Goal: Communication & Community: Answer question/provide support

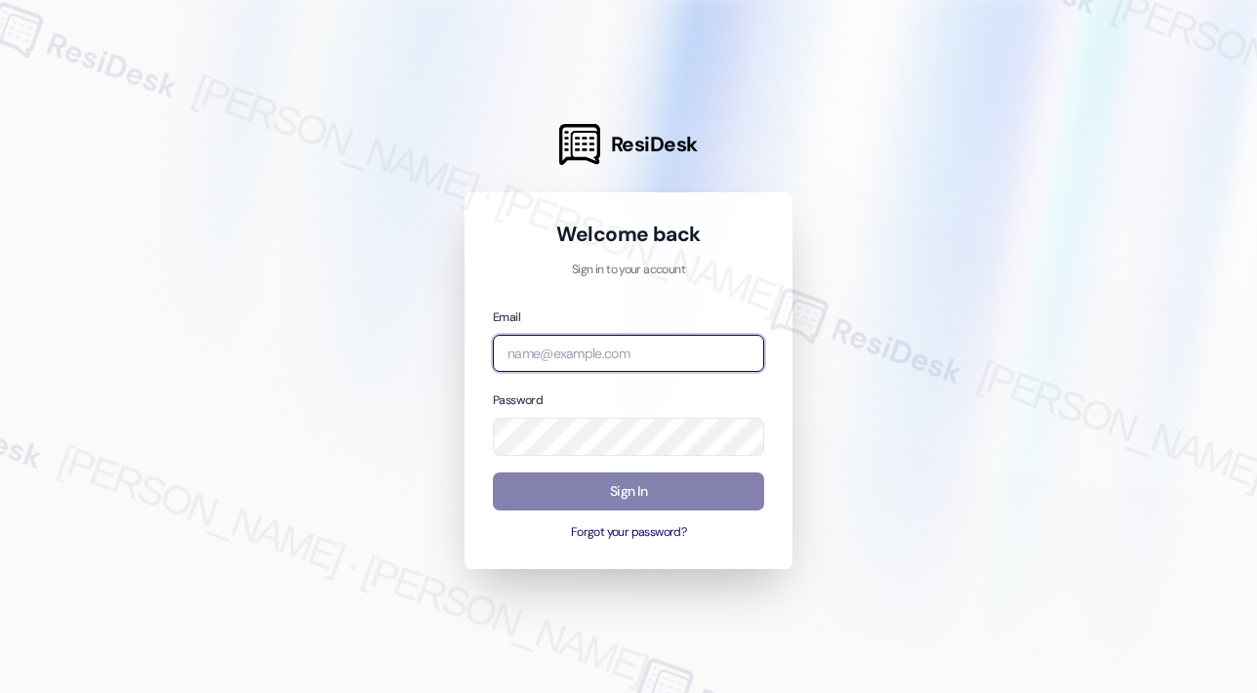
click at [629, 346] on input "email" at bounding box center [628, 354] width 271 height 38
type input "automated-surveys-kane_realty-john-roy.roles@kane_realty.com"
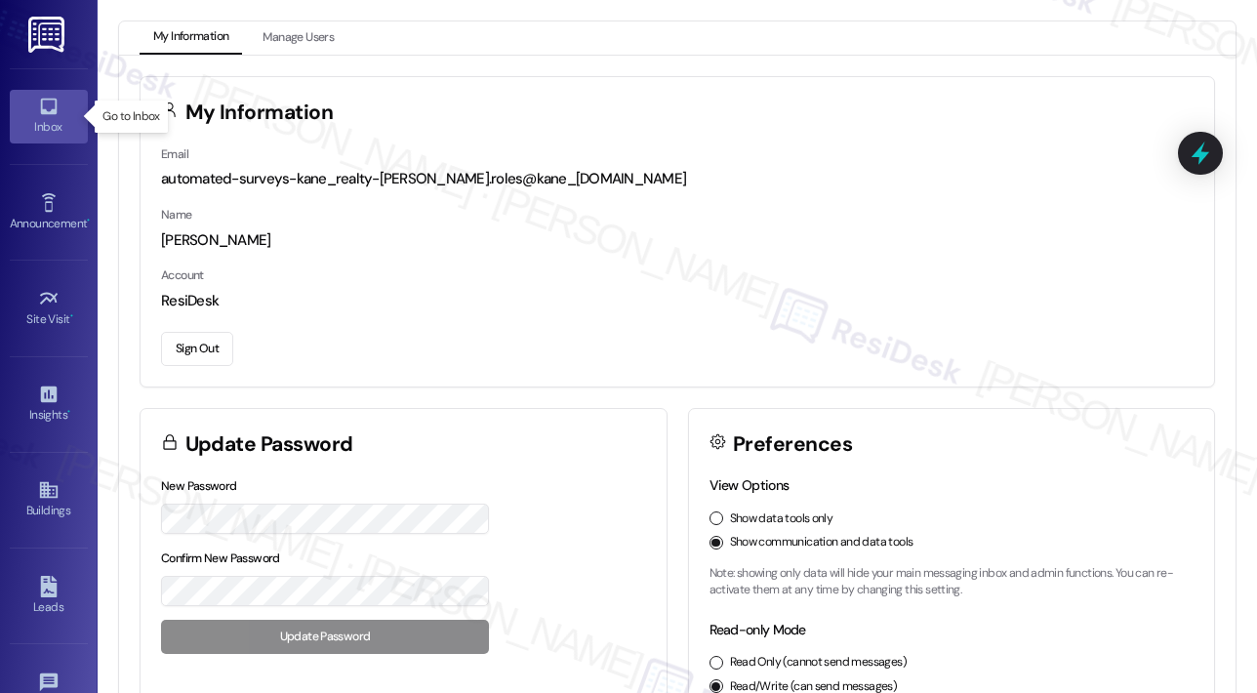
click at [43, 112] on icon at bounding box center [48, 107] width 17 height 17
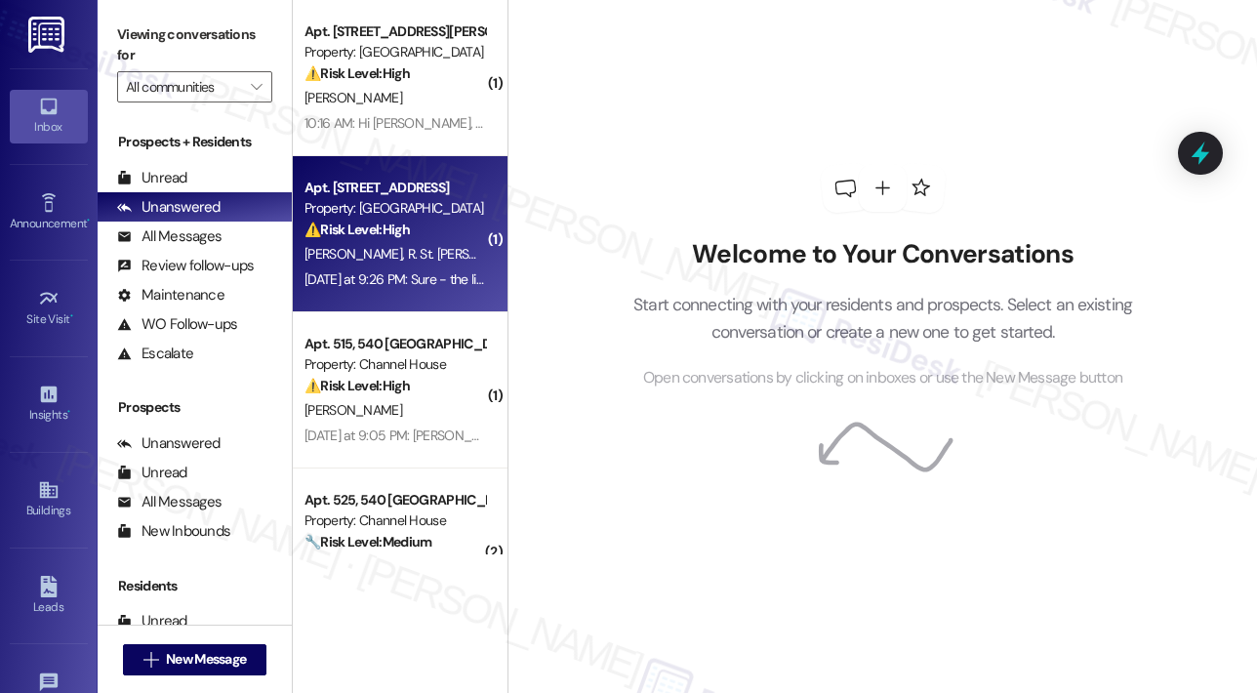
click at [421, 268] on div "Yesterday at 9:26 PM: Sure - the living room and the windows in the master bedr…" at bounding box center [395, 279] width 184 height 24
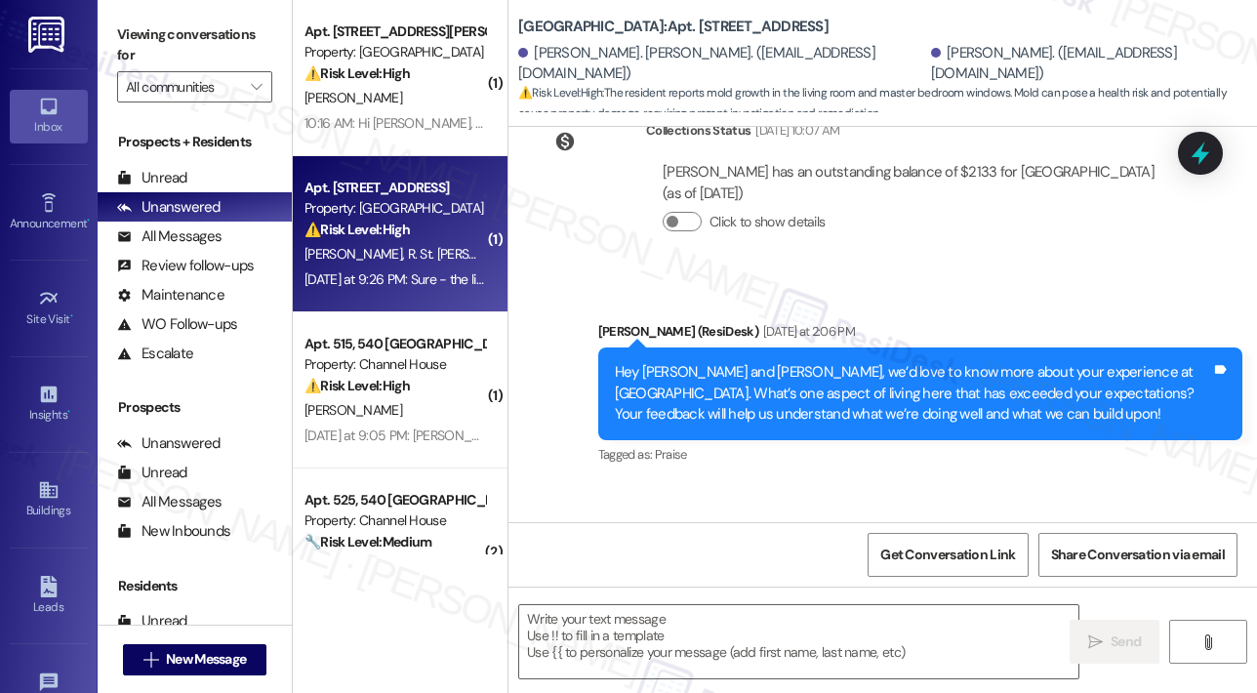
type textarea "Fetching suggested responses. Please feel free to read through the conversation…"
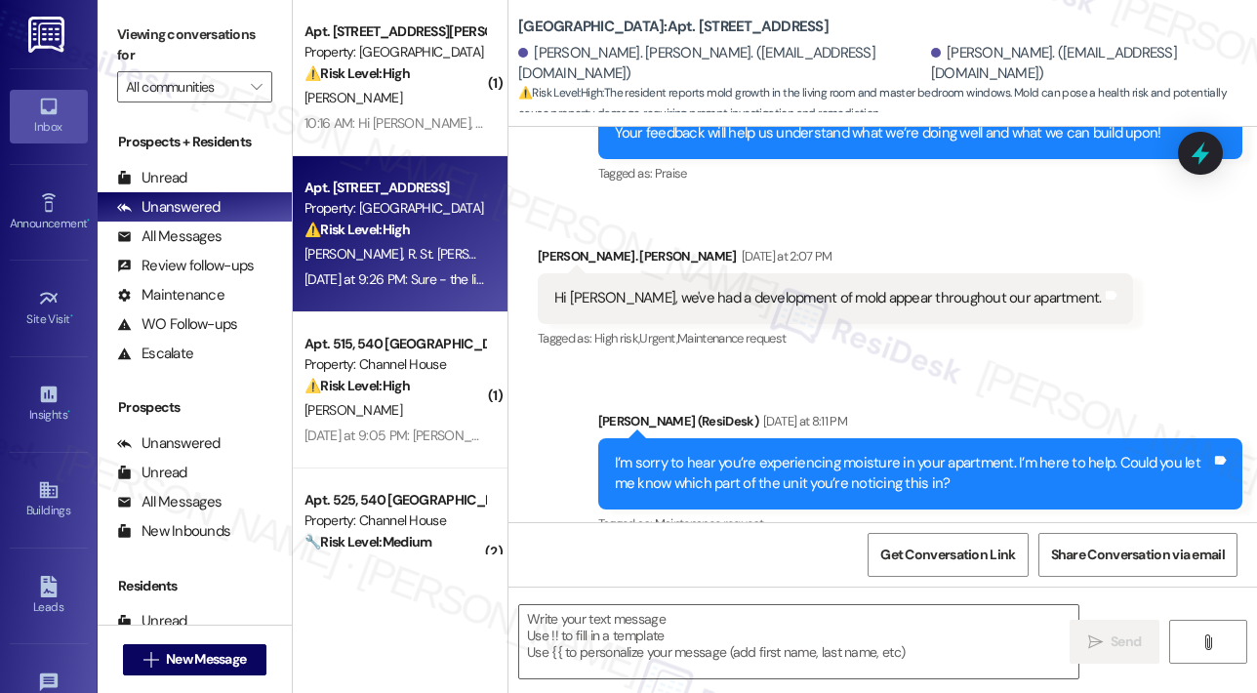
scroll to position [1191, 0]
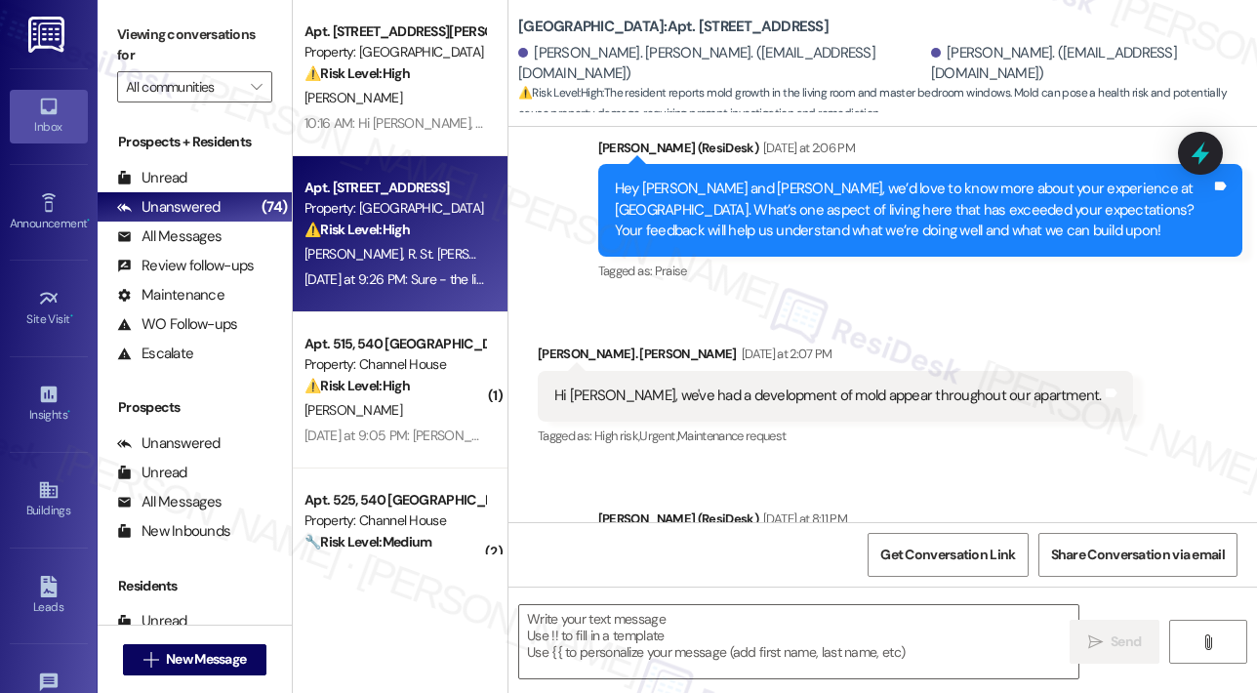
click at [951, 339] on div "Received via SMS Ryan St. John Yesterday at 2:07 PM Hi Sarah, we've had a devel…" at bounding box center [835, 397] width 625 height 136
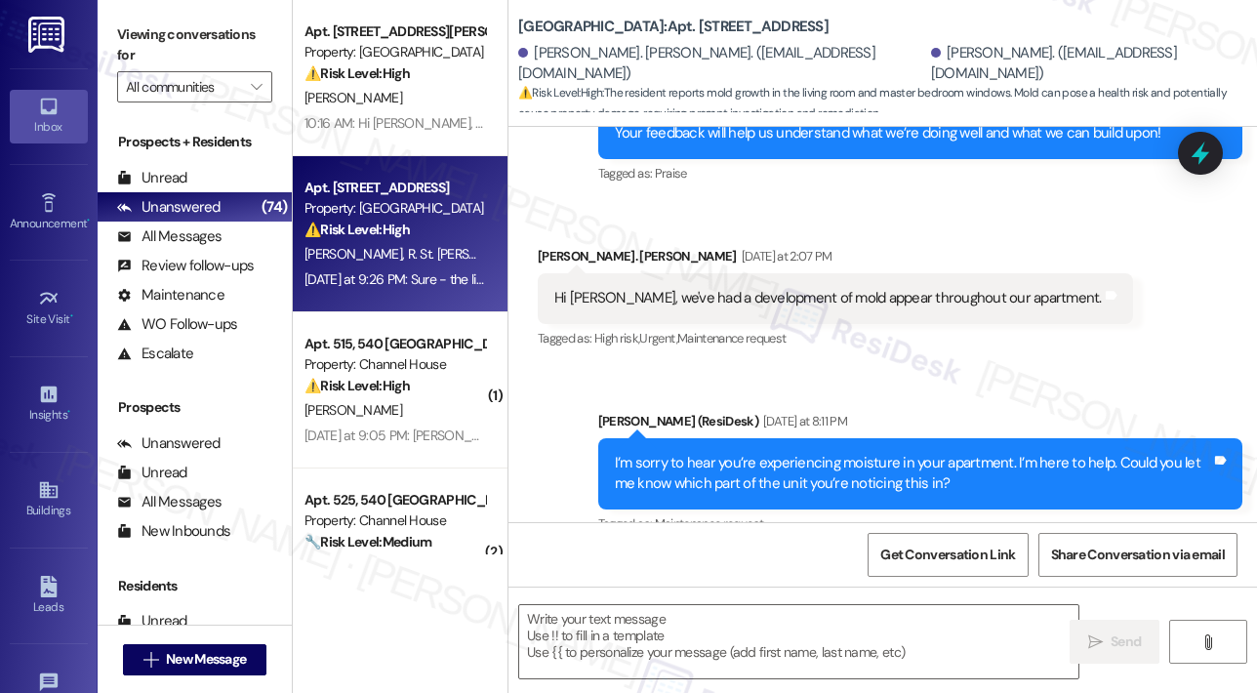
click at [1021, 204] on div "Received via SMS Ryan St. John Yesterday at 2:07 PM Hi Sarah, we've had a devel…" at bounding box center [882, 284] width 748 height 165
click at [886, 229] on div "Received via SMS Ryan St. John Yesterday at 2:07 PM Hi Sarah, we've had a devel…" at bounding box center [882, 284] width 748 height 165
drag, startPoint x: 610, startPoint y: 301, endPoint x: 1023, endPoint y: 298, distance: 412.8
click at [1023, 298] on div "Hi Sarah, we've had a development of mold appear throughout our apartment." at bounding box center [827, 298] width 547 height 20
copy div "we've had a development of mold appear throughout our apartment"
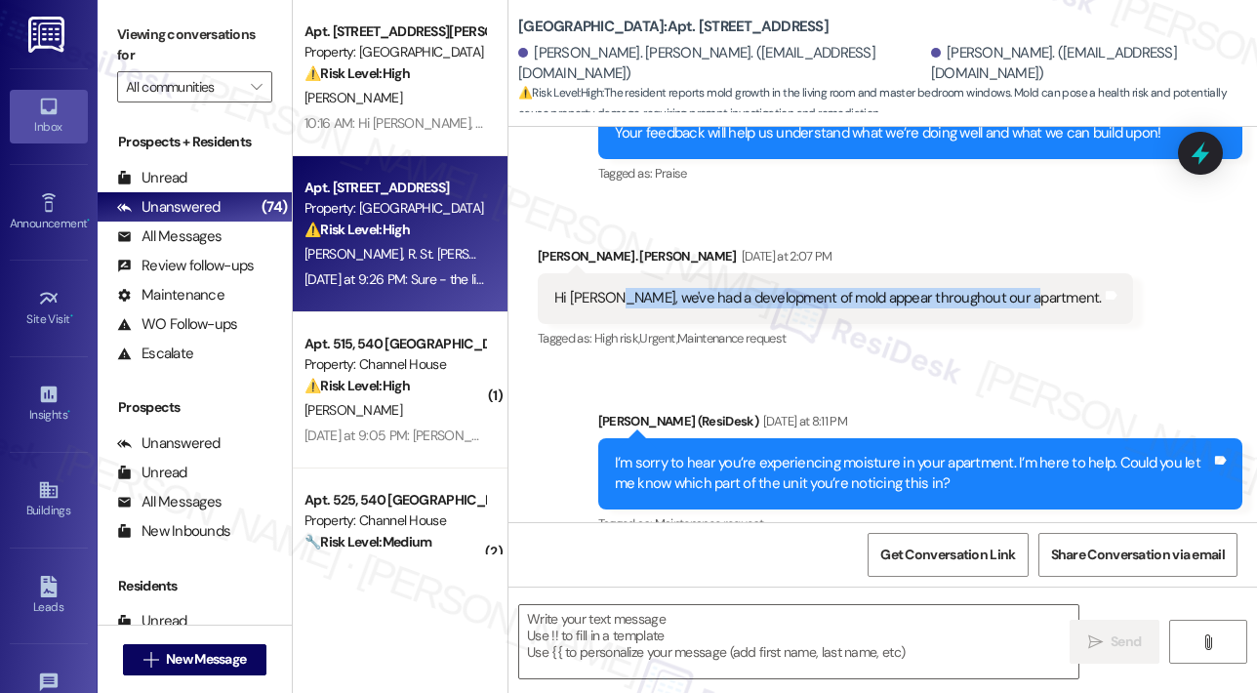
scroll to position [1483, 0]
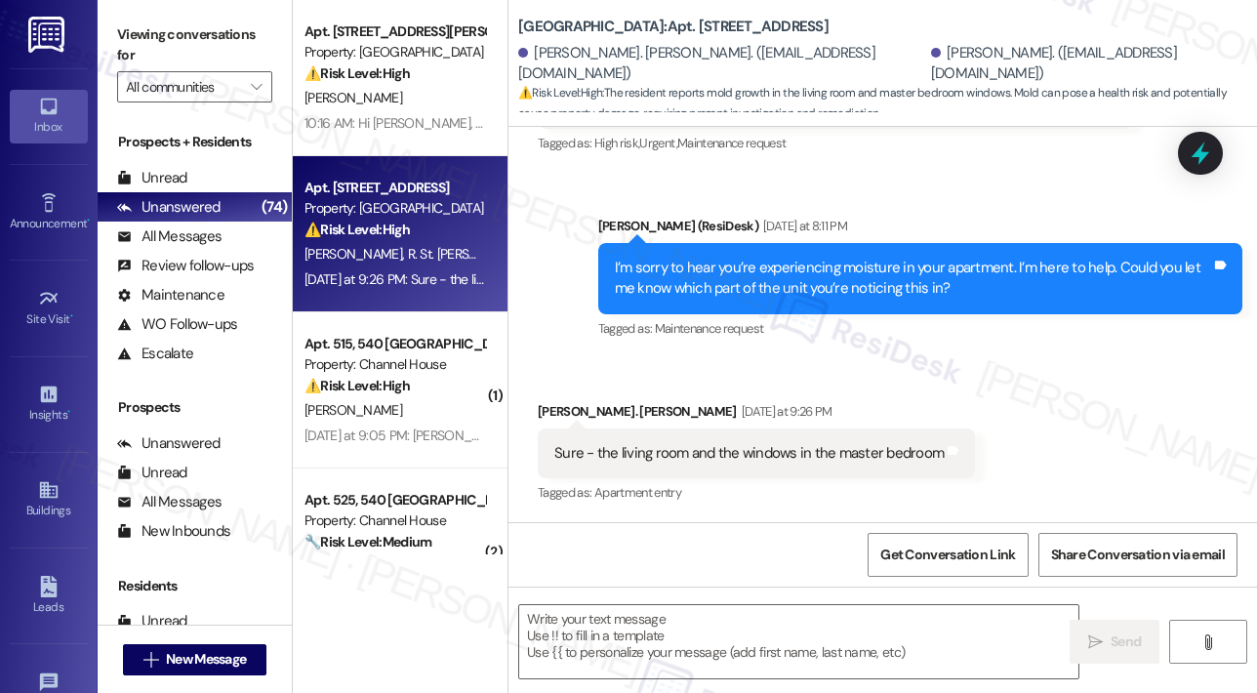
click at [730, 451] on div "Sure - the living room and the windows in the master bedroom" at bounding box center [748, 453] width 389 height 20
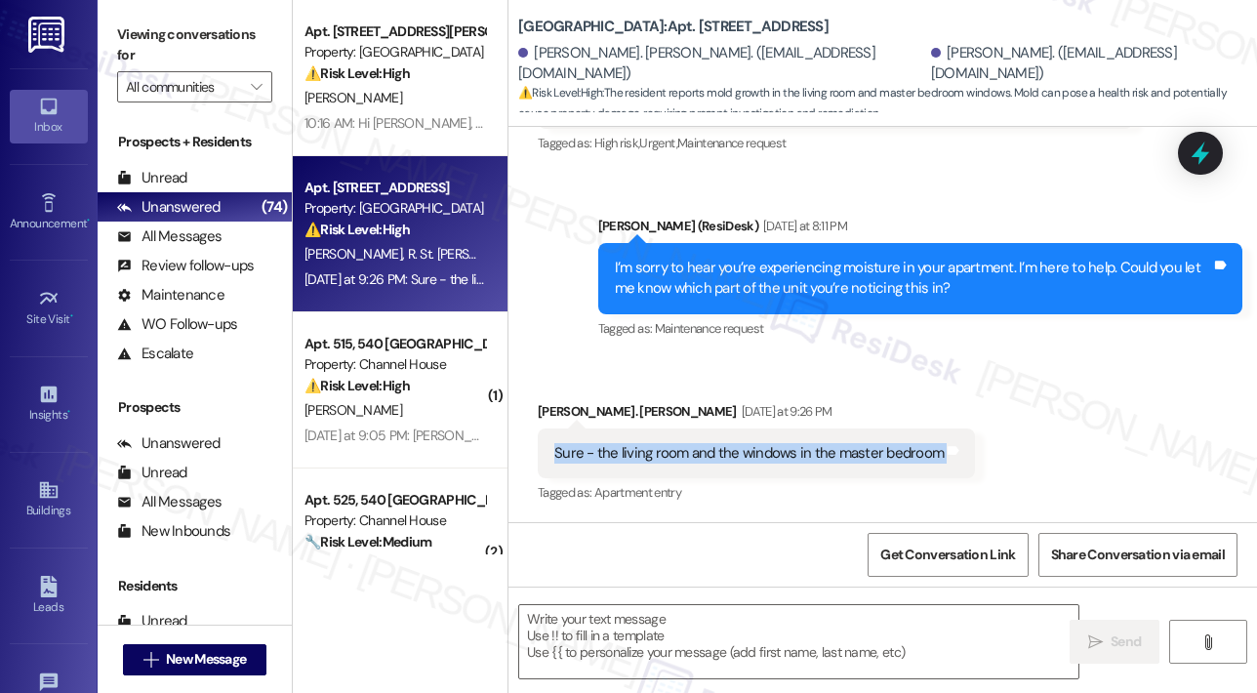
click at [730, 451] on div "Sure - the living room and the windows in the master bedroom" at bounding box center [748, 453] width 389 height 20
click at [671, 459] on div "Sure - the living room and the windows in the master bedroom" at bounding box center [748, 453] width 389 height 20
click at [597, 452] on div "Sure - the living room and the windows in the master bedroom" at bounding box center [748, 453] width 389 height 20
drag, startPoint x: 596, startPoint y: 453, endPoint x: 932, endPoint y: 453, distance: 335.7
click at [932, 453] on div "Sure - the living room and the windows in the master bedroom" at bounding box center [748, 453] width 389 height 20
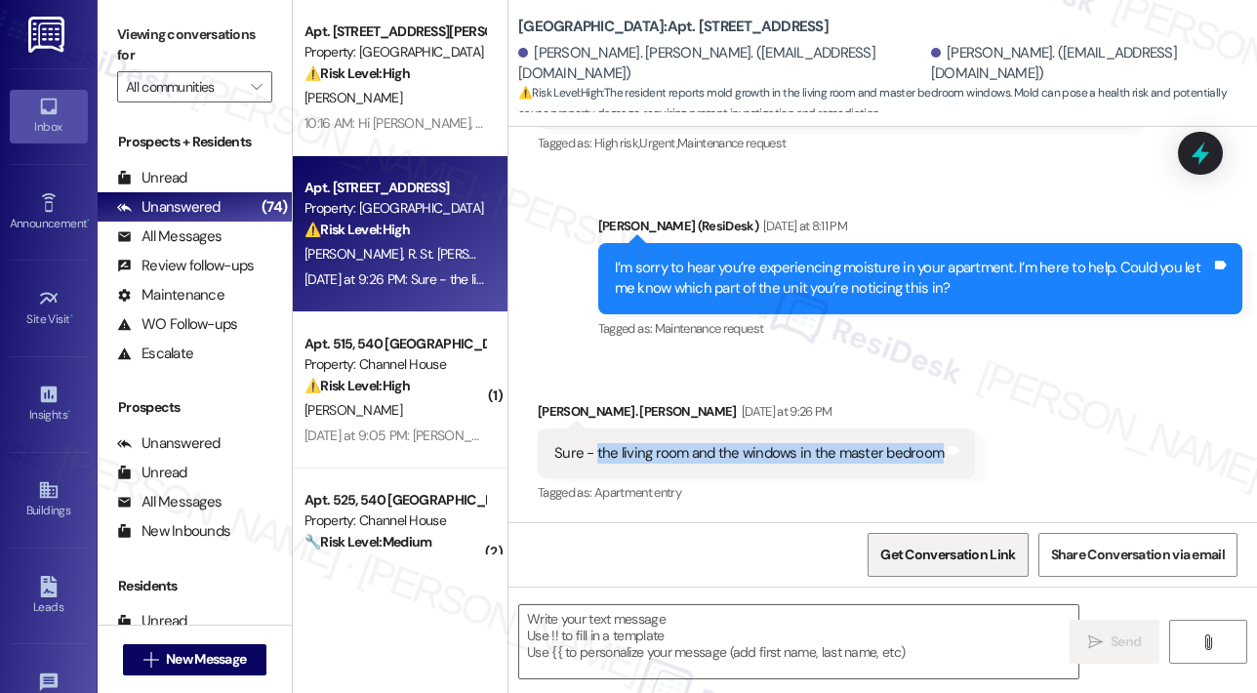
copy div "the living room and the windows in the master bedroom"
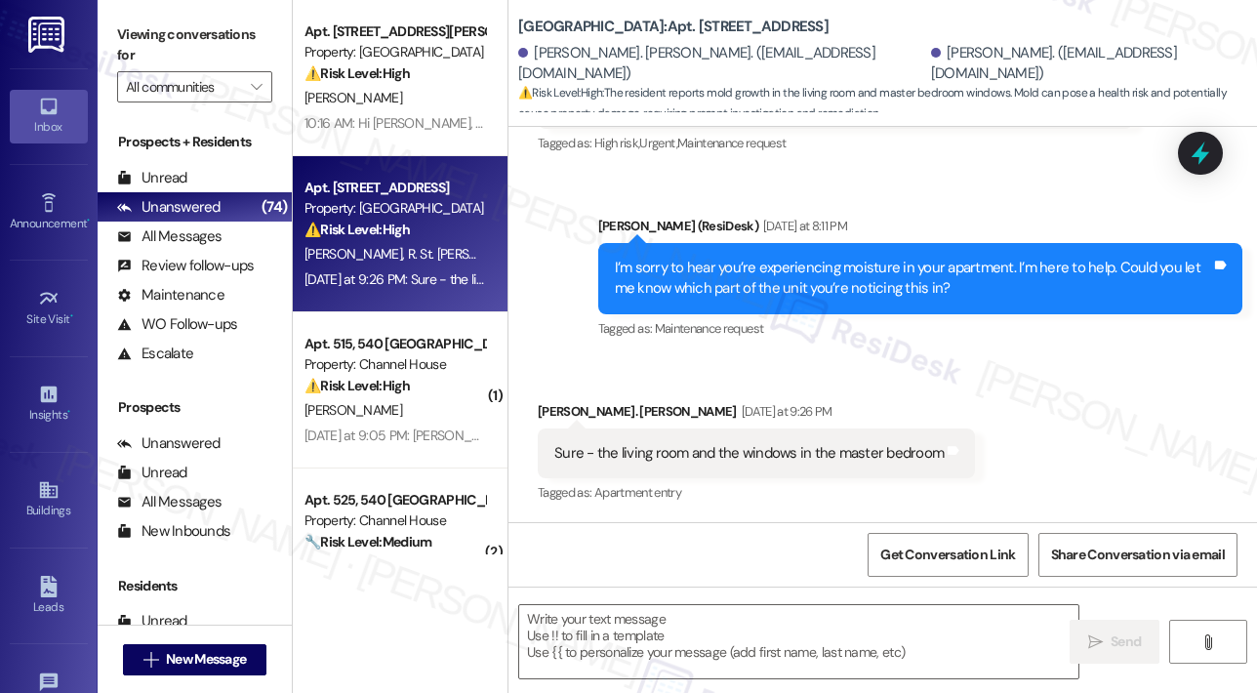
click at [1000, 397] on div "Received via SMS Ryan St. John Yesterday at 9:26 PM Sure - the living room and …" at bounding box center [882, 439] width 748 height 165
click at [1028, 166] on div "Received via SMS Ryan St. John Yesterday at 2:07 PM Hi Sarah, we've had a devel…" at bounding box center [835, 104] width 625 height 136
click at [627, 621] on textarea at bounding box center [798, 641] width 559 height 73
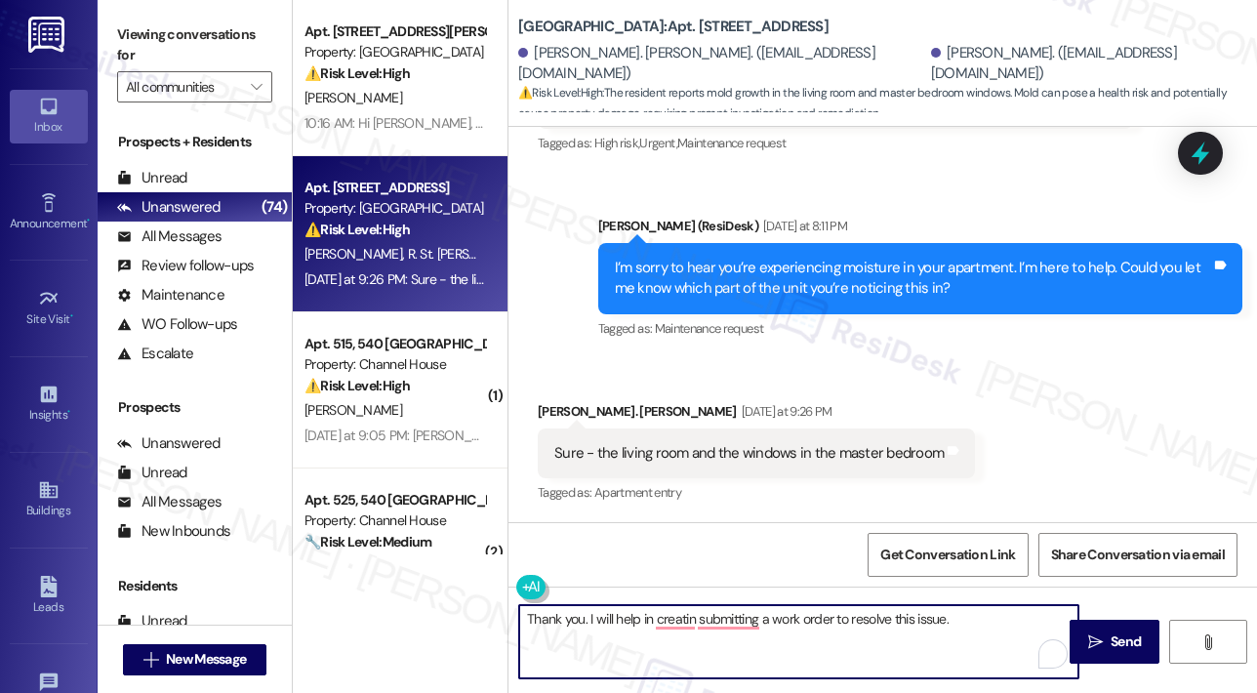
paste textarea "Do we have your permission to enter during your absence to address this issue? …"
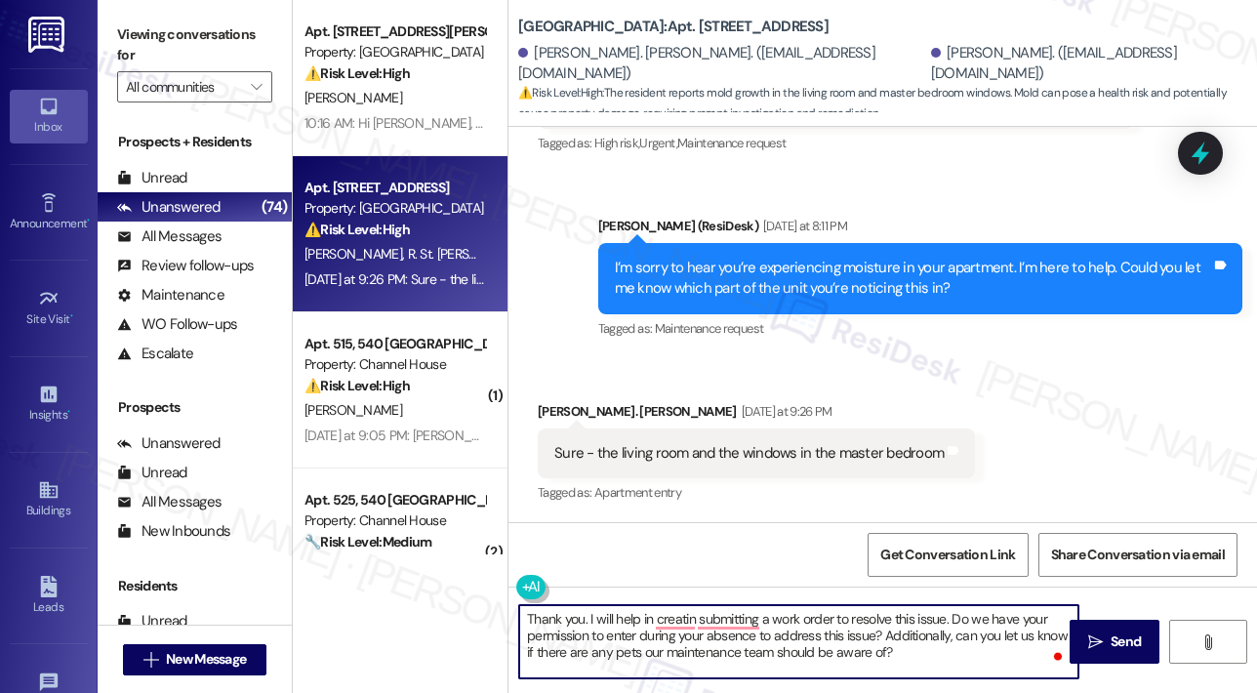
click at [964, 650] on textarea "Thank you. I will help in creatin submitting a work order to resolve this issue…" at bounding box center [798, 641] width 559 height 73
type textarea "Thank you. I will help in creatin submitting a work order to resolve this issue…"
click at [1025, 410] on div "Received via SMS Ryan St. John Yesterday at 9:26 PM Sure - the living room and …" at bounding box center [882, 439] width 748 height 165
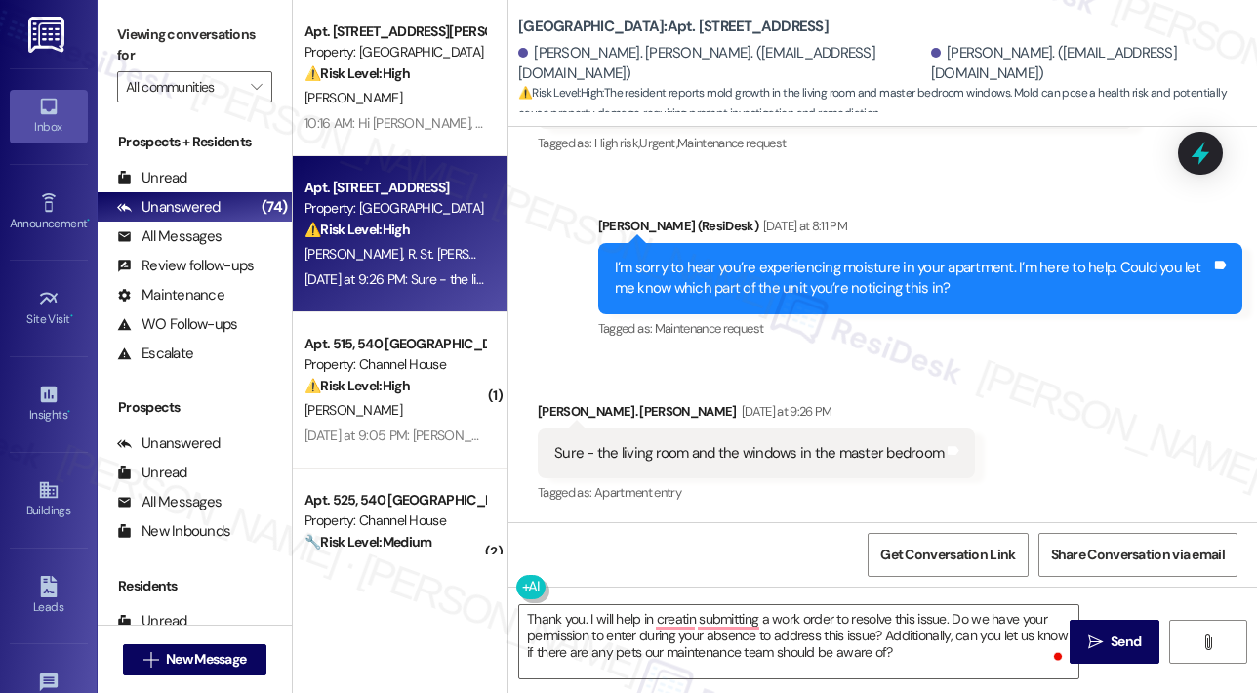
click at [1027, 410] on div "Received via SMS Ryan St. John Yesterday at 9:26 PM Sure - the living room and …" at bounding box center [882, 439] width 748 height 165
click at [957, 654] on textarea "Thank you. I will help in creatin submitting a work order to resolve this issue…" at bounding box center [798, 641] width 559 height 73
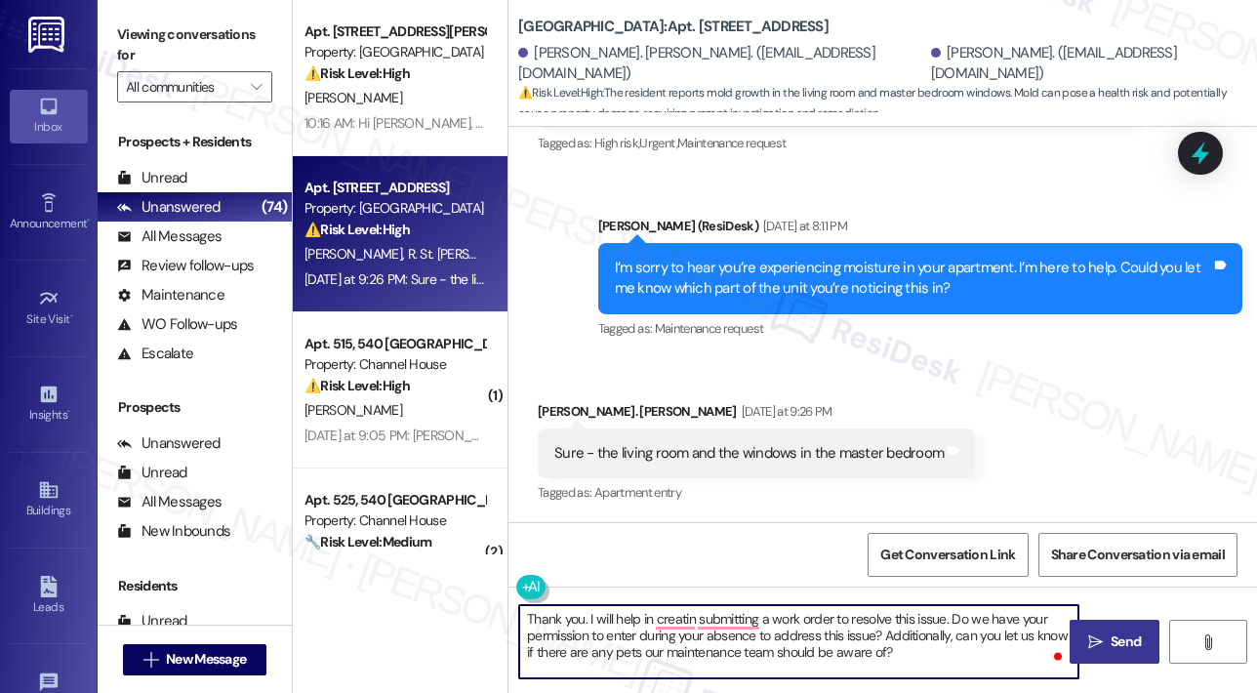
click at [1124, 639] on span "Send" at bounding box center [1126, 641] width 30 height 20
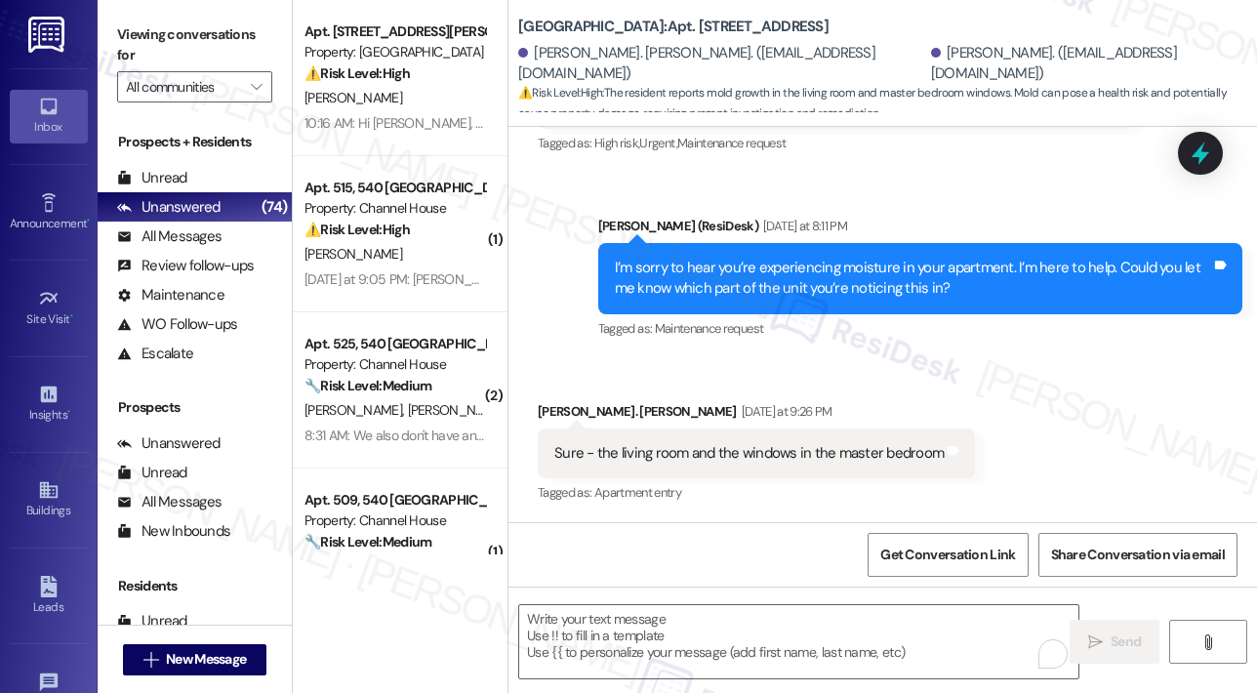
click at [1134, 399] on div "Received via SMS Ryan St. John Yesterday at 9:26 PM Sure - the living room and …" at bounding box center [882, 439] width 748 height 165
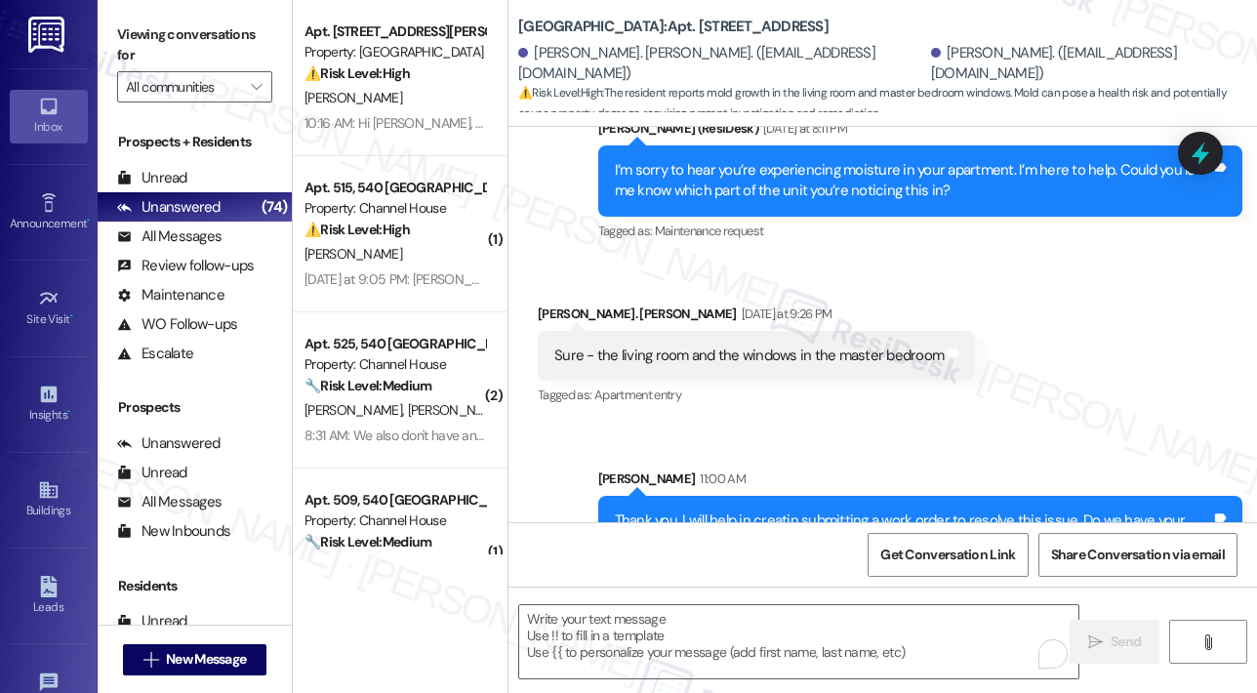
scroll to position [1661, 0]
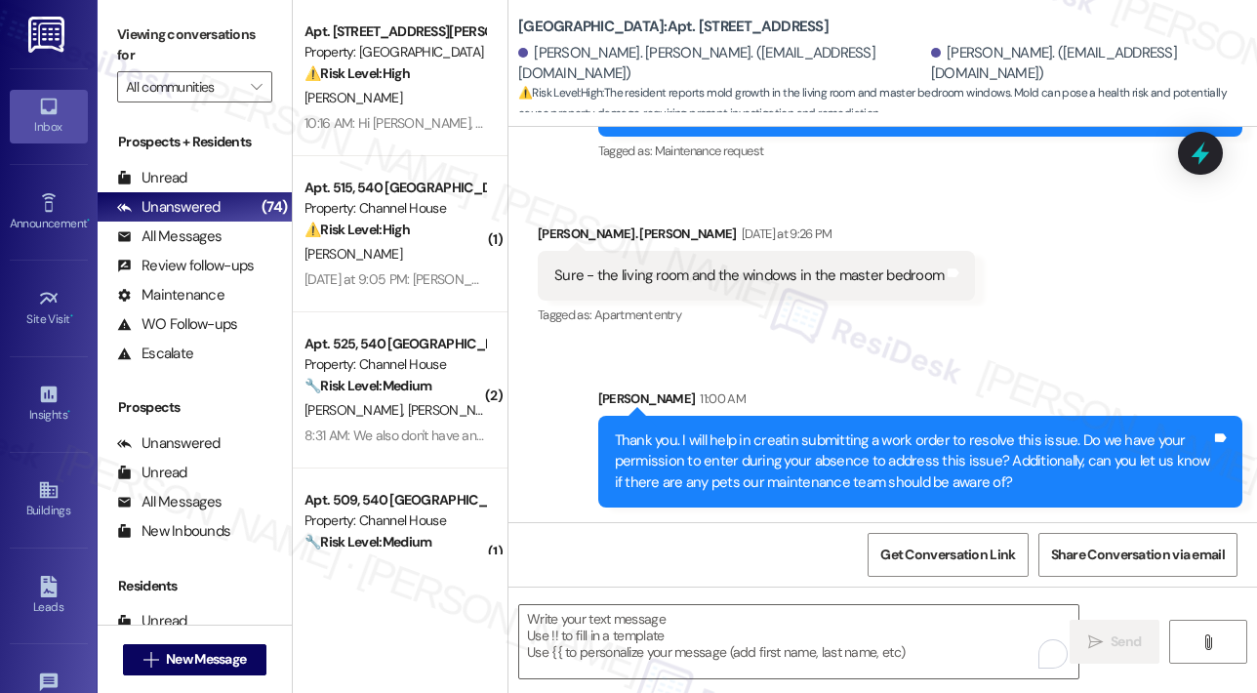
click at [968, 205] on div "Received via SMS Ryan St. John Yesterday at 9:26 PM Sure - the living room and …" at bounding box center [882, 262] width 748 height 165
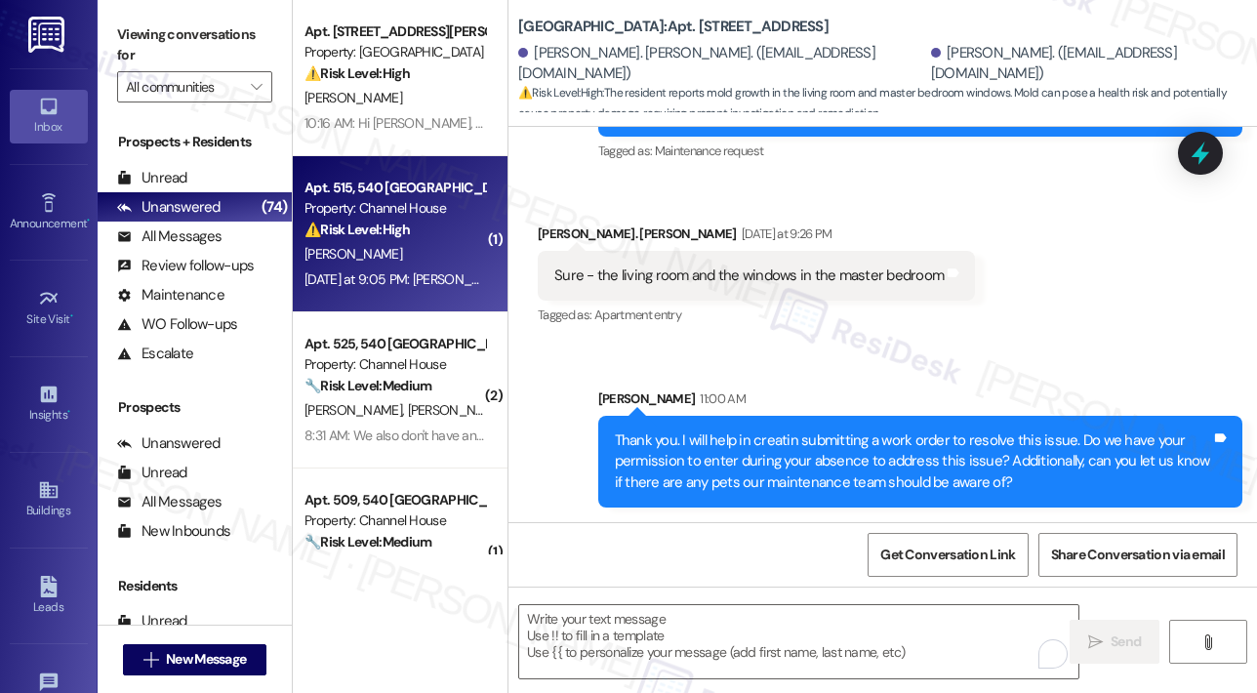
click at [429, 260] on div "[PERSON_NAME]" at bounding box center [395, 254] width 184 height 24
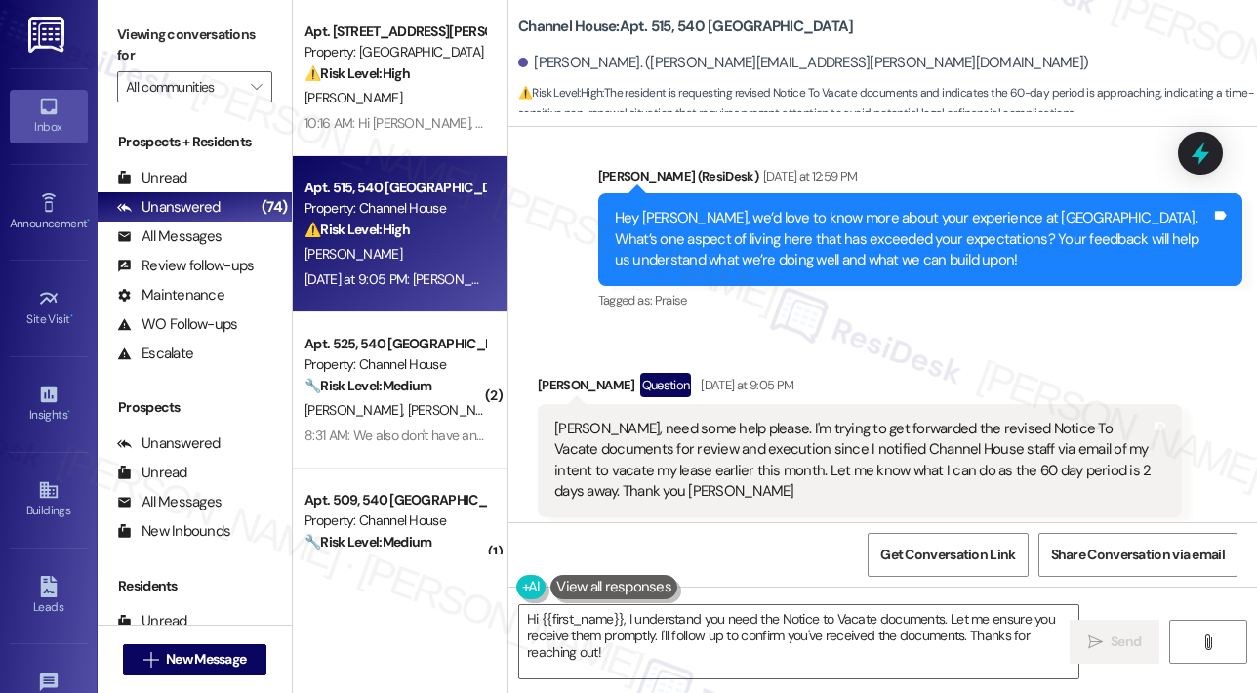
scroll to position [5122, 0]
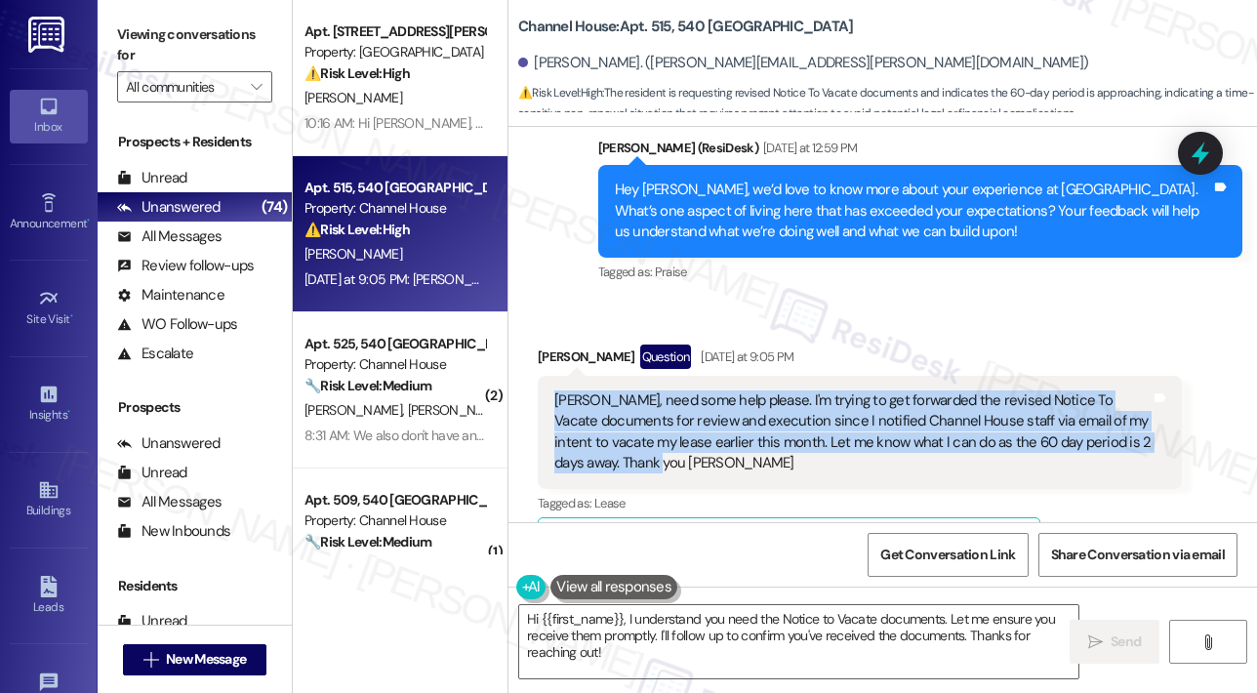
drag, startPoint x: 746, startPoint y: 420, endPoint x: 541, endPoint y: 362, distance: 212.9
click at [541, 376] on div "Sarah, need some help please. I'm trying to get forwarded the revised Notice To…" at bounding box center [860, 432] width 644 height 113
copy div "Sarah, need some help please. I'm trying to get forwarded the revised Notice To…"
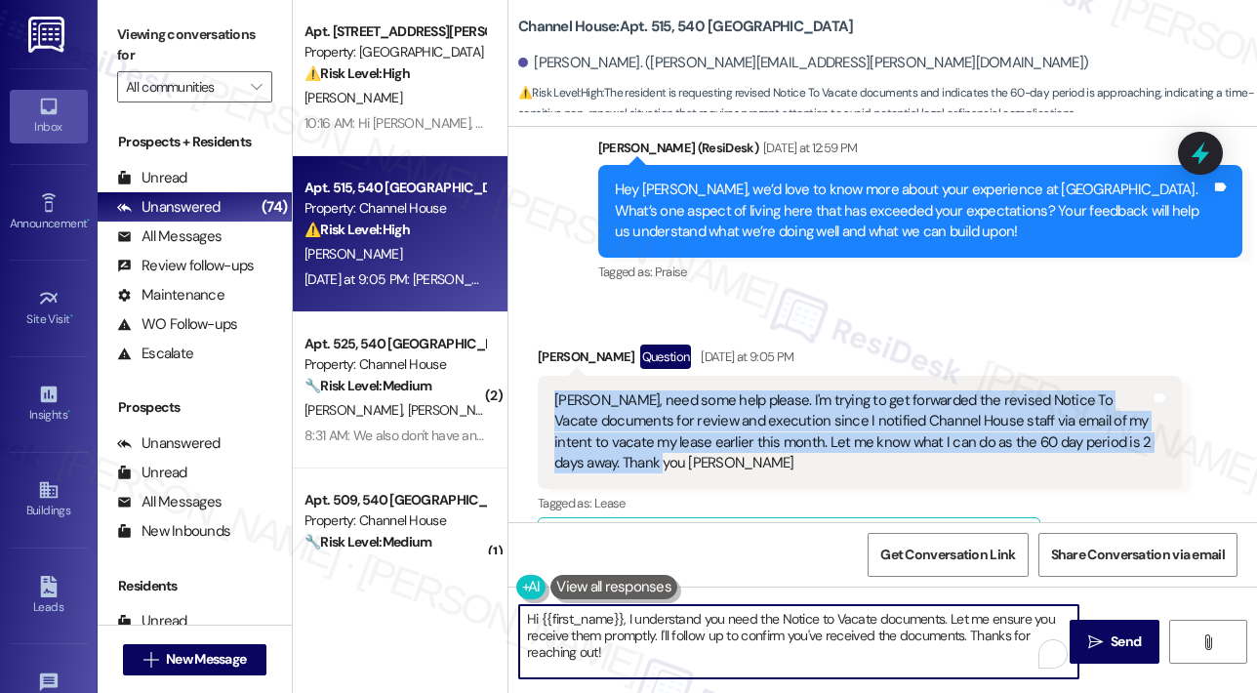
click at [616, 652] on textarea "Hi {{first_name}}, I understand you need the Notice to Vacate documents. Let me…" at bounding box center [798, 641] width 559 height 73
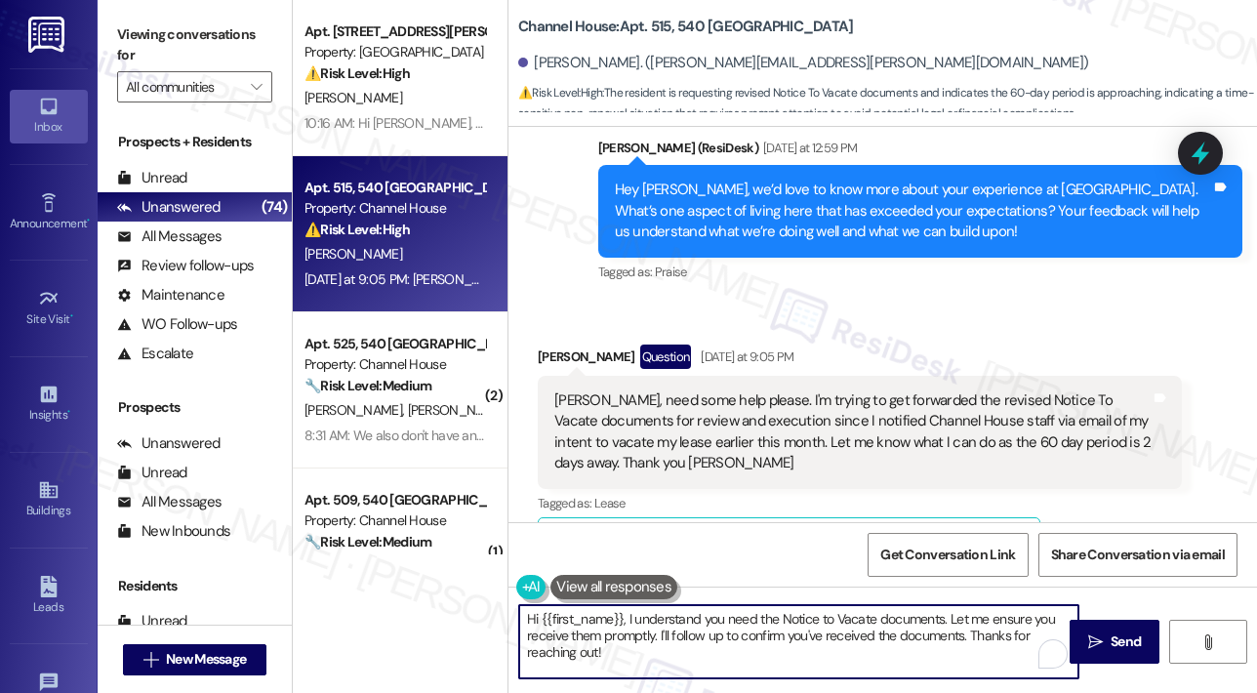
drag, startPoint x: 619, startPoint y: 653, endPoint x: 521, endPoint y: 617, distance: 104.1
click at [521, 617] on textarea "Hi {{first_name}}, I understand you need the Notice to Vacate documents. Let me…" at bounding box center [798, 641] width 559 height 73
paste textarea "Thank you, Adam, for reaching out. To help us follow up quickly, can you confir…"
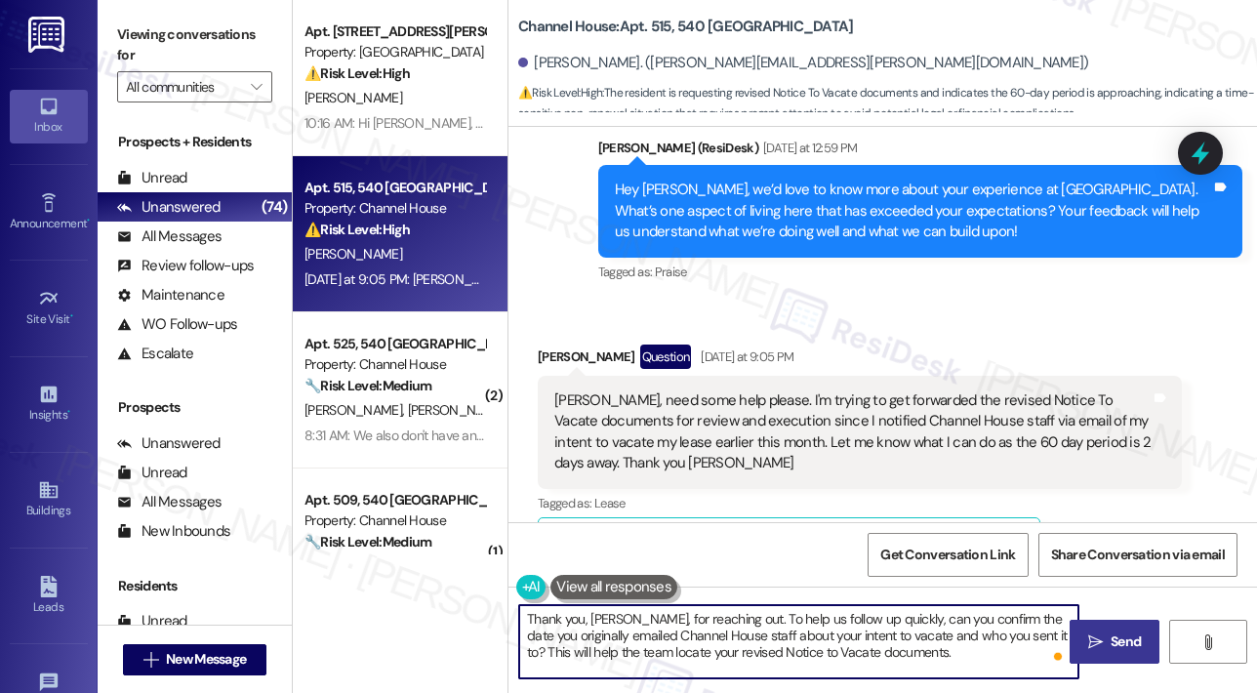
type textarea "Thank you, Adam, for reaching out. To help us follow up quickly, can you confir…"
click at [1098, 644] on icon "" at bounding box center [1095, 642] width 15 height 16
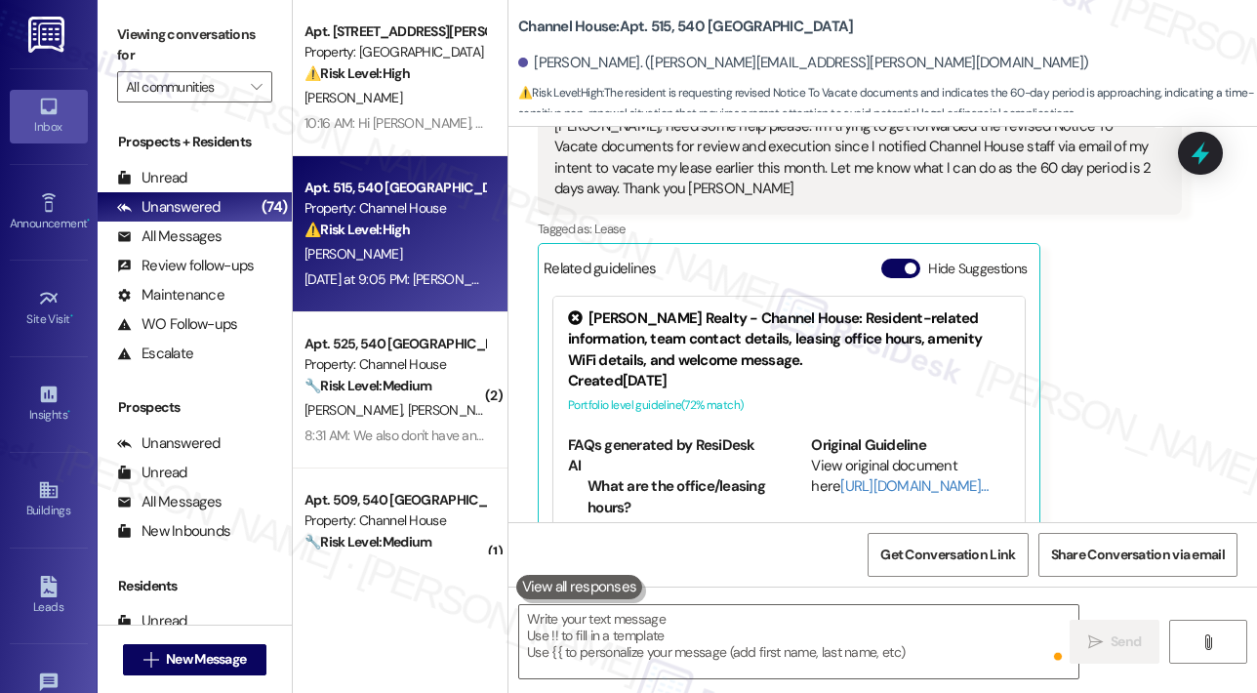
scroll to position [5414, 0]
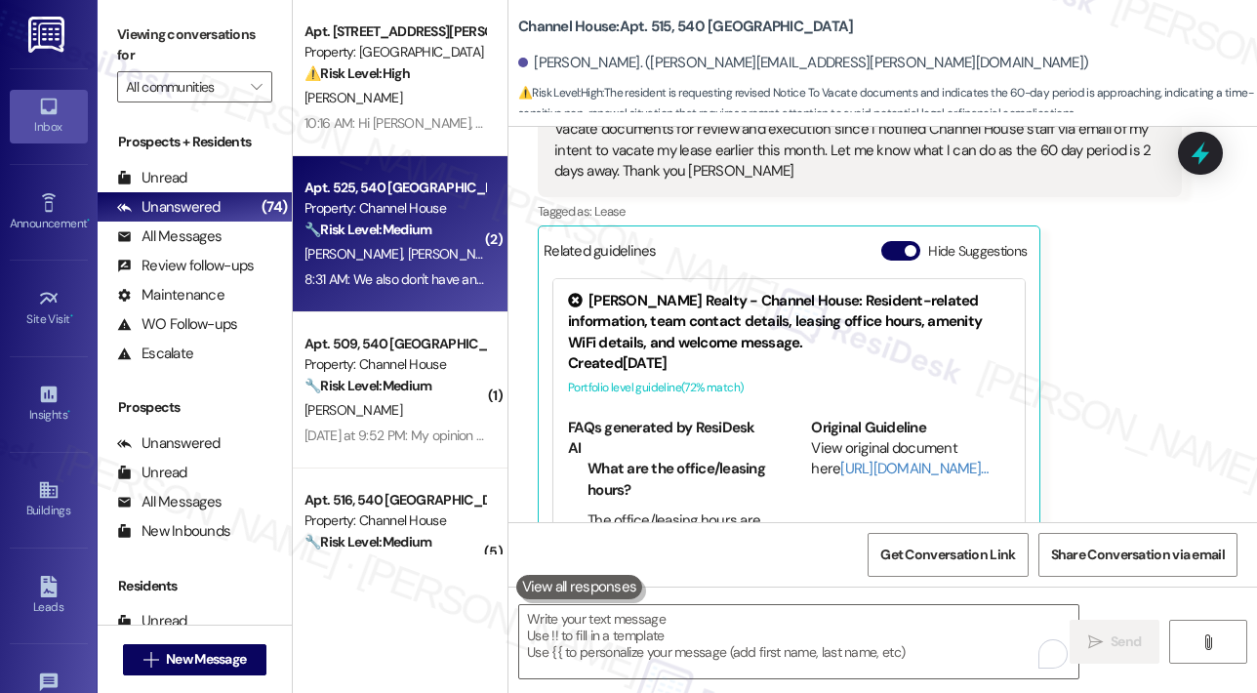
click at [445, 284] on div "8:31 AM: We also don't have any other parking options in the area, so we're for…" at bounding box center [588, 279] width 568 height 18
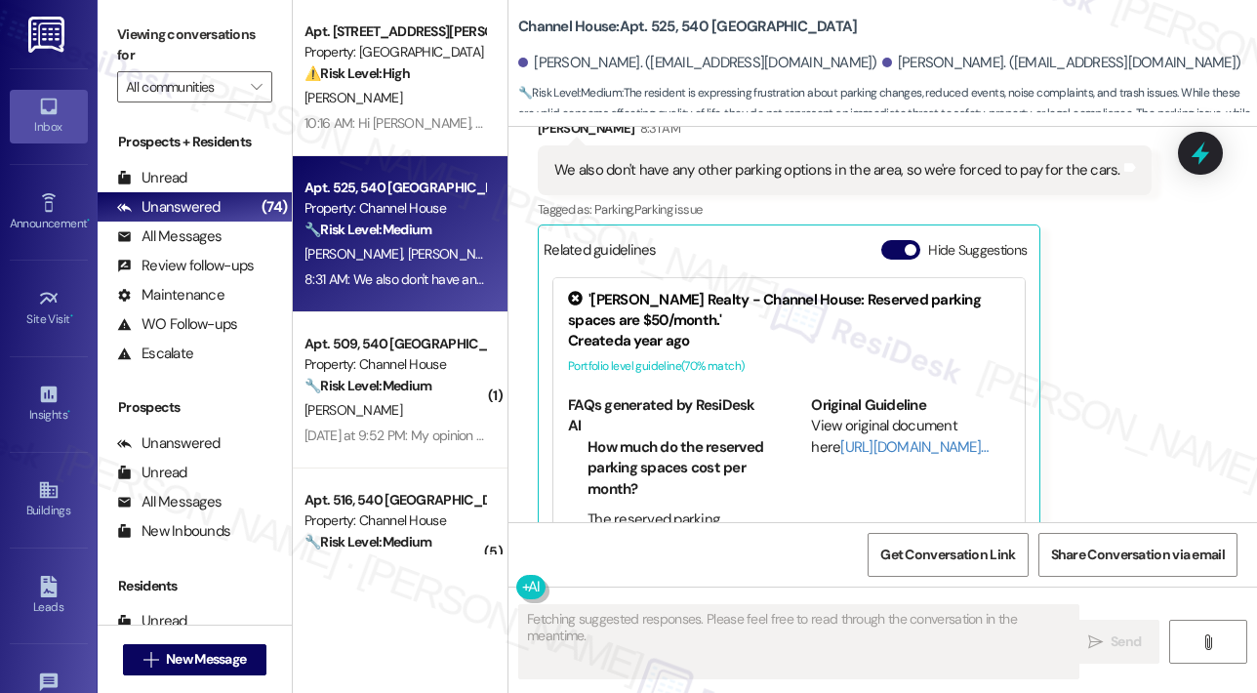
scroll to position [2120, 0]
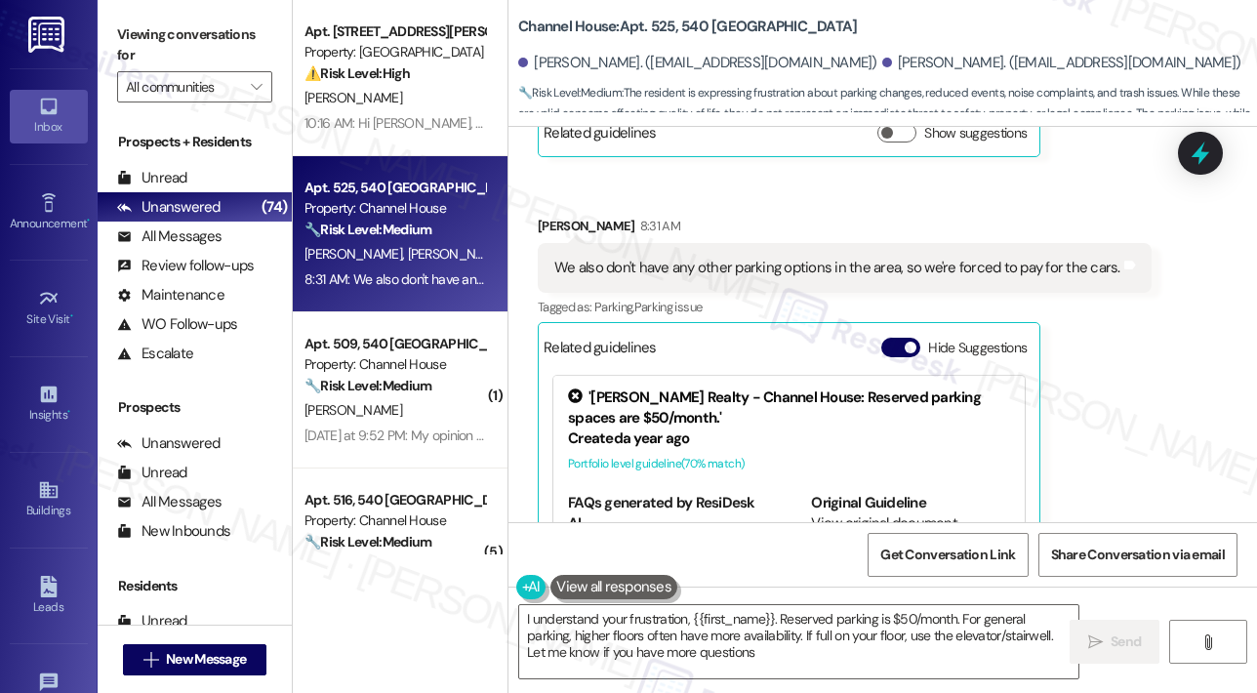
type textarea "I understand your frustration, {{first_name}}. Reserved parking is $50/month. F…"
click at [928, 201] on div "Received via SMS George Flores 8:31 AM We also don't have any other parking opt…" at bounding box center [844, 432] width 643 height 463
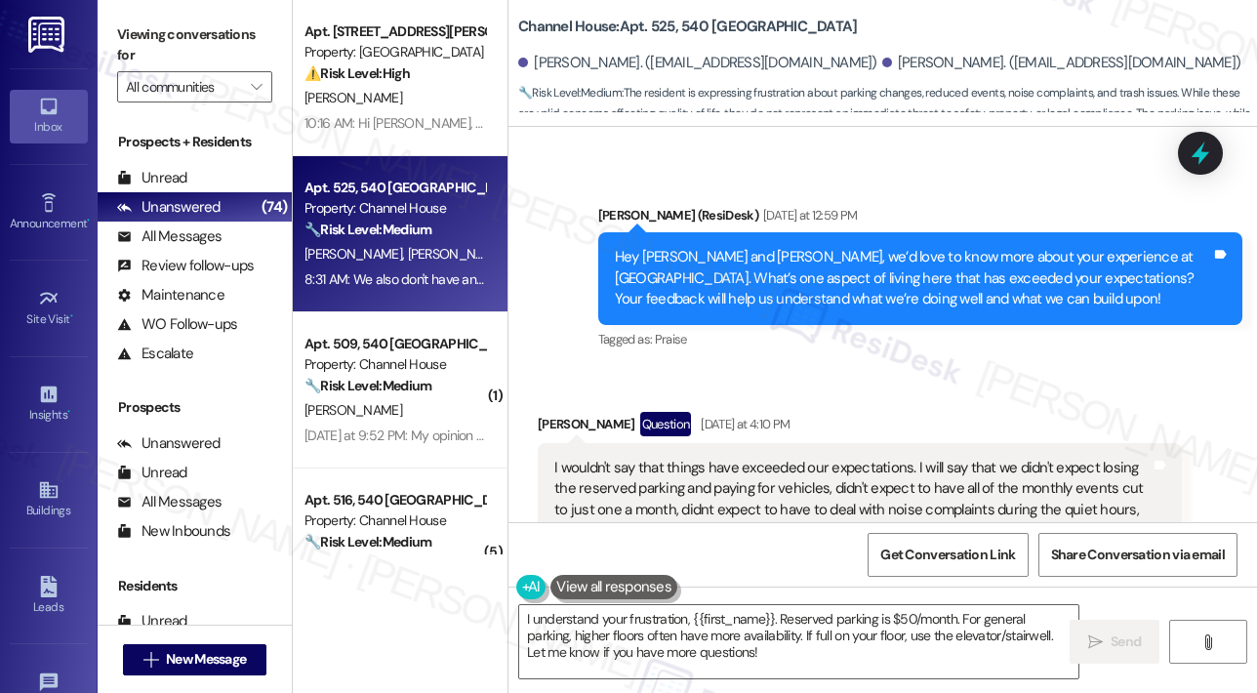
scroll to position [1144, 0]
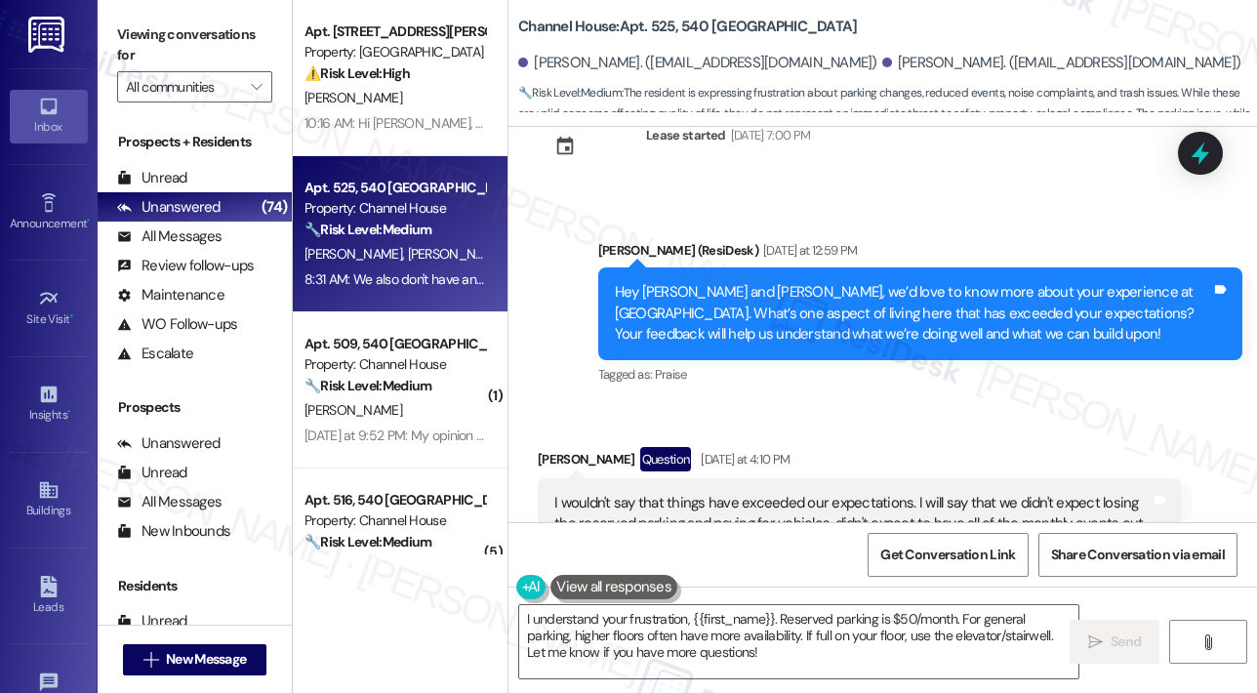
click at [876, 353] on div "Announcement, sent via SMS Sarah (ResiDesk) Yesterday at 12:59 PM Hey George an…" at bounding box center [920, 314] width 673 height 178
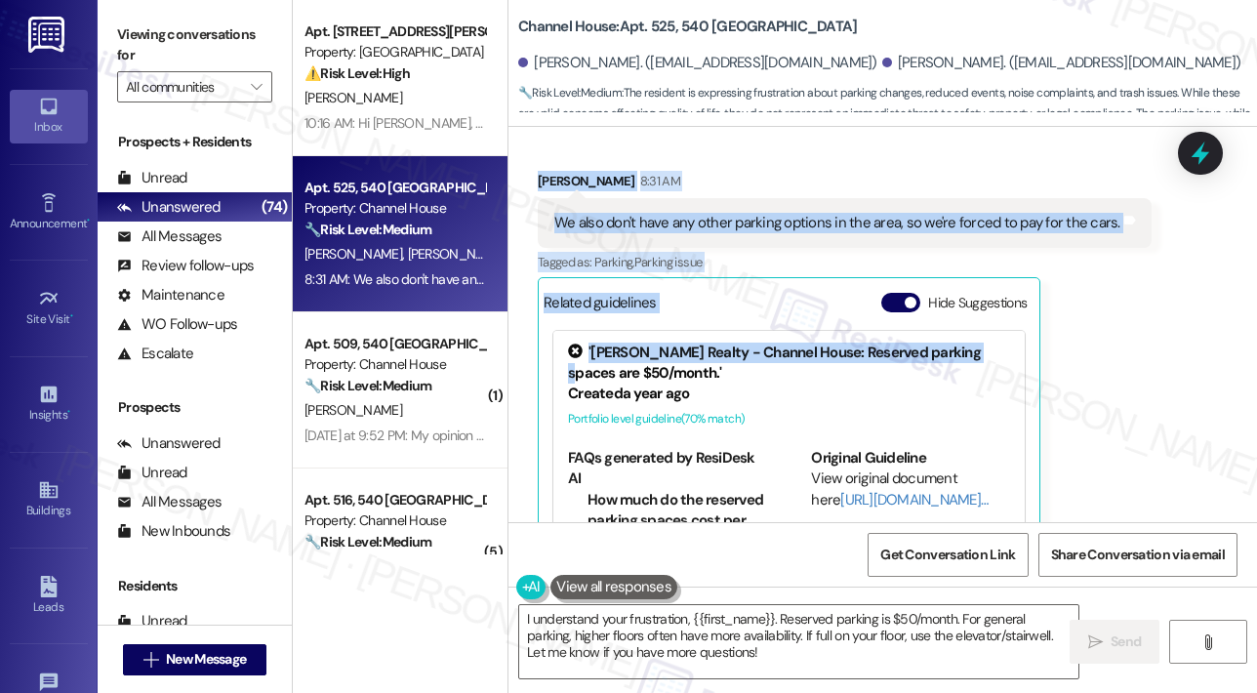
scroll to position [2023, 0]
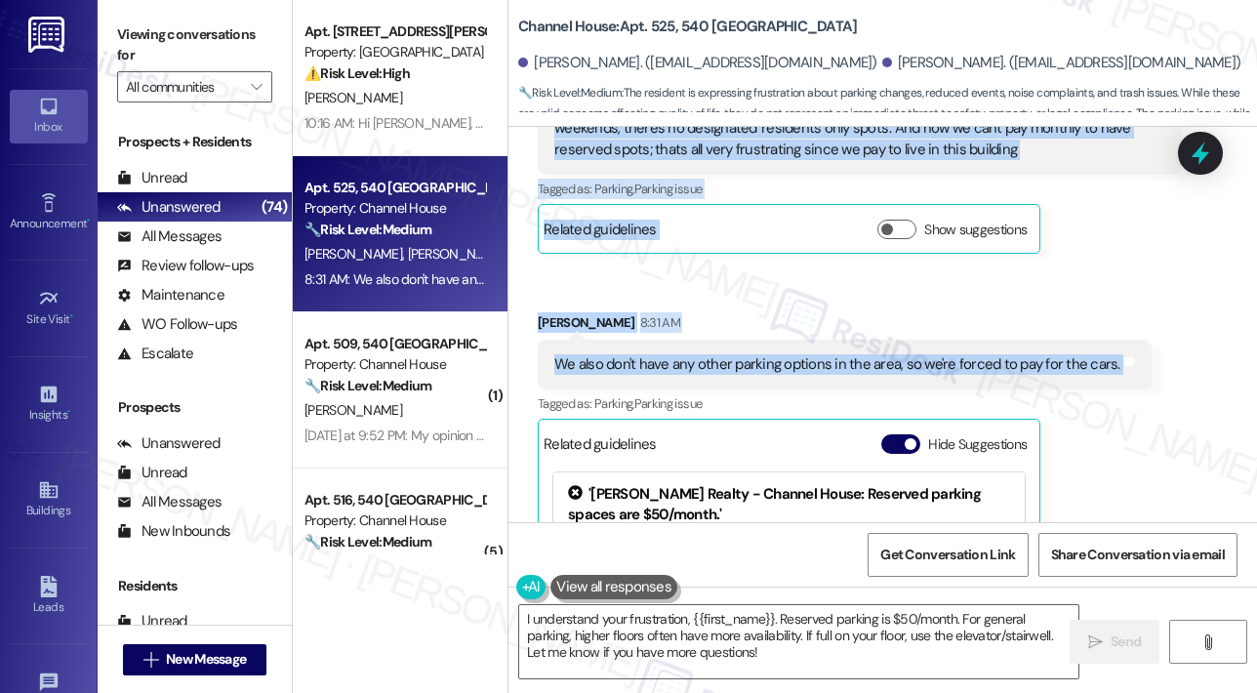
drag, startPoint x: 617, startPoint y: 249, endPoint x: 1137, endPoint y: 327, distance: 526.0
click at [1141, 334] on div "Announcement, sent via SMS Sarah (ResiDesk) Jan 30, 2024 at 10:06 AM Hi George …" at bounding box center [882, 324] width 748 height 395
copy div "Hey George and Erika, we’d love to know more about your experience at Channel H…"
click at [1197, 157] on icon at bounding box center [1200, 154] width 23 height 30
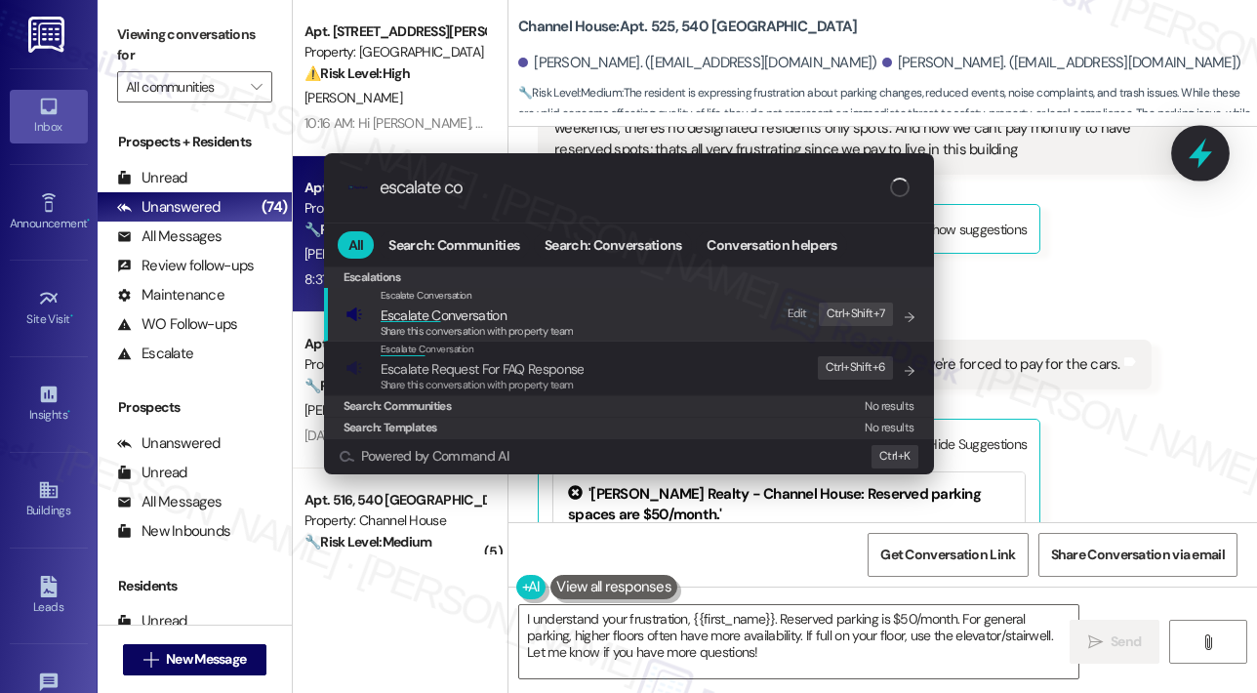
type input "escalate con"
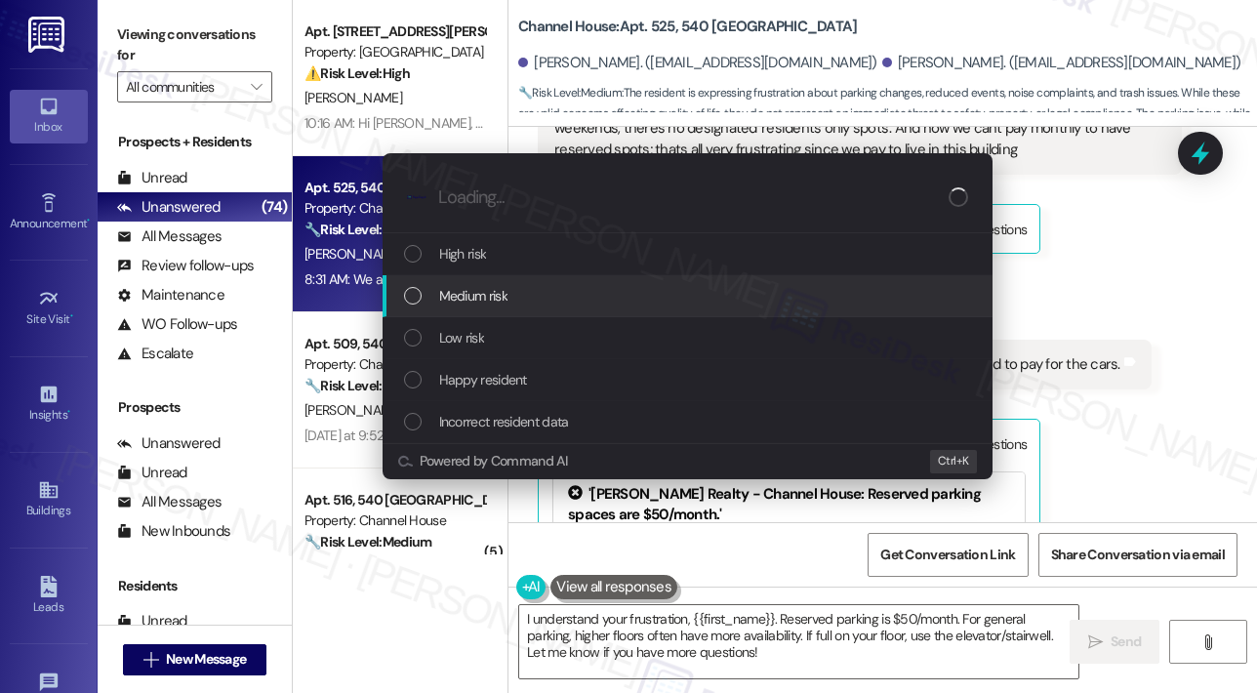
click at [488, 293] on span "Medium risk" at bounding box center [473, 295] width 68 height 21
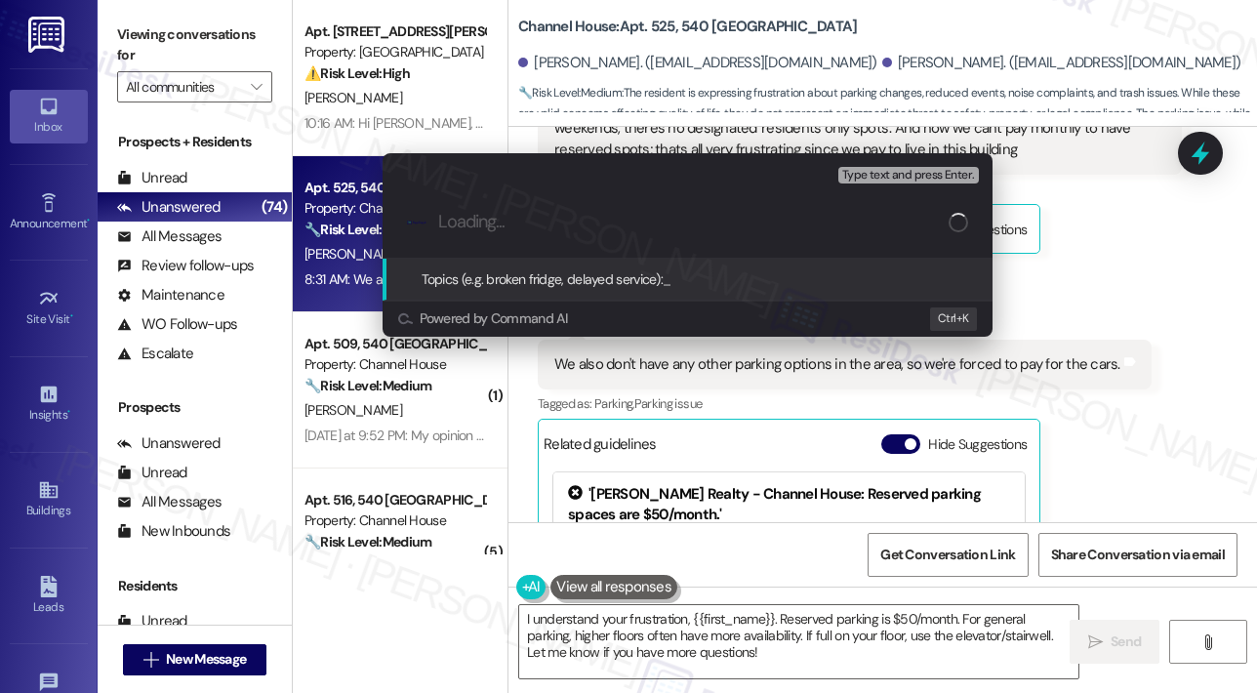
paste input "Resident Concerns – Parking, Events, Noise, and Trash at Channel House"
type input "Resident Concerns – Parking, Events, Noise, and Trash at Channel House"
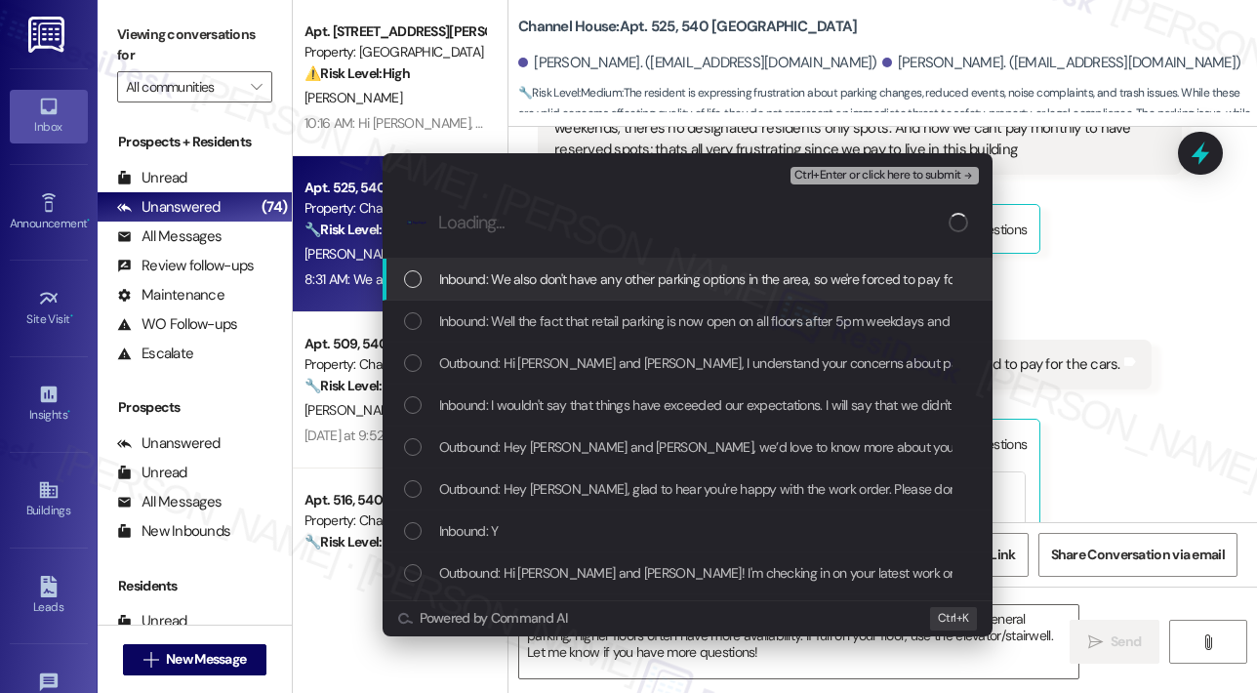
scroll to position [0, 0]
click at [619, 276] on span "Inbound: We also don't have any other parking options in the area, so we're for…" at bounding box center [725, 278] width 572 height 21
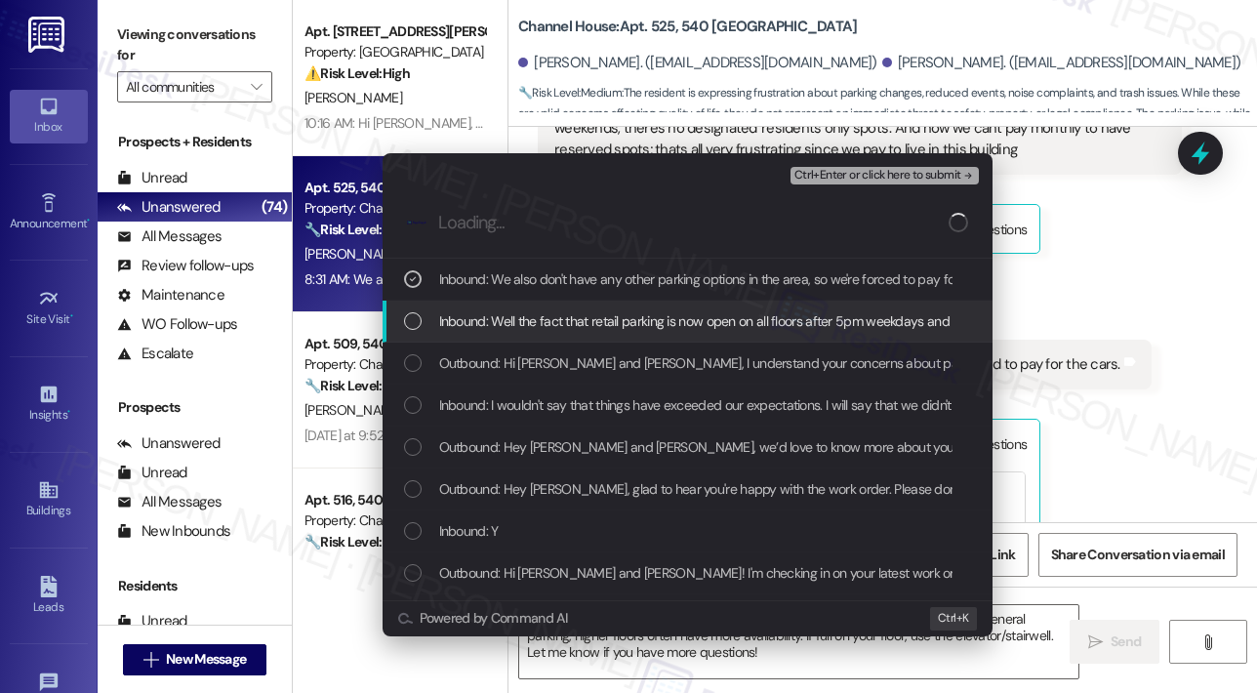
click at [566, 319] on span "Inbound: Well the fact that retail parking is now open on all floors after 5pm …" at bounding box center [1197, 320] width 1517 height 21
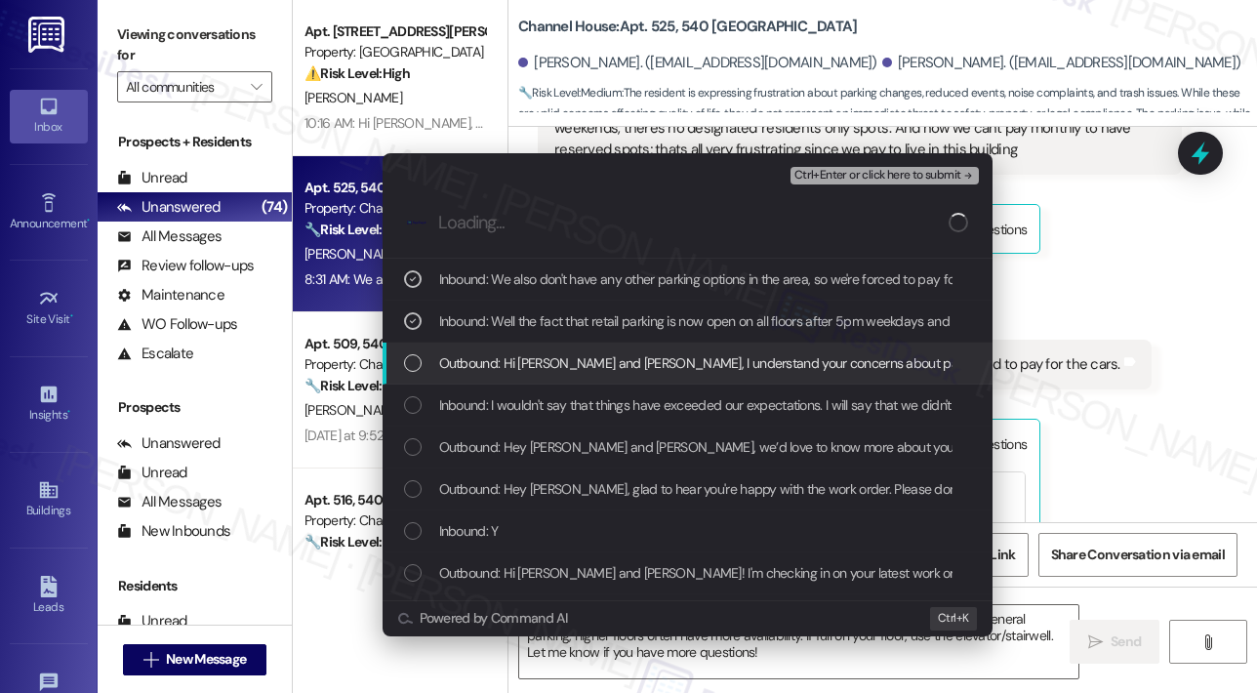
click at [566, 356] on span "Outbound: Hi George and Erika, I understand your concerns about parking, events…" at bounding box center [1231, 362] width 1584 height 21
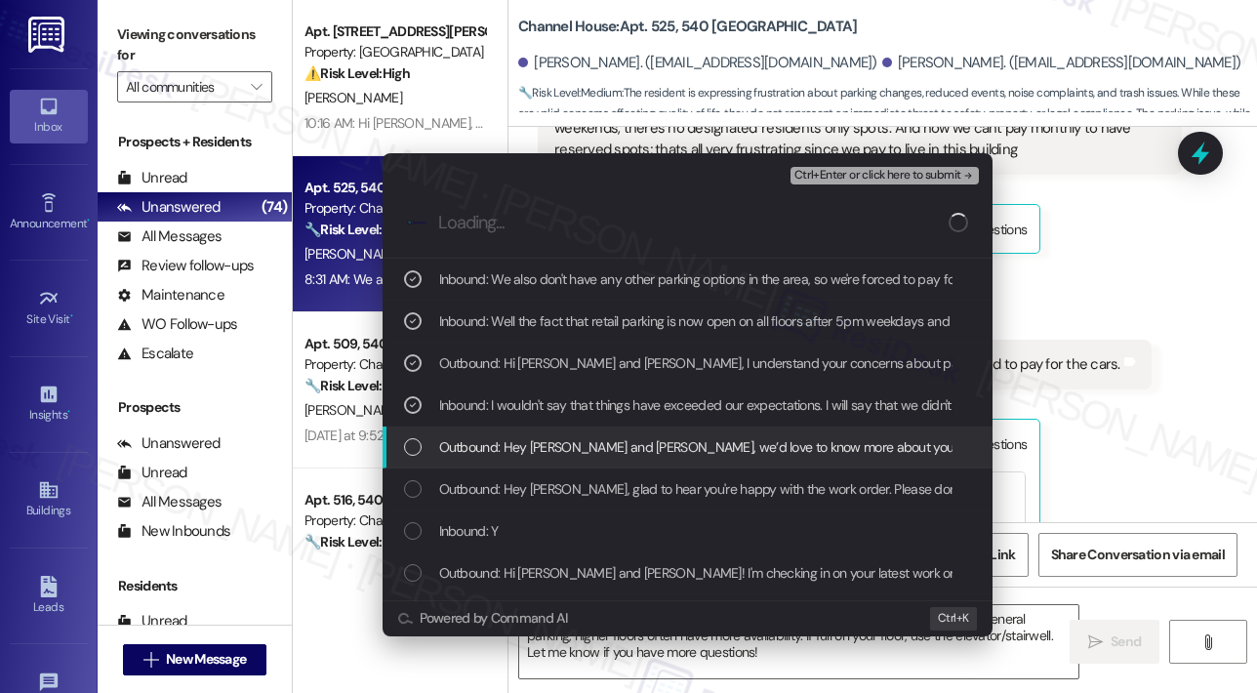
click at [572, 443] on span "Outbound: Hey George and Erika, we’d love to know more about your experience at…" at bounding box center [1263, 446] width 1649 height 21
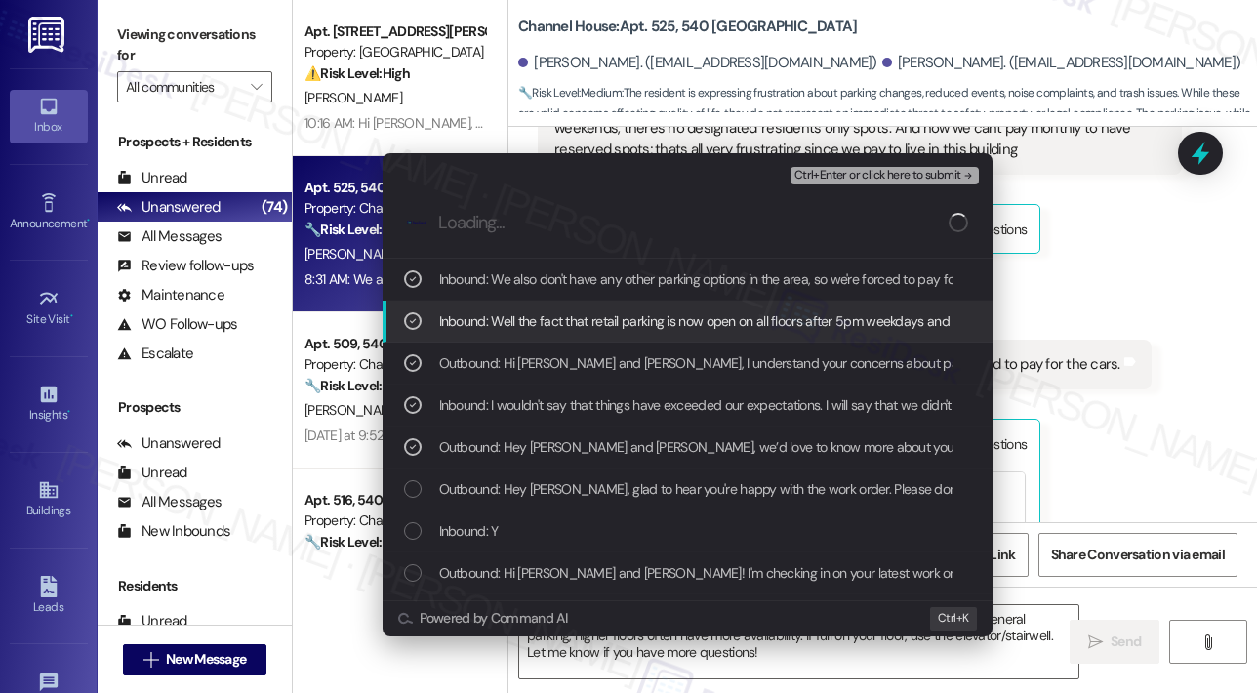
click at [851, 179] on span "Ctrl+Enter or click here to submit" at bounding box center [877, 176] width 167 height 14
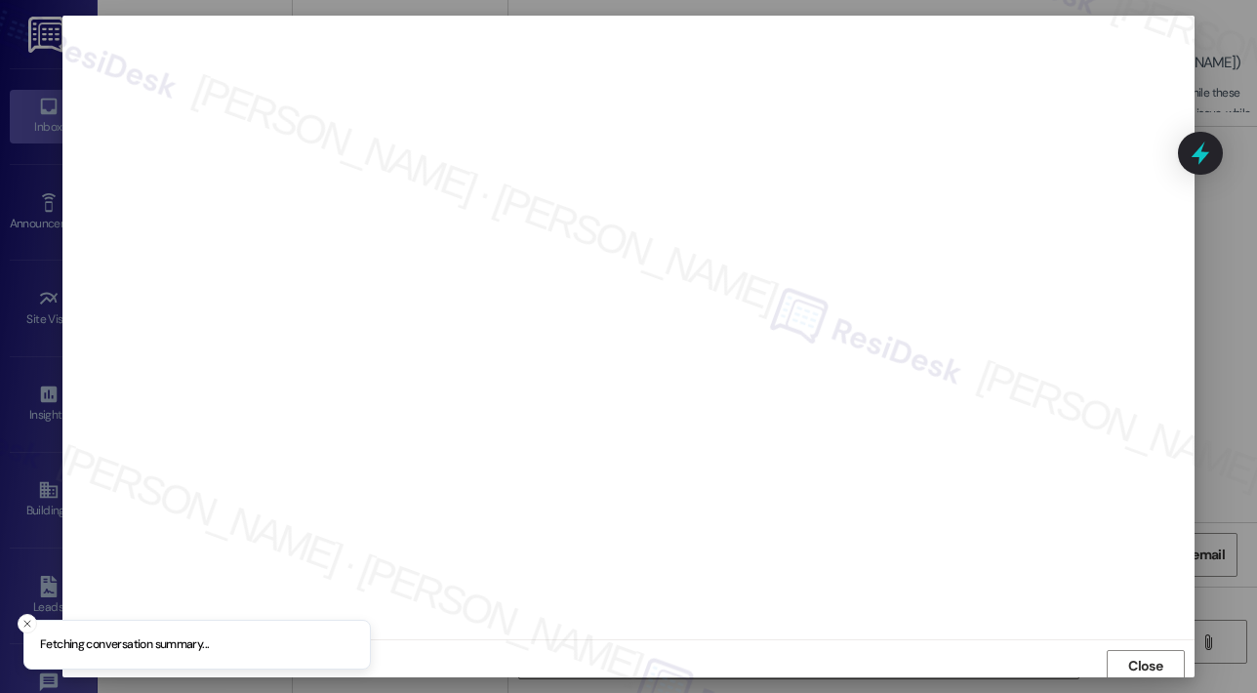
scroll to position [4, 0]
click at [1144, 655] on span "Close" at bounding box center [1145, 662] width 34 height 20
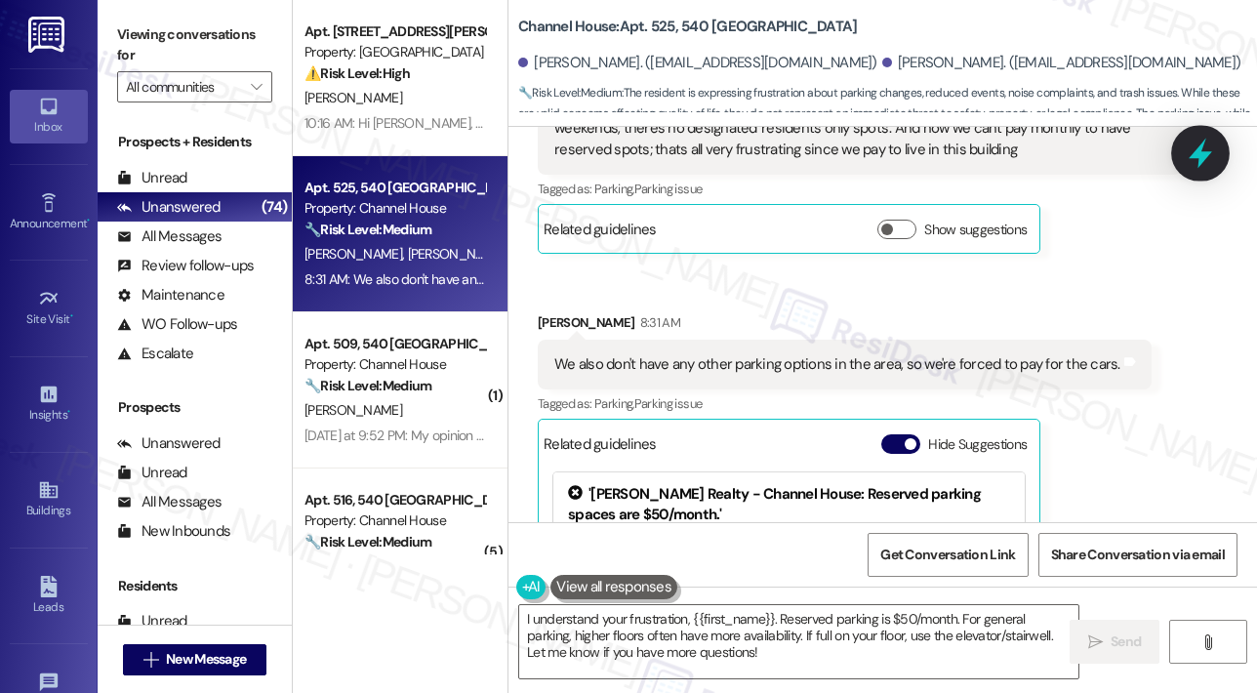
click at [1198, 157] on icon at bounding box center [1200, 154] width 23 height 30
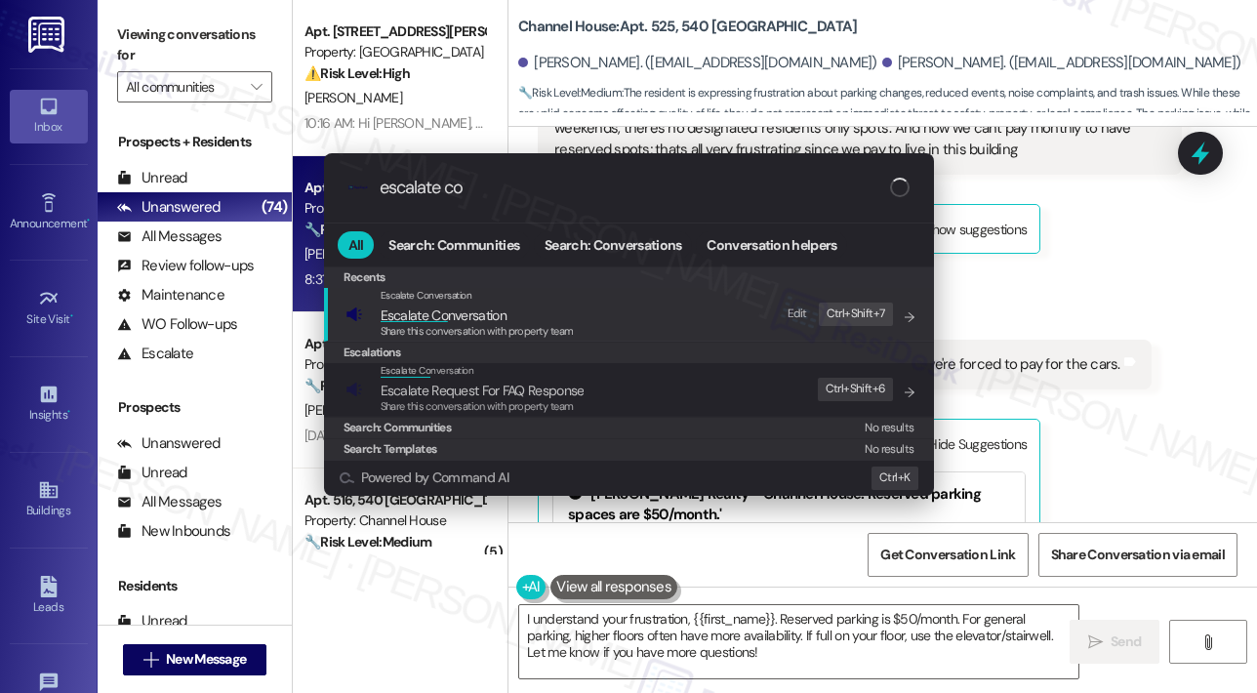
type input "escalate con"
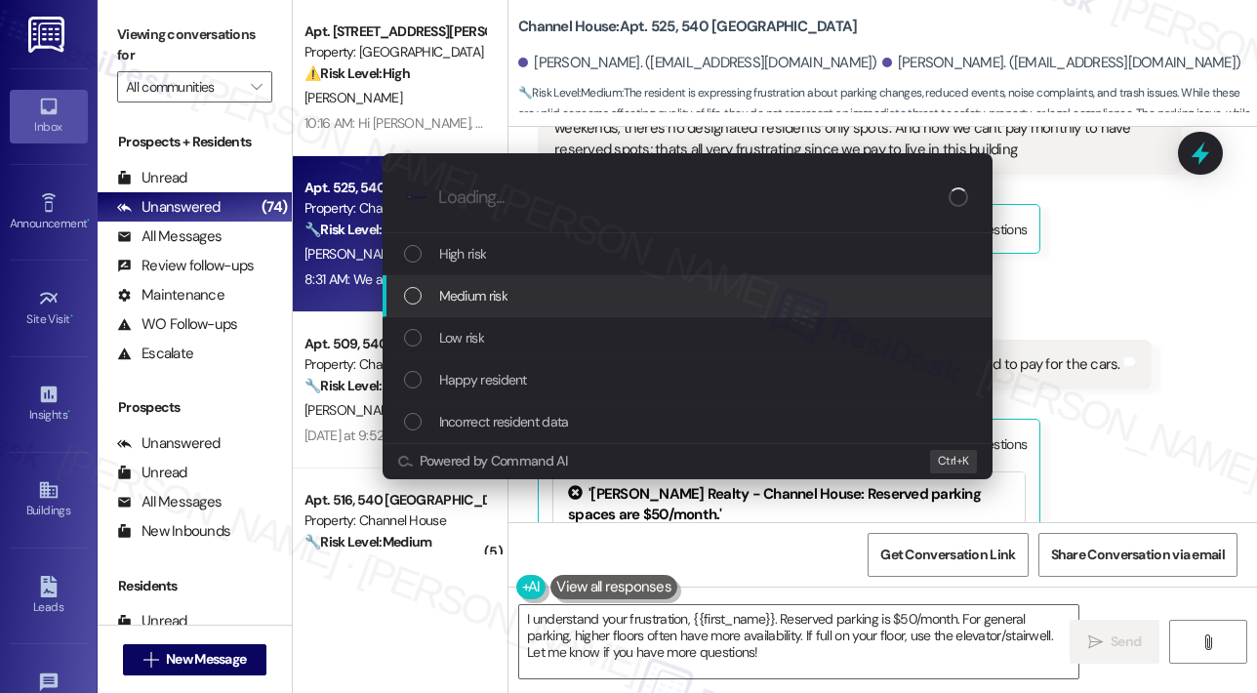
click at [455, 296] on span "Medium risk" at bounding box center [473, 295] width 68 height 21
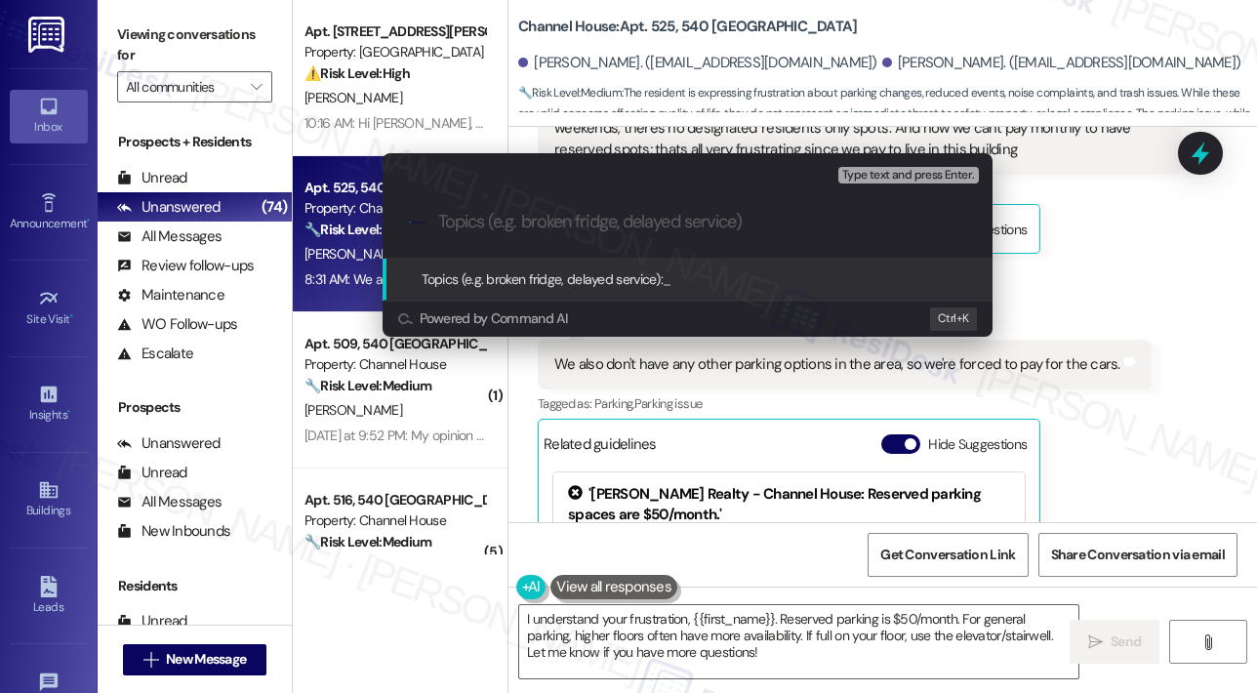
paste input "Resident Concerns – Parking, Events, Noise, and Trash at Channel House"
type input "Resident Concerns – Parking, Events, Noise, and Trash at Channel House"
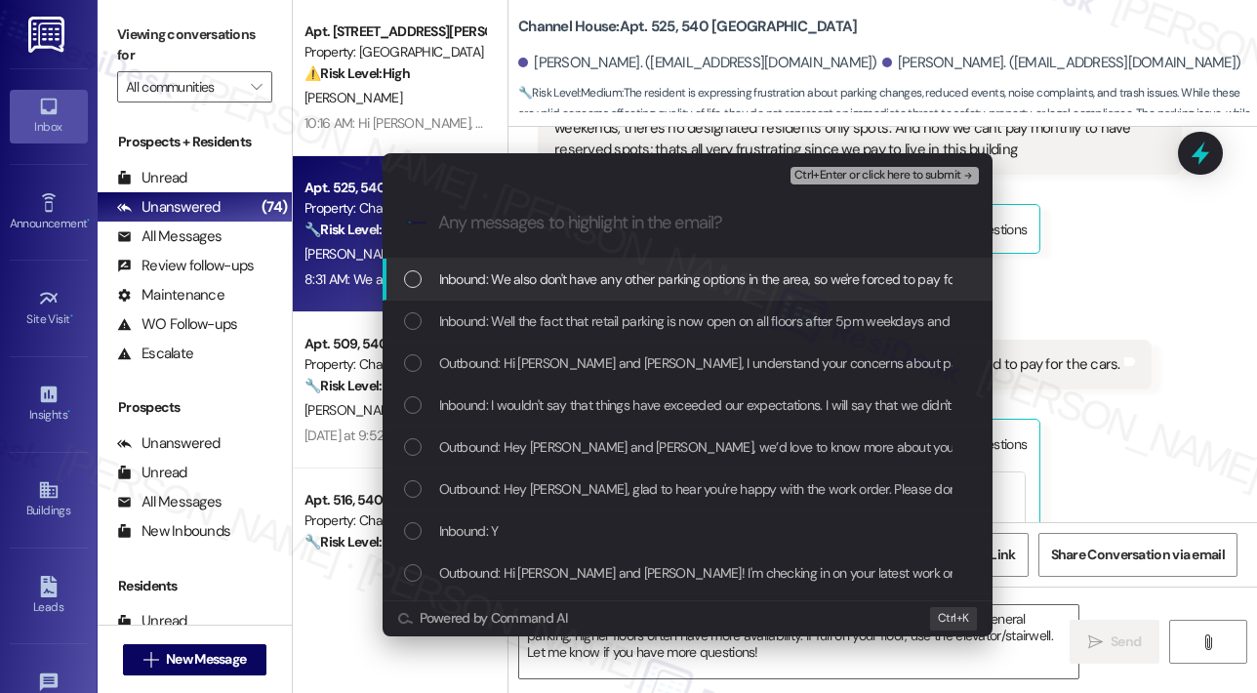
scroll to position [0, 0]
click at [460, 279] on span "Inbound: We also don't have any other parking options in the area, so we're for…" at bounding box center [725, 278] width 572 height 21
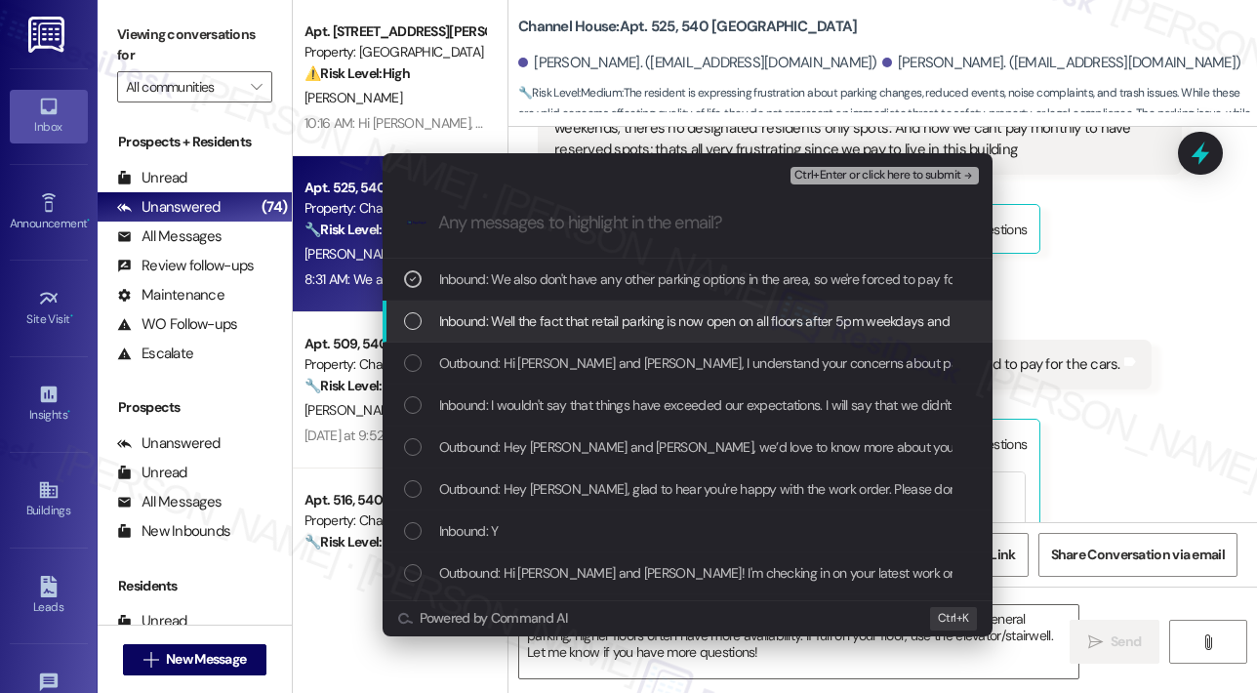
click at [454, 323] on span "Inbound: Well the fact that retail parking is now open on all floors after 5pm …" at bounding box center [1197, 320] width 1517 height 21
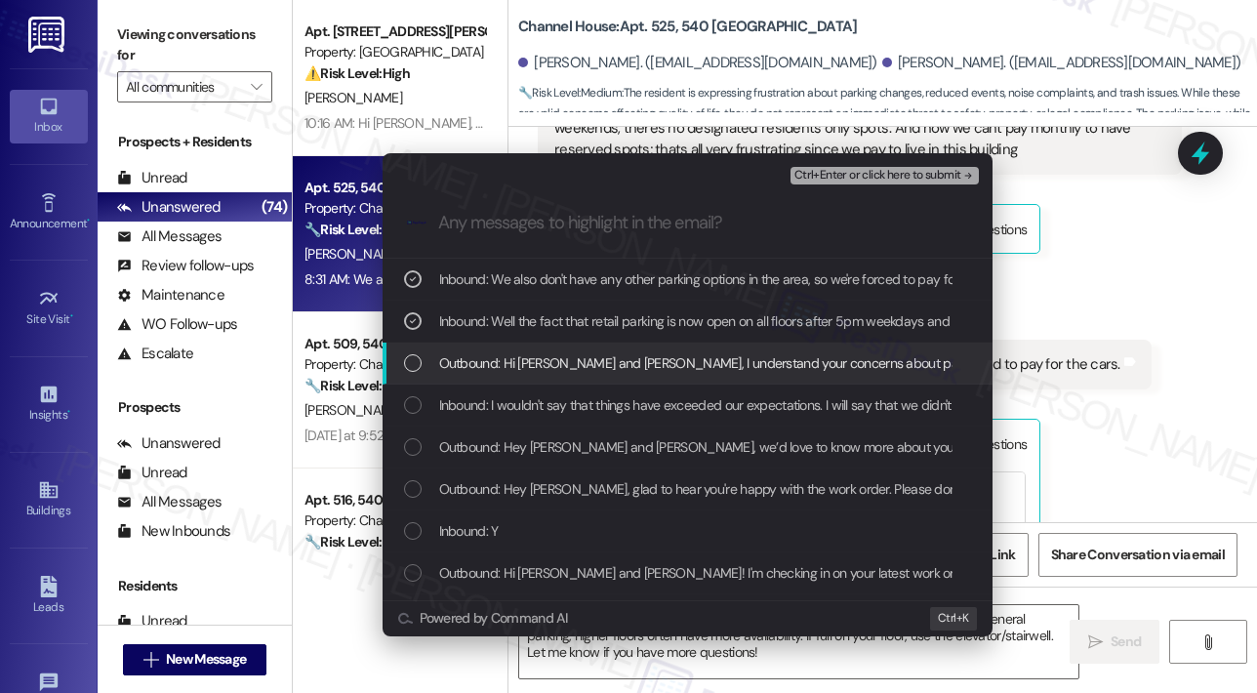
click at [455, 362] on span "Outbound: Hi George and Erika, I understand your concerns about parking, events…" at bounding box center [1231, 362] width 1584 height 21
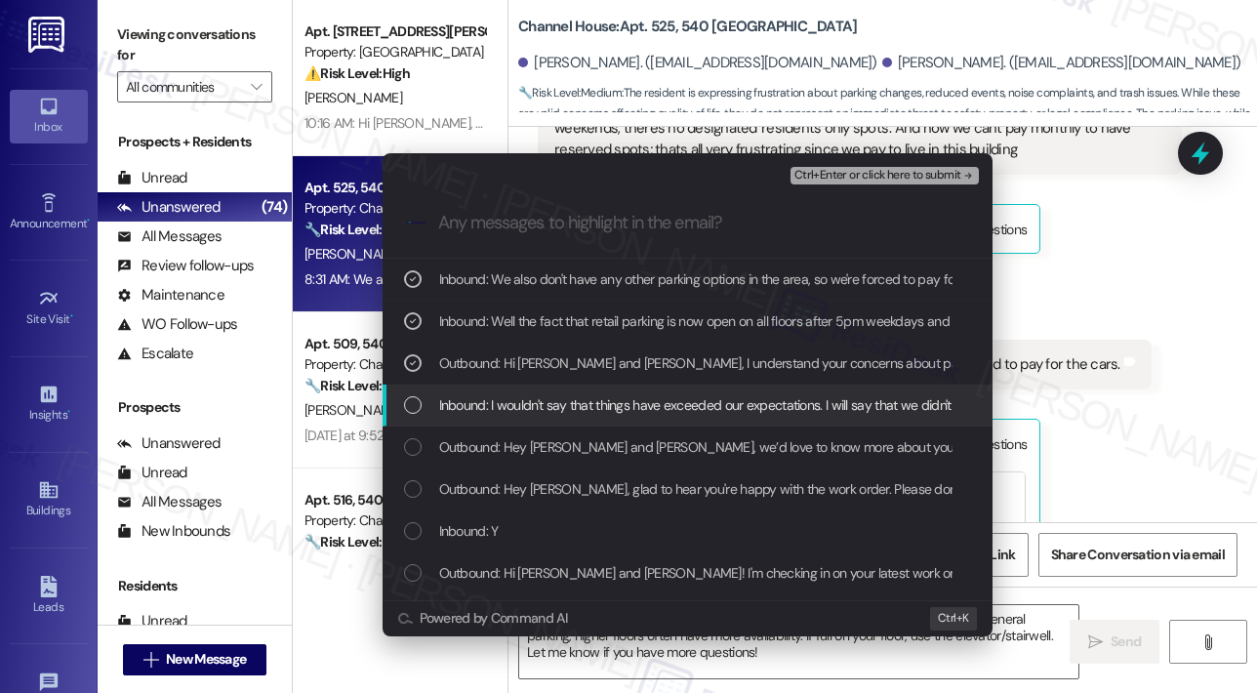
click at [461, 390] on div "Inbound: I wouldn't say that things have exceeded our expectations. I will say …" at bounding box center [688, 405] width 610 height 42
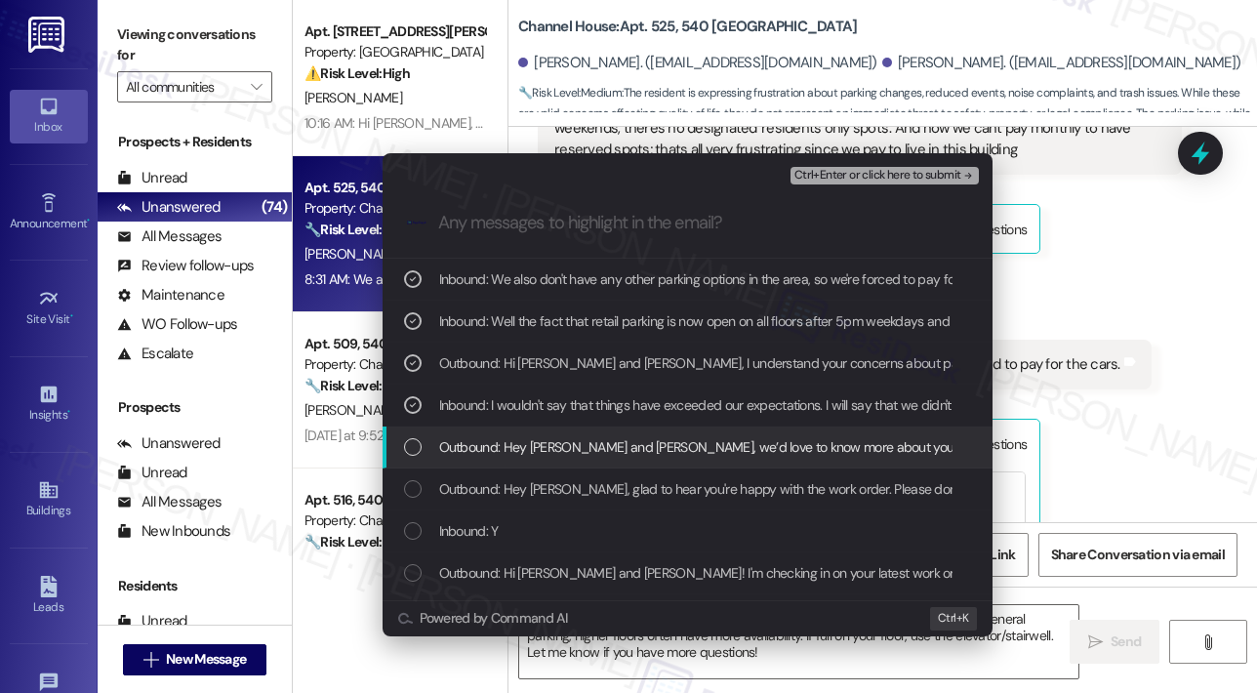
click at [476, 446] on span "Outbound: Hey George and Erika, we’d love to know more about your experience at…" at bounding box center [1263, 446] width 1649 height 21
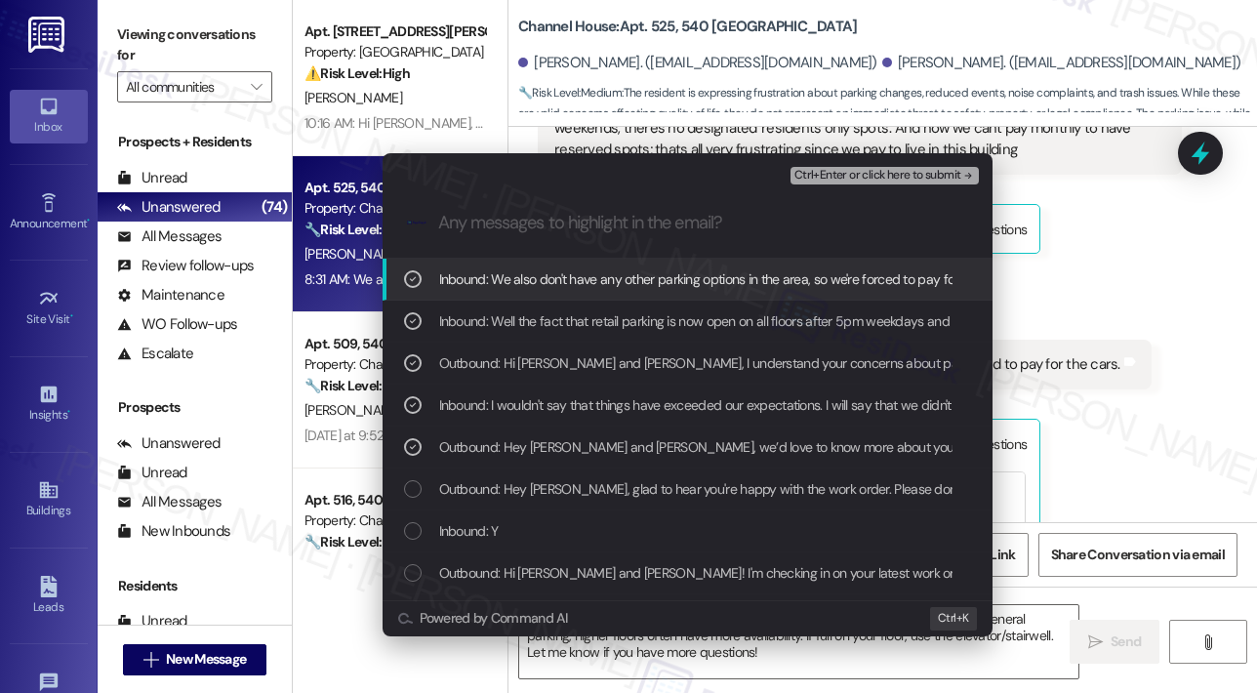
click at [836, 177] on span "Ctrl+Enter or click here to submit" at bounding box center [877, 176] width 167 height 14
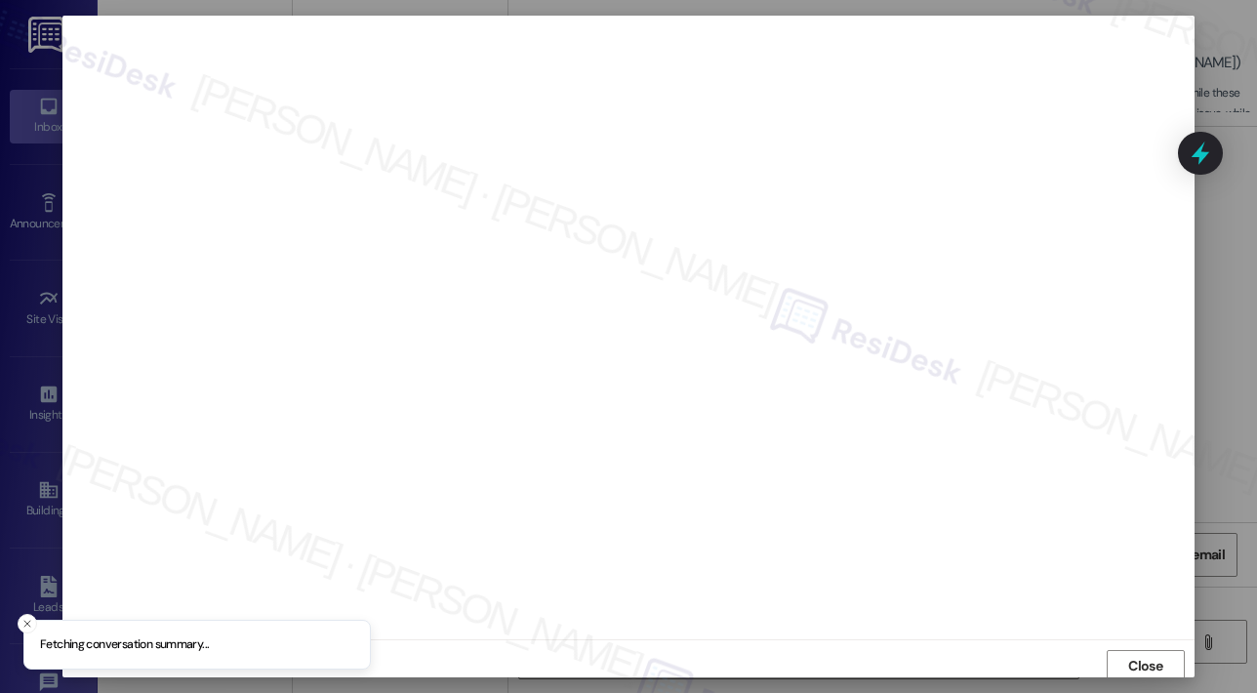
scroll to position [4, 0]
click at [1163, 657] on button "Close" at bounding box center [1146, 661] width 78 height 31
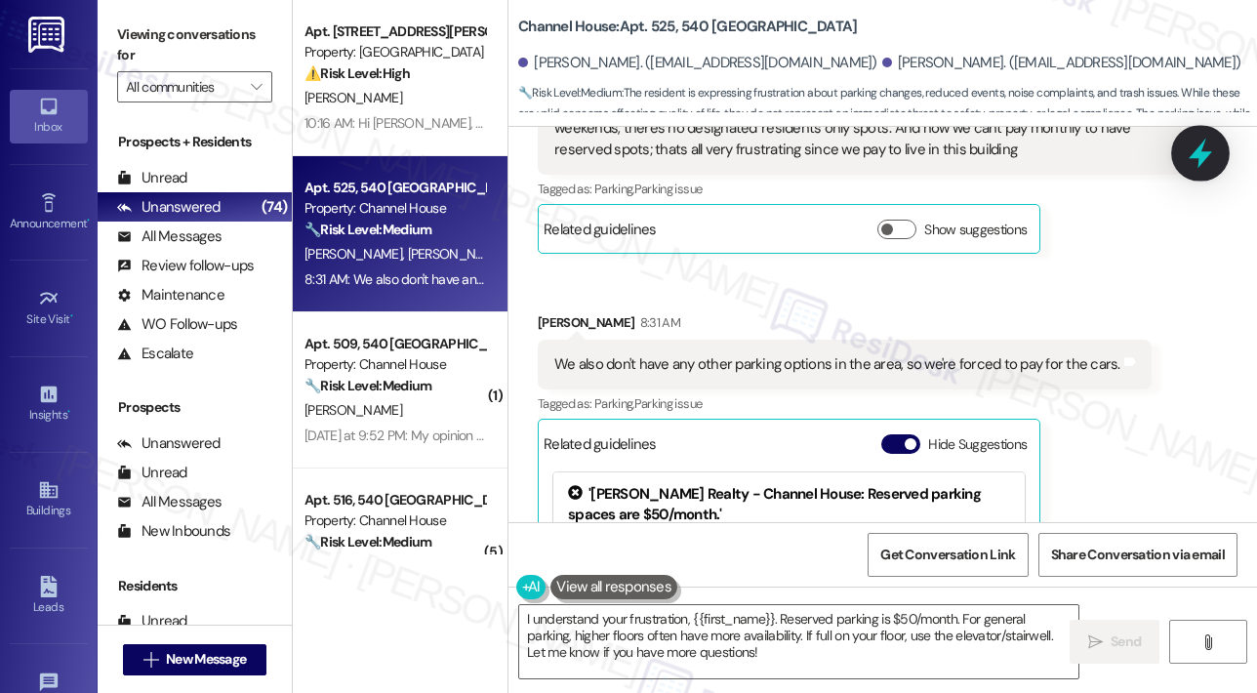
click at [1200, 155] on icon at bounding box center [1200, 154] width 23 height 30
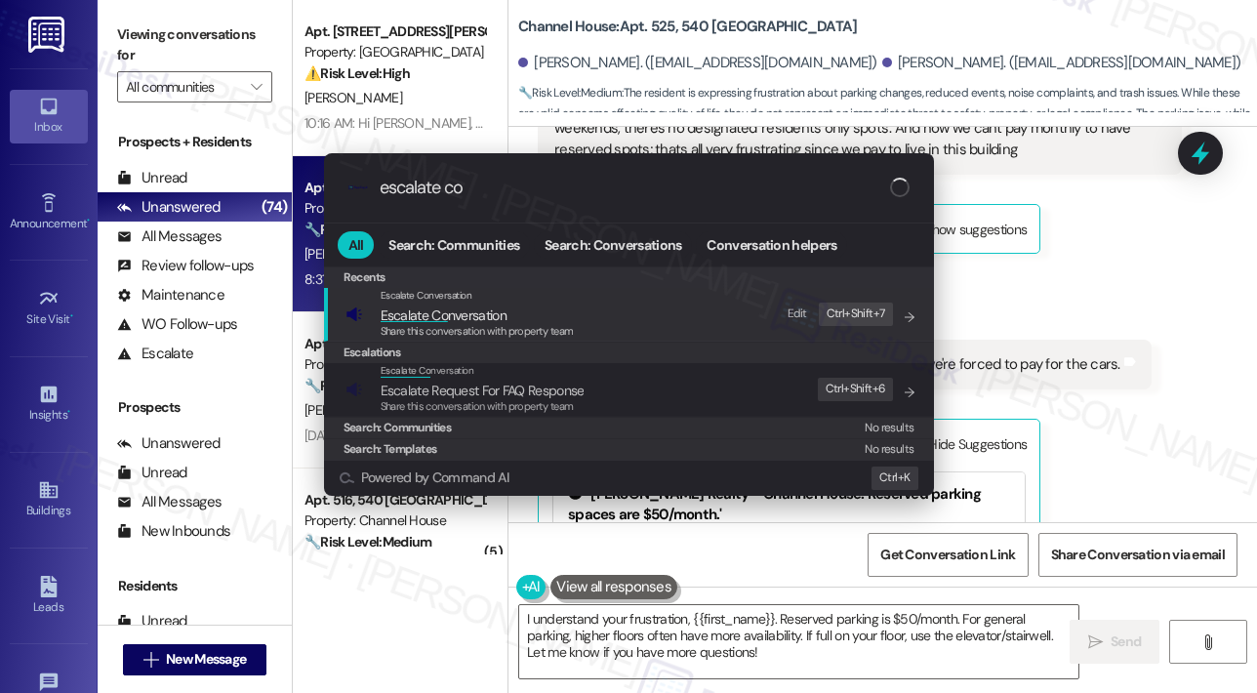
type input "escalate con"
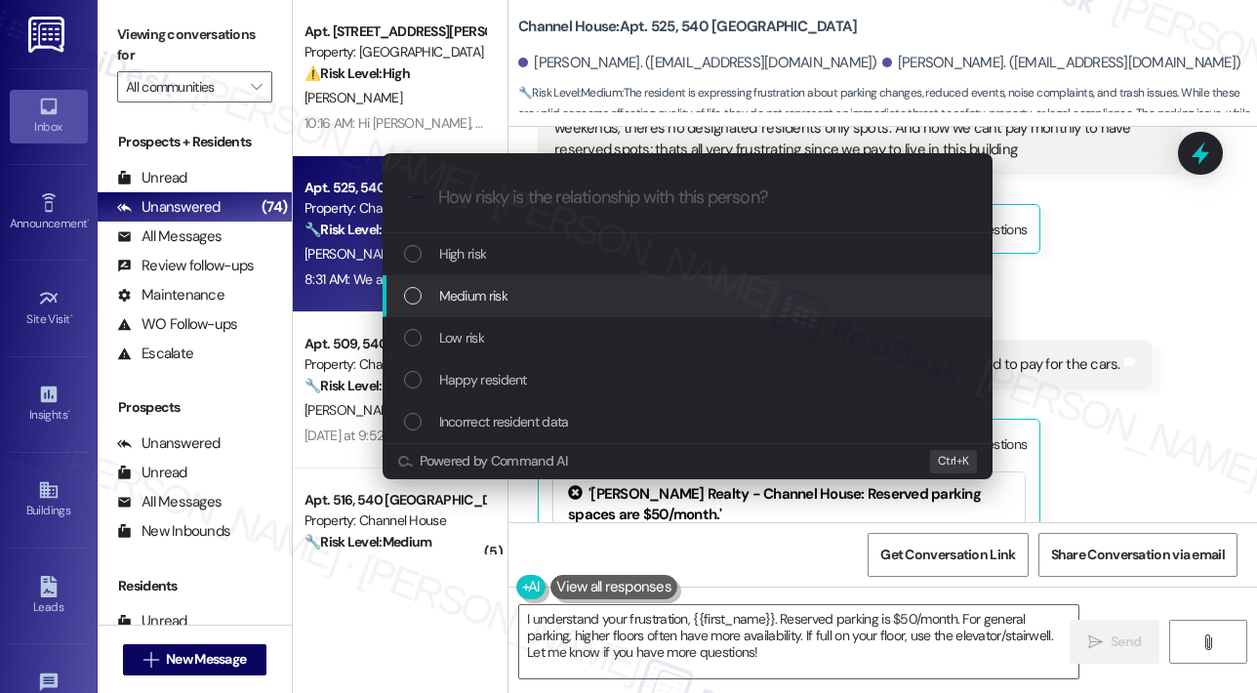
click at [519, 292] on div "Medium risk" at bounding box center [689, 295] width 571 height 21
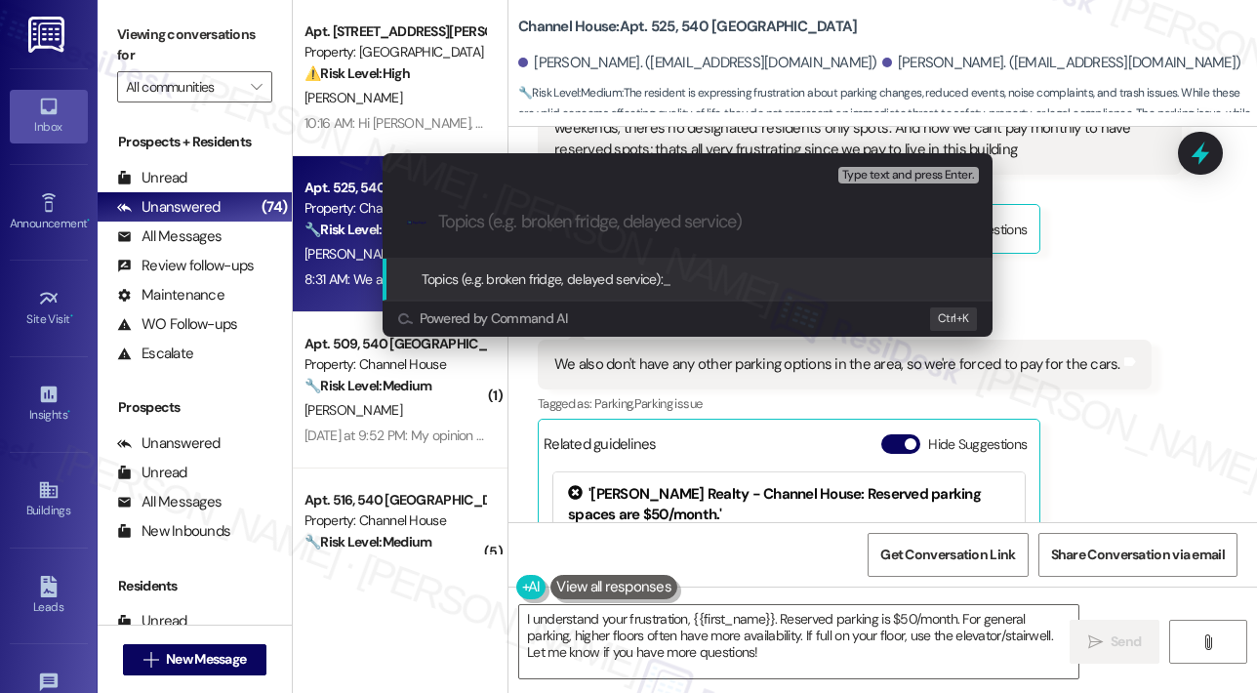
paste input "Resident Concerns – Parking, Events, Noise, and Trash at Channel House"
type input "Resident Concerns – Parking, Events, Noise, and Trash at Channel House"
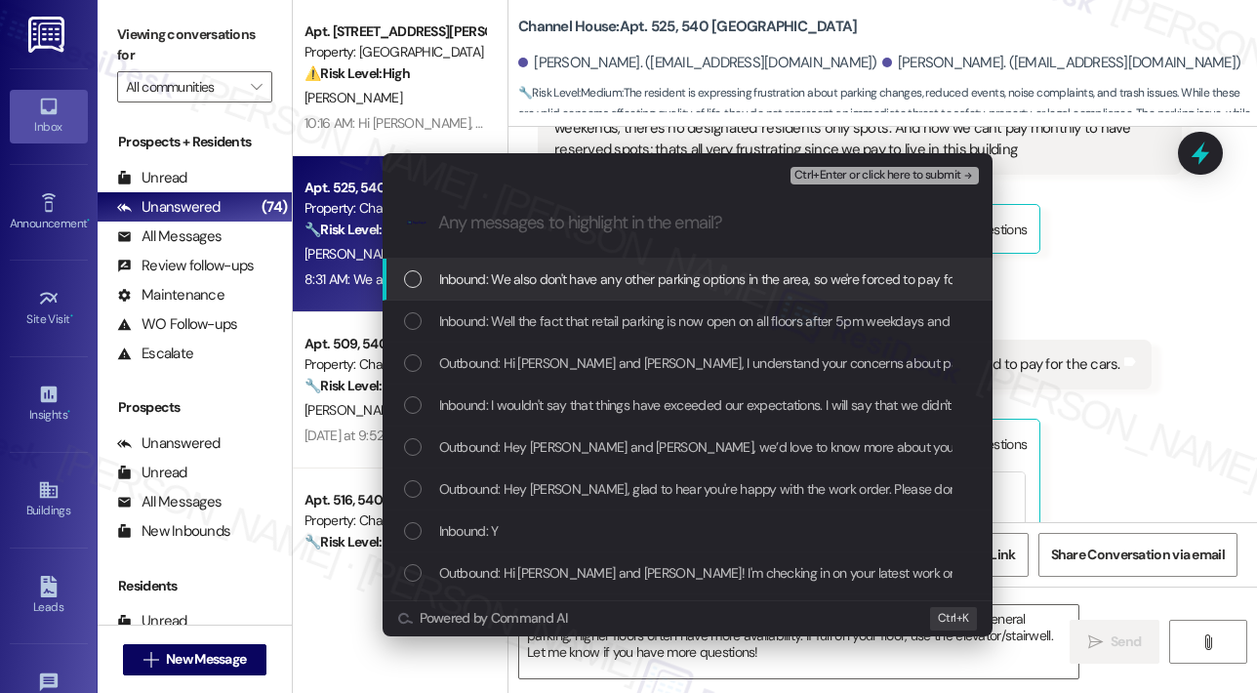
scroll to position [0, 0]
click at [517, 284] on span "Inbound: We also don't have any other parking options in the area, so we're for…" at bounding box center [725, 278] width 572 height 21
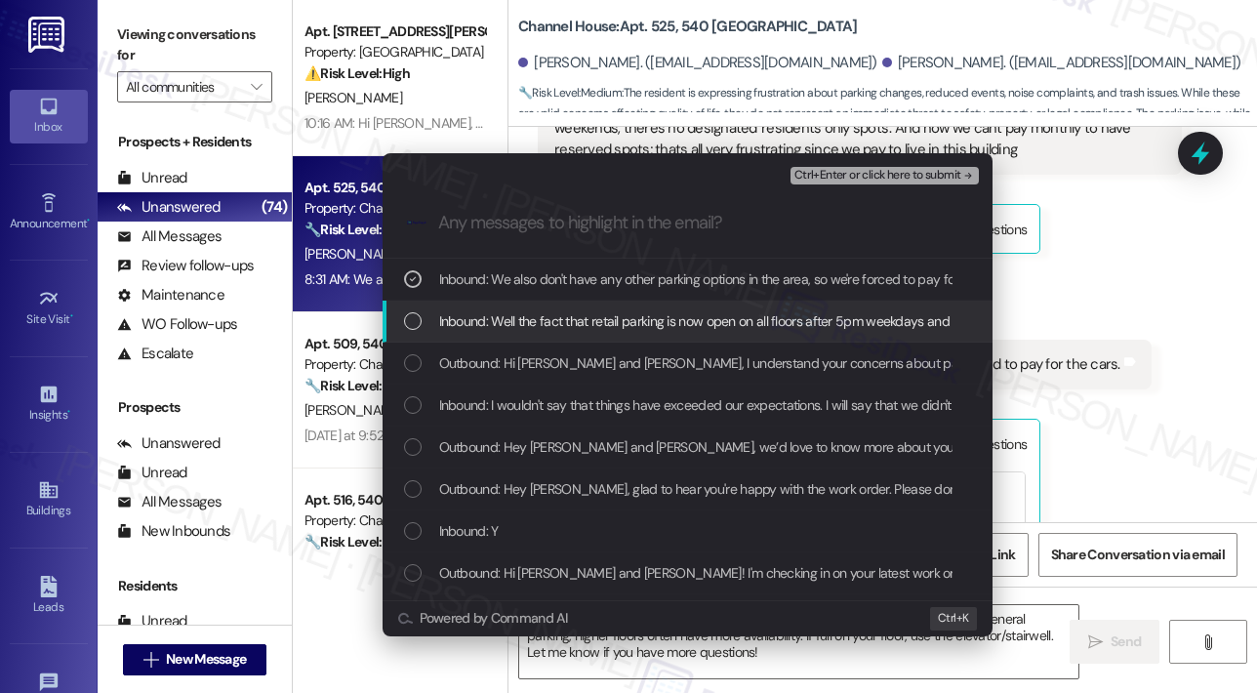
click at [519, 316] on span "Inbound: Well the fact that retail parking is now open on all floors after 5pm …" at bounding box center [1197, 320] width 1517 height 21
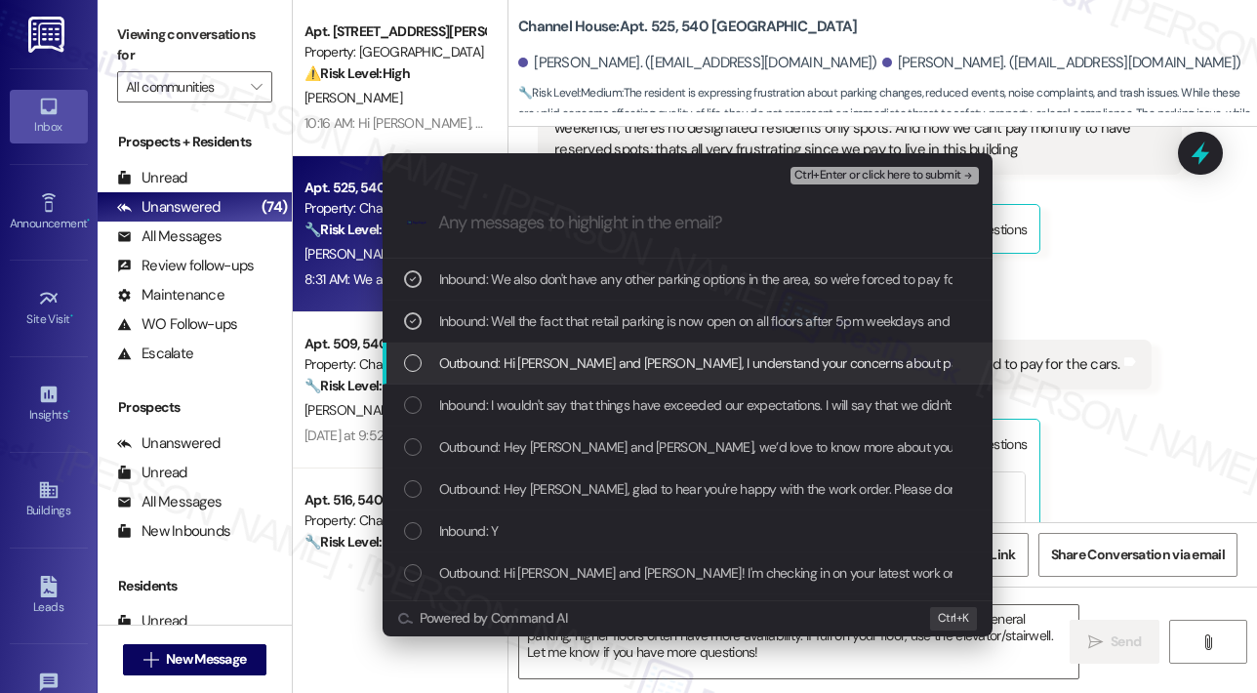
click at [525, 346] on div "Outbound: Hi George and Erika, I understand your concerns about parking, events…" at bounding box center [688, 364] width 610 height 42
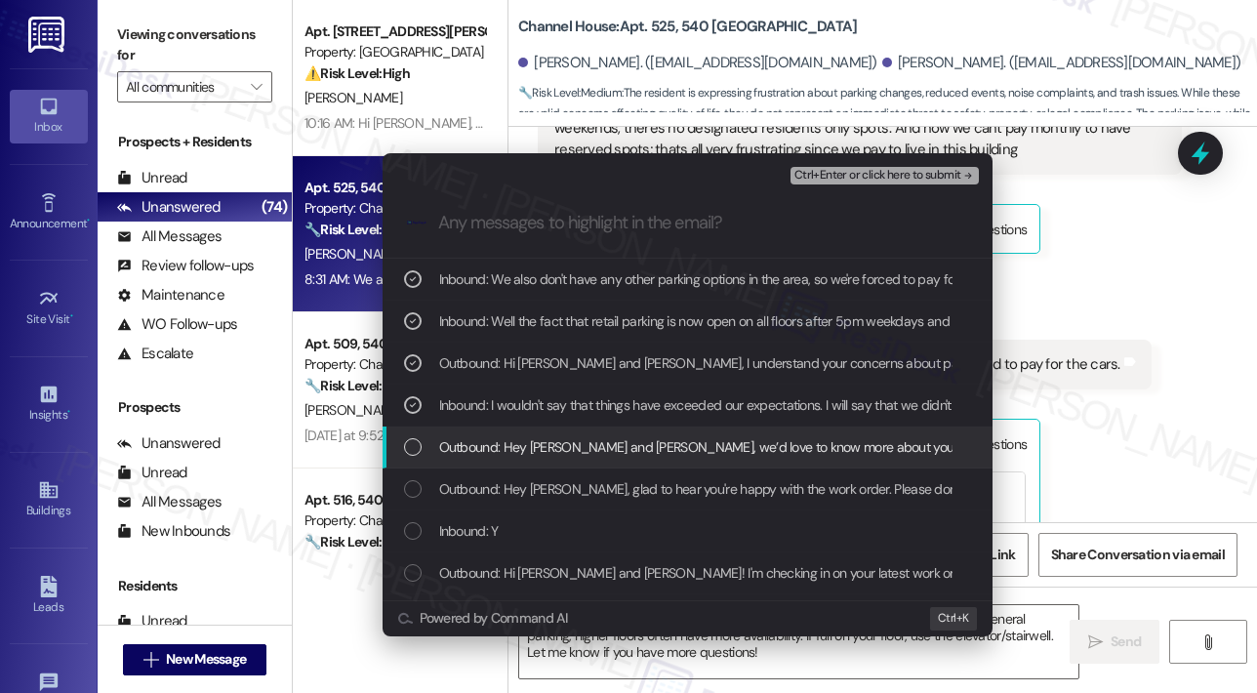
click at [546, 439] on span "Outbound: Hey George and Erika, we’d love to know more about your experience at…" at bounding box center [1263, 446] width 1649 height 21
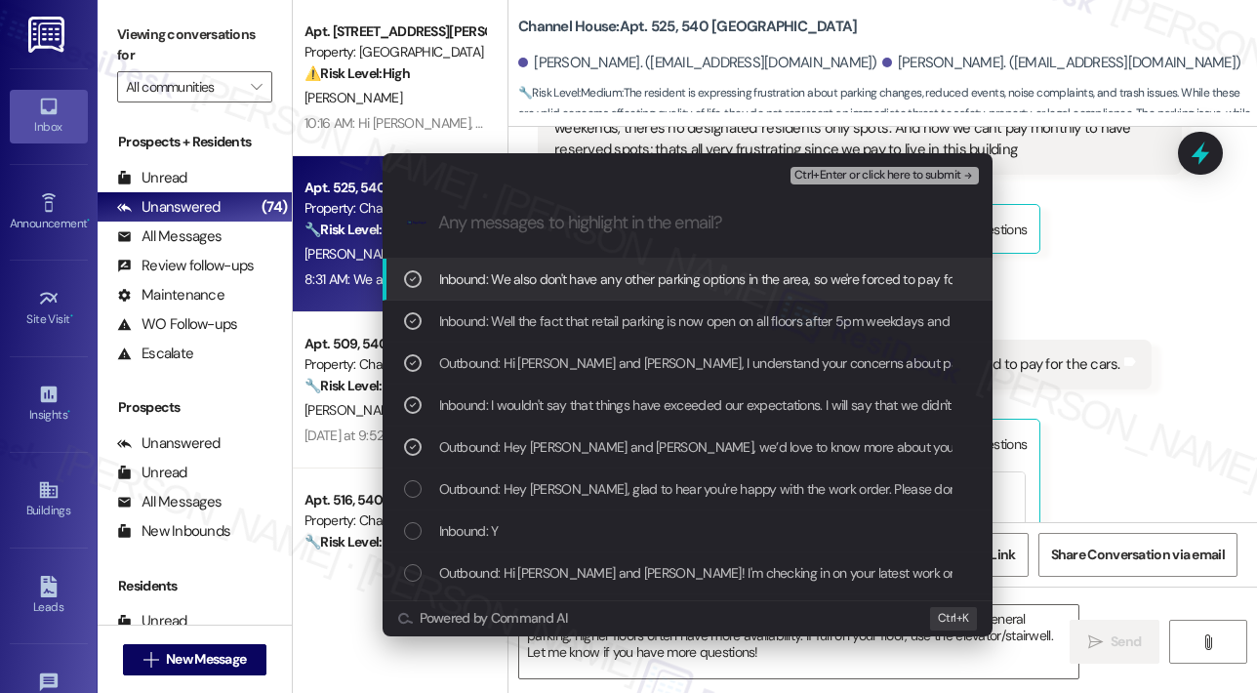
click at [847, 175] on span "Ctrl+Enter or click here to submit" at bounding box center [877, 176] width 167 height 14
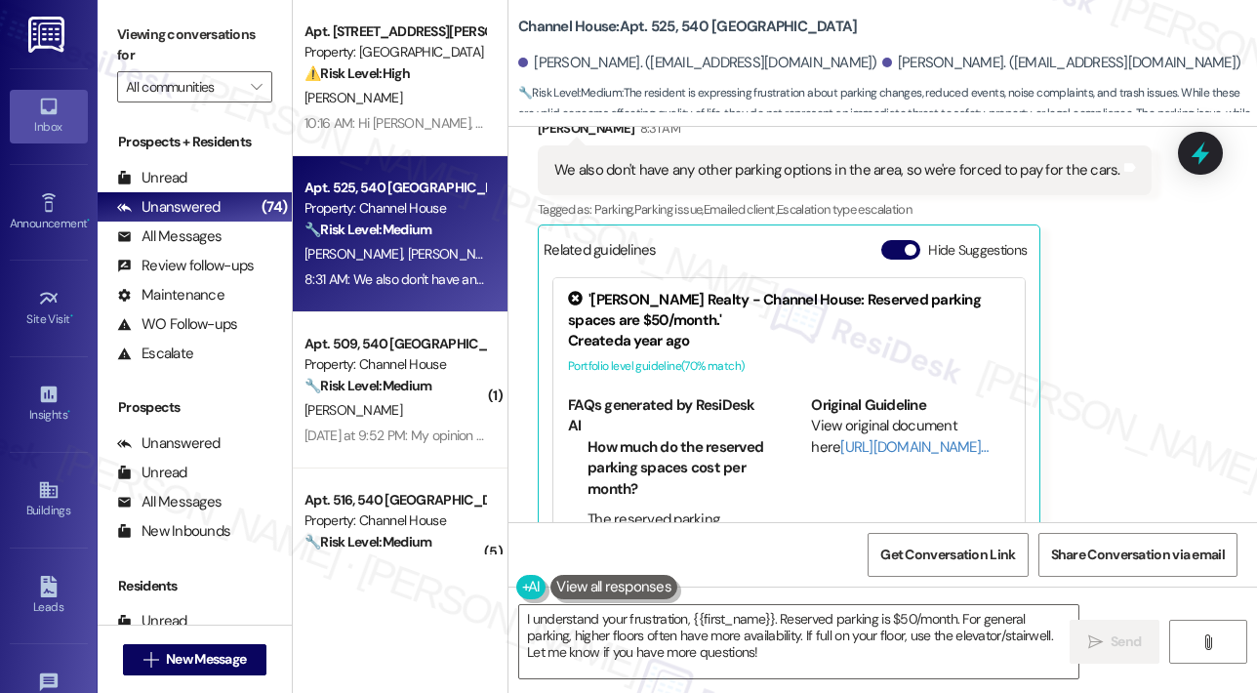
scroll to position [2218, 0]
click at [856, 659] on textarea "I understand your frustration, {{first_name}}. Reserved parking is $50/month. F…" at bounding box center [798, 641] width 559 height 73
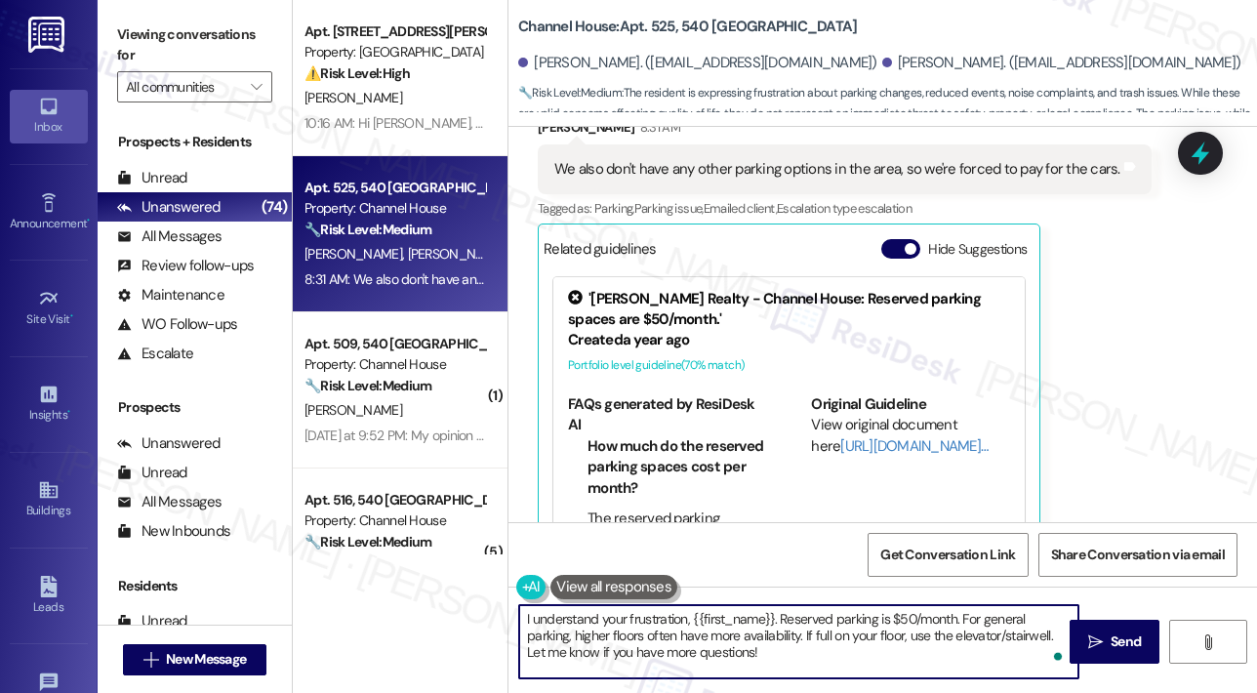
drag, startPoint x: 843, startPoint y: 670, endPoint x: 507, endPoint y: 617, distance: 340.0
click at [507, 617] on div "Channel House: Apt. 525, 540 Saint Albans George Flores. (geometricflower@gmail…" at bounding box center [881, 346] width 749 height 693
paste textarea "Thank you for sharing these details, George and Erika. I’ll be sending all of y…"
type textarea "Thank you for sharing these details, George and Erika. I’ll be sending all of y…"
click at [1118, 639] on span "Send" at bounding box center [1126, 641] width 30 height 20
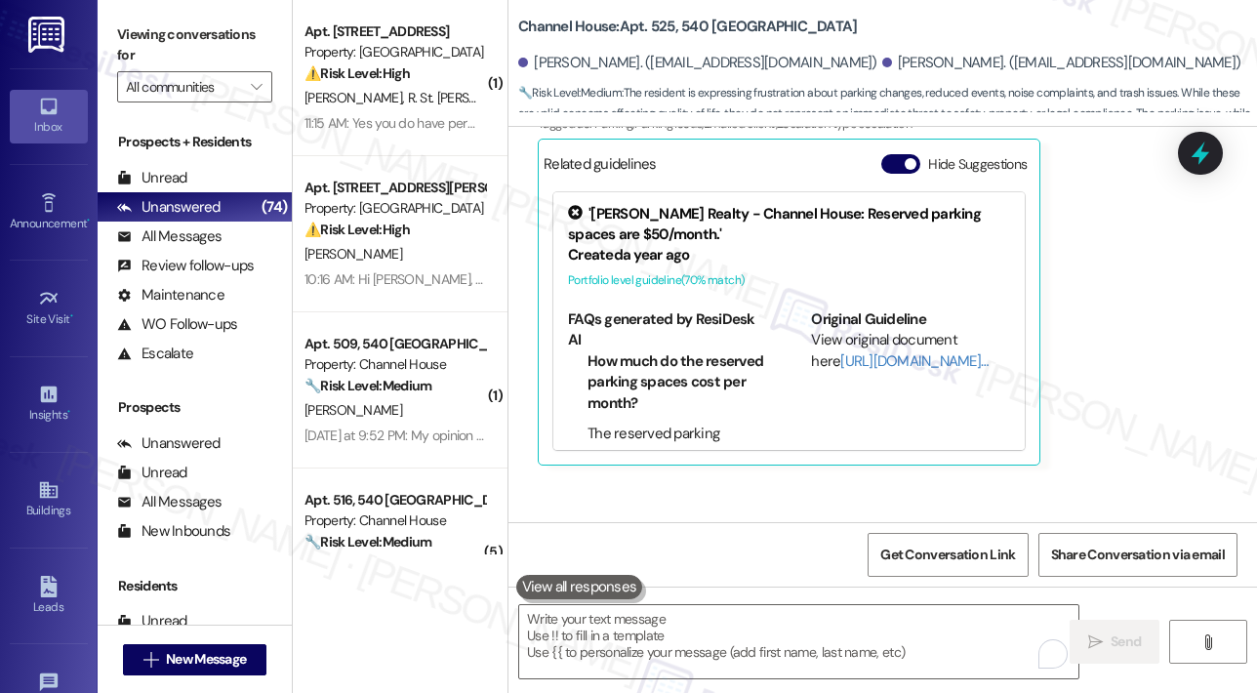
scroll to position [2375, 0]
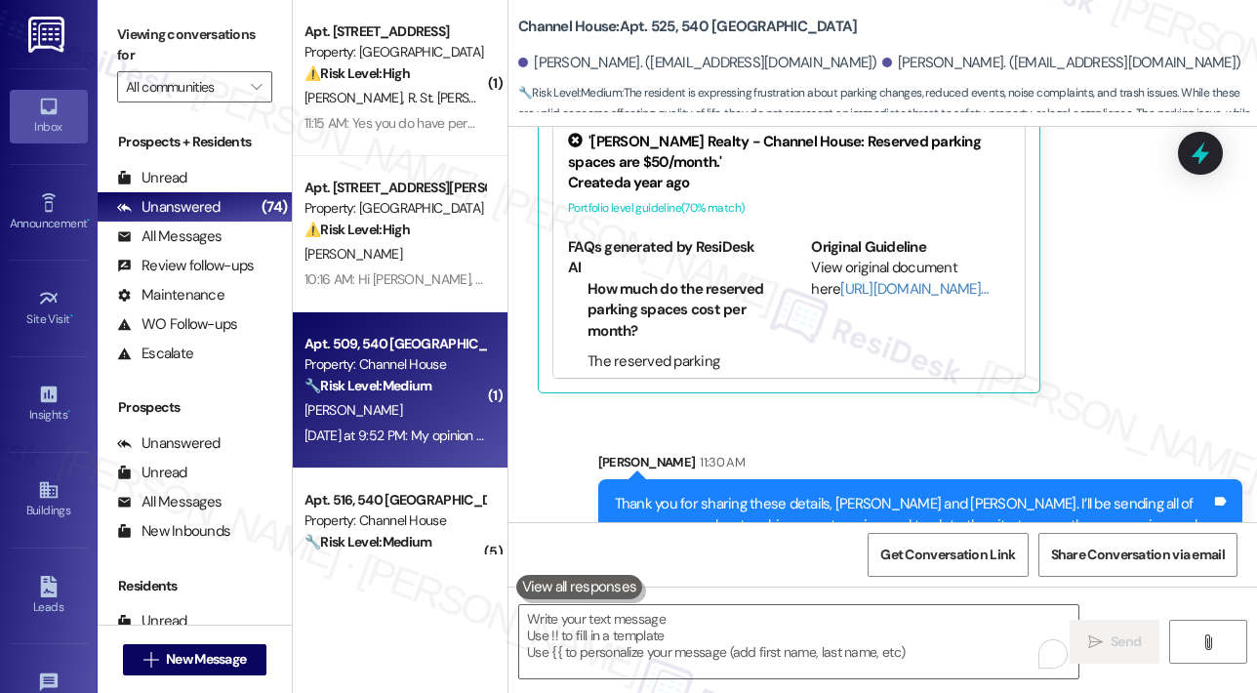
click at [430, 405] on div "[PERSON_NAME]" at bounding box center [395, 410] width 184 height 24
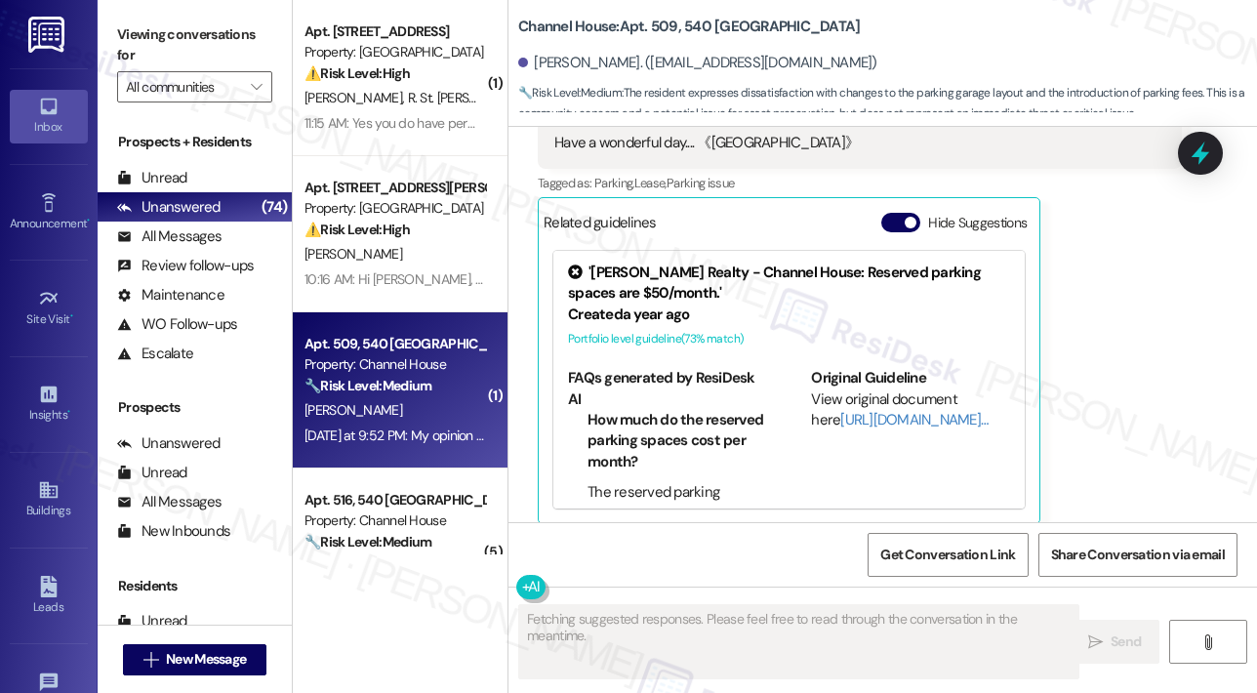
scroll to position [1021, 0]
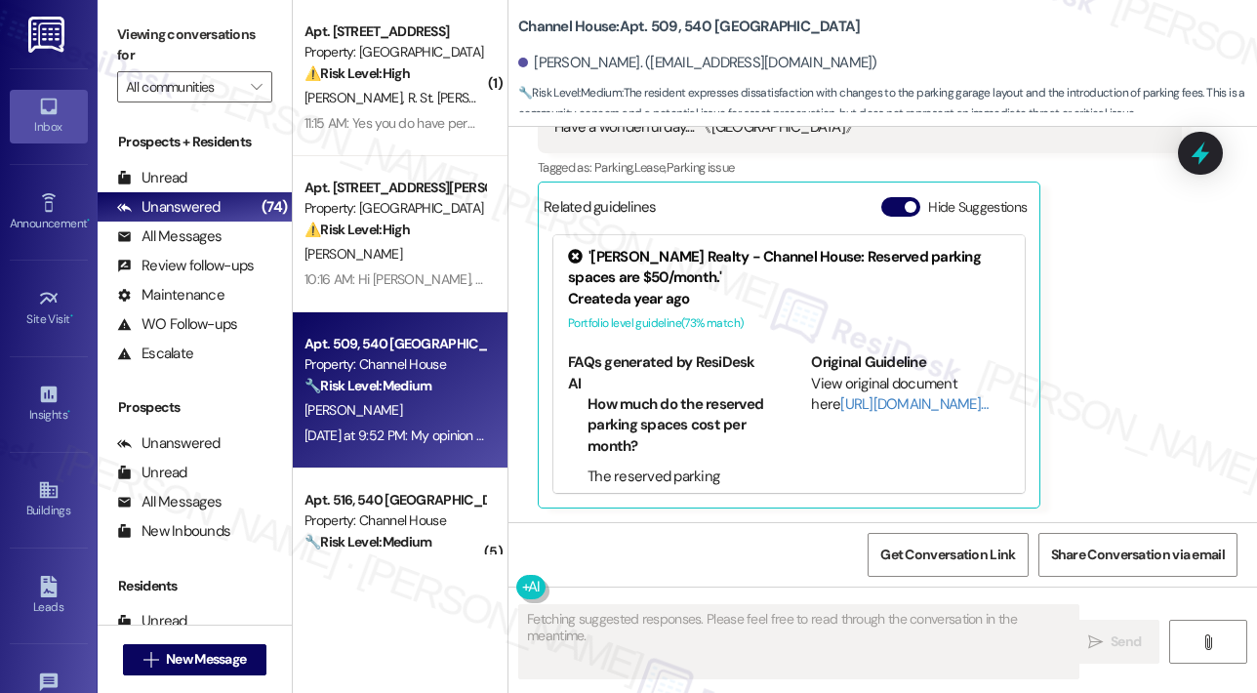
click at [1125, 319] on div "Jerome Kinsey Neutral Yesterday at 9:52 PM My opinion parking is not the issue.…" at bounding box center [860, 229] width 644 height 558
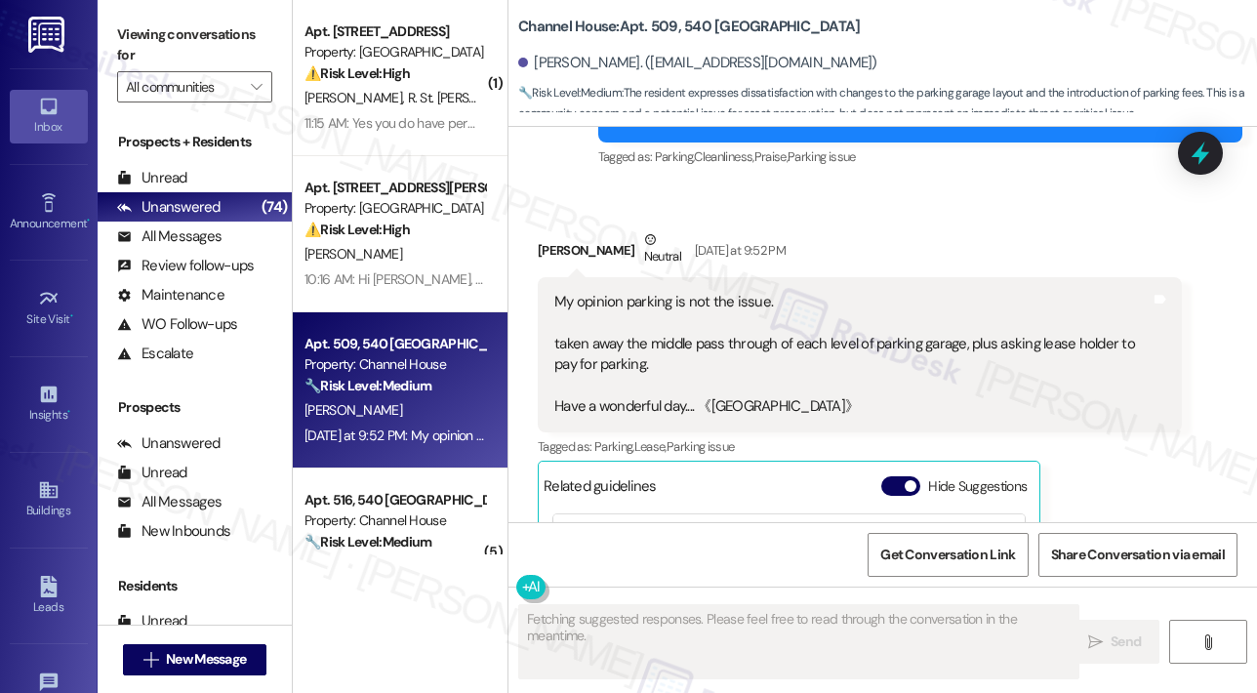
scroll to position [728, 0]
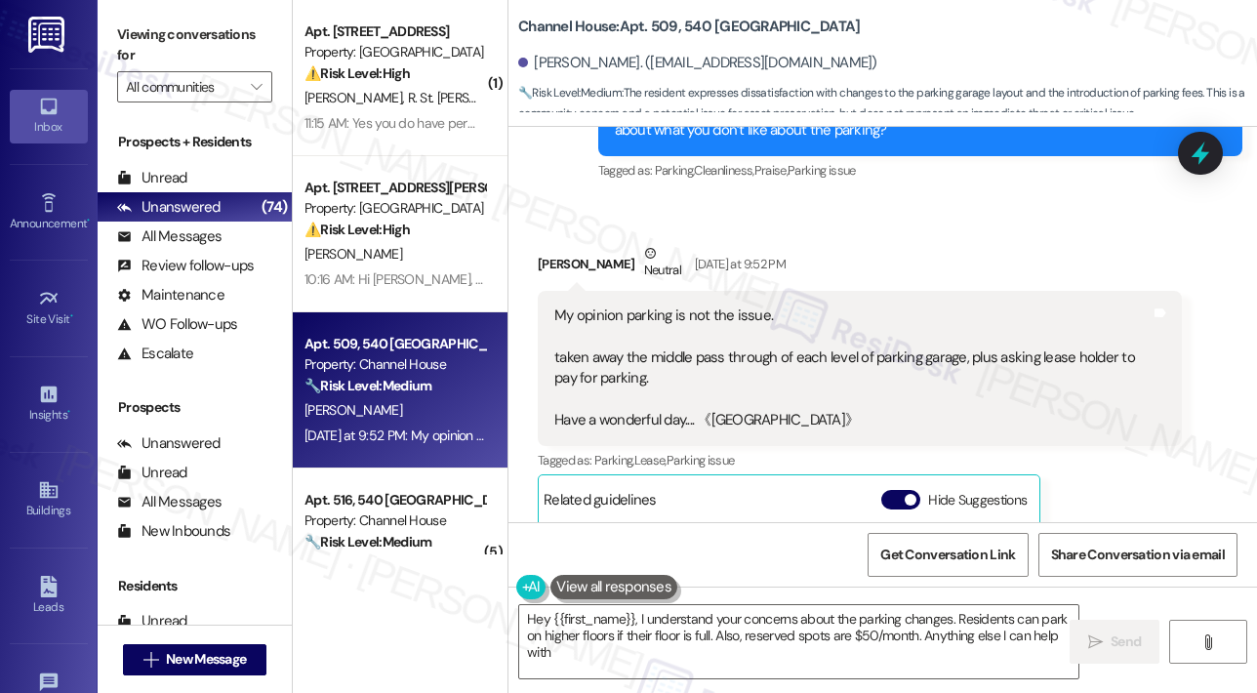
type textarea "Hey {{first_name}}, I understand your concerns about the parking changes. Resid…"
click at [993, 264] on div "Jerome Kinsey Neutral Yesterday at 9:52 PM" at bounding box center [860, 267] width 644 height 48
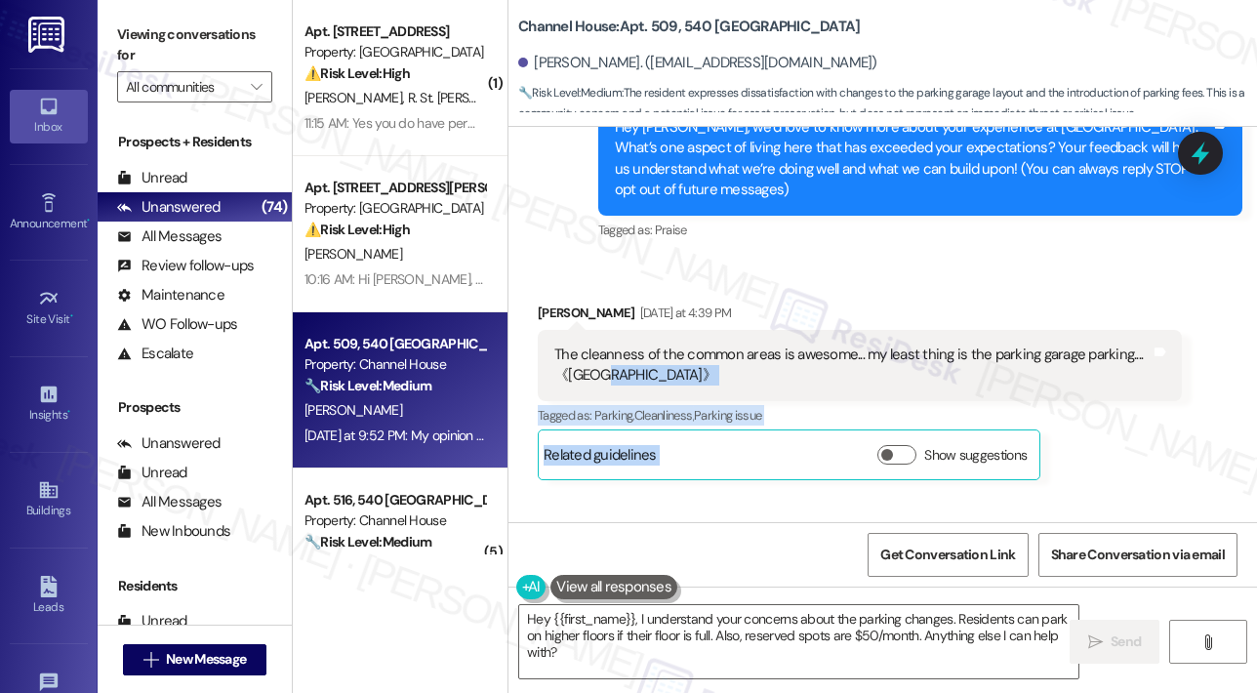
scroll to position [219, 0]
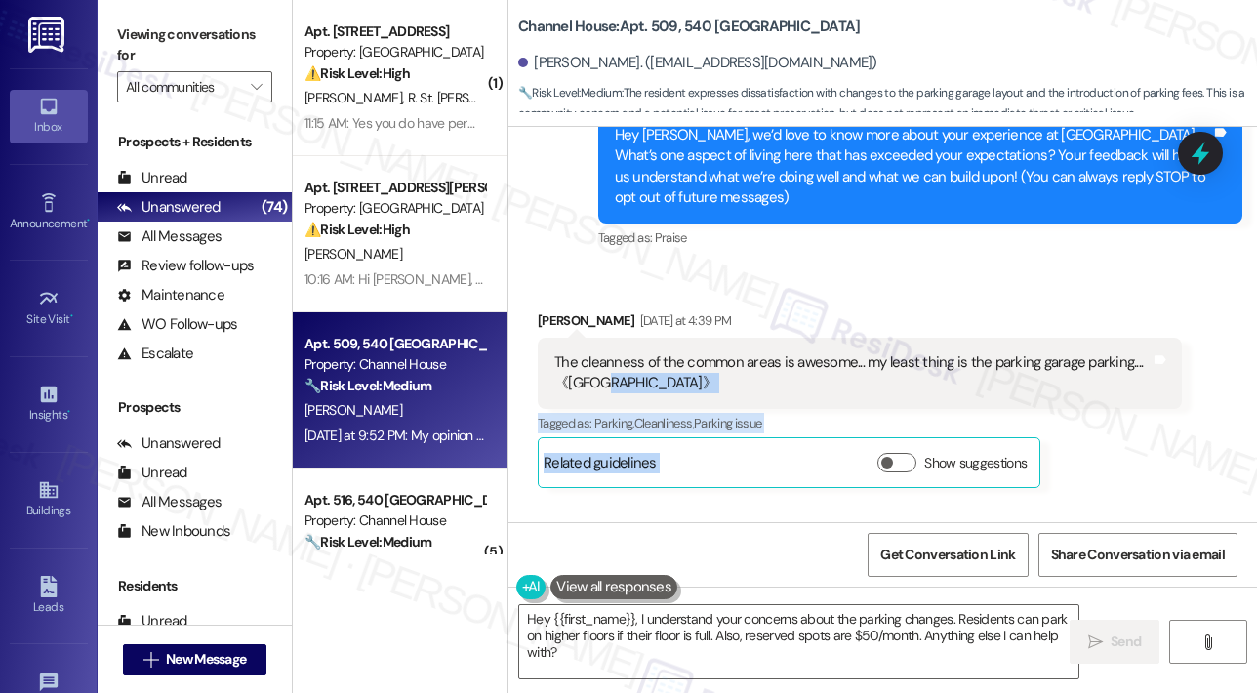
drag, startPoint x: 695, startPoint y: 417, endPoint x: 550, endPoint y: 358, distance: 155.8
click at [550, 358] on div "Lease started Jul 16, 2025 at 8:00 PM Announcement, sent via SMS Sarah (ResiDes…" at bounding box center [882, 324] width 748 height 395
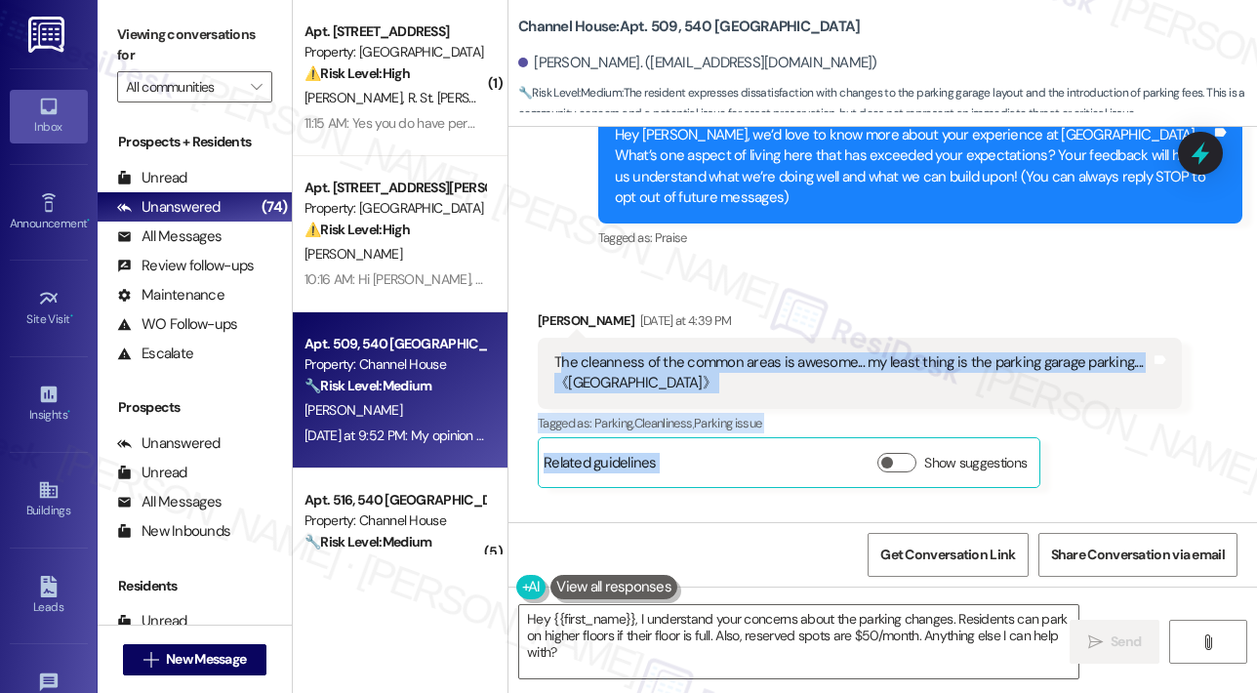
click at [560, 358] on div "The cleanness of the common areas is awesome... my least thing is the parking g…" at bounding box center [852, 373] width 596 height 42
click at [557, 358] on div "The cleanness of the common areas is awesome... my least thing is the parking g…" at bounding box center [852, 373] width 596 height 42
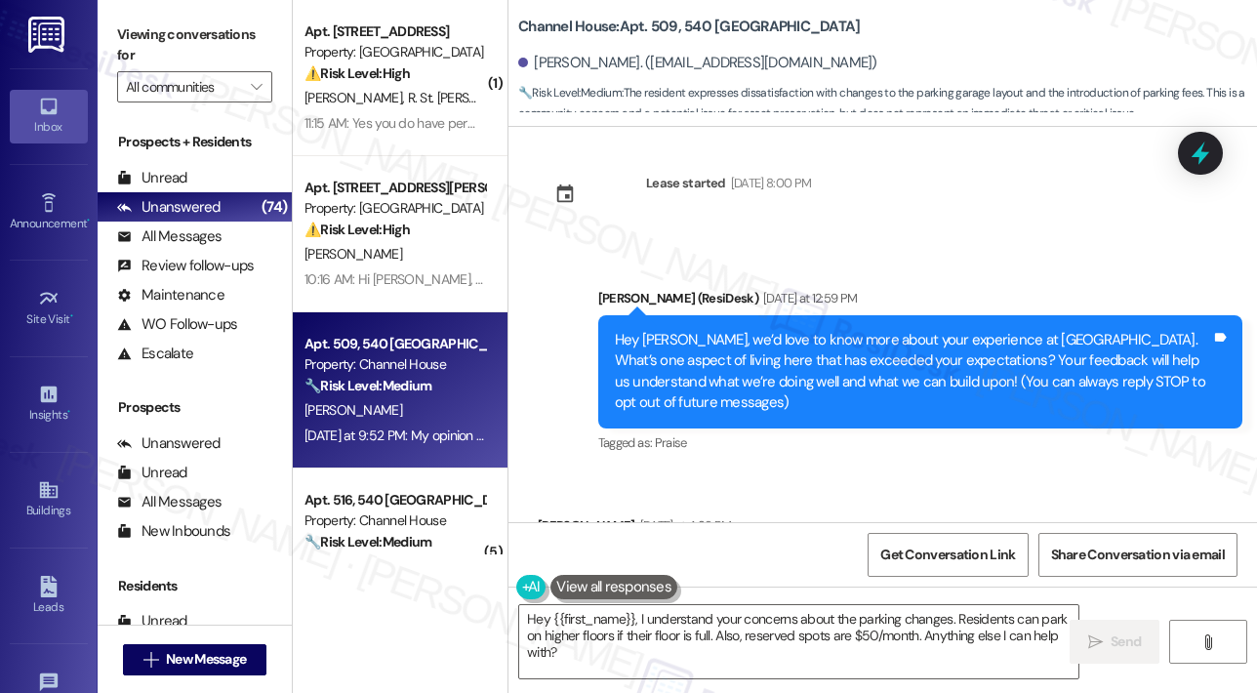
scroll to position [0, 0]
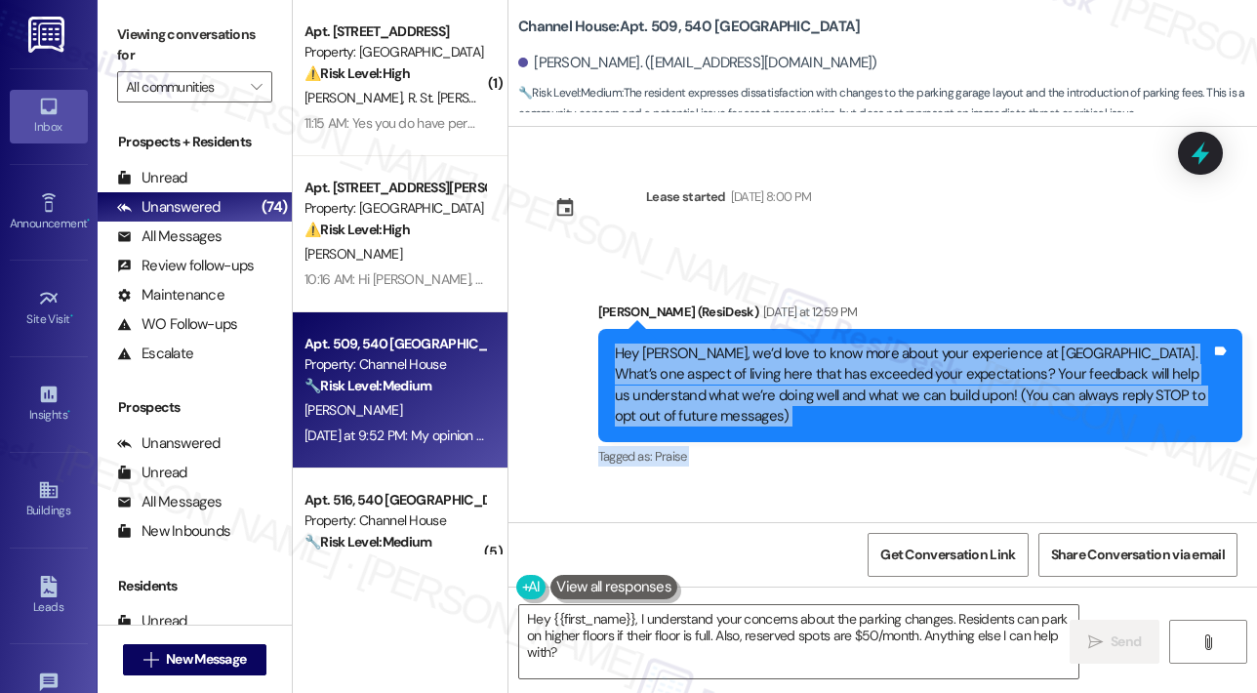
click at [615, 350] on div "Hey Jerome, we’d love to know more about your experience at Channel House. What…" at bounding box center [913, 386] width 596 height 84
copy div "Hey Jerome, we’d love to know more about your experience at Channel House. What…"
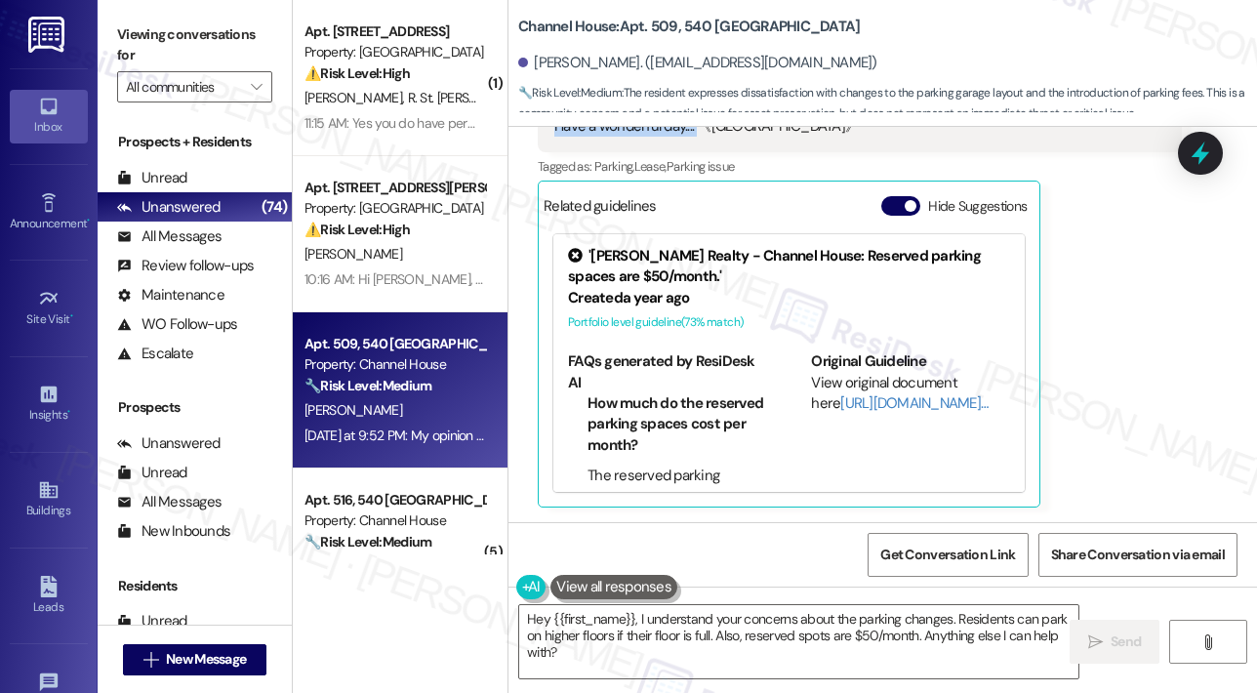
scroll to position [729, 0]
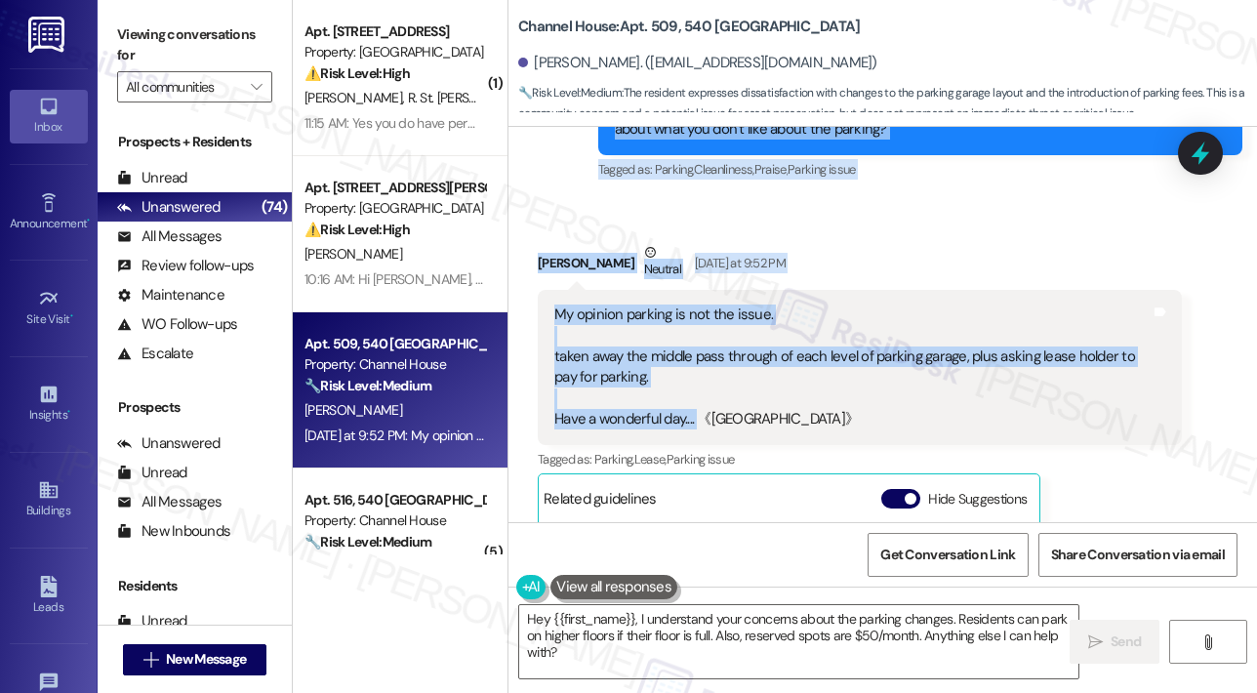
copy div "Hey Jerome, we’d love to know more about your experience at Channel House. What…"
click at [1017, 224] on div "Received via SMS Jerome Kinsey Neutral Yesterday at 9:52 PM My opinion parking …" at bounding box center [882, 506] width 748 height 617
click at [1206, 156] on icon at bounding box center [1200, 154] width 23 height 30
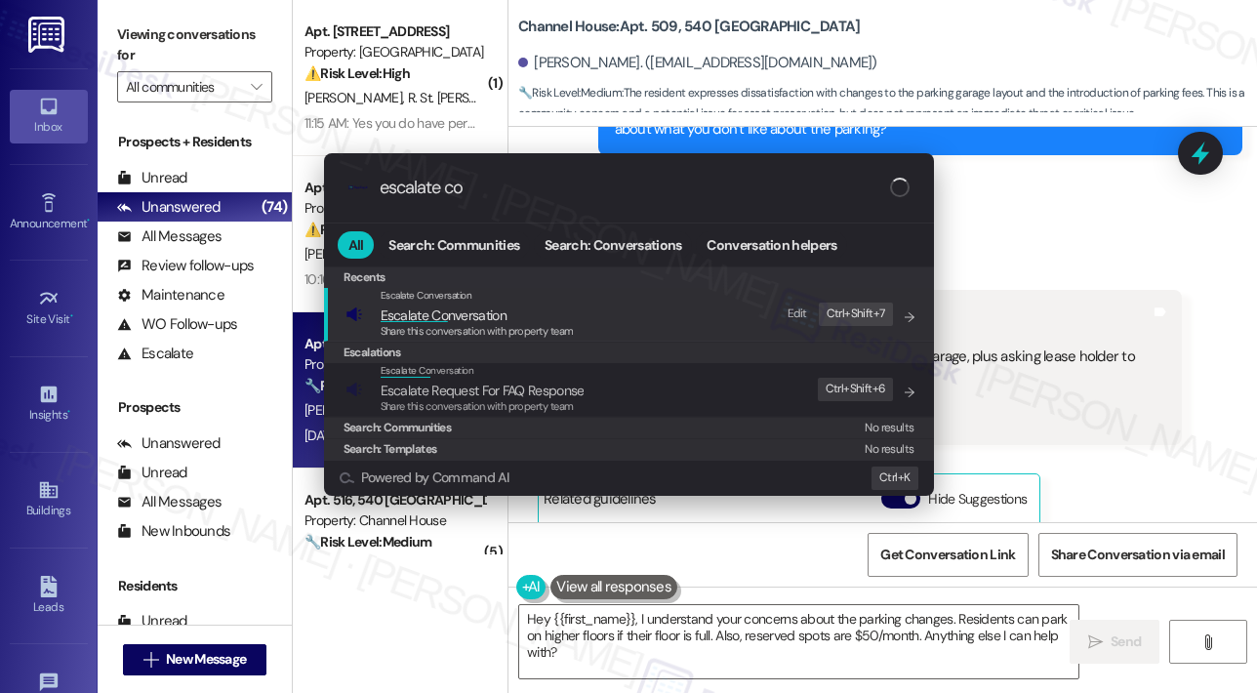
type input "escalate con"
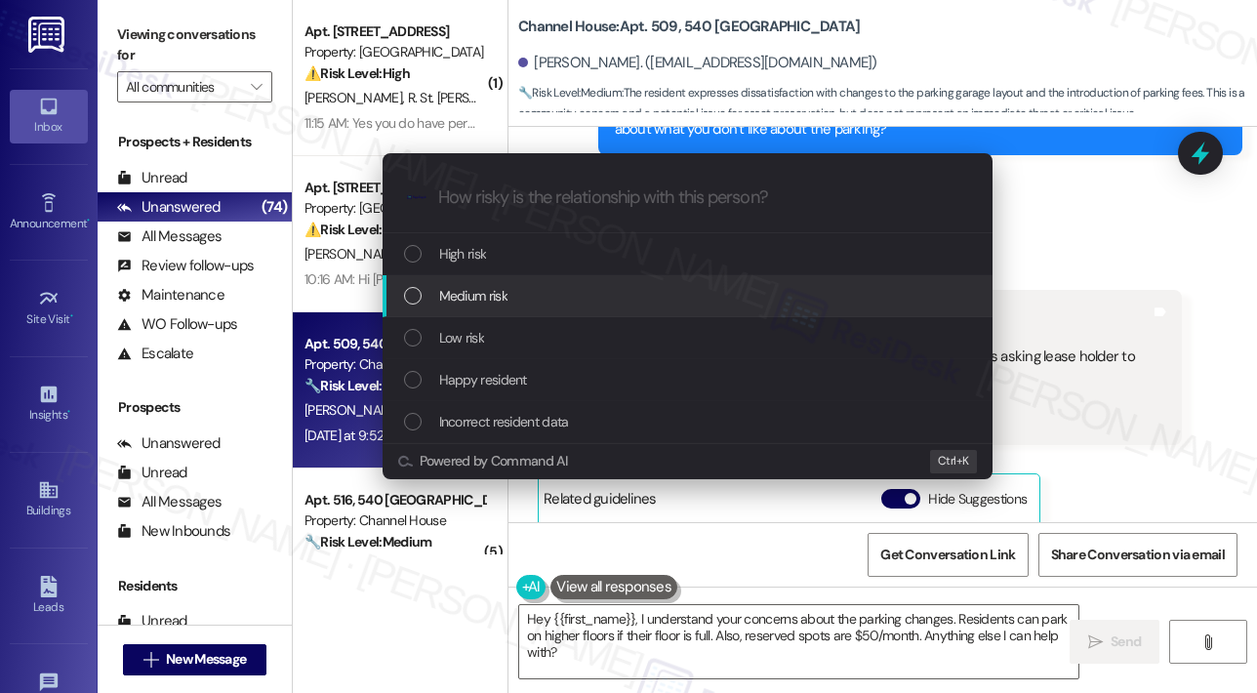
click at [480, 298] on span "Medium risk" at bounding box center [473, 295] width 68 height 21
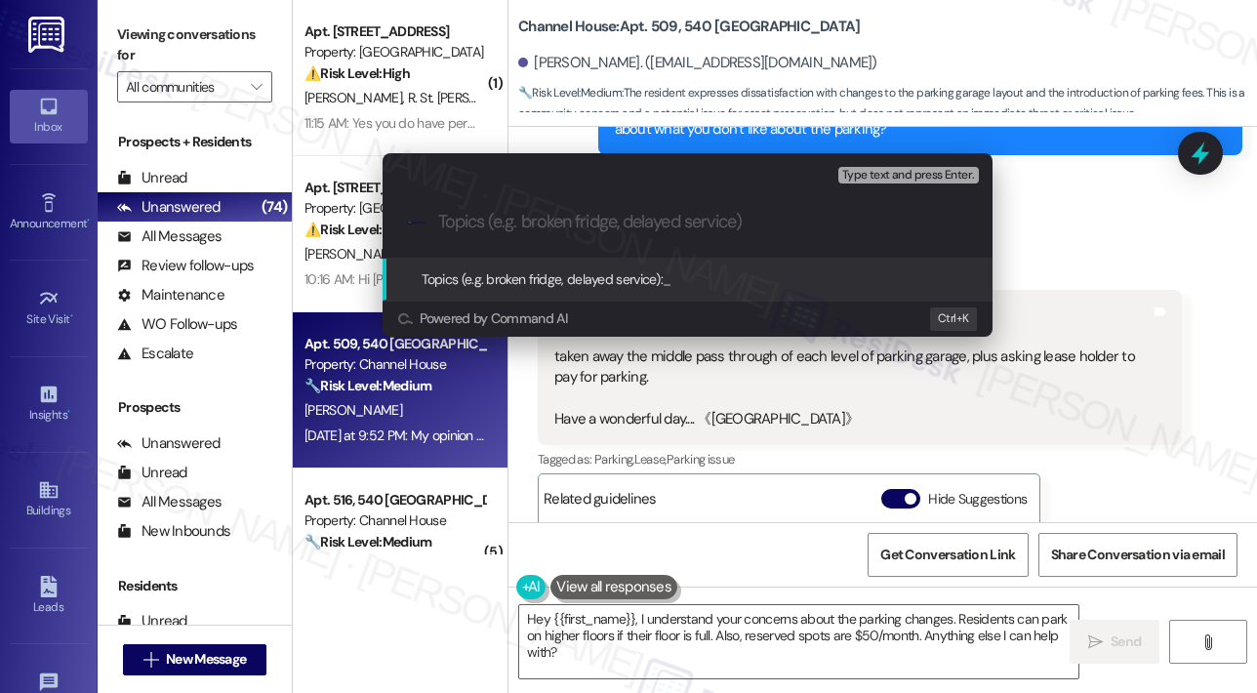
paste input "Resident Feedback – Cleanliness & Parking Garage Concerns"
type input "Resident Feedback – Cleanliness & Parking Garage Concerns"
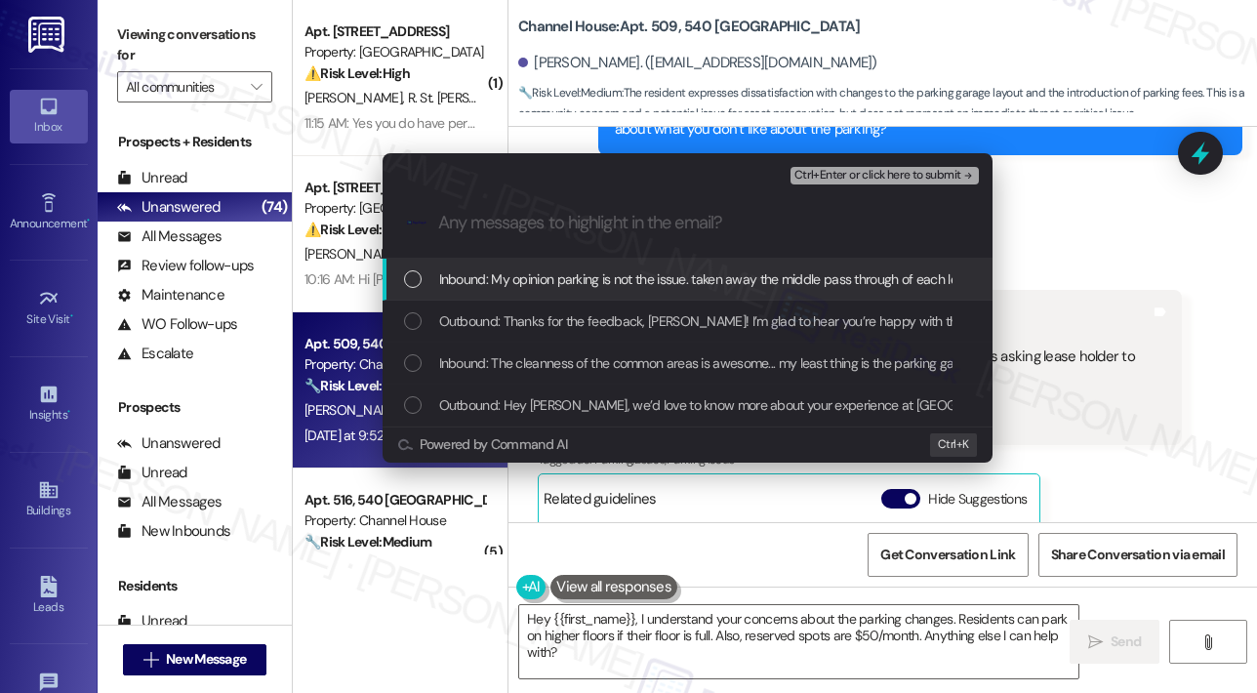
click at [482, 275] on span "Inbound: My opinion parking is not the issue. taken away the middle pass throug…" at bounding box center [1026, 278] width 1174 height 21
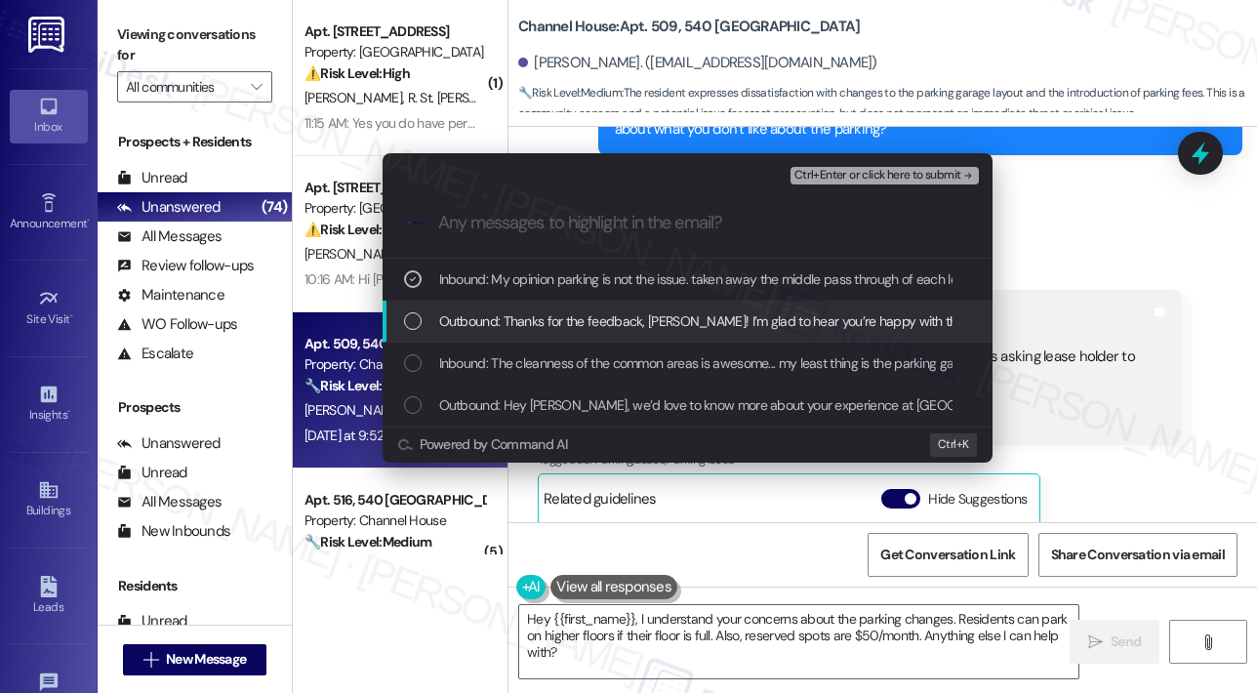
click at [476, 316] on span "Outbound: Thanks for the feedback, Jerome! I’m glad to hear you’re happy with t…" at bounding box center [1137, 320] width 1396 height 21
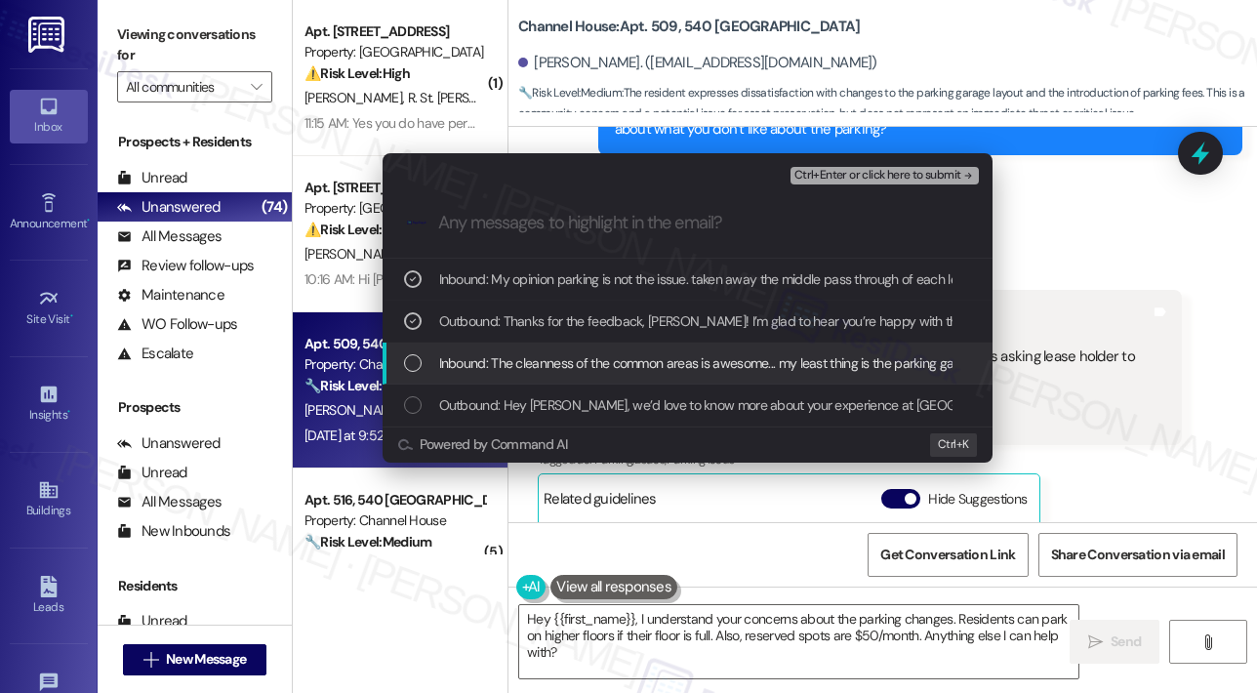
click at [477, 358] on span "Inbound: The cleanness of the common areas is awesome... my least thing is the …" at bounding box center [813, 362] width 748 height 21
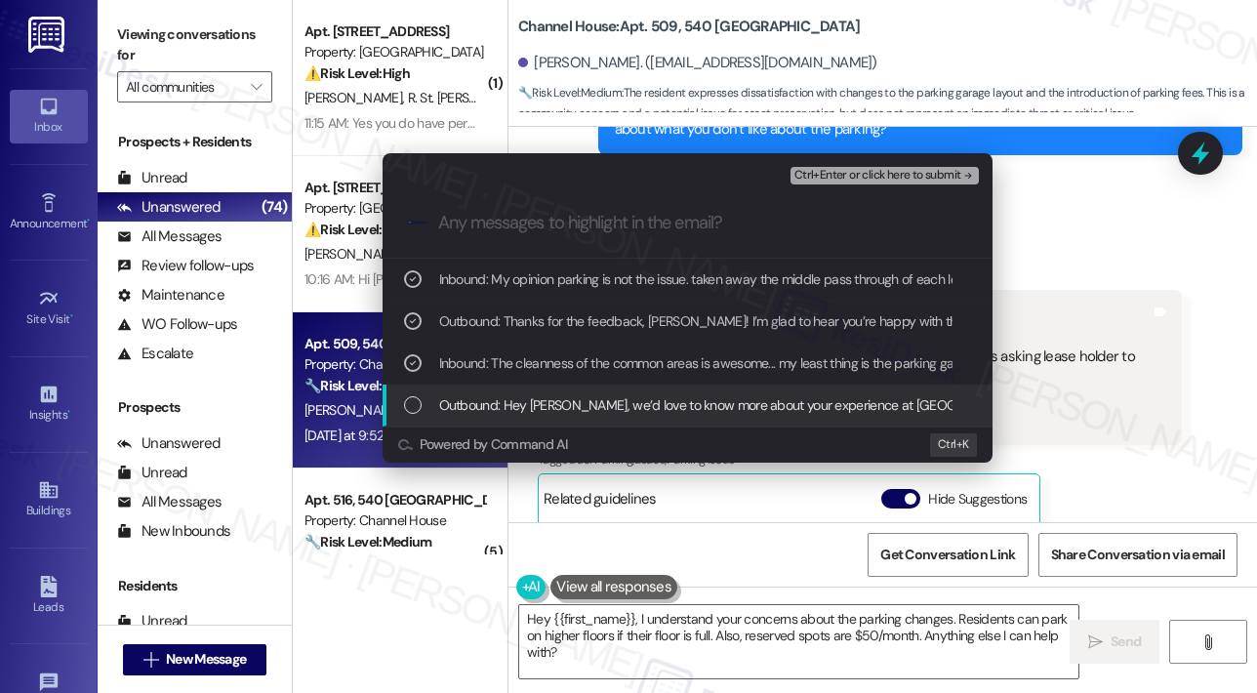
click at [480, 388] on div "Outbound: Hey Jerome, we’d love to know more about your experience at Channel H…" at bounding box center [688, 405] width 610 height 42
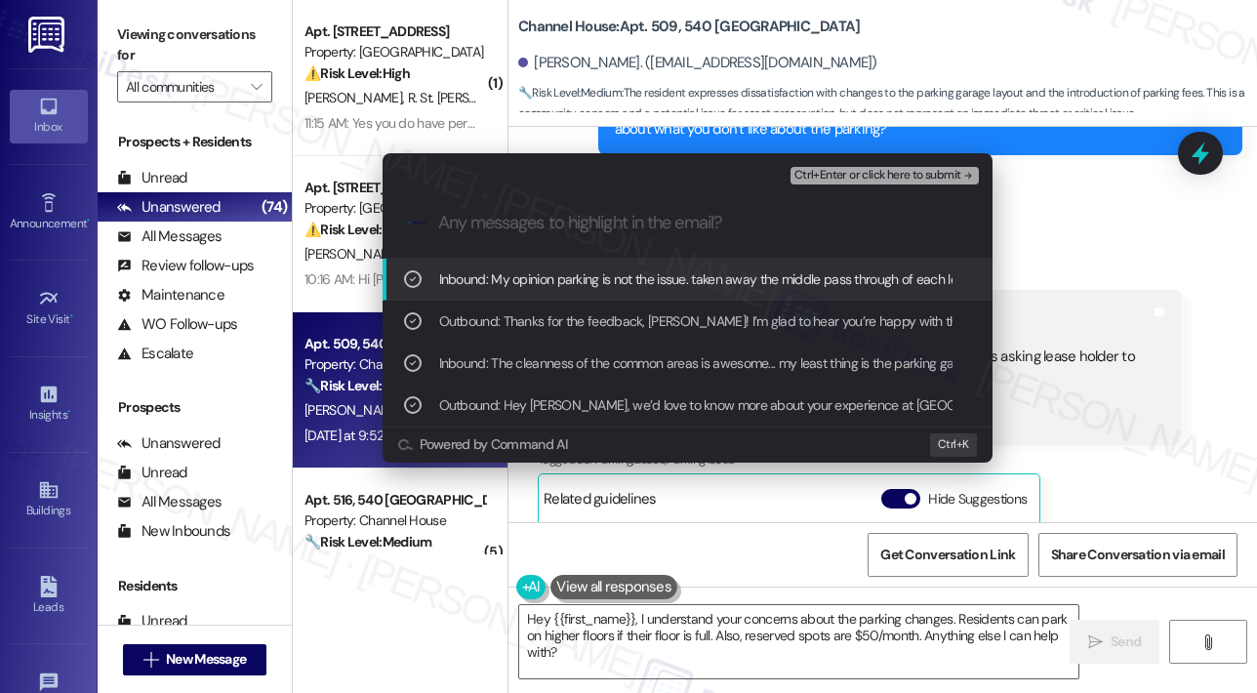
click at [844, 174] on span "Ctrl+Enter or click here to submit" at bounding box center [877, 176] width 167 height 14
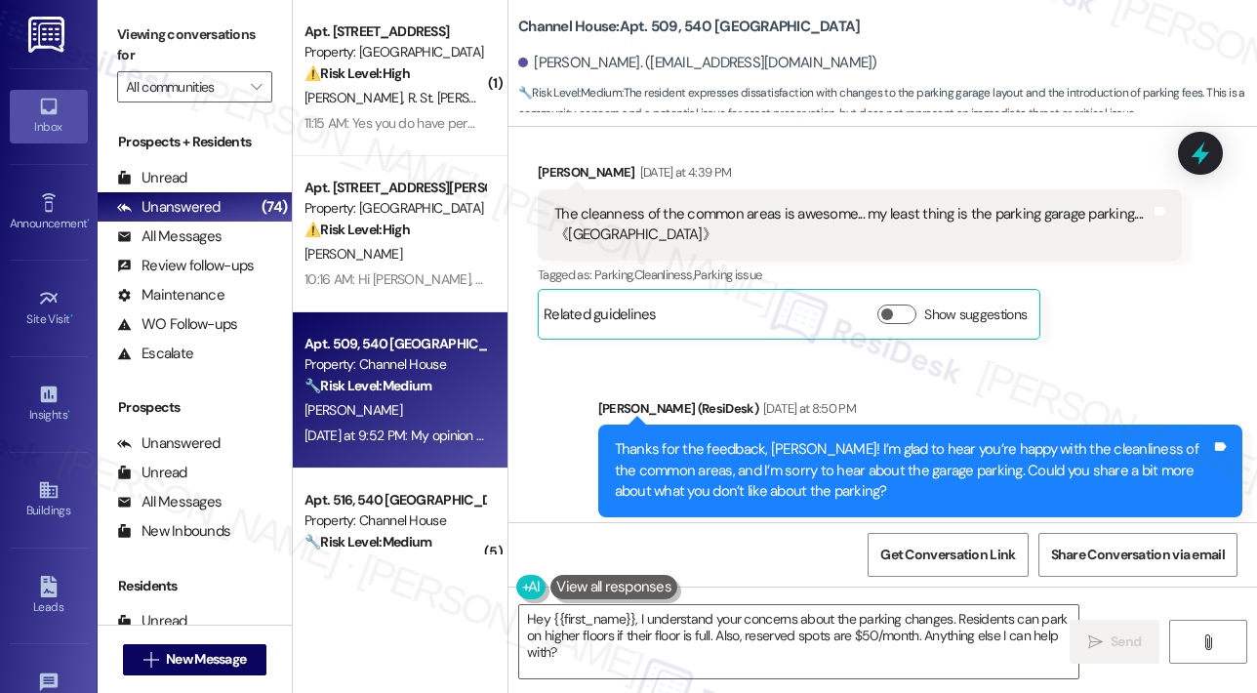
scroll to position [339, 0]
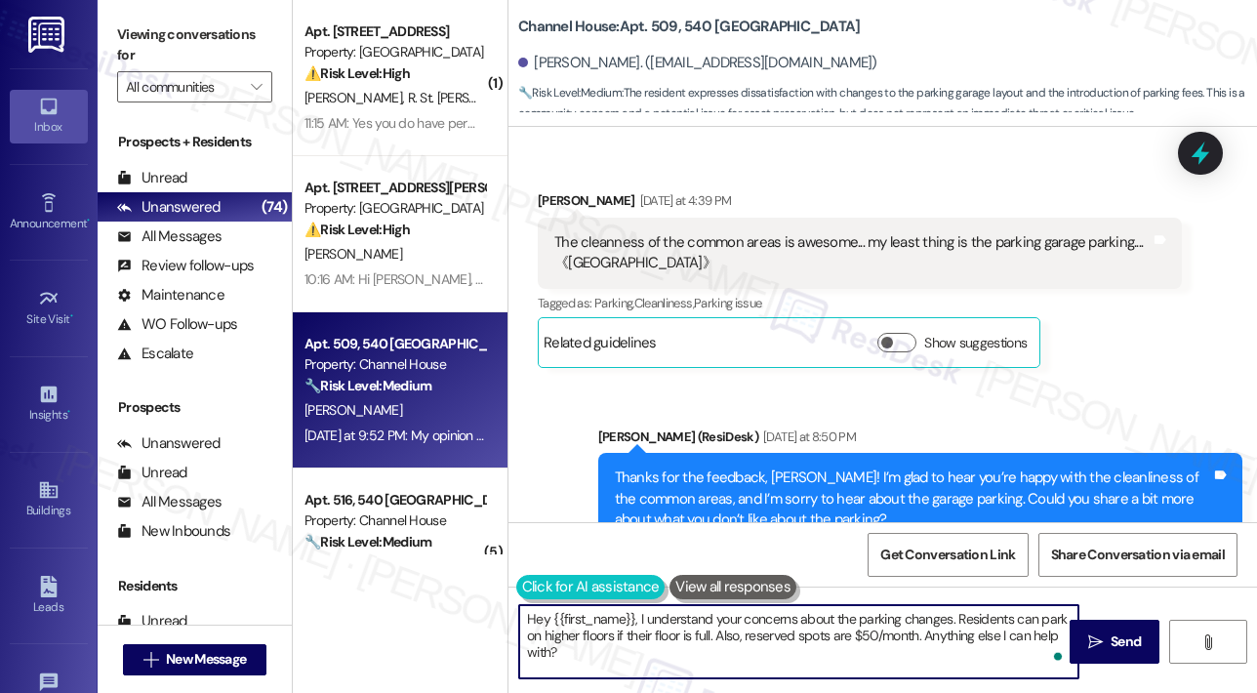
drag, startPoint x: 610, startPoint y: 655, endPoint x: 515, endPoint y: 598, distance: 110.3
click at [515, 604] on div "Hey {{first_name}}, I understand your concerns about the parking changes. Resid…" at bounding box center [788, 641] width 561 height 75
paste textarea "Thank you for sharing your feedback, Jerome. I’ve escalated your comments about…"
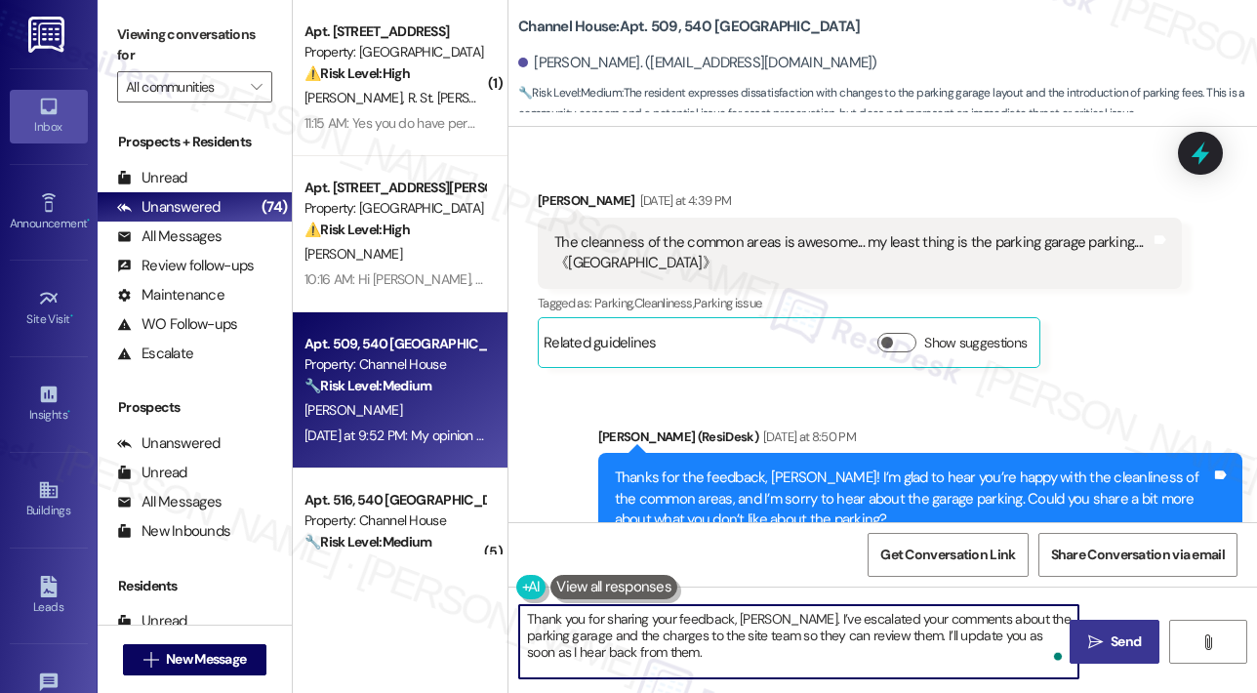
type textarea "Thank you for sharing your feedback, Jerome. I’ve escalated your comments about…"
click at [1105, 635] on span " Send" at bounding box center [1114, 641] width 61 height 20
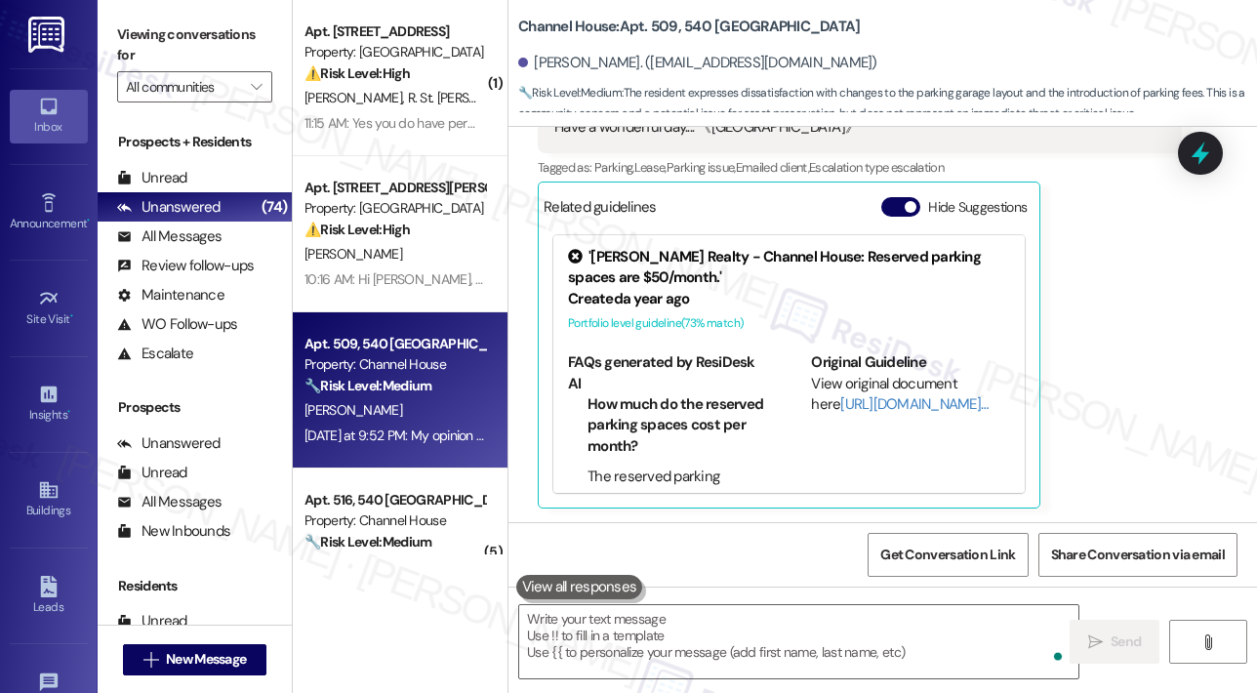
scroll to position [1199, 0]
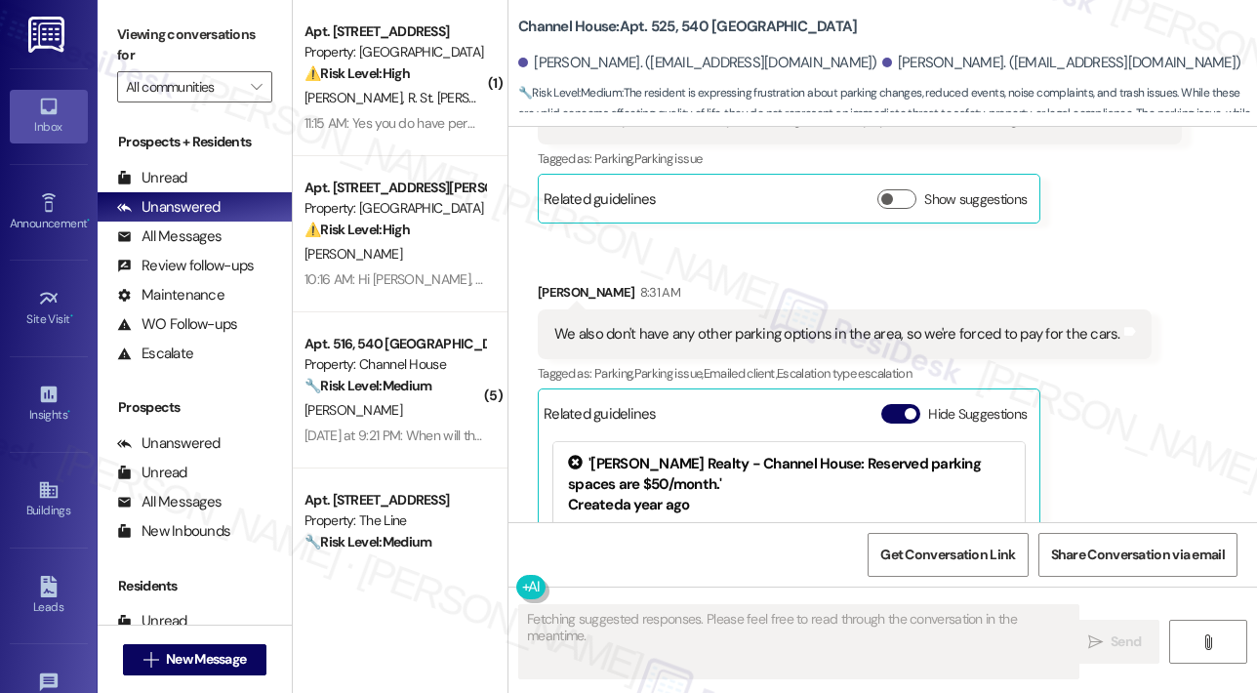
scroll to position [2217, 0]
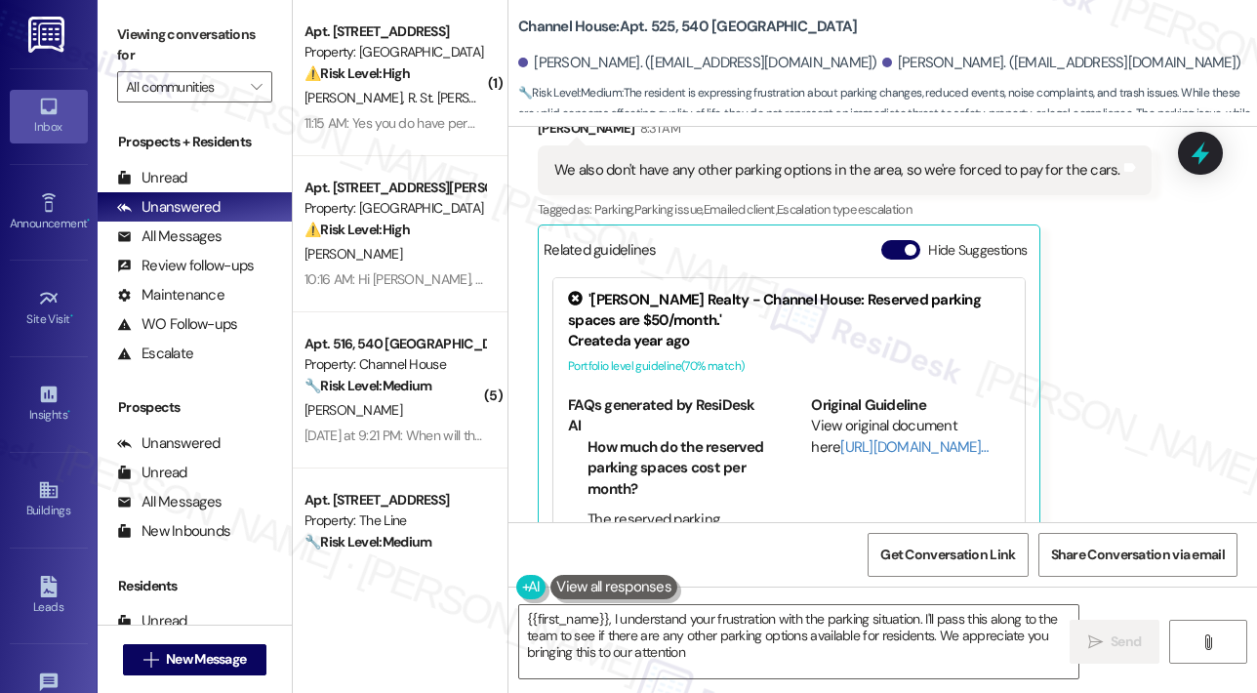
type textarea "{{first_name}}, I understand your frustration with the parking situation. I'll …"
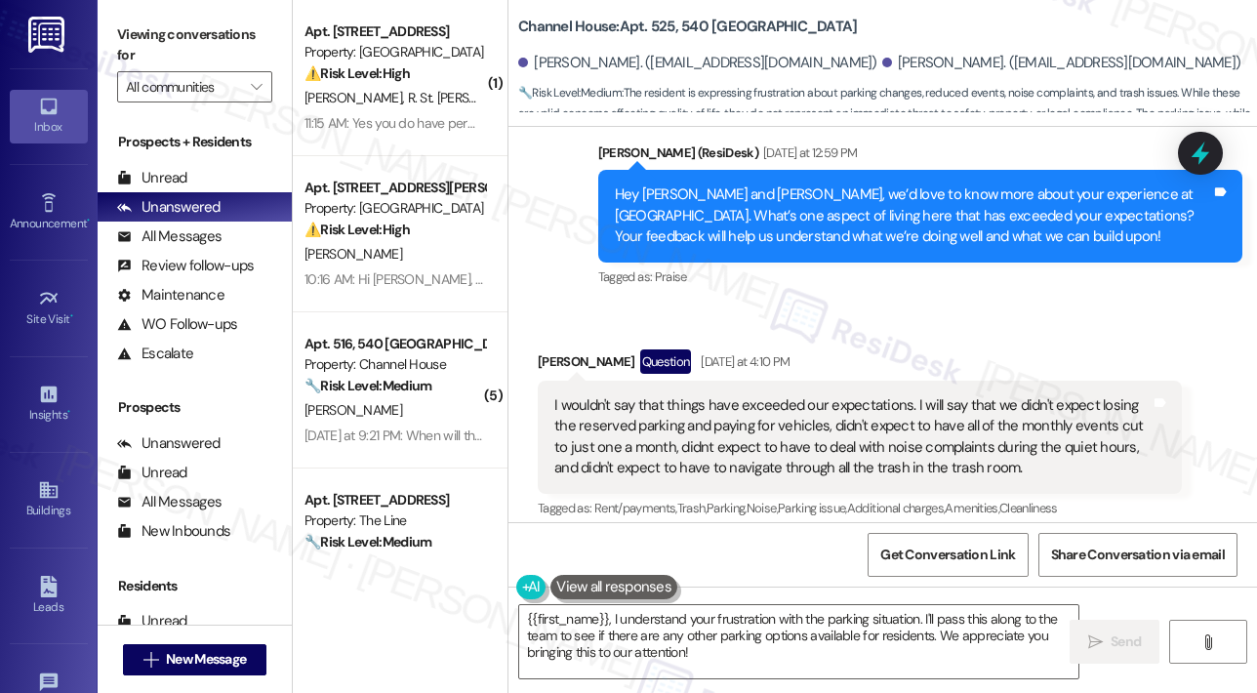
scroll to position [1144, 0]
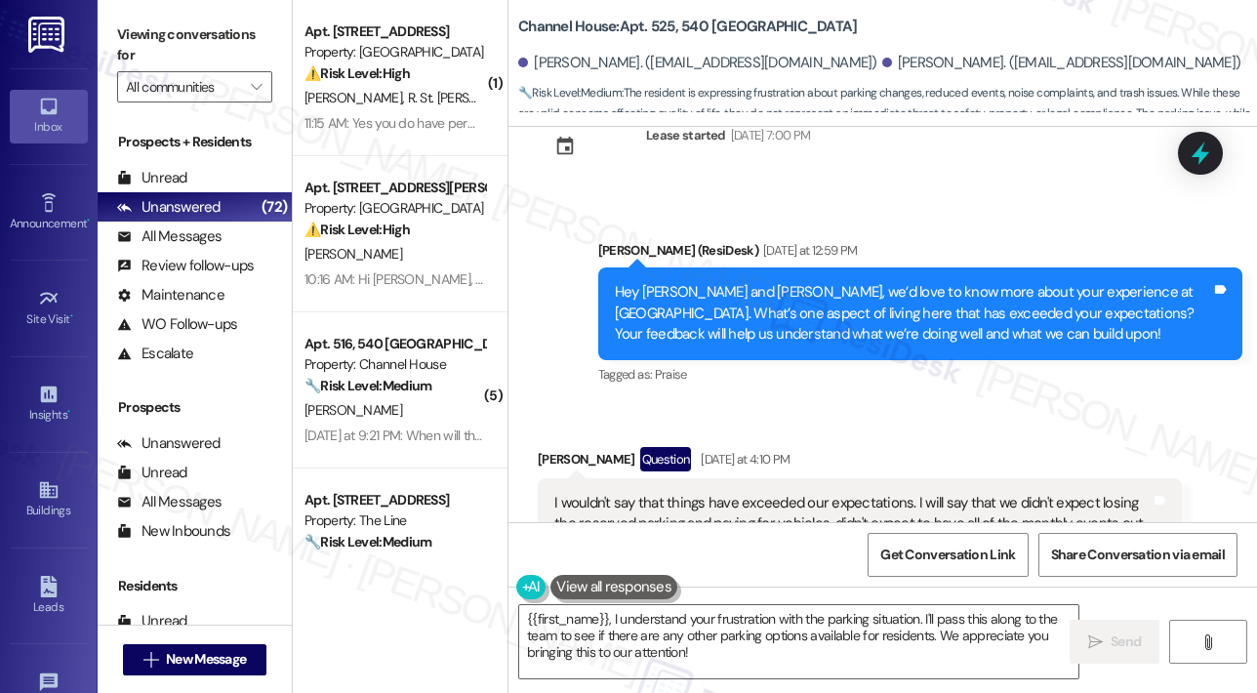
click at [929, 355] on div "Announcement, sent via SMS Sarah (ResiDesk) Yesterday at 12:59 PM Hey George an…" at bounding box center [920, 314] width 673 height 178
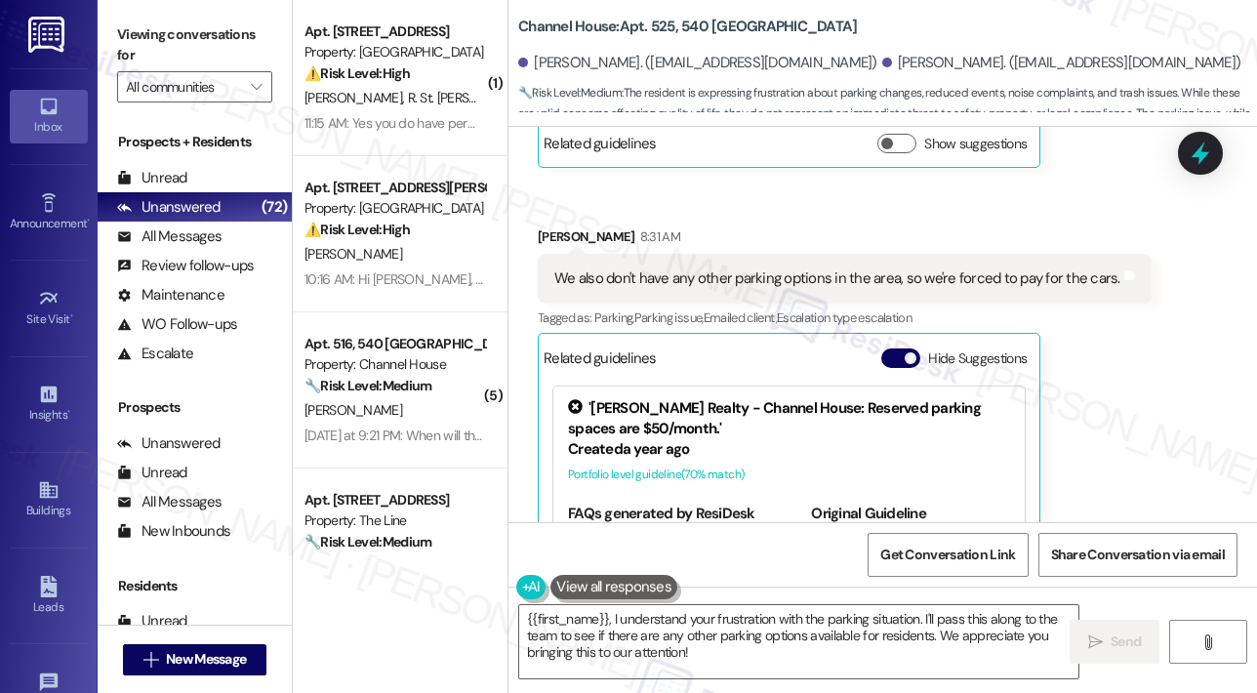
scroll to position [2120, 0]
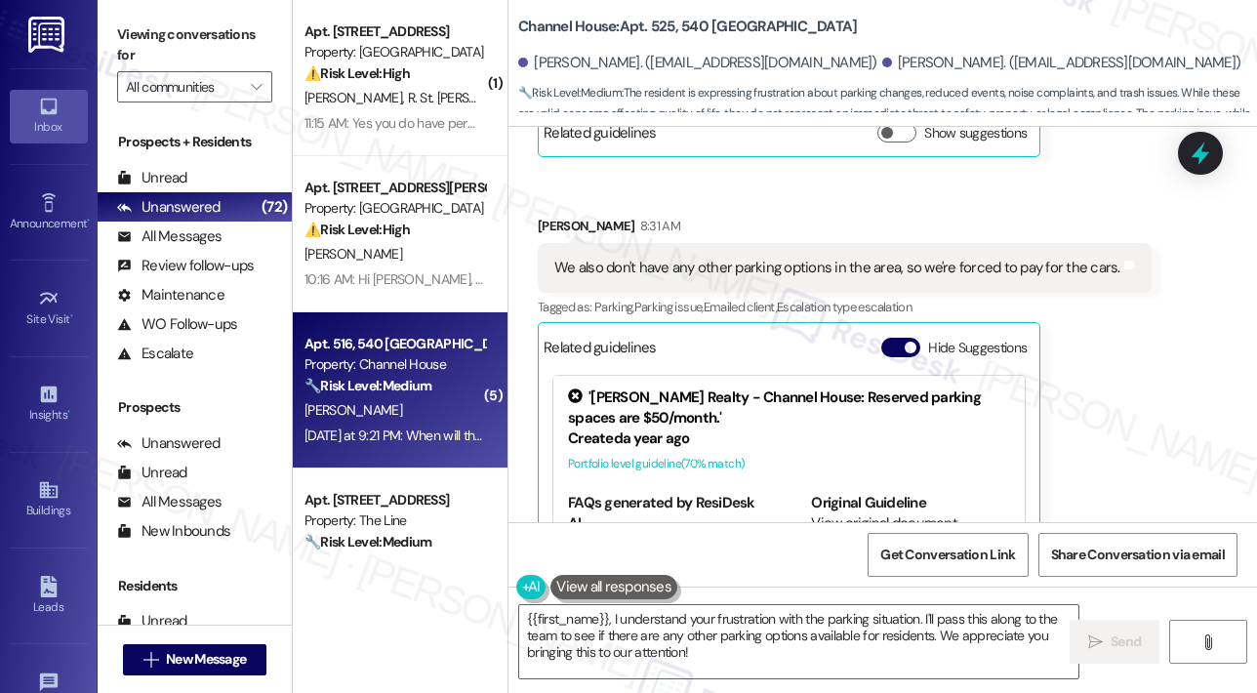
click at [419, 397] on div "Apt. 516, 540 Saint Albans Property: Channel House 🔧 Risk Level: Medium The res…" at bounding box center [395, 365] width 184 height 66
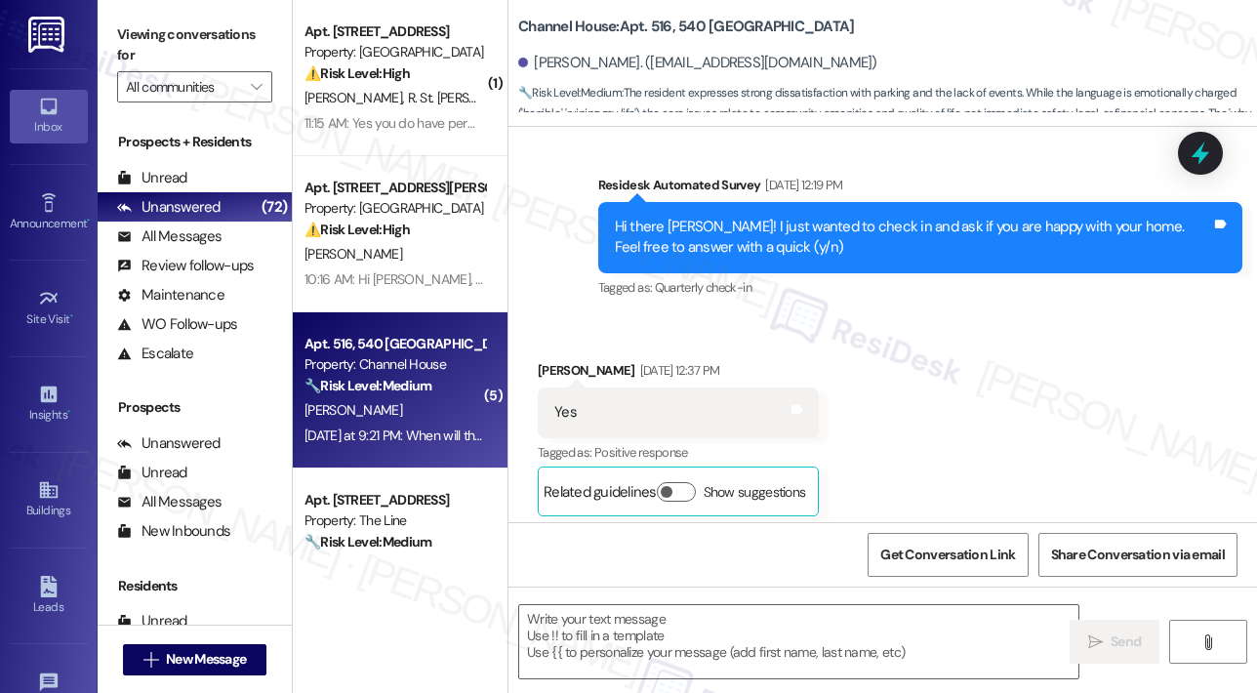
type textarea "Fetching suggested responses. Please feel free to read through the conversation…"
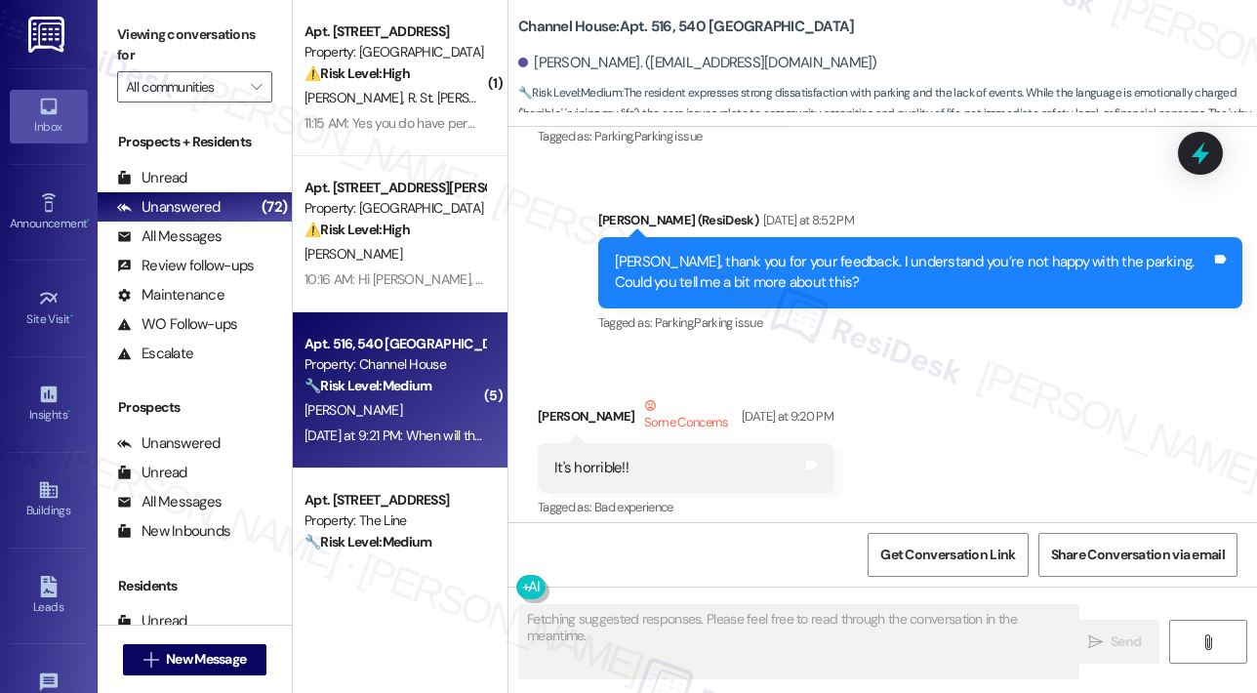
scroll to position [3445, 0]
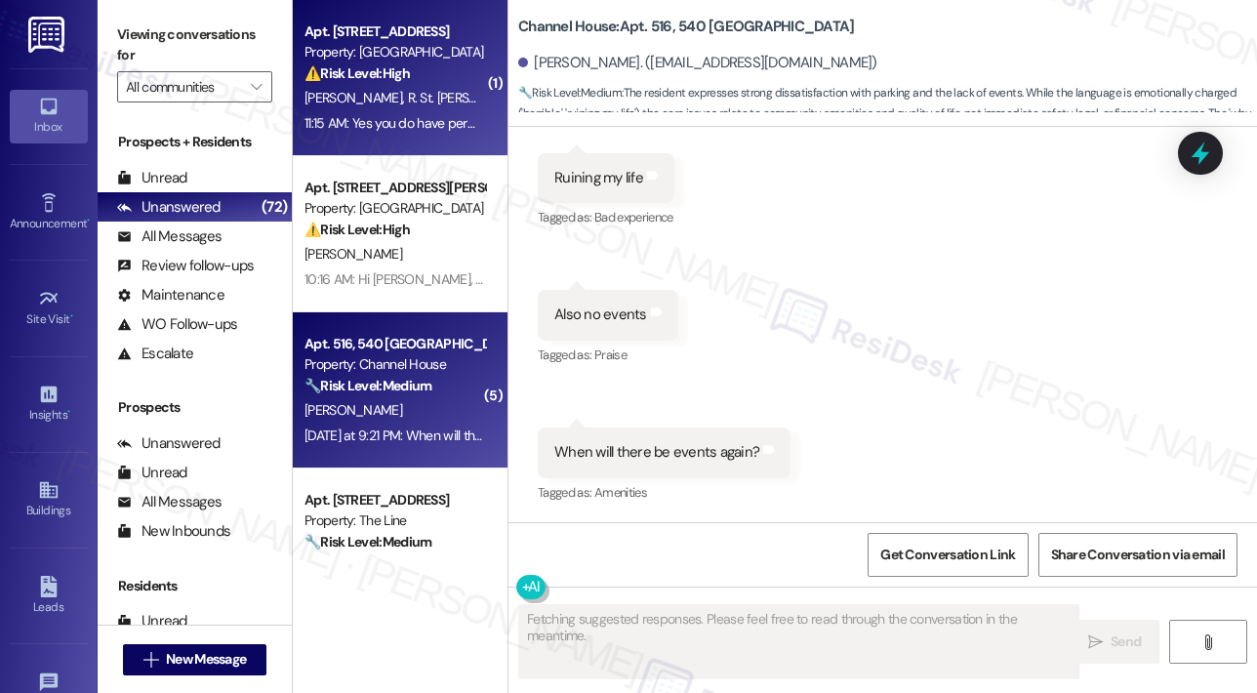
click at [433, 108] on div "K. Brody R. St. John" at bounding box center [395, 98] width 184 height 24
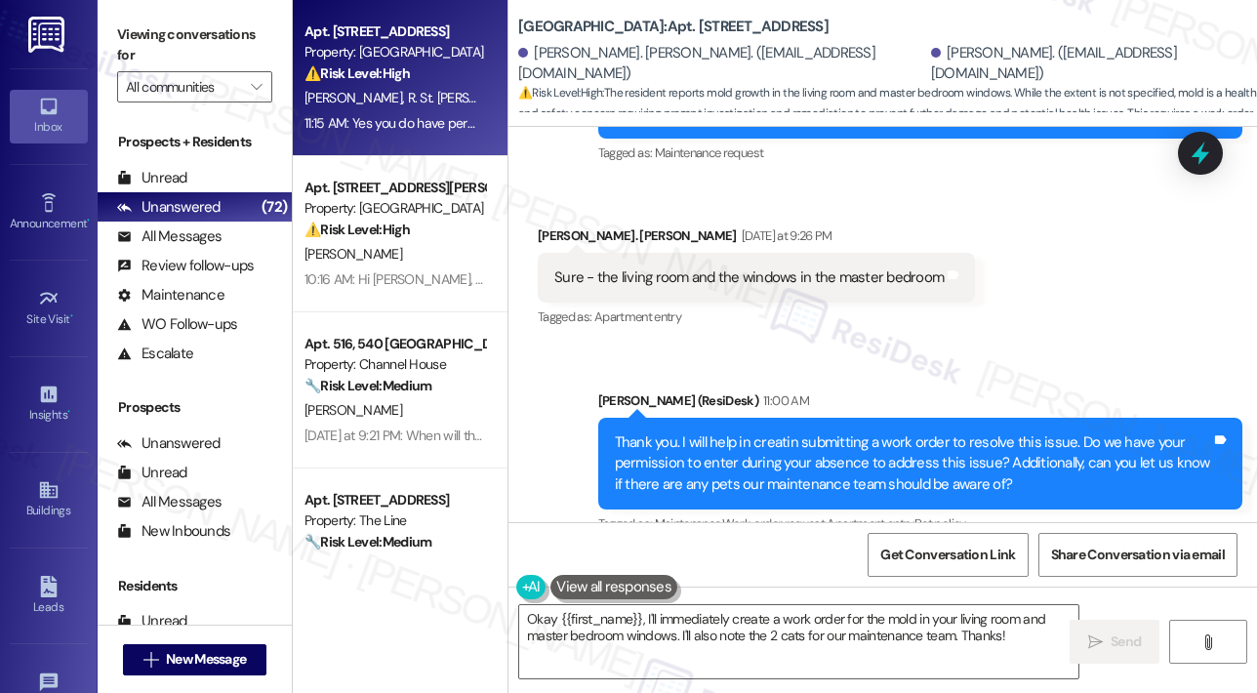
scroll to position [1561, 0]
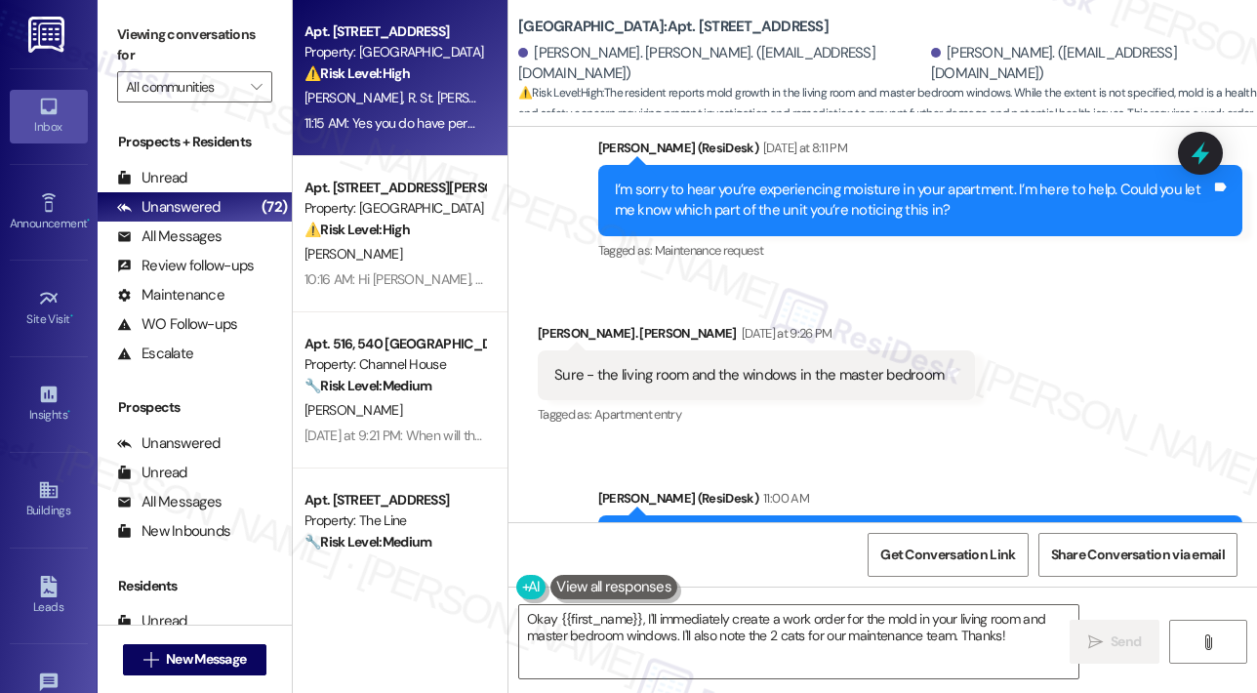
click at [1097, 401] on div "Received via SMS Ryan St. John Yesterday at 9:26 PM Sure - the living room and …" at bounding box center [882, 361] width 748 height 165
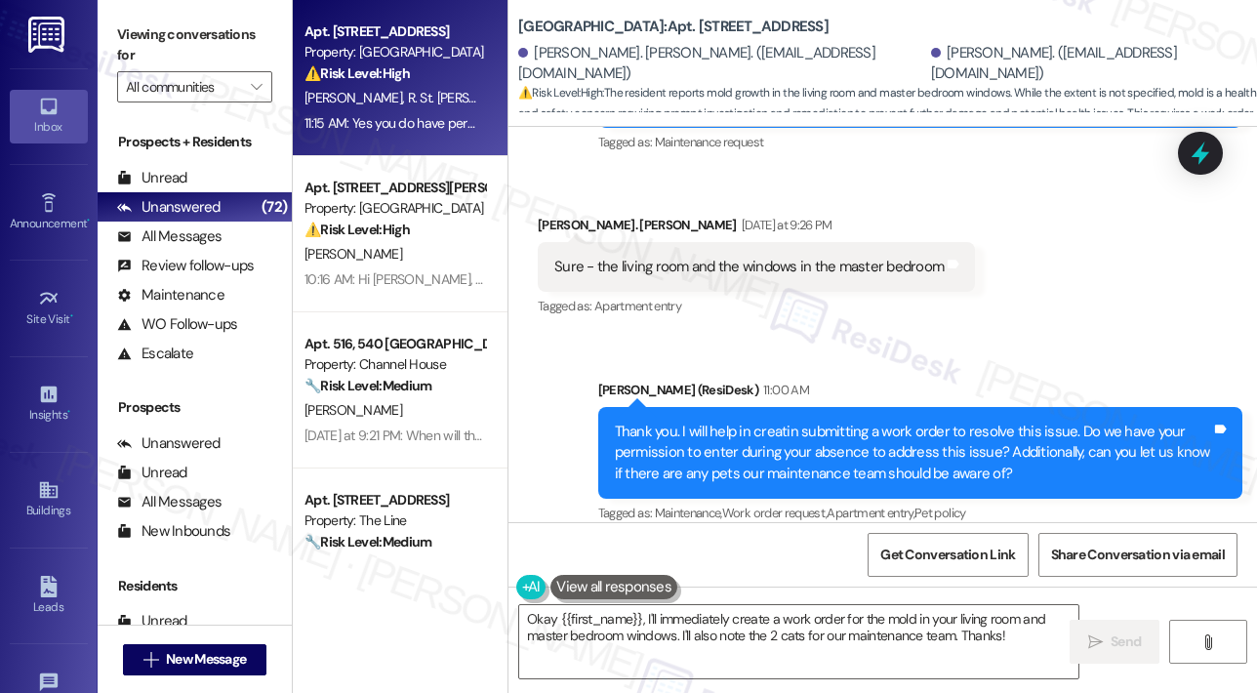
scroll to position [1854, 0]
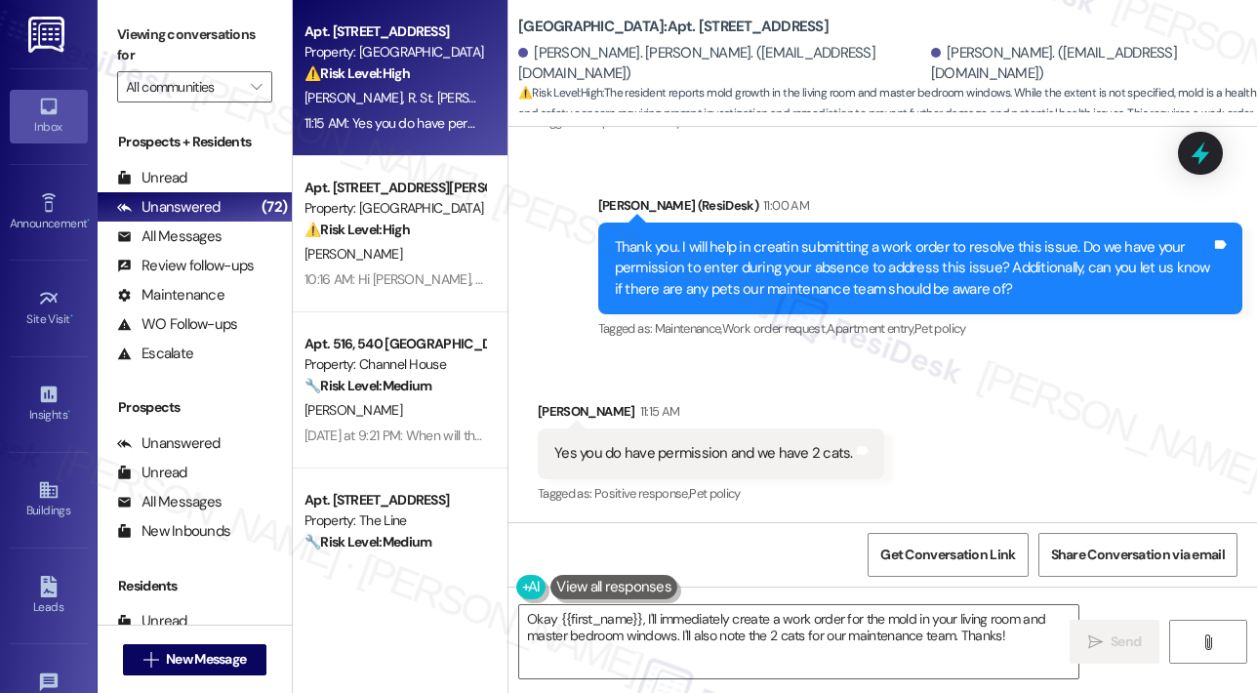
click at [802, 445] on div "Yes you do have permission and we have 2 cats." at bounding box center [703, 453] width 299 height 20
copy div "Yes you do have permission and we have 2 cats. Tags and notes"
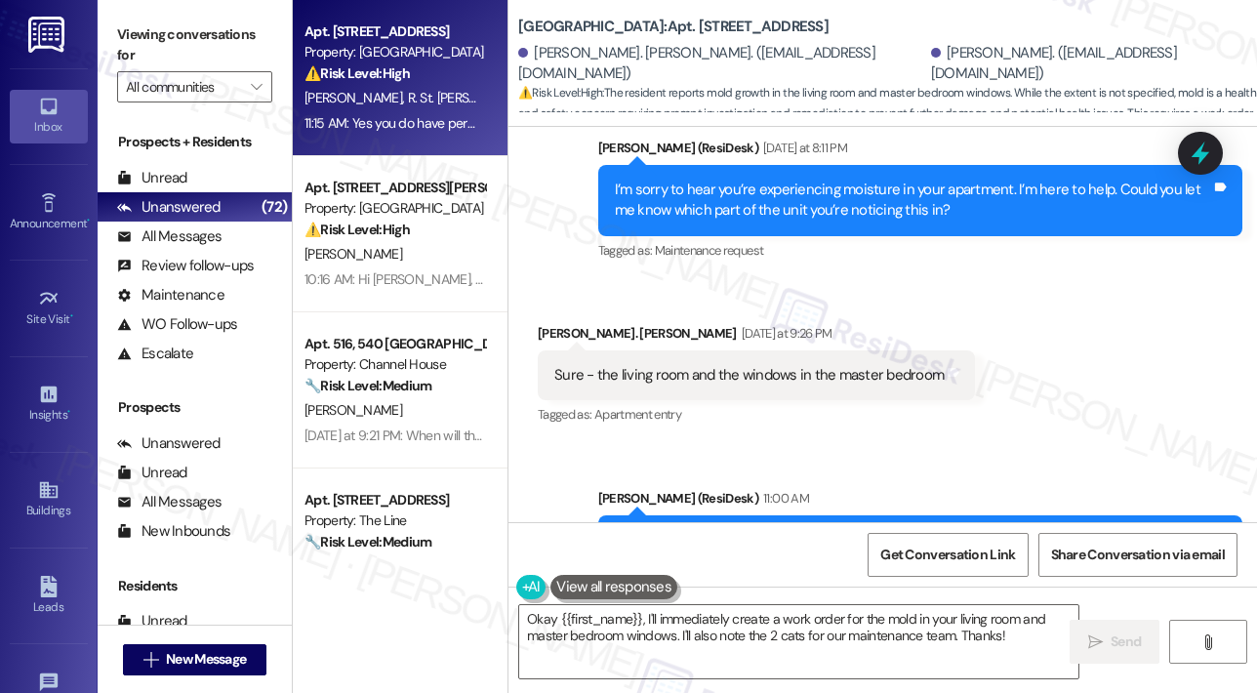
scroll to position [1171, 0]
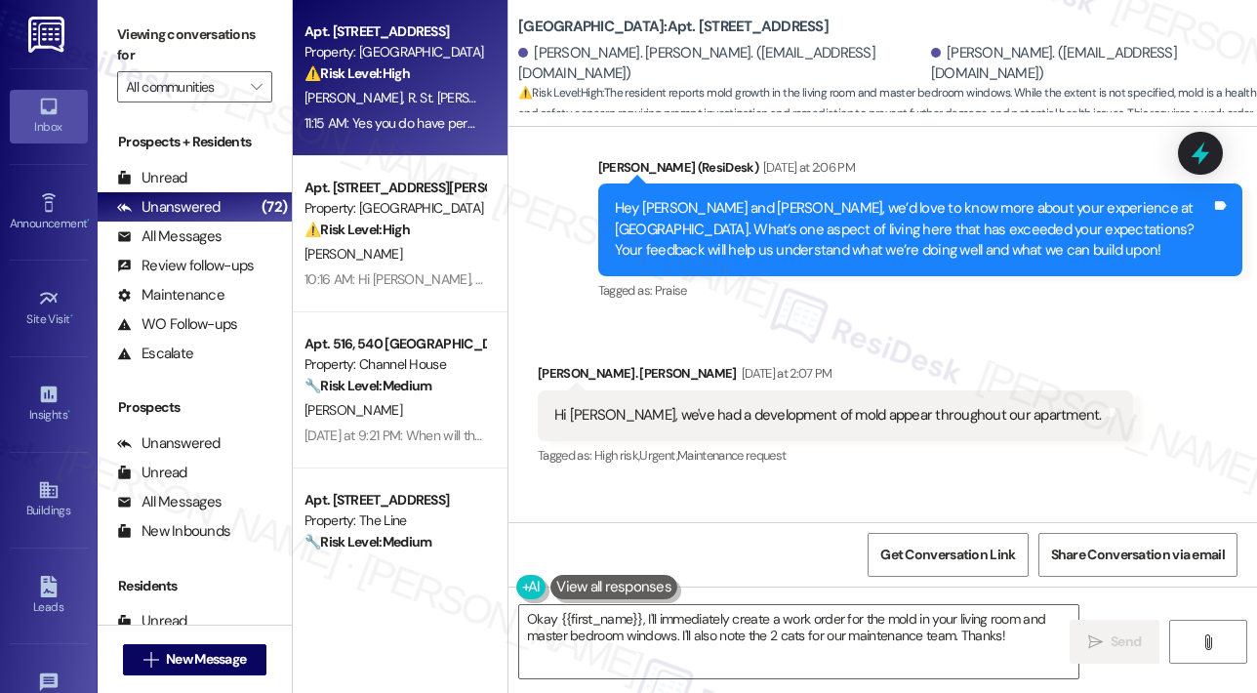
click at [843, 415] on div "Hi Sarah, we've had a development of mold appear throughout our apartment." at bounding box center [827, 415] width 547 height 20
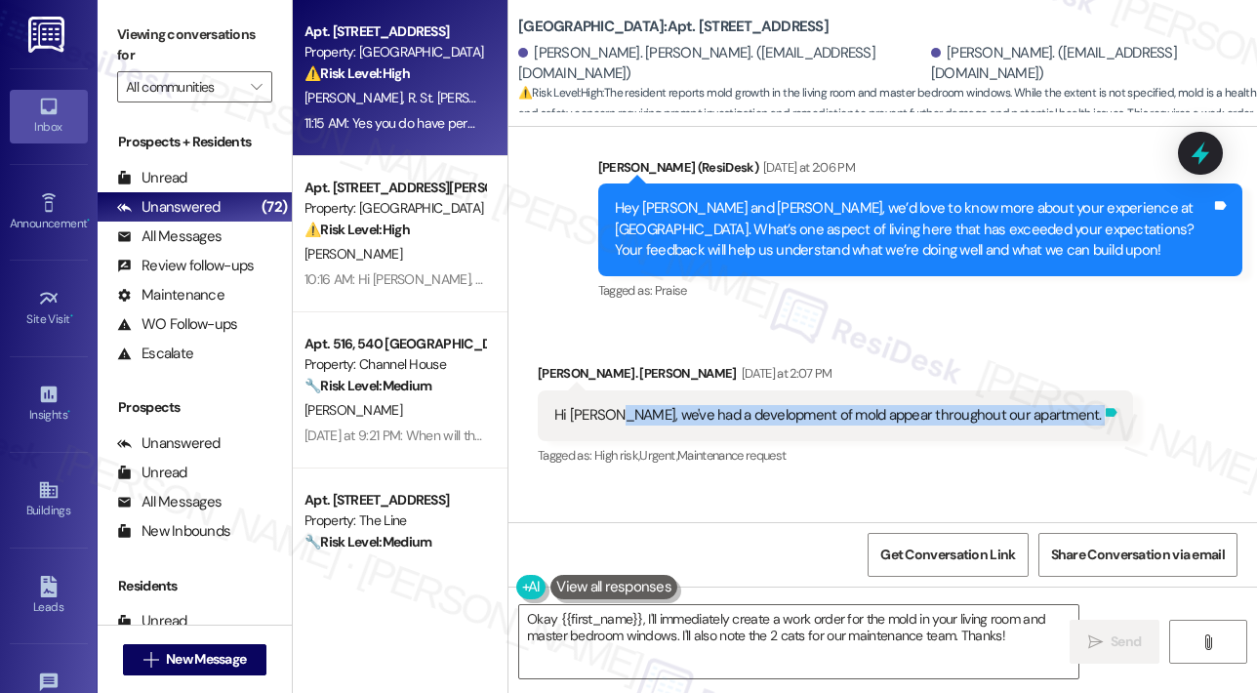
drag, startPoint x: 612, startPoint y: 415, endPoint x: 1027, endPoint y: 425, distance: 414.9
click at [1027, 425] on div "Hi Sarah, we've had a development of mold appear throughout our apartment. Tags…" at bounding box center [835, 415] width 595 height 50
copy div "we've had a development of mold appear throughout our apartment. Tags and notes"
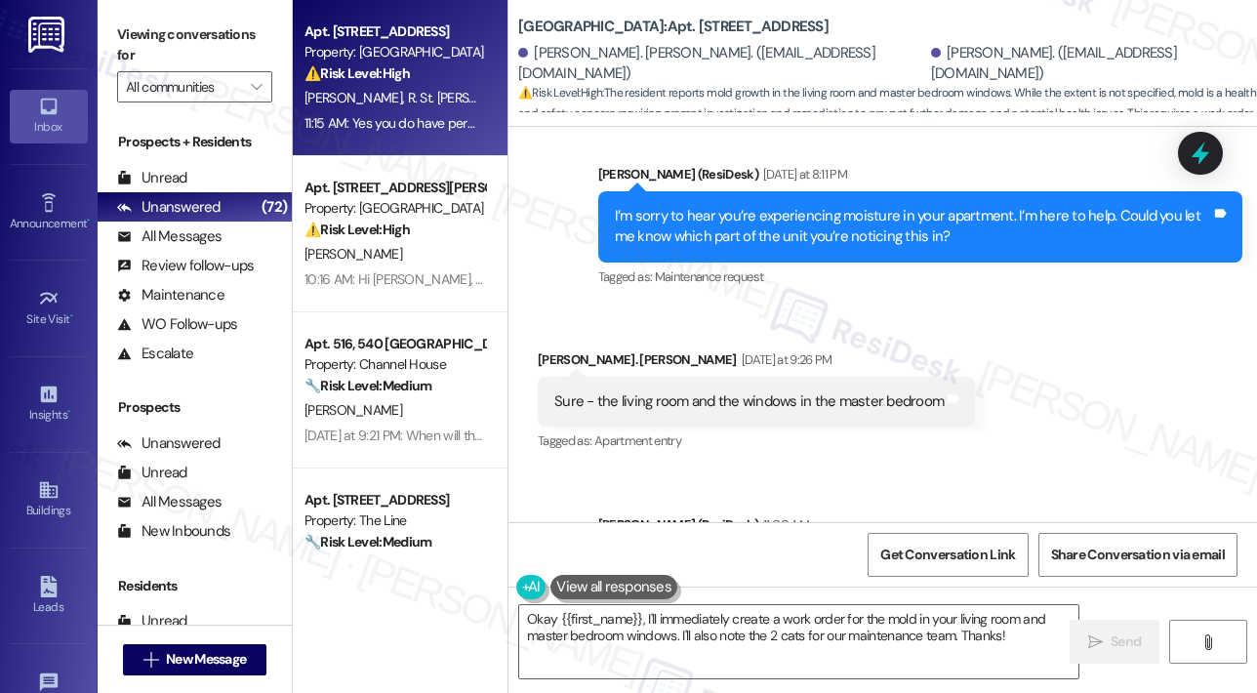
scroll to position [1561, 0]
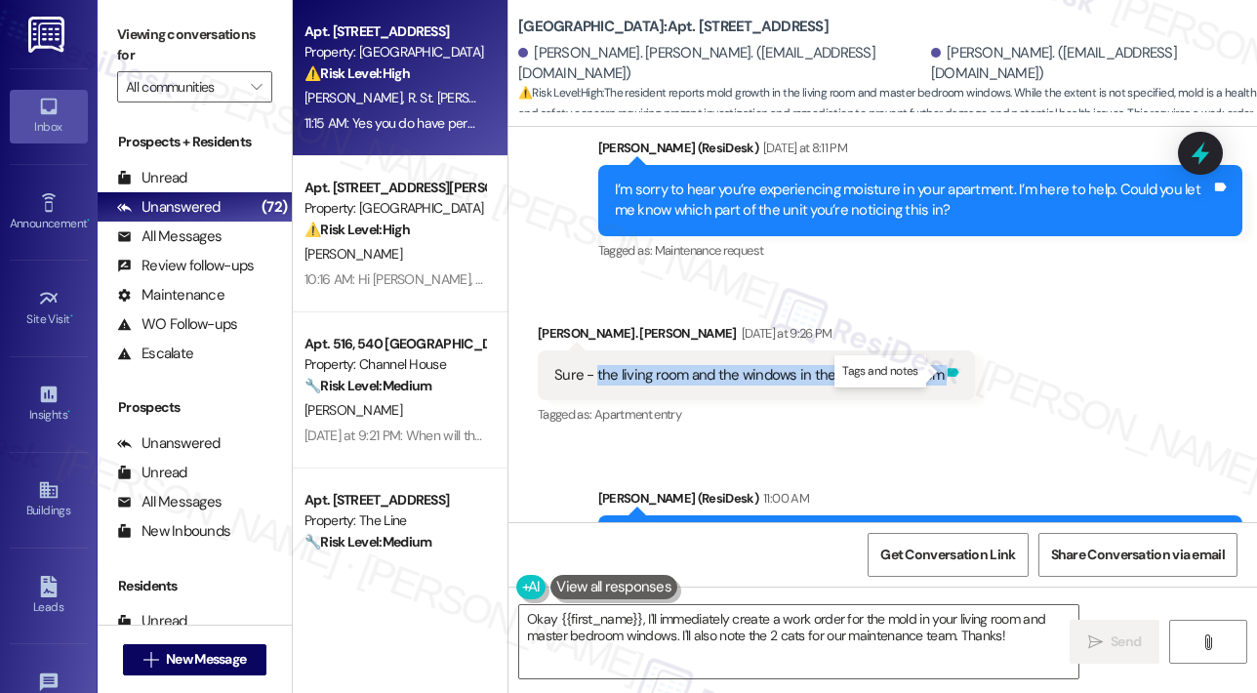
drag, startPoint x: 596, startPoint y: 370, endPoint x: 937, endPoint y: 377, distance: 340.6
click at [937, 377] on div "Sure - the living room and the windows in the master bedroom Tags and notes" at bounding box center [756, 375] width 437 height 50
copy div "the living room and the windows in the master bedroom Tags and notes"
click at [828, 612] on textarea "Okay {{first_name}}, I'll immediately create a work order for the mold in your …" at bounding box center [798, 641] width 559 height 73
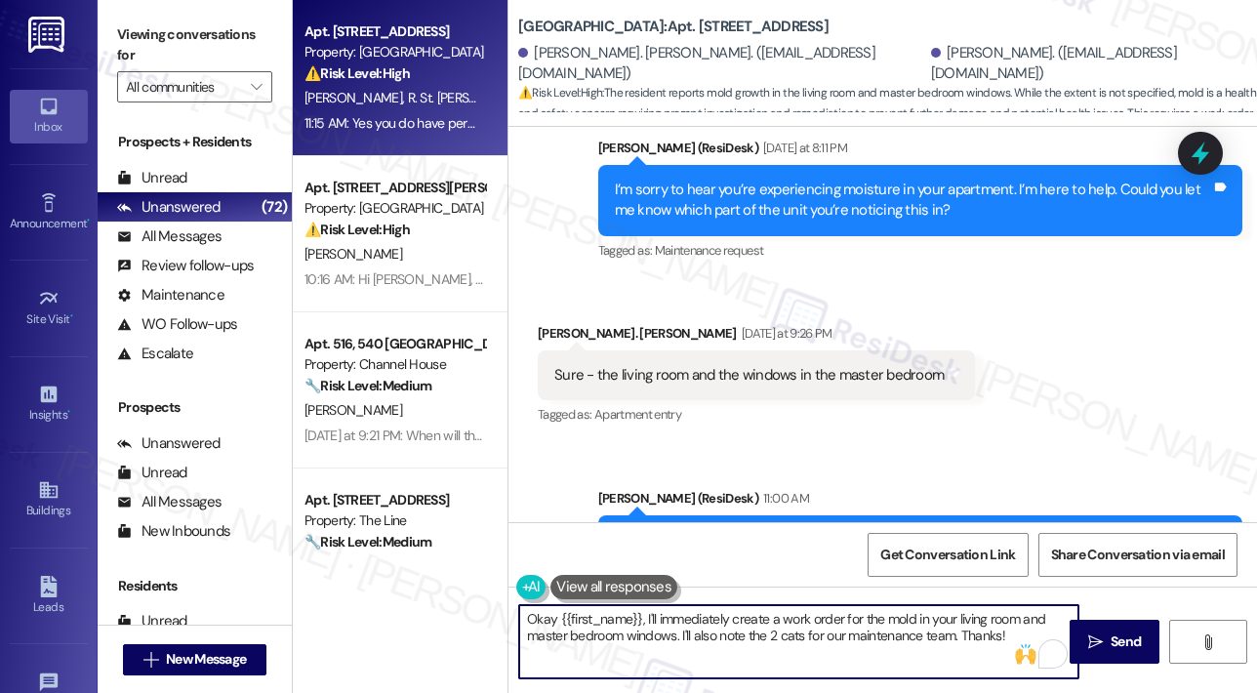
click at [911, 614] on textarea "Okay {{first_name}}, I'll immediately create a work order for the mold in your …" at bounding box center [798, 641] width 559 height 73
click at [831, 635] on textarea "Okay {{first_name}}, I'll immediately create a work order for this issue in you…" at bounding box center [798, 641] width 559 height 73
click at [834, 639] on textarea "Okay {{first_name}}, I'll immediately create a work order for this issue in you…" at bounding box center [798, 641] width 559 height 73
type textarea "Okay {{first_name}}, I'll immediately create a work order for this issue in you…"
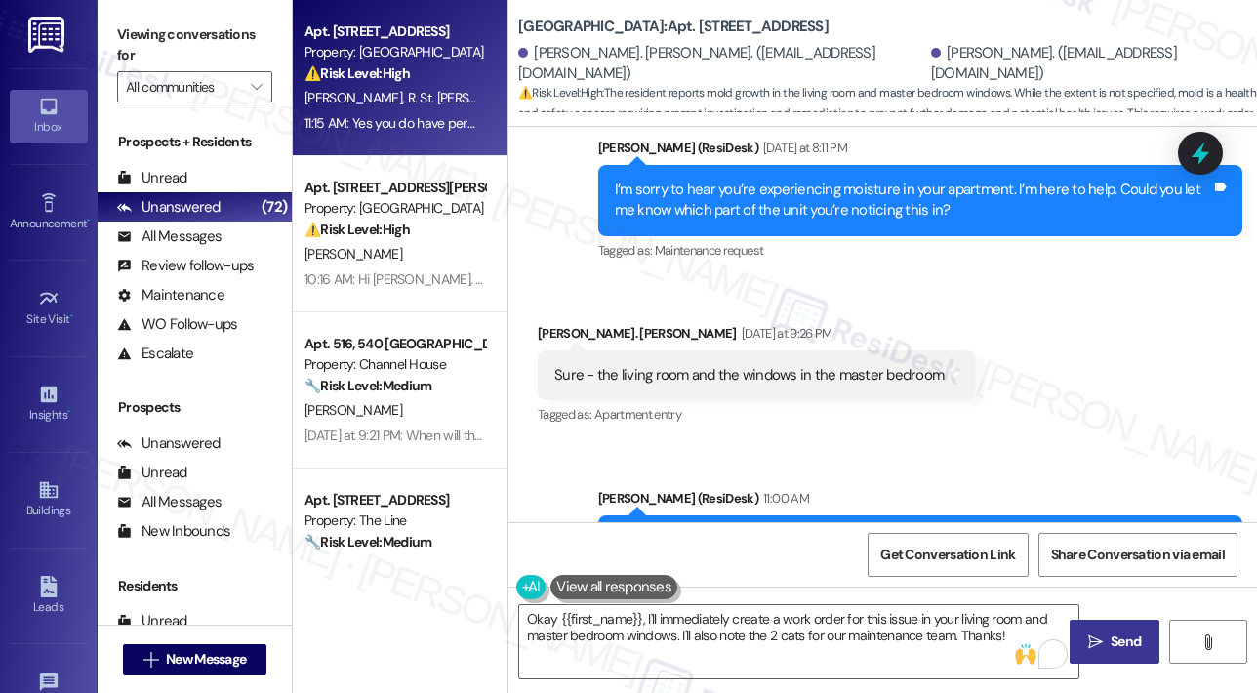
click at [1109, 633] on span "Send" at bounding box center [1126, 641] width 38 height 20
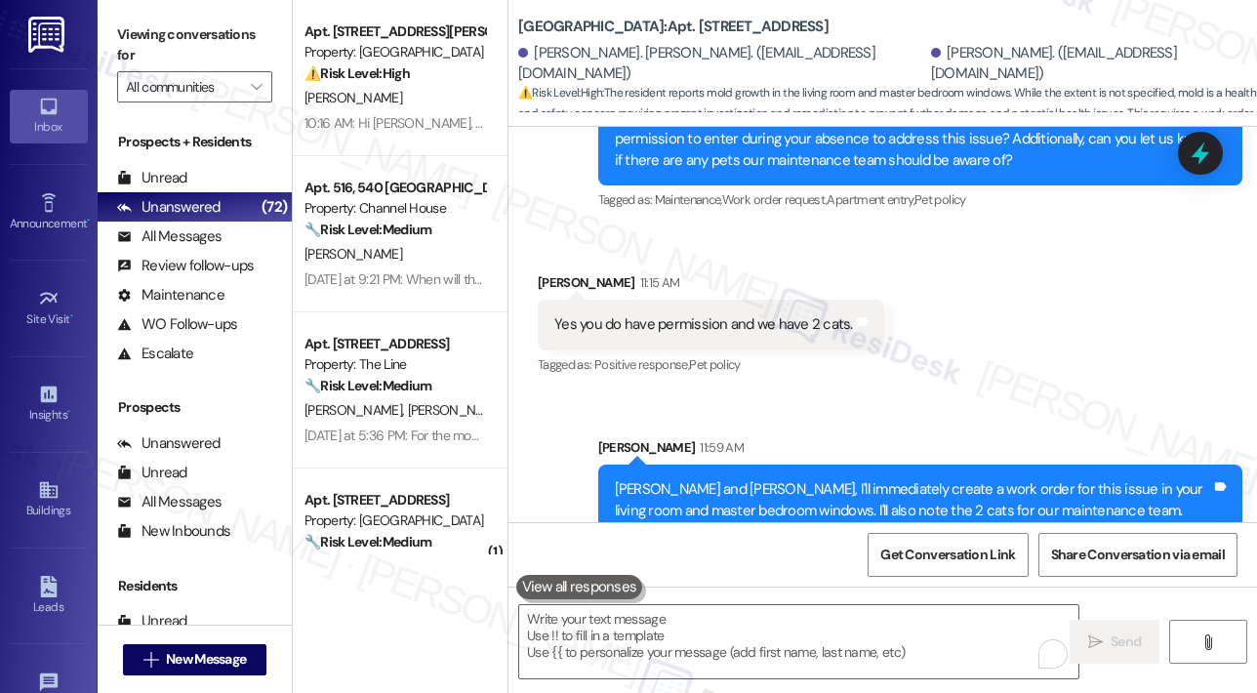
scroll to position [2011, 0]
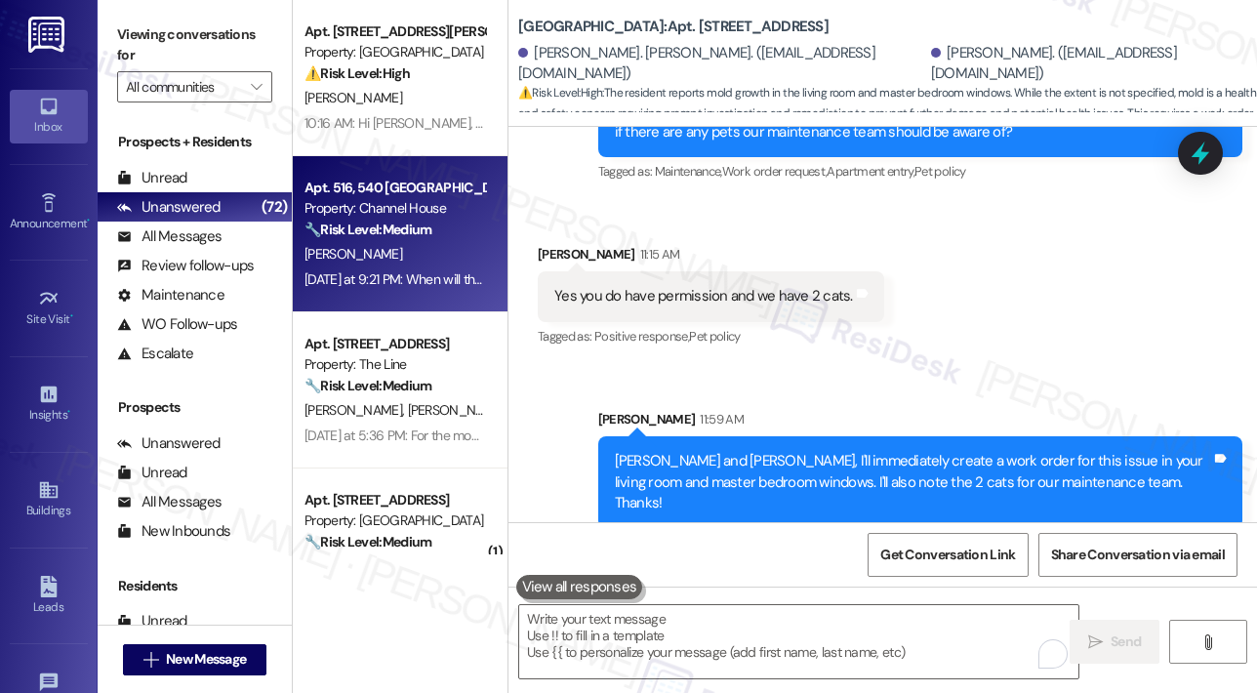
click at [413, 253] on div "L. Mossburg" at bounding box center [395, 254] width 184 height 24
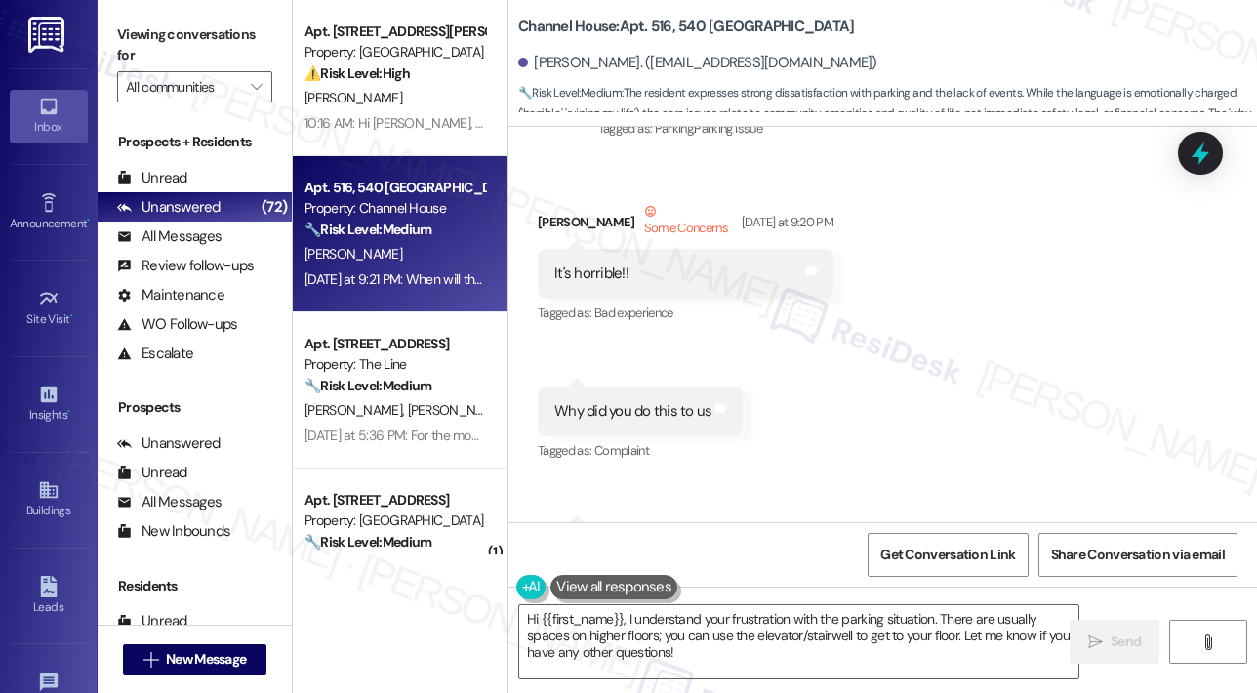
scroll to position [2763, 0]
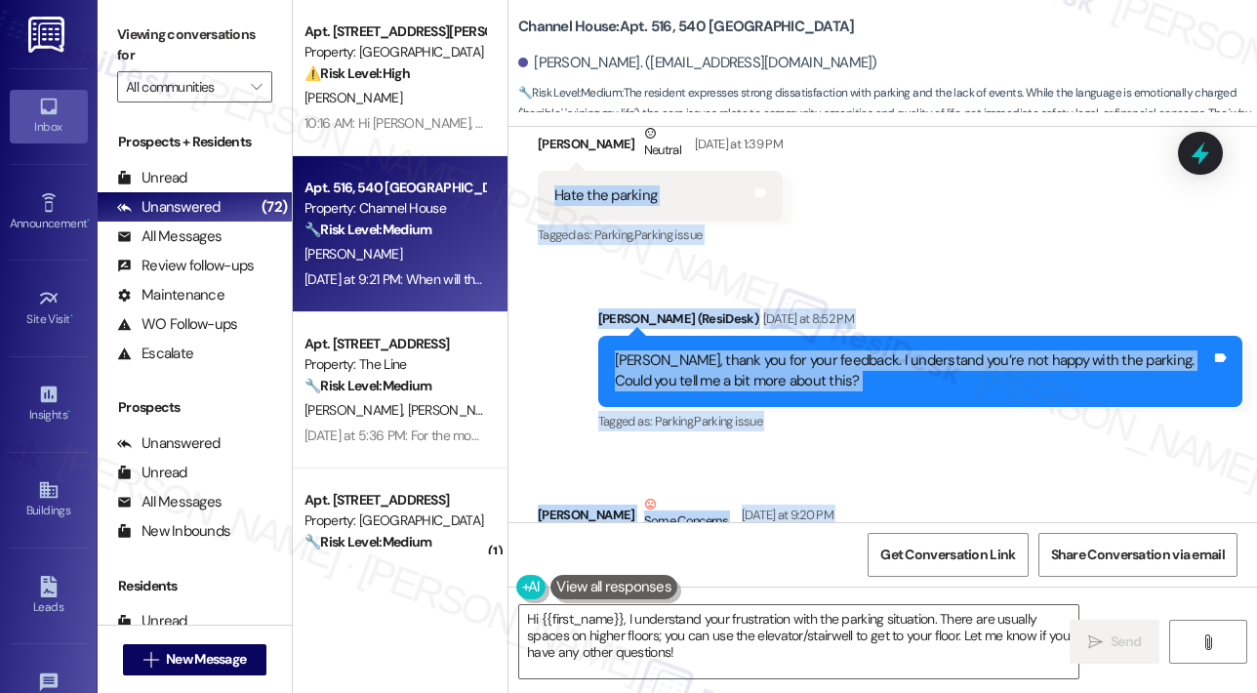
drag, startPoint x: 792, startPoint y: 448, endPoint x: 550, endPoint y: 215, distance: 336.1
click at [555, 213] on div "Lease started Jun 26, 2024 at 8:00 PM Survey, sent via SMS Residesk Automated S…" at bounding box center [882, 324] width 748 height 395
copy div "Hate the parking Tags and notes Tagged as: Parking , Click to highlight convers…"
click at [953, 264] on div "Received via SMS Lauren Mossburg Neutral Yesterday at 1:39 PM Hate the parking …" at bounding box center [882, 171] width 748 height 185
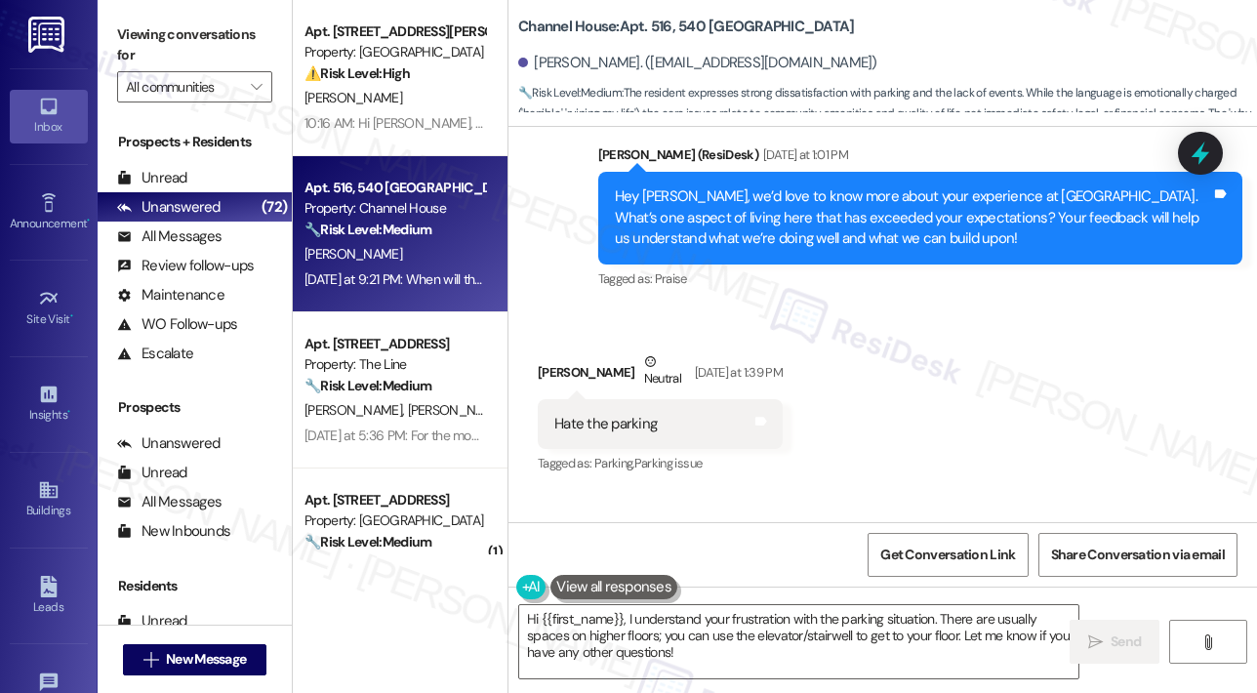
scroll to position [2470, 0]
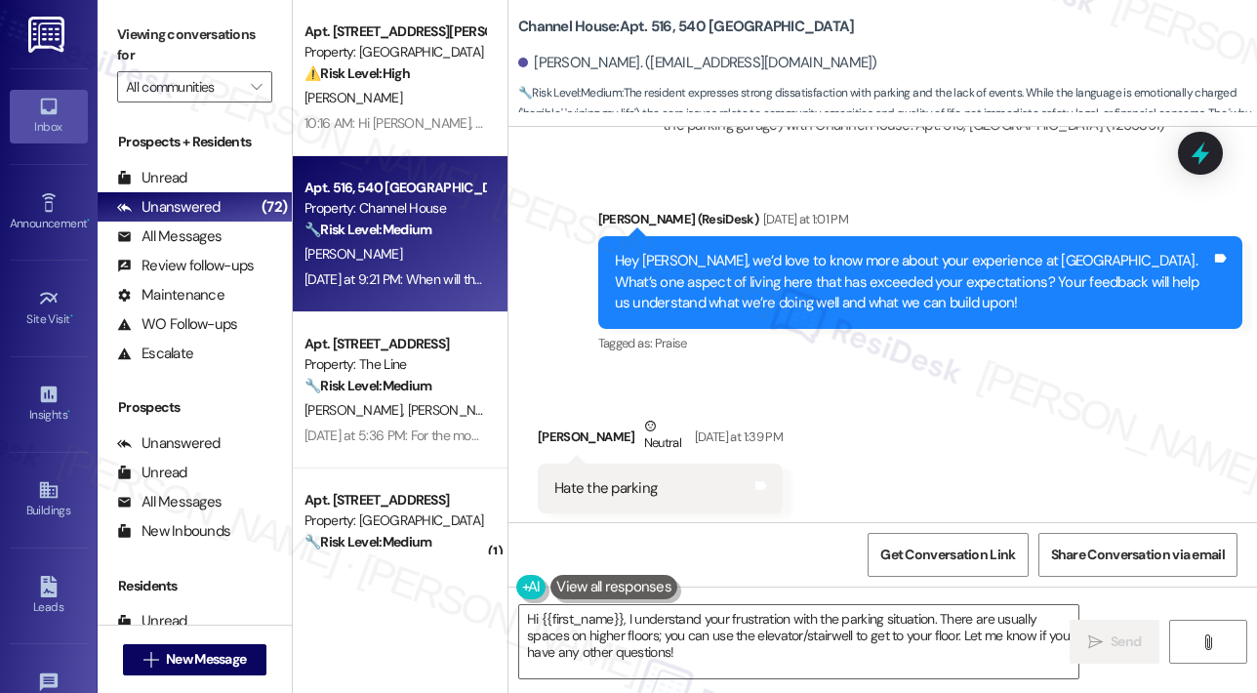
click at [932, 456] on div "Received via SMS Lauren Mossburg Neutral Yesterday at 1:39 PM Hate the parking …" at bounding box center [882, 464] width 748 height 185
click at [929, 453] on div "Received via SMS Lauren Mossburg Neutral Yesterday at 1:39 PM Hate the parking …" at bounding box center [882, 464] width 748 height 185
click at [932, 548] on span "Get Conversation Link" at bounding box center [947, 555] width 135 height 20
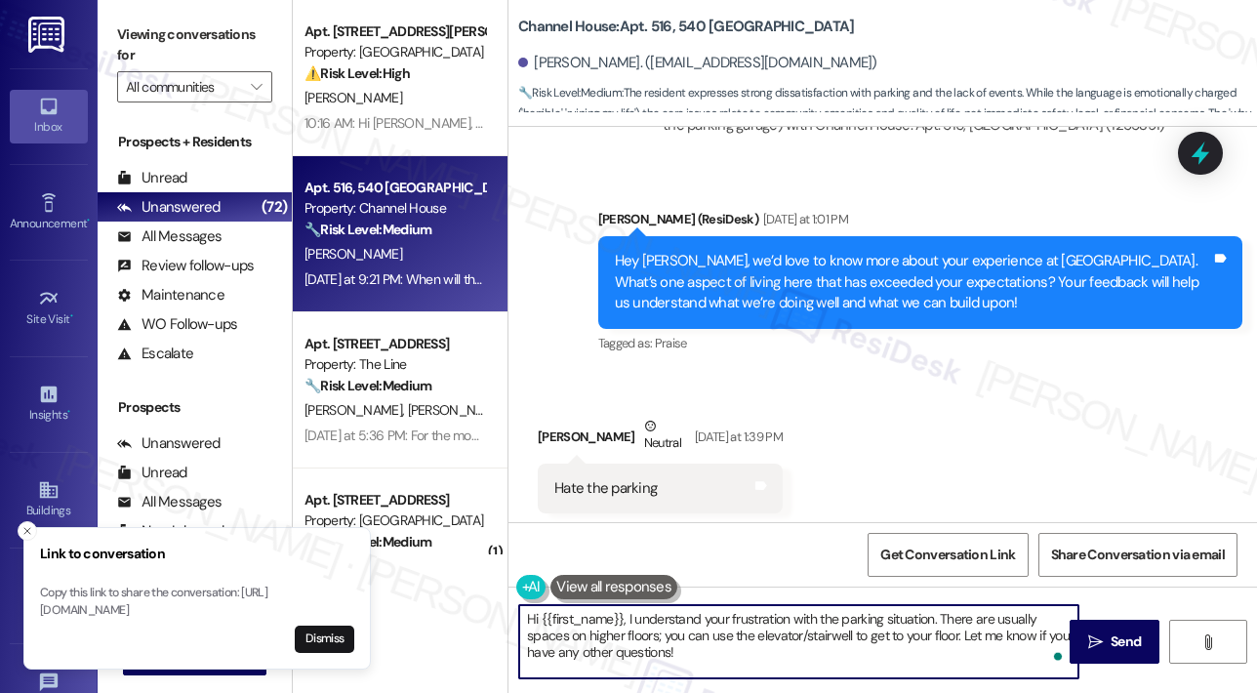
drag, startPoint x: 942, startPoint y: 620, endPoint x: 951, endPoint y: 660, distance: 41.0
click at [951, 660] on textarea "Hi {{first_name}}, I understand your frustration with the parking situation. Th…" at bounding box center [798, 641] width 559 height 73
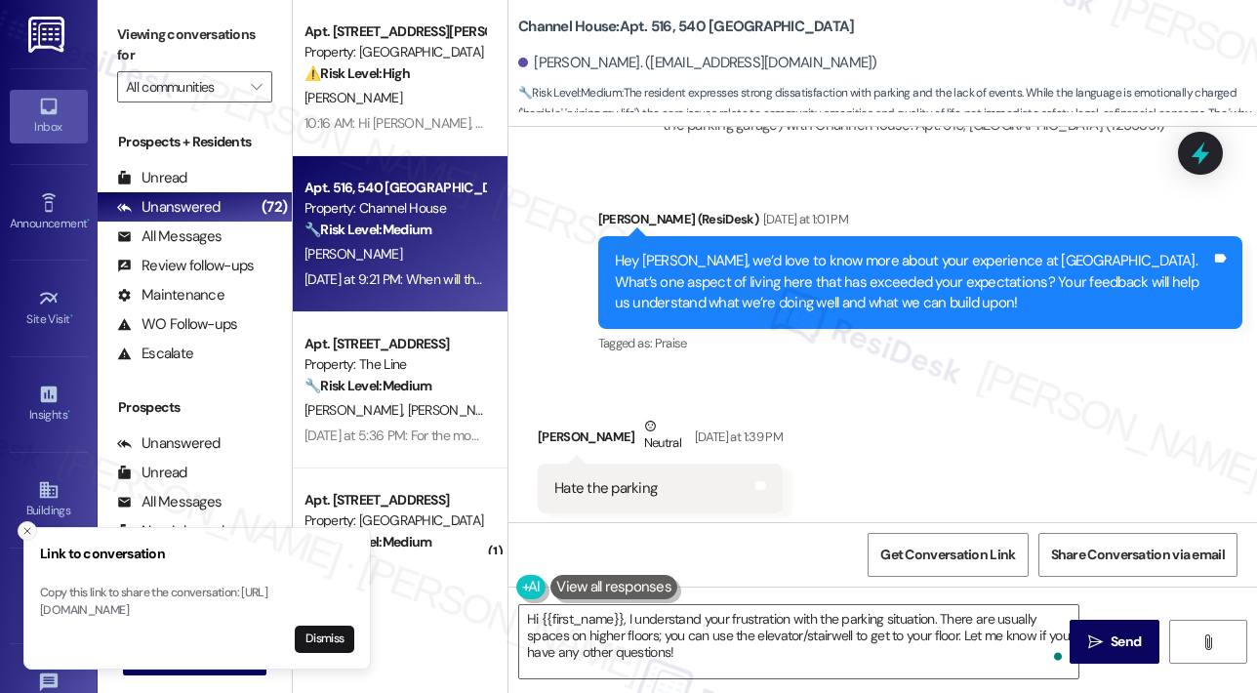
click at [23, 525] on icon "Close toast" at bounding box center [27, 531] width 12 height 12
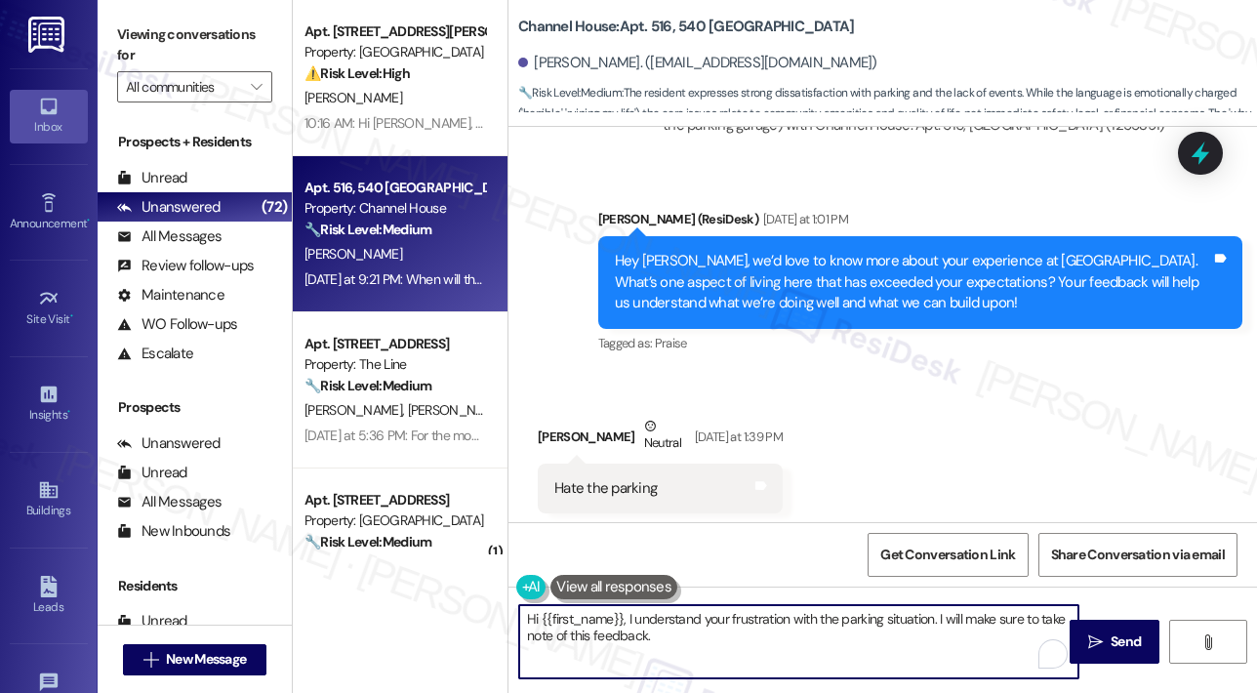
type textarea "Hi {{first_name}}, I understand your frustration with the parking situation. I …"
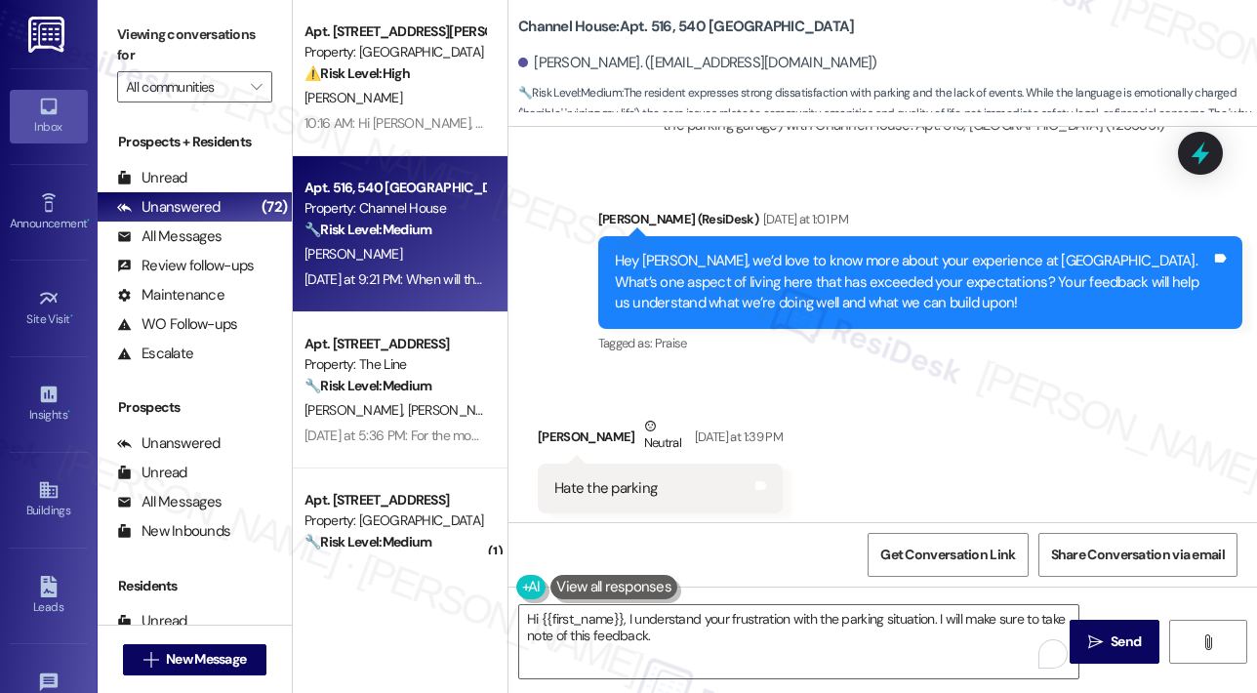
click at [968, 453] on div "Received via SMS Lauren Mossburg Neutral Yesterday at 1:39 PM Hate the parking …" at bounding box center [882, 464] width 748 height 185
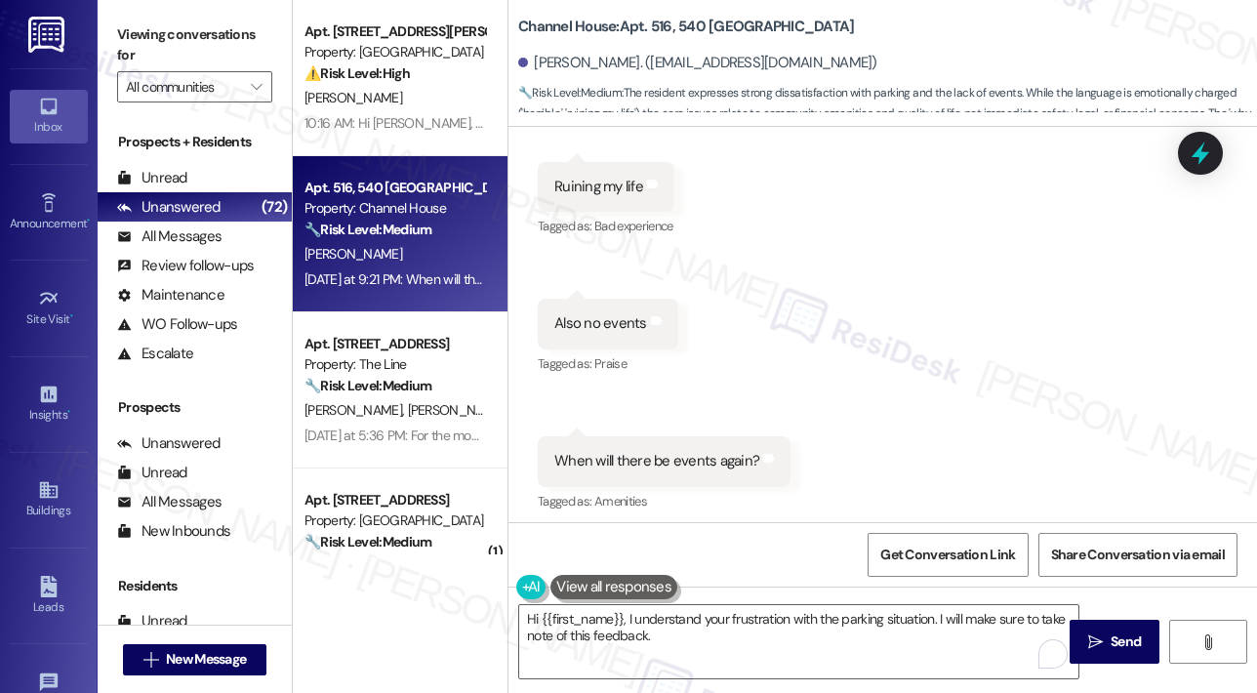
scroll to position [3446, 0]
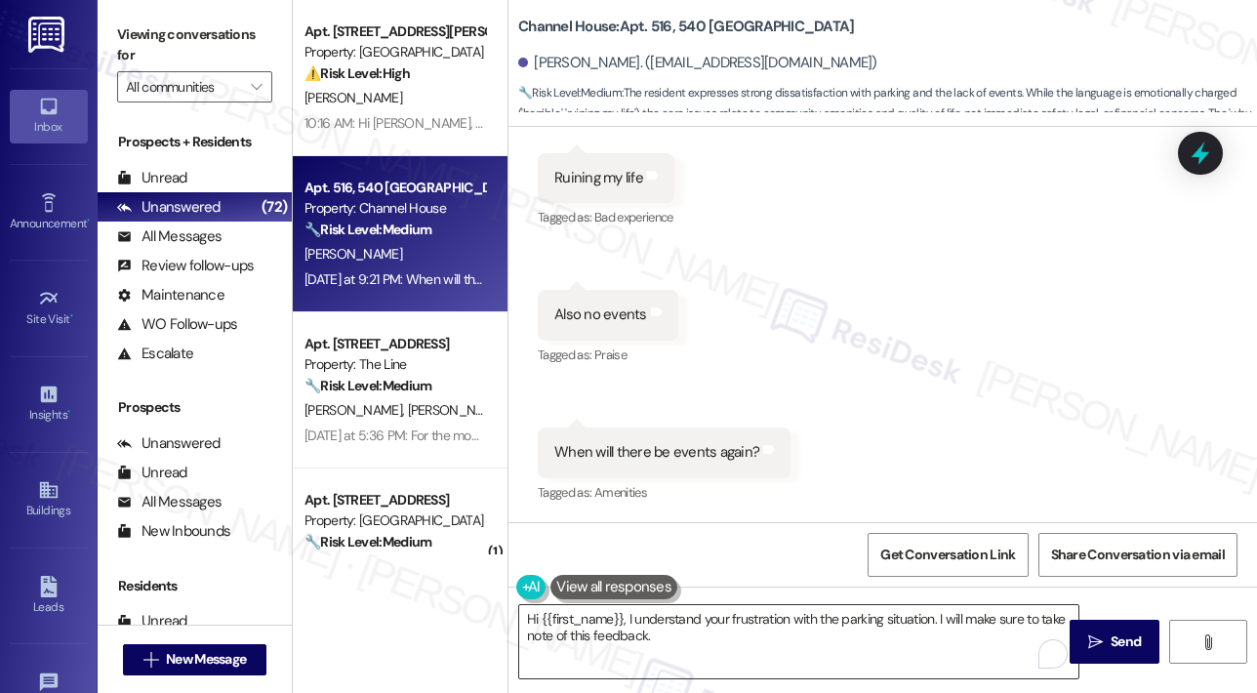
click at [767, 635] on textarea "Hi {{first_name}}, I understand your frustration with the parking situation. I …" at bounding box center [798, 641] width 559 height 73
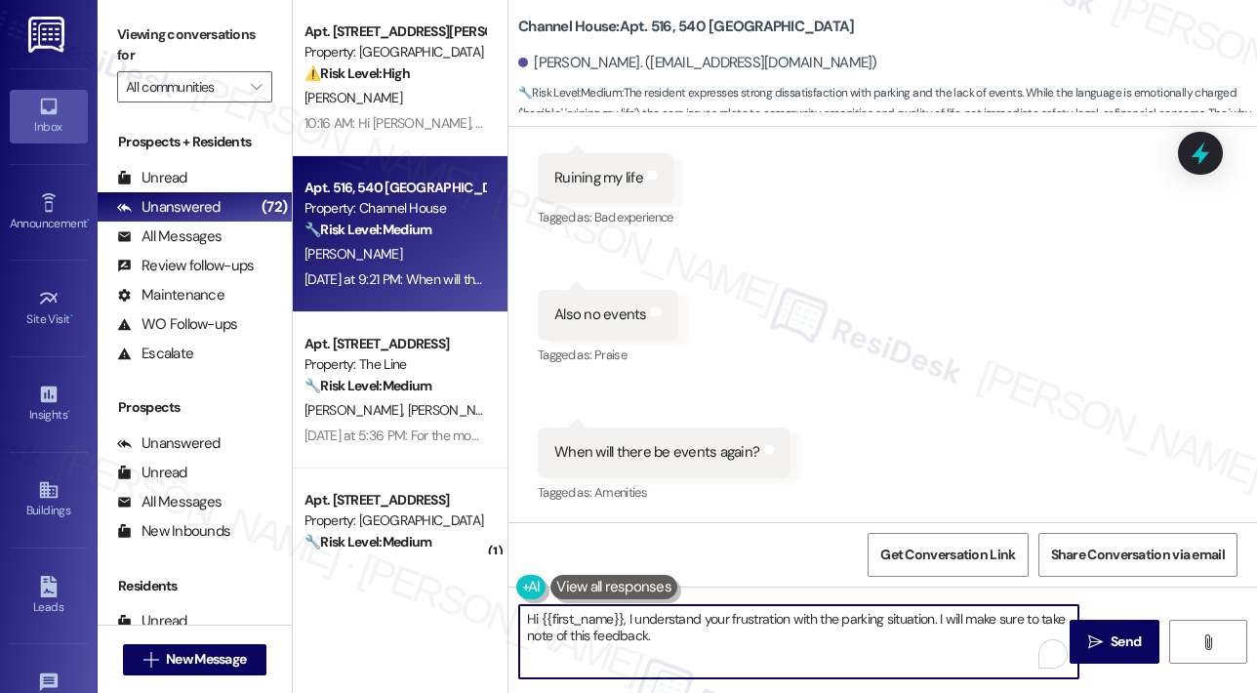
click at [767, 635] on textarea "Hi {{first_name}}, I understand your frustration with the parking situation. I …" at bounding box center [798, 641] width 559 height 73
click at [782, 637] on textarea "Hi {{first_name}}, I understand your frustration with the parking situation. I …" at bounding box center [798, 641] width 559 height 73
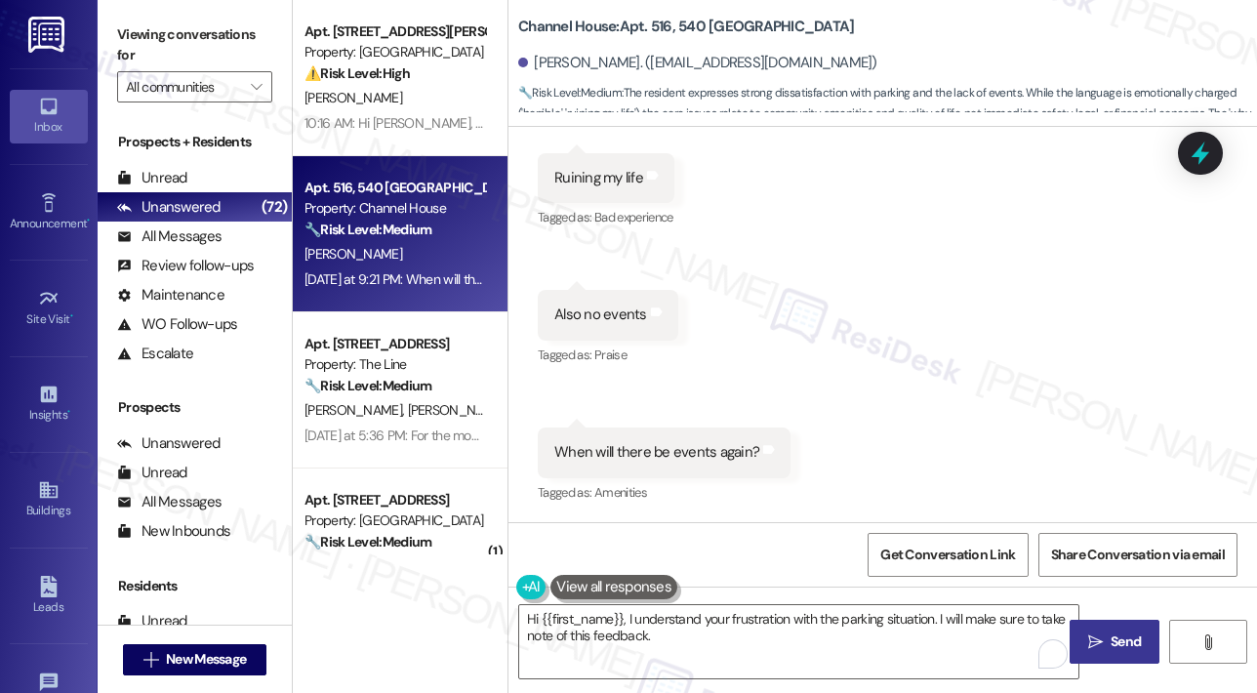
click at [1105, 635] on span " Send" at bounding box center [1114, 641] width 61 height 20
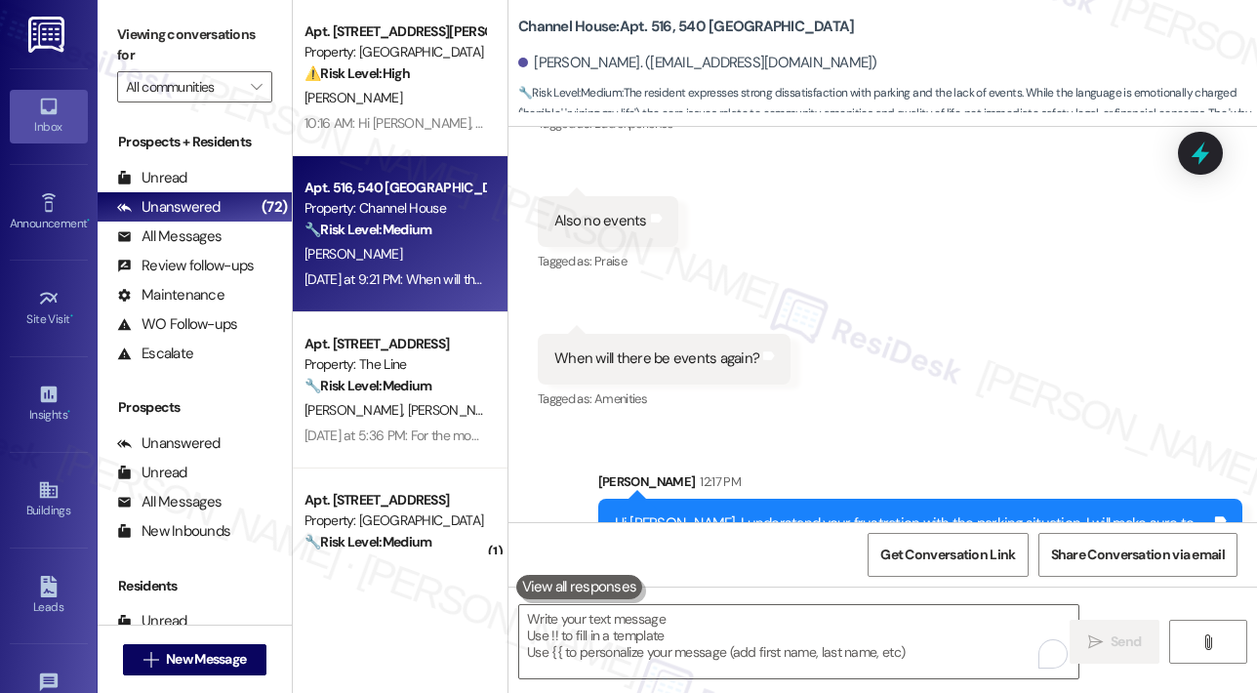
scroll to position [3603, 0]
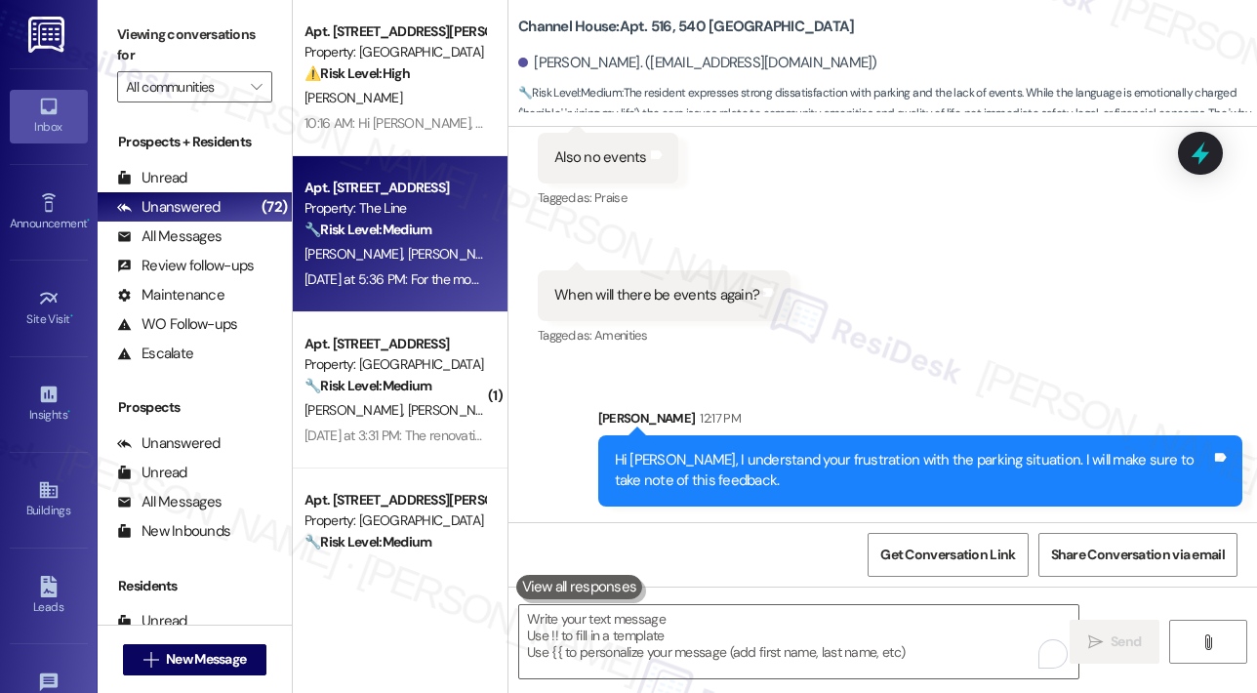
click at [454, 260] on div "E. Kim W. Jones" at bounding box center [395, 254] width 184 height 24
type textarea "Fetching suggested responses. Please feel free to read through the conversation…"
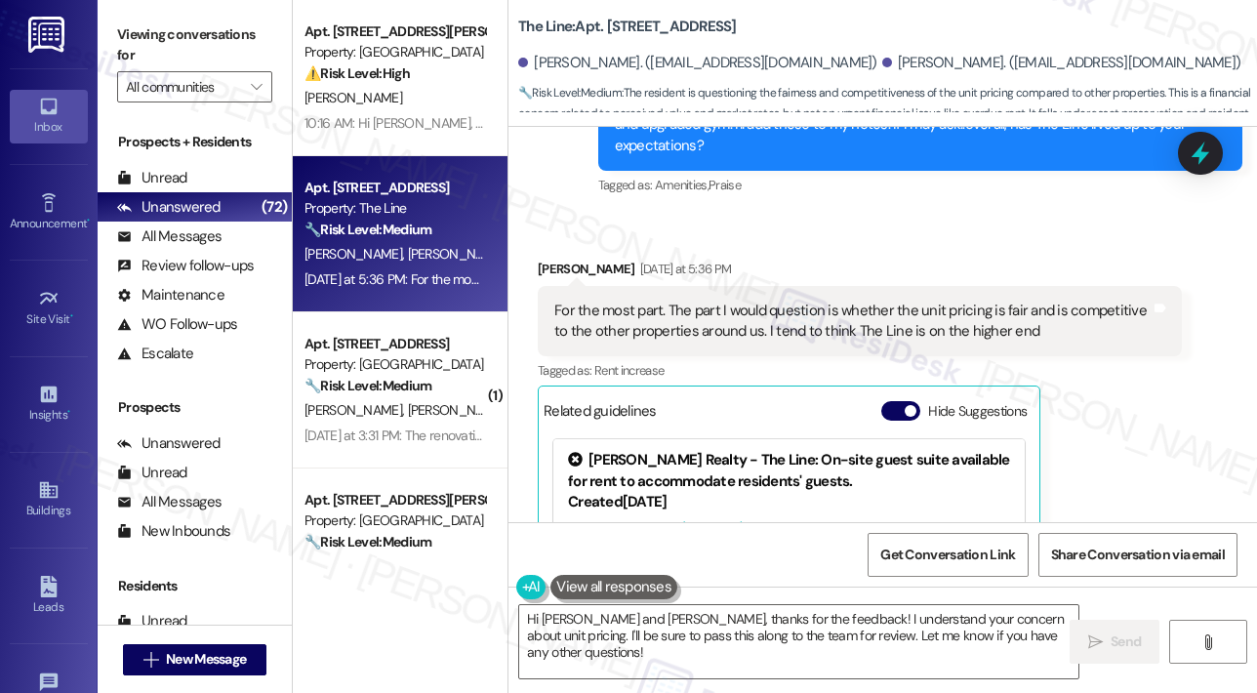
scroll to position [823, 0]
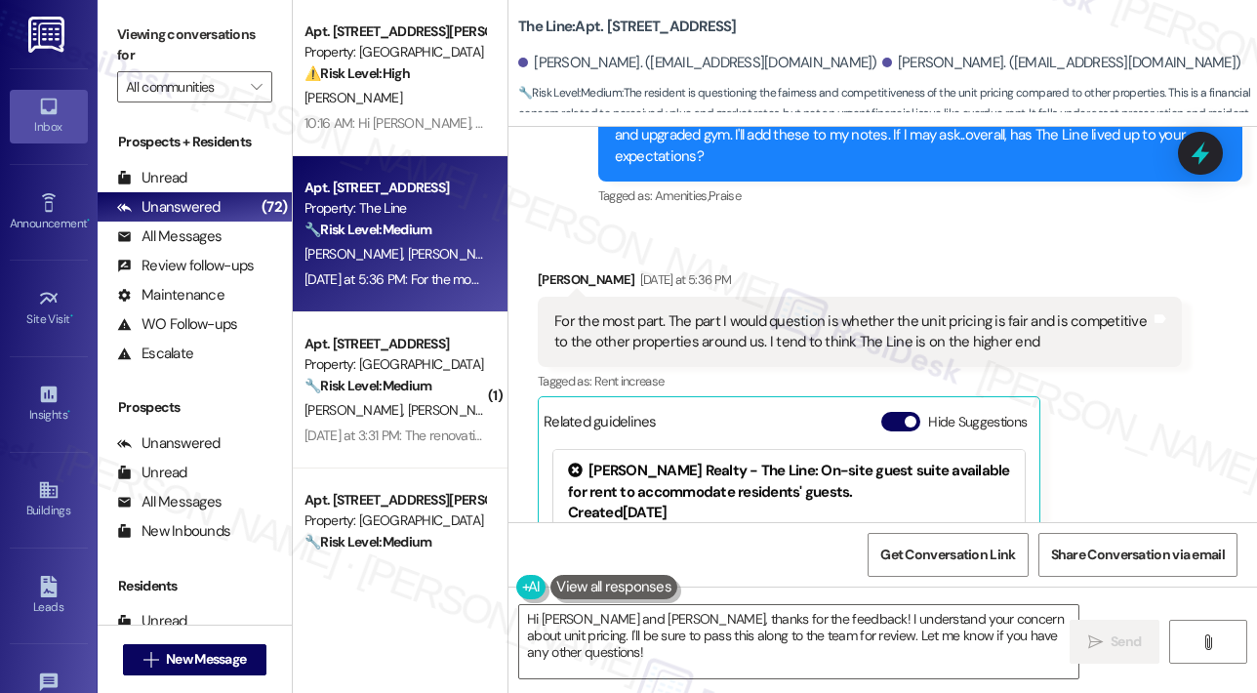
click at [1082, 383] on div "Elizabeth Kim Yesterday at 5:36 PM For the most part. The part I would question…" at bounding box center [860, 496] width 644 height 455
click at [935, 226] on div "Received via SMS Elizabeth Kim Yesterday at 5:36 PM For the most part. The part…" at bounding box center [882, 481] width 748 height 513
click at [952, 225] on div "Received via SMS Elizabeth Kim Yesterday at 5:36 PM For the most part. The part…" at bounding box center [882, 481] width 748 height 513
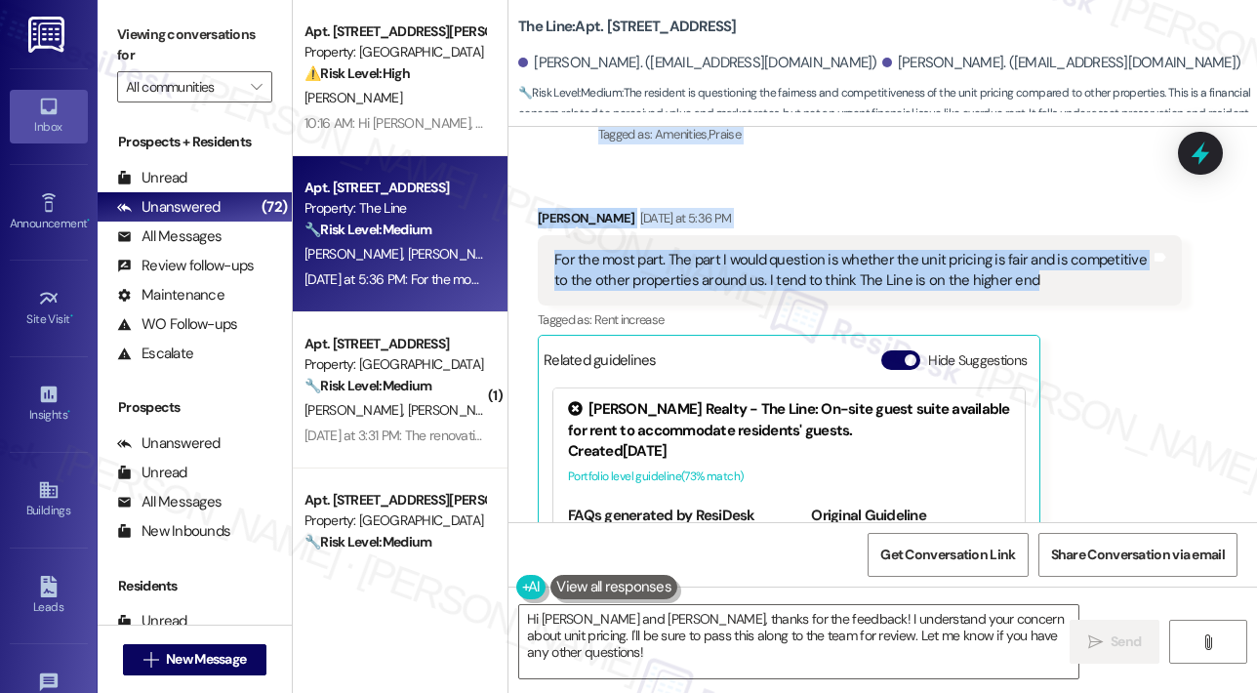
scroll to position [920, 0]
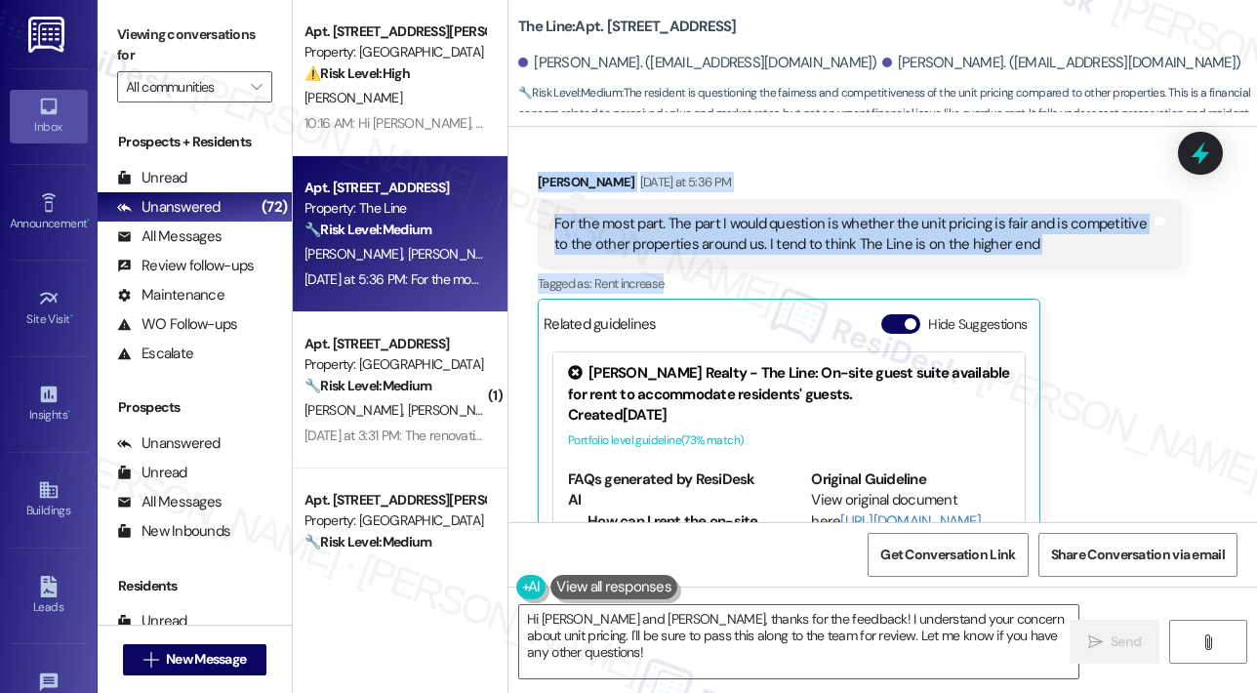
drag, startPoint x: 613, startPoint y: 206, endPoint x: 1120, endPoint y: 253, distance: 509.6
click at [1120, 253] on div "Lease started Nov 26, 2024 at 7:00 PM Announcement, sent via SMS Jane (ResiDesk…" at bounding box center [882, 324] width 748 height 395
click at [1105, 231] on div "For the most part. The part I would question is whether the unit pricing is fai…" at bounding box center [852, 235] width 596 height 42
copy div "Hey Walter and Elizabeth! We’re always looking for ways to improve and would lo…"
click at [757, 643] on textarea "Hi Walter and Elizabeth, thanks for the feedback! I understand your concern abo…" at bounding box center [798, 641] width 559 height 73
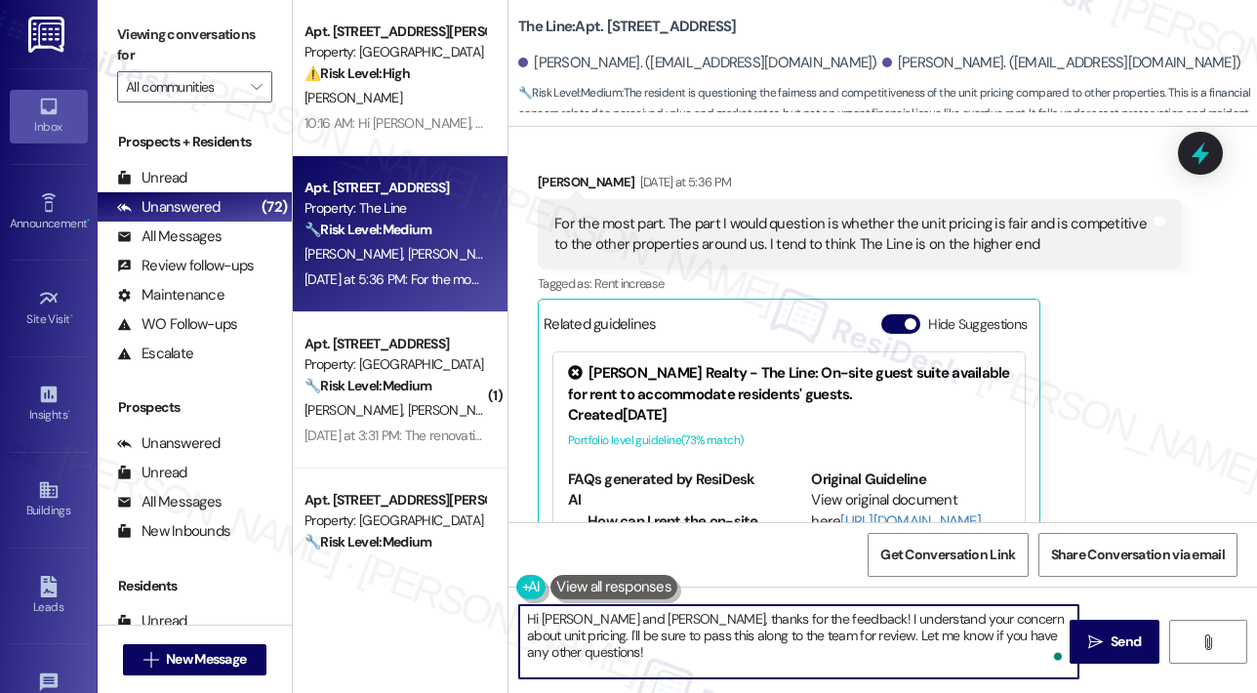
paste textarea "Thank you, Walter and Elizabeth, for sharing your thoughts. You mentioned wonde…"
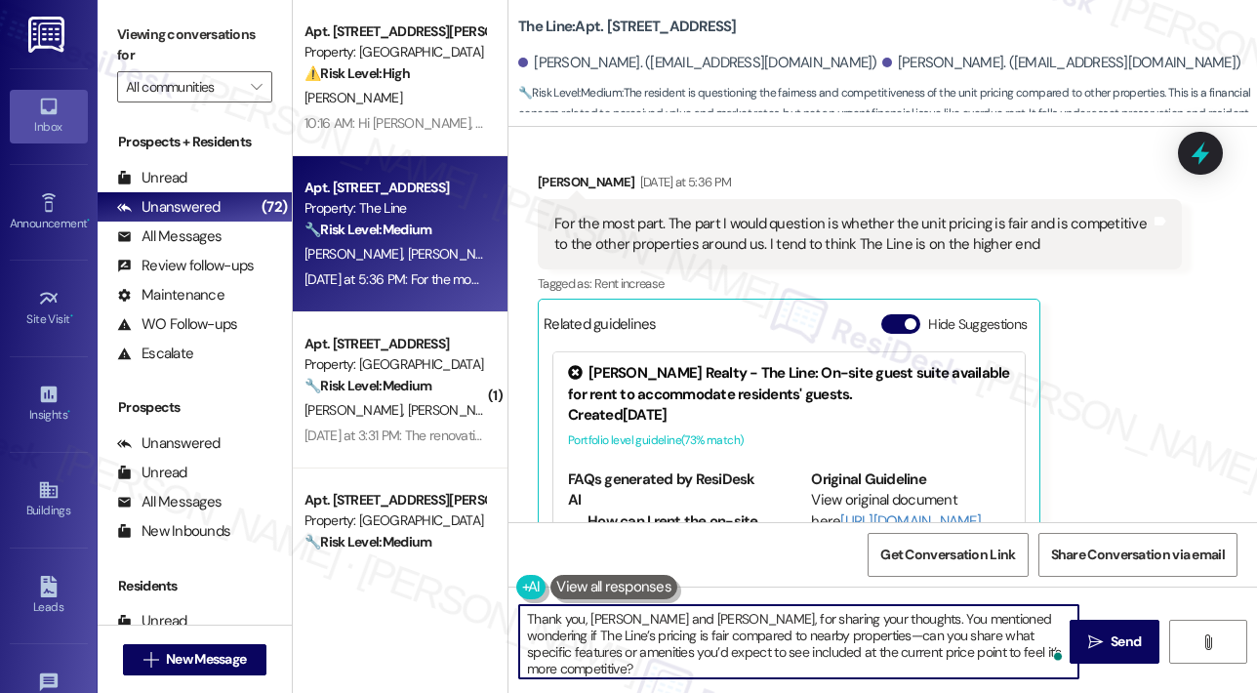
click at [651, 619] on textarea "Thank you, Walter and Elizabeth, for sharing your thoughts. You mentioned wonde…" at bounding box center [798, 641] width 559 height 73
click at [817, 648] on textarea "Thank you, Elizabeth, for sharing your thoughts. You mentioned wondering if The…" at bounding box center [798, 641] width 559 height 73
click at [817, 647] on textarea "Thank you, Elizabeth, for sharing your thoughts. You mentioned wondering if The…" at bounding box center [798, 641] width 559 height 73
click at [1035, 631] on textarea "Thank you, Elizabeth, for sharing your thoughts. You mentioned wondering if The…" at bounding box center [798, 641] width 559 height 73
type textarea "Thank you, Elizabeth, for sharing your thoughts. You mentioned wondering if The…"
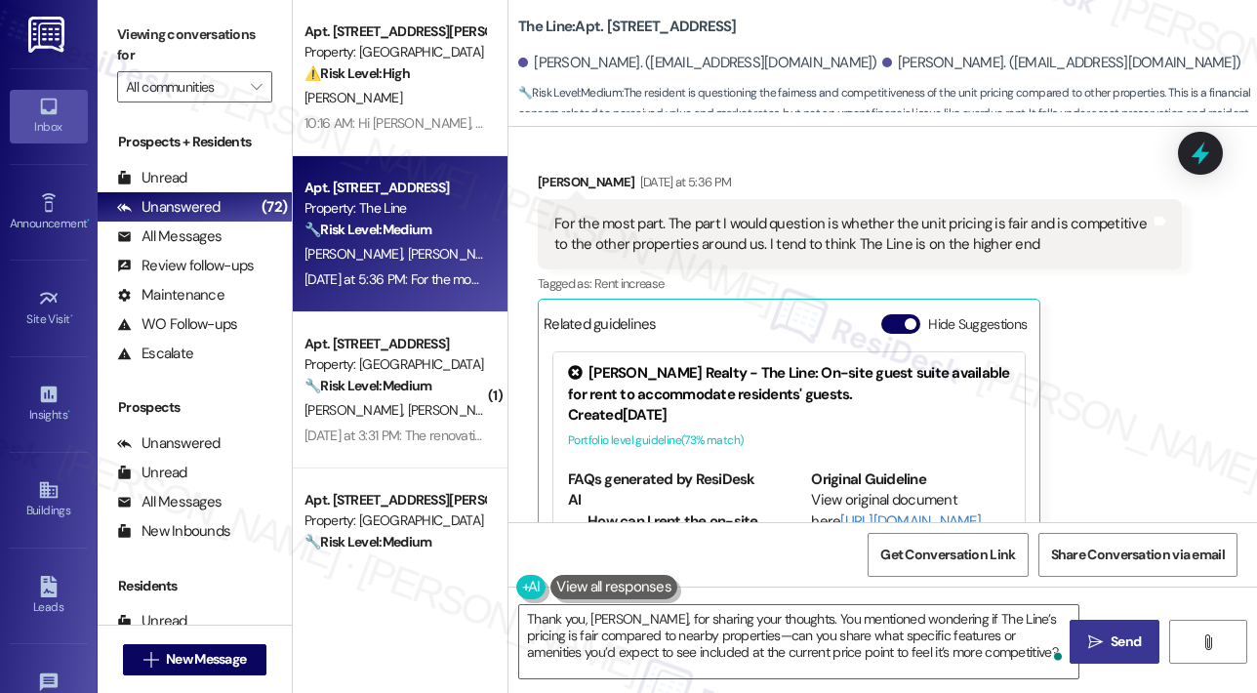
click at [1105, 636] on span " Send" at bounding box center [1114, 641] width 61 height 20
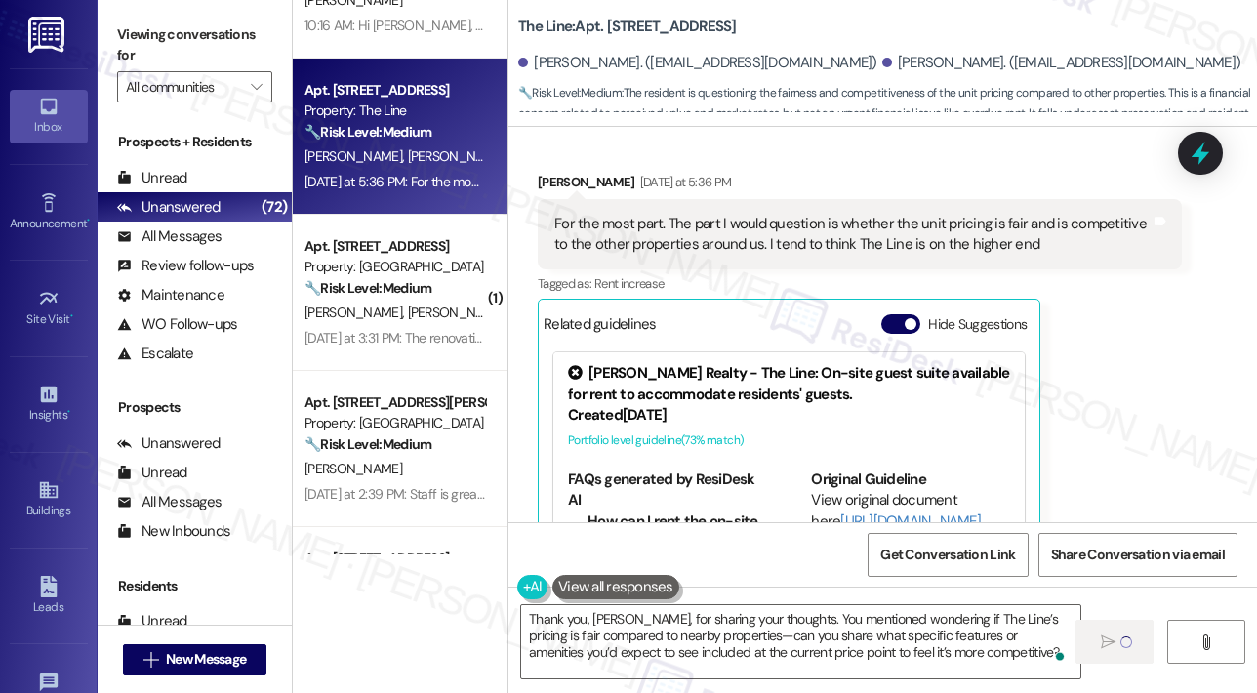
scroll to position [195, 0]
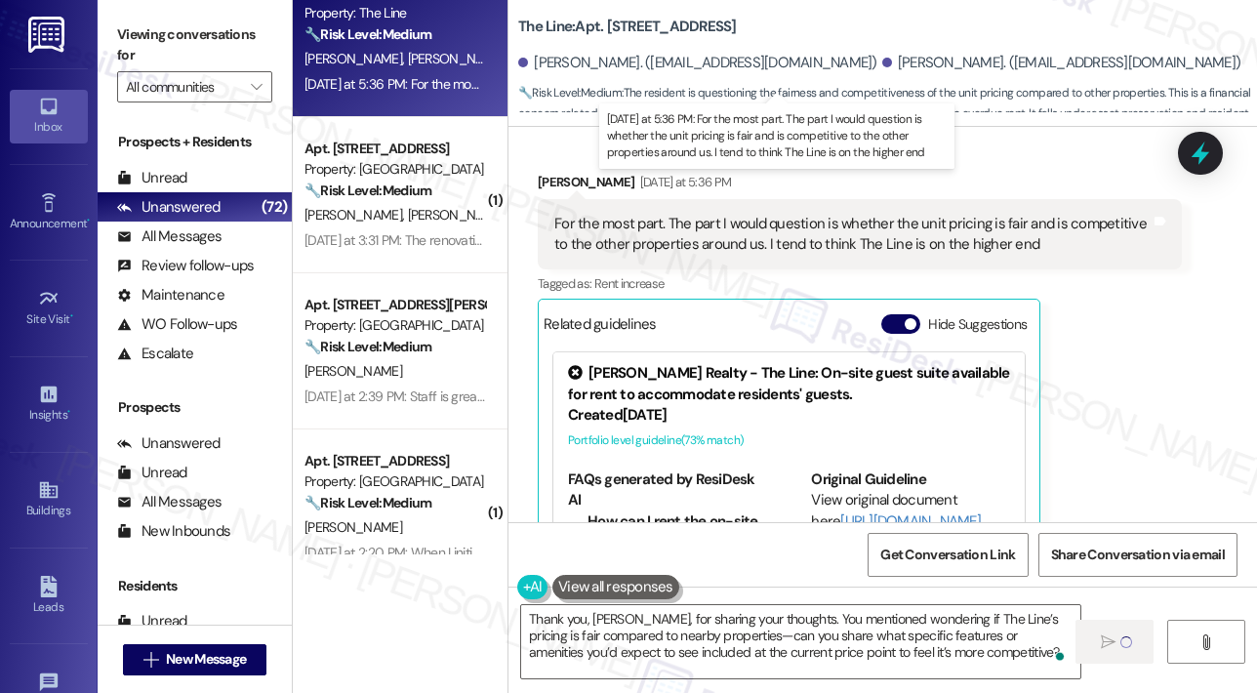
click at [417, 79] on div "Yesterday at 5:36 PM: For the most part. The part I would question is whether t…" at bounding box center [844, 84] width 1080 height 18
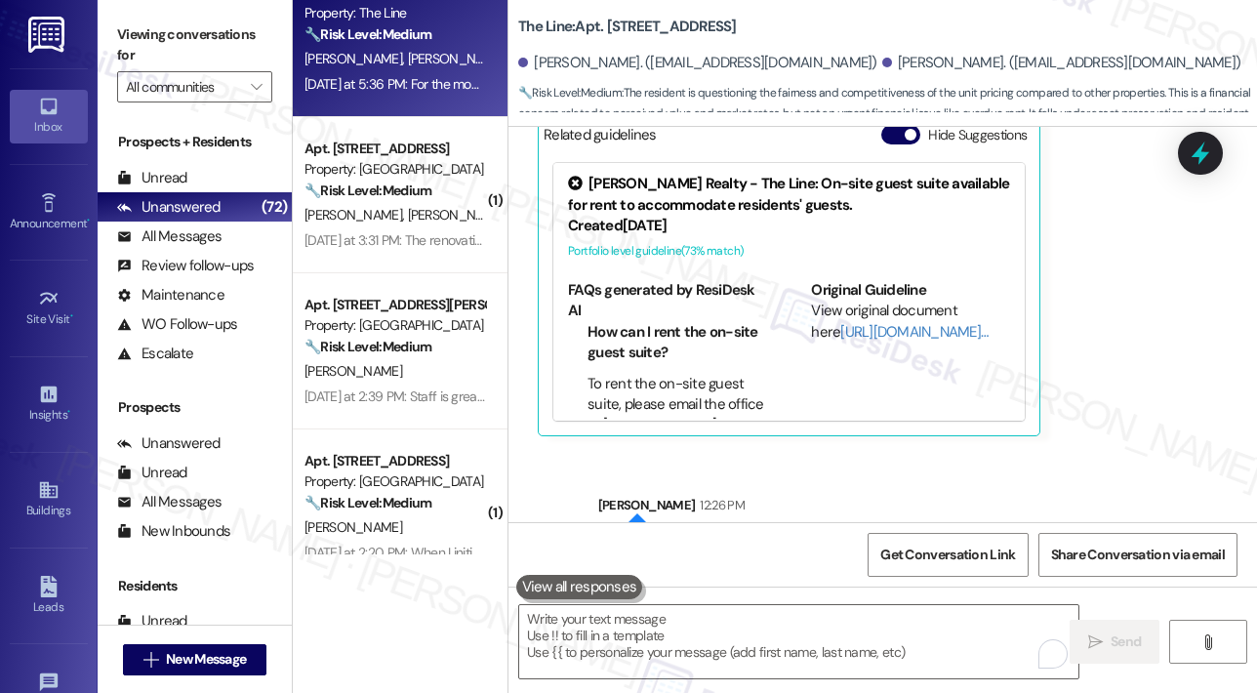
scroll to position [1194, 0]
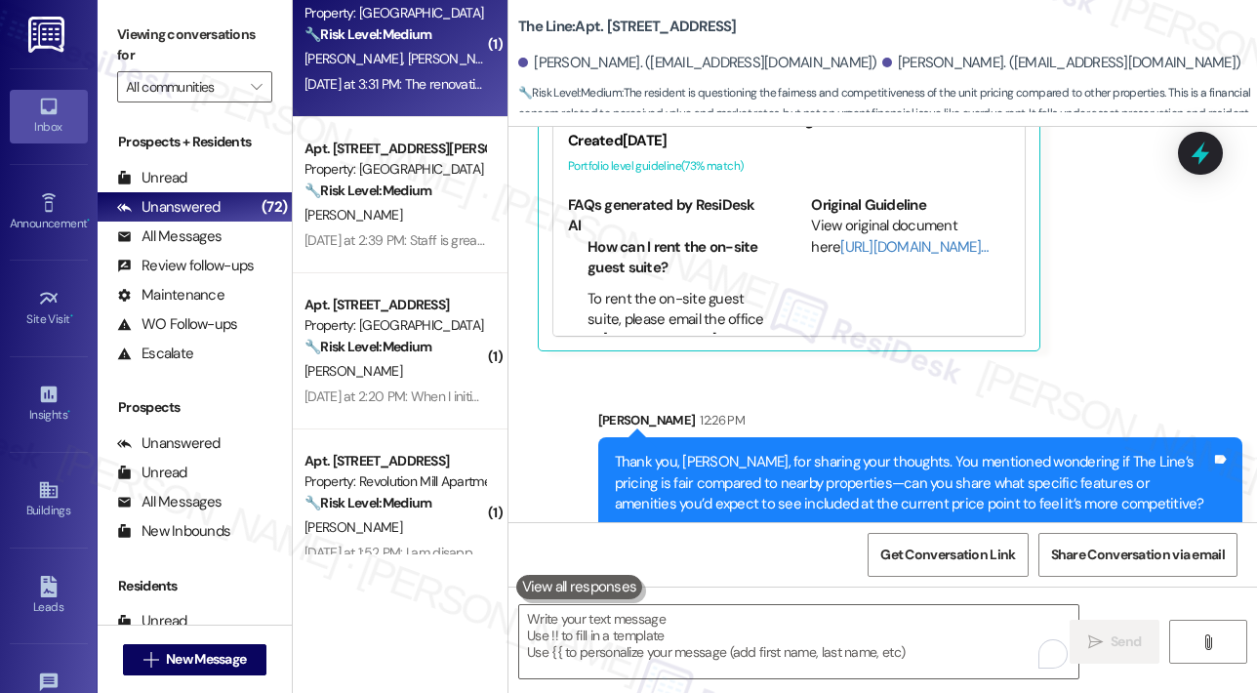
click at [414, 81] on div "Yesterday at 3:31 PM: The renovations to the parking deck have frustrated me mo…" at bounding box center [631, 84] width 655 height 18
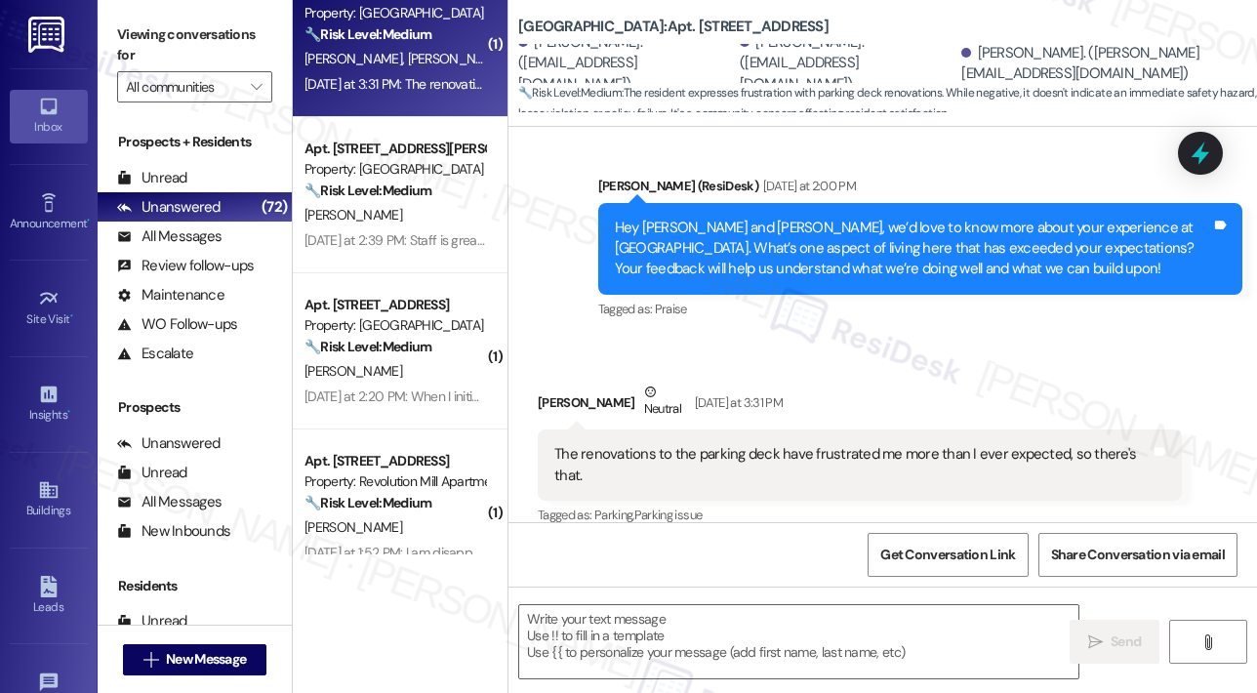
scroll to position [554, 0]
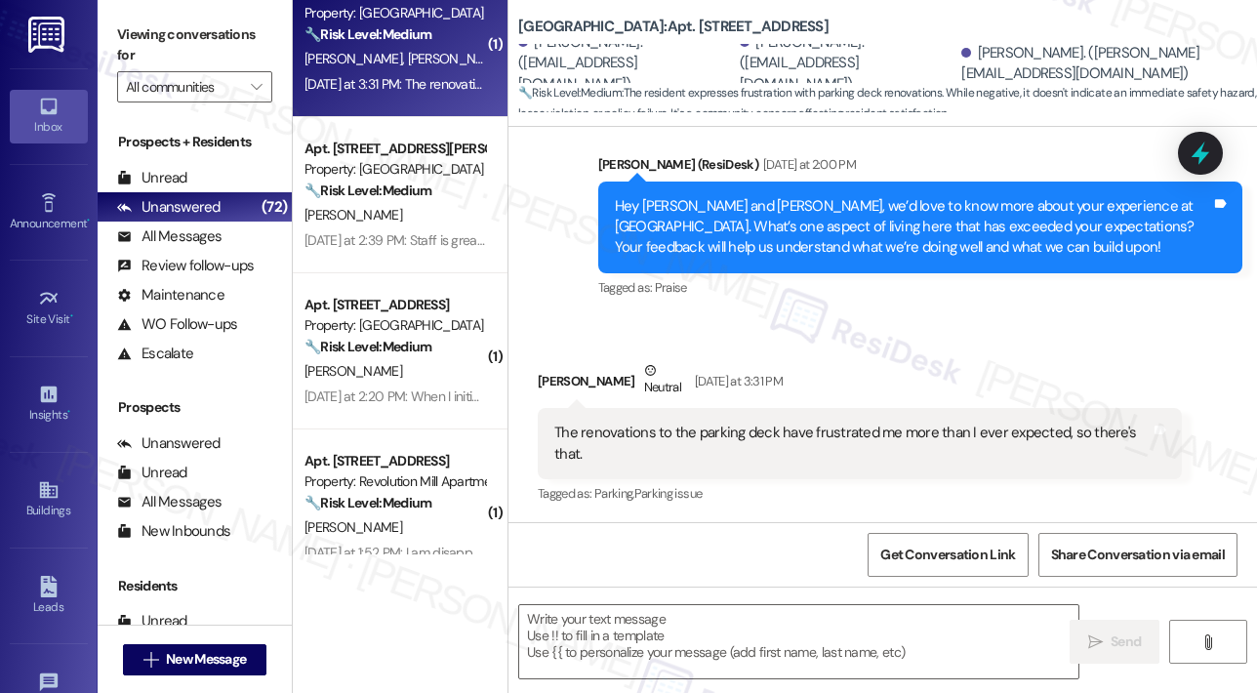
type textarea "Fetching suggested responses. Please feel free to read through the conversation…"
click at [850, 354] on div "Received via SMS William Ashe Neutral Yesterday at 3:31 PM The renovations to t…" at bounding box center [859, 433] width 673 height 177
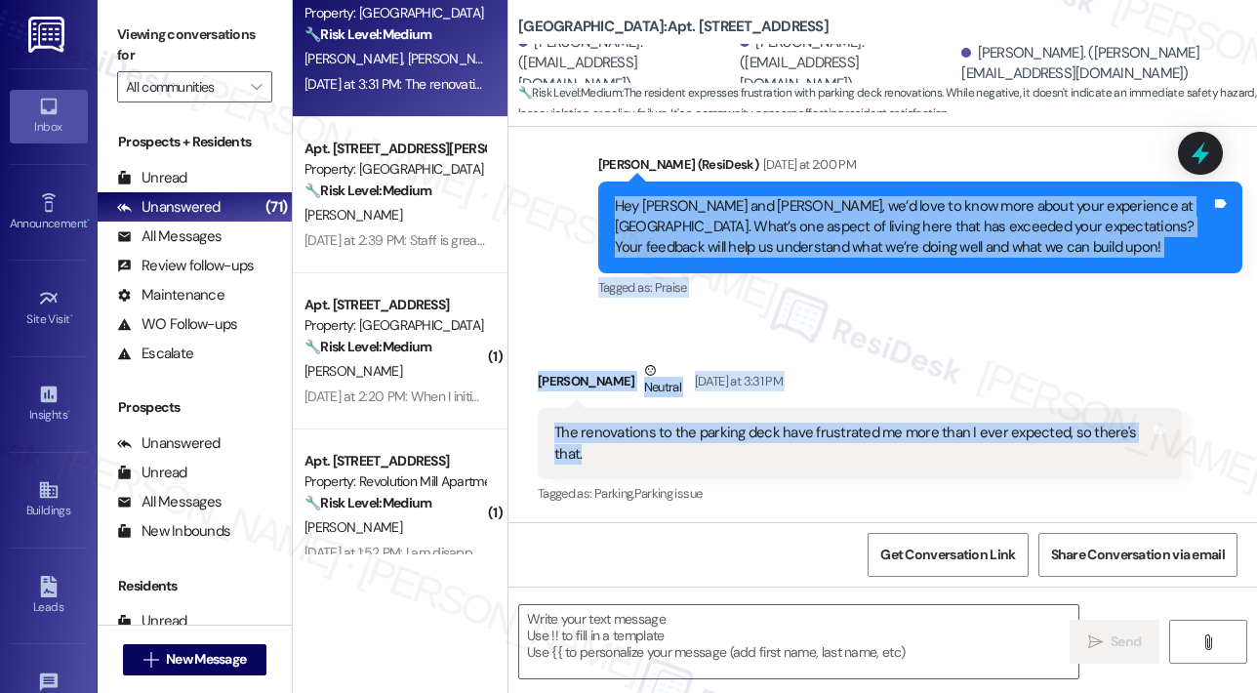
drag, startPoint x: 625, startPoint y: 459, endPoint x: 612, endPoint y: 215, distance: 244.3
click at [612, 215] on div "Lease started Mar 02, 2024 at 7:00 PM Survey, sent via SMS Residesk Automated S…" at bounding box center [882, 324] width 748 height 395
copy div "Hey Carlie, William and Stephen, we’d love to know more about your experience a…"
click at [641, 627] on textarea at bounding box center [798, 641] width 559 height 73
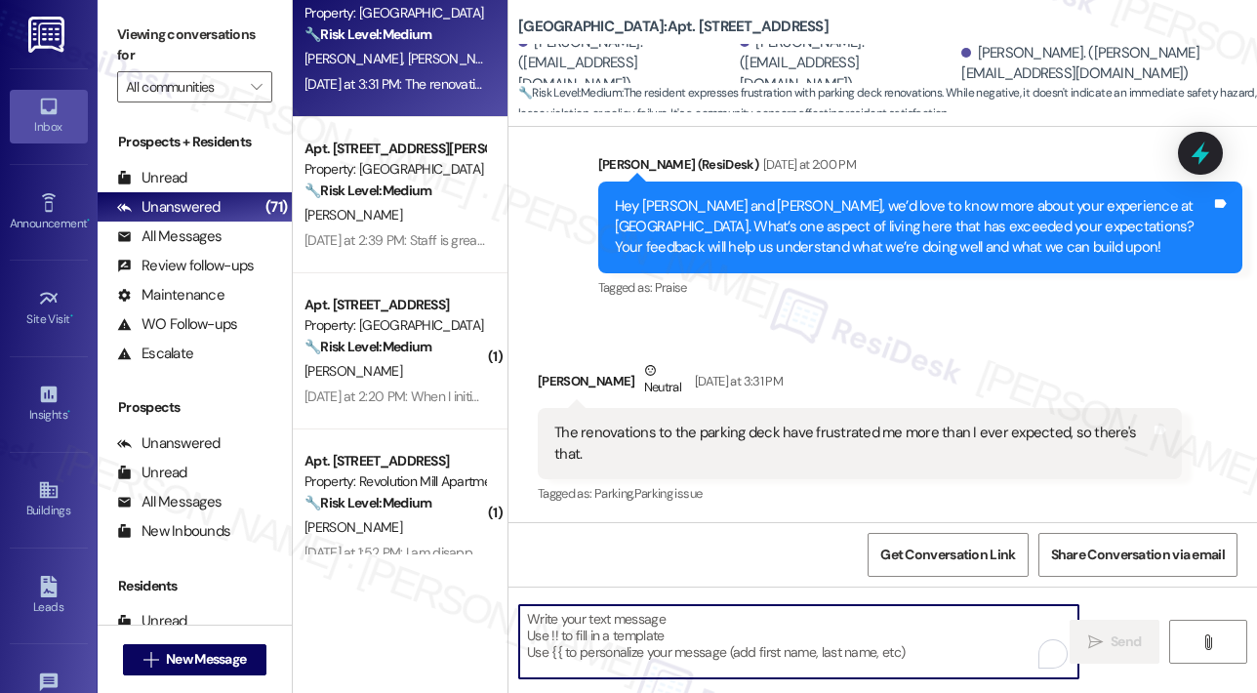
paste textarea "Thank you, William, for sharing your feedback. I’ve taken note of your concerns…"
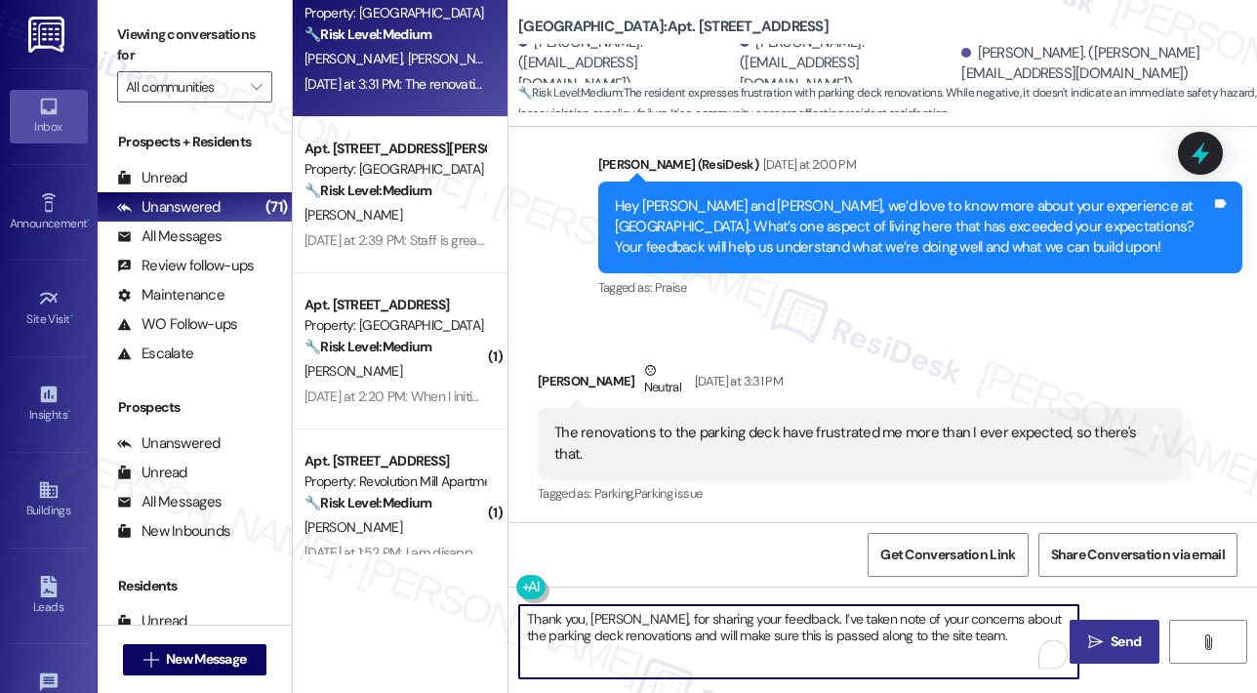
type textarea "Thank you, William, for sharing your feedback. I’ve taken note of your concerns…"
click at [1095, 635] on icon "" at bounding box center [1095, 642] width 15 height 16
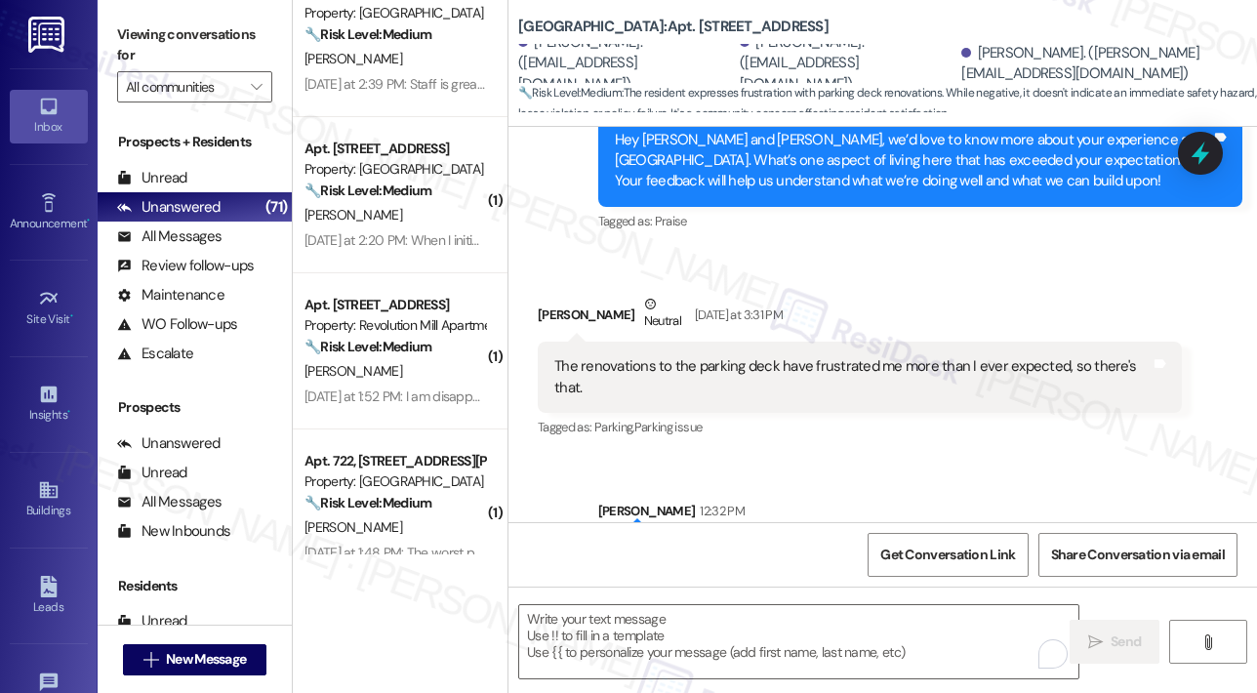
scroll to position [711, 0]
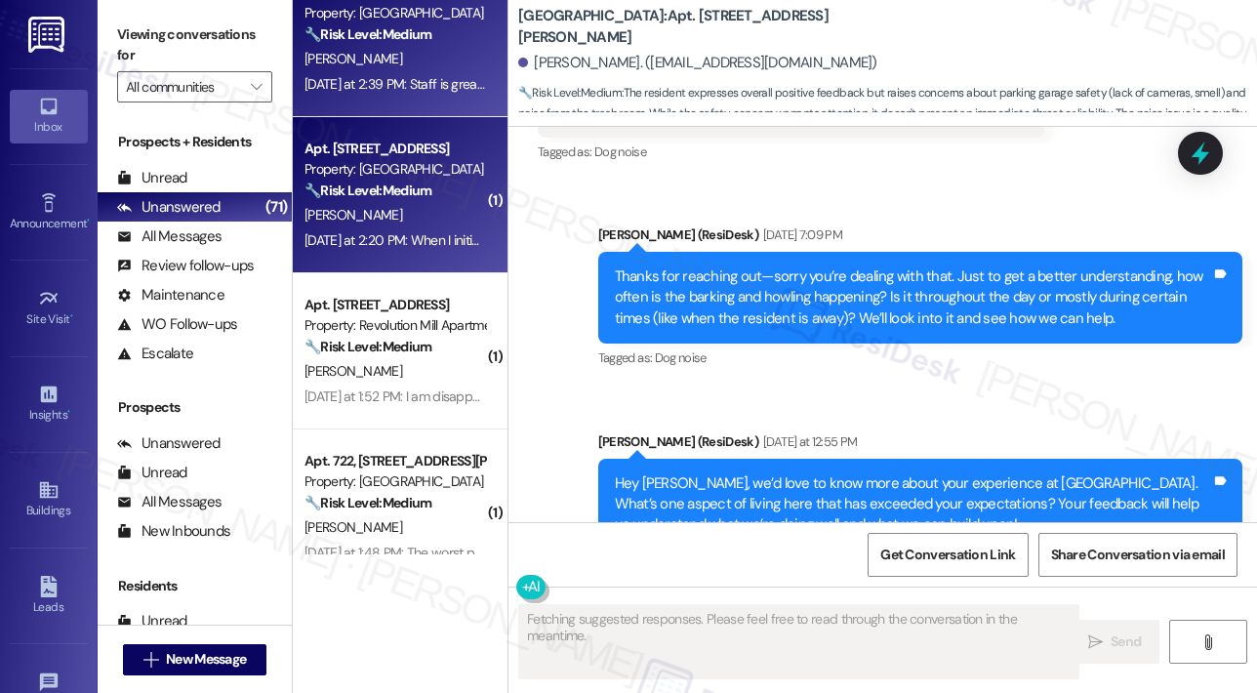
scroll to position [5598, 0]
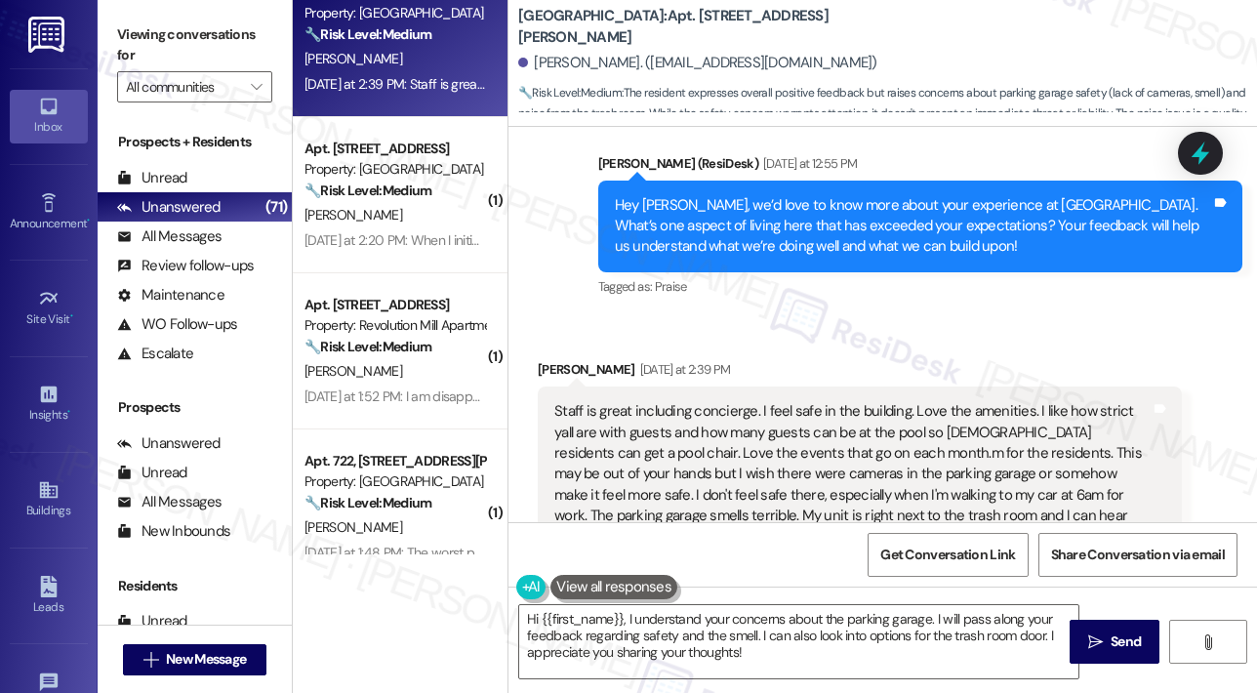
click at [984, 315] on div "Received via SMS Rachel Kerr Yesterday at 2:39 PM Staff is great including conc…" at bounding box center [882, 470] width 748 height 311
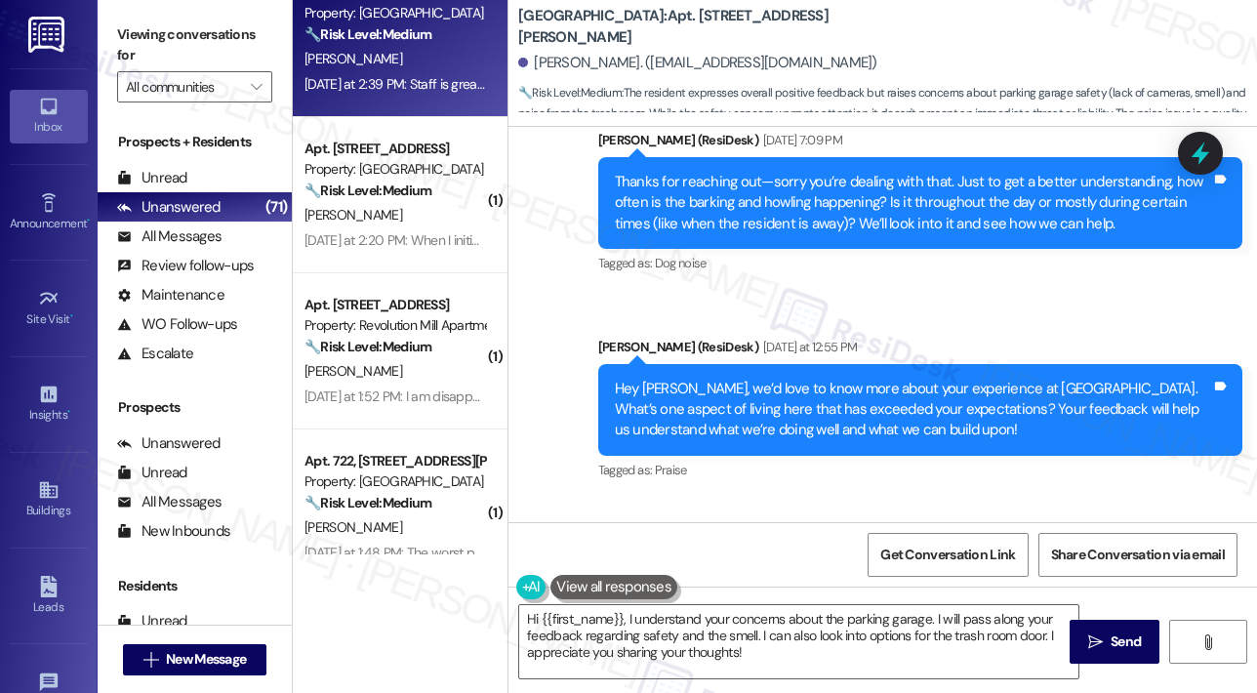
scroll to position [5402, 0]
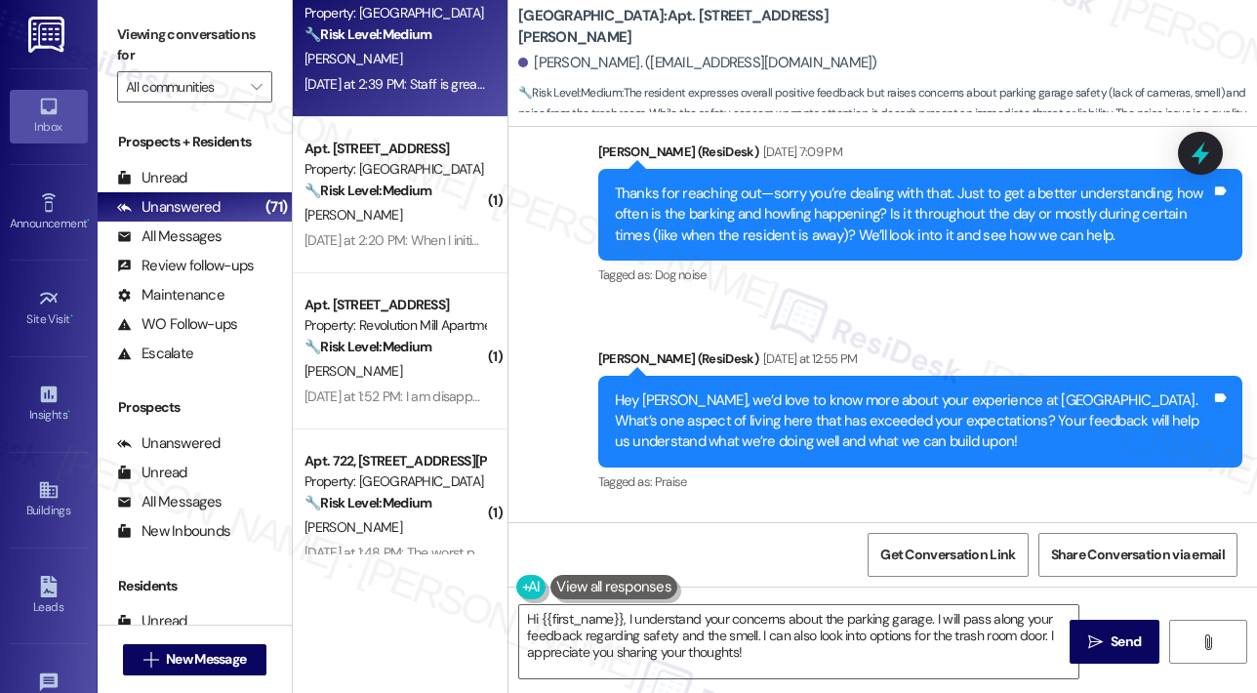
click at [870, 383] on div "Announcement, sent via SMS Sarah (ResiDesk) Yesterday at 12:55 PM Hey Rachel, w…" at bounding box center [920, 423] width 673 height 178
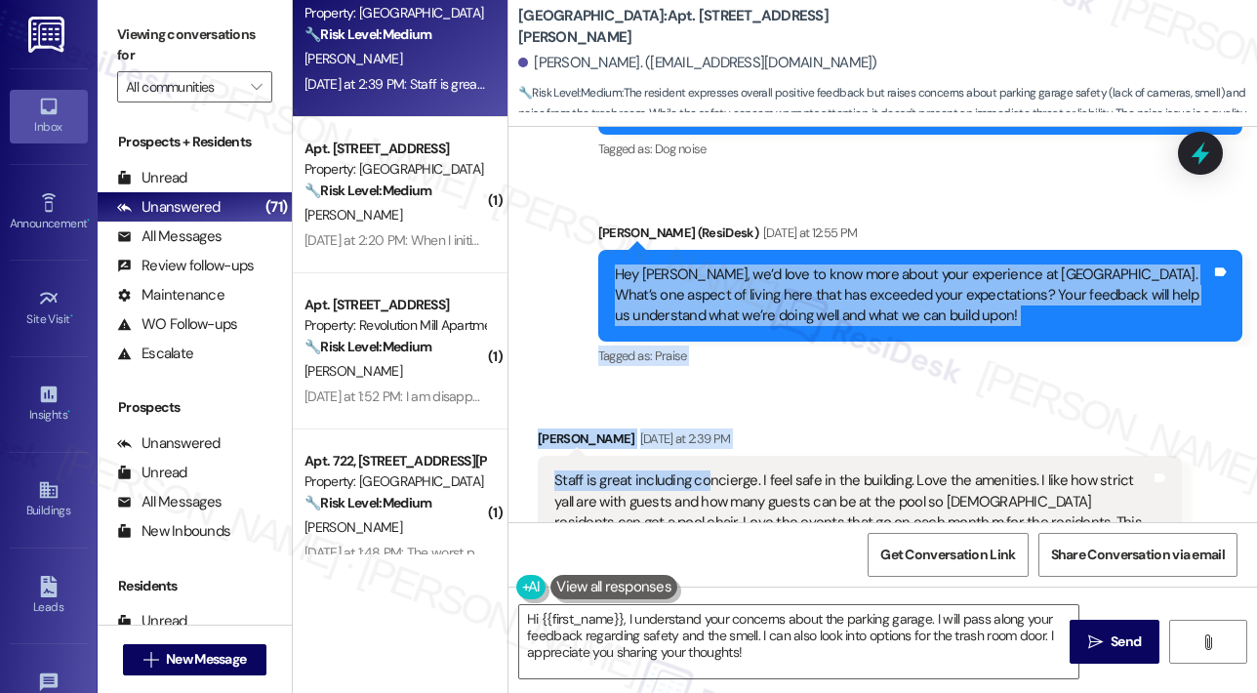
scroll to position [5598, 0]
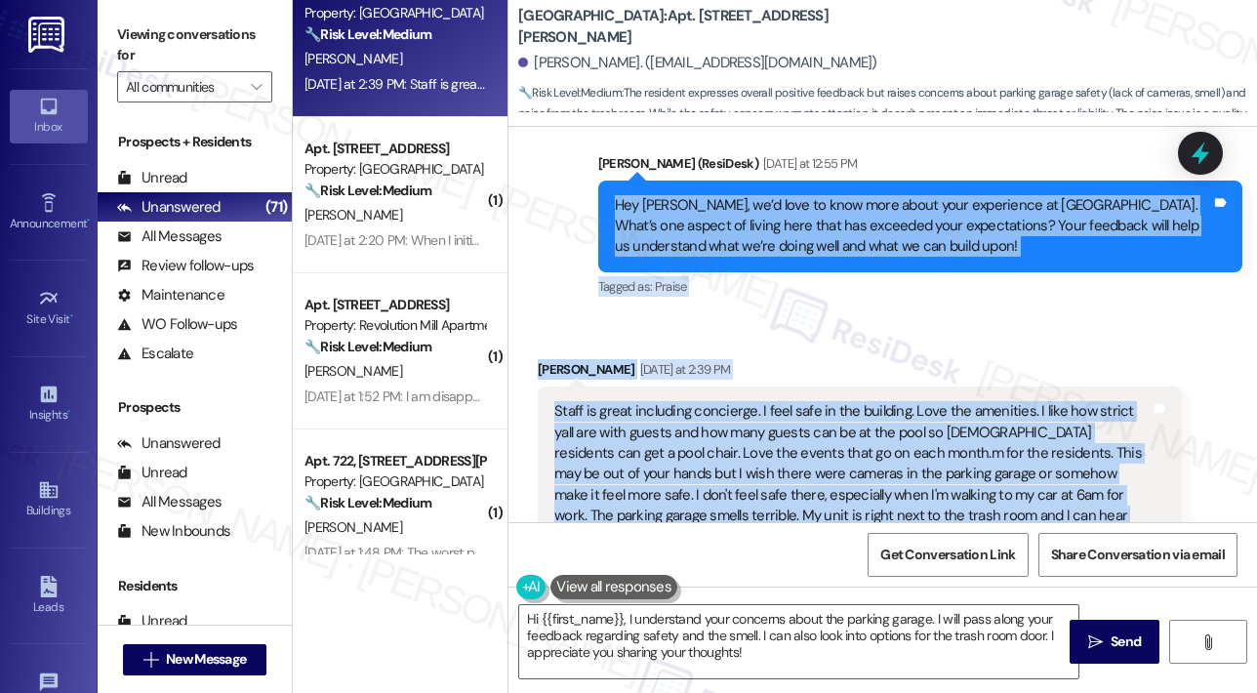
drag, startPoint x: 613, startPoint y: 273, endPoint x: 738, endPoint y: 425, distance: 196.9
click at [738, 425] on div "Lease started Mar 13, 2025 at 8:00 PM Survey, sent via SMS Residesk Automated S…" at bounding box center [882, 324] width 748 height 395
copy div "Hey Rachel, we’d love to know more about your experience at Highland North Hill…"
click at [965, 344] on div "Received via SMS Rachel Kerr Yesterday at 2:39 PM Staff is great including conc…" at bounding box center [859, 485] width 673 height 282
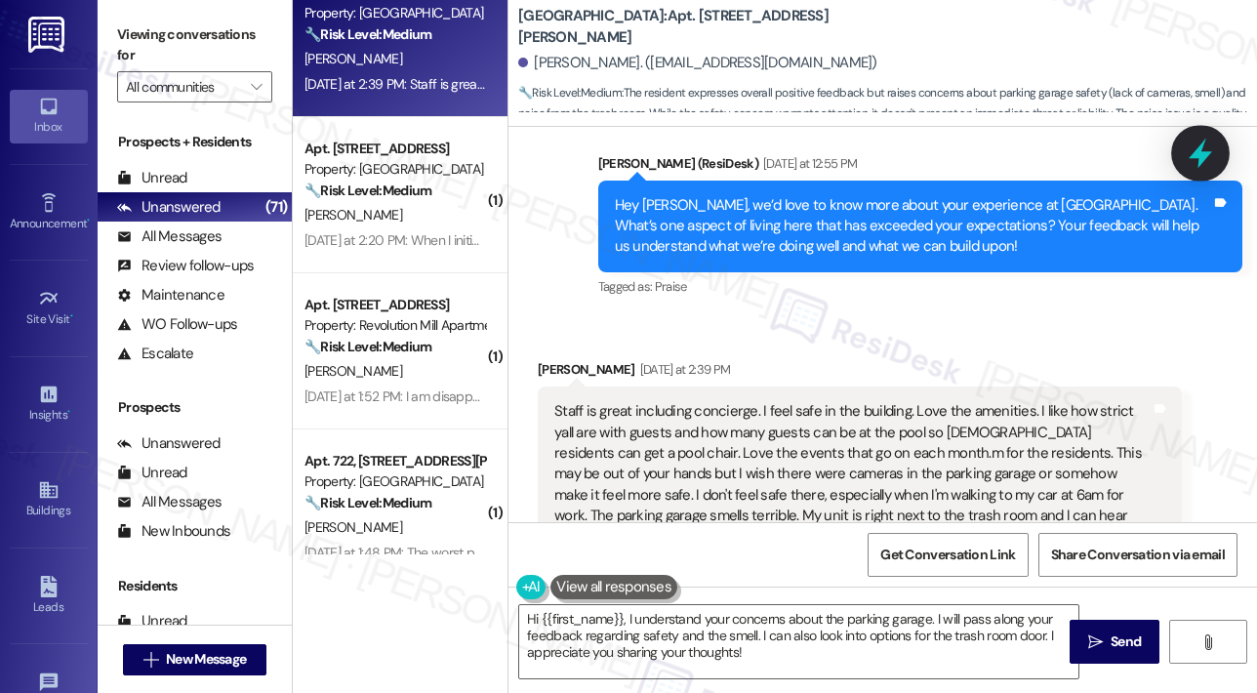
click at [1206, 151] on icon at bounding box center [1200, 154] width 23 height 30
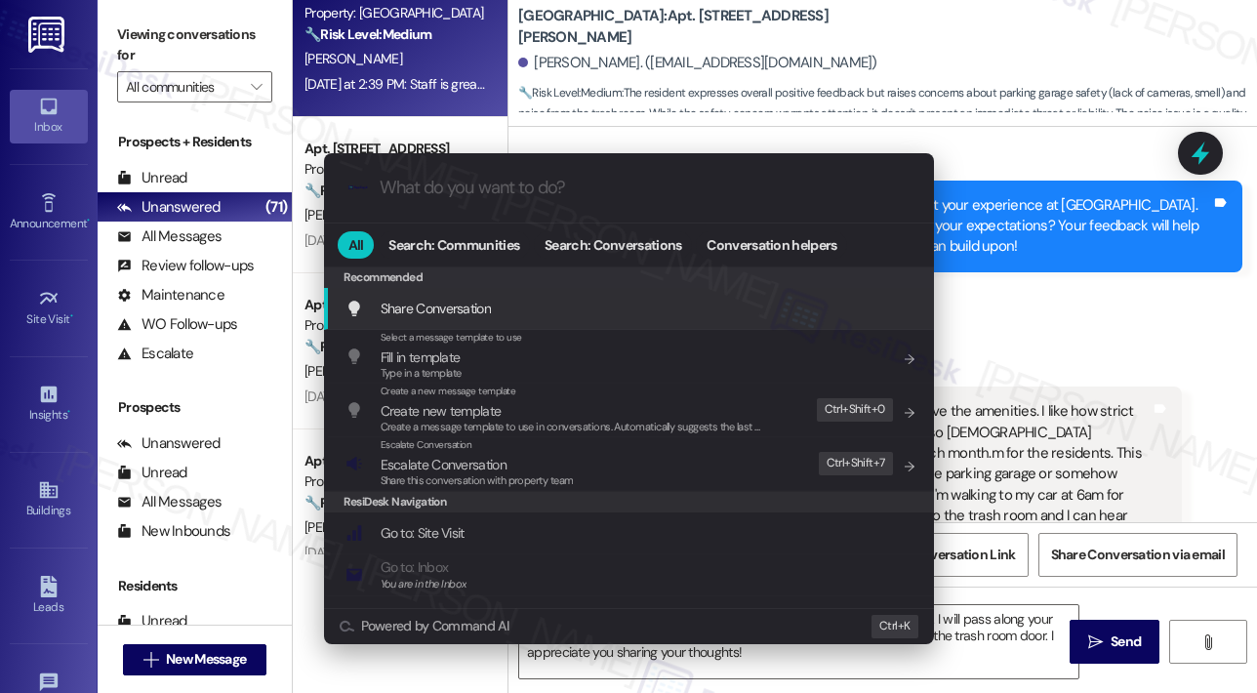
click at [1097, 205] on div ".cls-1{fill:#0a055f;}.cls-2{fill:#0cc4c4;} resideskLogoBlueOrange All Search: C…" at bounding box center [628, 346] width 1257 height 693
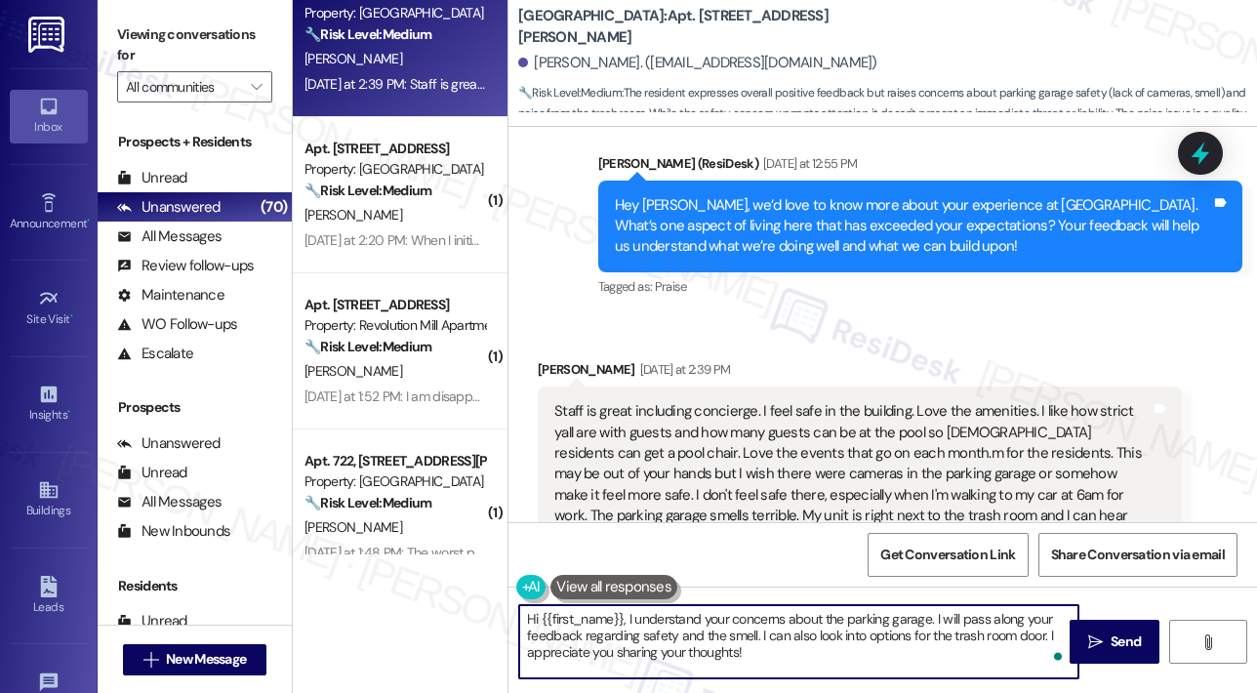
drag, startPoint x: 781, startPoint y: 662, endPoint x: 524, endPoint y: 609, distance: 262.0
click at [524, 609] on textarea "Hi {{first_name}}, I understand your concerns about the parking garage. I will …" at bounding box center [798, 641] width 559 height 73
paste textarea "Thank you, Rachel, for sharing such thoughtful feedback—it’s great to hear you …"
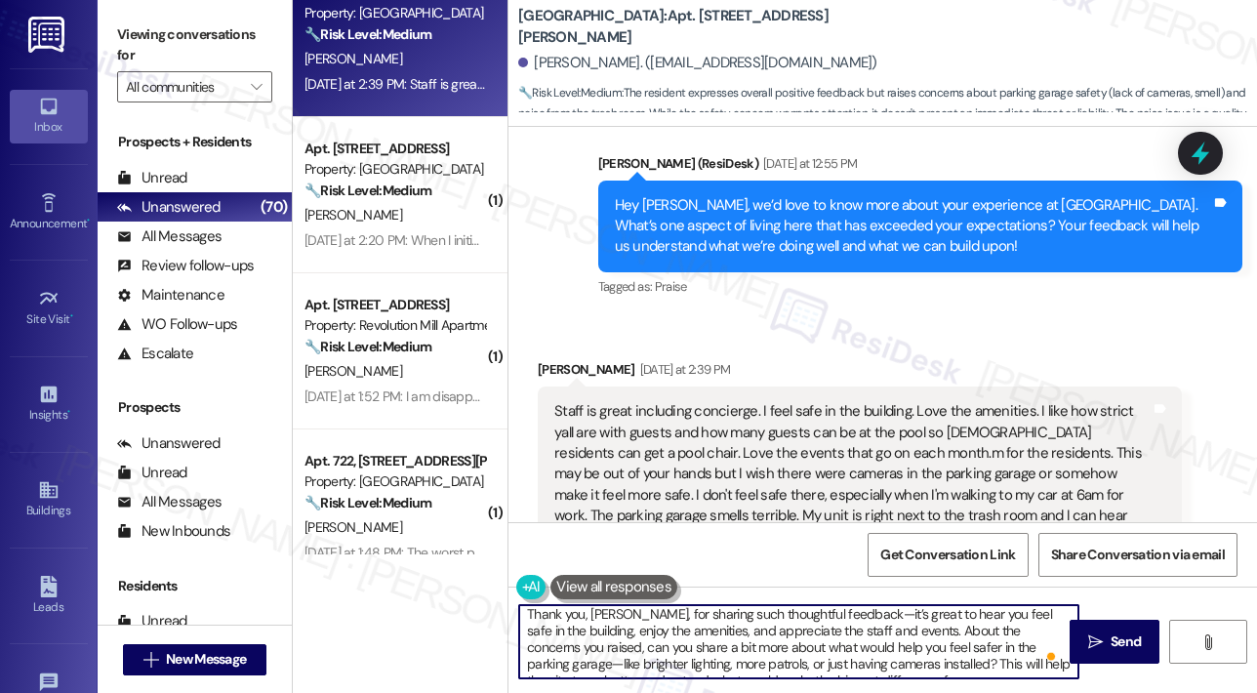
scroll to position [0, 0]
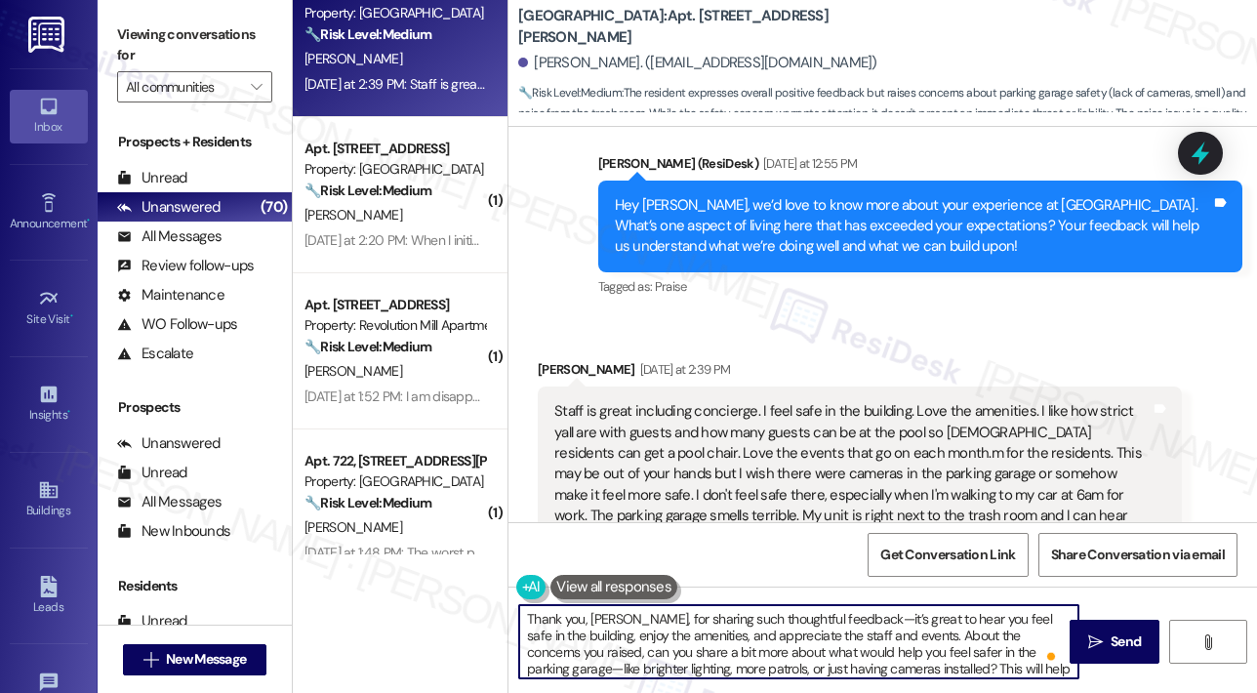
click at [699, 639] on textarea "Thank you, Rachel, for sharing such thoughtful feedback—it’s great to hear you …" at bounding box center [798, 641] width 559 height 73
type textarea "Thank you, Rachel, for sharing such thoughtful feedback—it’s great to hear you …"
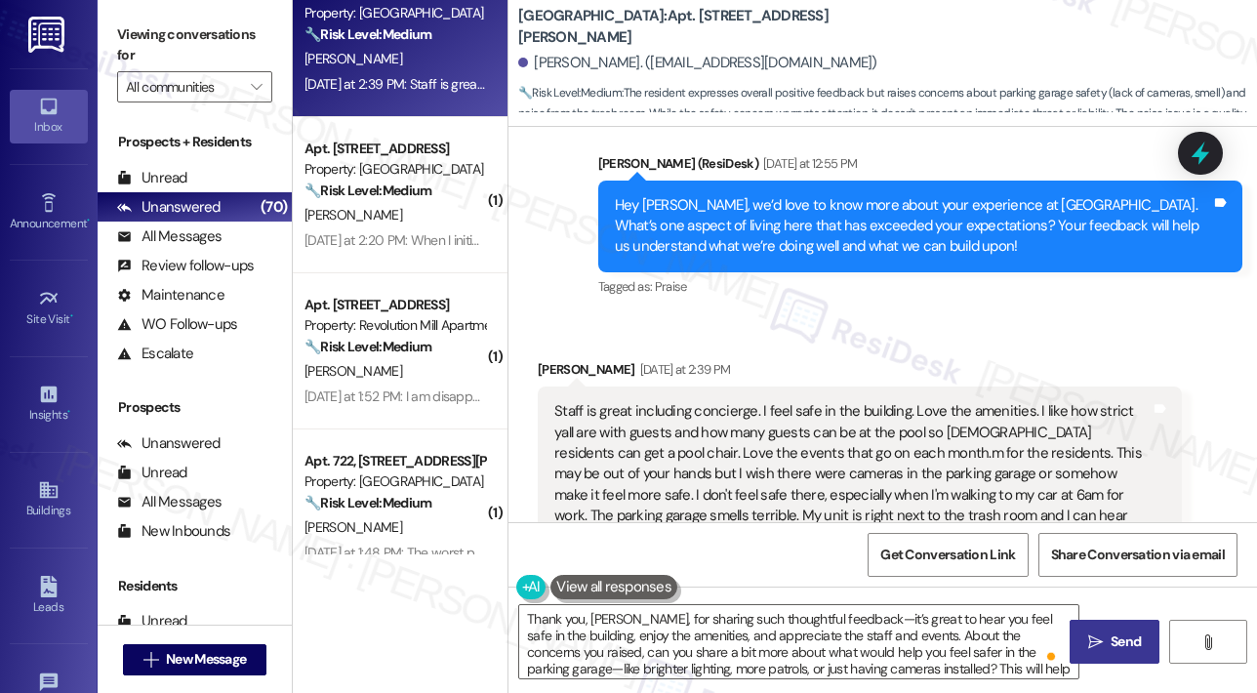
click at [1089, 634] on icon "" at bounding box center [1095, 642] width 15 height 16
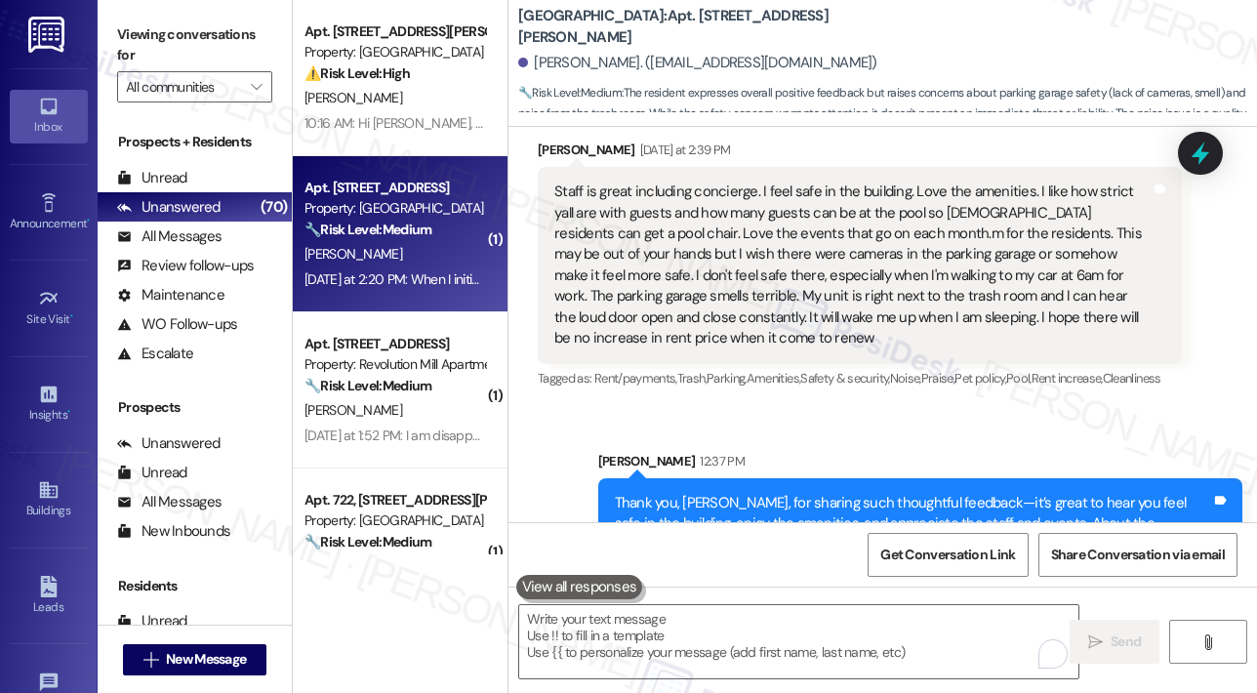
click at [448, 247] on div "B. Maglio" at bounding box center [395, 254] width 184 height 24
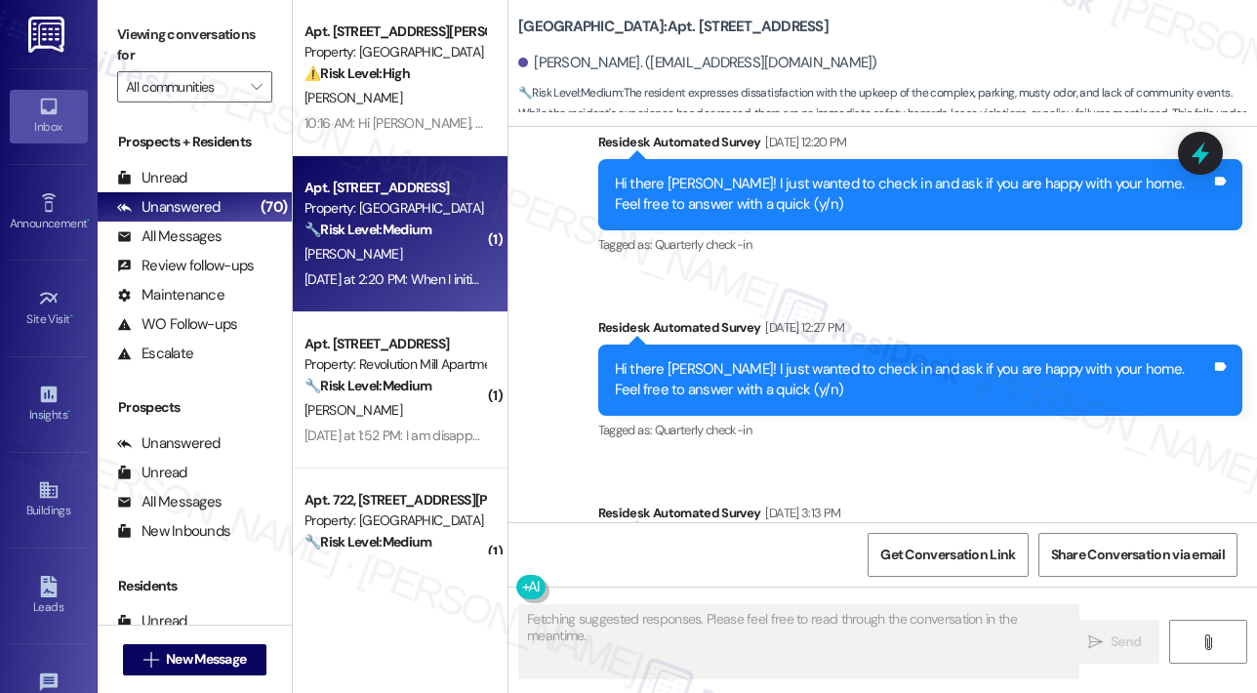
scroll to position [5199, 0]
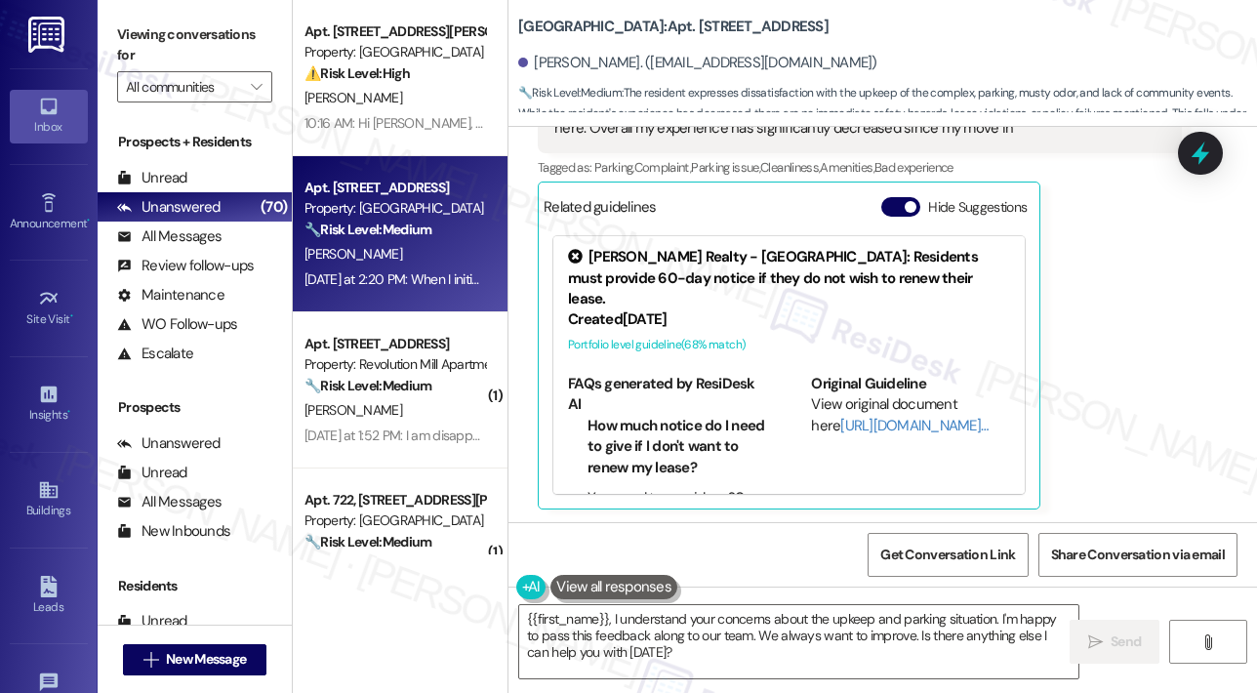
click at [1128, 319] on div "Brianna Maglio Question Neutral Yesterday at 2:20 PM When I initially moved her…" at bounding box center [860, 241] width 644 height 538
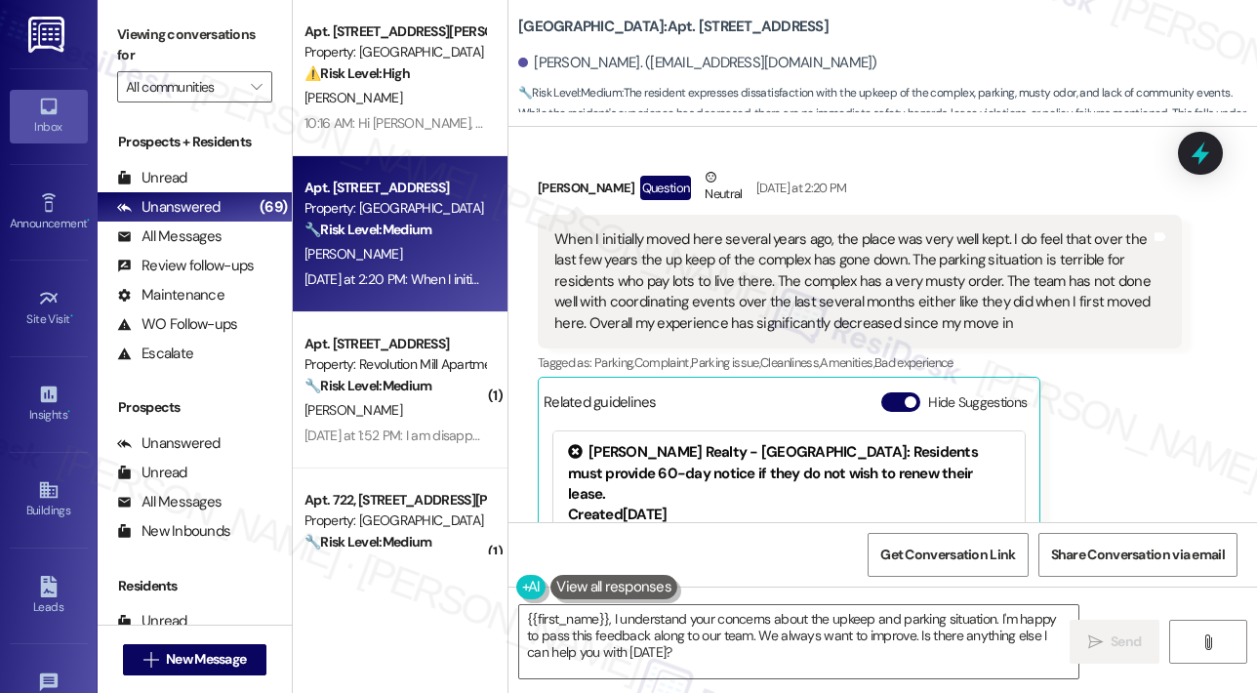
click at [1106, 468] on div "Brianna Maglio Question Neutral Yesterday at 2:20 PM When I initially moved her…" at bounding box center [860, 436] width 644 height 538
click at [1130, 444] on div "Brianna Maglio Question Neutral Yesterday at 2:20 PM When I initially moved her…" at bounding box center [860, 436] width 644 height 538
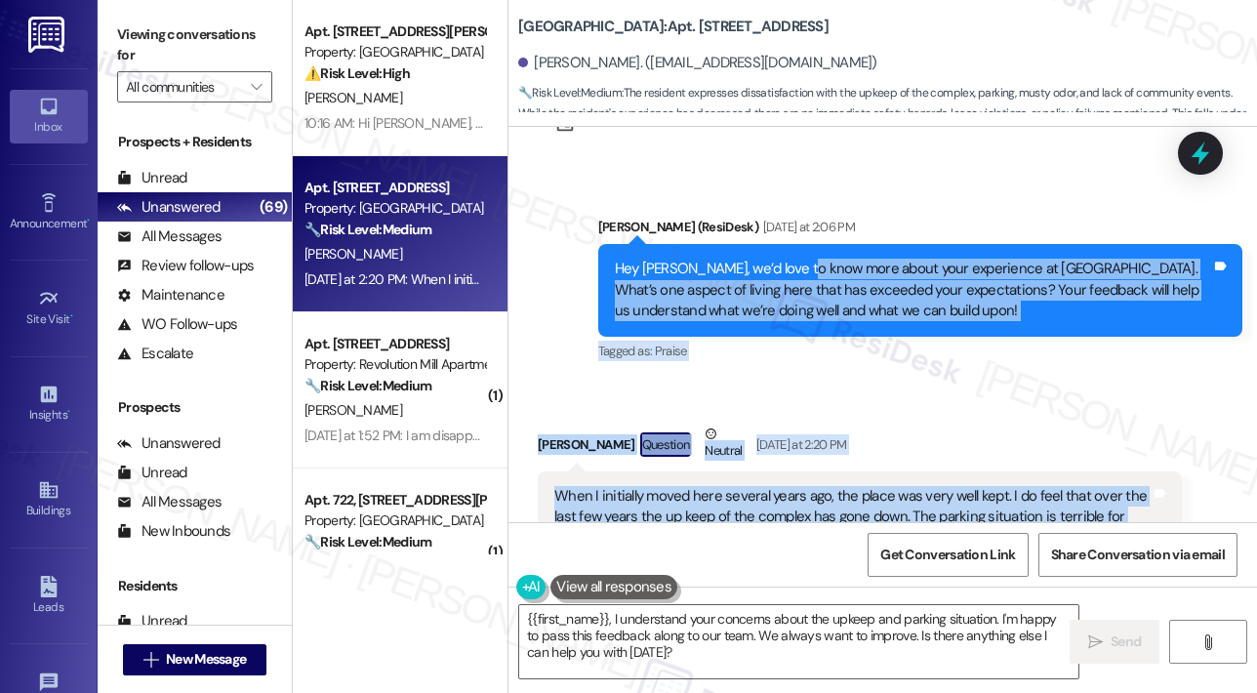
scroll to position [4713, 0]
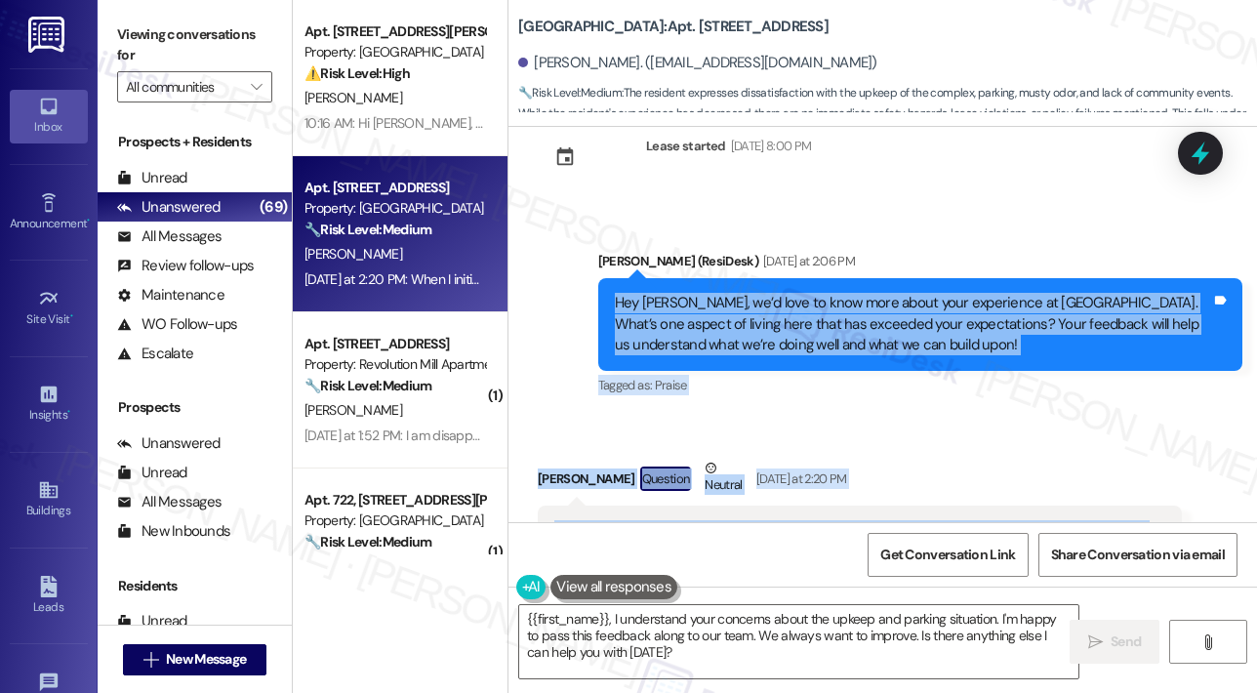
drag, startPoint x: 1038, startPoint y: 413, endPoint x: 613, endPoint y: 299, distance: 440.5
click at [611, 300] on div "Announcement, sent via SMS Sarah (ResiDesk) Nov 22, 2023 at 3:41 PM Hi Brianna …" at bounding box center [882, 324] width 748 height 395
copy div "Hey Brianna, we’d love to know more about your experience at Vine North Hills. …"
click at [742, 647] on textarea "{{first_name}}, I understand your concerns about the upkeep and parking situati…" at bounding box center [798, 641] width 559 height 73
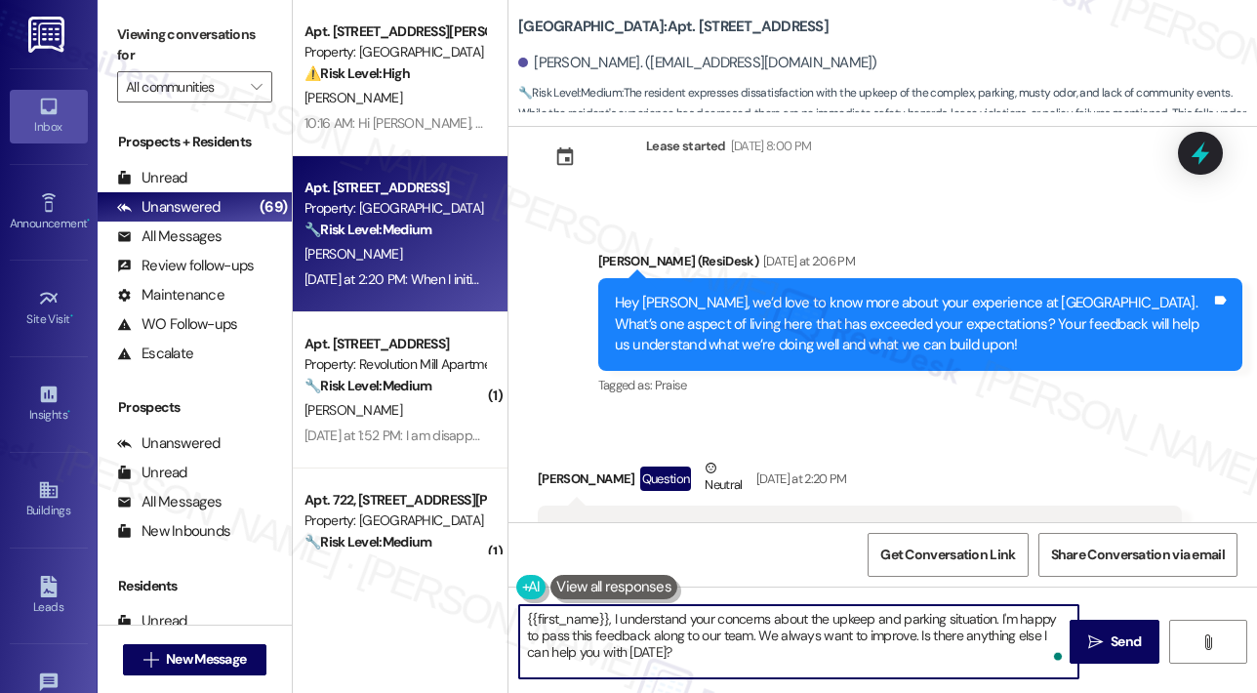
drag, startPoint x: 739, startPoint y: 658, endPoint x: 528, endPoint y: 614, distance: 215.3
click at [528, 614] on textarea "{{first_name}}, I understand your concerns about the upkeep and parking situati…" at bounding box center [798, 641] width 559 height 73
paste textarea "Thank you, Brianna, for sharing your honest feedback. You mentioned that upkeep…"
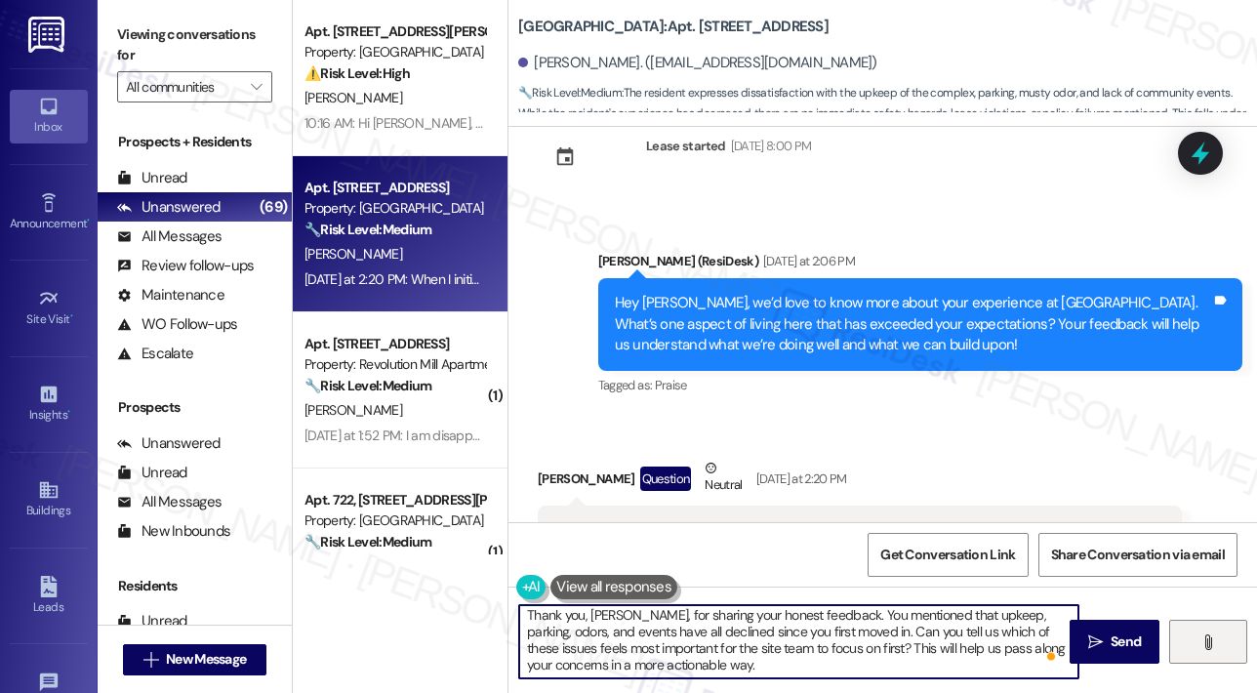
scroll to position [4, 0]
type textarea "Thank you, Brianna, for sharing your honest feedback. You mentioned that upkeep…"
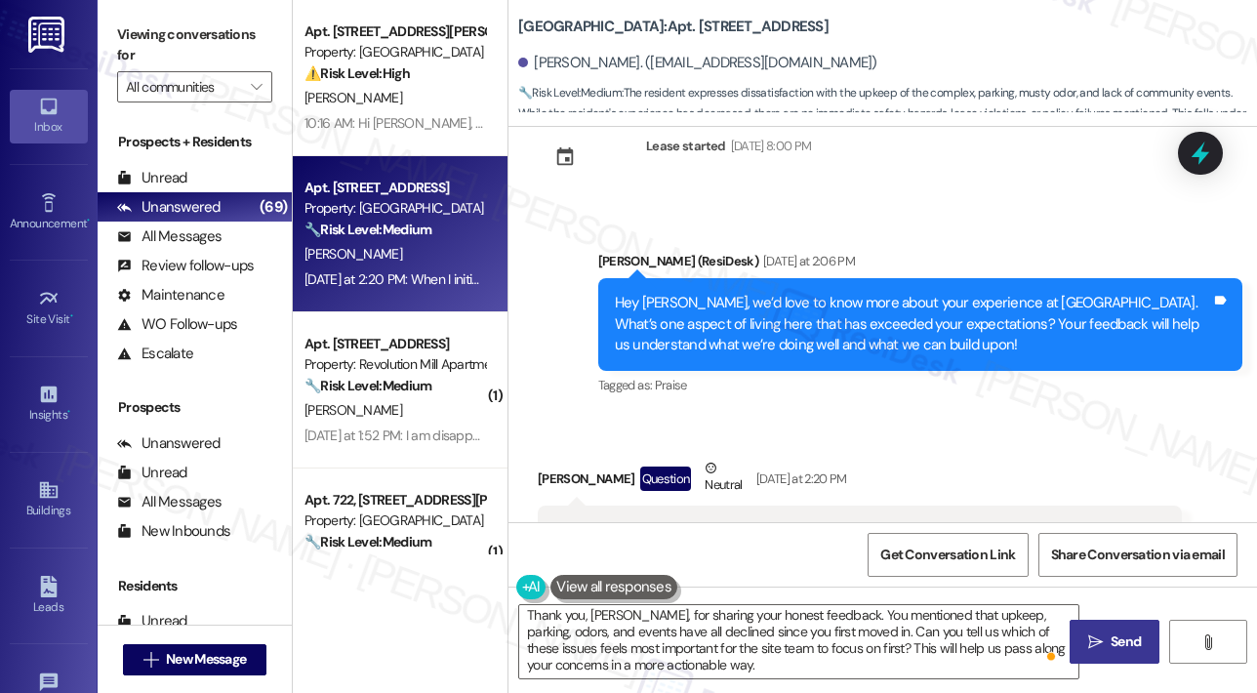
click at [1122, 638] on span "Send" at bounding box center [1126, 641] width 30 height 20
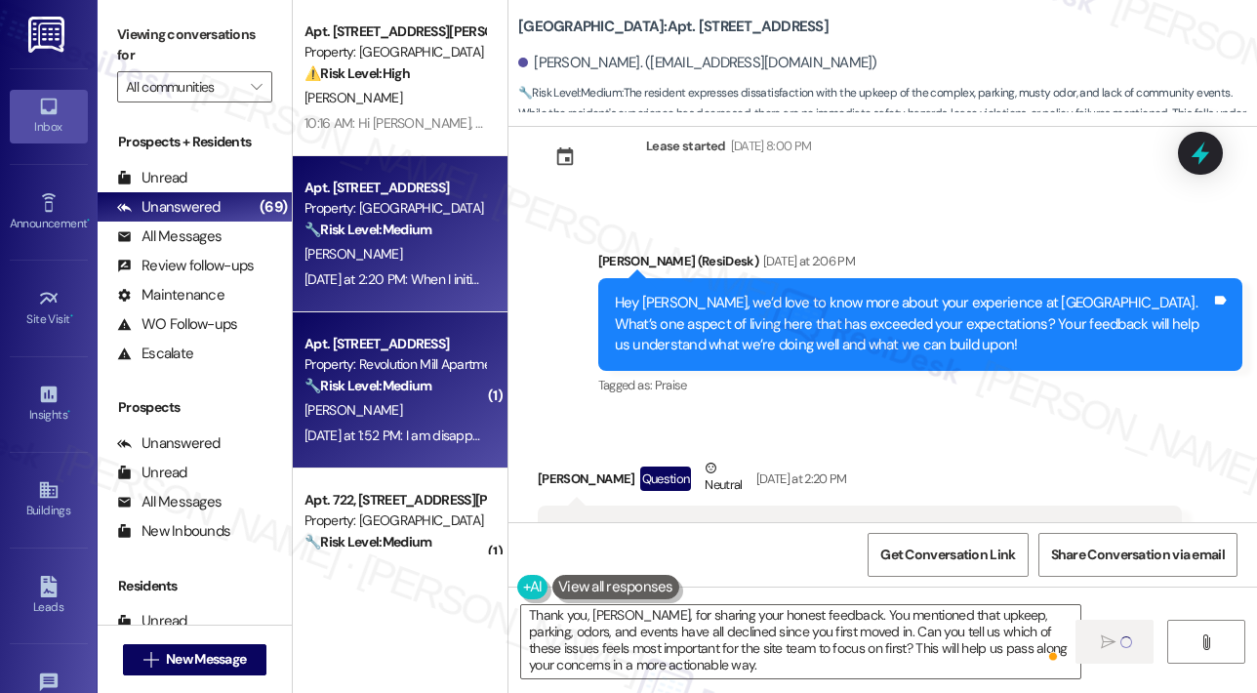
click at [417, 415] on div "[PERSON_NAME]" at bounding box center [395, 410] width 184 height 24
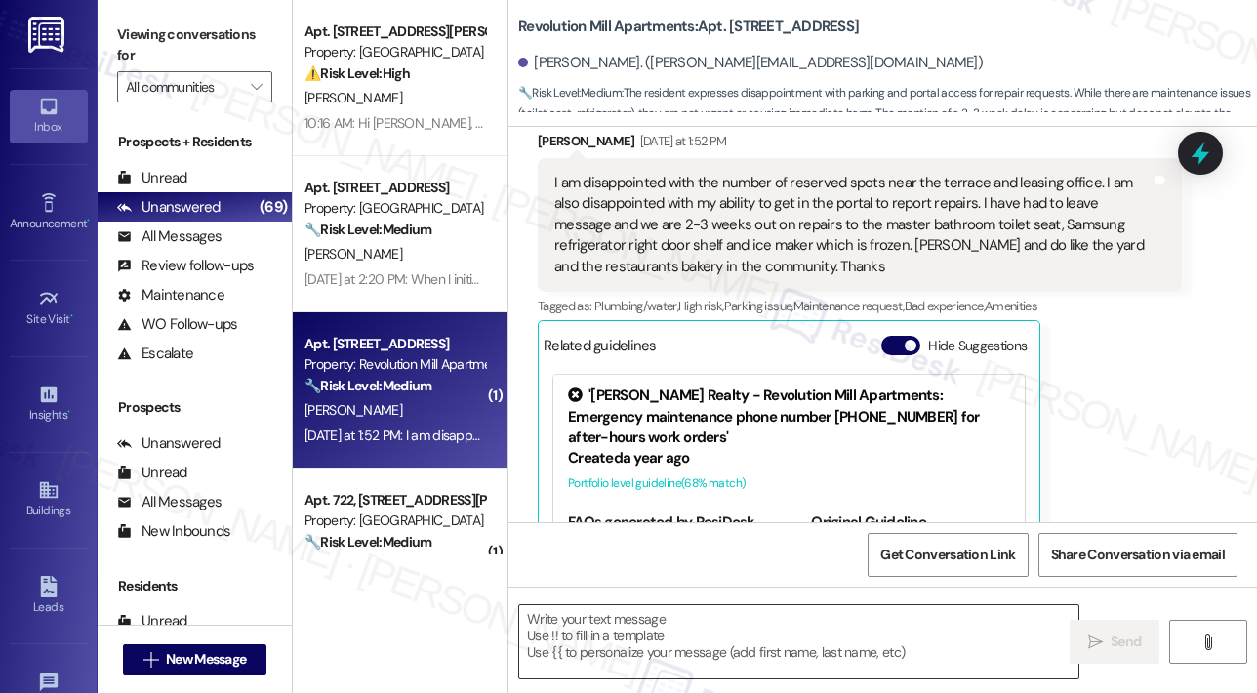
scroll to position [538, 0]
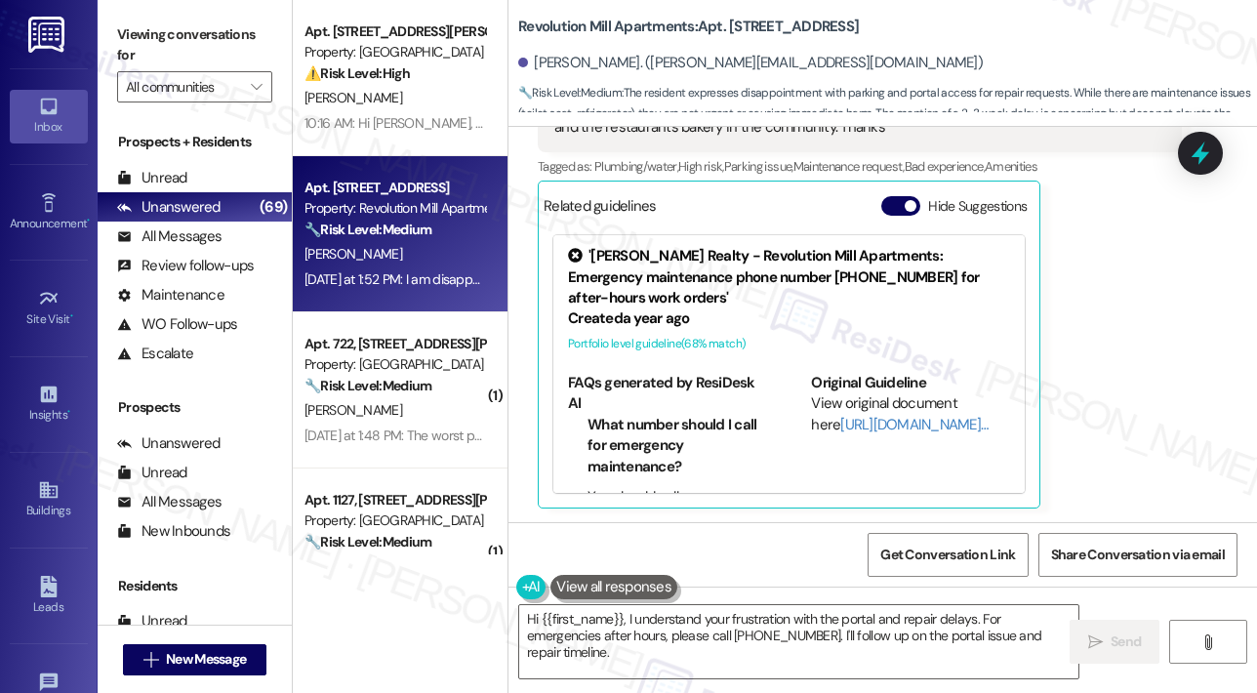
click at [1179, 425] on div "Received via SMS James Lorenz Yesterday at 1:52 PM I am disappointed with the n…" at bounding box center [859, 250] width 673 height 546
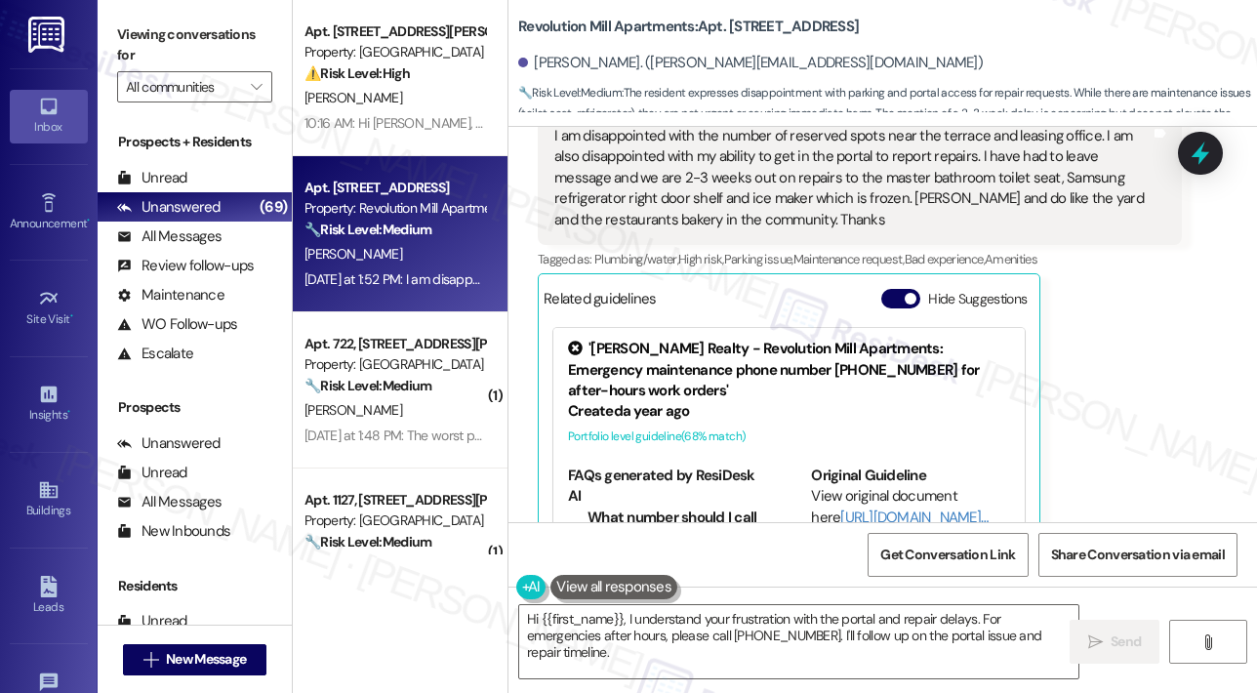
scroll to position [343, 0]
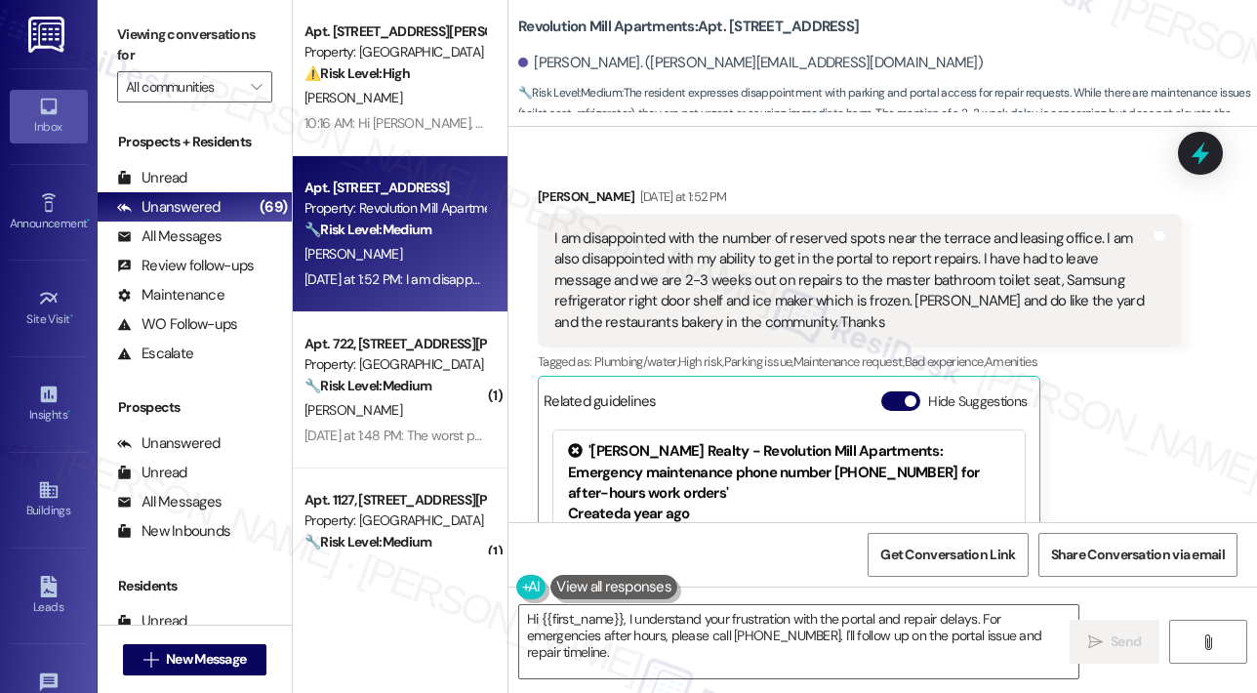
click at [967, 166] on div "Received via SMS James Lorenz Yesterday at 1:52 PM I am disappointed with the n…" at bounding box center [882, 430] width 748 height 576
click at [1159, 433] on div "James Lorenz Yesterday at 1:52 PM I am disappointed with the number of reserved…" at bounding box center [860, 444] width 644 height 517
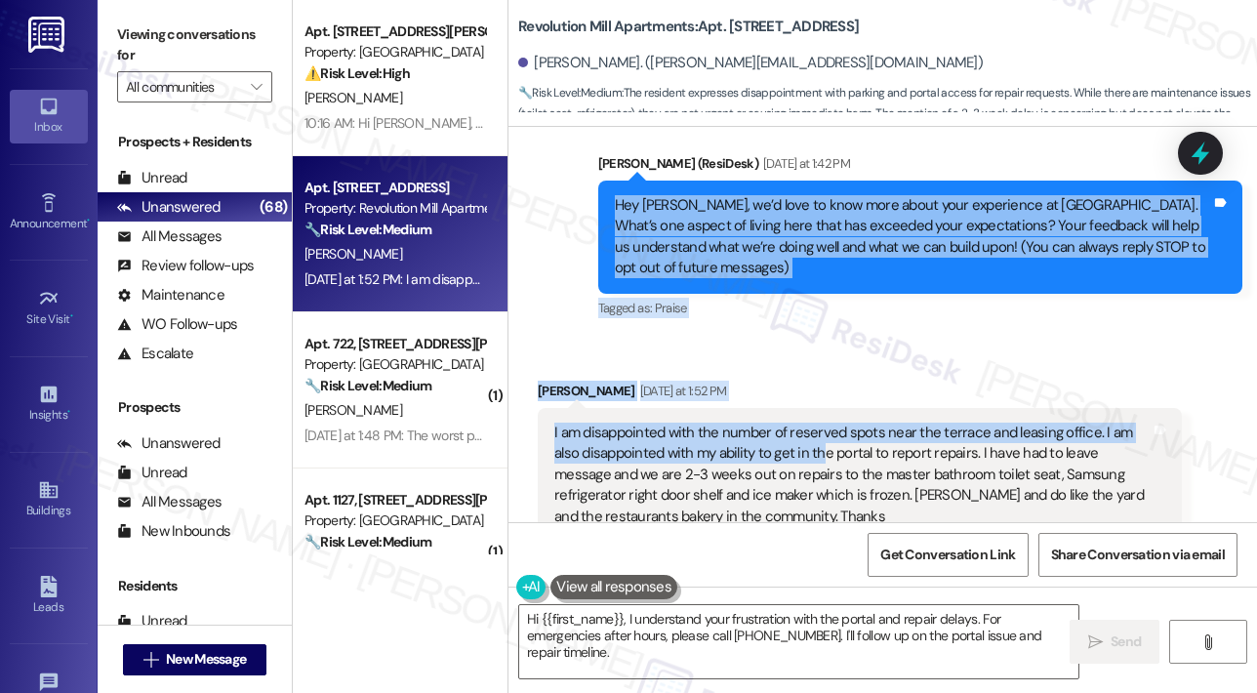
scroll to position [246, 0]
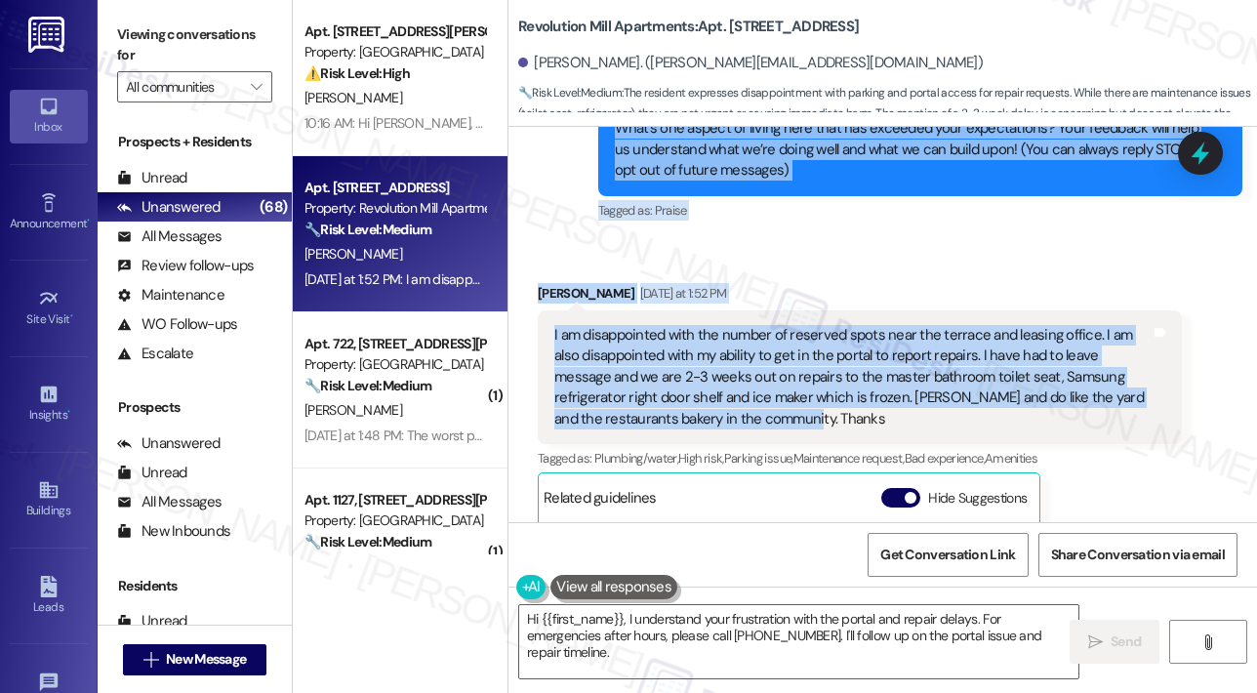
drag, startPoint x: 613, startPoint y: 208, endPoint x: 845, endPoint y: 421, distance: 315.0
click at [845, 421] on div "Lease started Aug 06, 2025 at 8:00 PM Announcement, sent via SMS Sarah (ResiDes…" at bounding box center [882, 324] width 748 height 395
copy div "Hey James, we’d love to know more about your experience at Revolution Mill Apar…"
click at [675, 647] on textarea "Hi {{first_name}}, I understand your frustration with the portal and repair del…" at bounding box center [798, 641] width 559 height 73
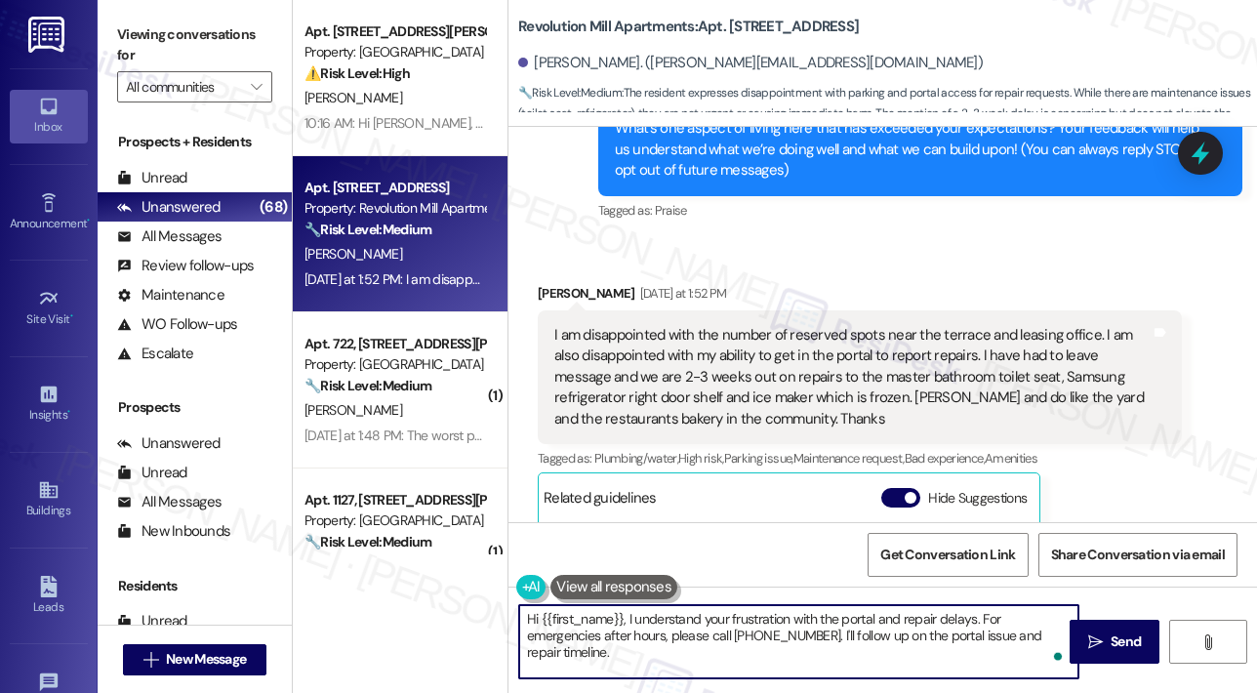
paste textarea "Thank you, James, for sharing your feedback. I’m sorry to hear about the issues…"
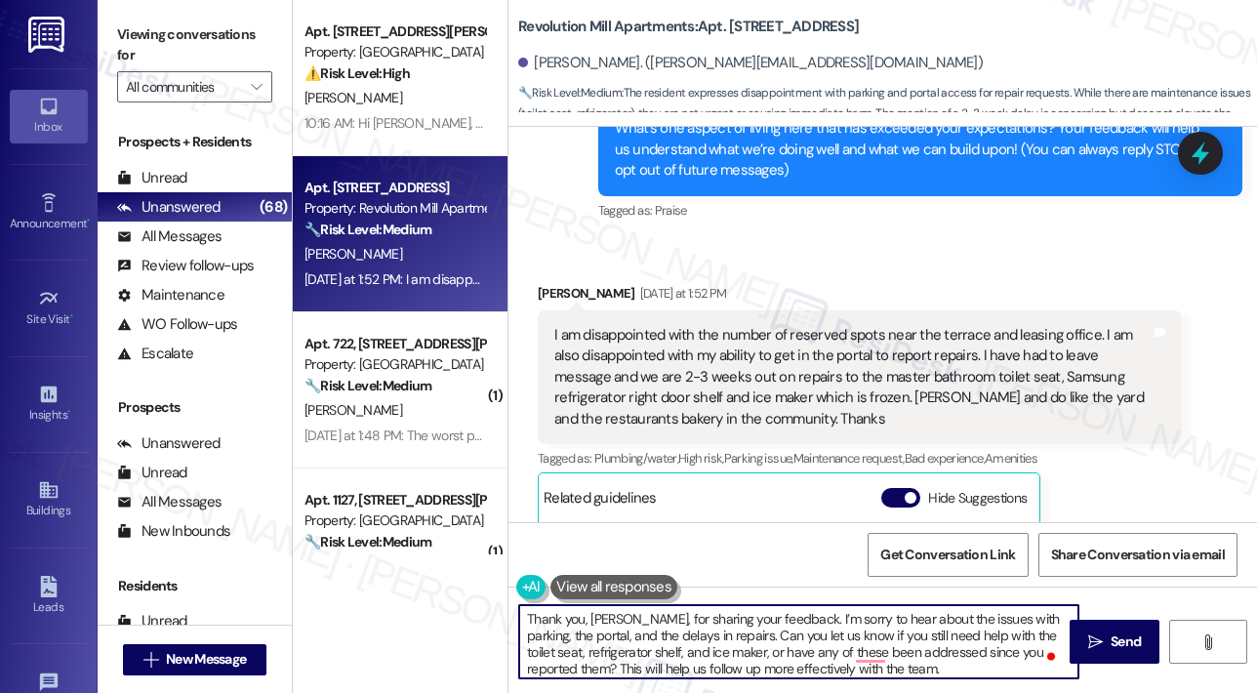
click at [870, 655] on textarea "Thank you, James, for sharing your feedback. I’m sorry to hear about the issues…" at bounding box center [798, 641] width 559 height 73
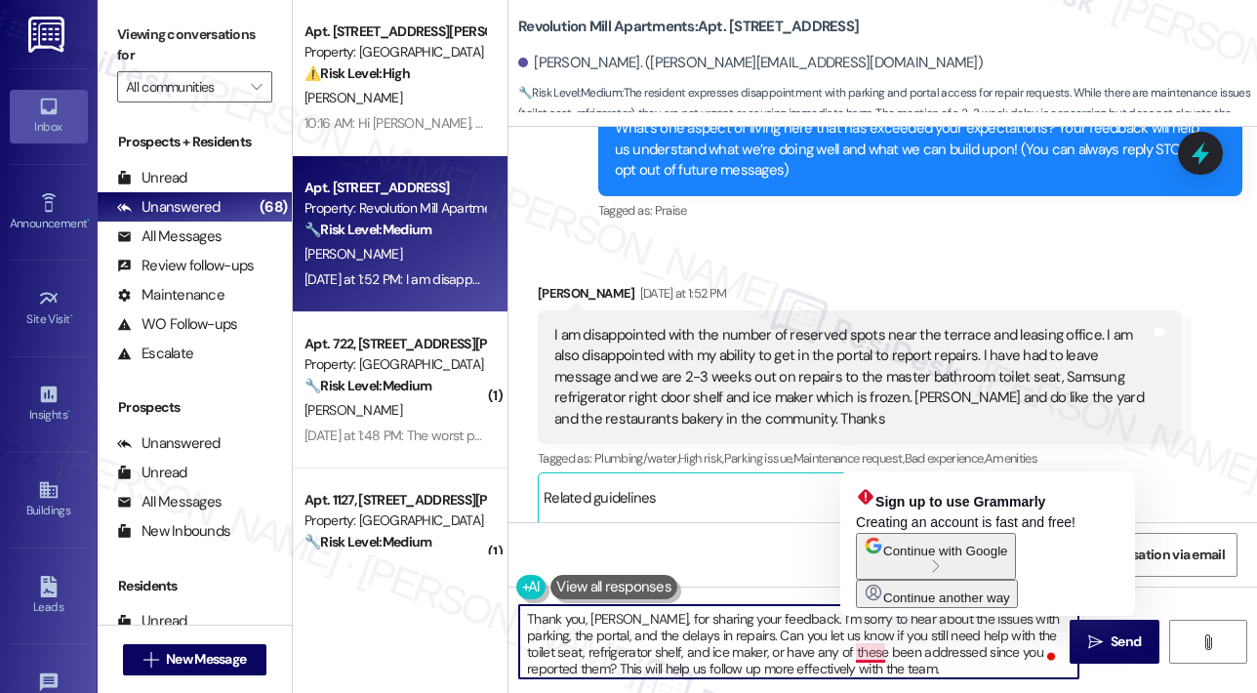
click at [789, 636] on textarea "Thank you, James, for sharing your feedback. I’m sorry to hear about the issues…" at bounding box center [798, 641] width 559 height 73
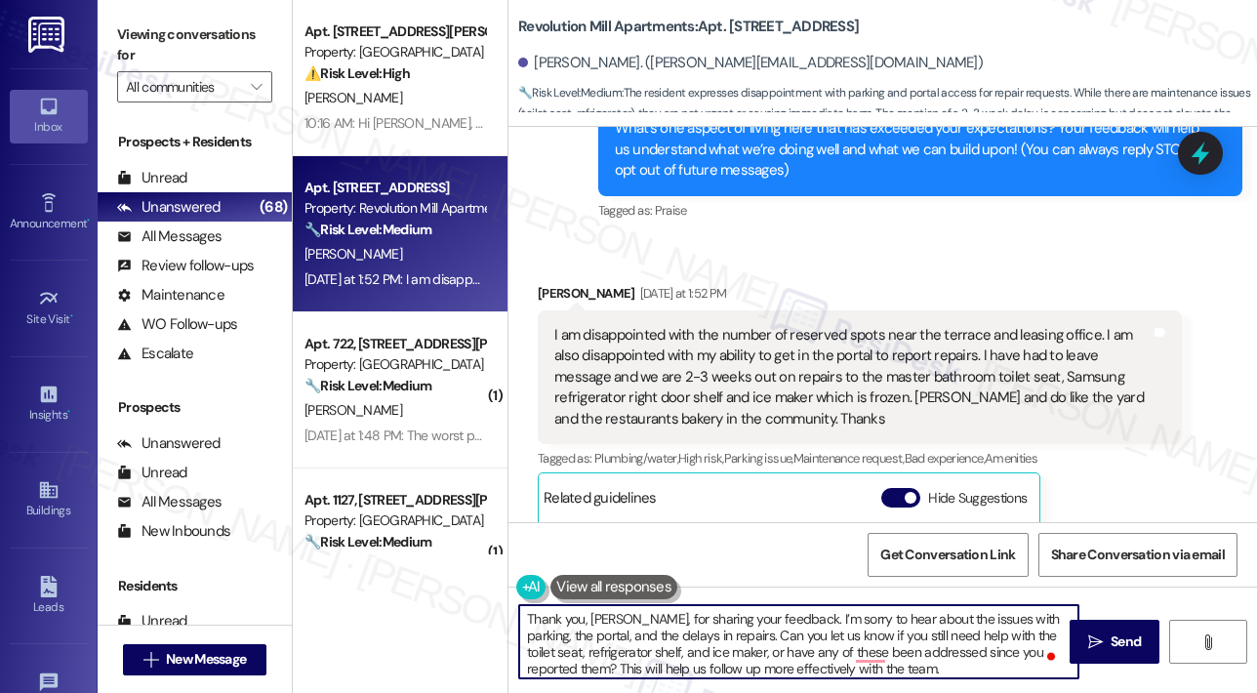
click at [789, 635] on textarea "Thank you, James, for sharing your feedback. I’m sorry to hear about the issues…" at bounding box center [798, 641] width 559 height 73
click at [766, 664] on textarea "Thank you, James, for sharing your feedback. I’m sorry to hear about the issues…" at bounding box center [798, 641] width 559 height 73
click at [763, 653] on textarea "Thank you, James, for sharing your feedback. I’m sorry to hear about the issues…" at bounding box center [798, 641] width 559 height 73
type textarea "Thank you, James, for sharing your feedback. I’m sorry to hear about the issues…"
click at [1115, 643] on span "Send" at bounding box center [1126, 641] width 30 height 20
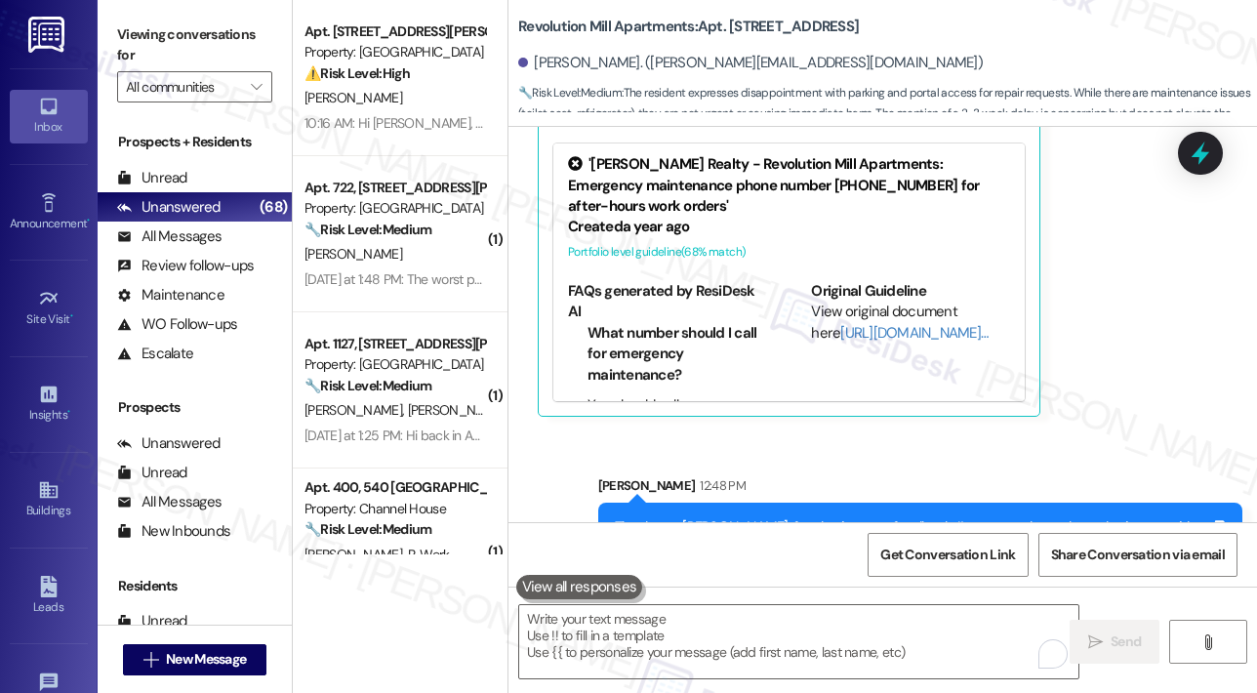
scroll to position [738, 0]
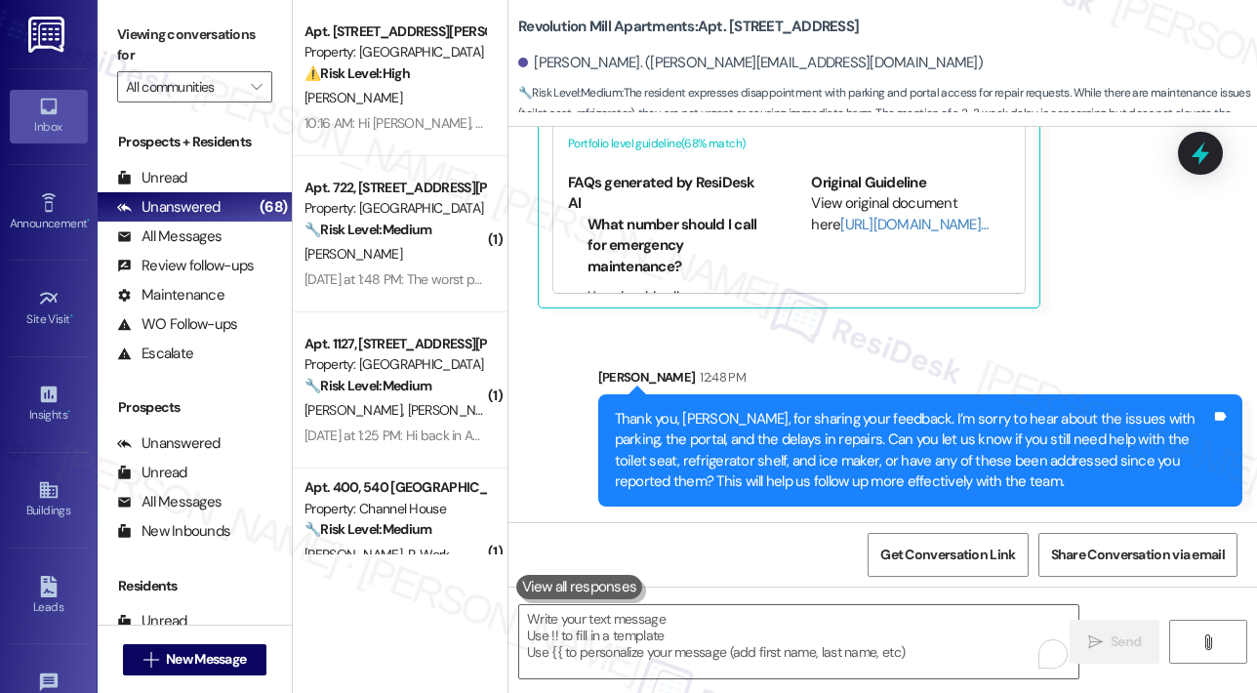
click at [1070, 352] on div "Sent via SMS Sarah 12:48 PM Thank you, James, for sharing your feedback. I’m so…" at bounding box center [920, 437] width 673 height 170
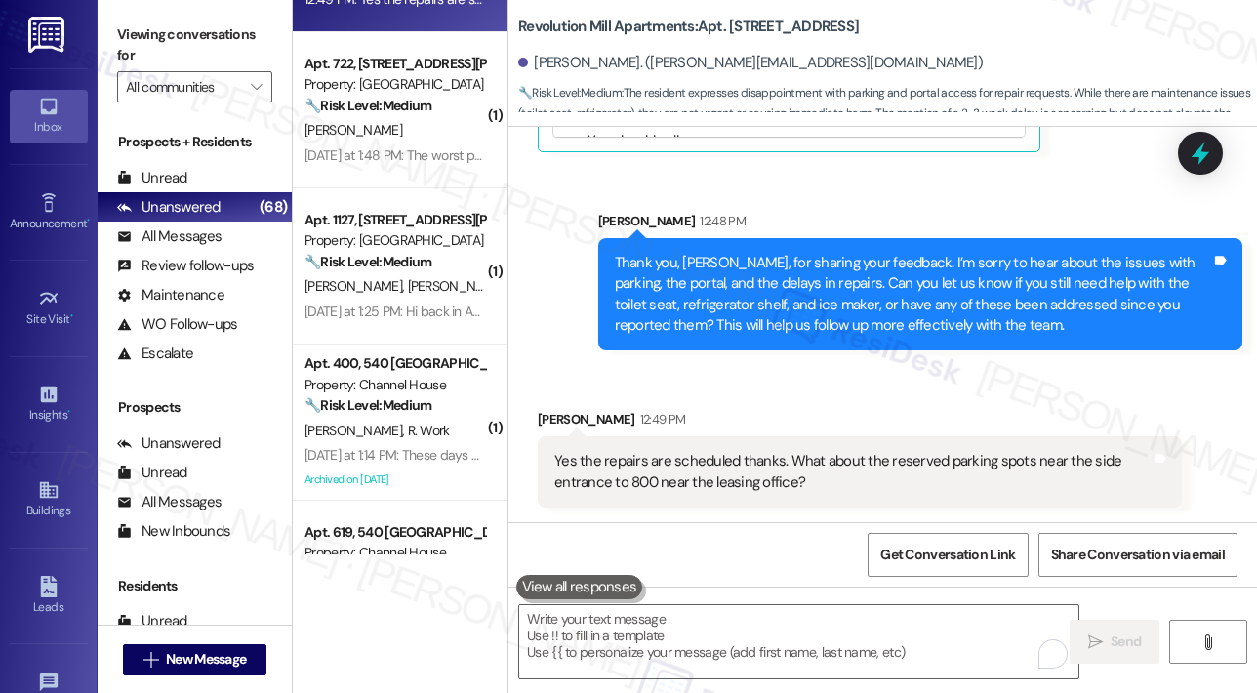
scroll to position [293, 0]
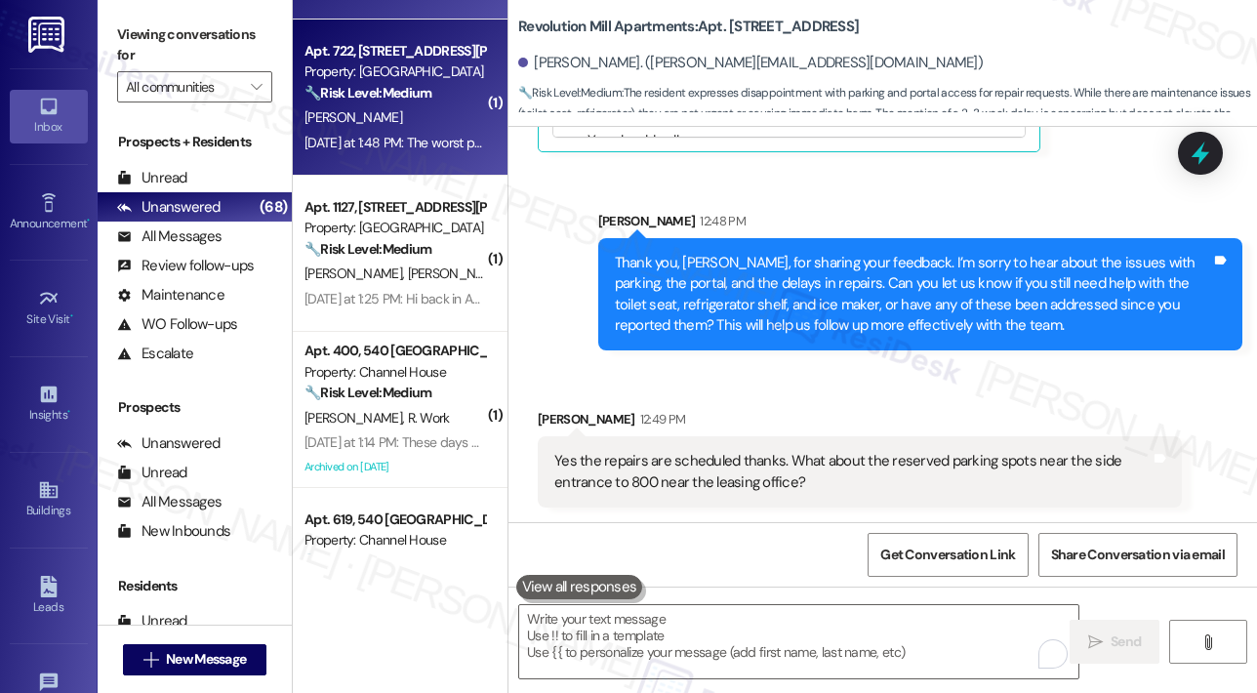
type textarea "Fetching suggested responses. Please feel free to read through the conversation…"
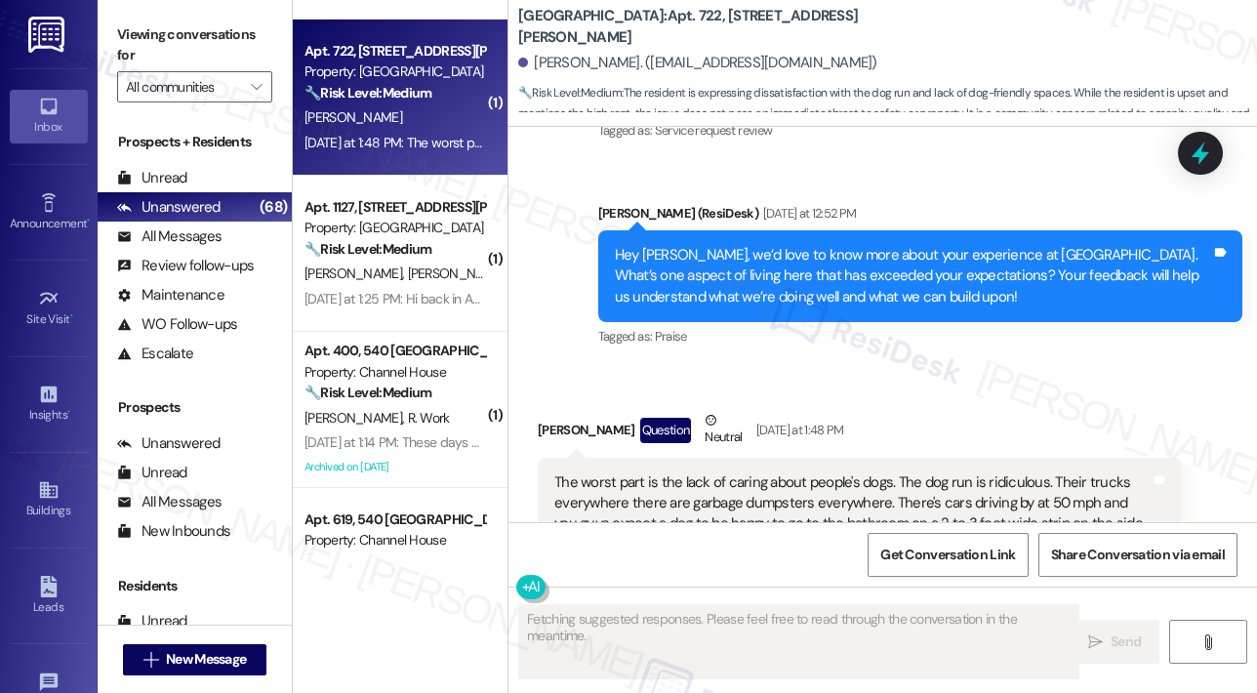
scroll to position [1347, 0]
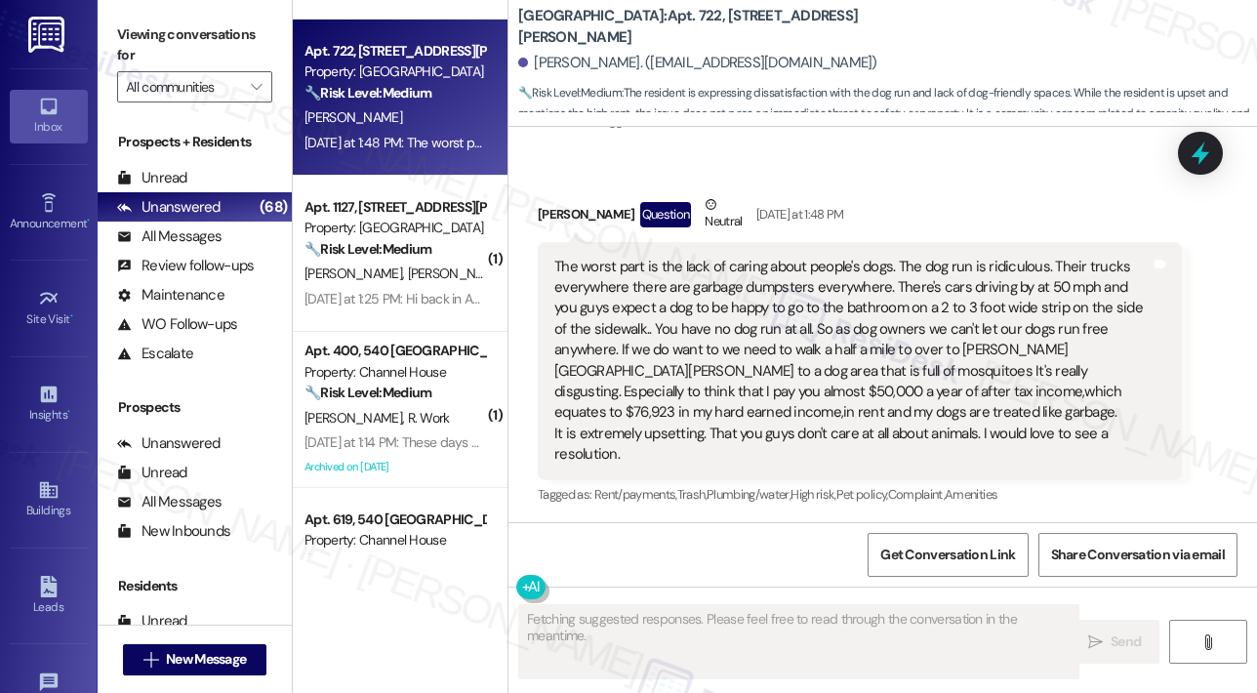
click at [921, 167] on div "Received via SMS Lynda Kemppainen Question Neutral Yesterday at 1:48 PM The wor…" at bounding box center [882, 337] width 748 height 374
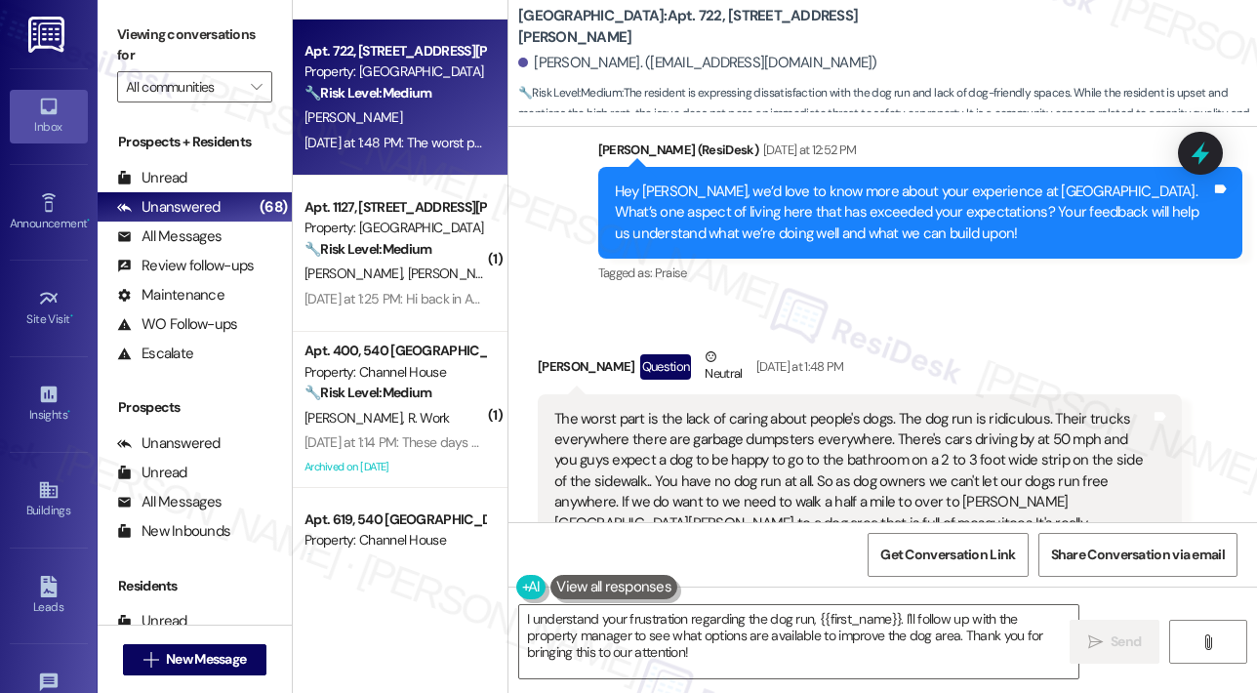
scroll to position [1152, 0]
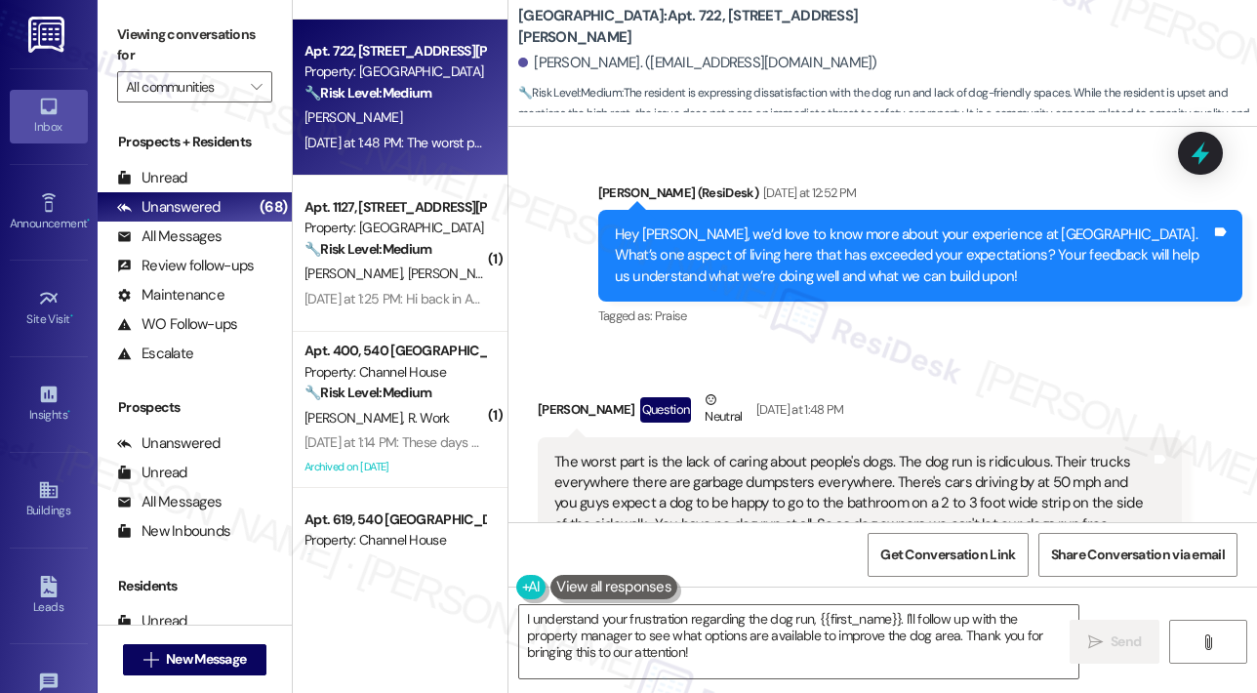
click at [854, 376] on div "Received via SMS Lynda Kemppainen Question Neutral Yesterday at 1:48 PM The wor…" at bounding box center [859, 547] width 673 height 344
click at [855, 378] on div "Received via SMS Lynda Kemppainen Question Neutral Yesterday at 1:48 PM The wor…" at bounding box center [859, 547] width 673 height 344
drag, startPoint x: 890, startPoint y: 345, endPoint x: 877, endPoint y: 335, distance: 16.6
click at [886, 343] on div "Lease started Oct 24, 2024 at 8:00 PM Survey, sent via SMS Residesk Automated S…" at bounding box center [882, 324] width 748 height 395
click at [905, 346] on div "Received via SMS Lynda Kemppainen Question Neutral Yesterday at 1:48 PM The wor…" at bounding box center [882, 532] width 748 height 374
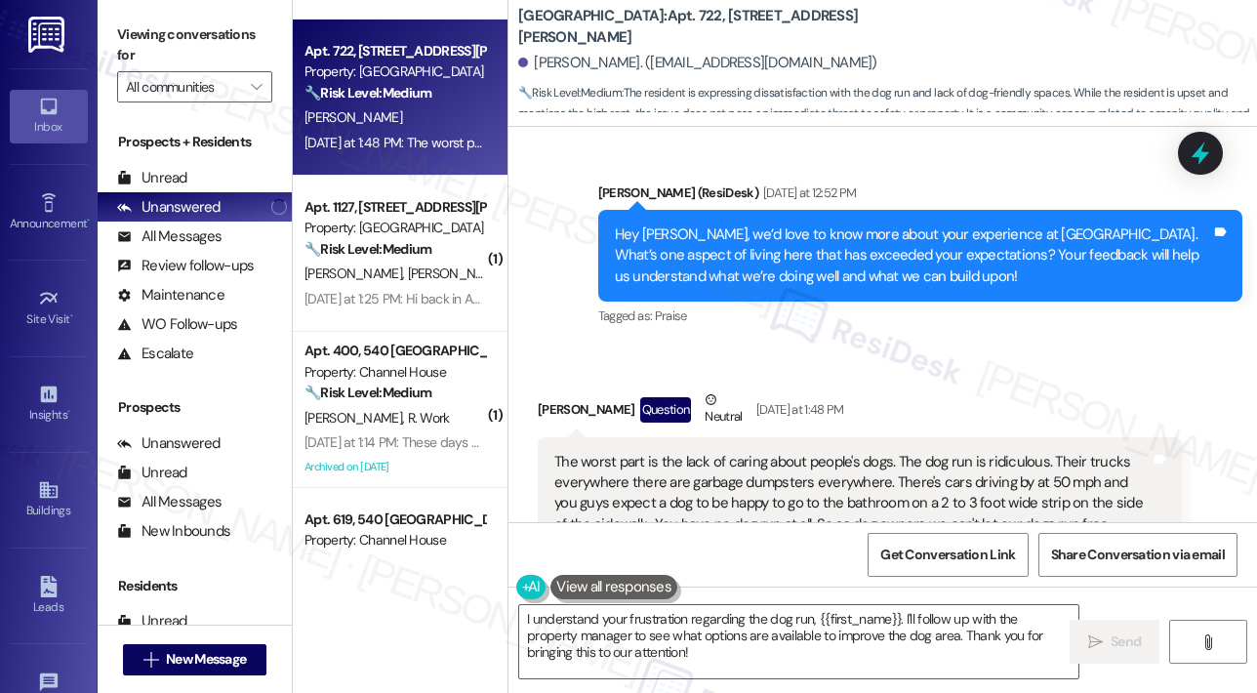
click at [920, 378] on div "Received via SMS Lynda Kemppainen Question Neutral Yesterday at 1:48 PM The wor…" at bounding box center [859, 547] width 673 height 344
click at [1007, 389] on div "Lynda Kemppainen Question Neutral Yesterday at 1:48 PM" at bounding box center [860, 413] width 644 height 48
click at [1065, 385] on div "Received via SMS Lynda Kemppainen Question Neutral Yesterday at 1:48 PM The wor…" at bounding box center [859, 547] width 673 height 344
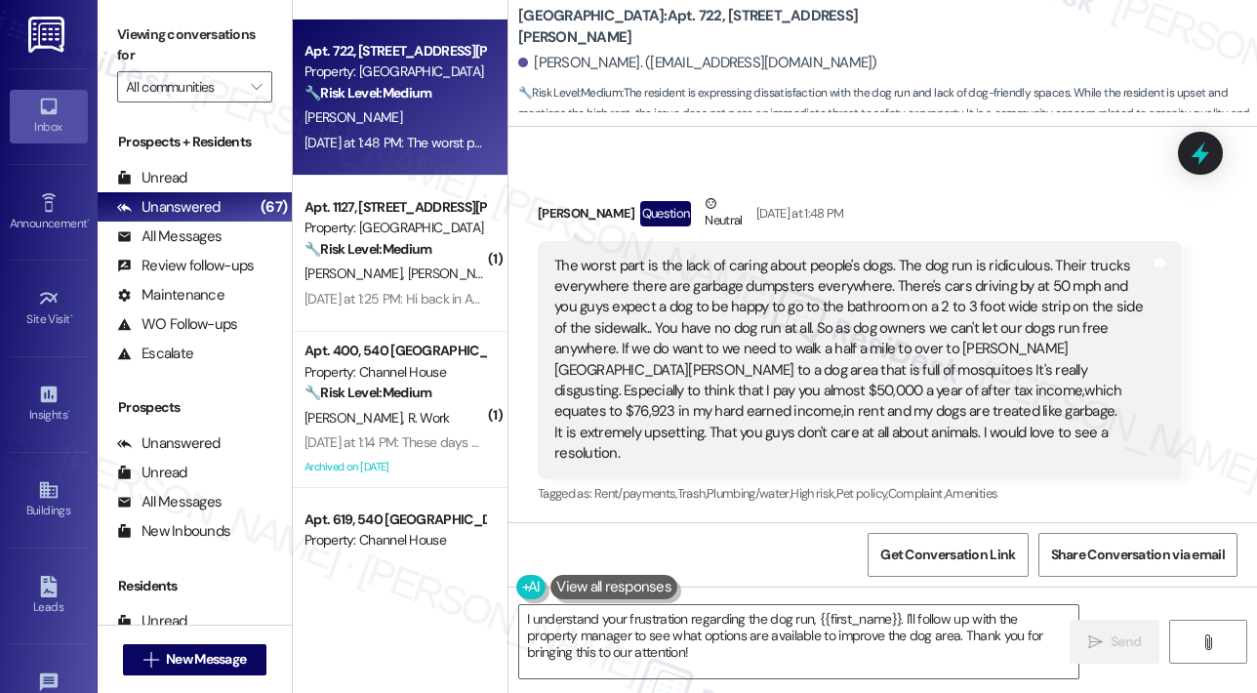
click at [1153, 495] on div "Tagged as: Rent/payments , Click to highlight conversations about Rent/payments…" at bounding box center [860, 493] width 644 height 28
click at [1030, 189] on div "Received via SMS Lynda Kemppainen Question Neutral Yesterday at 1:48 PM The wor…" at bounding box center [859, 351] width 673 height 344
click at [1023, 182] on div "Received via SMS Lynda Kemppainen Question Neutral Yesterday at 1:48 PM The wor…" at bounding box center [859, 351] width 673 height 344
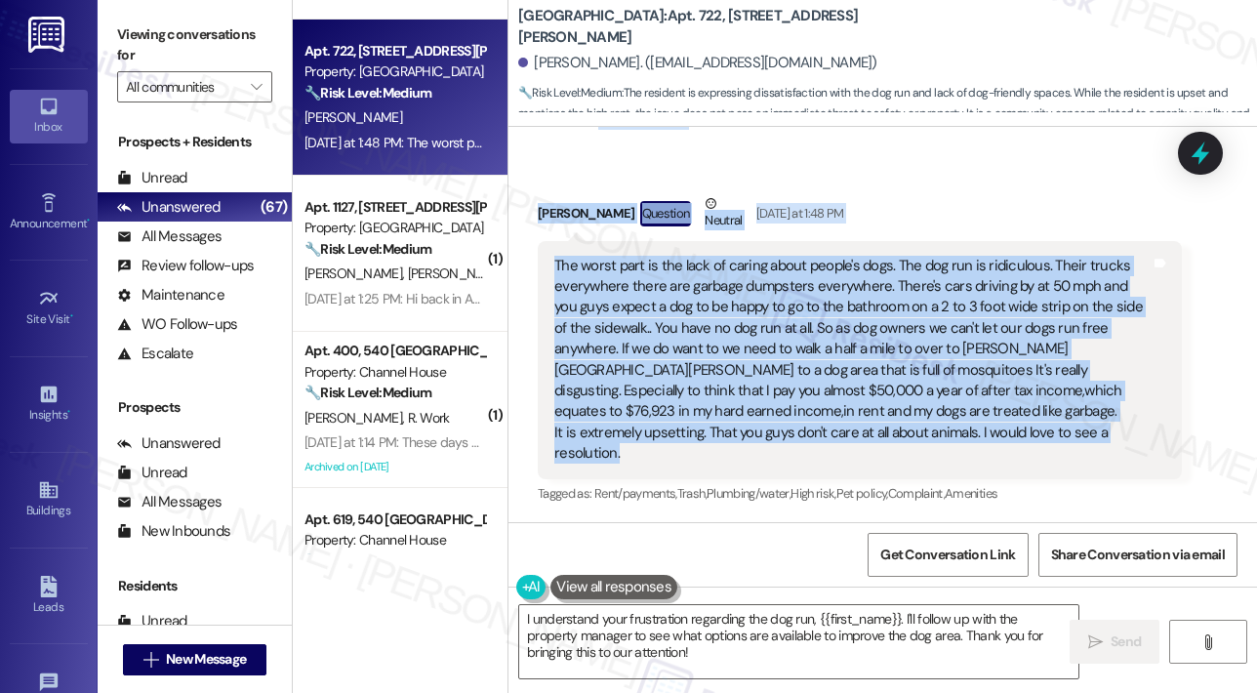
drag, startPoint x: 613, startPoint y: 226, endPoint x: 661, endPoint y: 449, distance: 227.6
click at [661, 449] on div "Lease started Oct 24, 2024 at 8:00 PM Survey, sent via SMS Residesk Automated S…" at bounding box center [882, 324] width 748 height 395
copy div "Hey Lynda, we’d love to know more about your experience at Highland North Hills…"
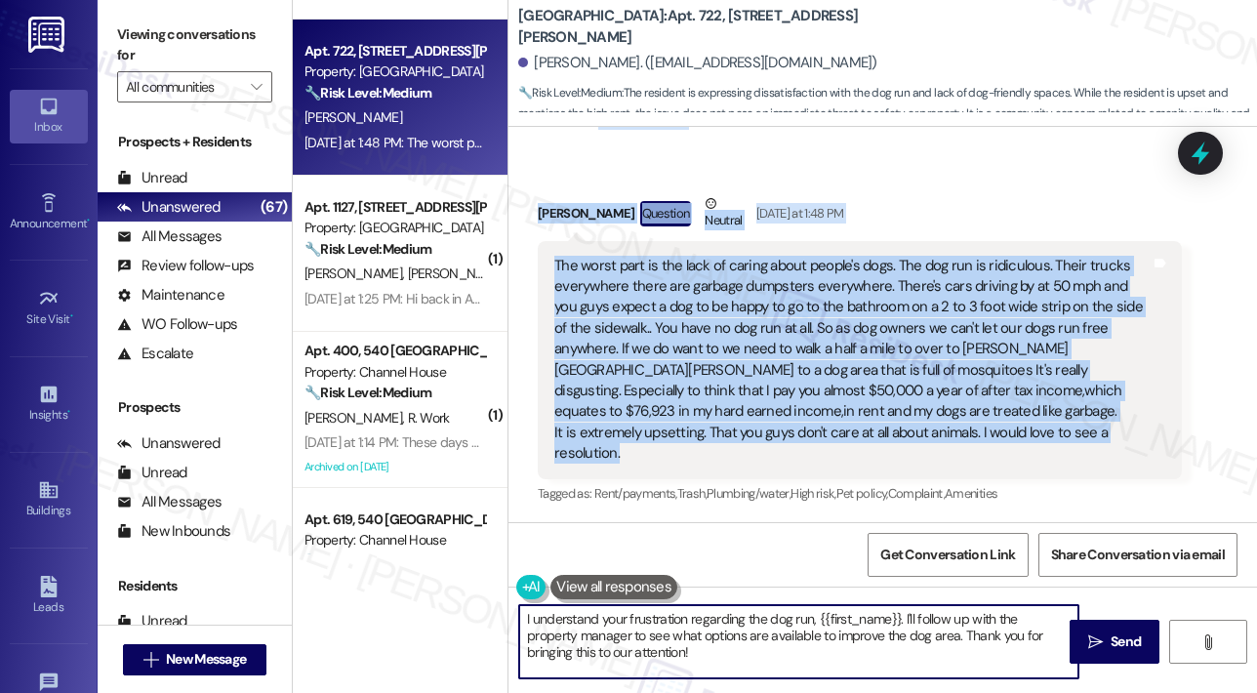
click at [737, 632] on textarea "I understand your frustration regarding the dog run, {{first_name}}. I'll follo…" at bounding box center [798, 641] width 559 height 73
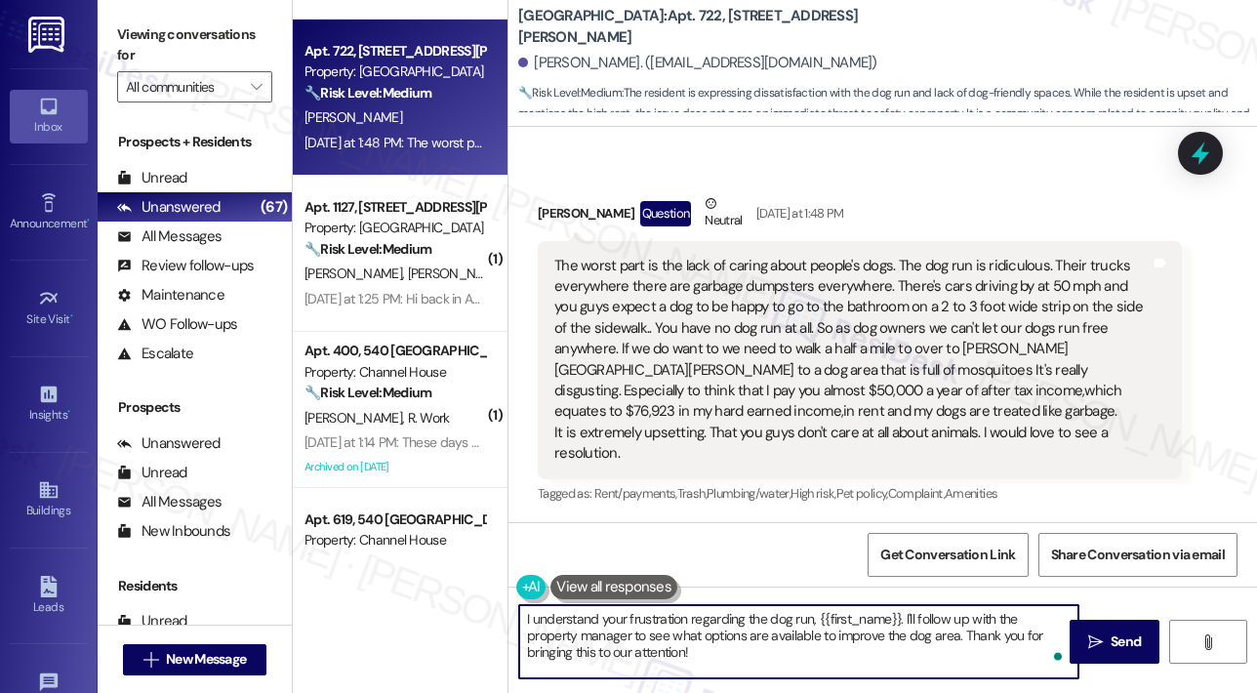
paste textarea "Thank you, Lynda, for sharing your feedback. I understand how frustrating it mu…"
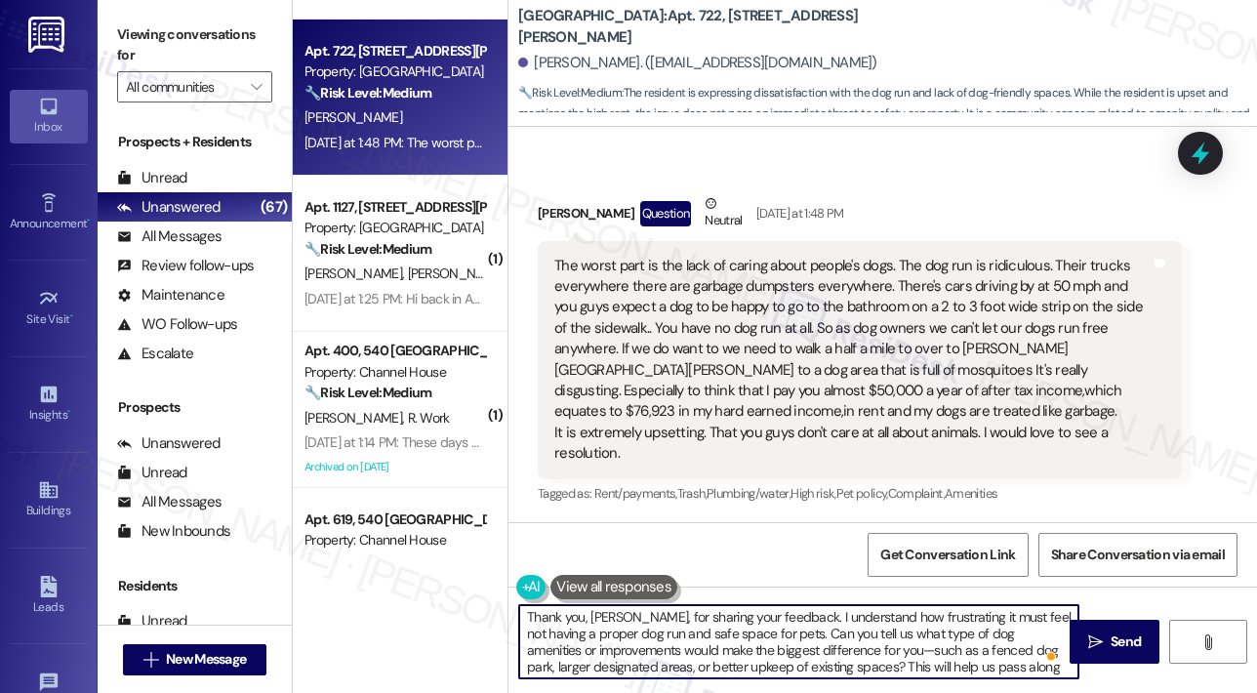
scroll to position [0, 0]
type textarea "Thank you, Lynda, for sharing your feedback. I understand how frustrating it mu…"
click at [1107, 635] on span "Send" at bounding box center [1126, 641] width 38 height 20
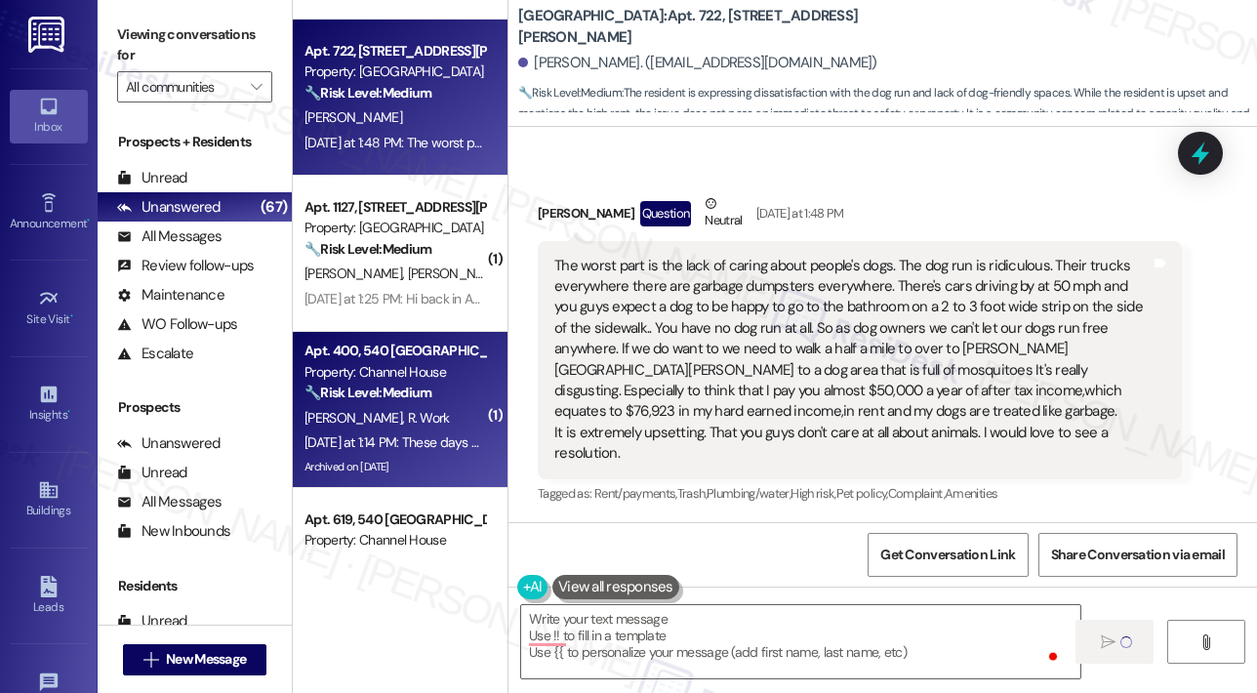
scroll to position [1347, 0]
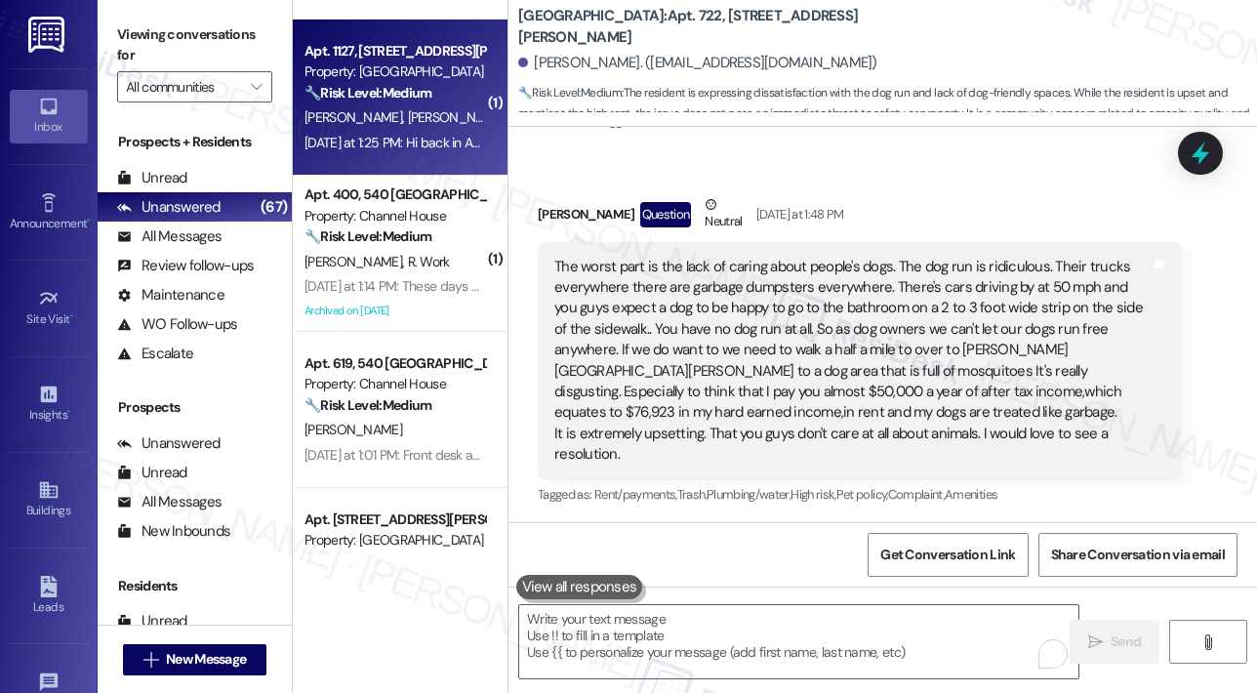
click at [417, 112] on div "J. Roman J. Roman" at bounding box center [395, 117] width 184 height 24
type textarea "Fetching suggested responses. Please feel free to read through the conversation…"
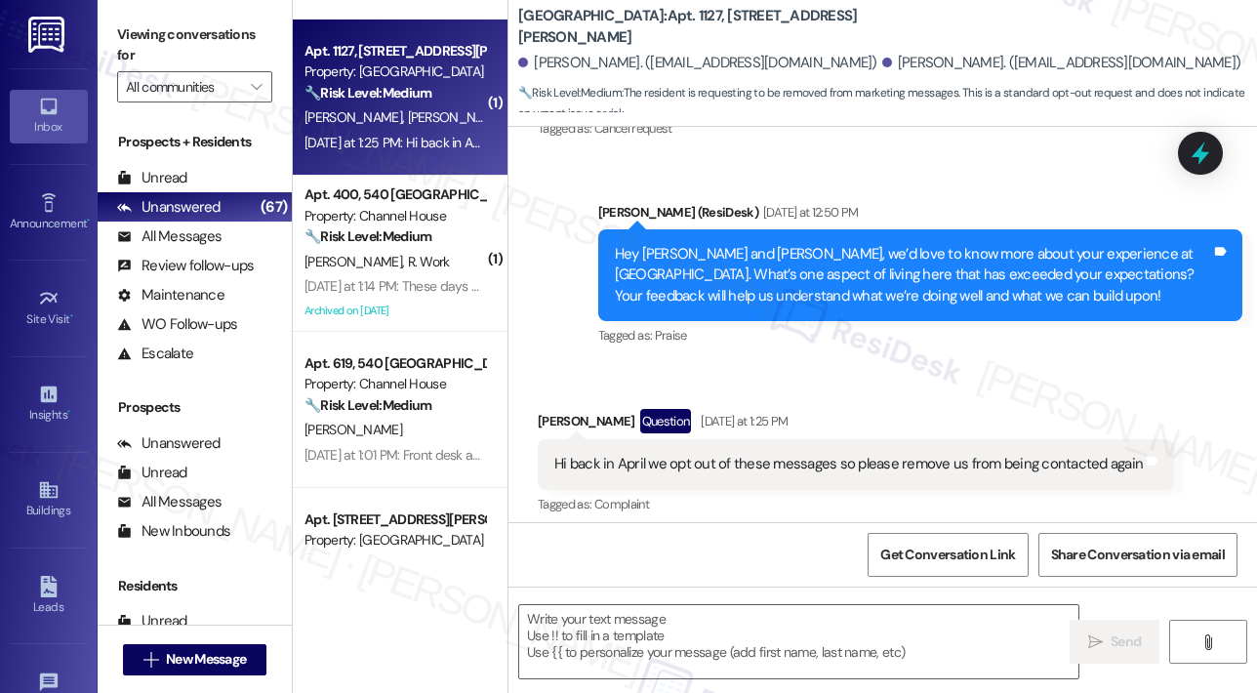
scroll to position [729, 0]
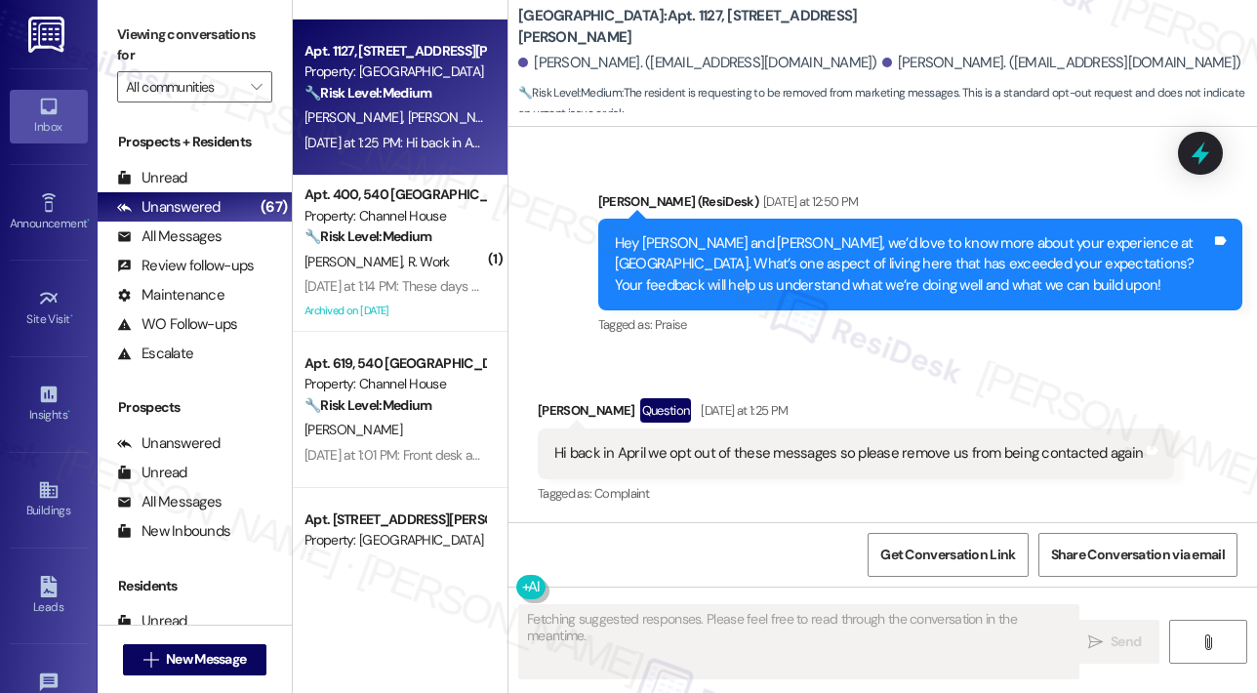
click at [897, 378] on div "Received via SMS Jazelyn Roman Question Yesterday at 1:25 PM Hi back in April w…" at bounding box center [882, 438] width 748 height 169
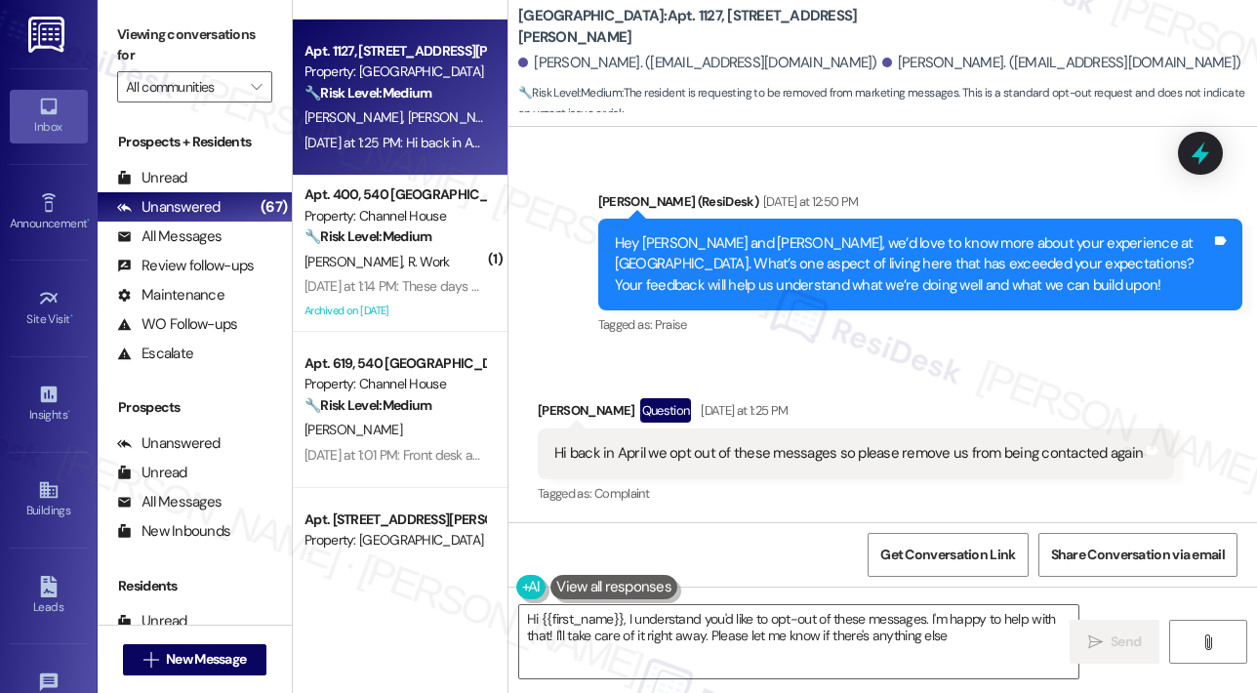
type textarea "Hi {{first_name}}, I understand you'd like to opt-out of these messages. I'm ha…"
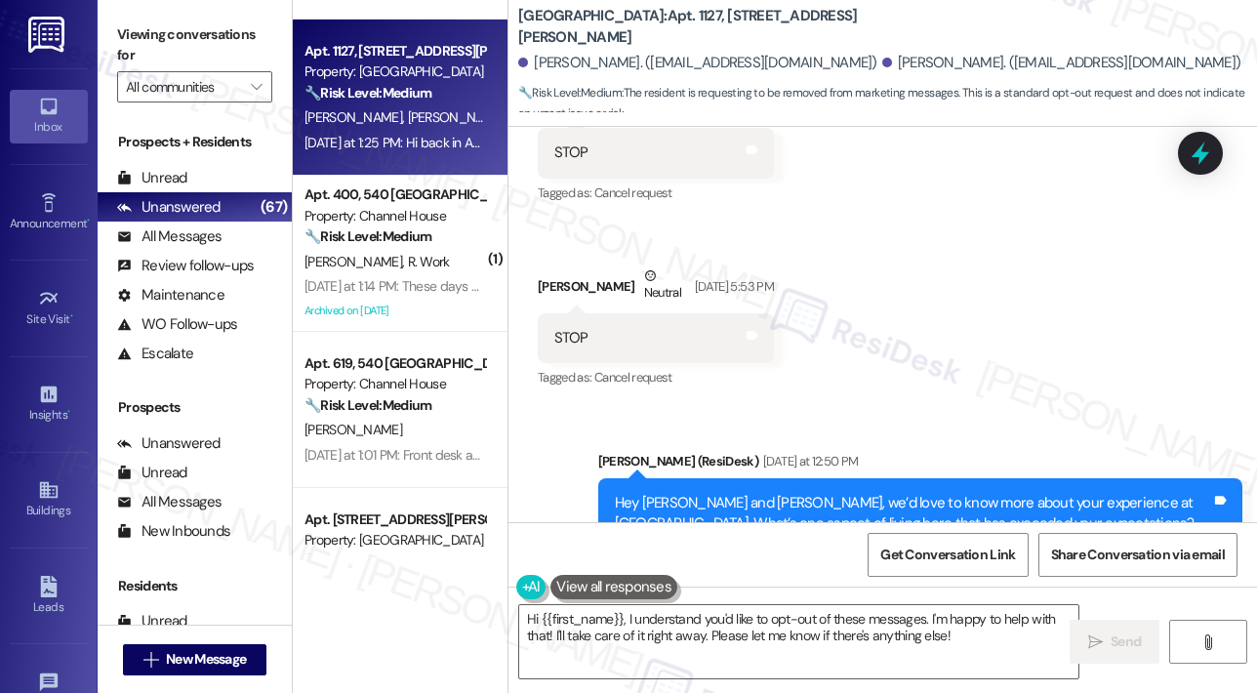
scroll to position [534, 0]
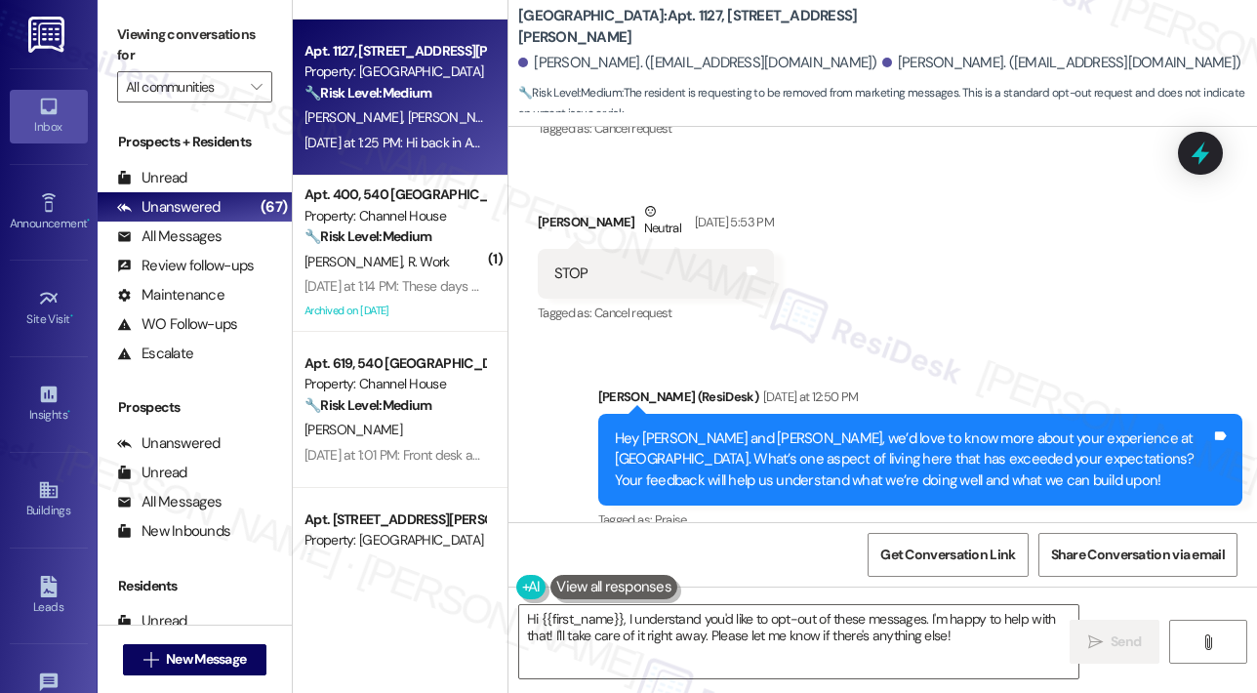
click at [1019, 350] on div "Announcement, sent via SMS Sarah (ResiDesk) Yesterday at 12:50 PM Hey Jocelyn a…" at bounding box center [882, 446] width 748 height 207
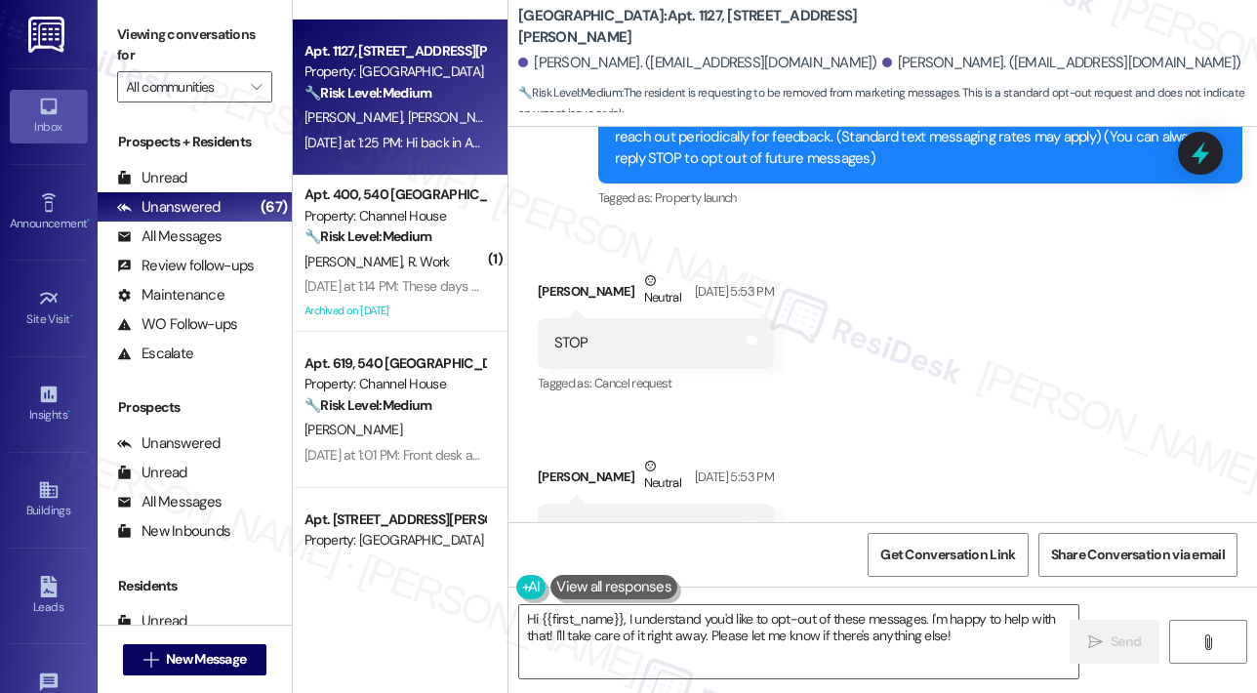
scroll to position [339, 0]
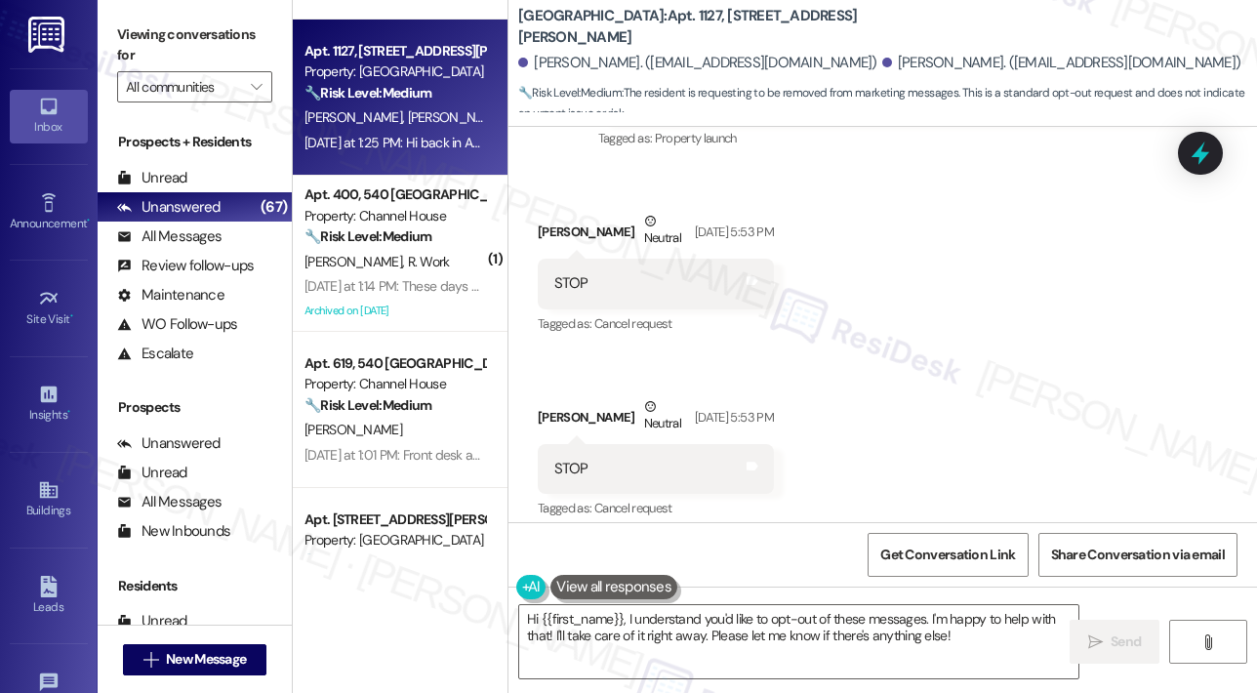
click at [1012, 367] on div "Received via SMS Jocelyn Roman Neutral Apr 08, 2025 at 5:53 PM STOP Tags and no…" at bounding box center [882, 352] width 748 height 371
click at [963, 553] on span "Get Conversation Link" at bounding box center [947, 555] width 135 height 20
click at [1085, 406] on div "Received via SMS Jocelyn Roman Neutral Apr 08, 2025 at 5:53 PM STOP Tags and no…" at bounding box center [882, 352] width 748 height 371
click at [976, 551] on span "Get Conversation Link" at bounding box center [947, 555] width 135 height 20
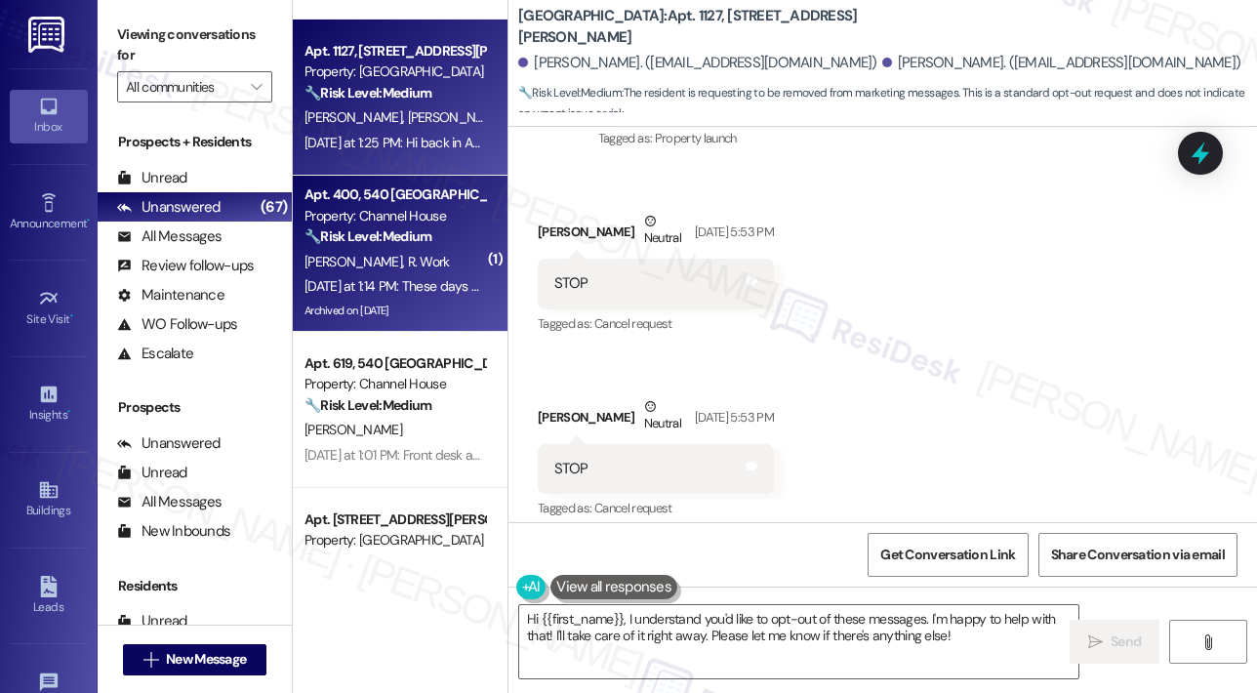
click at [360, 252] on div "A. Harris R. Work" at bounding box center [395, 262] width 184 height 24
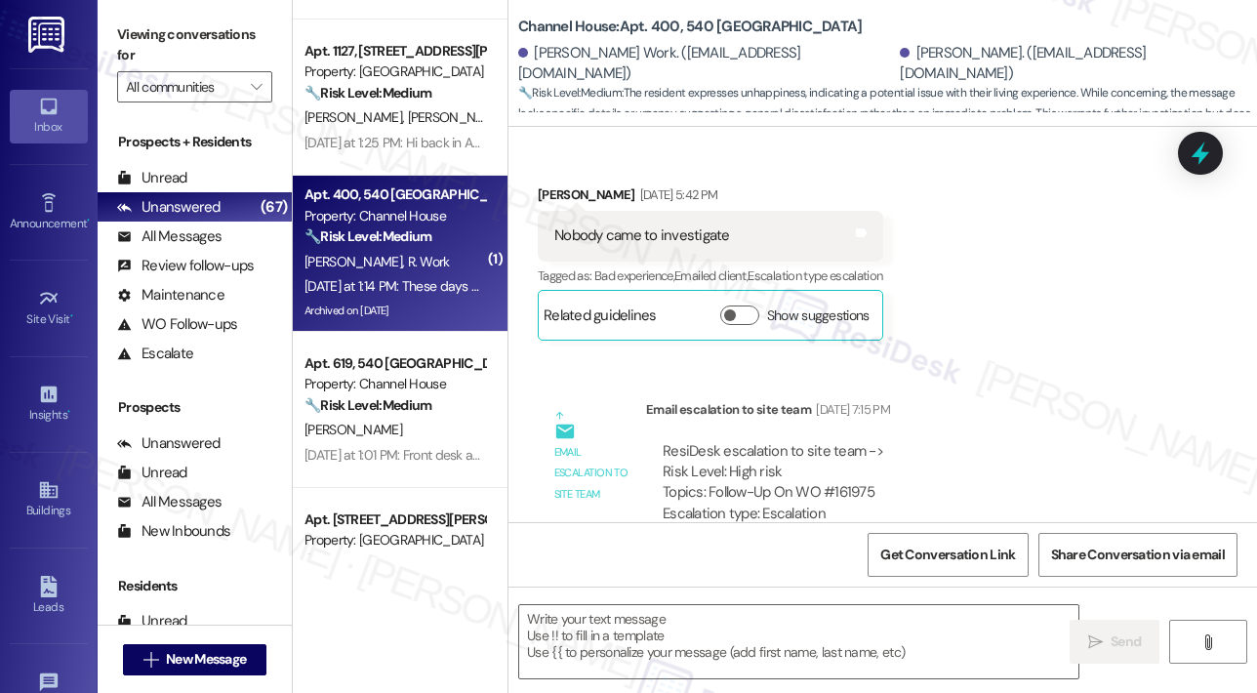
scroll to position [12144, 0]
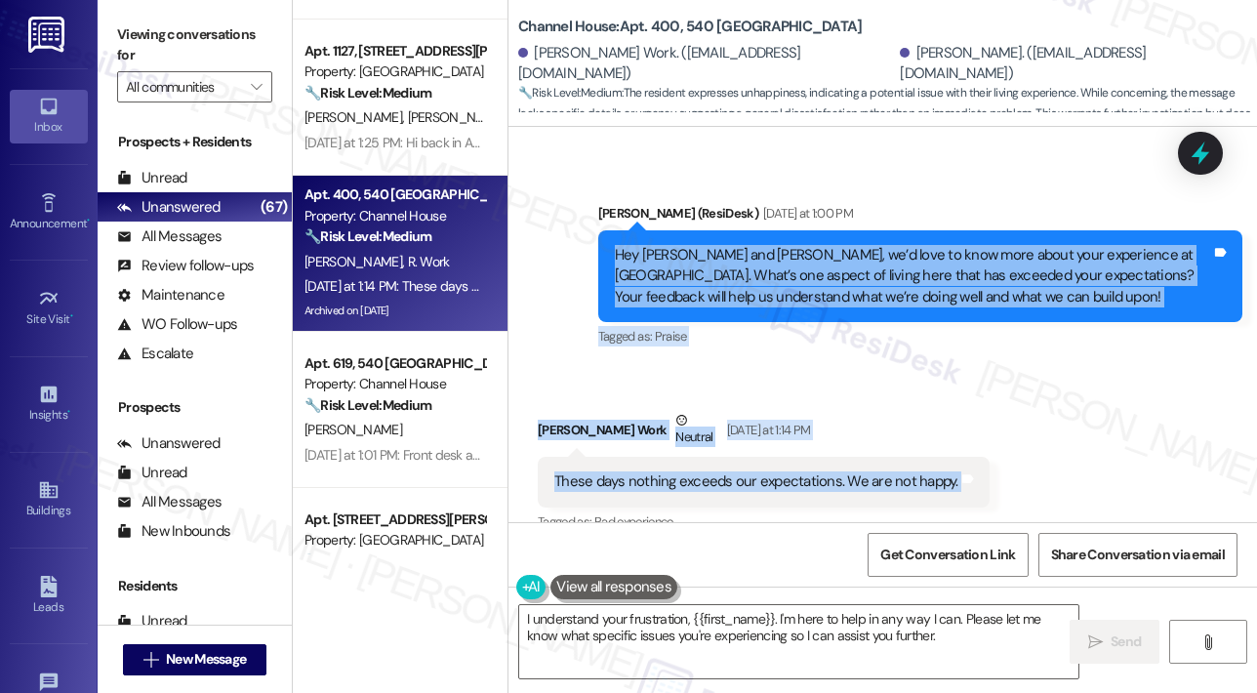
drag, startPoint x: 952, startPoint y: 461, endPoint x: 613, endPoint y: 233, distance: 408.7
click at [613, 233] on div "Announcement, sent via SMS Sarah (ResiDesk) Jan 30, 2024 at 10:08 AM Hi Rebekah…" at bounding box center [882, 324] width 748 height 395
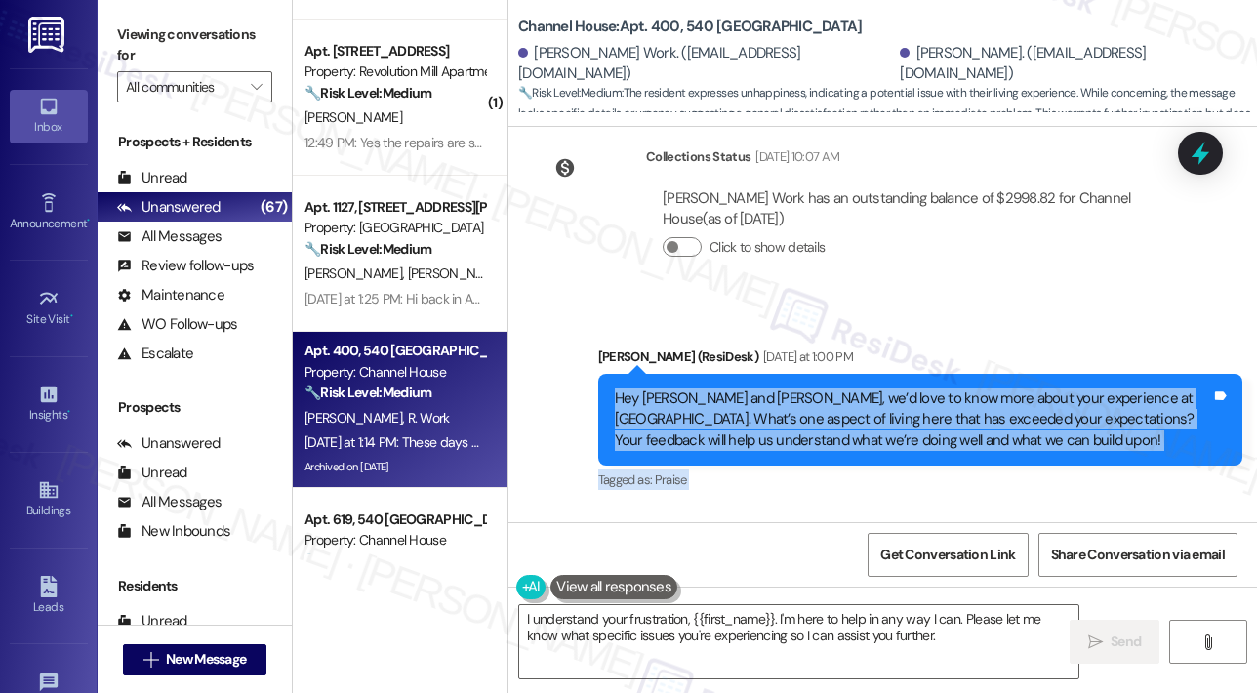
scroll to position [11949, 0]
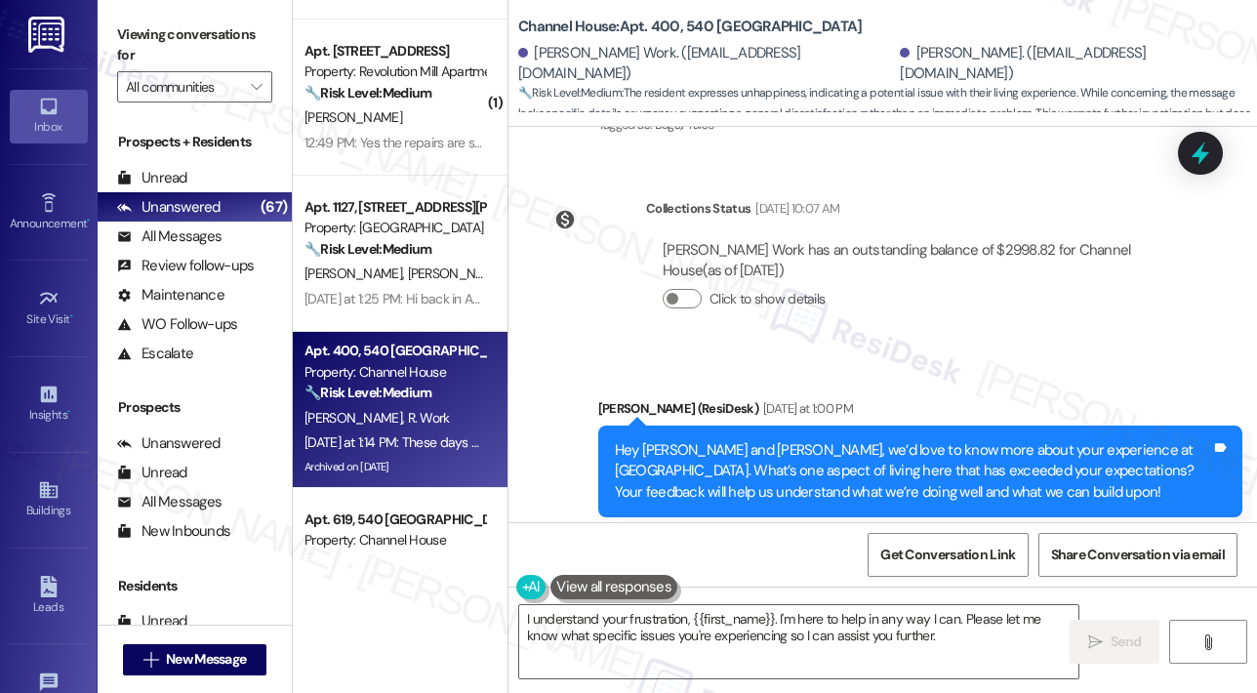
click at [1012, 289] on div "Click to show details" at bounding box center [914, 299] width 503 height 20
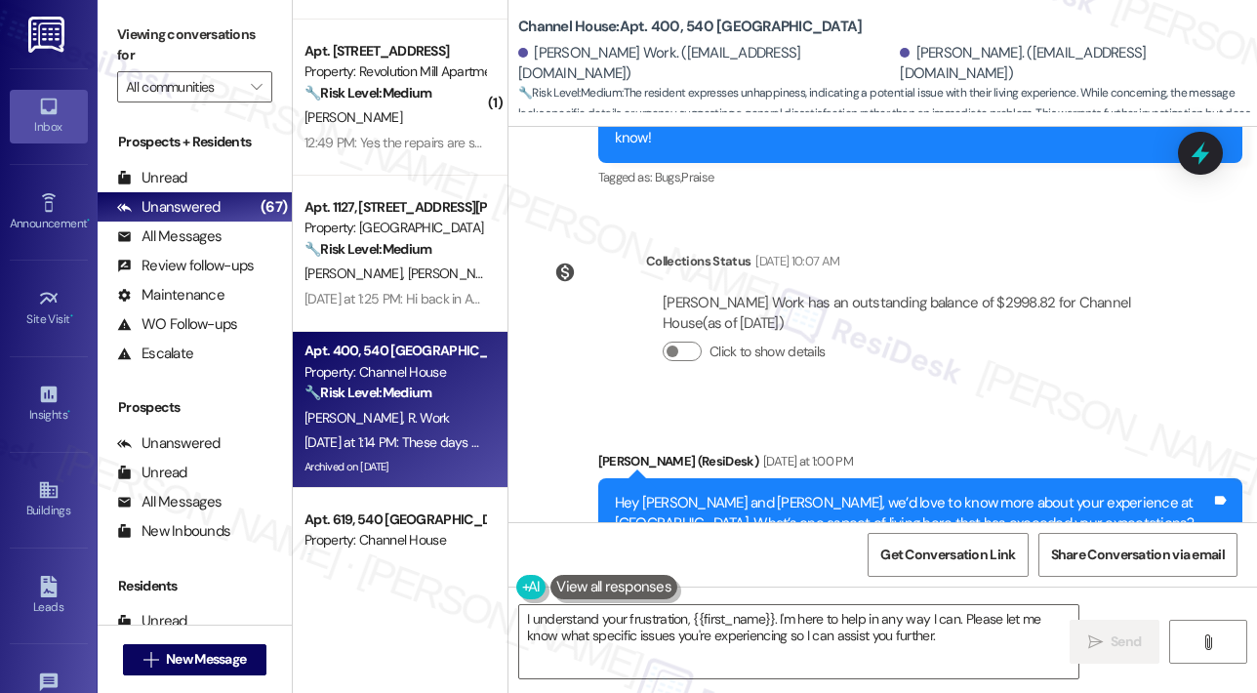
scroll to position [11851, 0]
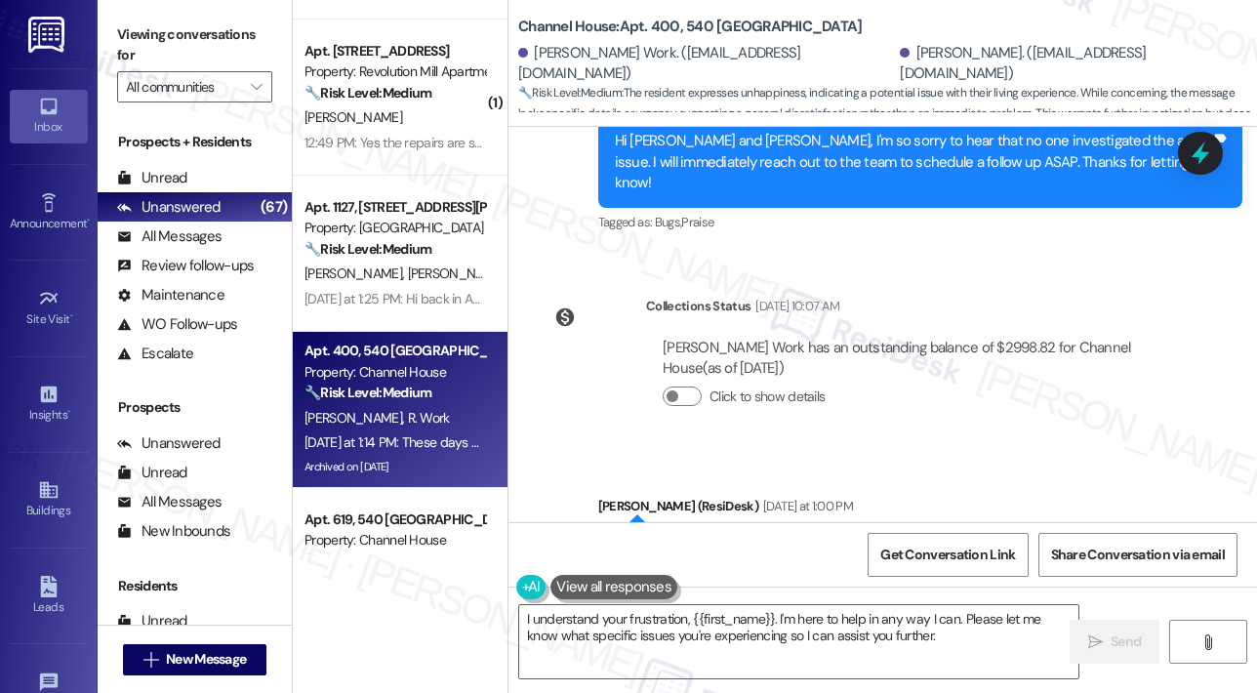
click at [914, 7] on div "Channel House: Apt. 400, 540 Saint Albans Rebekah Work. (bekiealie@gmail.com) A…" at bounding box center [887, 58] width 739 height 107
click at [1020, 496] on div "Sarah (ResiDesk) Yesterday at 1:00 PM" at bounding box center [920, 509] width 644 height 27
click at [995, 237] on div "Announcement, sent via SMS Sarah (ResiDesk) Jan 30, 2024 at 10:08 AM Hi Rebekah…" at bounding box center [882, 324] width 748 height 395
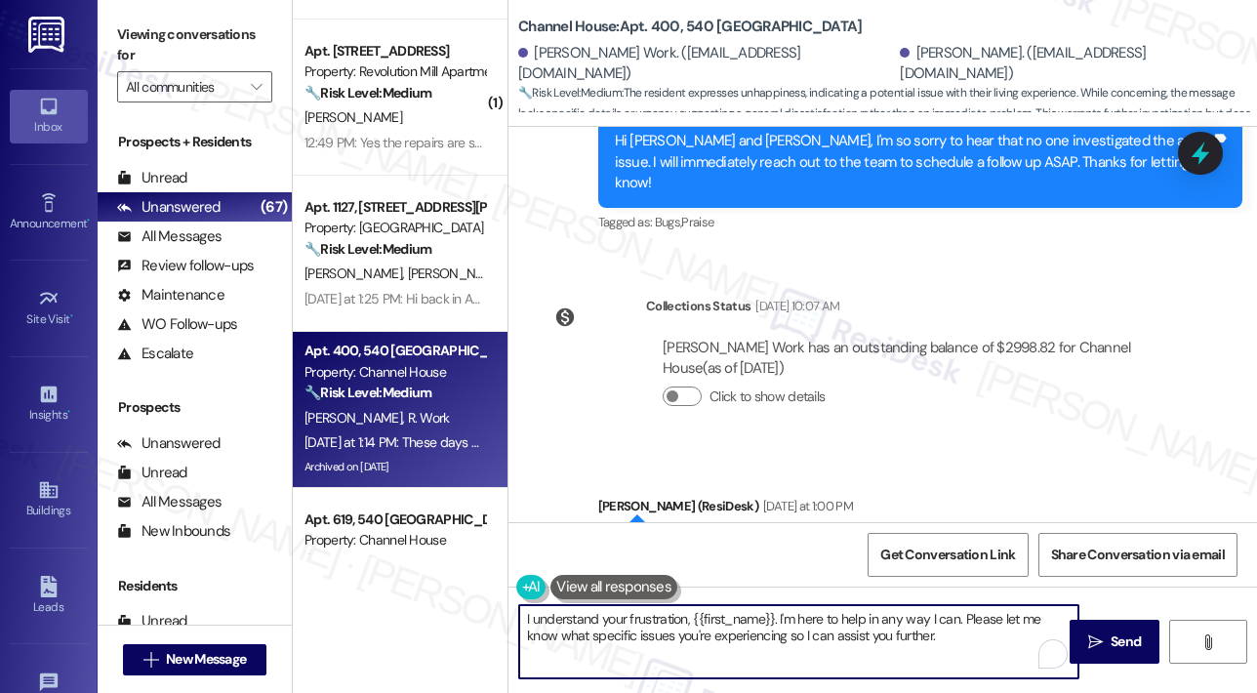
click at [947, 658] on textarea "I understand your frustration, {{first_name}}. I'm here to help in any way I ca…" at bounding box center [798, 641] width 559 height 73
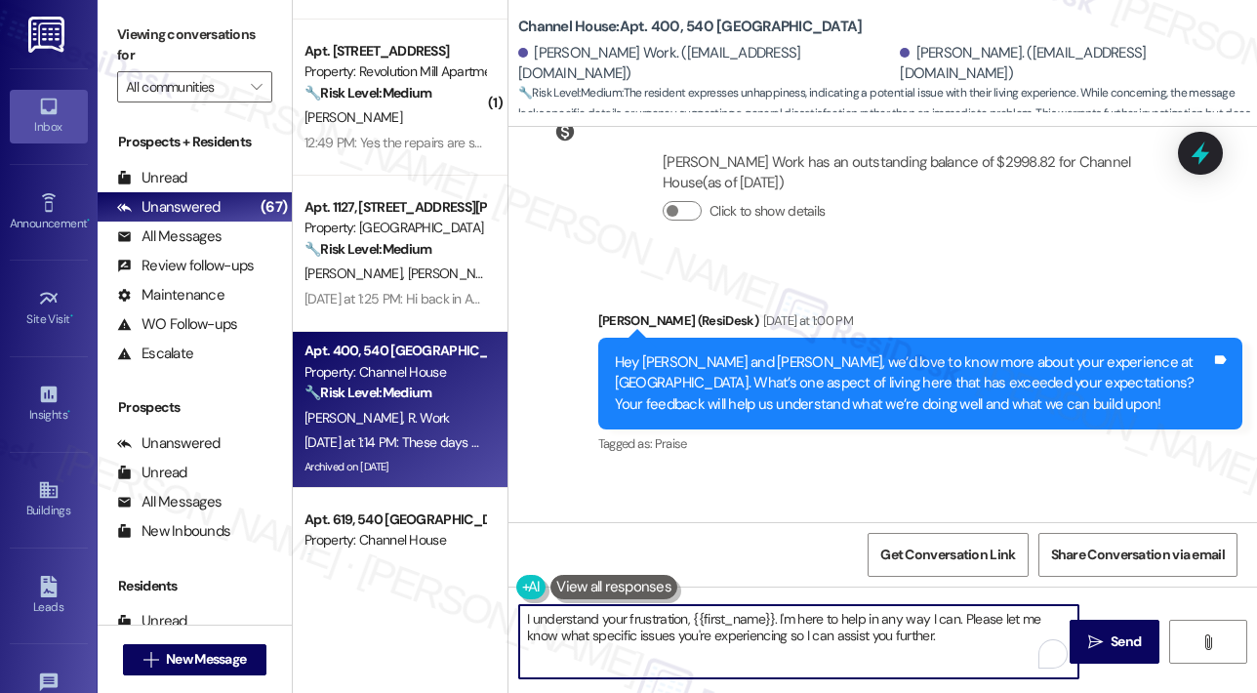
scroll to position [12144, 0]
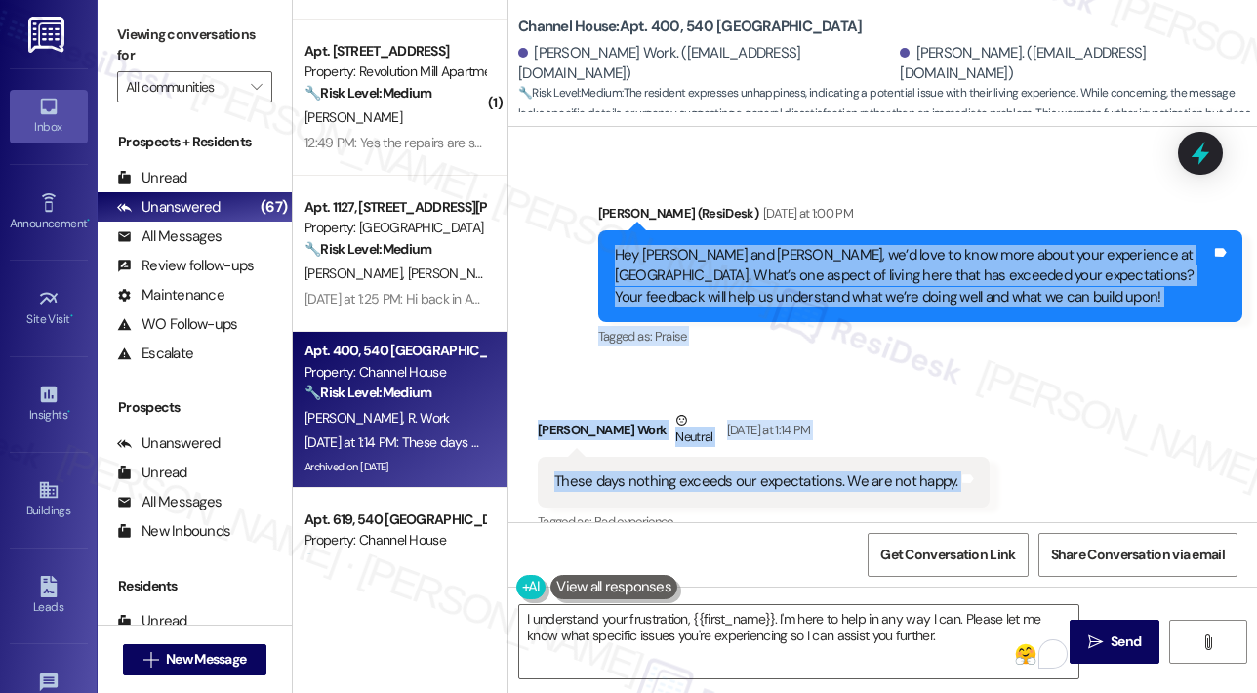
drag, startPoint x: 611, startPoint y: 222, endPoint x: 951, endPoint y: 475, distance: 424.7
click at [951, 475] on div "Announcement, sent via SMS Sarah (ResiDesk) Jan 30, 2024 at 10:08 AM Hi Rebekah…" at bounding box center [882, 324] width 748 height 395
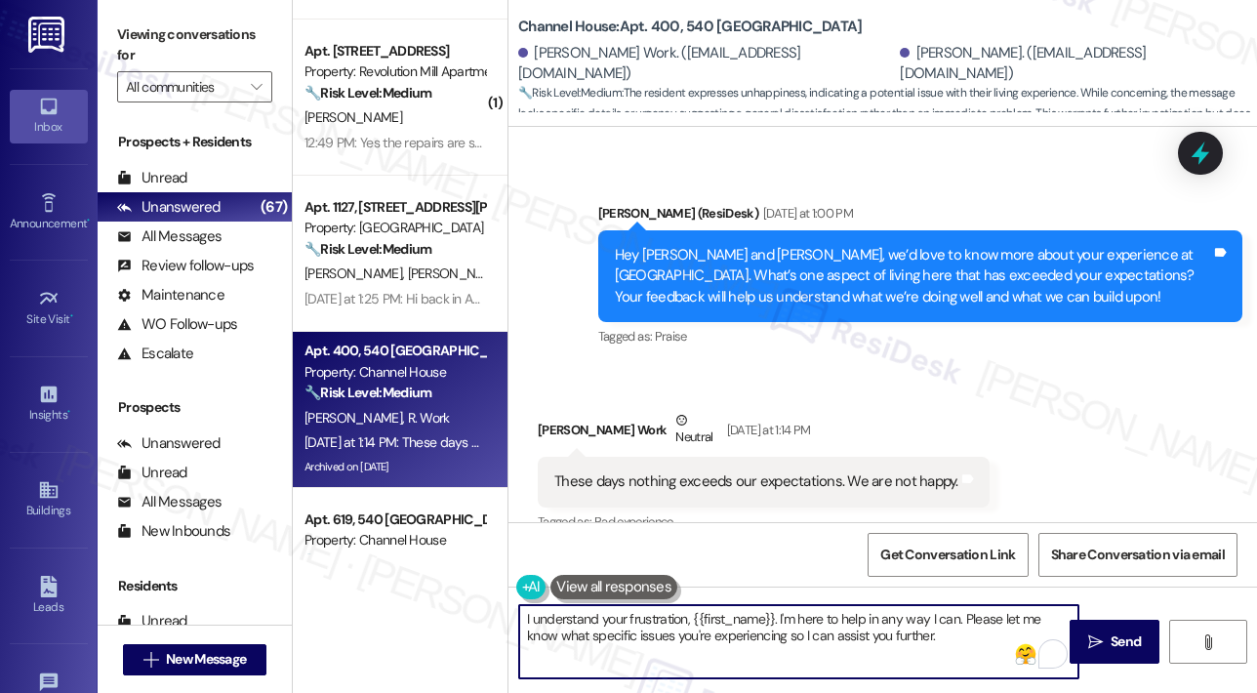
click at [693, 630] on textarea "I understand your frustration, {{first_name}}. I'm here to help in any way I ca…" at bounding box center [798, 641] width 559 height 73
paste textarea "Thank you, Rebekah and Alexzander, for sharing your honest feedback. I’m sorry …"
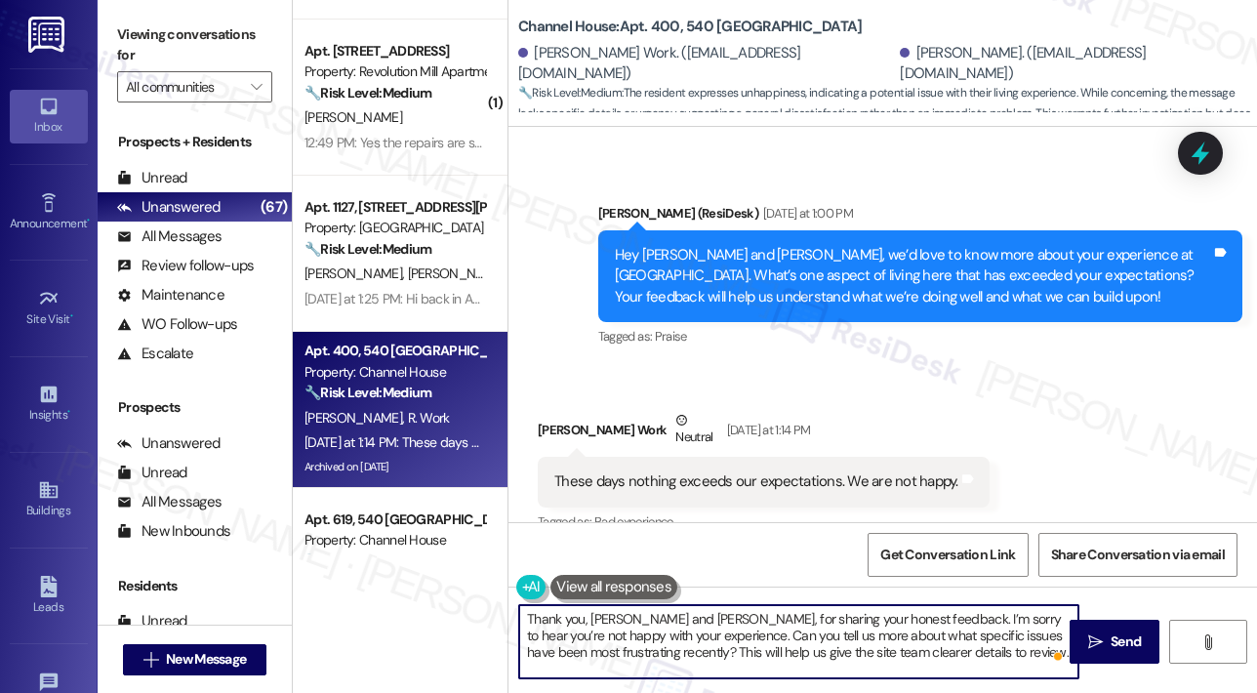
click at [725, 618] on textarea "Thank you, Rebekah and Alexzander, for sharing your honest feedback. I’m sorry …" at bounding box center [798, 641] width 559 height 73
type textarea "Thank you, Rebekah, for sharing your honest feedback. I’m sorry to hear you’re …"
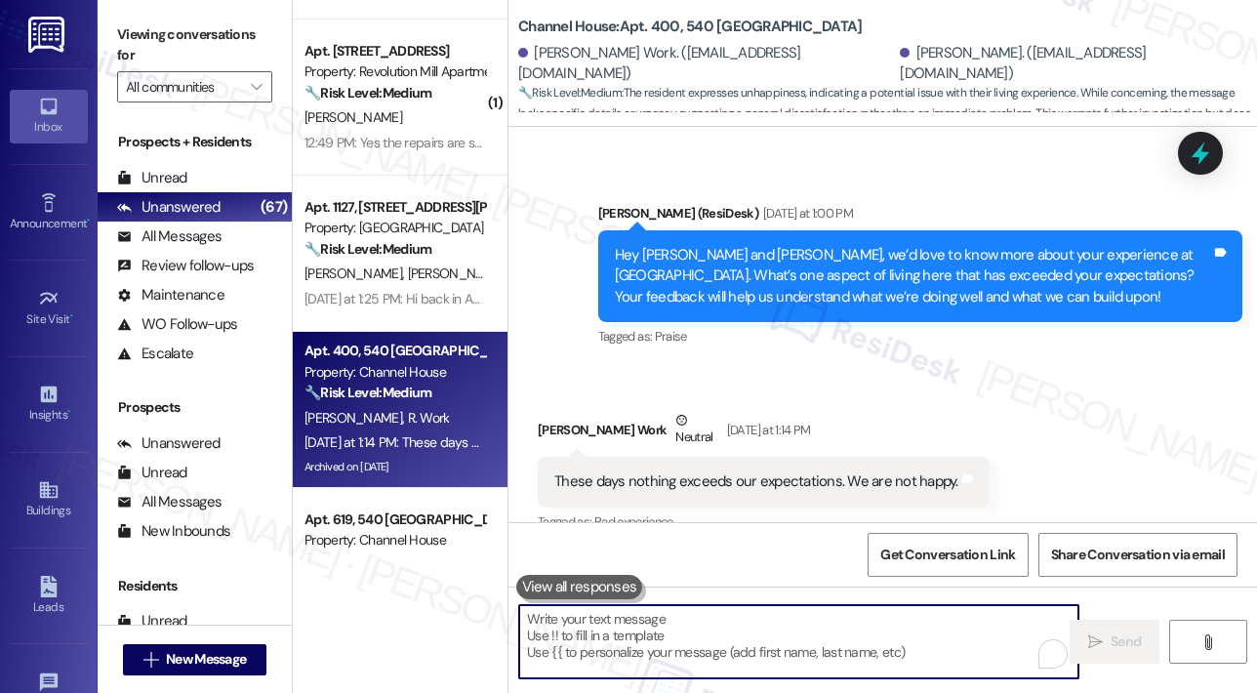
scroll to position [12321, 0]
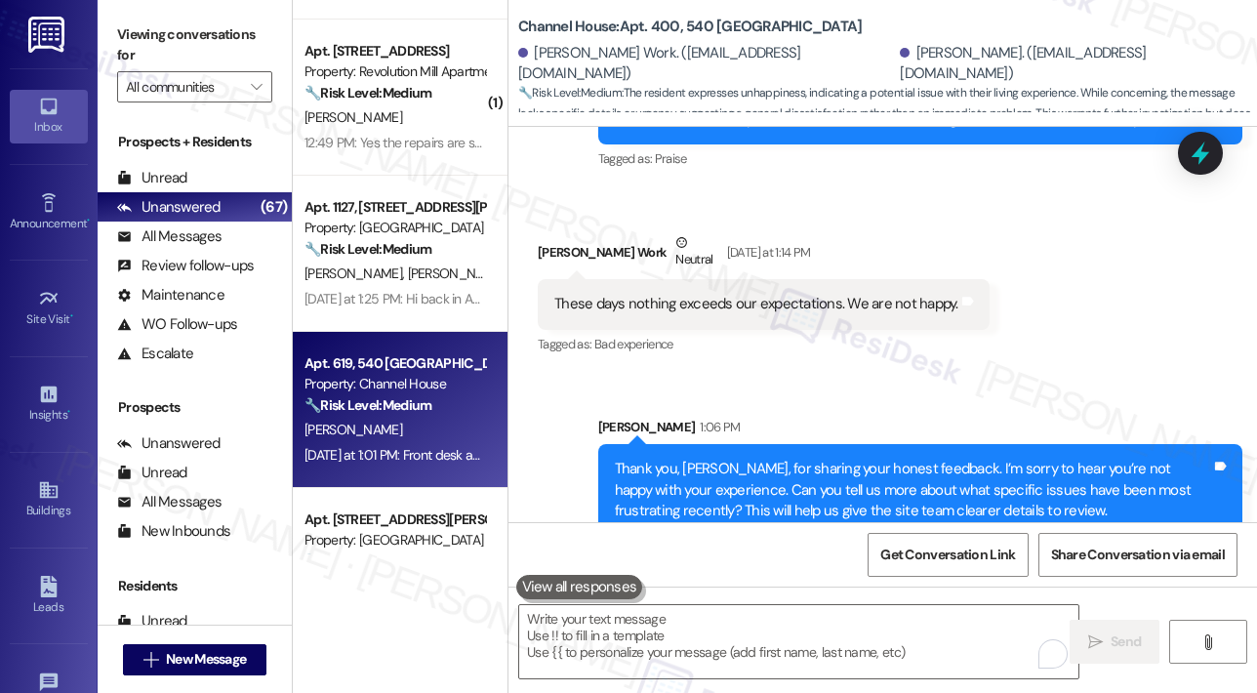
click at [445, 421] on div "D. Downey" at bounding box center [395, 430] width 184 height 24
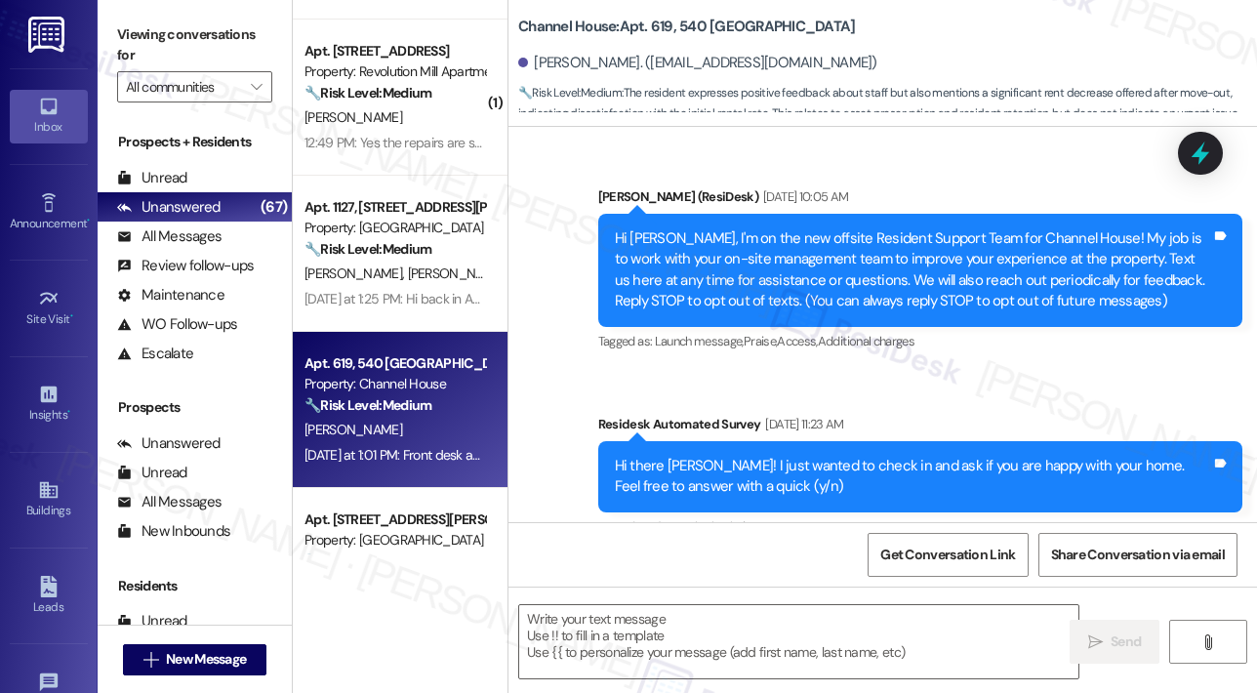
scroll to position [6345, 0]
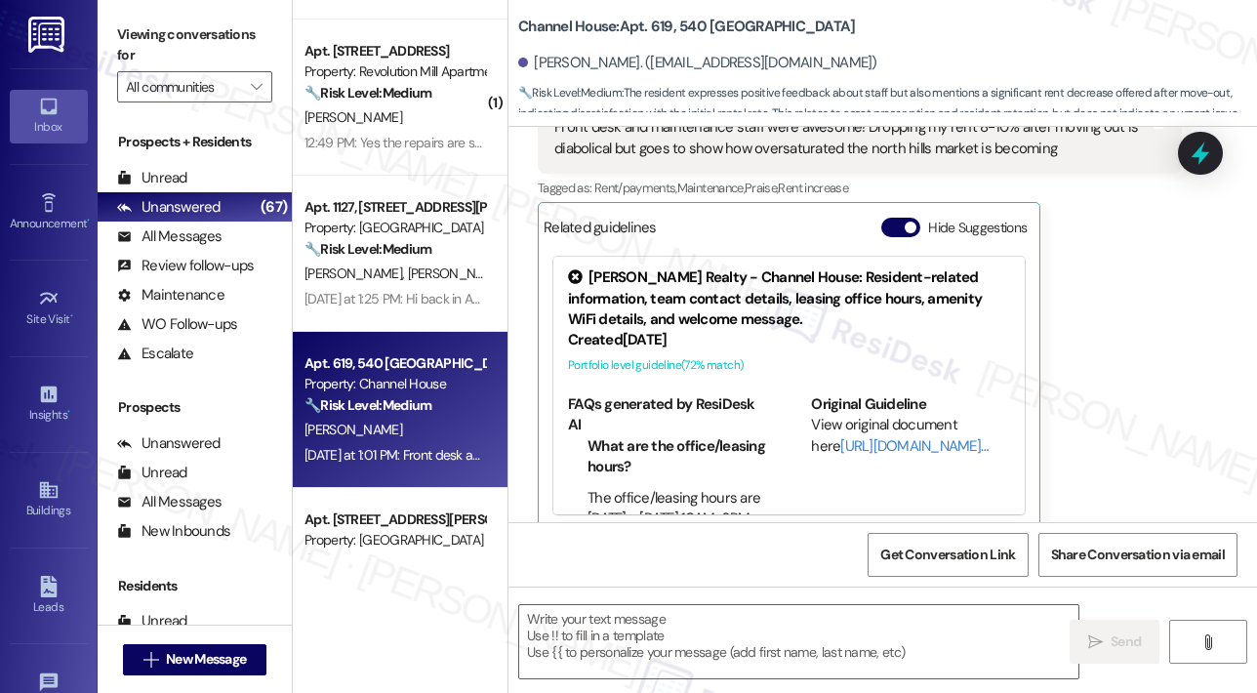
type textarea "Fetching suggested responses. Please feel free to read through the conversation…"
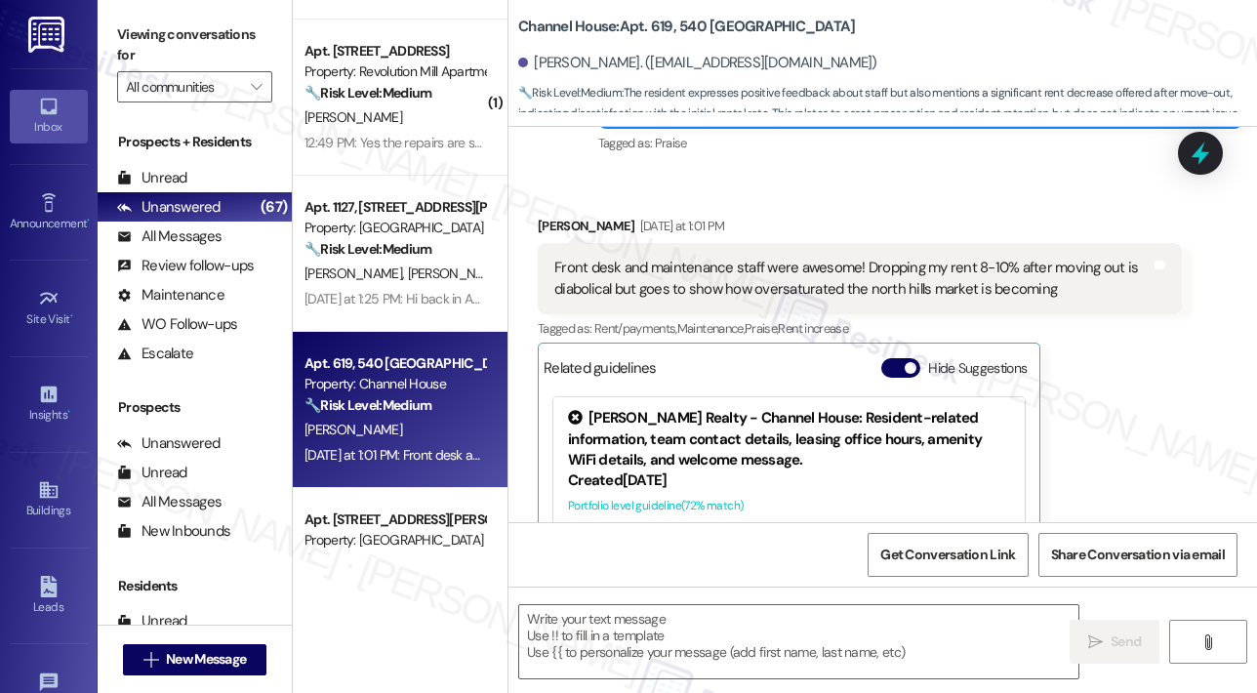
scroll to position [6052, 0]
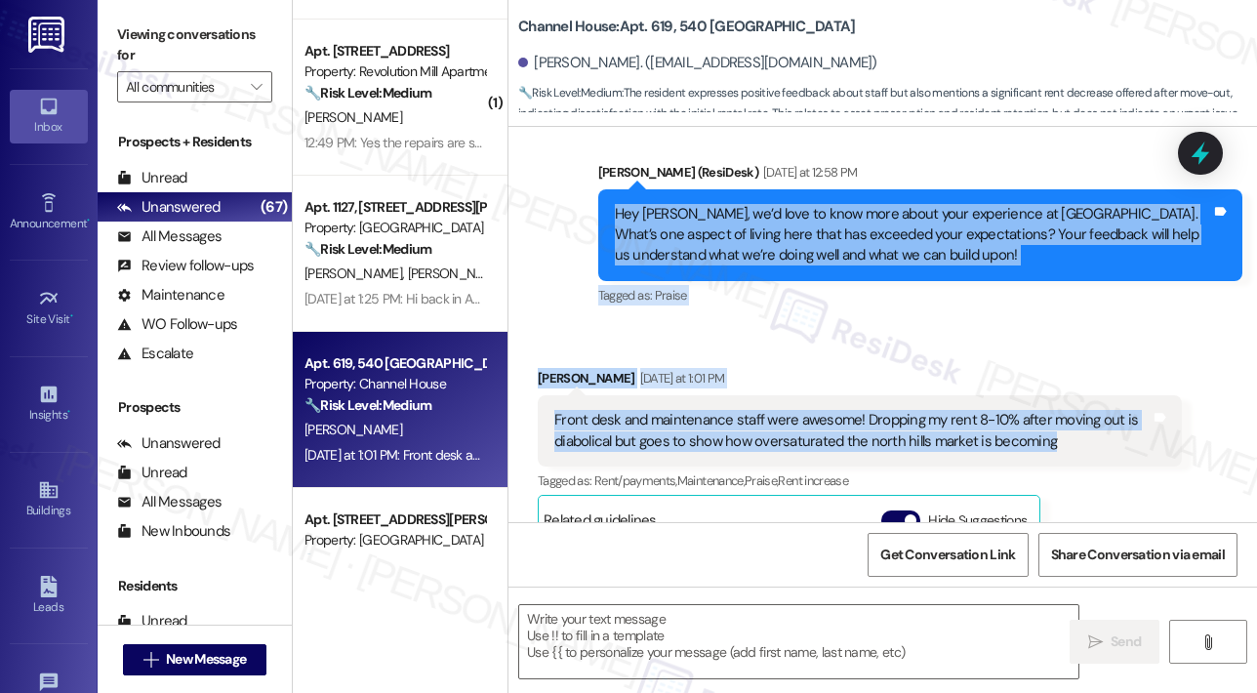
drag, startPoint x: 613, startPoint y: 188, endPoint x: 1075, endPoint y: 424, distance: 518.9
click at [1075, 424] on div "Announcement, sent via SMS Sarah (ResiDesk) Jan 30, 2024 at 10:05 AM Hi David, …" at bounding box center [882, 324] width 748 height 395
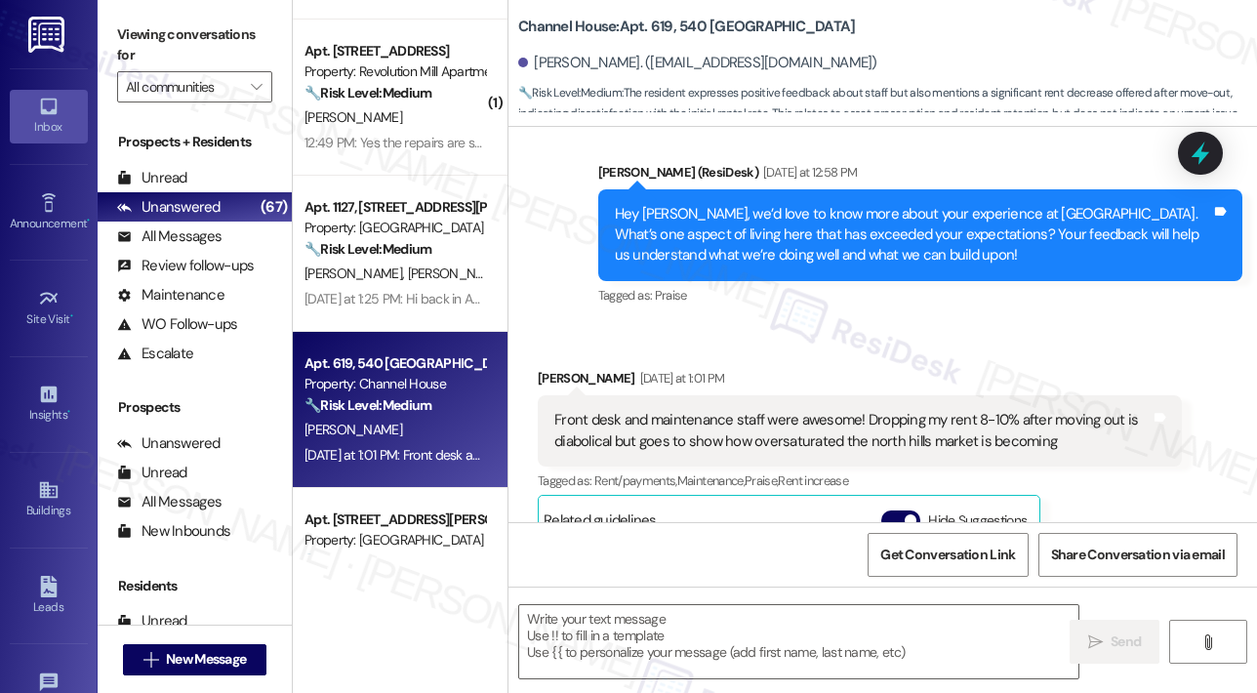
click at [1138, 493] on div "David Downey Yesterday at 1:01 PM Front desk and maintenance staff were awesome…" at bounding box center [860, 595] width 644 height 455
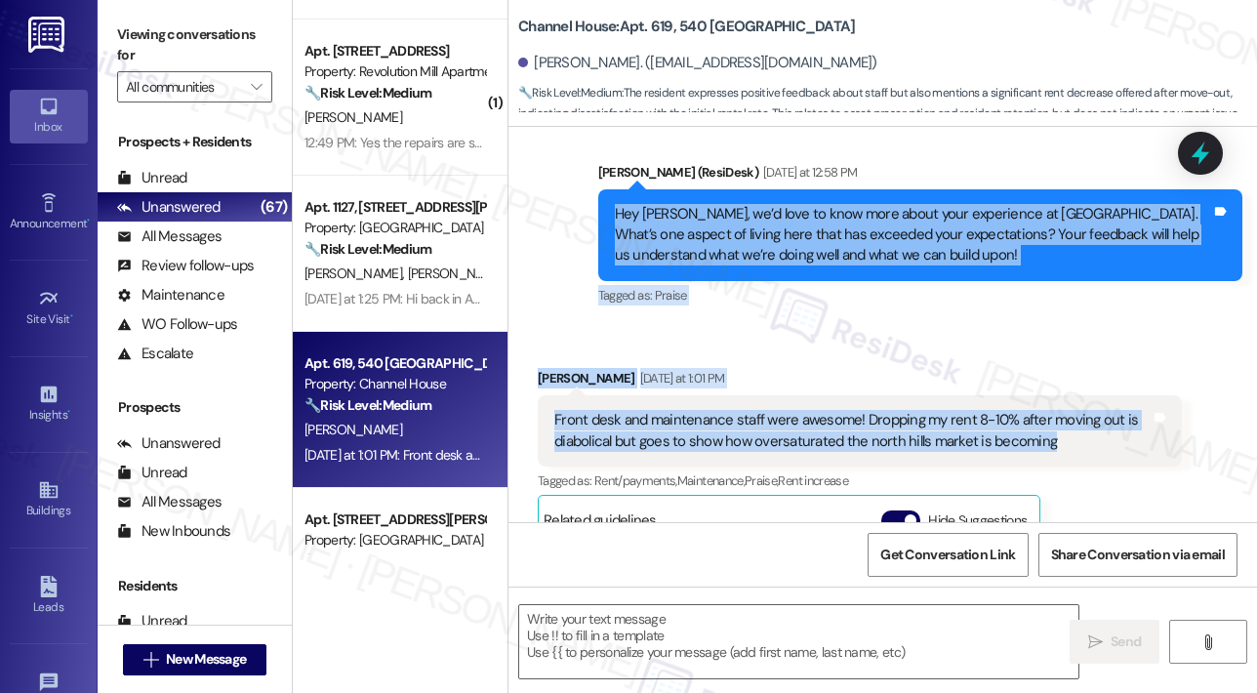
drag, startPoint x: 1082, startPoint y: 418, endPoint x: 615, endPoint y: 193, distance: 518.5
click at [615, 193] on div "Announcement, sent via SMS Sarah (ResiDesk) Jan 30, 2024 at 10:05 AM Hi David, …" at bounding box center [882, 324] width 748 height 395
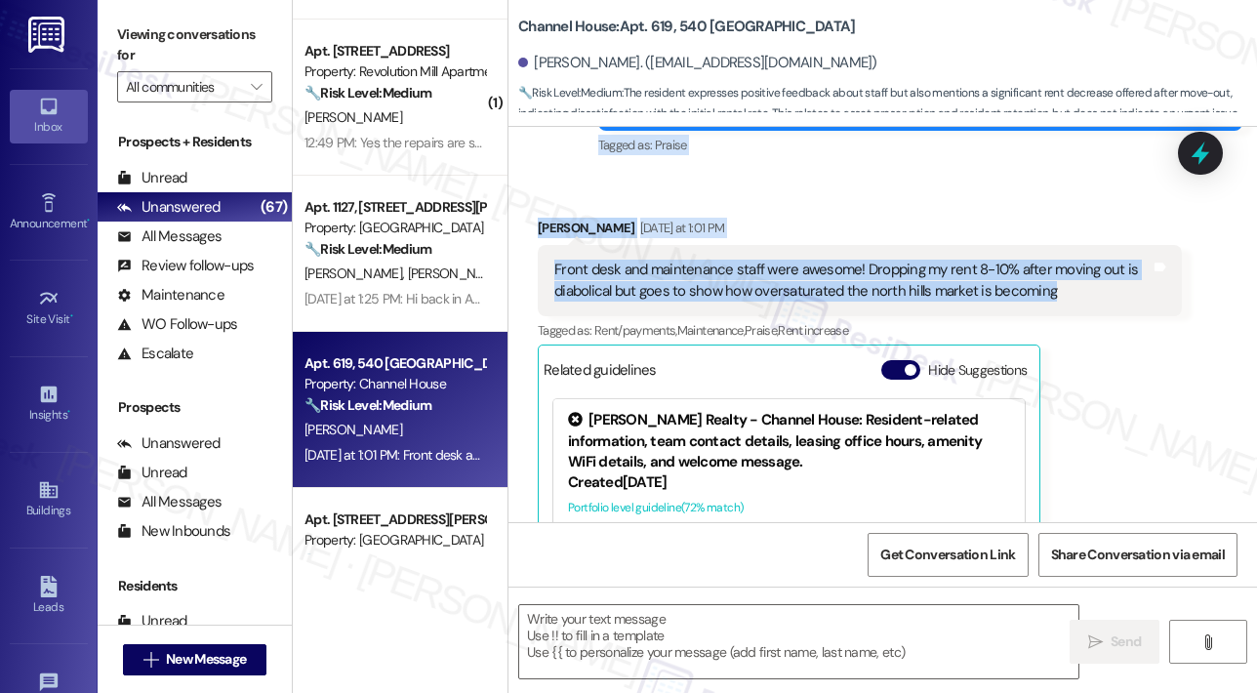
scroll to position [6345, 0]
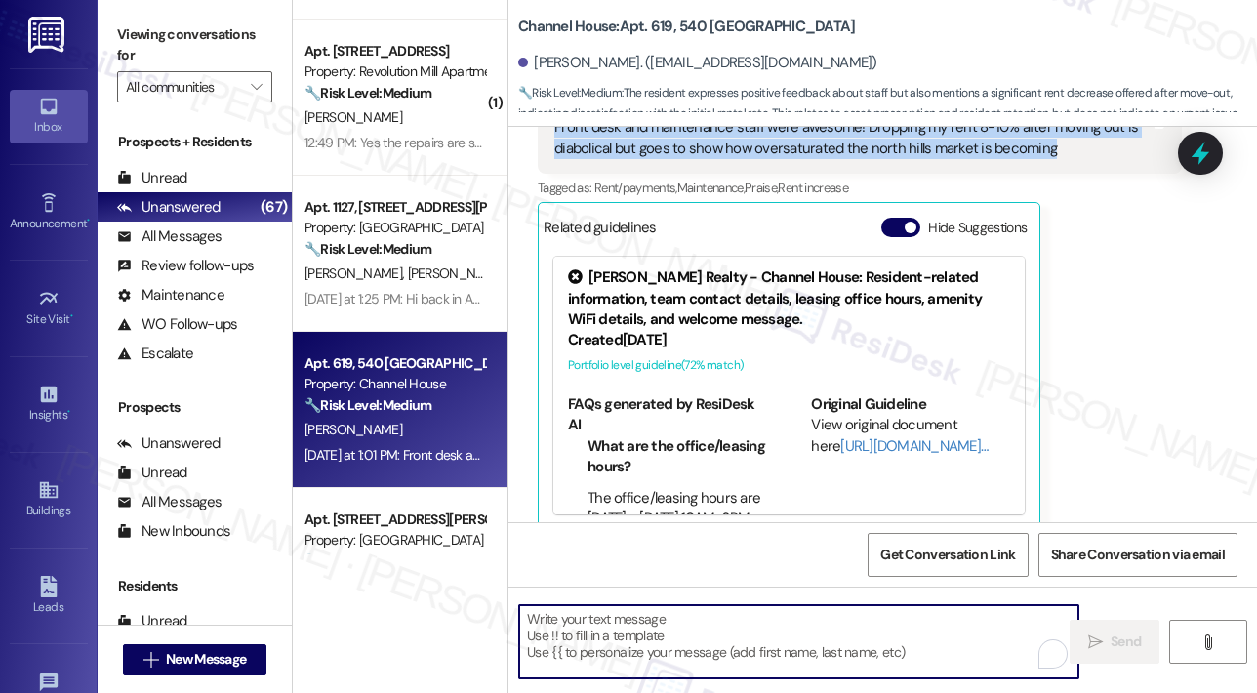
click at [765, 605] on textarea "To enrich screen reader interactions, please activate Accessibility in Grammarl…" at bounding box center [798, 641] width 559 height 73
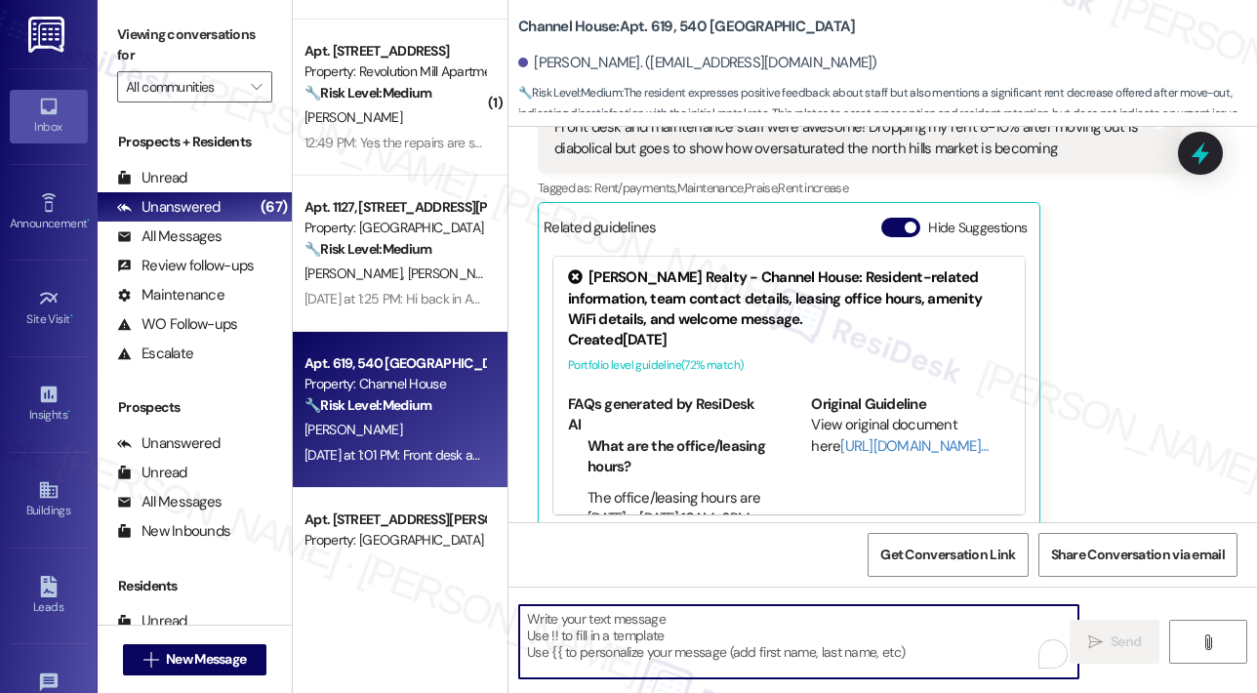
click at [767, 622] on textarea "To enrich screen reader interactions, please activate Accessibility in Grammarl…" at bounding box center [798, 641] width 559 height 73
paste textarea "Thank you, David, for sharing your feedback. I’m glad to hear you’ve had such a…"
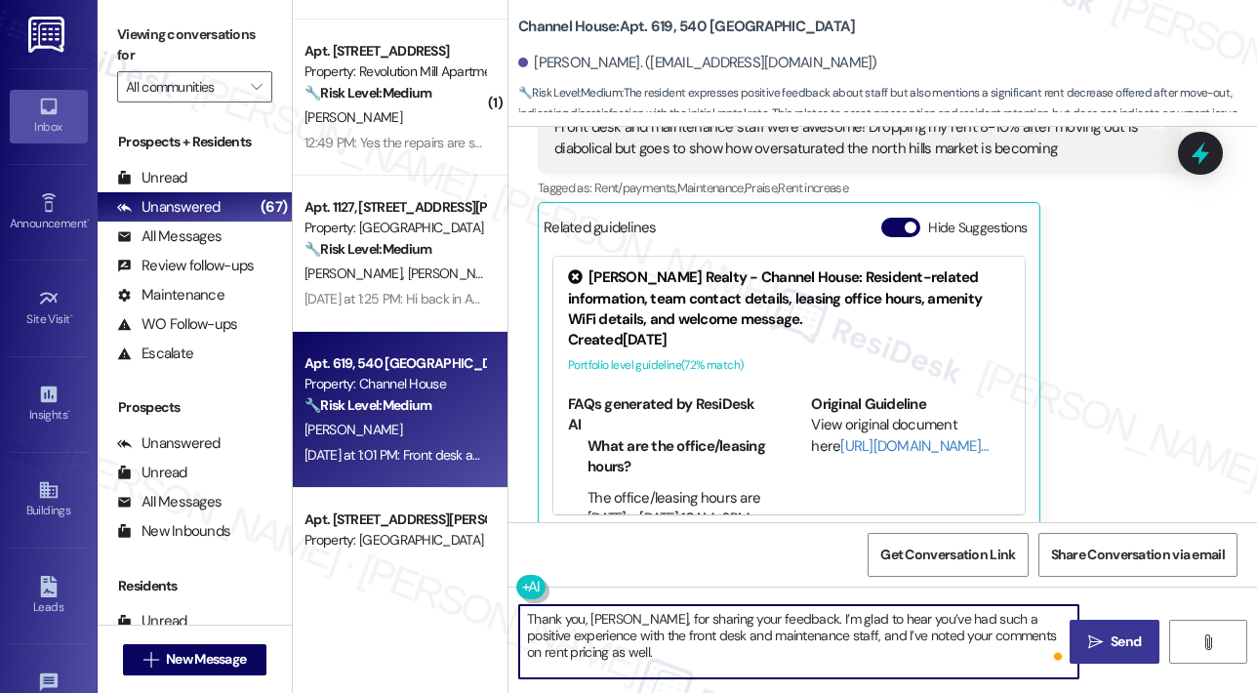
type textarea "Thank you, David, for sharing your feedback. I’m glad to hear you’ve had such a…"
click at [1111, 629] on button " Send" at bounding box center [1115, 642] width 90 height 44
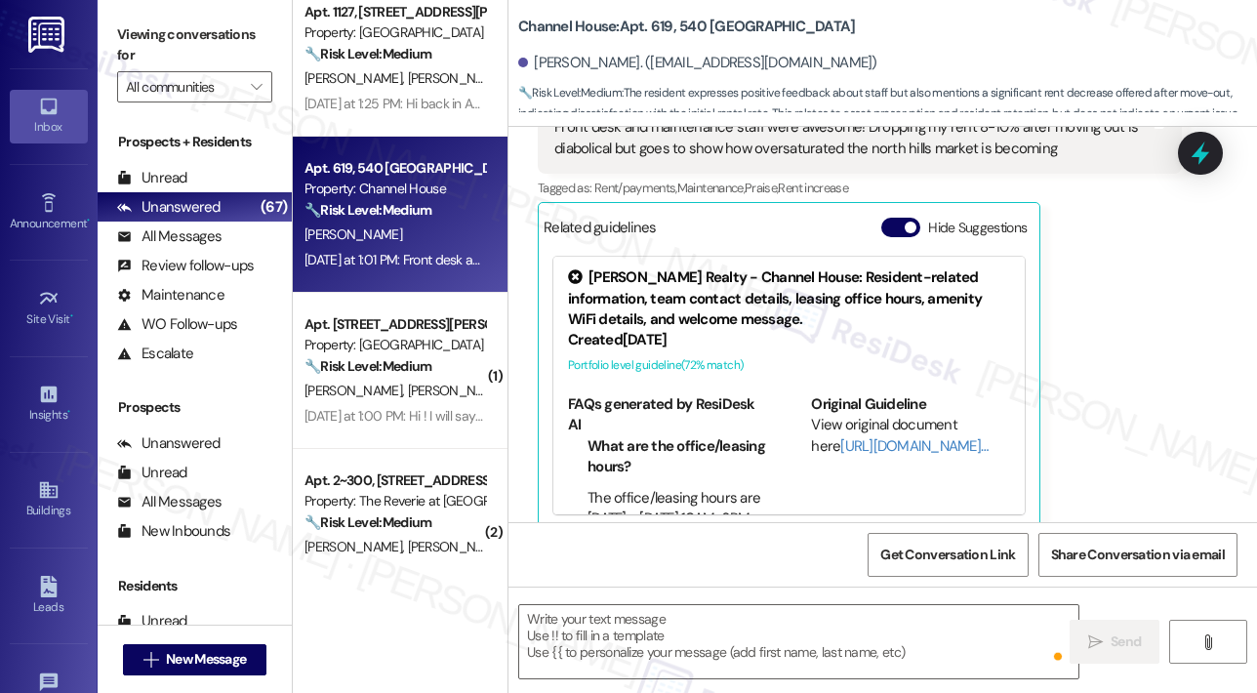
scroll to position [6344, 0]
click at [417, 248] on div "Yesterday at 1:00 PM: Hi ! I will say the first thing we did was try the fire p…" at bounding box center [395, 260] width 184 height 24
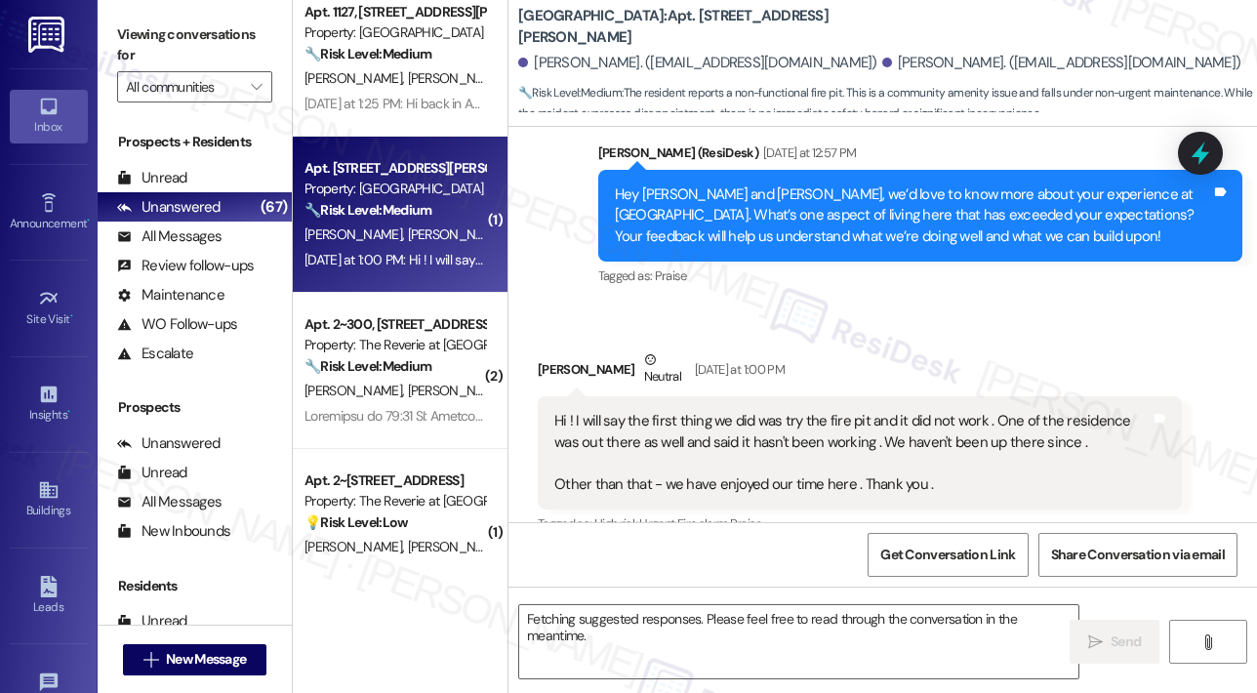
scroll to position [395, 0]
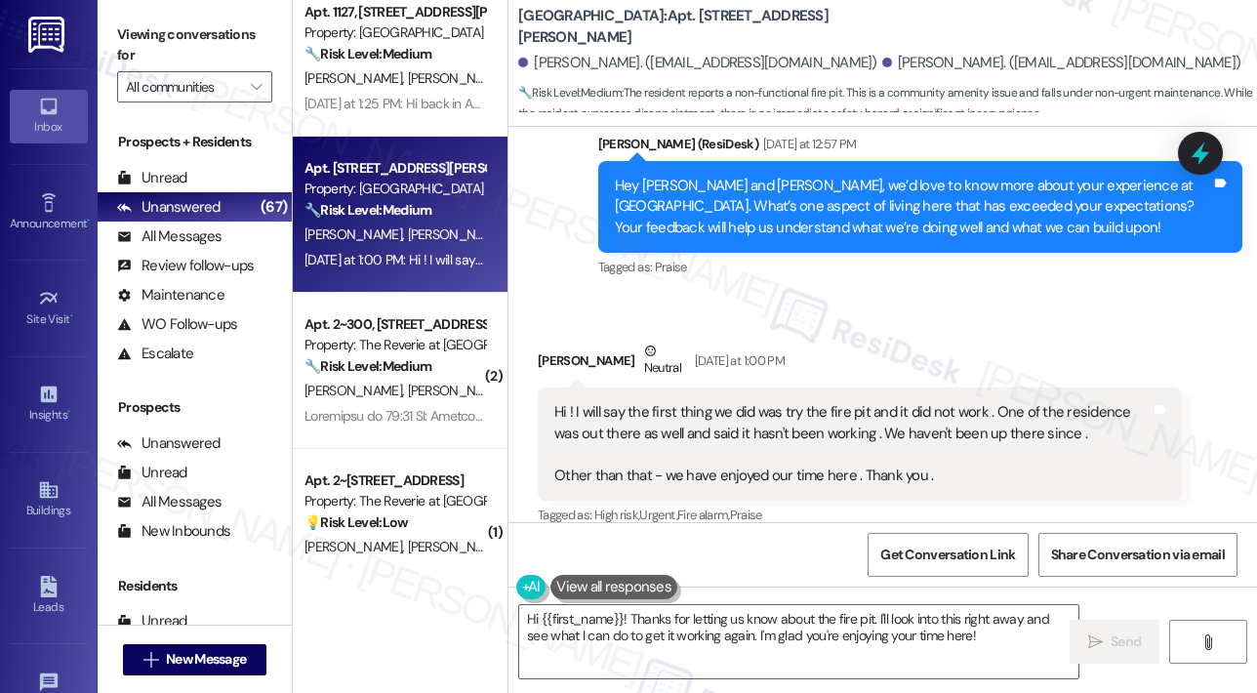
click at [958, 298] on div "Received via SMS Tiffany Utsinger Neutral Yesterday at 1:00 PM Hi ! I will say …" at bounding box center [882, 421] width 748 height 248
click at [1018, 326] on div "Received via SMS Tiffany Utsinger Neutral Yesterday at 1:00 PM Hi ! I will say …" at bounding box center [859, 435] width 673 height 219
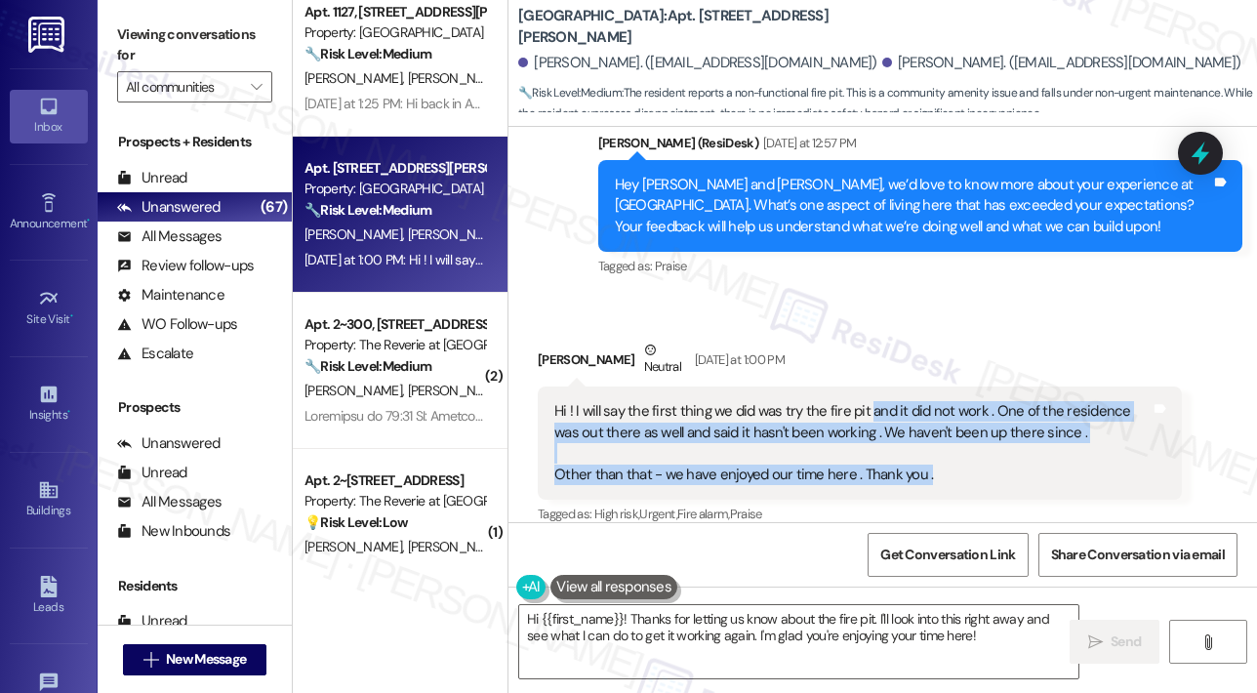
scroll to position [299, 0]
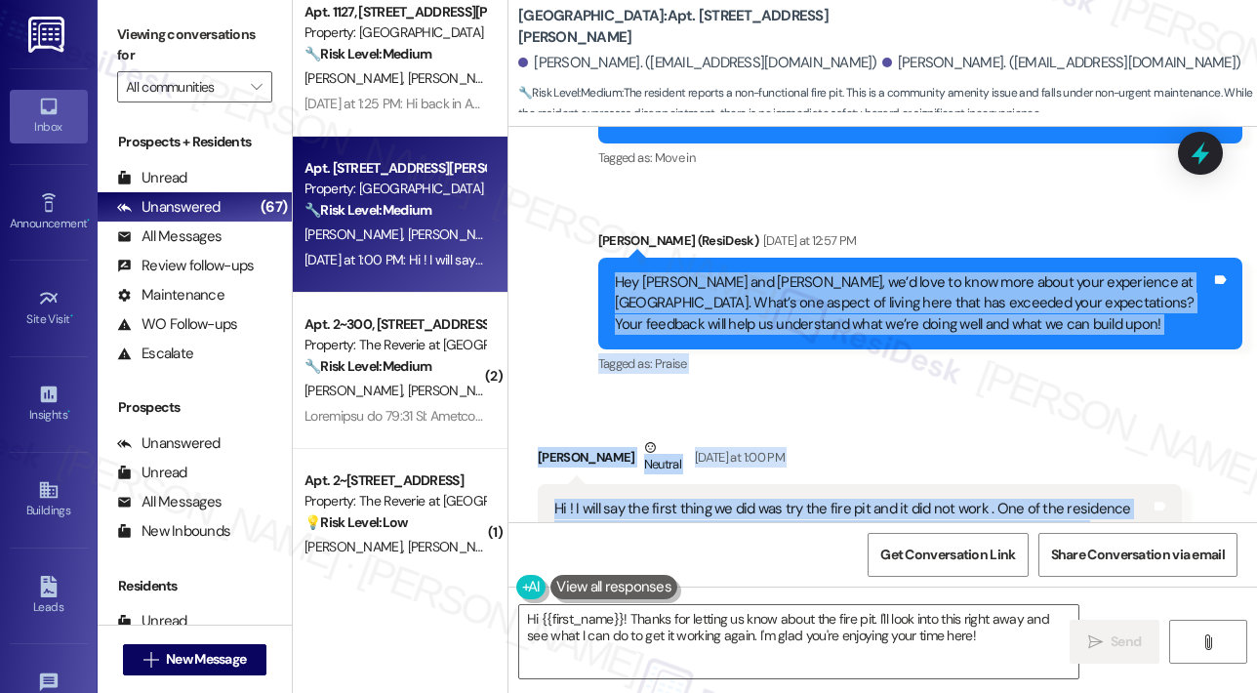
drag, startPoint x: 962, startPoint y: 454, endPoint x: 609, endPoint y: 267, distance: 399.4
click at [609, 267] on div "Lease started Aug 29, 2025 at 8:00 PM Survey, sent via SMS Residesk Automated S…" at bounding box center [882, 324] width 748 height 395
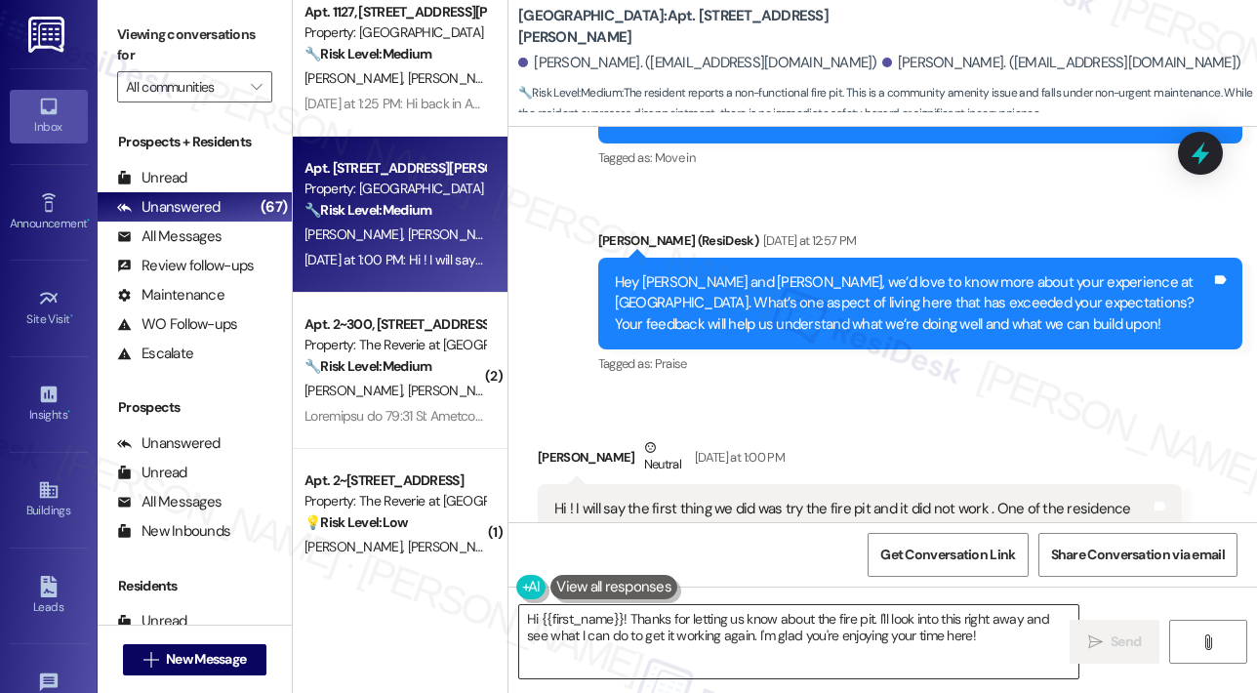
click at [722, 622] on textarea "Hi {{first_name}}! Thanks for letting us know about the fire pit. I'll look int…" at bounding box center [798, 641] width 559 height 73
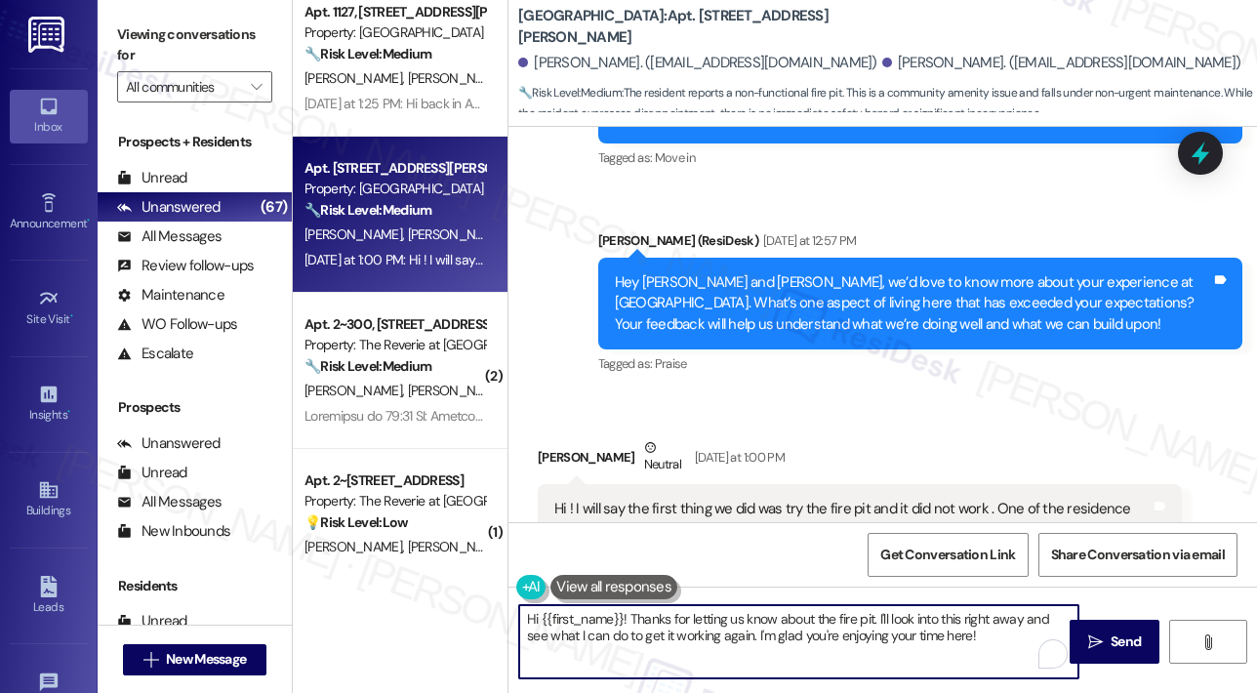
paste textarea "Thank you, Tiffany and Chris, for sharing your feedback—we’re glad to hear you’…"
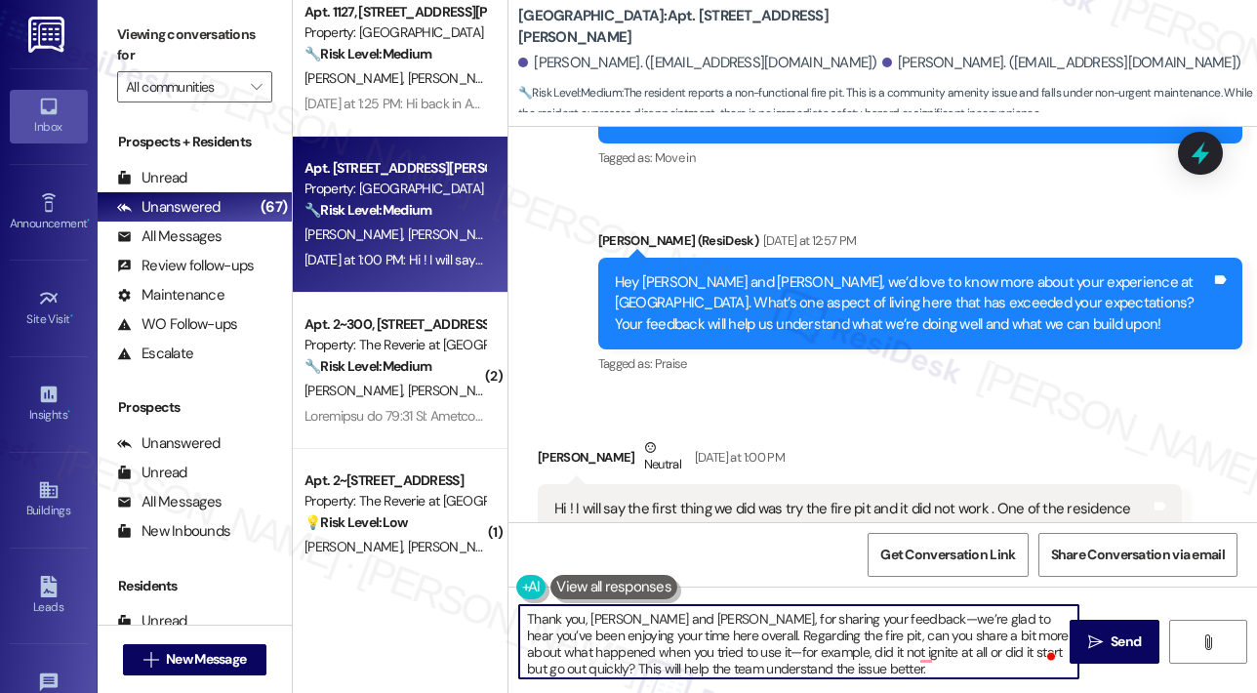
click at [683, 616] on textarea "Thank you, Tiffany and Chris, for sharing your feedback—we’re glad to hear you’…" at bounding box center [798, 641] width 559 height 73
type textarea "Thank you, Tiffany, for sharing your feedback—we’re glad to hear you’ve been en…"
click at [753, 659] on textarea "Thank you, Tiffany, for sharing your feedback—we’re glad to hear you’ve been en…" at bounding box center [798, 641] width 559 height 73
click at [753, 654] on textarea "Thank you, Tiffany, for sharing your feedback—we’re glad to hear you’ve been en…" at bounding box center [798, 641] width 559 height 73
click at [843, 644] on textarea "Thank you, Tiffany, for sharing your feedback—we’re glad to hear you’ve been en…" at bounding box center [798, 641] width 559 height 73
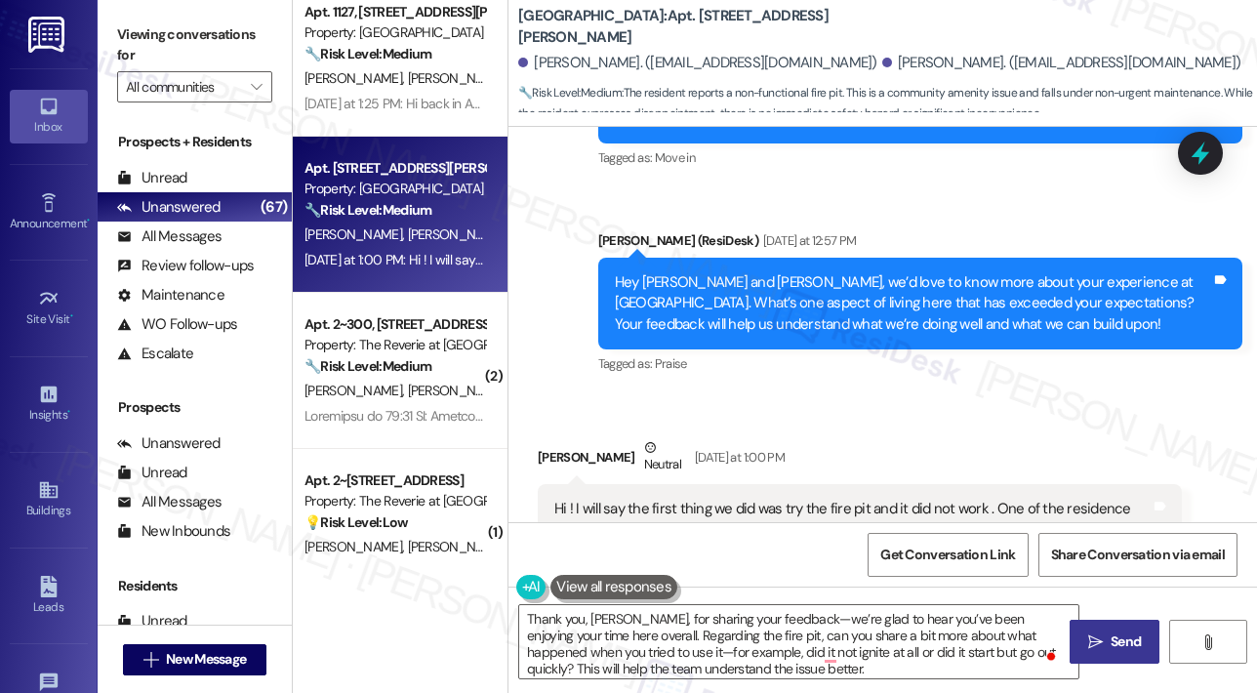
click at [1099, 641] on icon "" at bounding box center [1095, 642] width 15 height 16
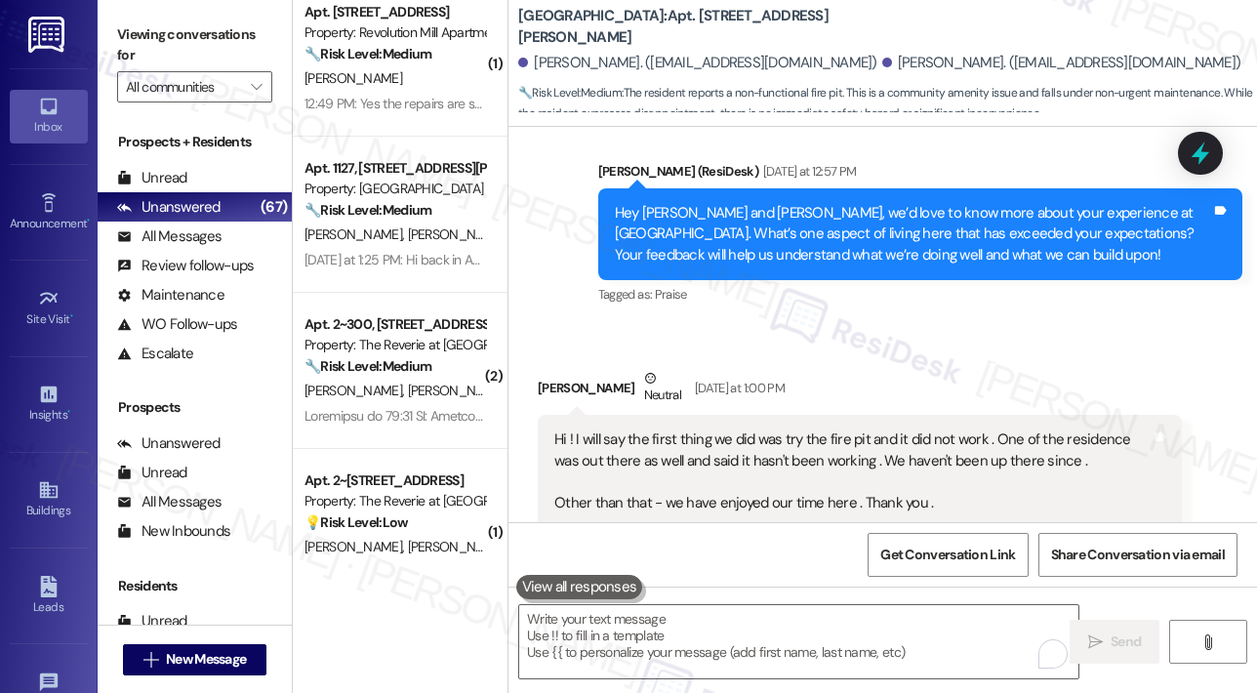
scroll to position [395, 0]
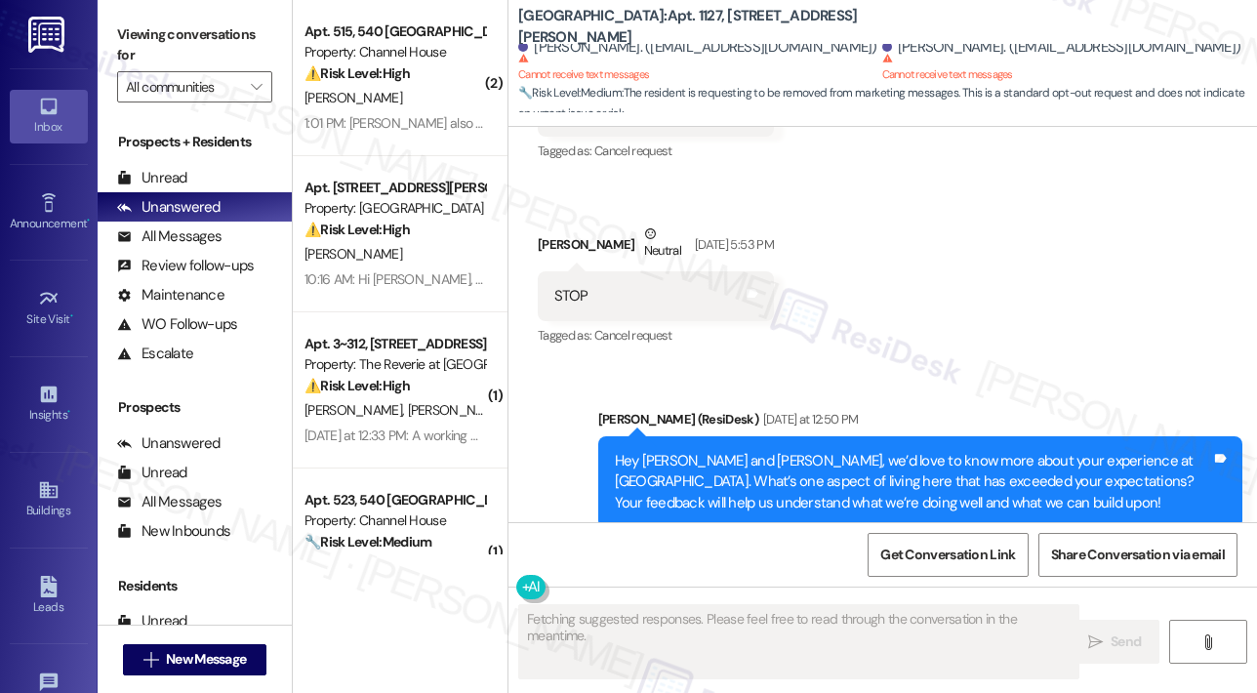
scroll to position [729, 0]
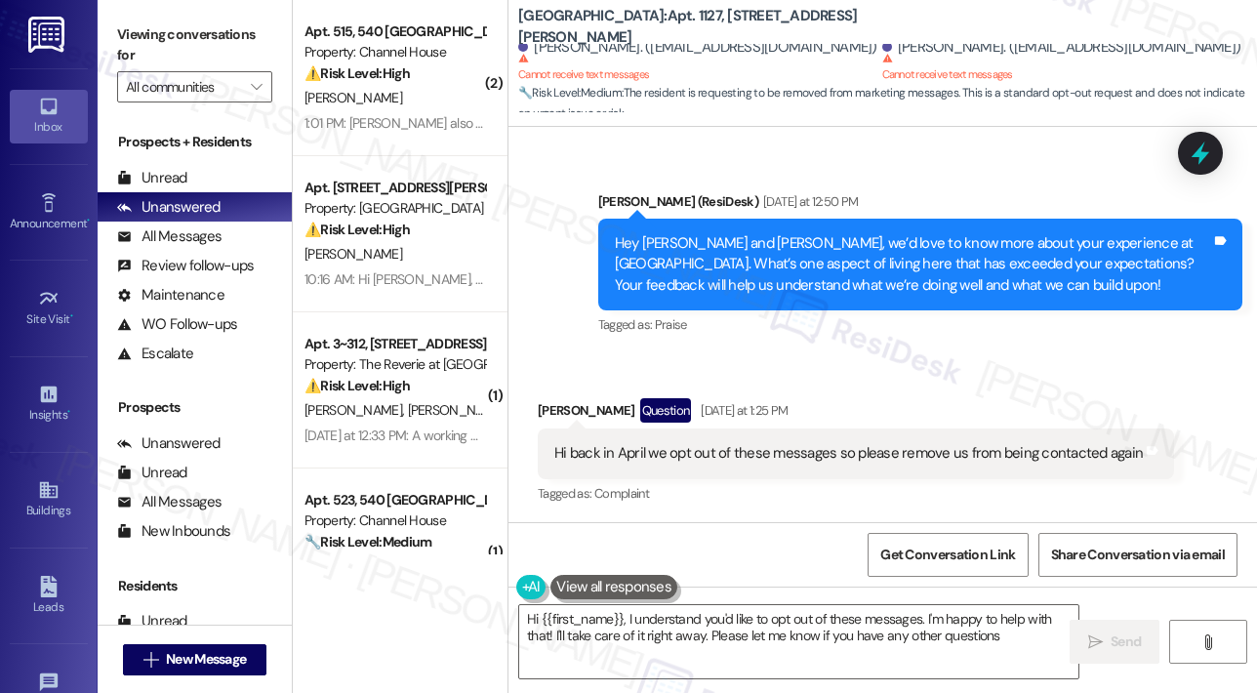
type textarea "Hi {{first_name}}, I understand you'd like to opt out of these messages. I'm ha…"
click at [983, 377] on div "Received via SMS [PERSON_NAME] Question [DATE] at 1:25 PM Hi back in April we o…" at bounding box center [882, 438] width 748 height 169
click at [1012, 174] on div "Announcement, sent via SMS [PERSON_NAME] (ResiDesk) [DATE] at 12:50 PM Hey [PER…" at bounding box center [882, 250] width 748 height 207
click at [1026, 362] on div "Received via SMS [PERSON_NAME] Question [DATE] at 1:25 PM Hi back in April we o…" at bounding box center [882, 438] width 748 height 169
click at [1027, 355] on div "Received via SMS [PERSON_NAME] Question [DATE] at 1:25 PM Hi back in April we o…" at bounding box center [882, 438] width 748 height 169
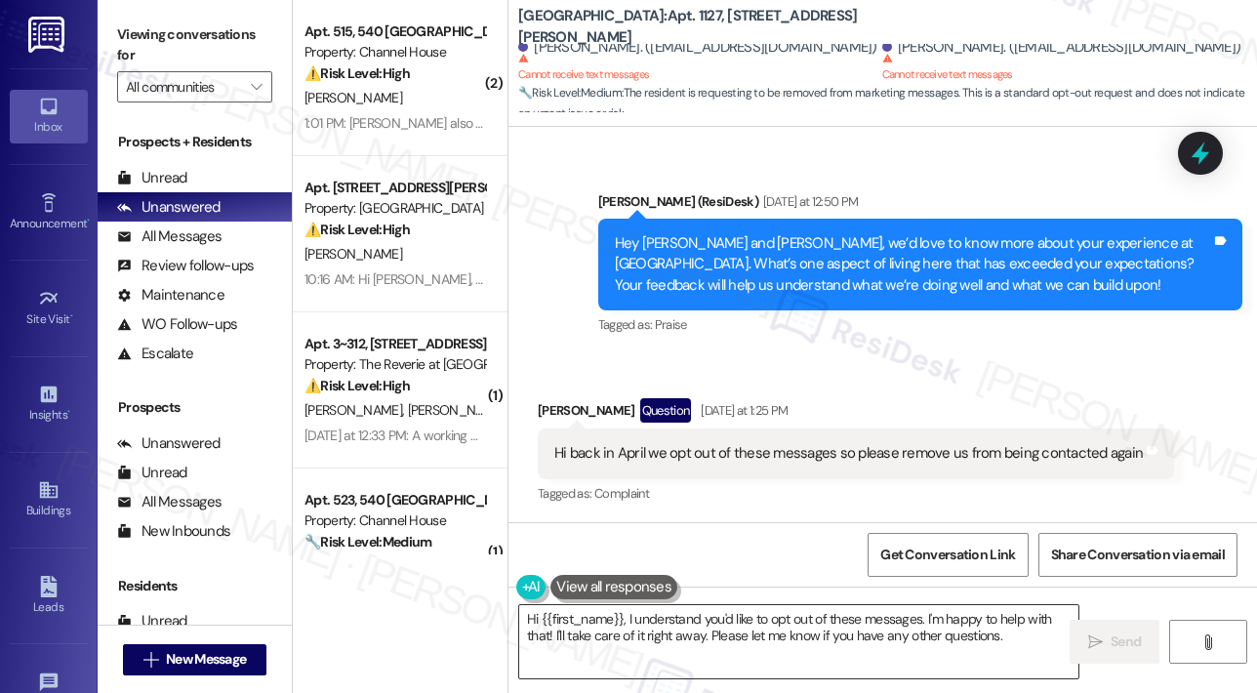
click at [919, 636] on textarea "Hi {{first_name}}, I understand you'd like to opt out of these messages. I'm ha…" at bounding box center [798, 641] width 559 height 73
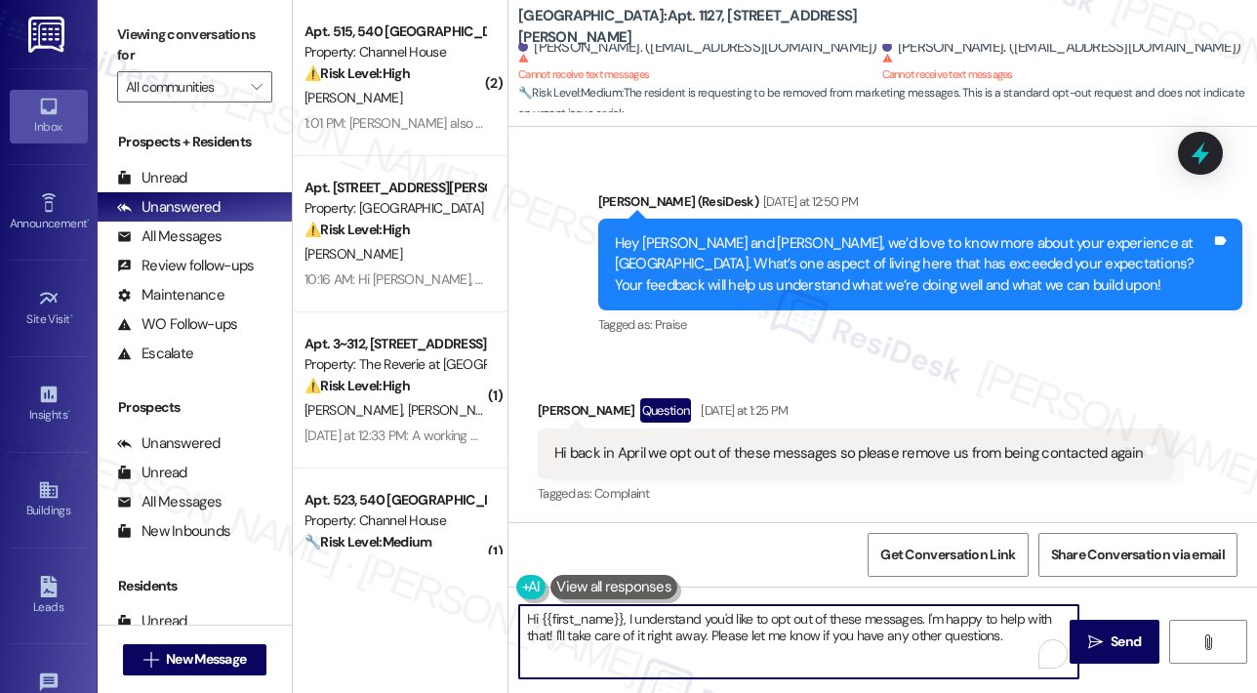
click at [1036, 642] on textarea "Hi {{first_name}}, I understand you'd like to opt out of these messages. I'm ha…" at bounding box center [798, 641] width 559 height 73
click at [1036, 375] on div "Received via SMS [PERSON_NAME] Question [DATE] at 1:25 PM Hi back in April we o…" at bounding box center [882, 438] width 748 height 169
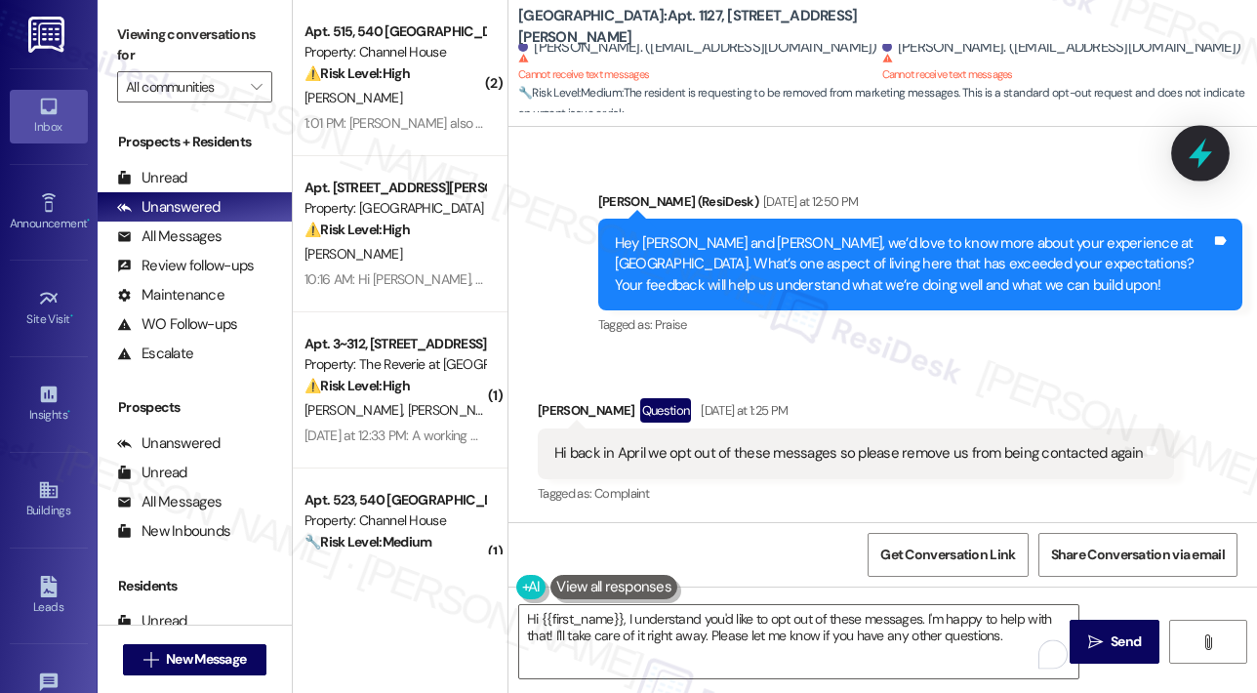
click at [1191, 158] on icon at bounding box center [1200, 154] width 23 height 30
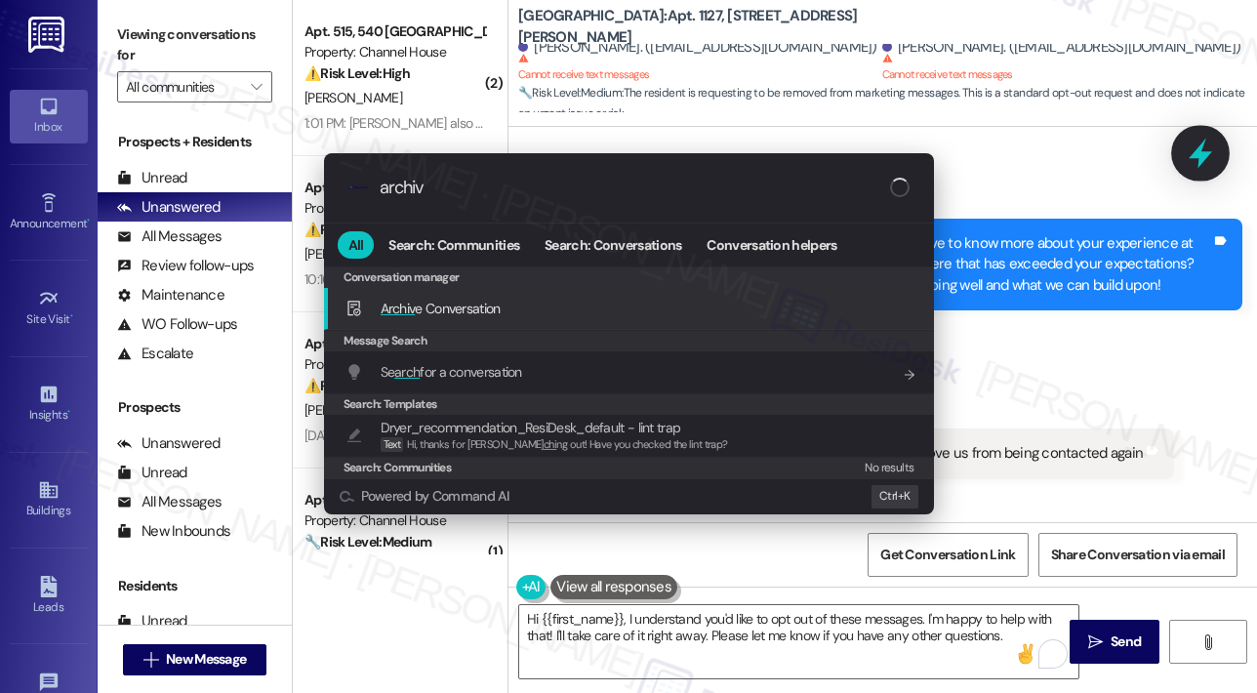
type input "archive"
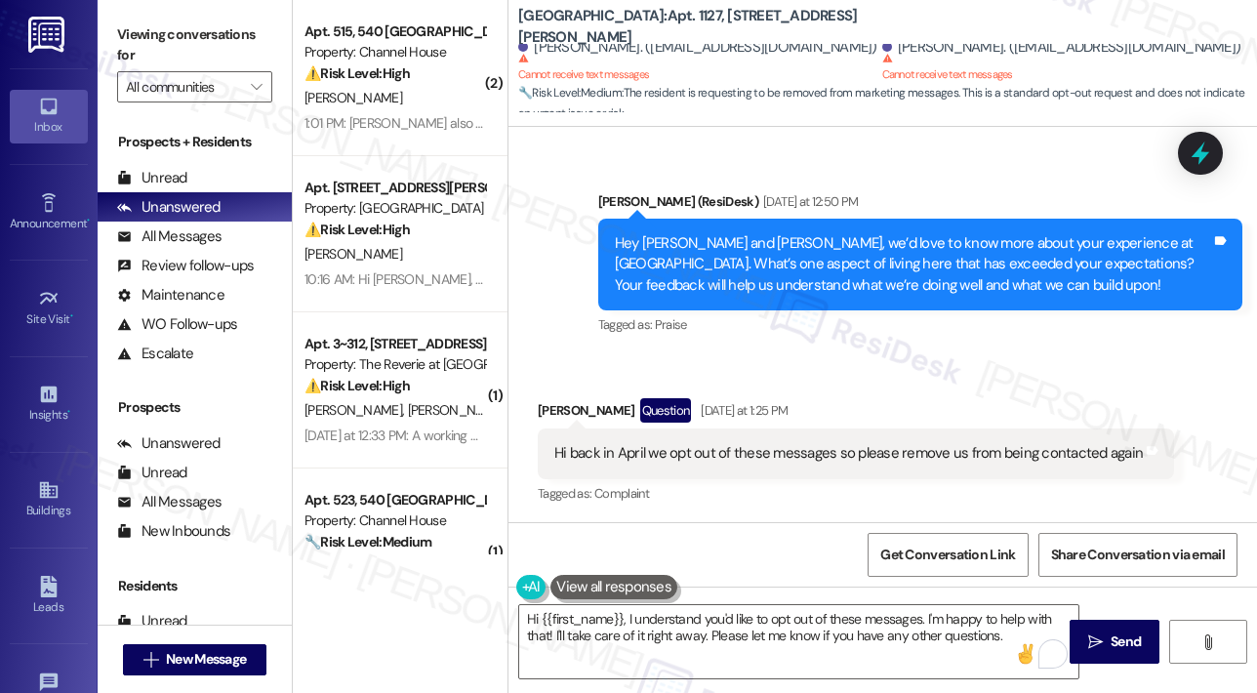
click at [860, 380] on div "Received via SMS [PERSON_NAME] Question [DATE] at 1:25 PM Hi back in April we o…" at bounding box center [882, 438] width 748 height 169
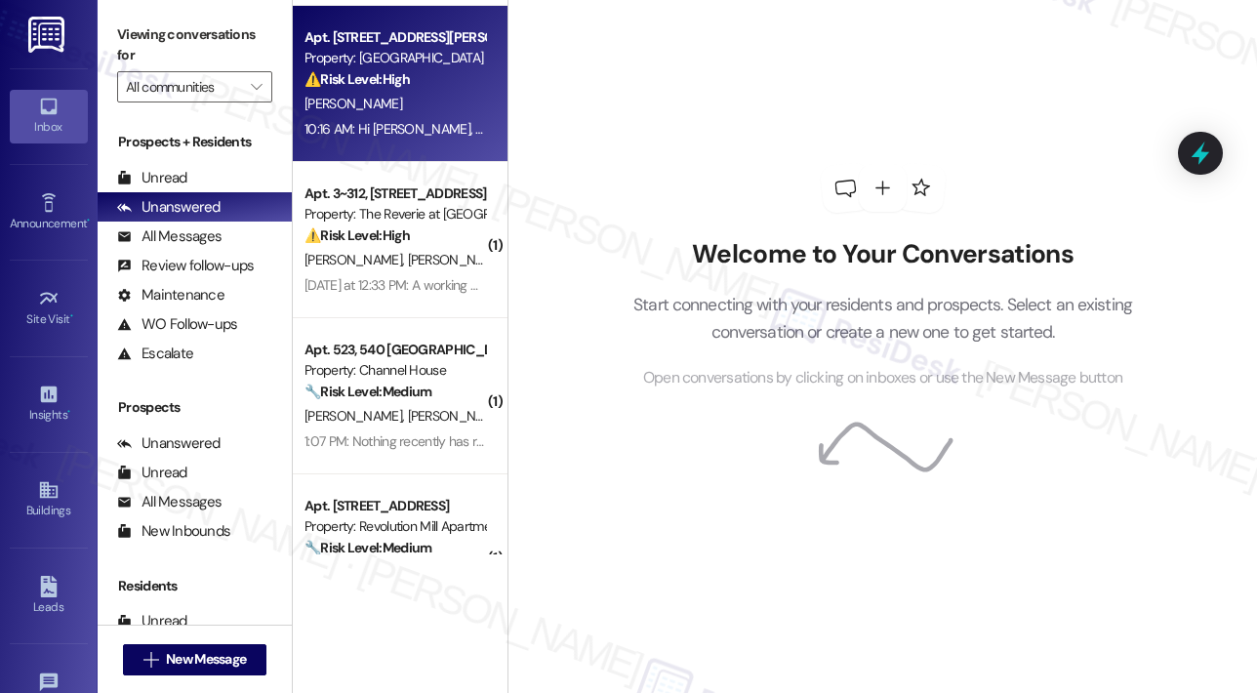
scroll to position [195, 0]
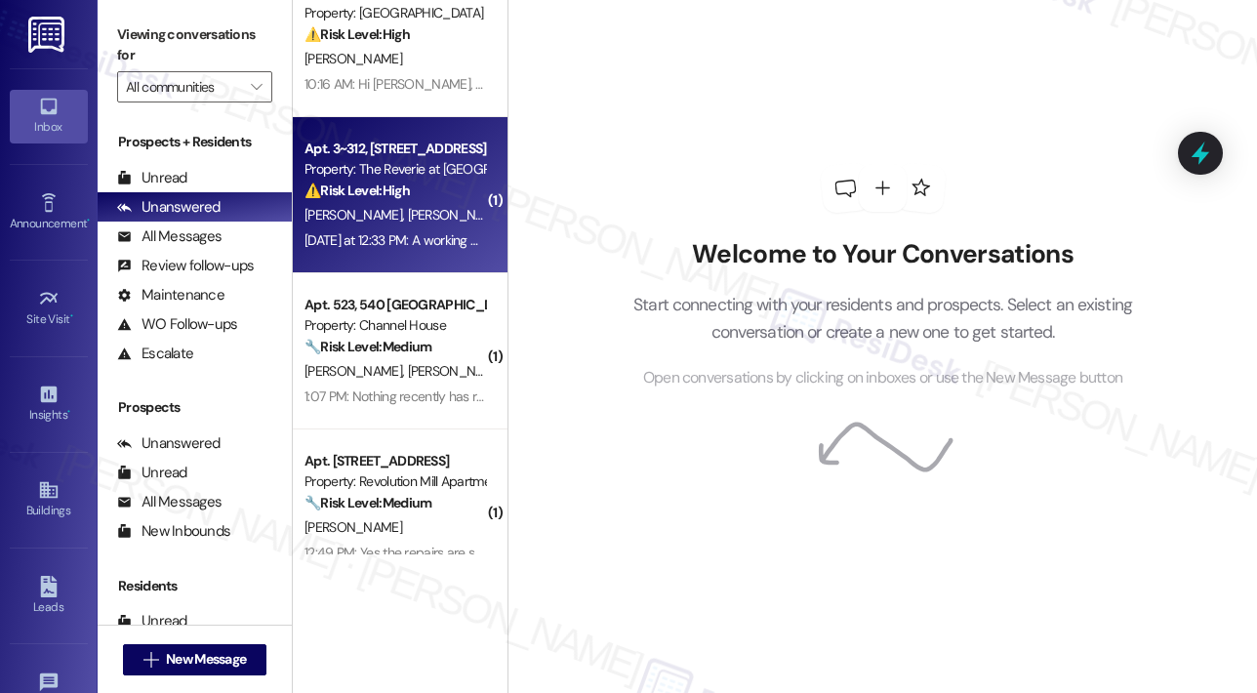
click at [430, 237] on div "Yesterday at 12:33 PM: A working elevator button on floor 3 of building 3 Yeste…" at bounding box center [494, 240] width 381 height 18
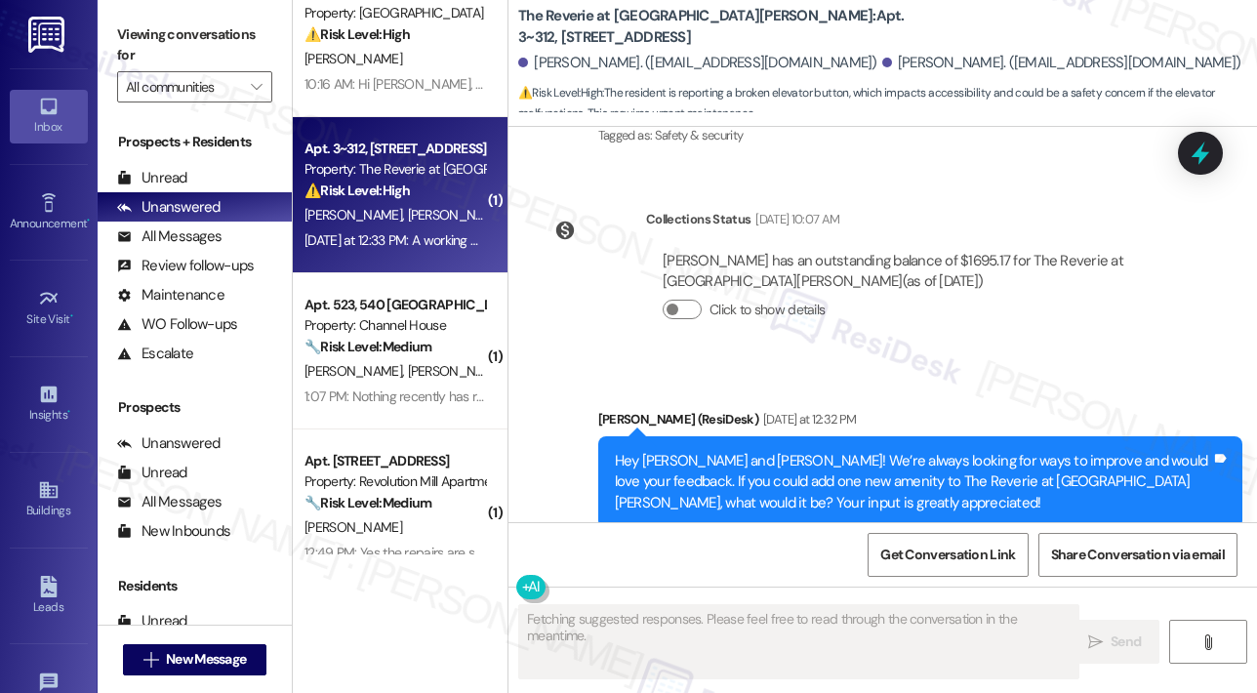
scroll to position [3767, 0]
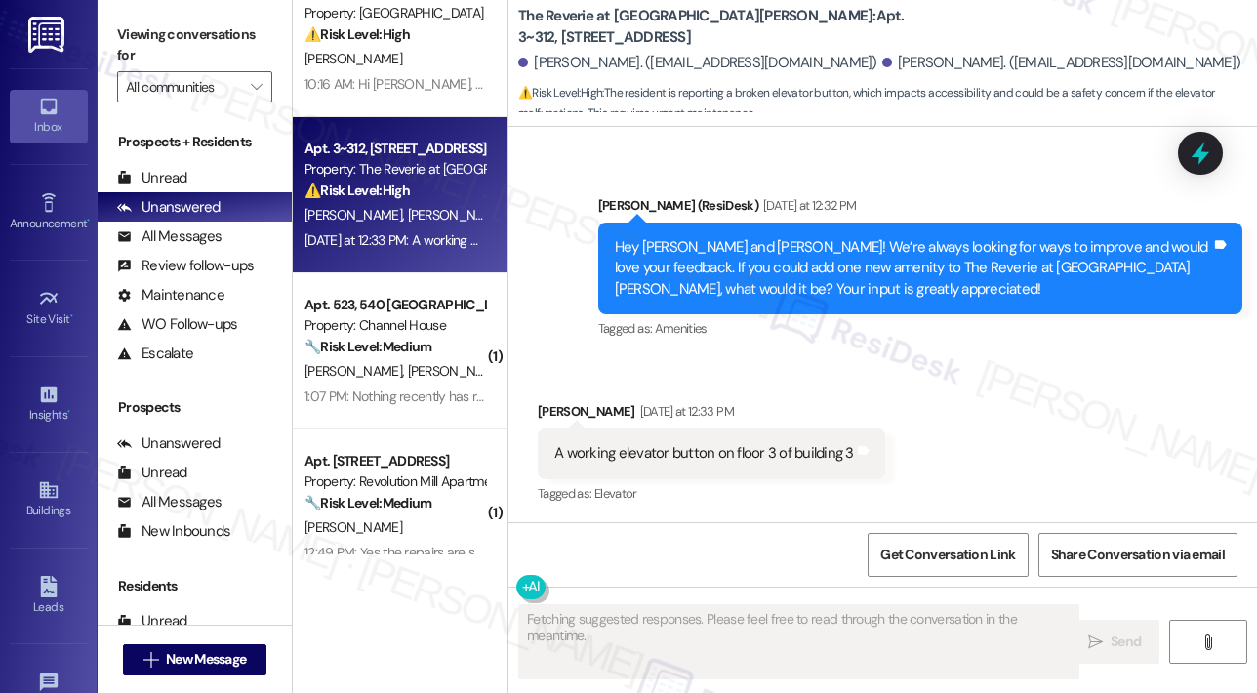
click at [1043, 431] on div "Received via SMS Daniel Zieno Yesterday at 12:33 PM A working elevator button o…" at bounding box center [882, 439] width 748 height 165
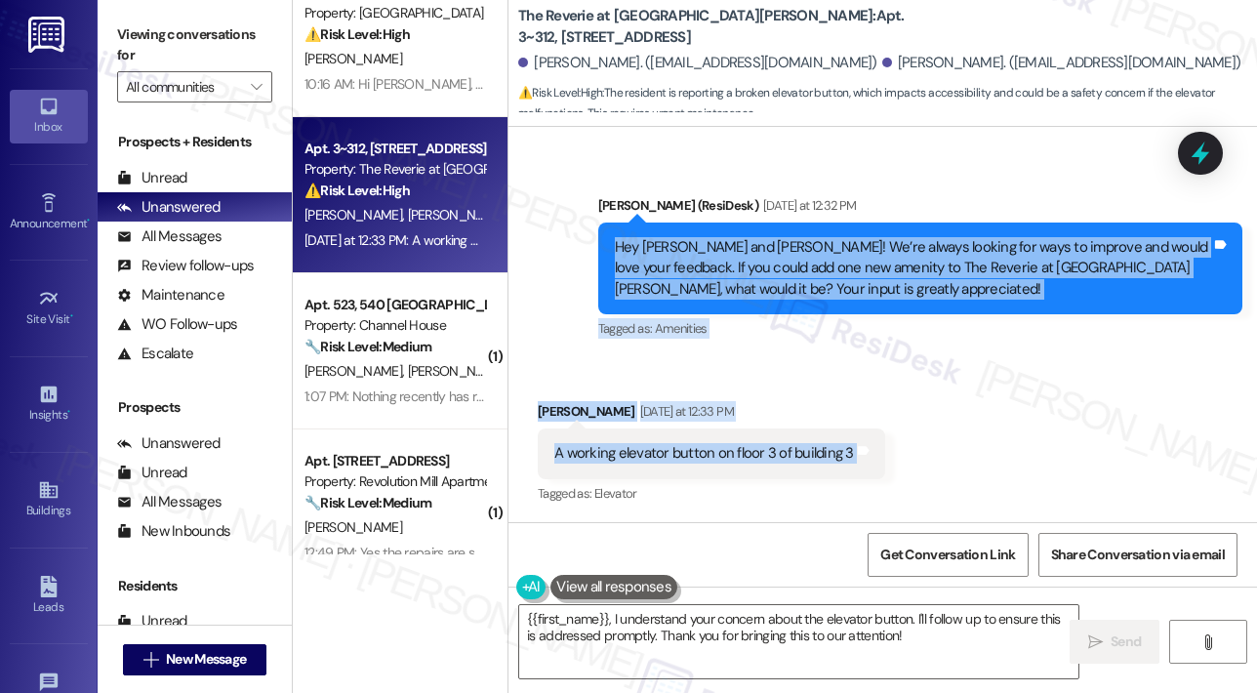
drag, startPoint x: 613, startPoint y: 247, endPoint x: 860, endPoint y: 471, distance: 333.7
click at [860, 471] on div "Survey, sent via SMS Residesk Automated Survey Dec 05, 2024 at 12:54 PM Chloe a…" at bounding box center [882, 324] width 748 height 395
copy div "Hey Chloe and Daniel! We’re always looking for ways to improve and would love y…"
click at [1023, 405] on div "Received via SMS Daniel Zieno Yesterday at 12:33 PM A working elevator button o…" at bounding box center [882, 439] width 748 height 165
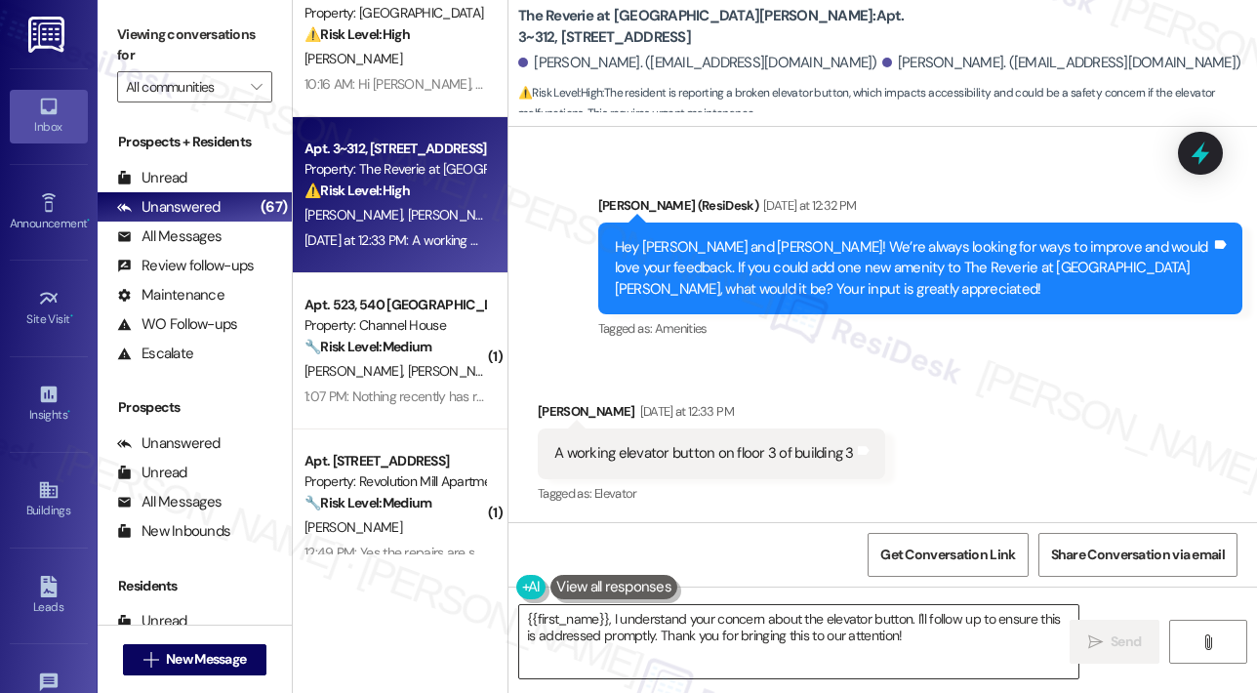
click at [941, 642] on textarea "{{first_name}}, I understand your concern about the elevator button. I'll follo…" at bounding box center [798, 641] width 559 height 73
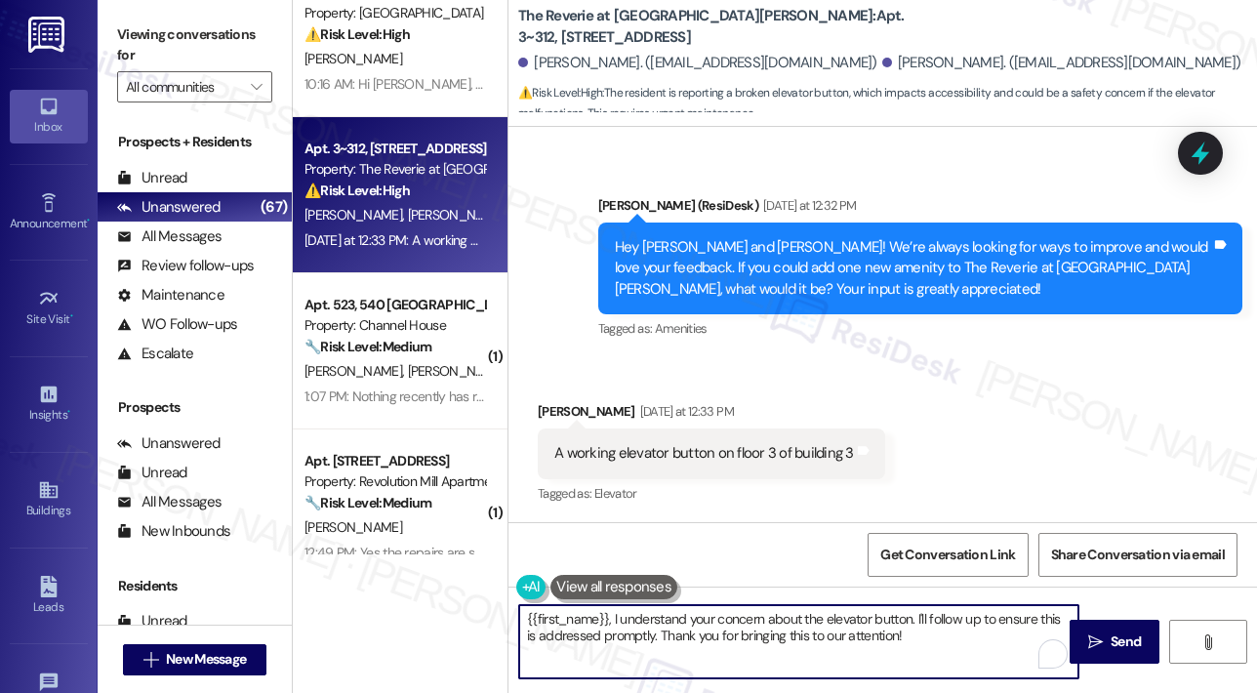
drag, startPoint x: 947, startPoint y: 638, endPoint x: 508, endPoint y: 585, distance: 441.4
click at [508, 585] on div "Survey, sent via SMS Residesk Automated Survey Dec 05, 2024 at 12:54 PM Chloe a…" at bounding box center [882, 473] width 748 height 693
paste textarea "Thank you, Chloe and Daniel, for pointing this out. Can you confirm if the elev…"
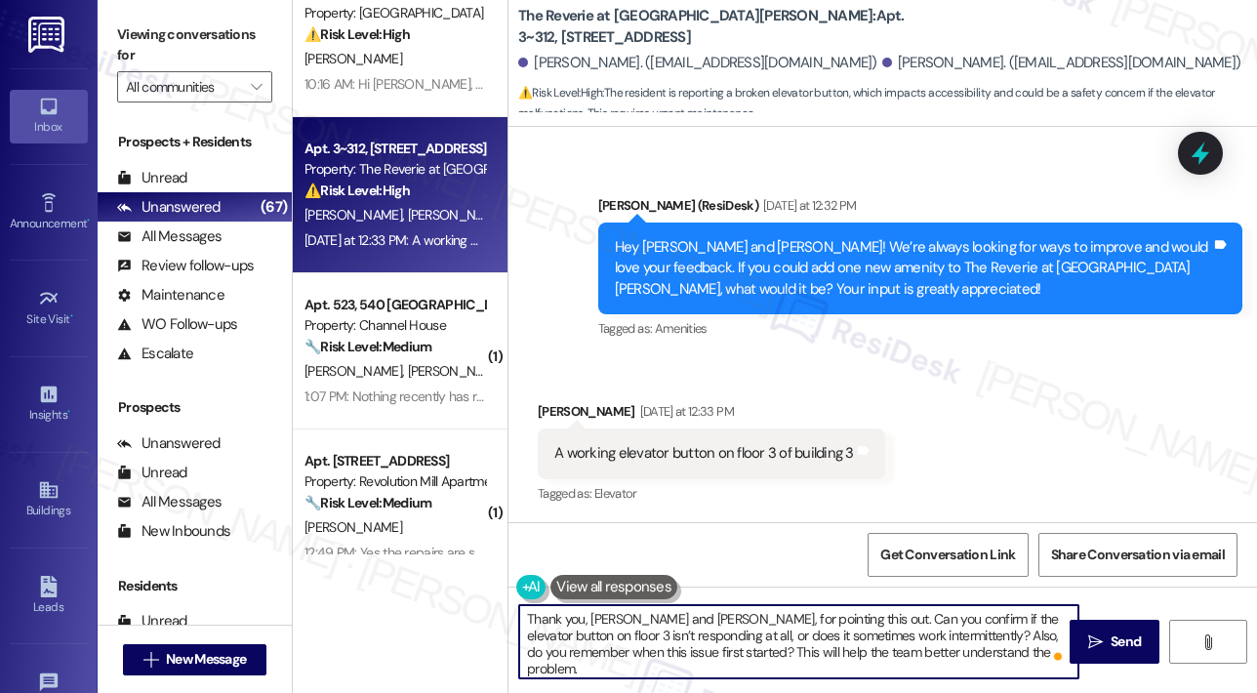
click at [651, 618] on textarea "Thank you, Chloe and Daniel, for pointing this out. Can you confirm if the elev…" at bounding box center [798, 641] width 559 height 73
type textarea "Thank you, Daniel, for pointing this out. Can you confirm if the elevator butto…"
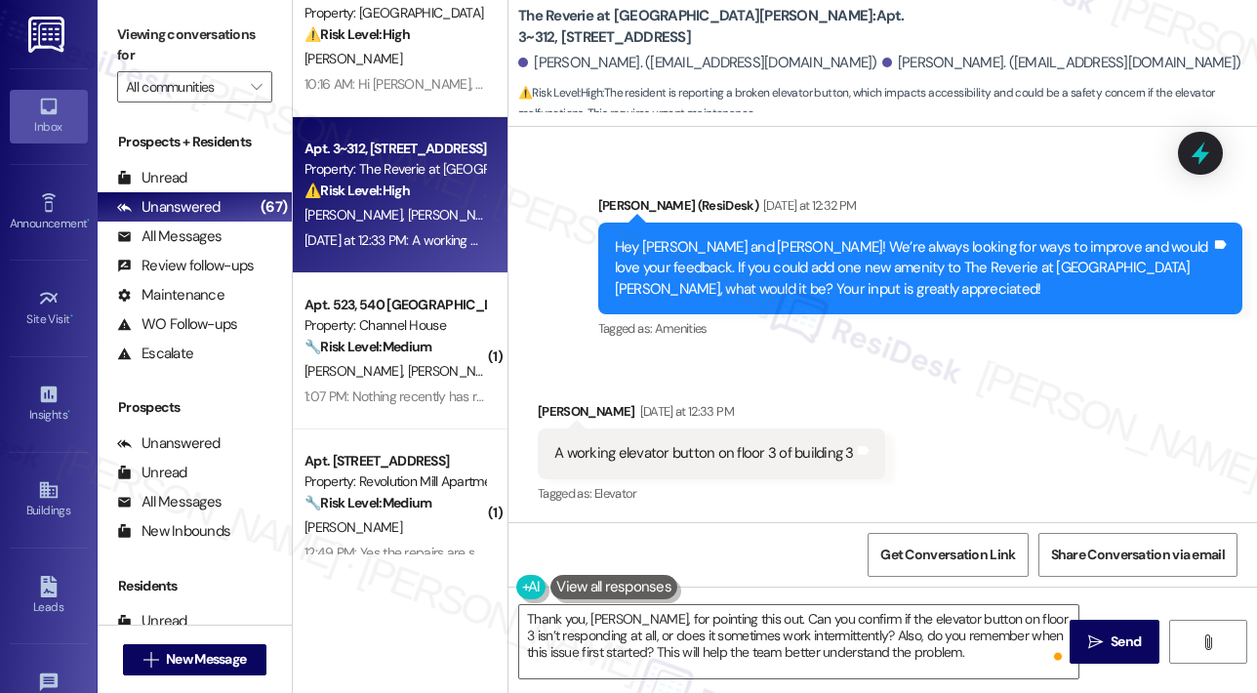
click at [1081, 464] on div "Received via SMS Daniel Zieno Yesterday at 12:33 PM A working elevator button o…" at bounding box center [882, 439] width 748 height 165
click at [910, 631] on textarea "Thank you, Daniel, for pointing this out. Can you confirm if the elevator butto…" at bounding box center [798, 641] width 559 height 73
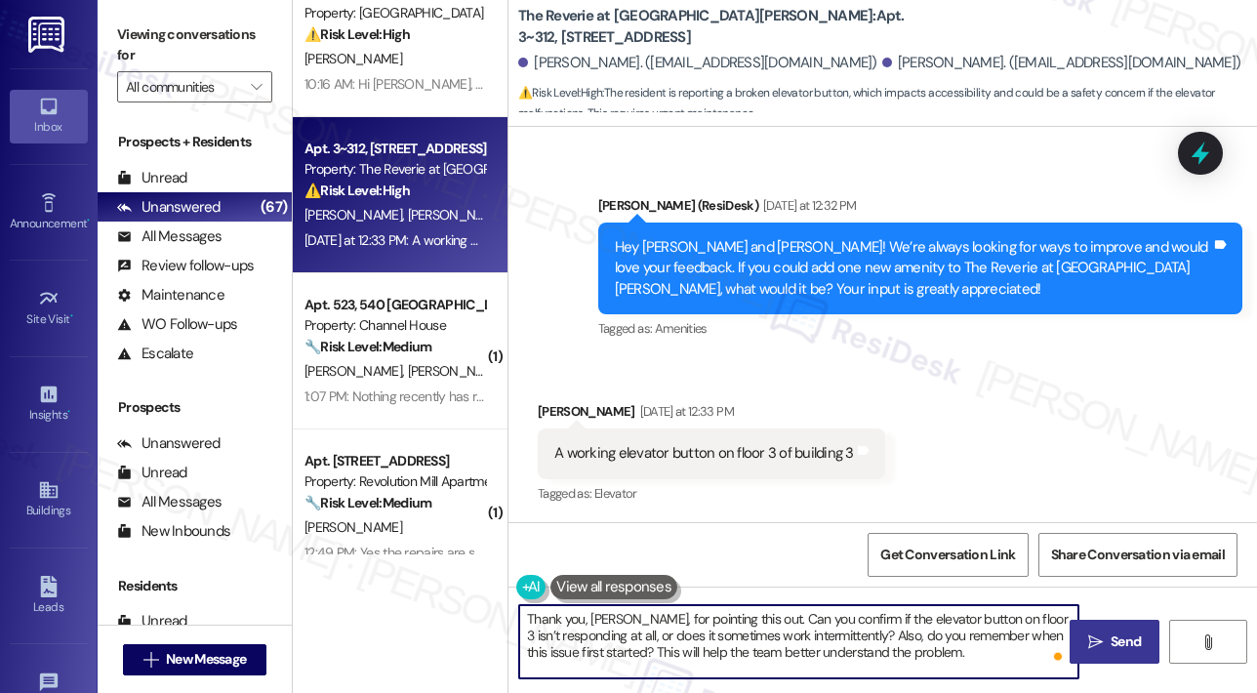
click at [1107, 644] on span "Send" at bounding box center [1126, 641] width 38 height 20
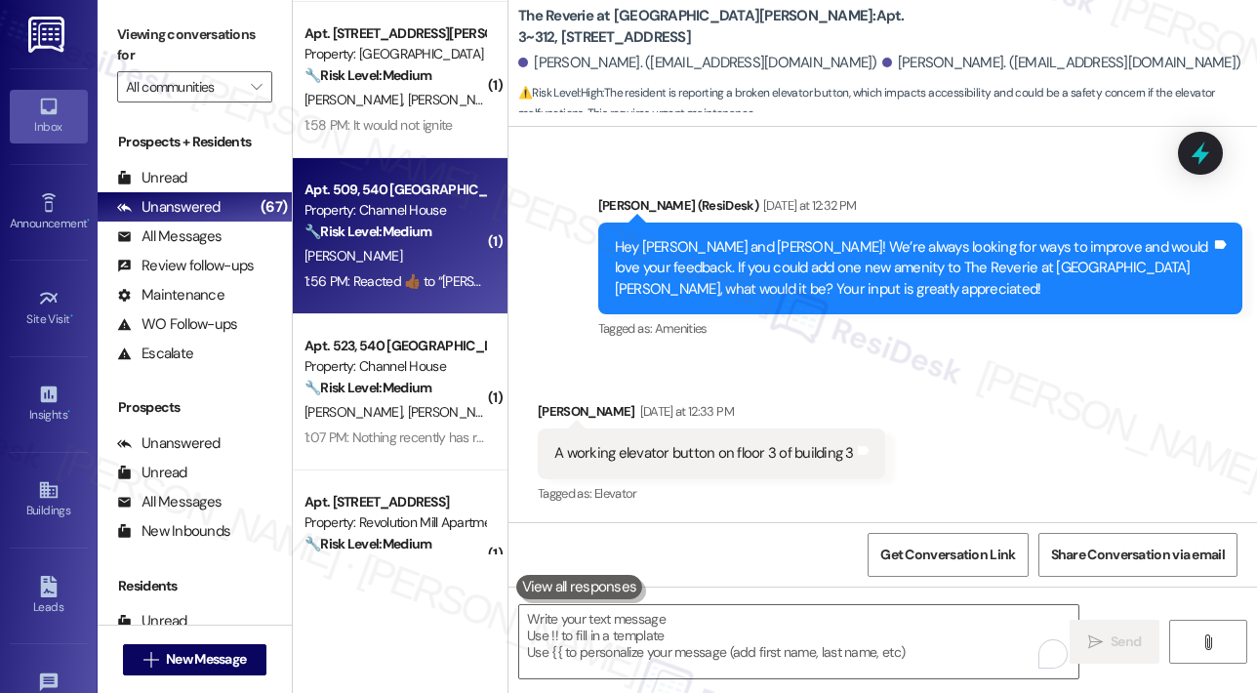
scroll to position [195, 0]
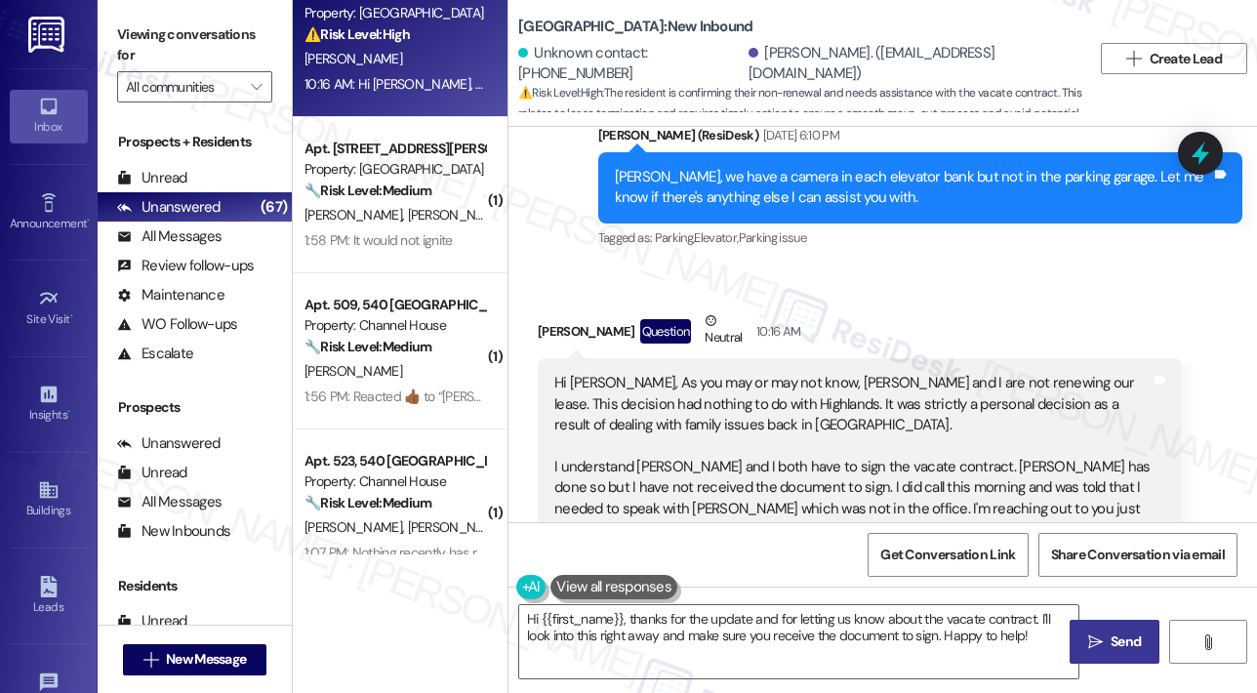
scroll to position [2212, 0]
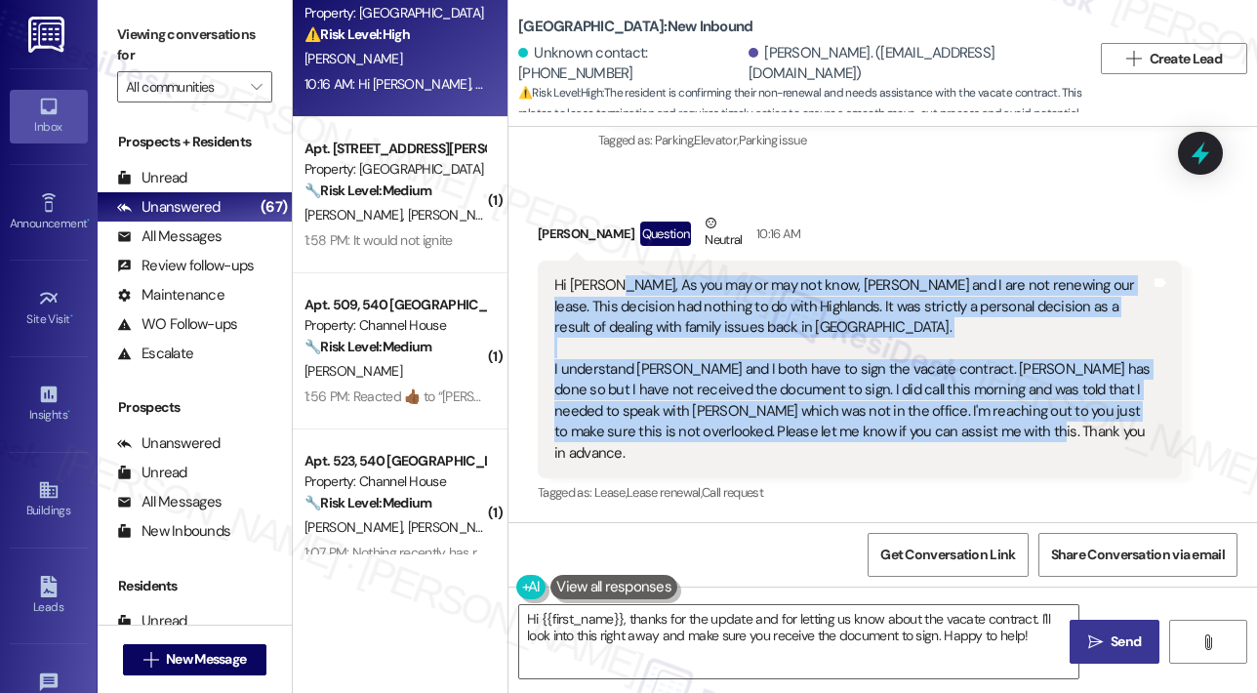
drag, startPoint x: 1000, startPoint y: 450, endPoint x: 611, endPoint y: 305, distance: 415.3
click at [611, 305] on div "Hi Sarah, As you may or may not know, Chris and I are not renewing our lease. T…" at bounding box center [852, 369] width 596 height 188
copy div "As you may or may not know, Chris and I are not renewing our lease. This decisi…"
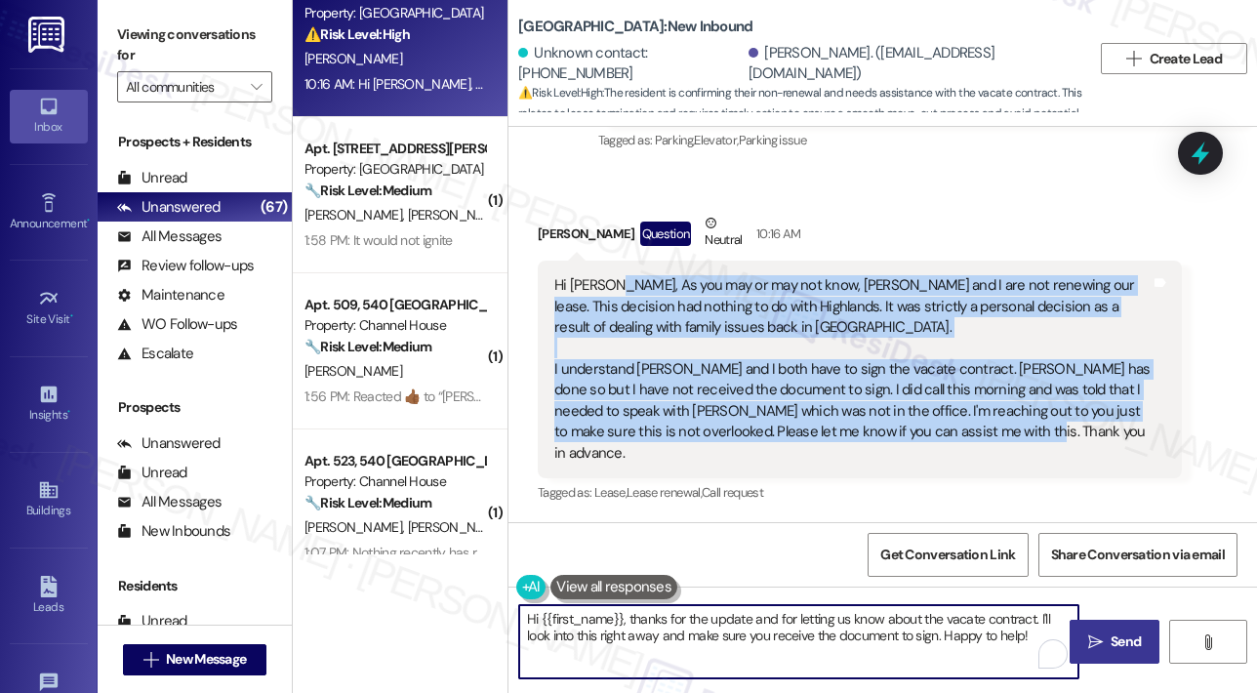
click at [592, 621] on textarea "Hi {{first_name}}, thanks for the update and for letting us know about the vaca…" at bounding box center [798, 641] width 559 height 73
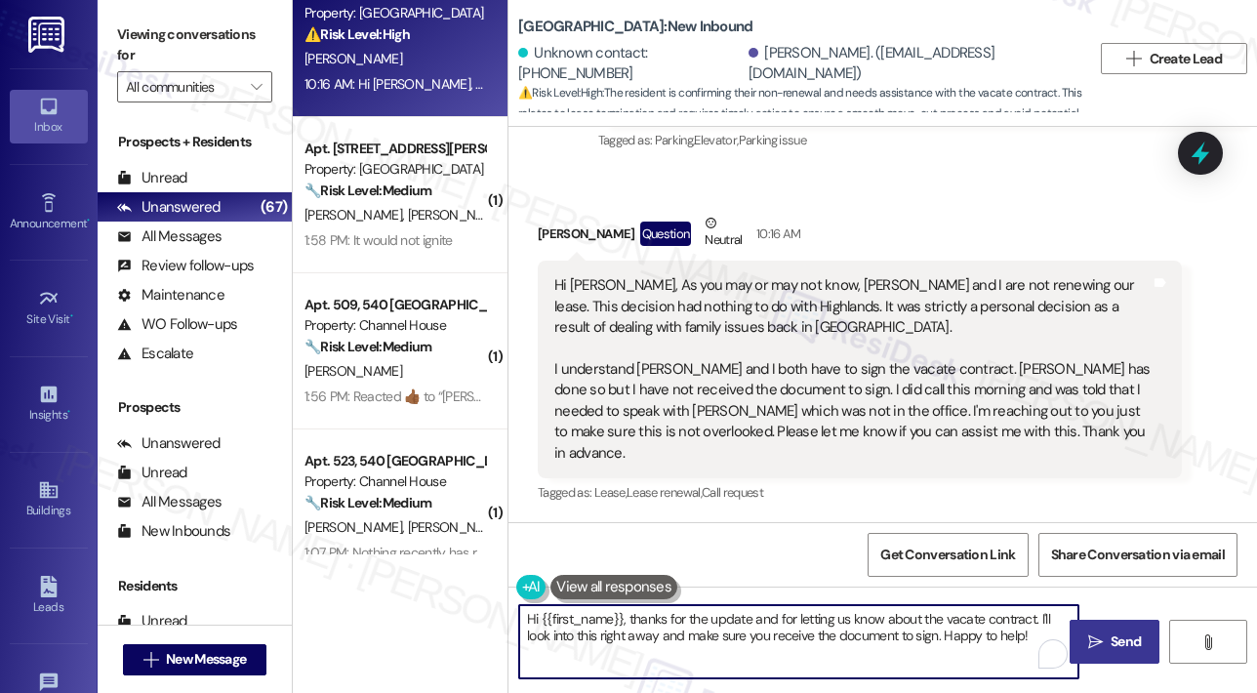
paste textarea "Thank you for reaching out and for letting me know about your decision not to r…"
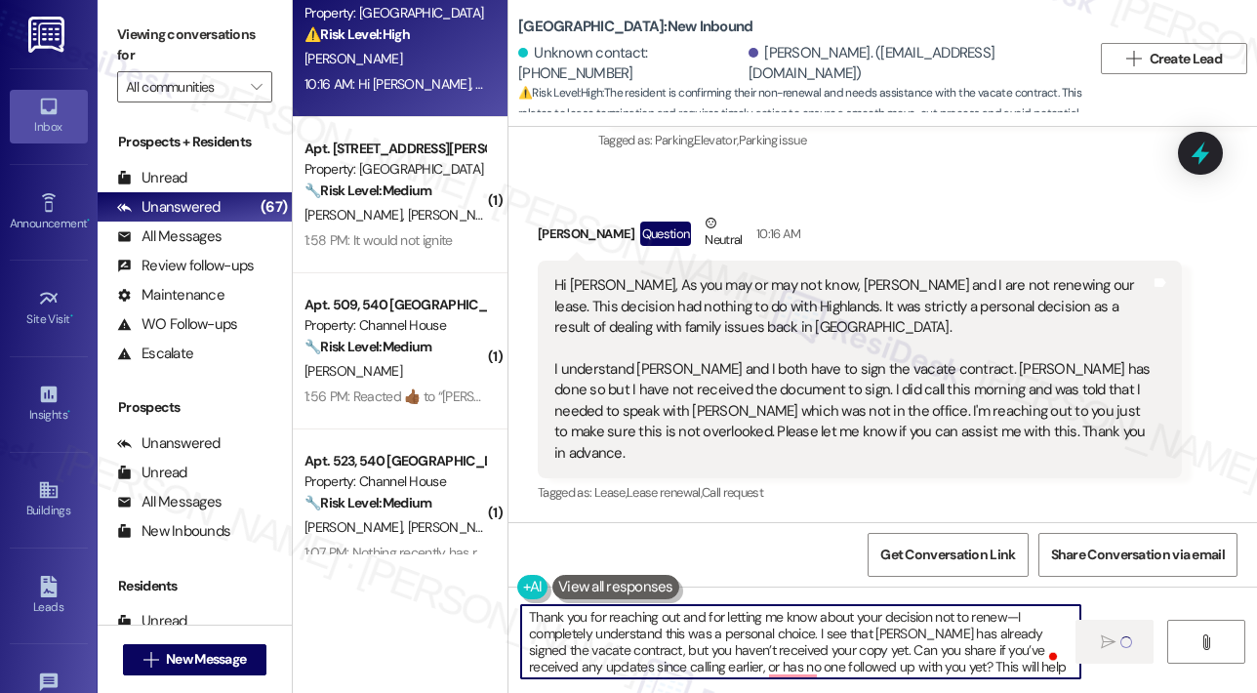
scroll to position [0, 0]
type textarea "Thank you for reaching out and for letting me know about your decision not to r…"
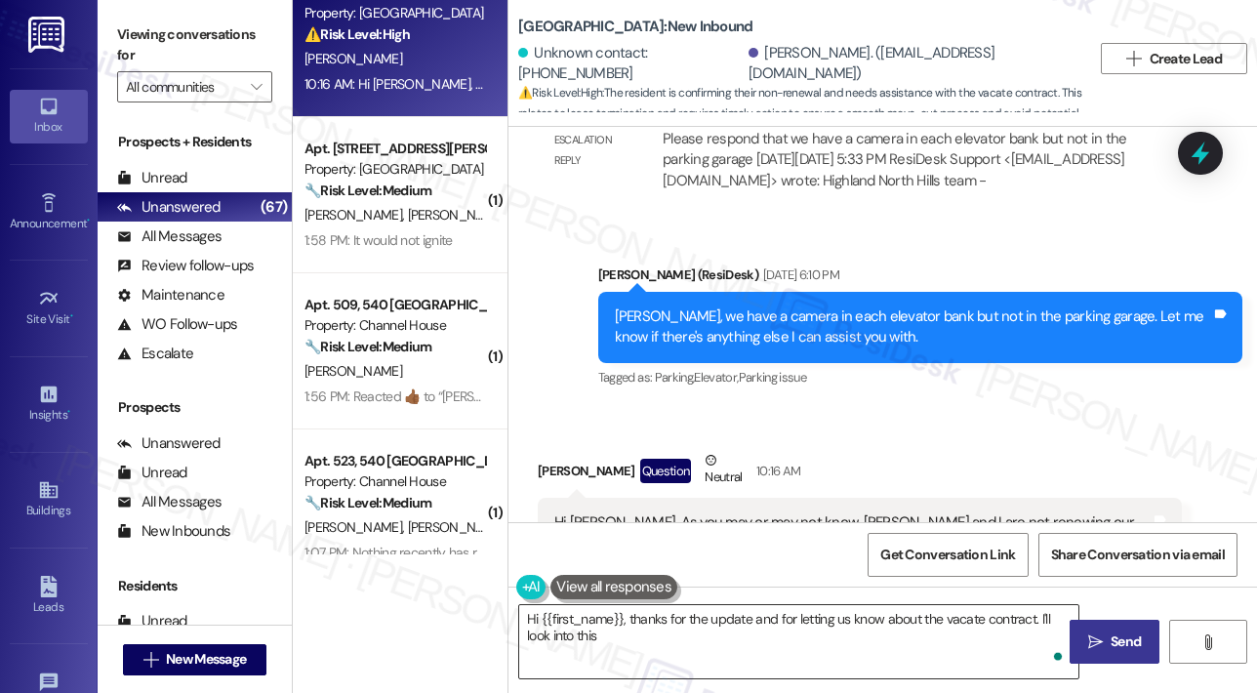
scroll to position [1880, 0]
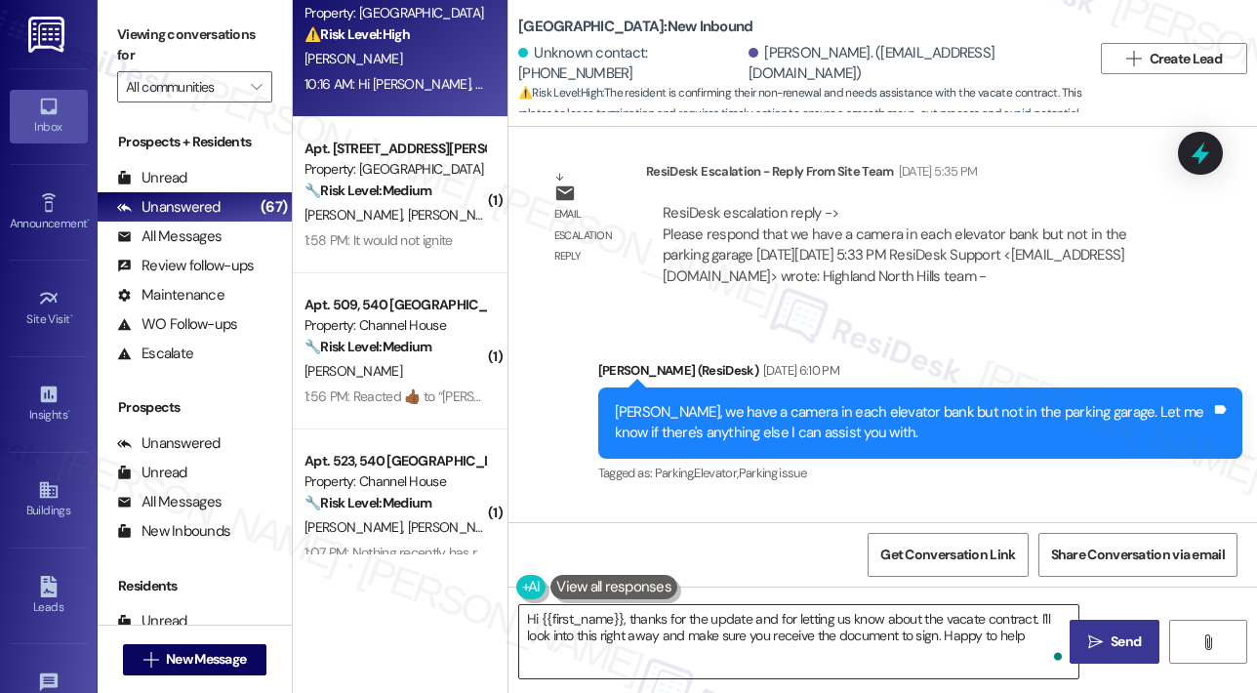
type textarea "Hi {{first_name}}, thanks for the update and for letting us know about the vaca…"
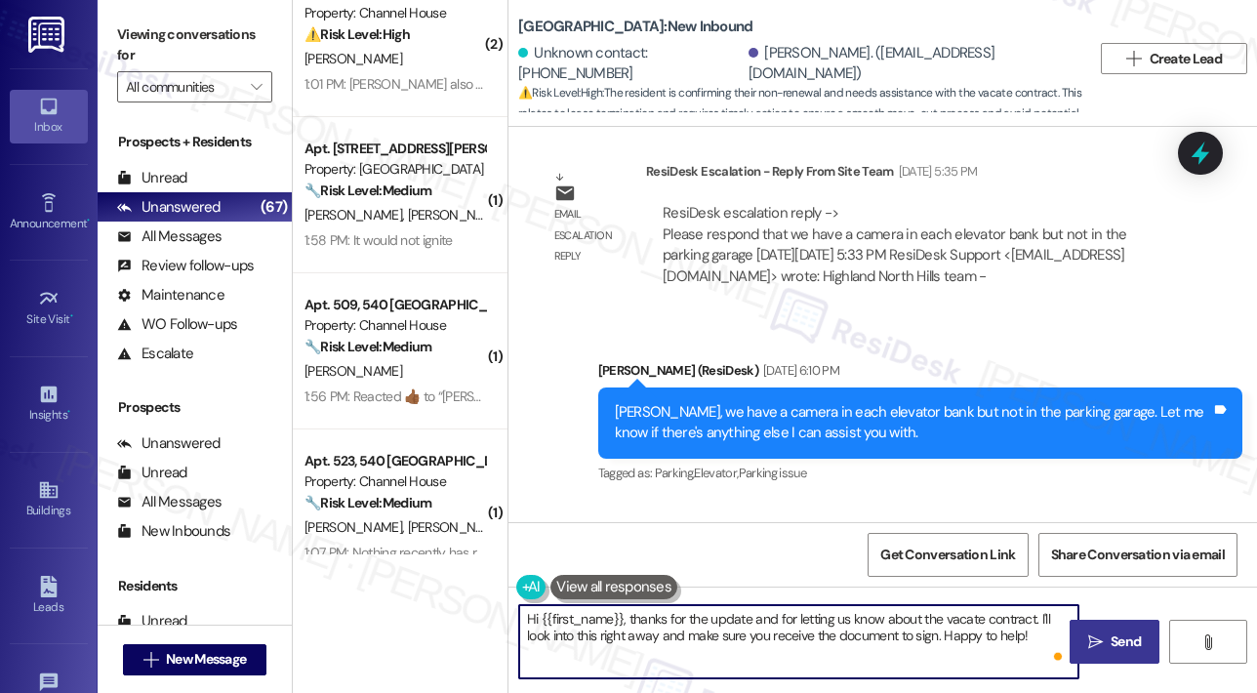
click at [1157, 316] on div "Email escalation reply ResiDesk Escalation - Reply From Site Team May 30, 2025 …" at bounding box center [859, 231] width 673 height 170
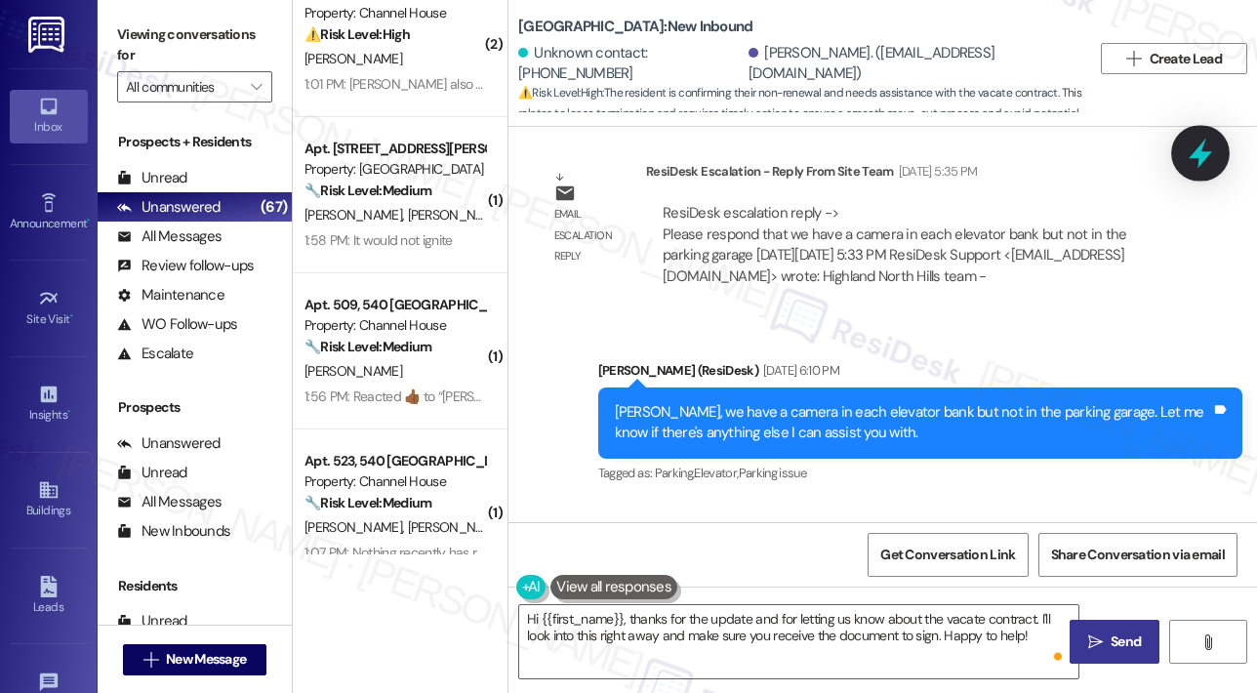
click at [1198, 160] on icon at bounding box center [1200, 154] width 23 height 30
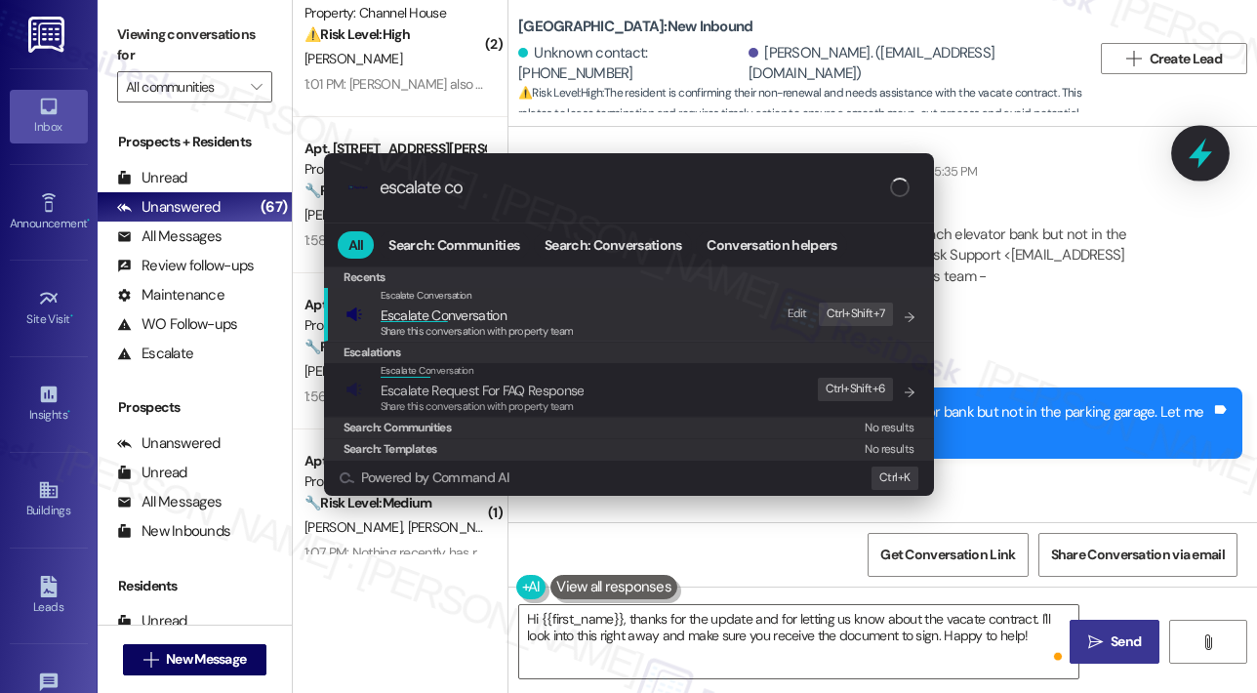
type input "escalate con"
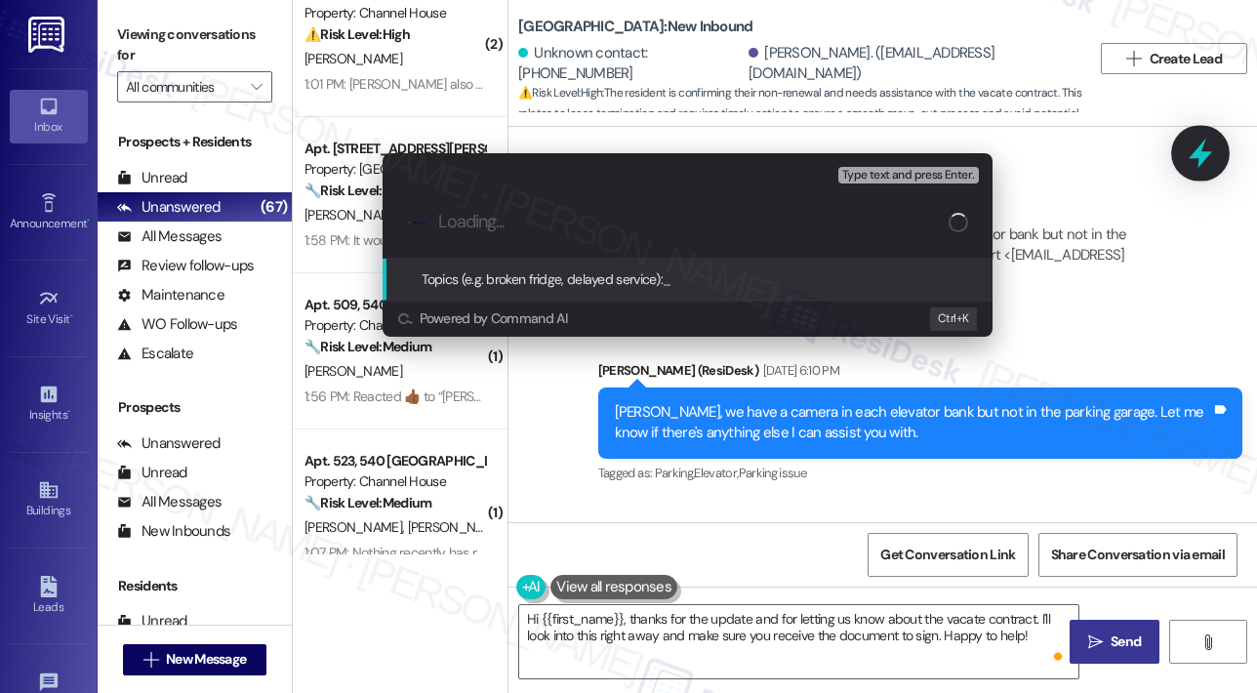
type input "Vacate Contract – Pending Signature & Follow-Up Needed"
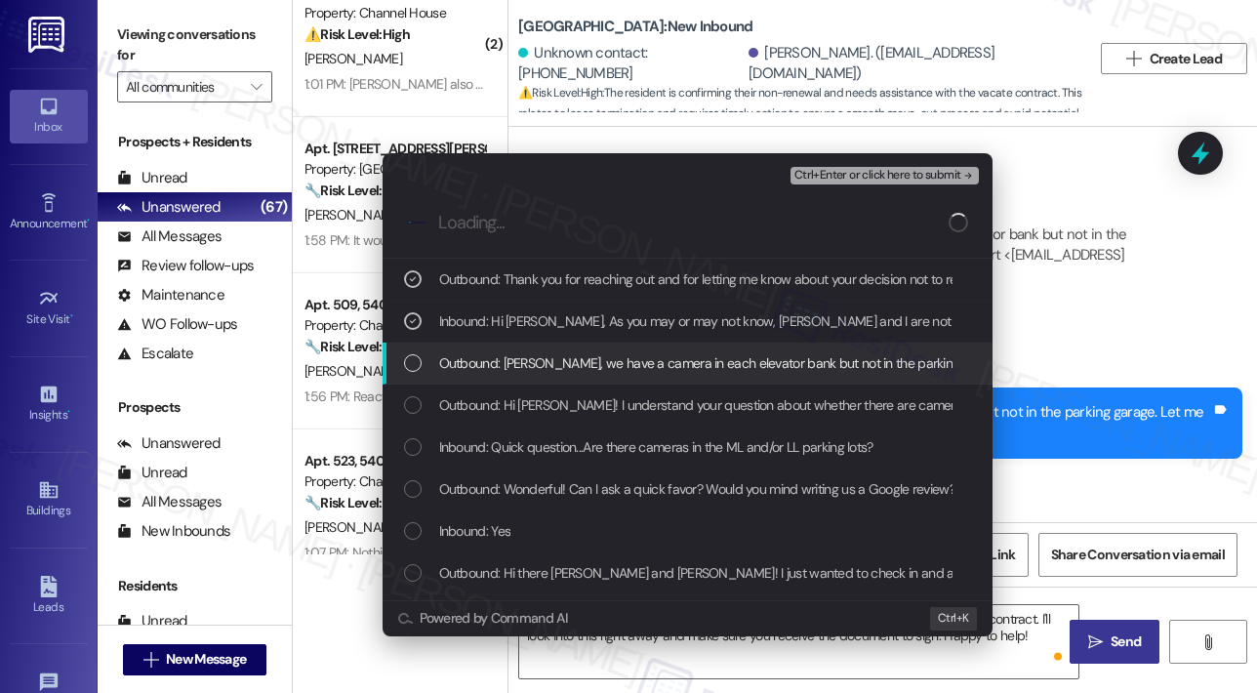
click at [608, 362] on span "Outbound: Kimberly, we have a camera in each elevator bank but not in the parki…" at bounding box center [882, 362] width 887 height 21
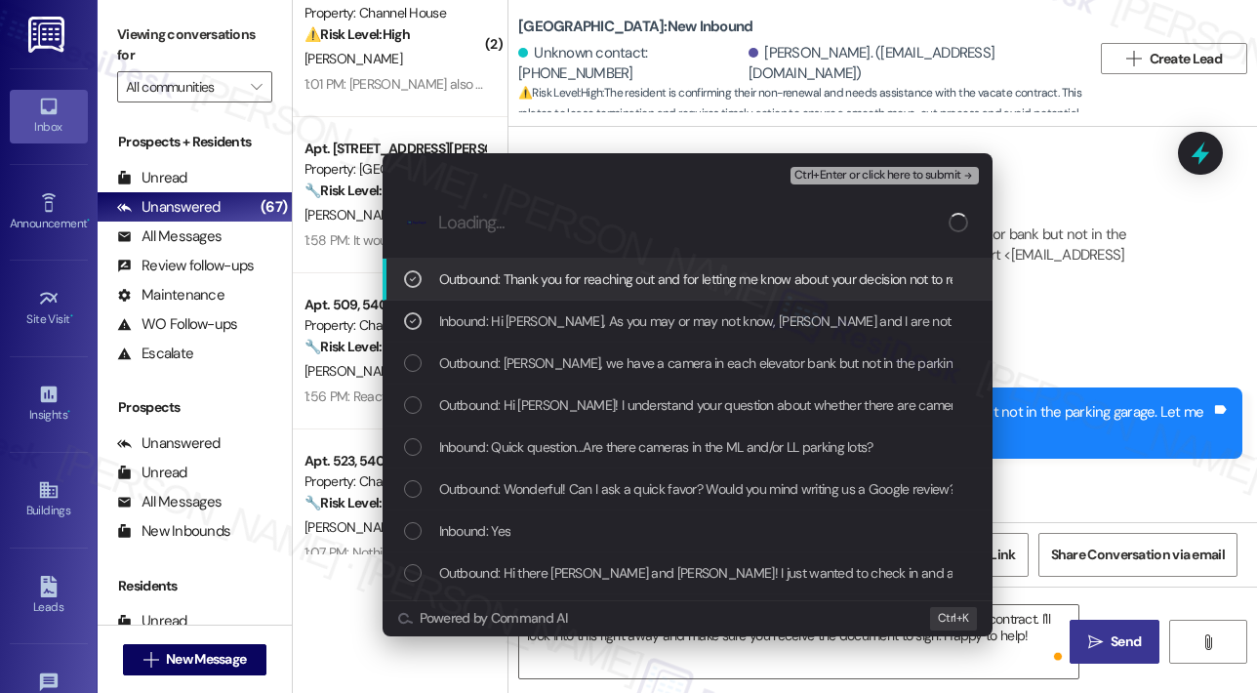
click at [833, 172] on span "Ctrl+Enter or click here to submit" at bounding box center [877, 176] width 167 height 14
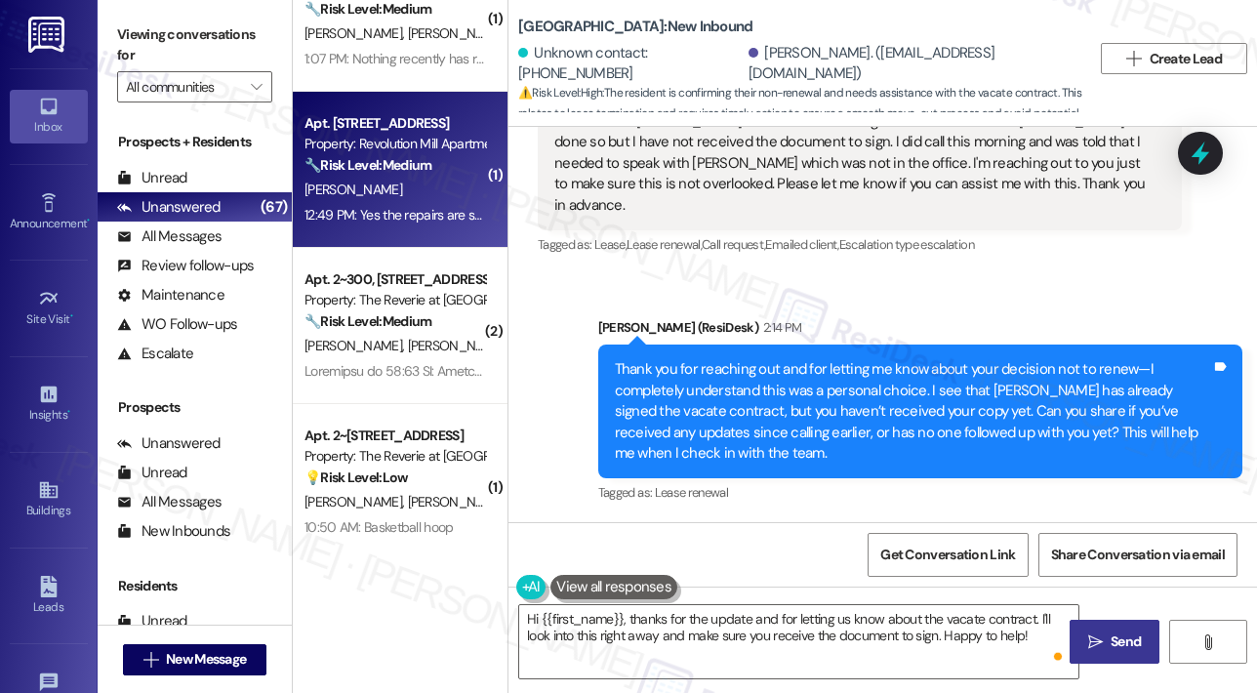
scroll to position [781, 0]
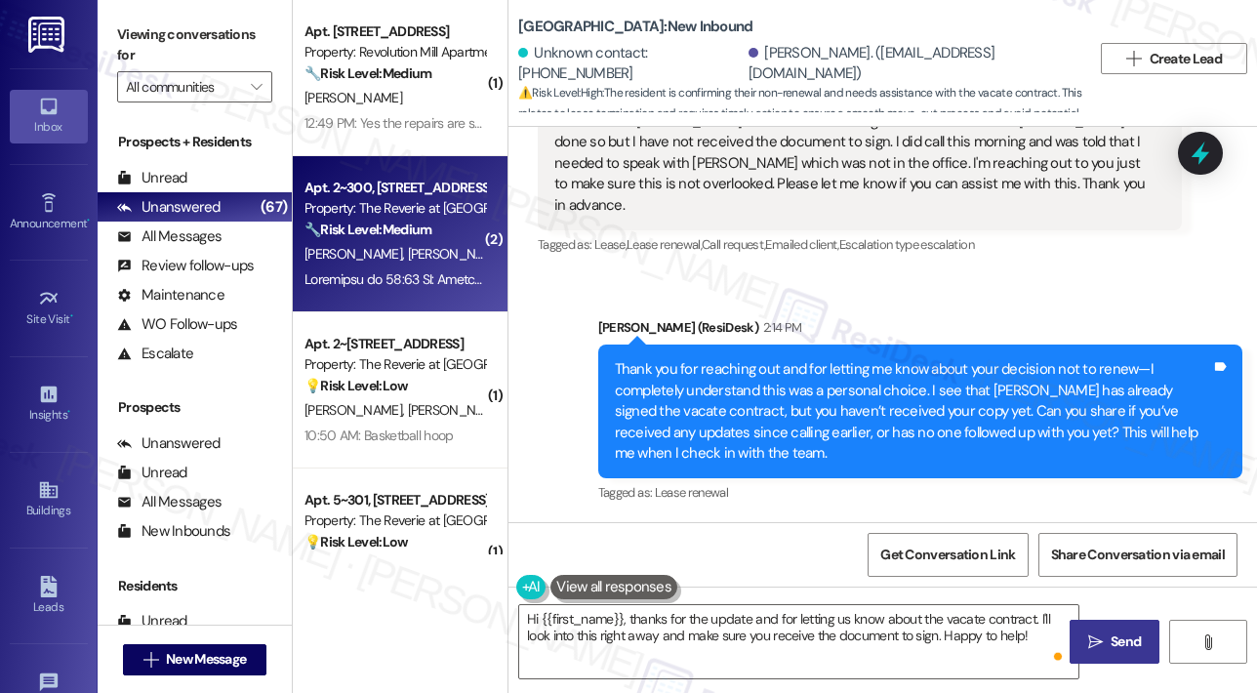
click at [419, 290] on div at bounding box center [395, 279] width 184 height 24
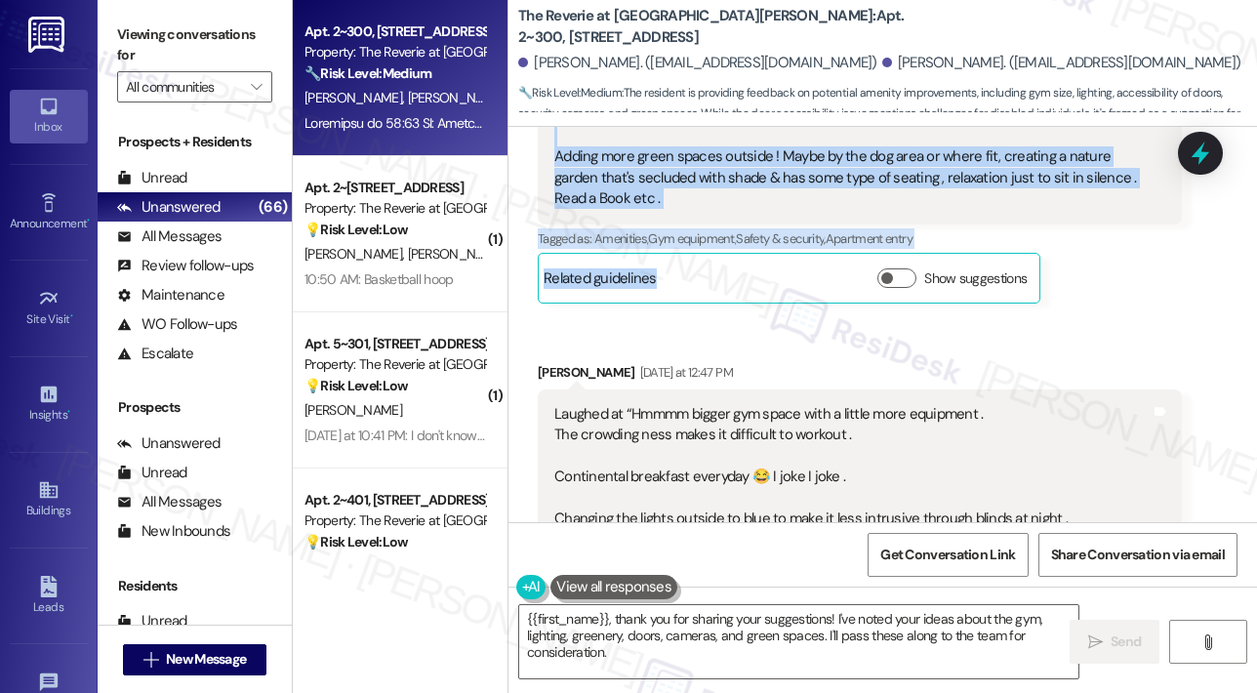
scroll to position [703, 0]
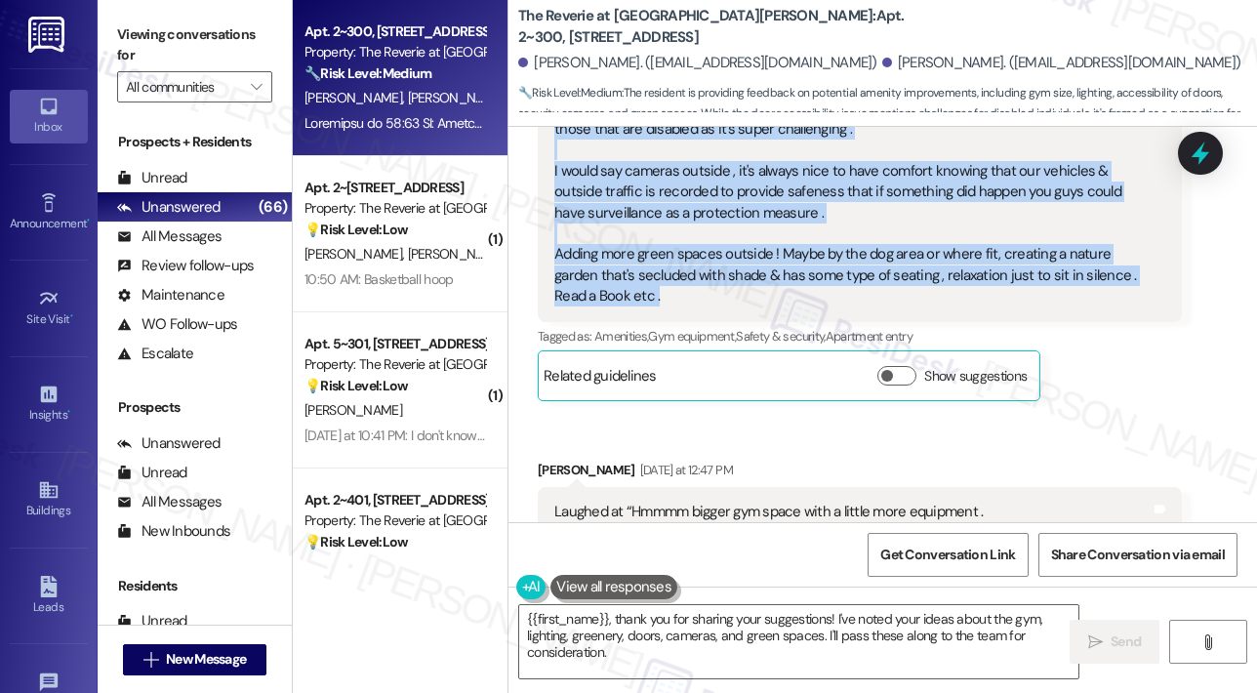
drag, startPoint x: 612, startPoint y: 332, endPoint x: 824, endPoint y: 266, distance: 221.6
click at [824, 267] on div "Lease started Dec 17, 2024 at 7:00 PM Announcement, sent via SMS Sarah (ResiDes…" at bounding box center [882, 324] width 748 height 395
copy div "Hey Gregory and Kenneth! We’re always looking for ways to improve and would lov…"
click at [670, 615] on textarea "{{first_name}}, thank you for sharing your suggestions! I've noted your ideas a…" at bounding box center [798, 641] width 559 height 73
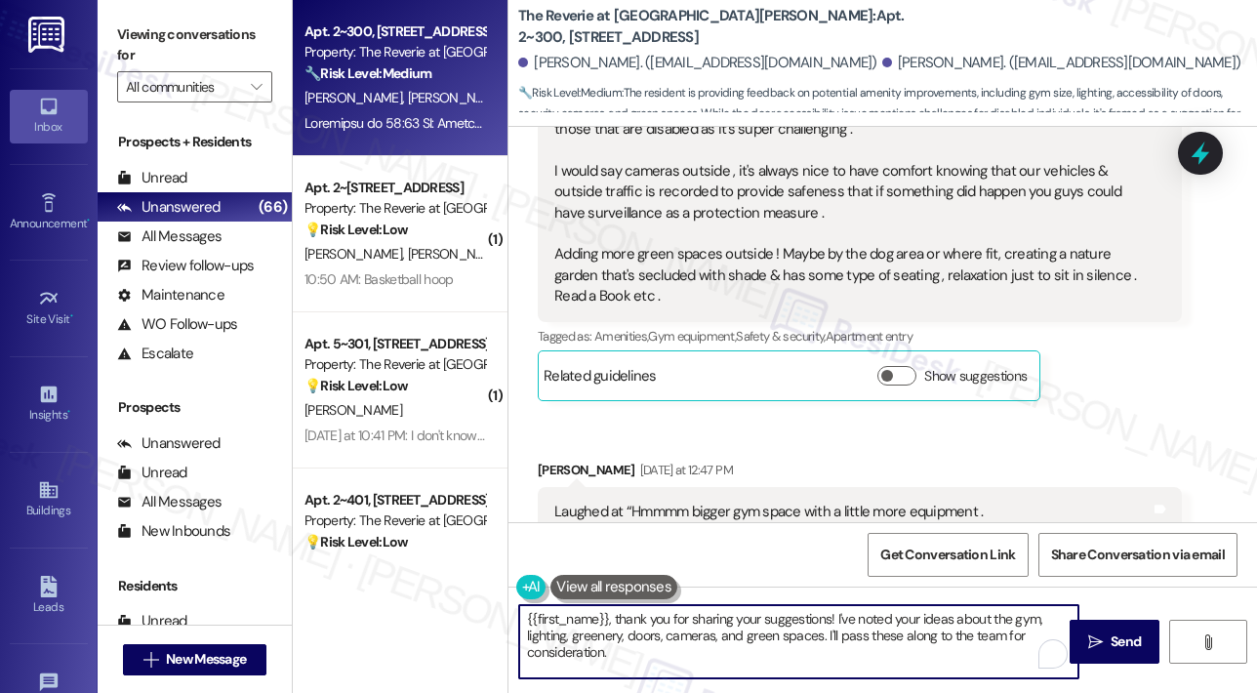
paste textarea "Thank you, Gregory and Kenneth, for sharing such thoughtful feedback—we really …"
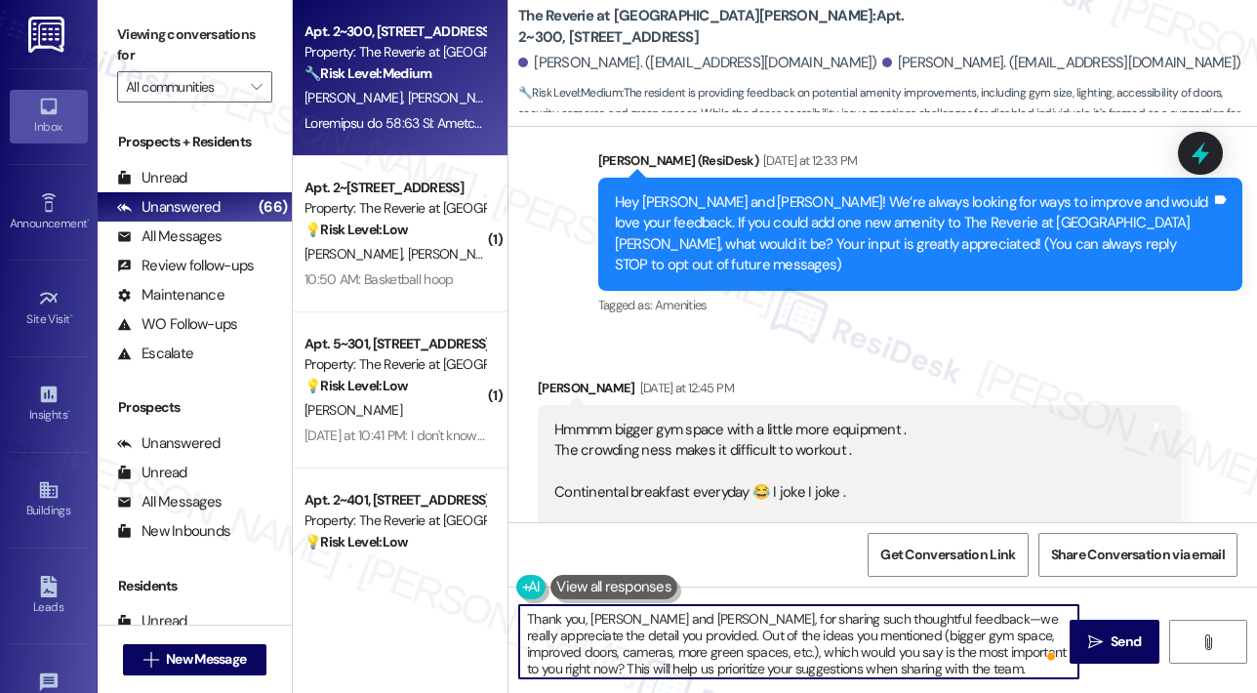
scroll to position [410, 0]
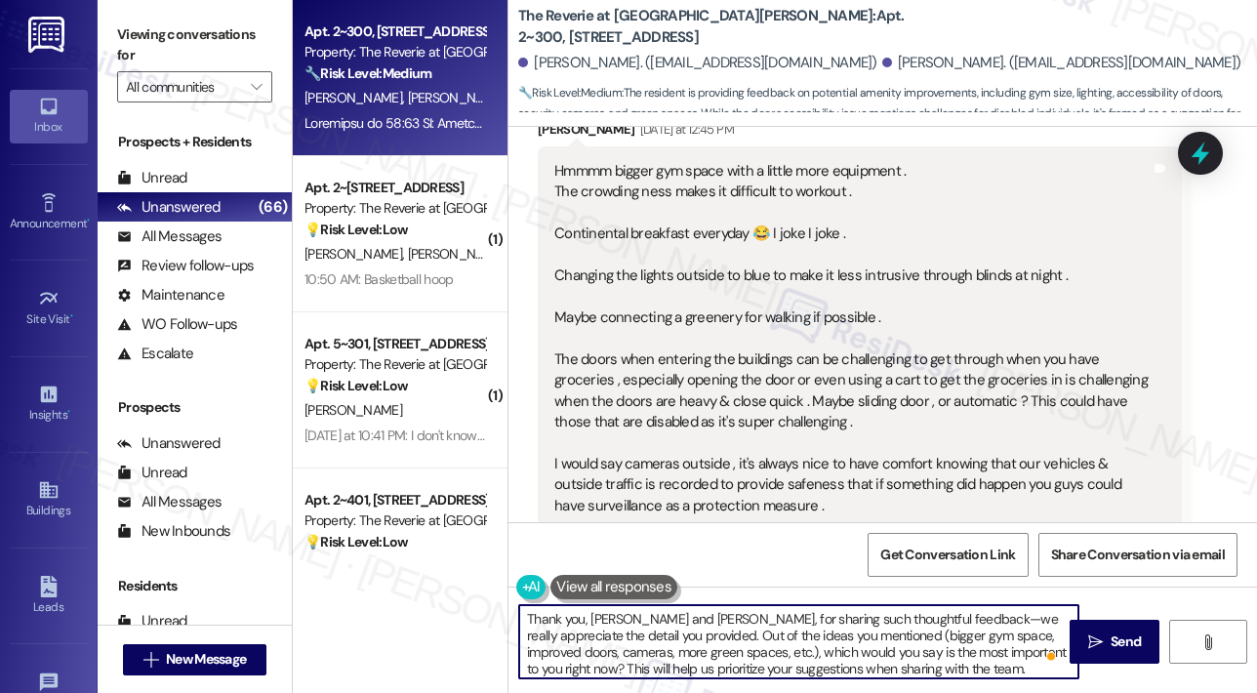
click at [664, 619] on textarea "Thank you, Gregory and Kenneth, for sharing such thoughtful feedback—we really …" at bounding box center [798, 641] width 559 height 73
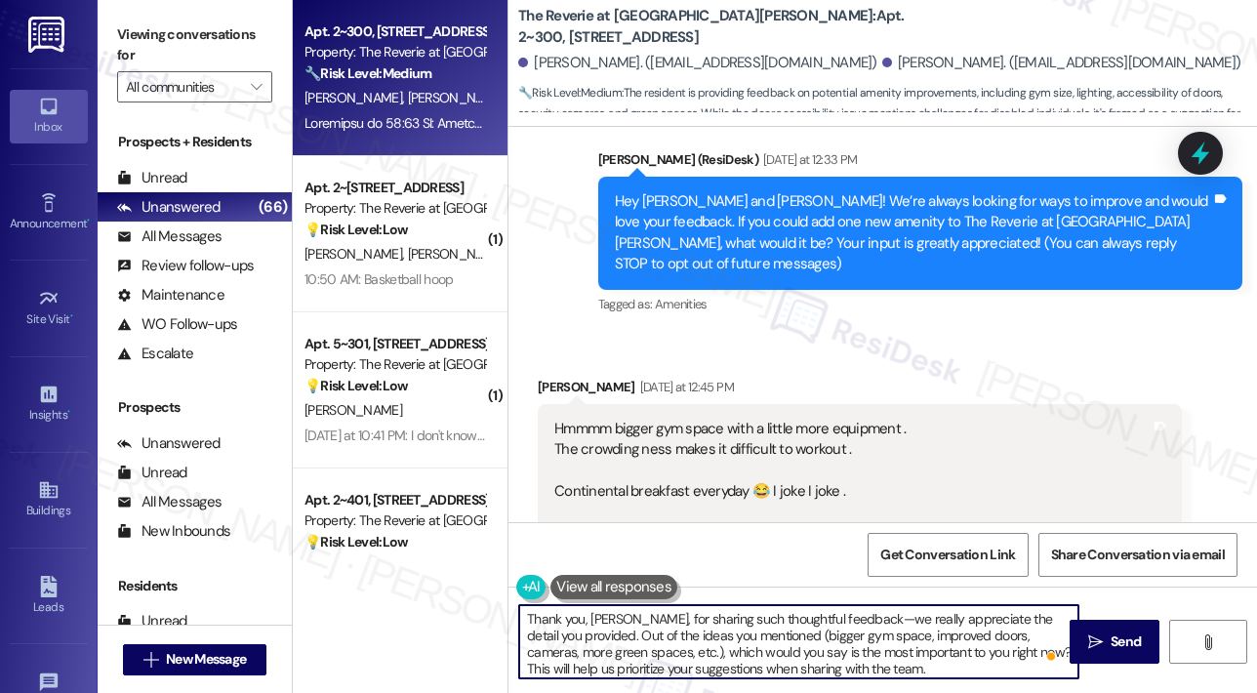
scroll to position [293, 0]
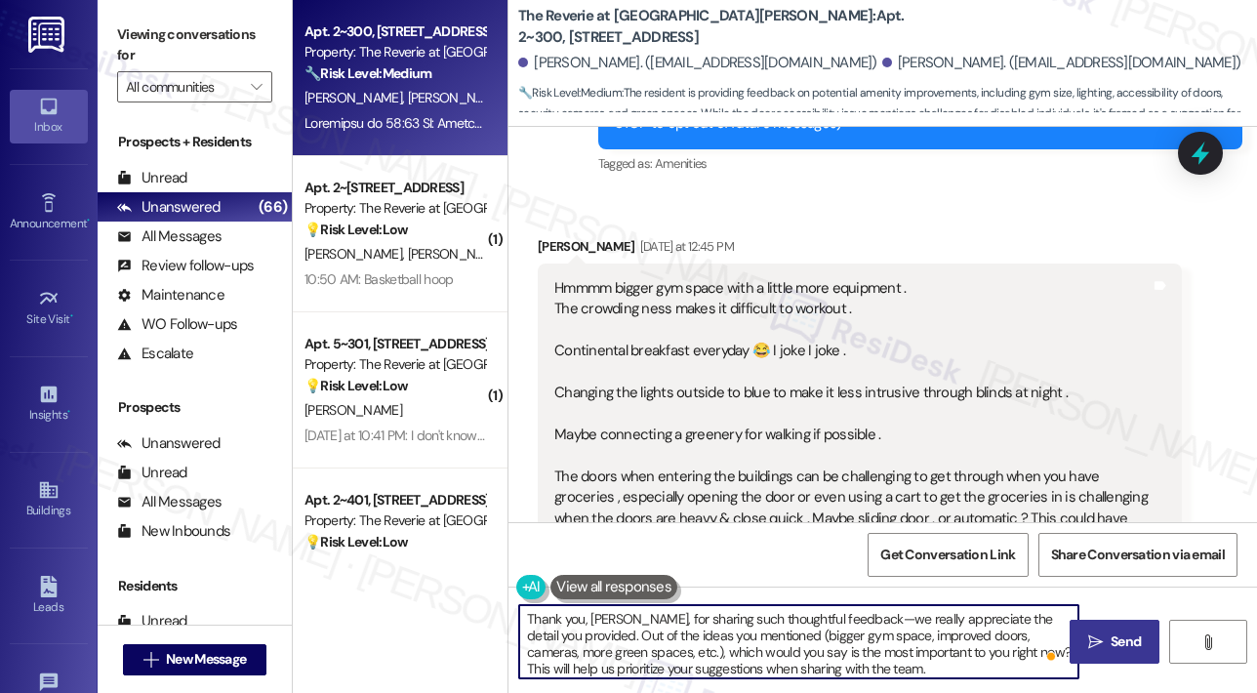
type textarea "Thank you, Kenneth, for sharing such thoughtful feedback—we really appreciate t…"
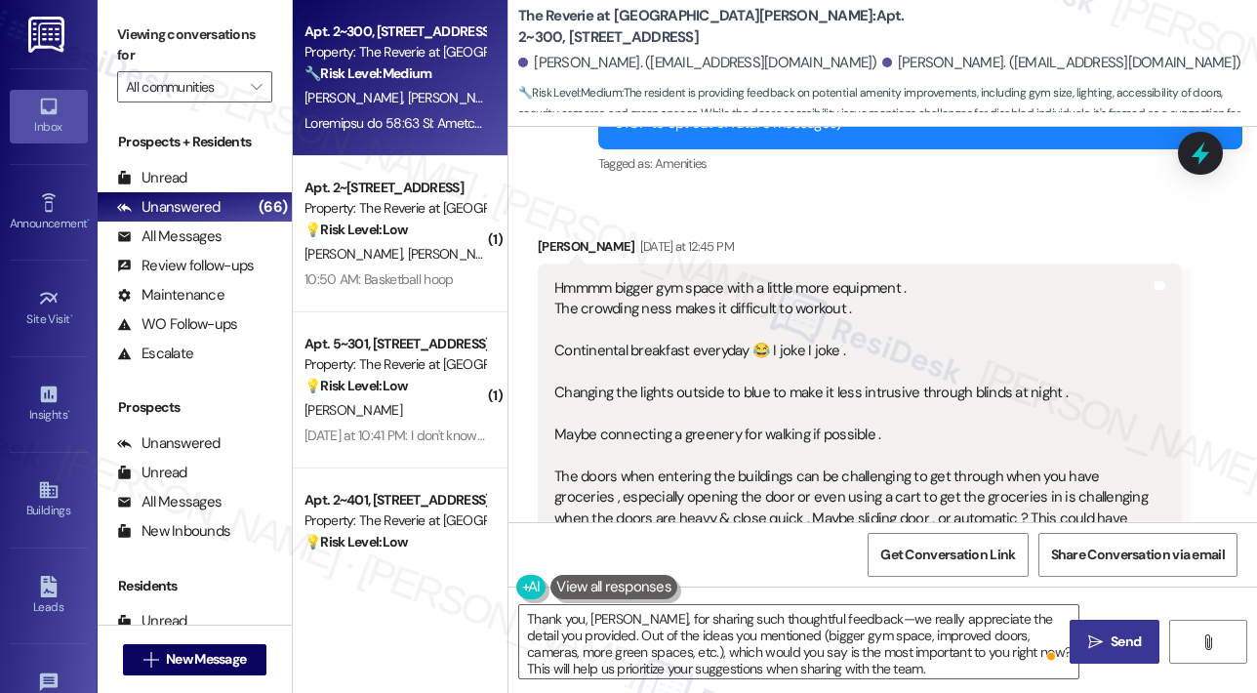
click at [1104, 641] on span " Send" at bounding box center [1114, 641] width 61 height 20
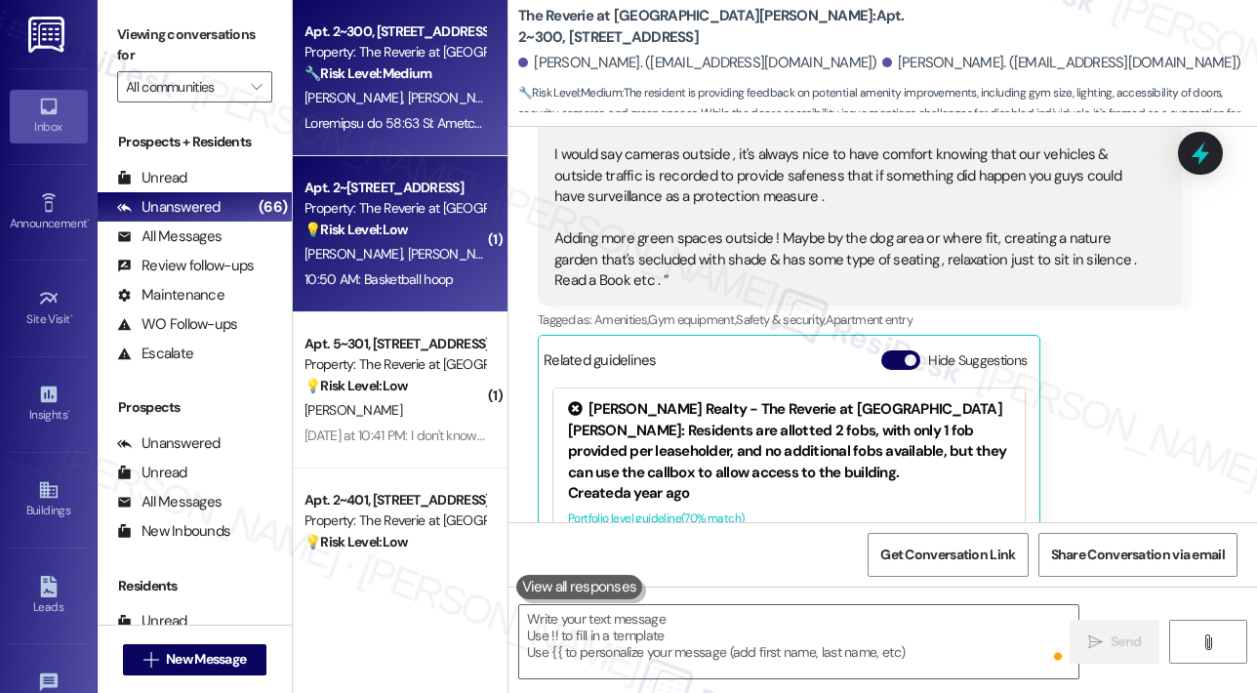
scroll to position [1483, 0]
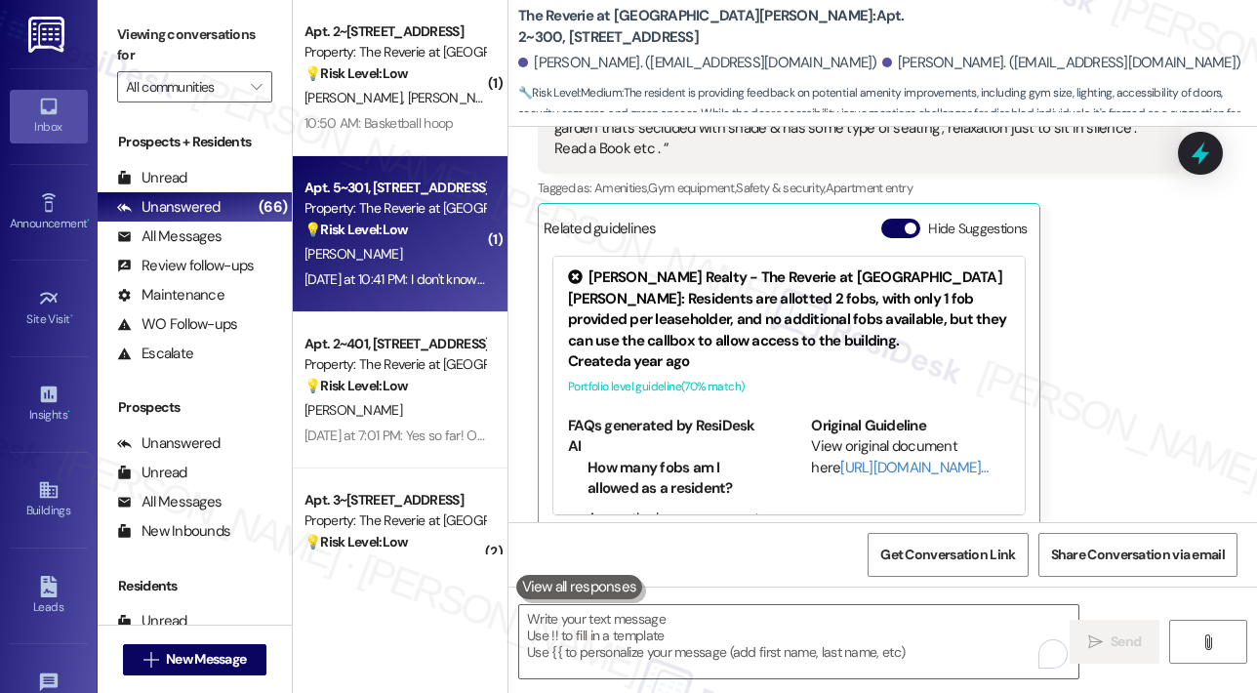
click at [428, 251] on div "W. Lane" at bounding box center [395, 254] width 184 height 24
type textarea "Fetching suggested responses. Please feel free to read through the conversation…"
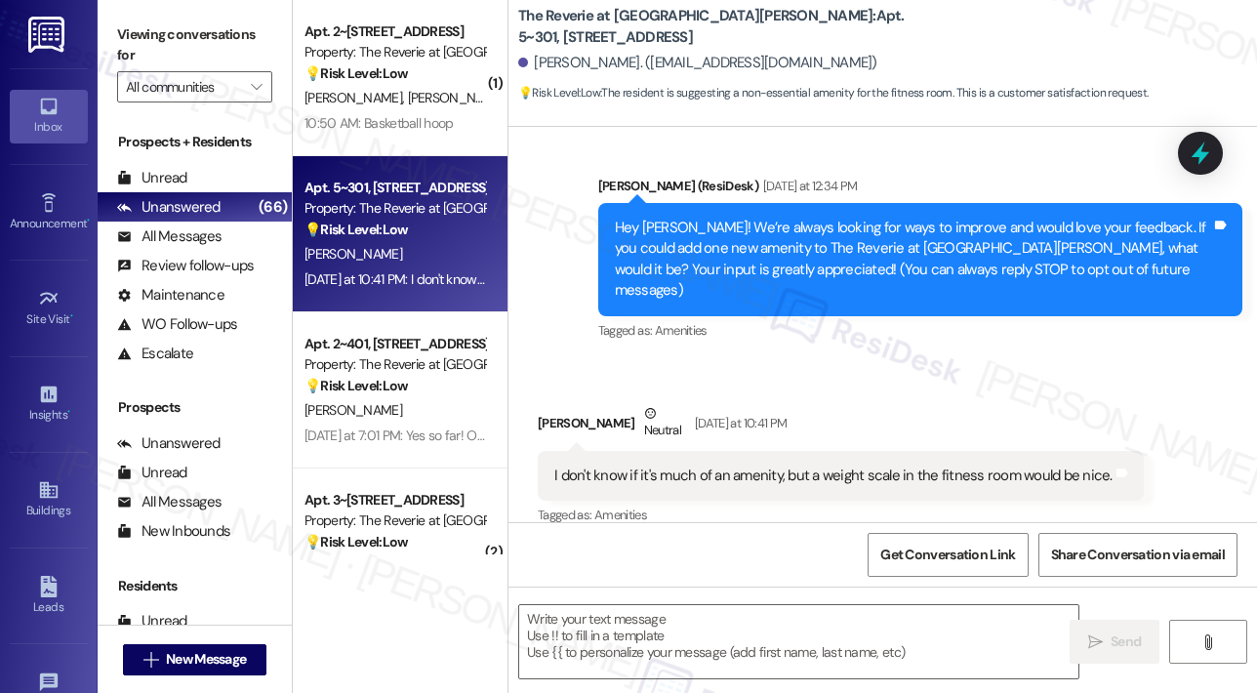
scroll to position [127, 0]
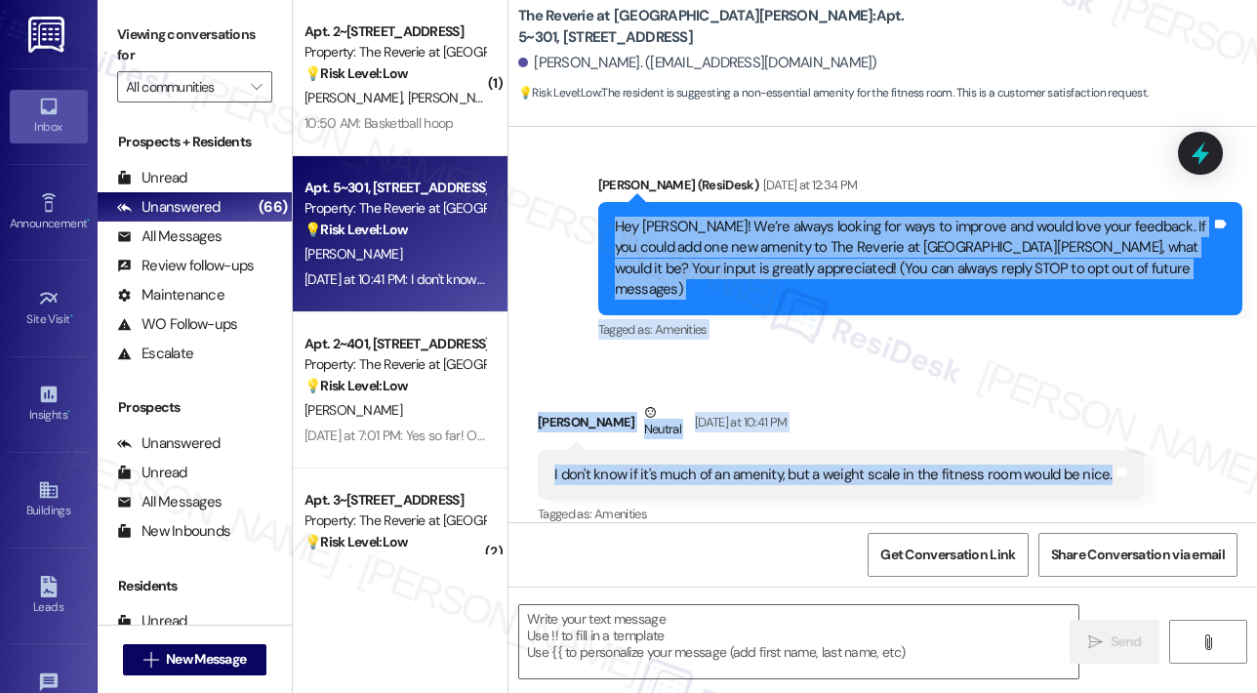
drag, startPoint x: 615, startPoint y: 227, endPoint x: 1100, endPoint y: 469, distance: 542.0
click at [1100, 469] on div "Lease started Apr 03, 2025 at 8:00 PM Announcement, sent via SMS Sarah (ResiDes…" at bounding box center [882, 324] width 748 height 395
copy div "Hey William! We’re always looking for ways to improve and would love your feedb…"
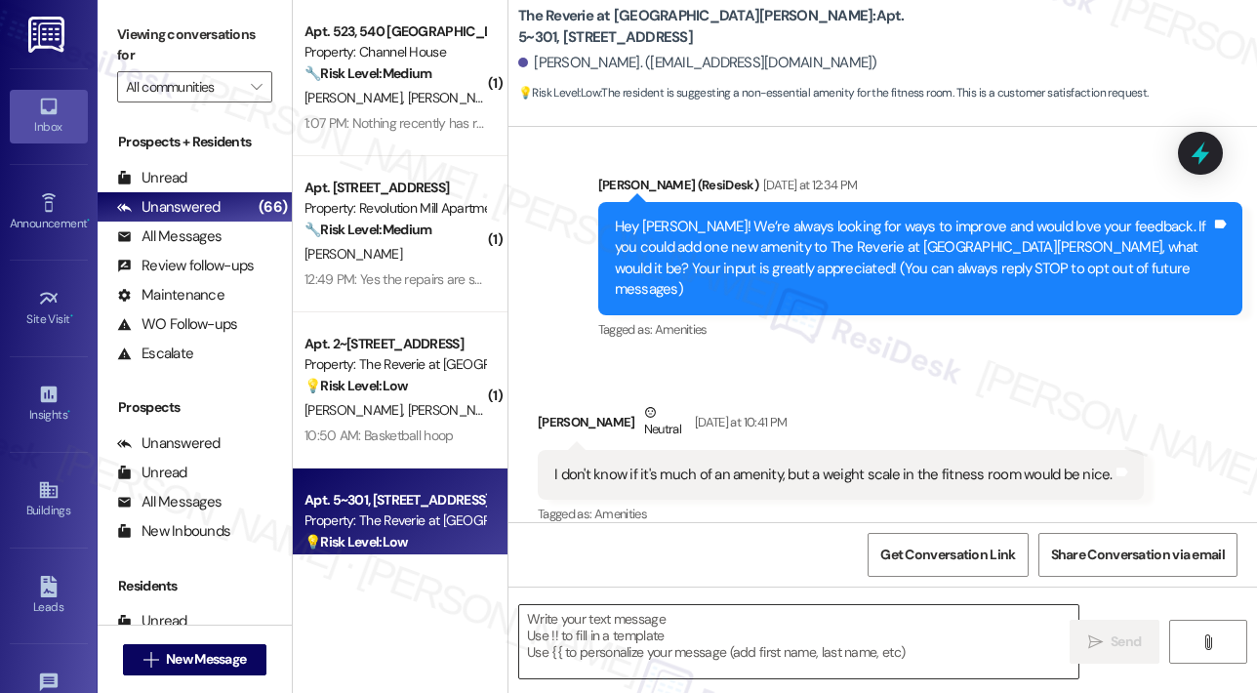
click at [627, 642] on textarea at bounding box center [798, 641] width 559 height 73
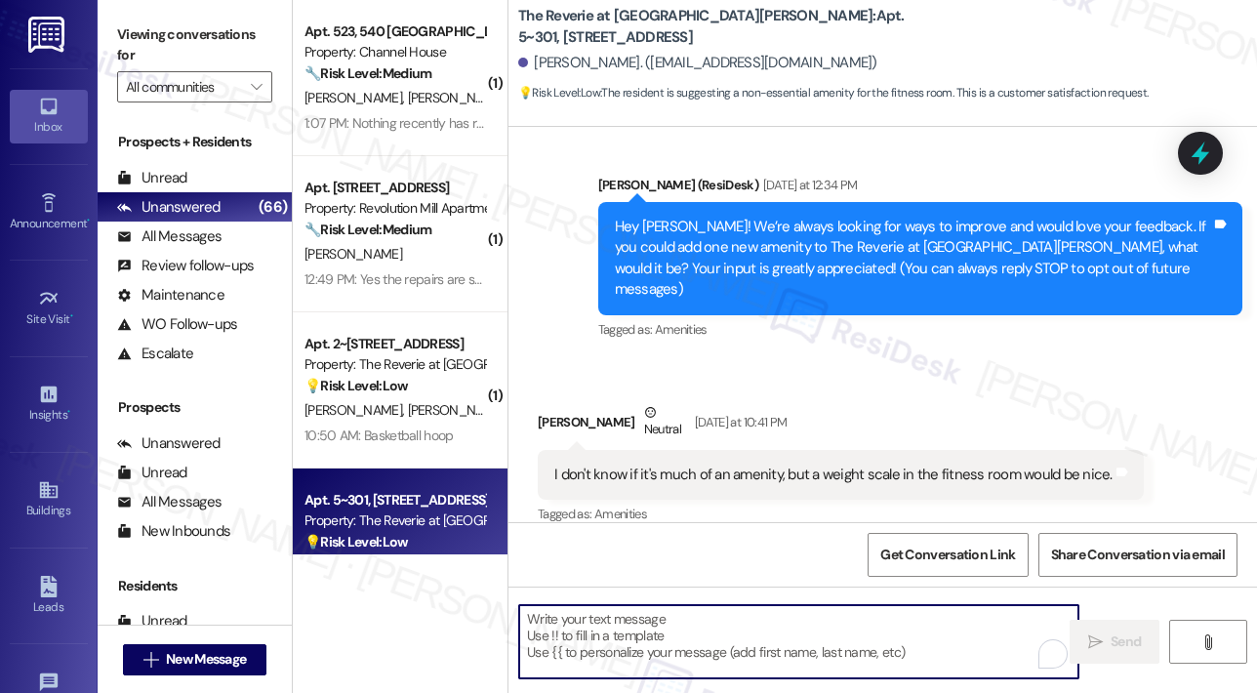
paste textarea "Thank you, William, for sharing your idea! A weight scale in the fitness room i…"
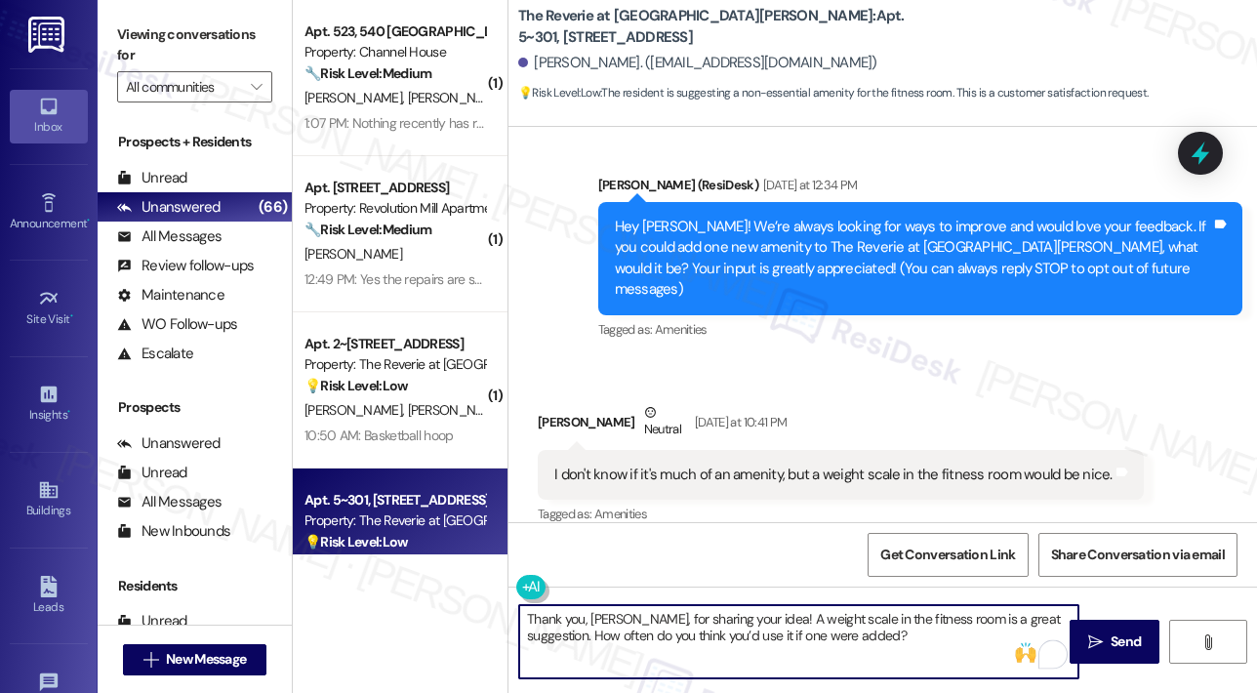
click at [866, 640] on textarea "Thank you, William, for sharing your idea! A weight scale in the fitness room i…" at bounding box center [798, 641] width 559 height 73
type textarea "Thank you, William, for sharing your idea! A weight scale in the fitness room i…"
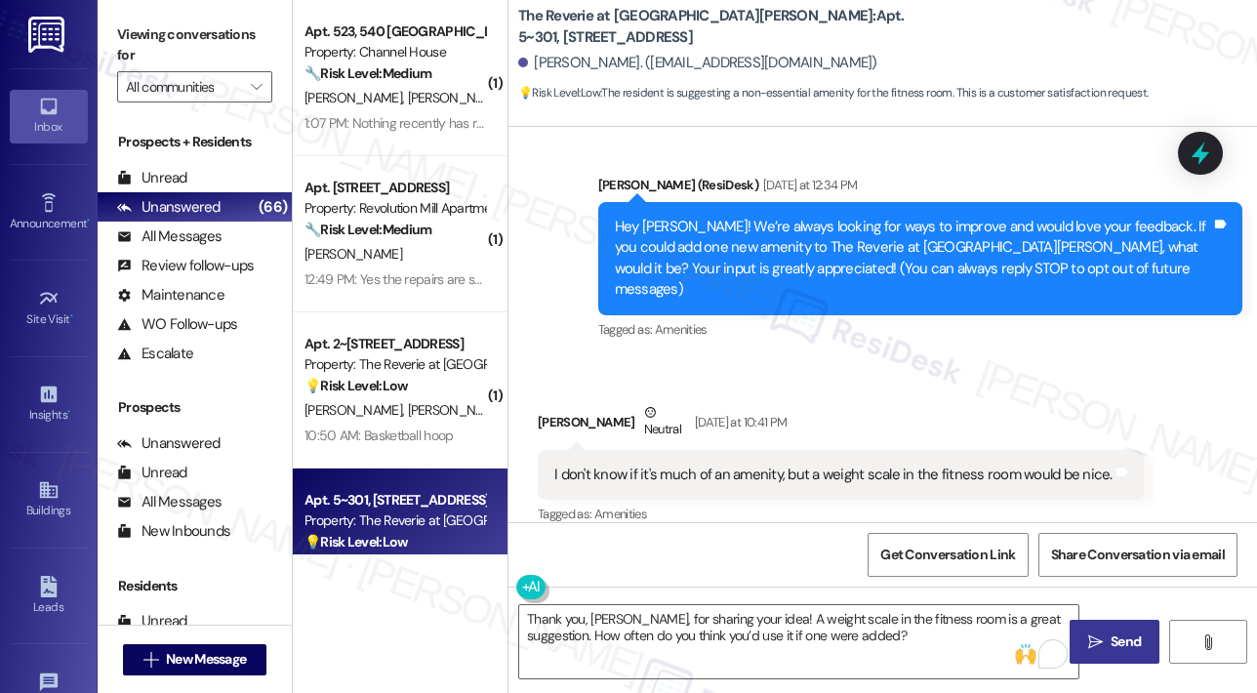
click at [1111, 635] on span "Send" at bounding box center [1126, 641] width 30 height 20
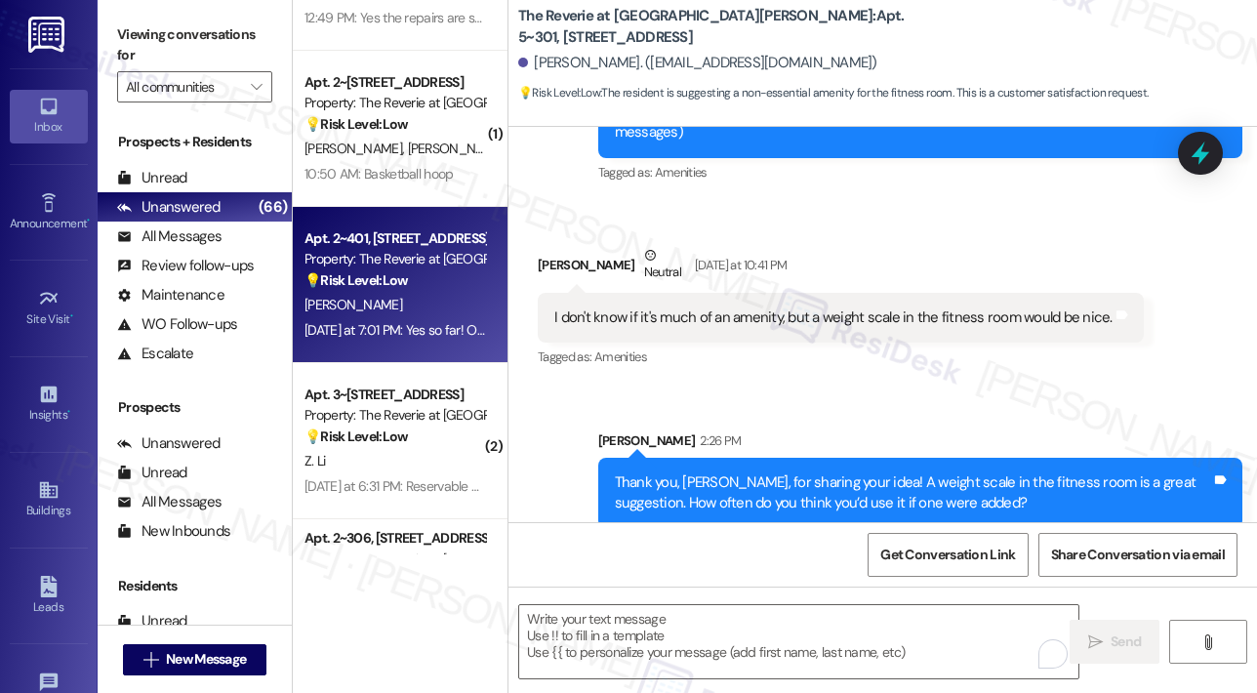
scroll to position [976, 0]
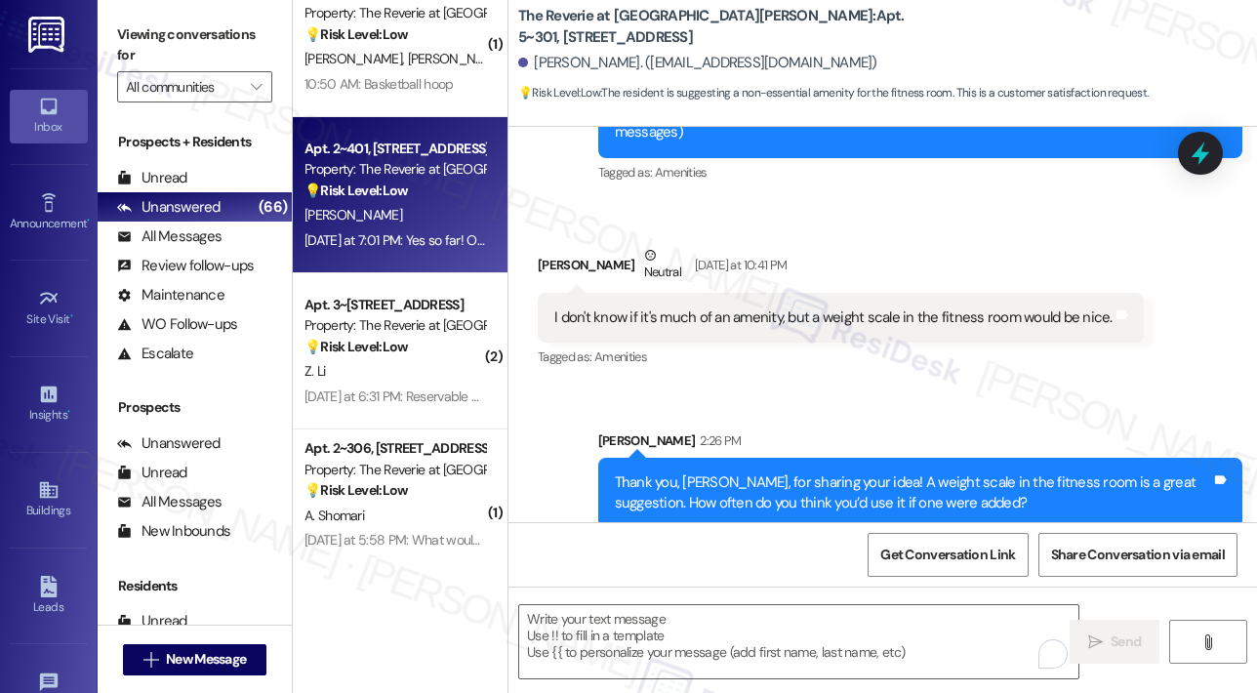
click at [439, 229] on div "Yesterday at 7:01 PM: Yes so far! Office staffing is great and so are the event…" at bounding box center [395, 240] width 184 height 24
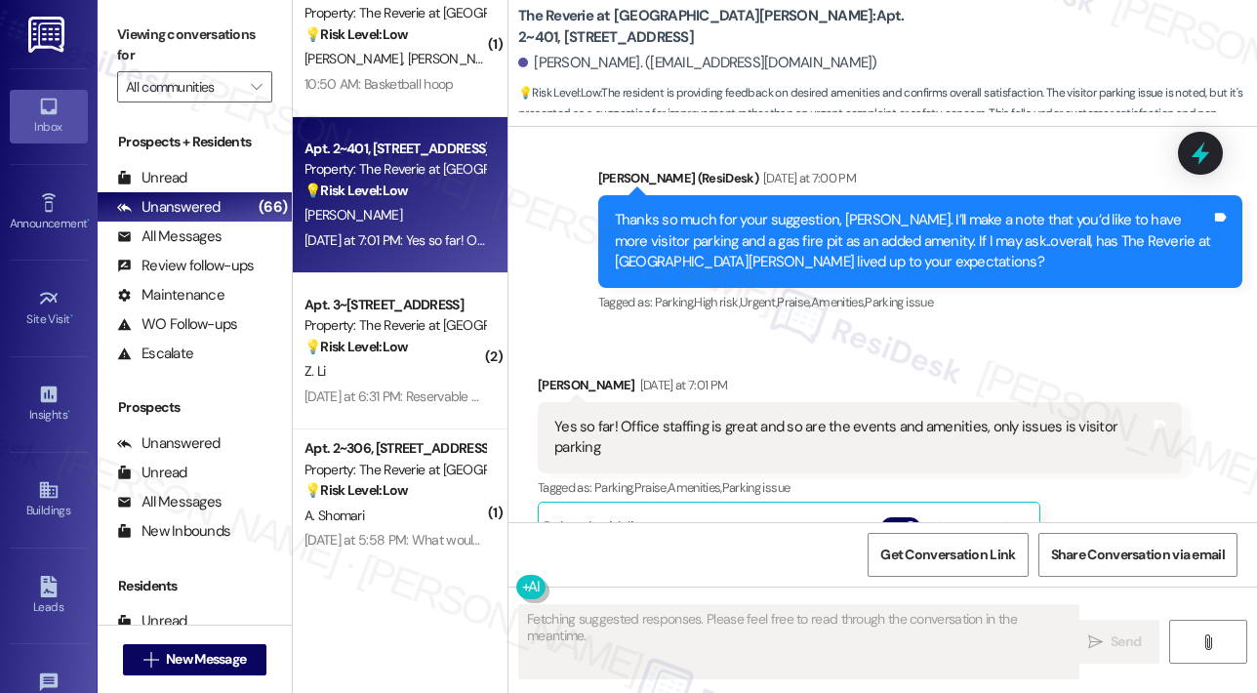
scroll to position [6294, 0]
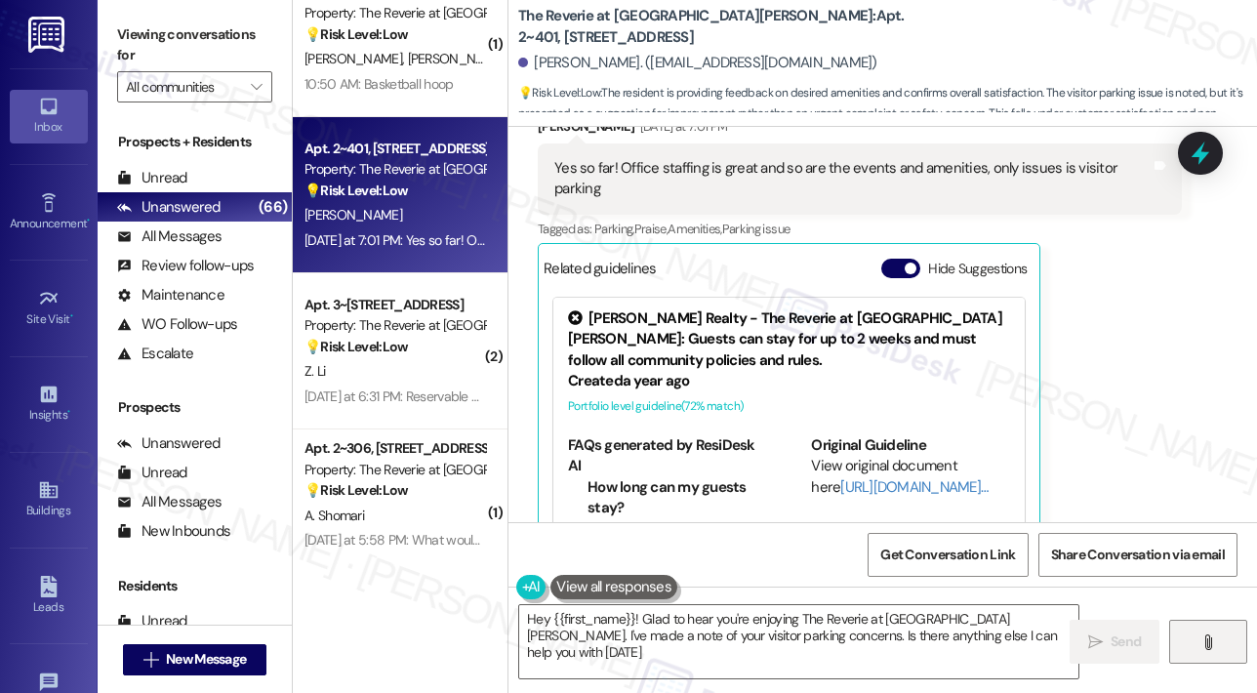
type textarea "Hey {{first_name}}! Glad to hear you're enjoying The Reverie at Lake Boone. I'v…"
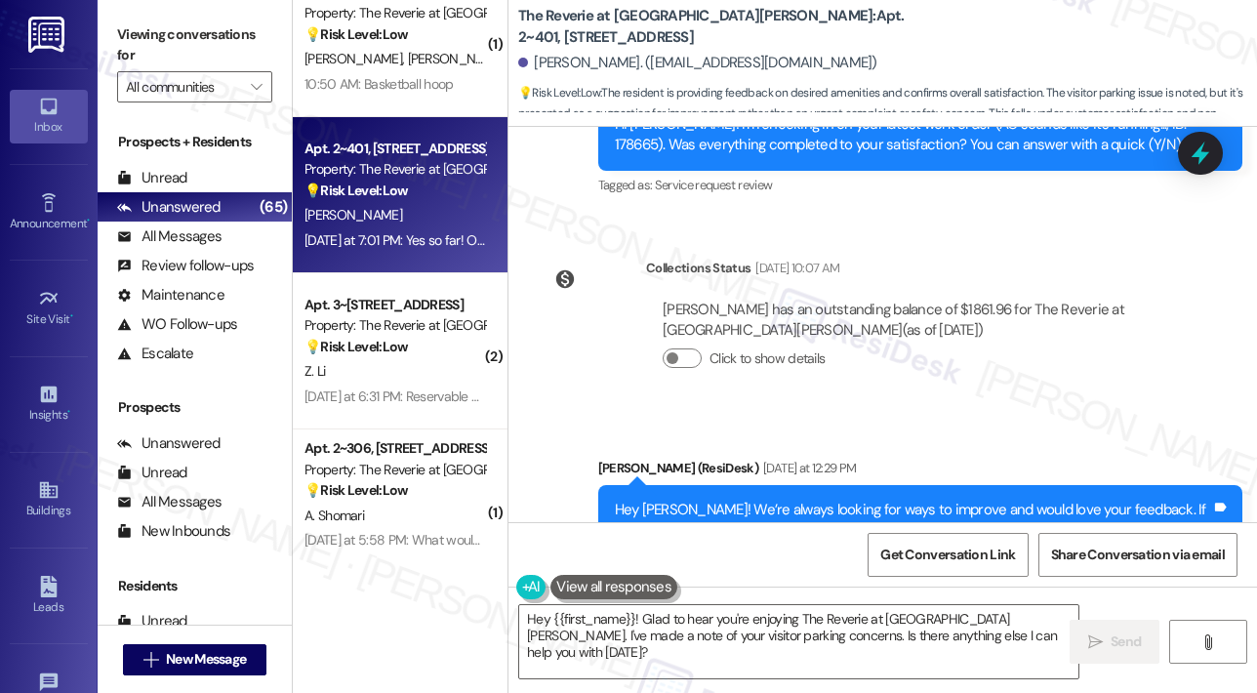
scroll to position [5416, 0]
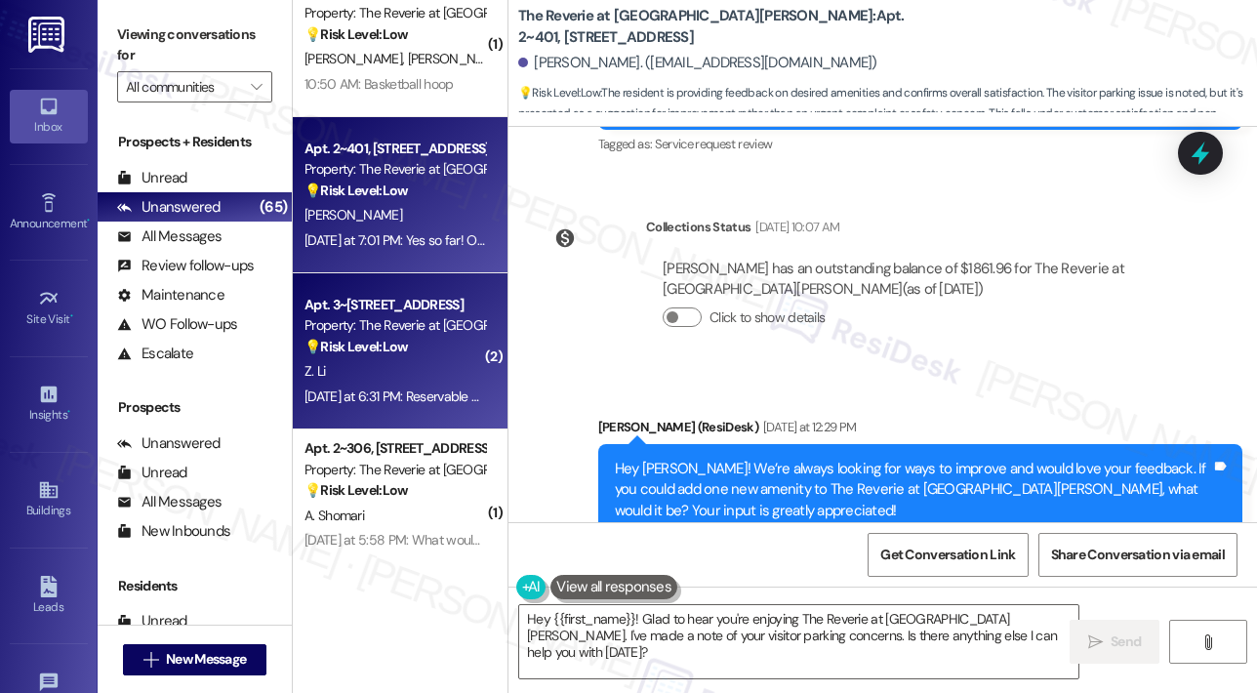
click at [421, 362] on div "Z. Li" at bounding box center [395, 371] width 184 height 24
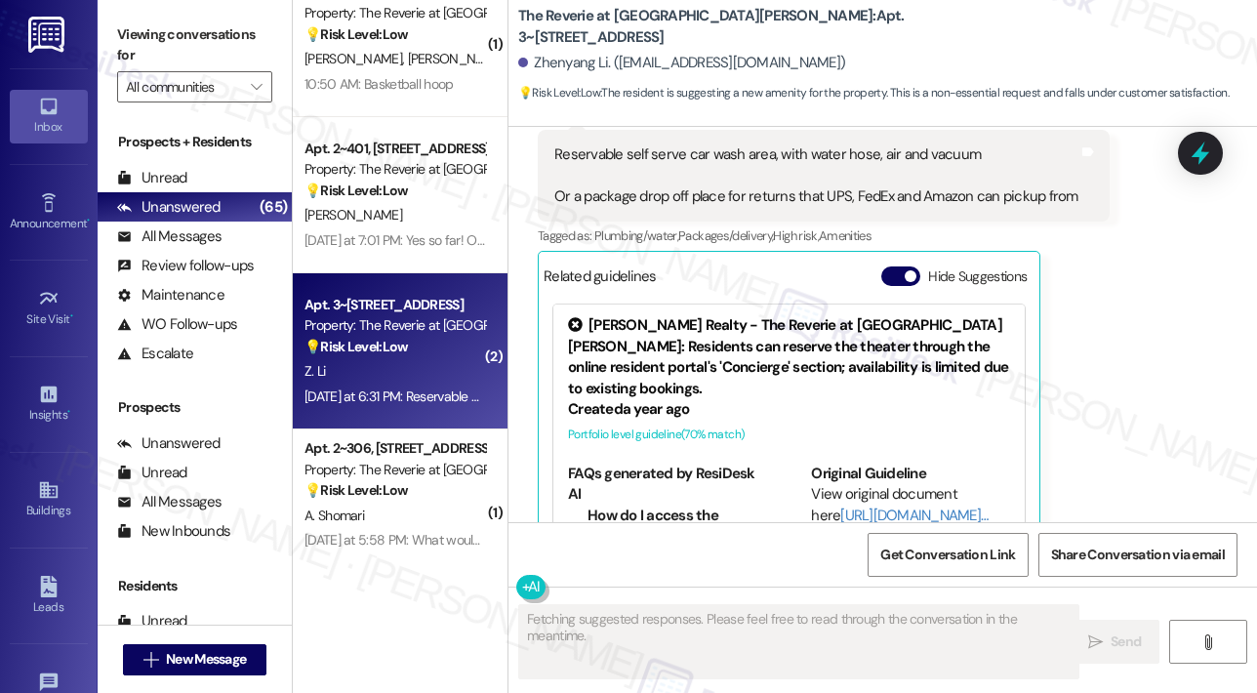
scroll to position [4877, 0]
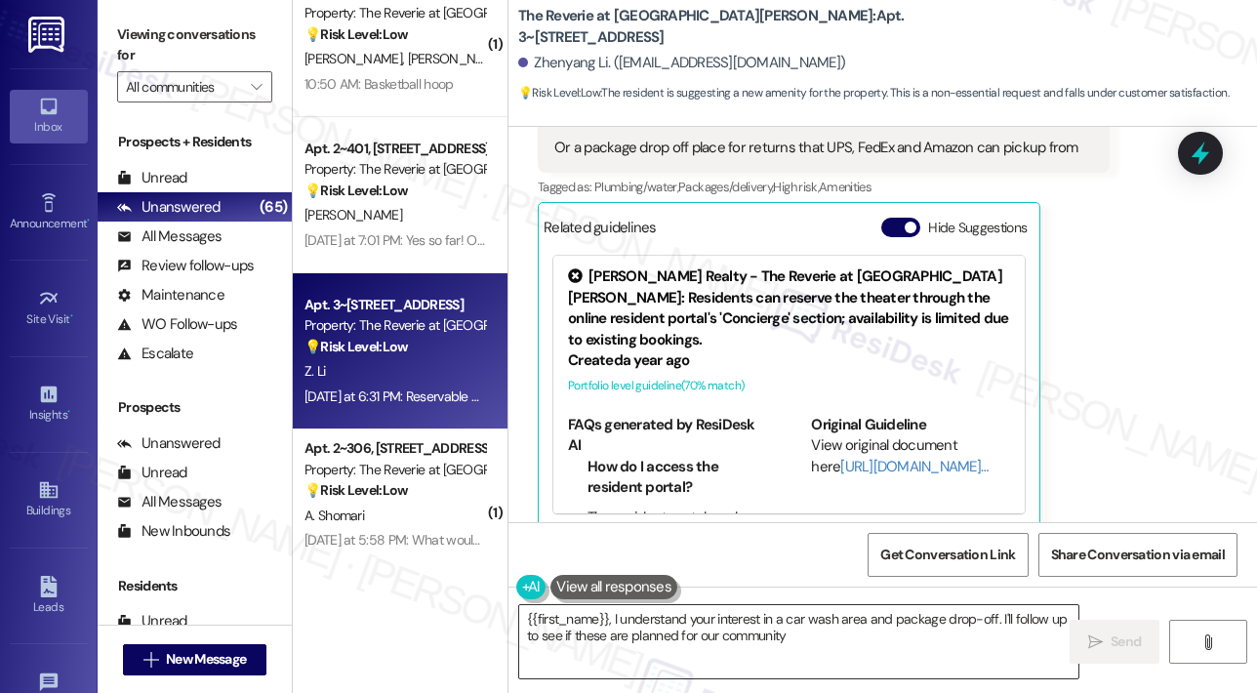
type textarea "{{first_name}}, I understand your interest in a car wash area and package drop-…"
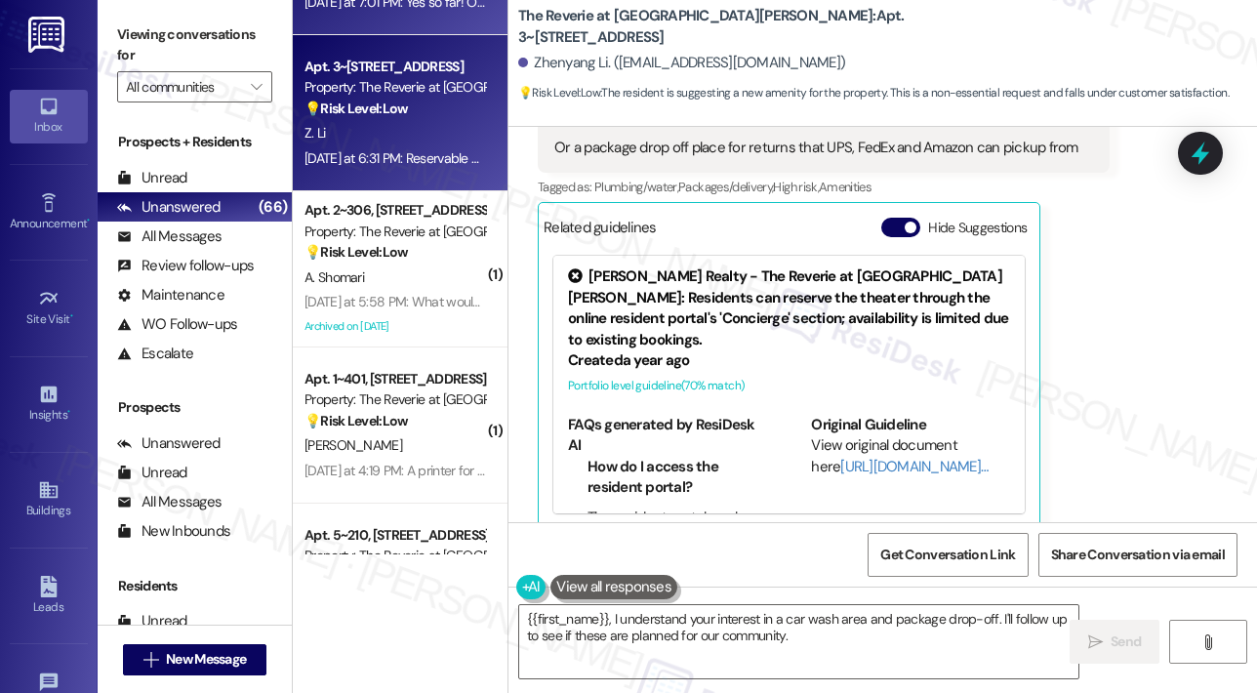
scroll to position [1561, 0]
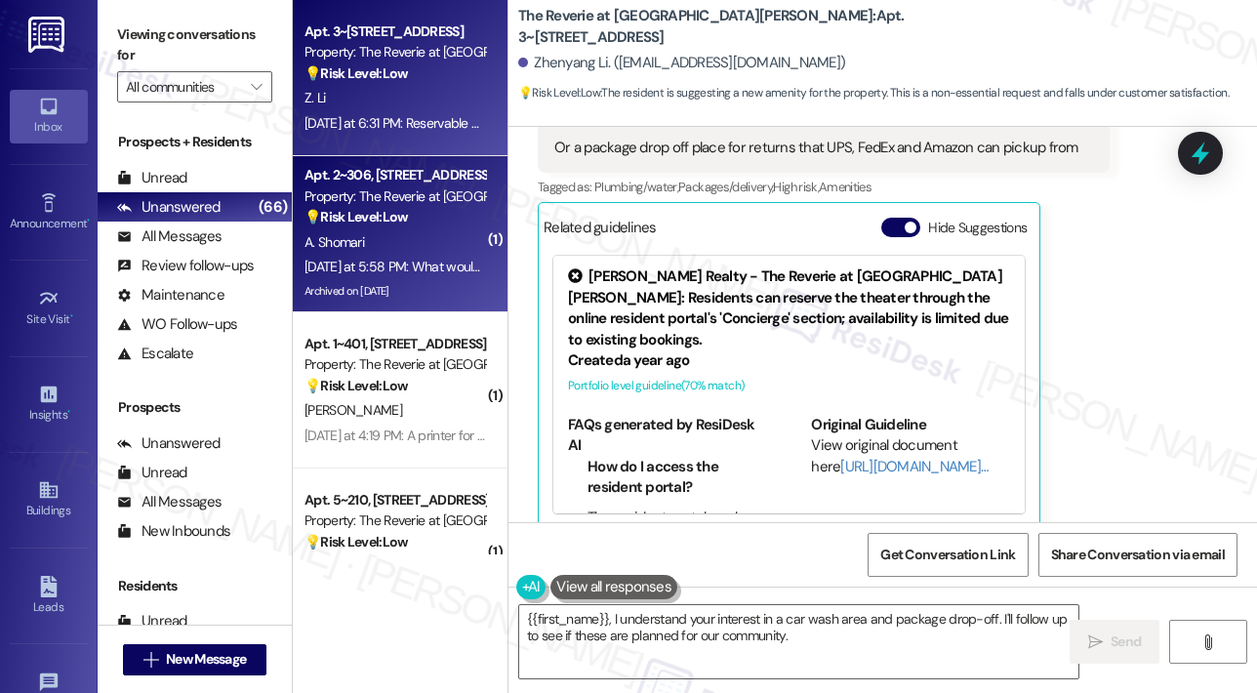
click at [410, 257] on div "Yesterday at 5:58 PM: What would be greatly appreciated is adding curling barbe…" at bounding box center [395, 267] width 184 height 24
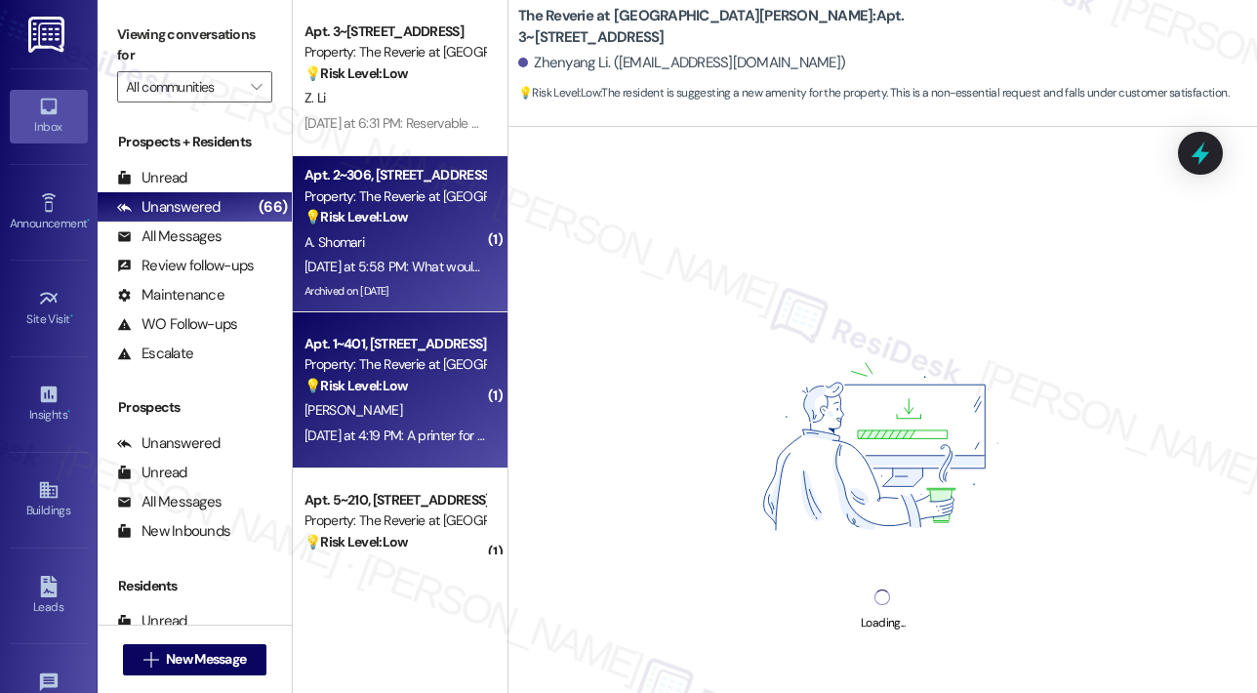
click at [409, 395] on div "💡 Risk Level: Low The resident is suggesting a new amenity, which is a non-esse…" at bounding box center [394, 386] width 181 height 20
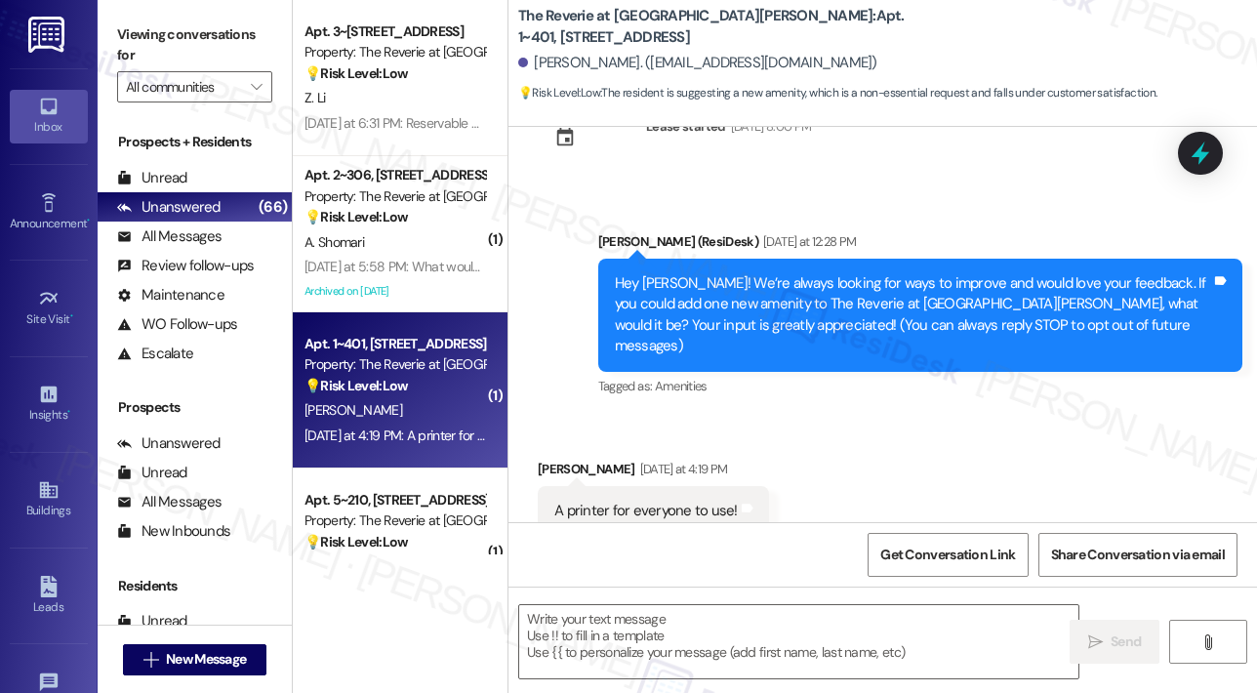
scroll to position [105, 0]
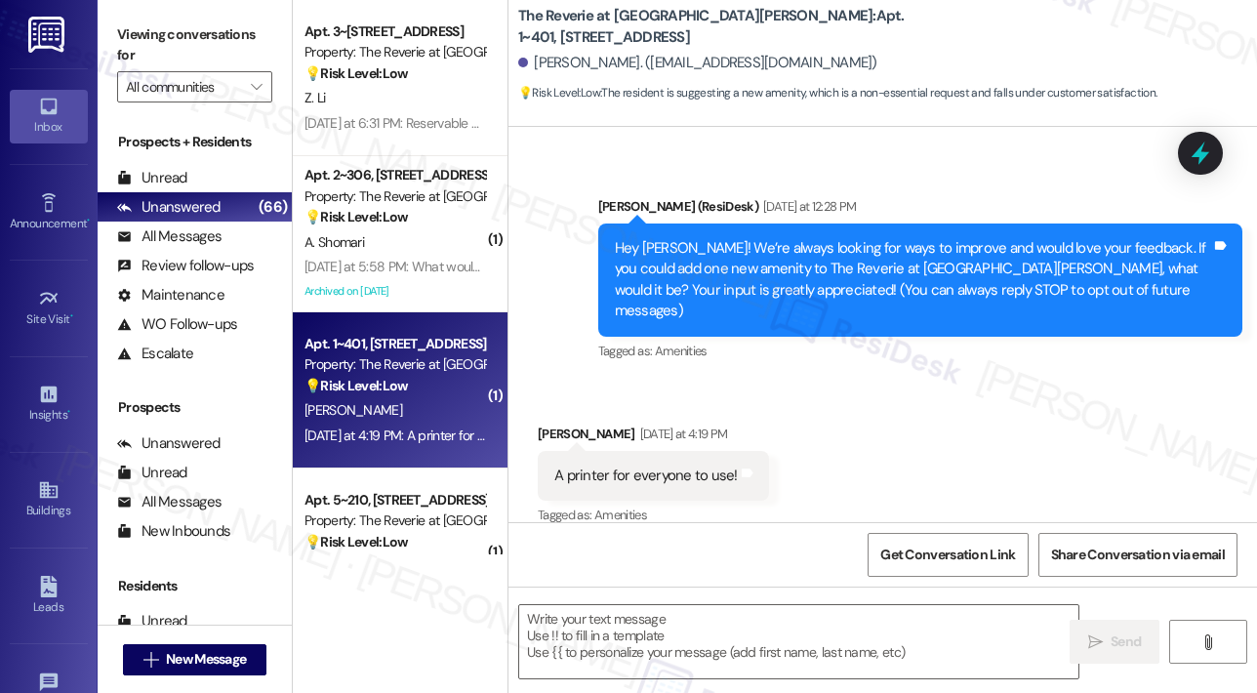
type textarea "Fetching suggested responses. Please feel free to read through the conversation…"
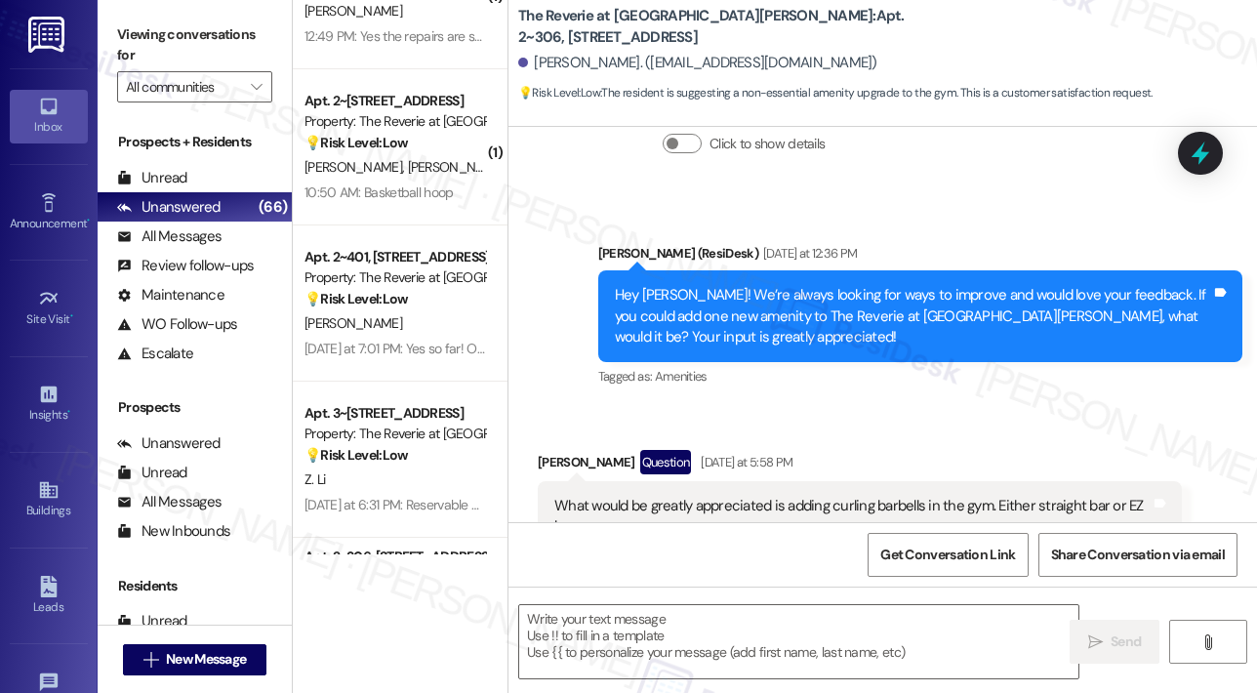
scroll to position [1171, 0]
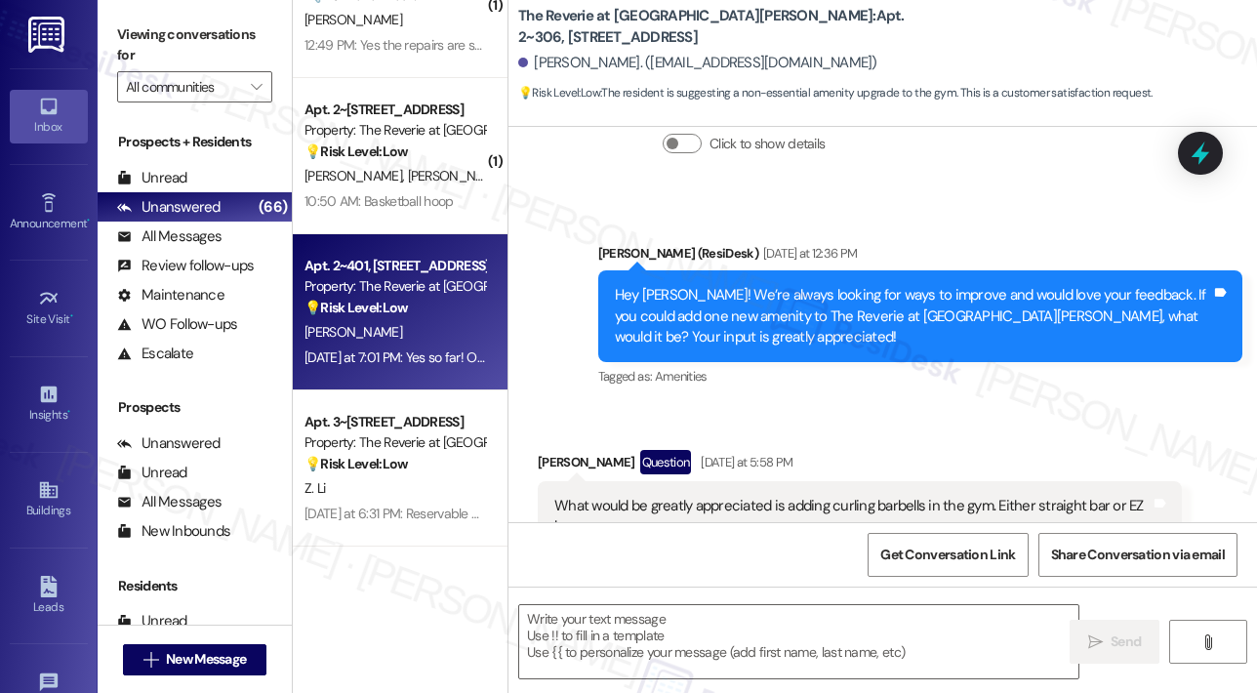
click at [418, 362] on div "Yesterday at 7:01 PM: Yes so far! Office staffing is great and so are the event…" at bounding box center [632, 357] width 657 height 18
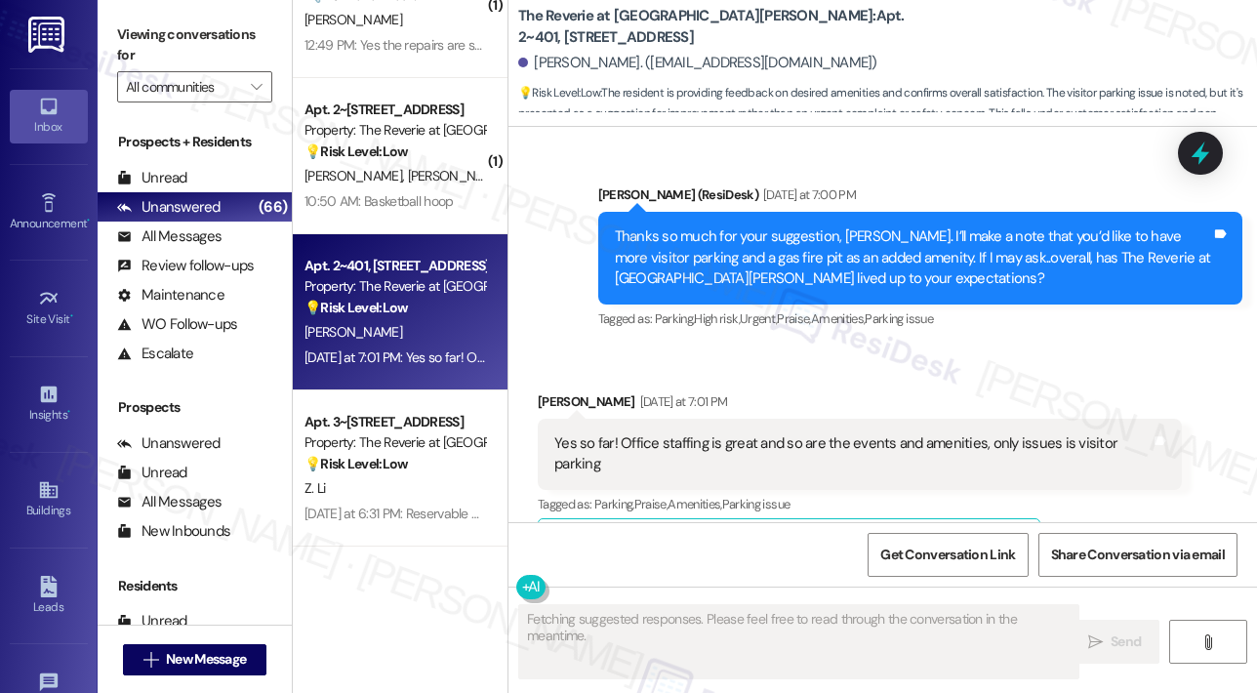
scroll to position [6002, 0]
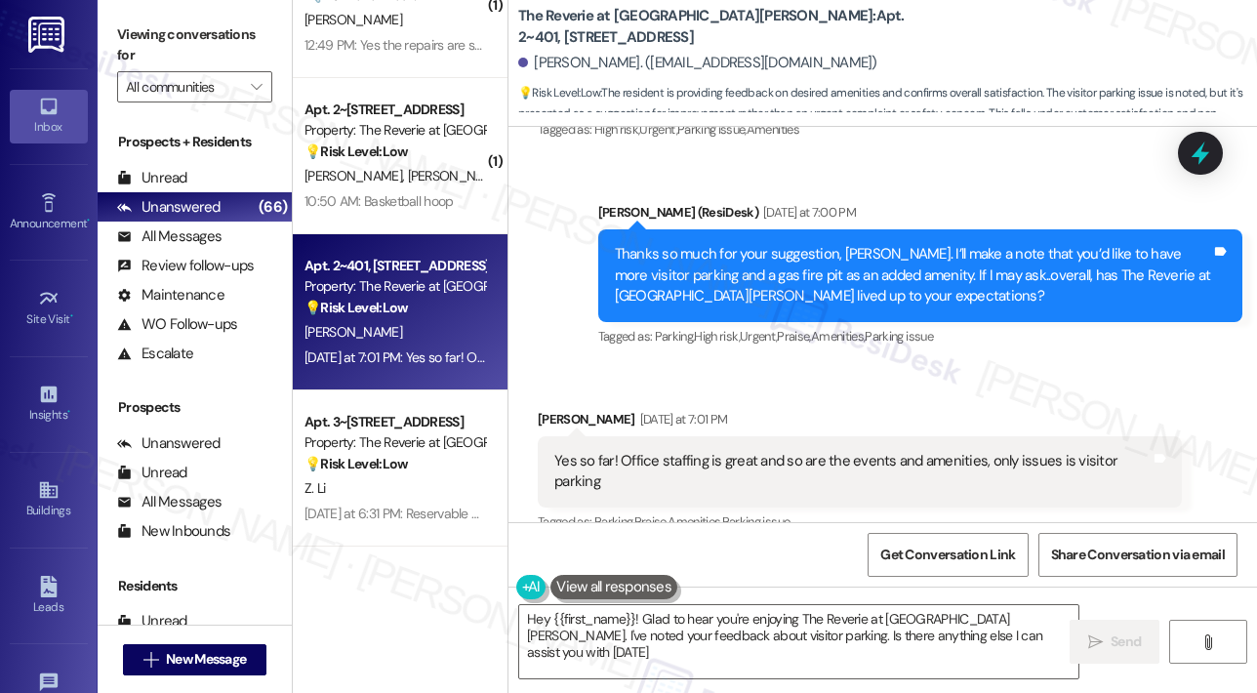
type textarea "Hey {{first_name}}! Glad to hear you're enjoying The Reverie at Lake Boone. I'v…"
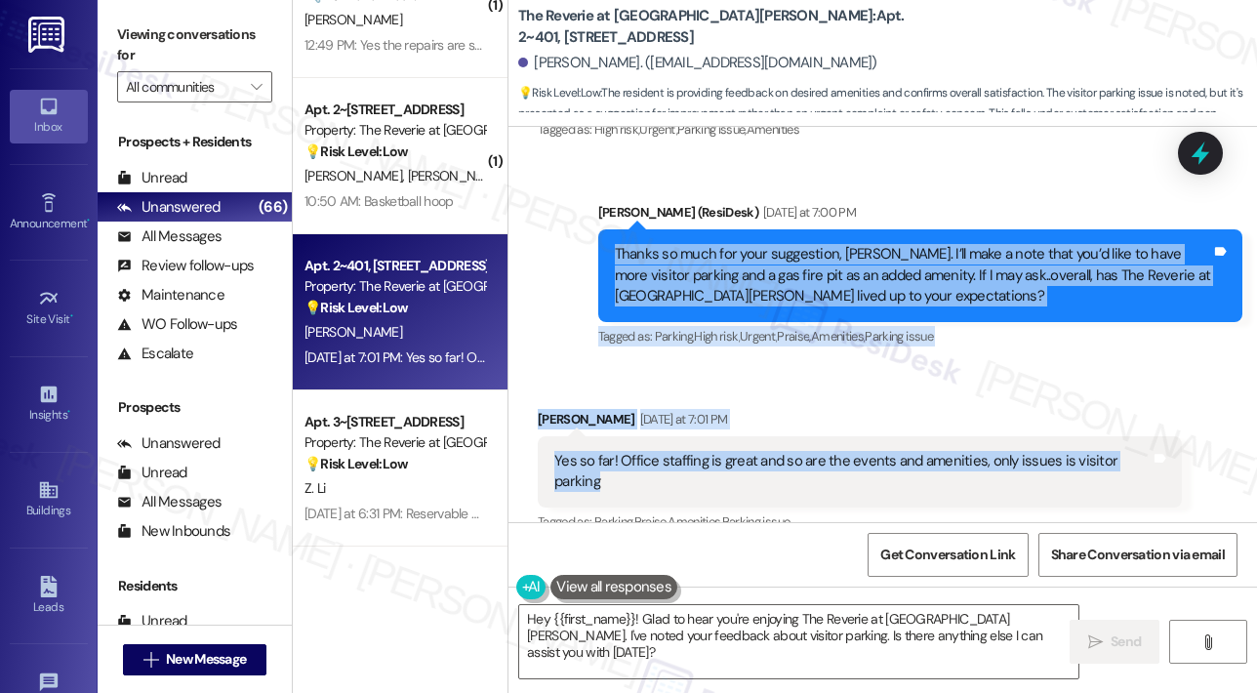
drag, startPoint x: 718, startPoint y: 425, endPoint x: 611, endPoint y: 194, distance: 254.1
click at [611, 194] on div "Survey, sent via SMS Residesk Automated Survey Aug 08, 2023 at 1:23 PM Hi Jenni…" at bounding box center [882, 324] width 748 height 395
copy div "Thanks so much for your suggestion, Jennifer. I’ll make a note that you’d like …"
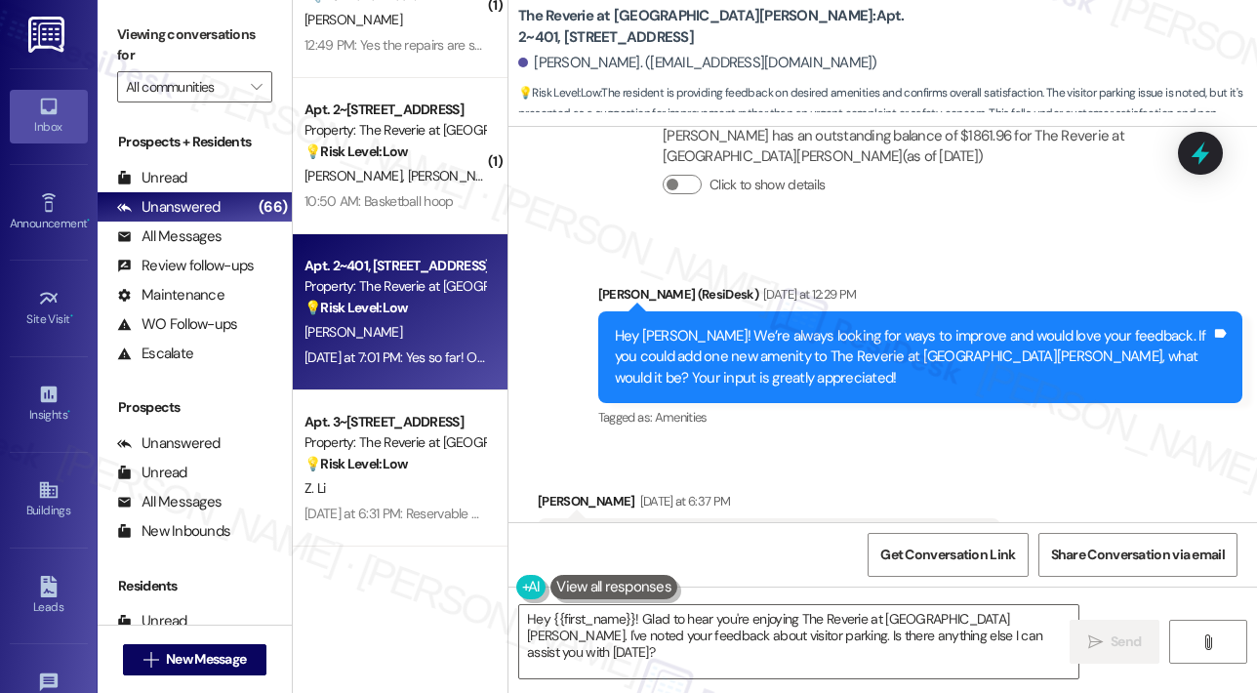
scroll to position [5514, 0]
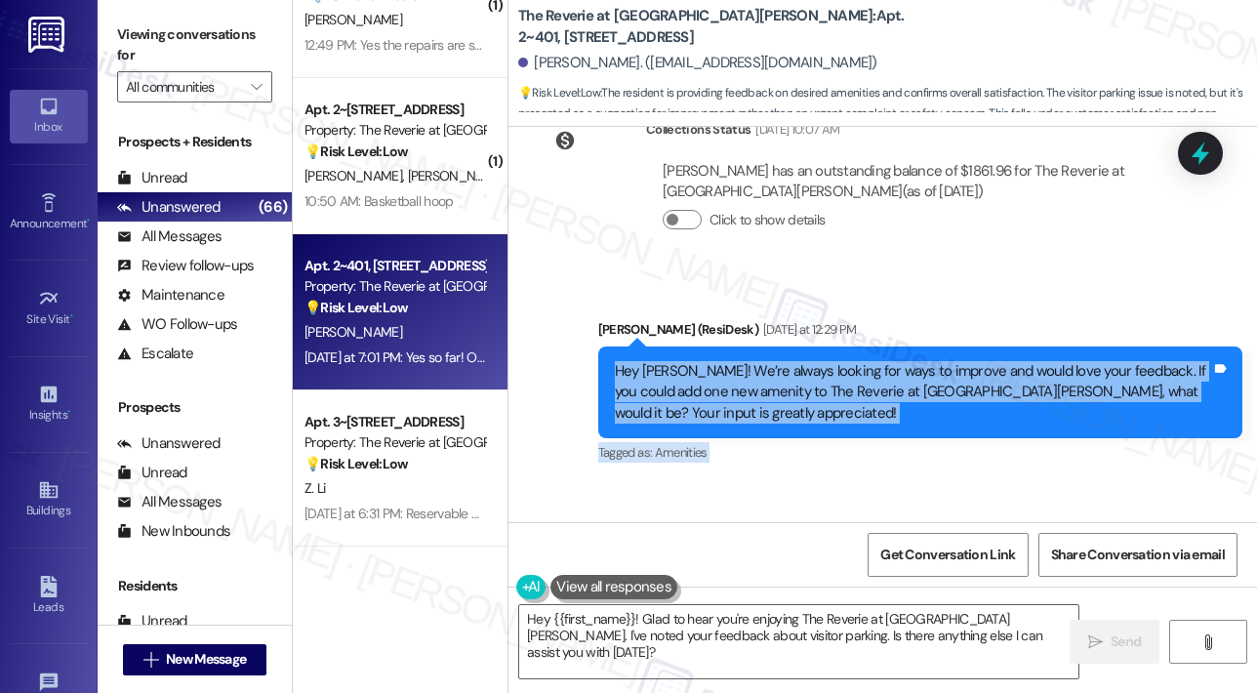
click at [615, 361] on div "Hey Jennifer! We’re always looking for ways to improve and would love your feed…" at bounding box center [913, 392] width 596 height 62
copy div "Hey Jennifer! We’re always looking for ways to improve and would love your feed…"
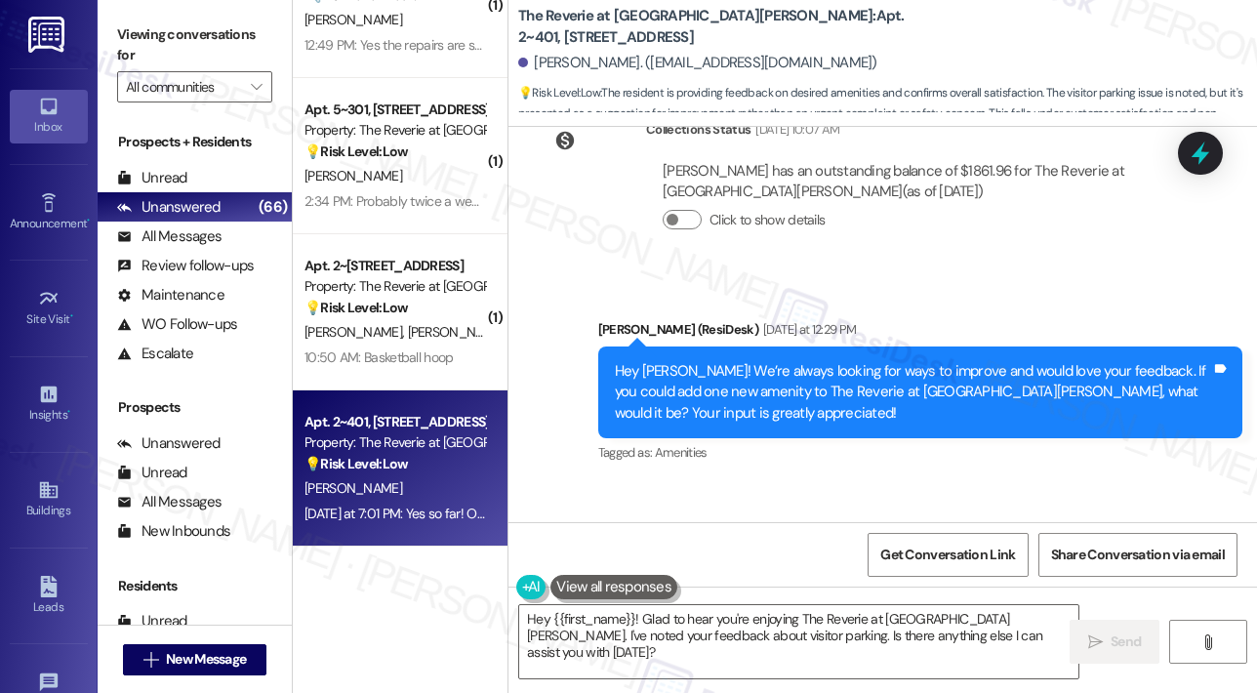
click at [869, 212] on div "Collections Status Sep 01, 2025 at 10:07 AM Jennifer Lawson has an outstanding …" at bounding box center [859, 189] width 673 height 171
click at [1077, 304] on div "Announcement, sent via SMS Sarah (ResiDesk) Yesterday at 12:29 PM Hey Jennifer!…" at bounding box center [920, 393] width 673 height 178
click at [1218, 143] on div at bounding box center [1200, 153] width 59 height 56
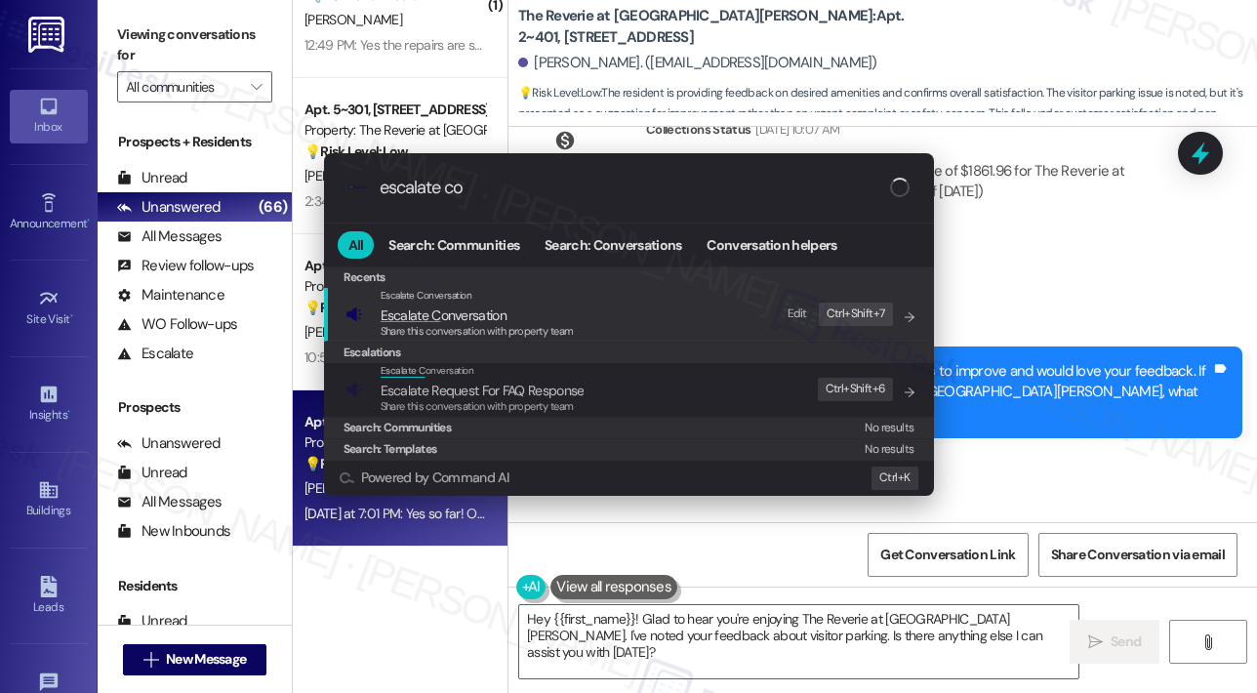
type input "escalate con"
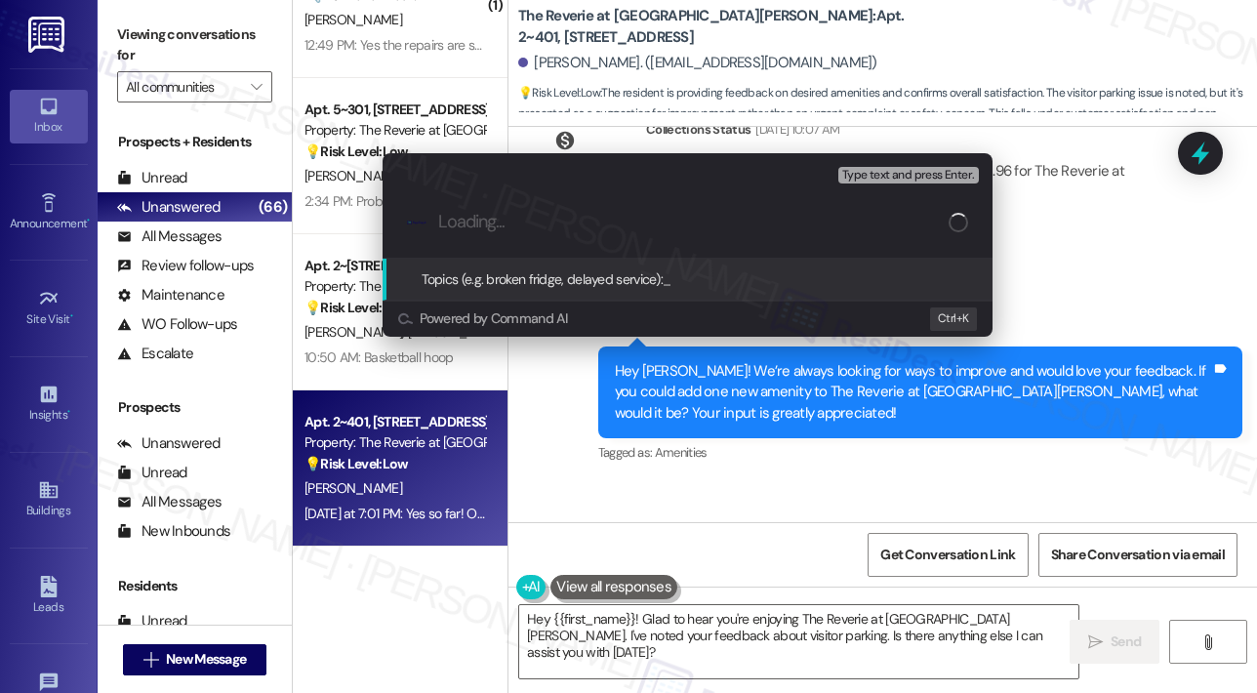
paste input "Resident Feedback – Visitor Parking & Amenity Suggestion"
type input "Resident Feedback – Visitor Parking & Amenity Suggestion"
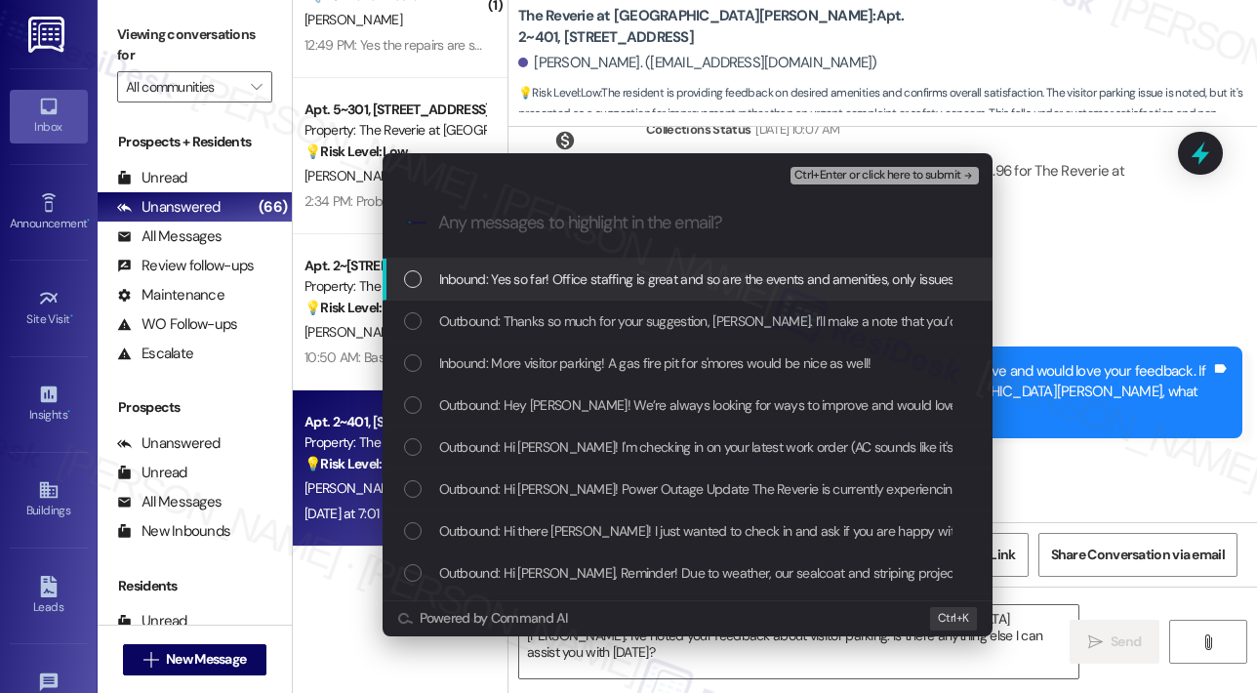
click at [465, 282] on span "Inbound: Yes so far! Office staffing is great and so are the events and ameniti…" at bounding box center [743, 278] width 608 height 21
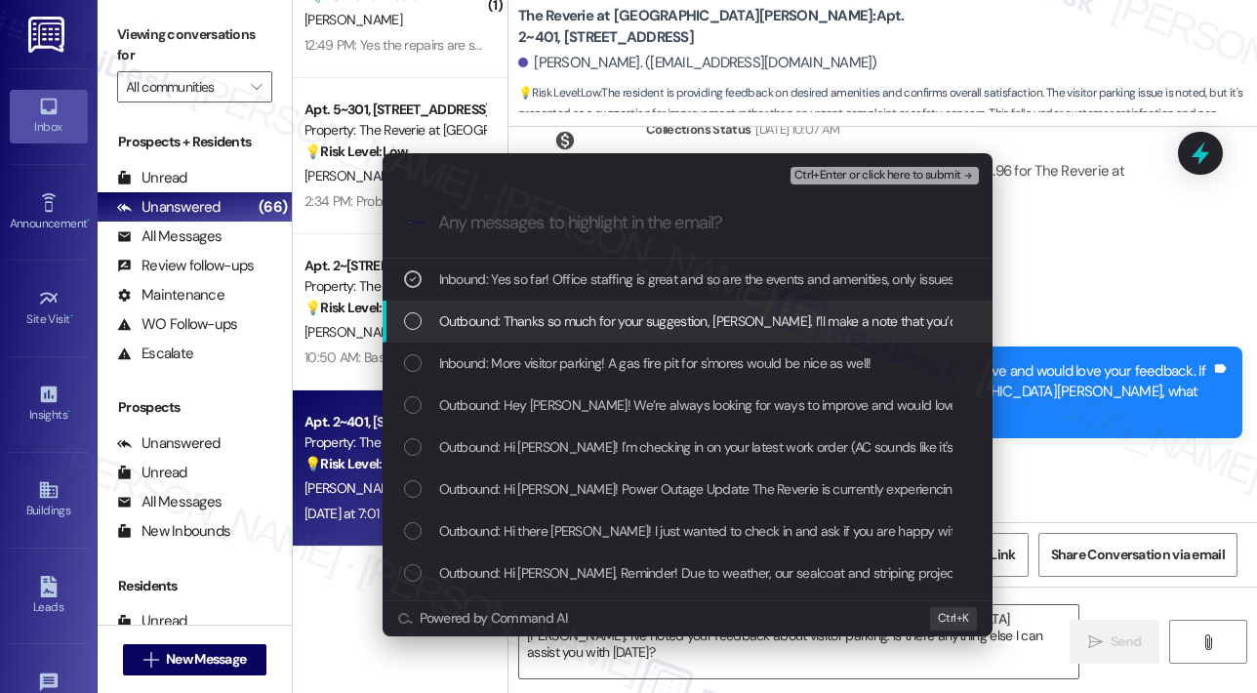
click at [461, 323] on span "Outbound: Thanks so much for your suggestion, Jennifer. I’ll make a note that y…" at bounding box center [1207, 320] width 1536 height 21
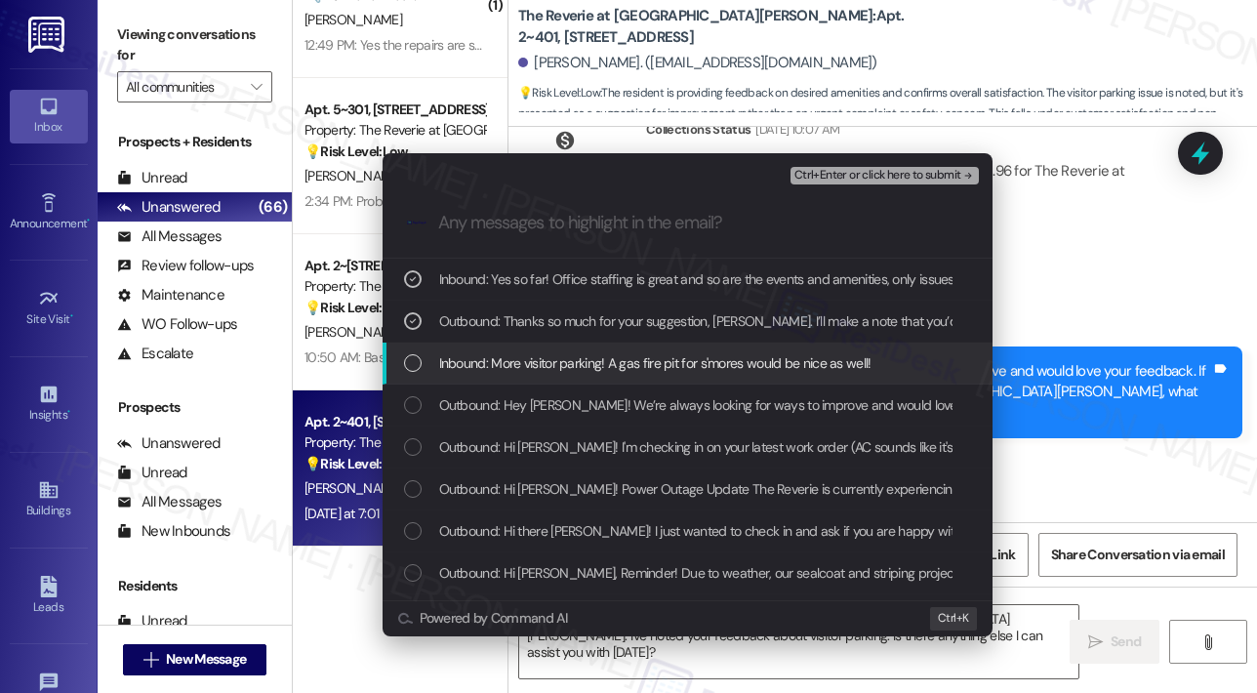
click at [467, 362] on span "Inbound: More visitor parking! A gas fire pit for s'mores would be nice as well!" at bounding box center [655, 362] width 432 height 21
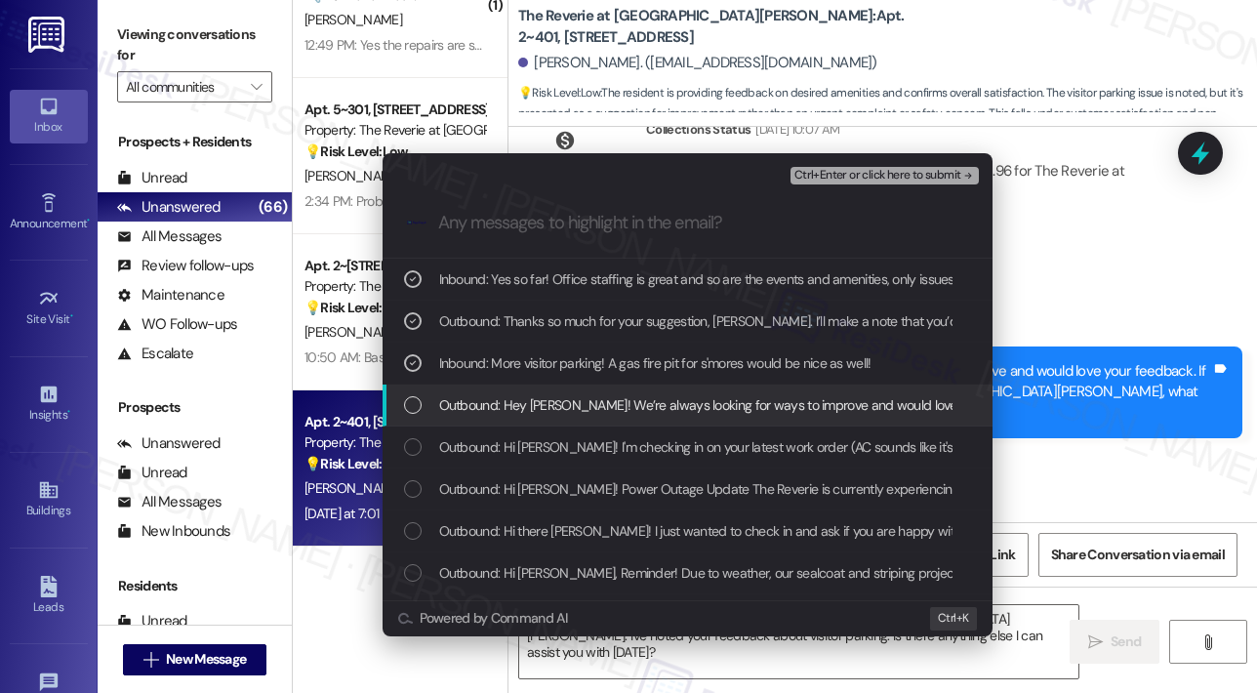
click at [478, 394] on span "Outbound: Hey Jennifer! We’re always looking for ways to improve and would love…" at bounding box center [1150, 404] width 1423 height 21
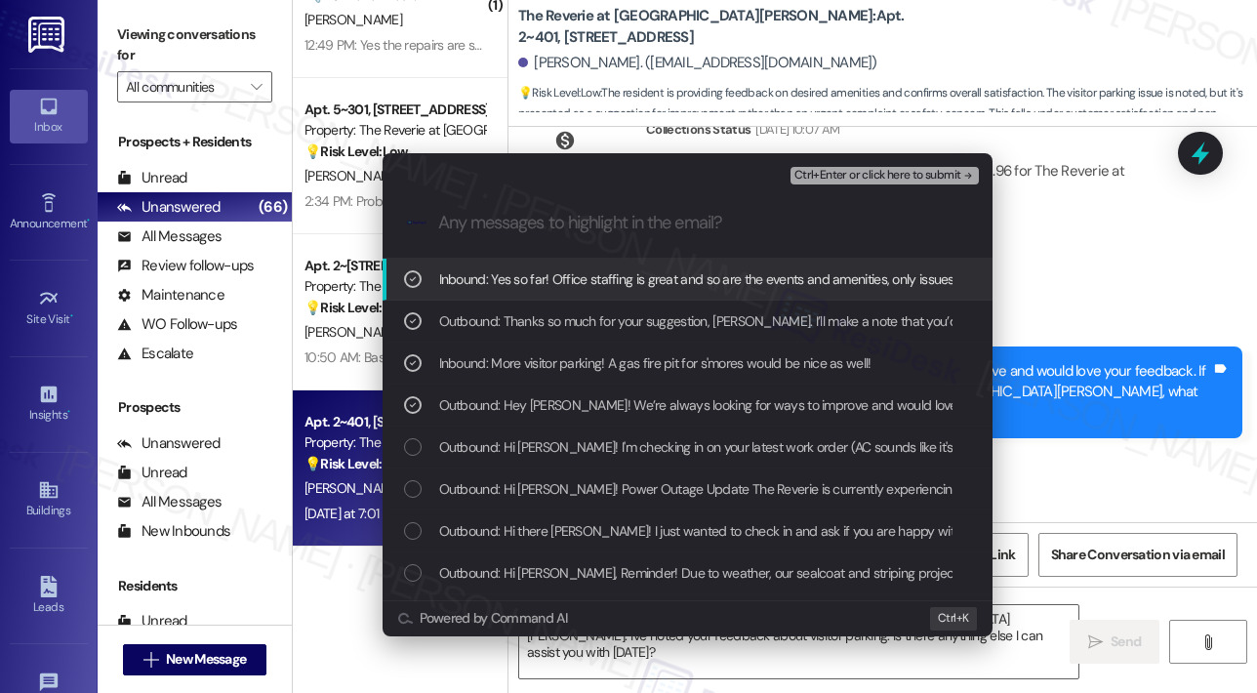
click at [894, 176] on span "Ctrl+Enter or click here to submit" at bounding box center [877, 176] width 167 height 14
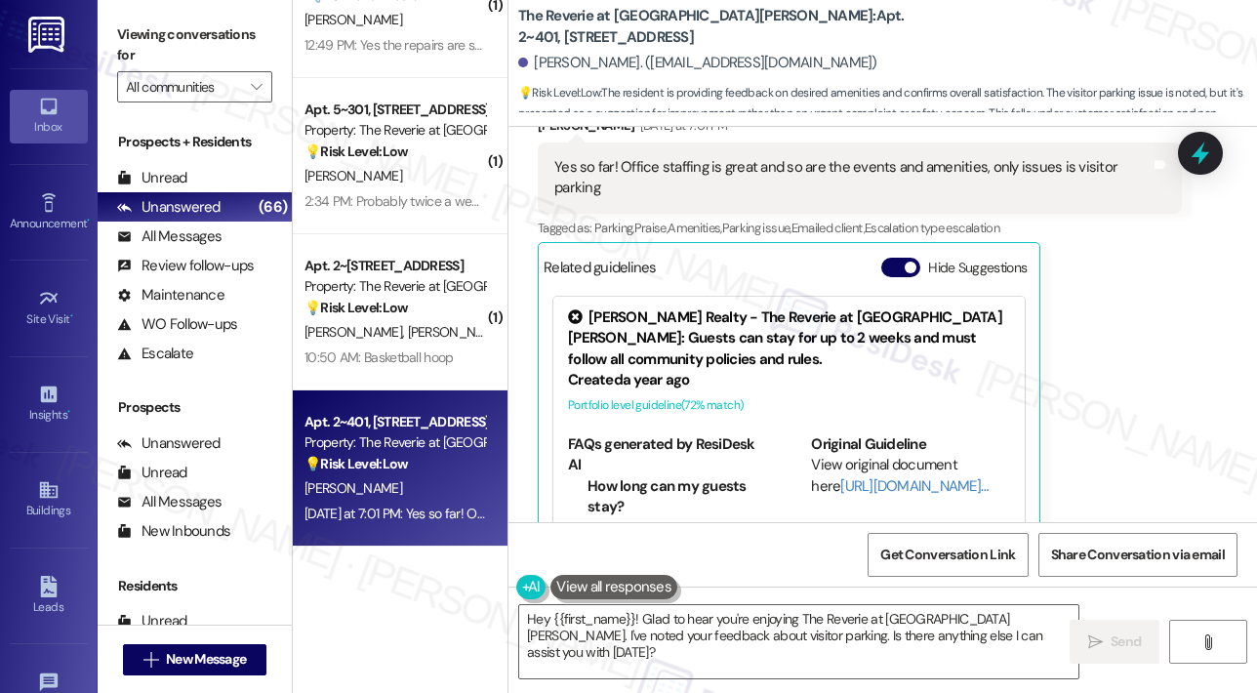
scroll to position [6100, 0]
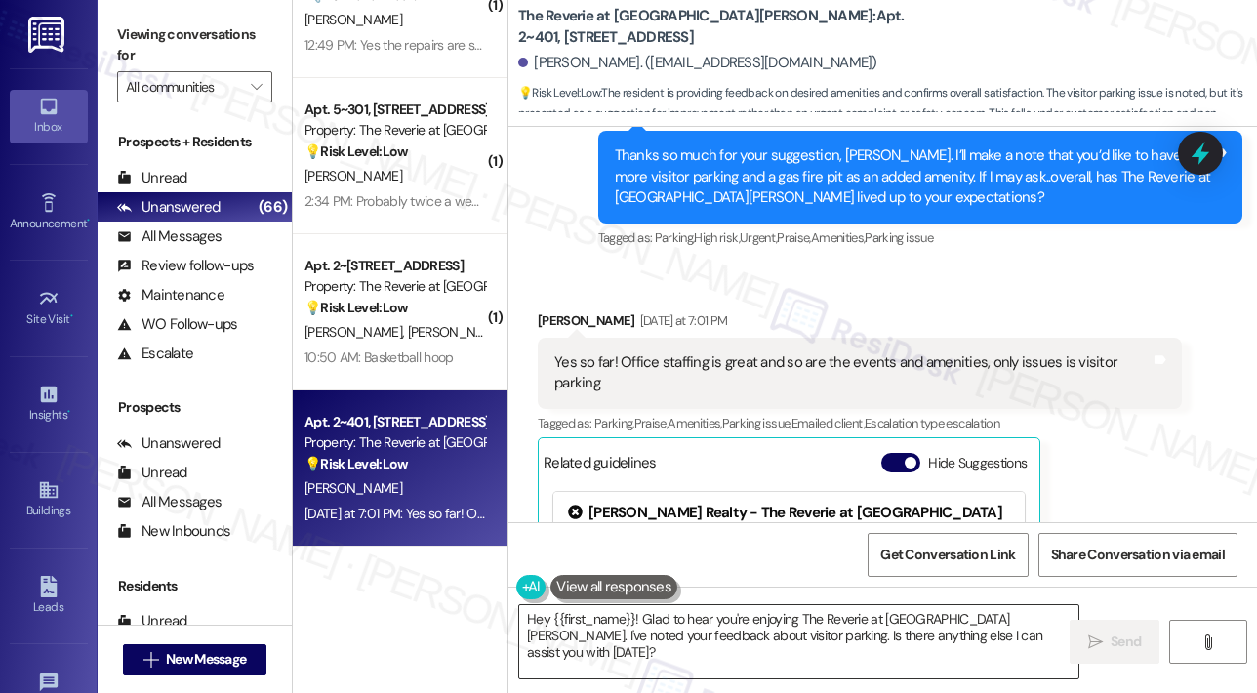
click at [890, 631] on textarea "Hey {{first_name}}! Glad to hear you're enjoying The Reverie at Lake Boone. I'v…" at bounding box center [798, 641] width 559 height 73
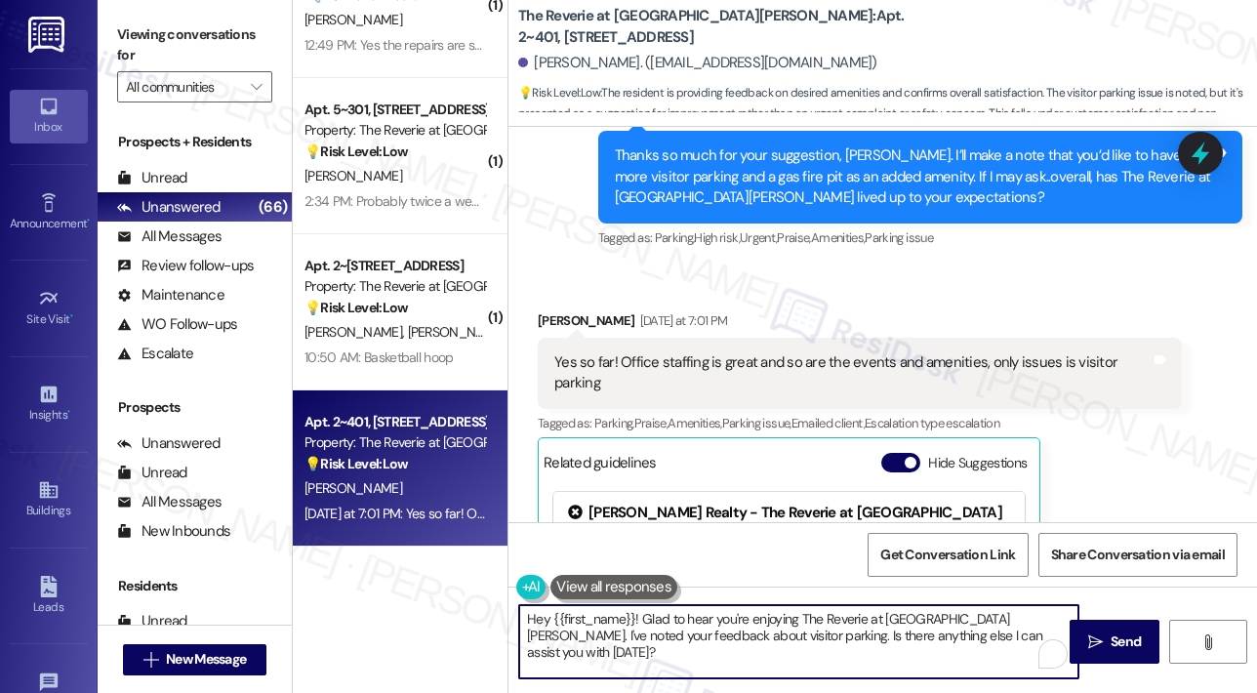
click at [890, 630] on textarea "Hey {{first_name}}! Glad to hear you're enjoying The Reverie at Lake Boone. I'v…" at bounding box center [798, 641] width 559 height 73
drag, startPoint x: 992, startPoint y: 639, endPoint x: 705, endPoint y: 639, distance: 287.9
click at [705, 642] on textarea "Hey {{first_name}}! Glad to hear you're enjoying The Reverie at Lake Boone. I'v…" at bounding box center [798, 641] width 559 height 73
type textarea "Hey {{first_name}}! Glad to hear you're enjoying The Reverie at Lake Boone. I'v…"
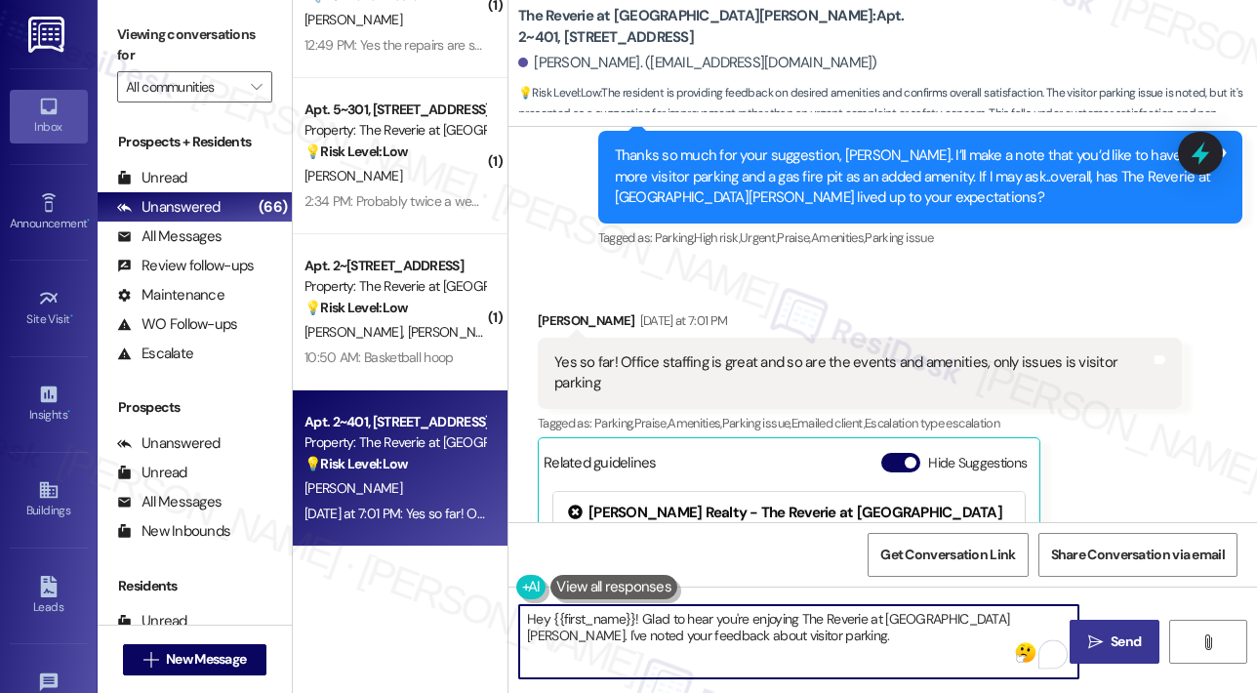
click at [1102, 639] on icon "" at bounding box center [1095, 642] width 15 height 16
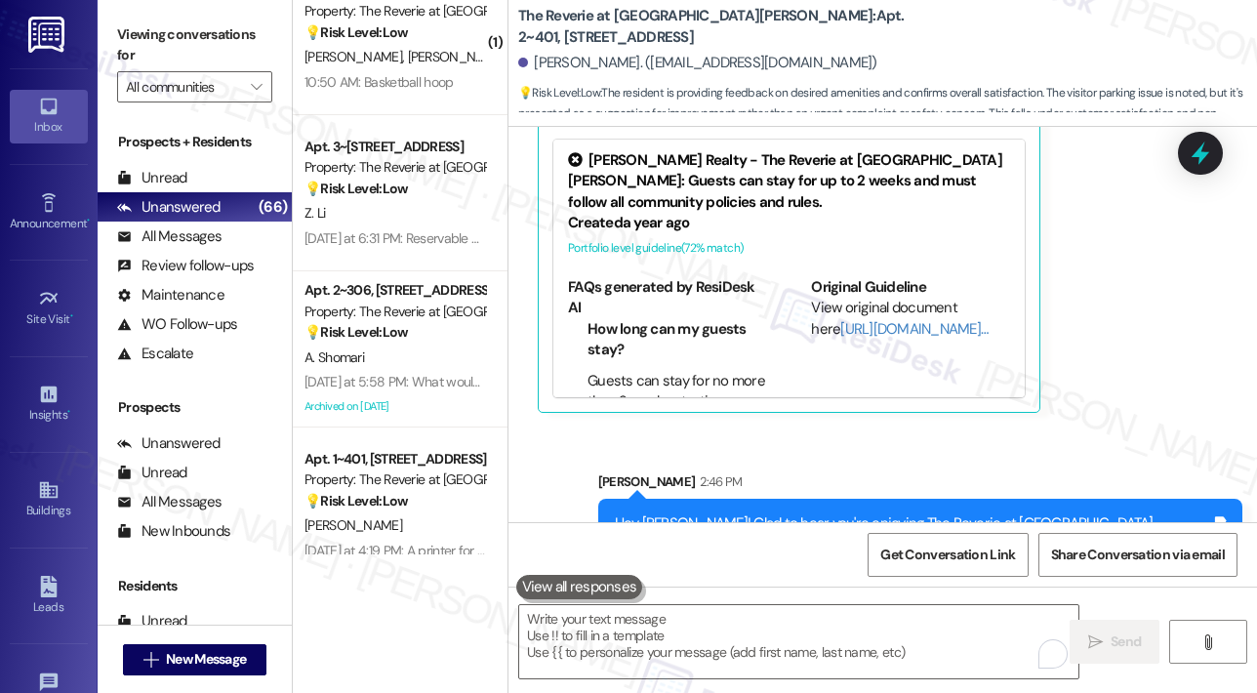
scroll to position [1464, 0]
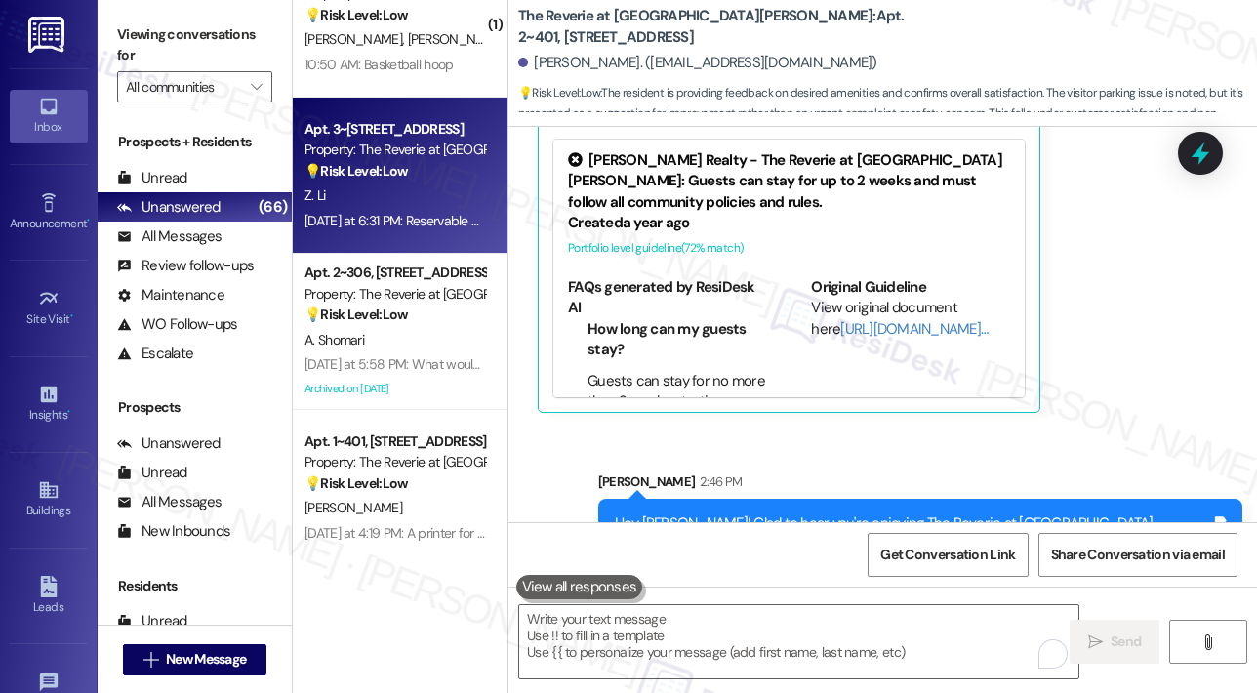
click at [364, 230] on div "Yesterday at 6:31 PM: Reservable self serve car wash area, with water hose, air…" at bounding box center [395, 221] width 184 height 24
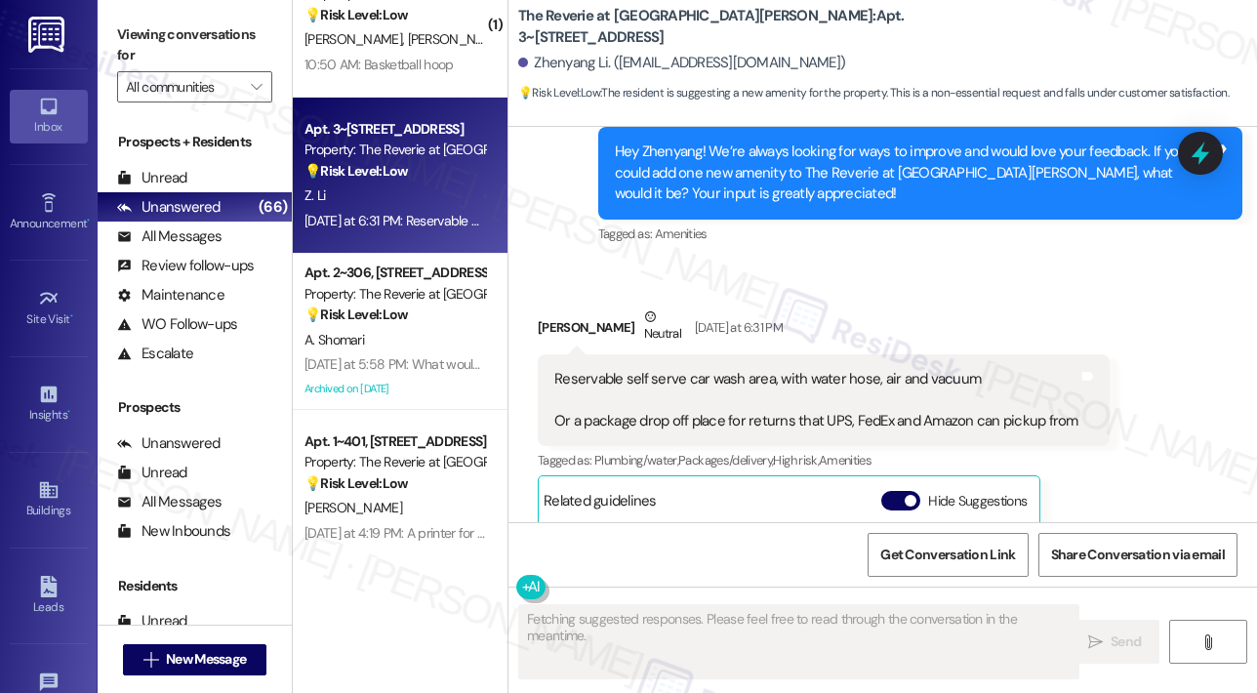
scroll to position [4877, 0]
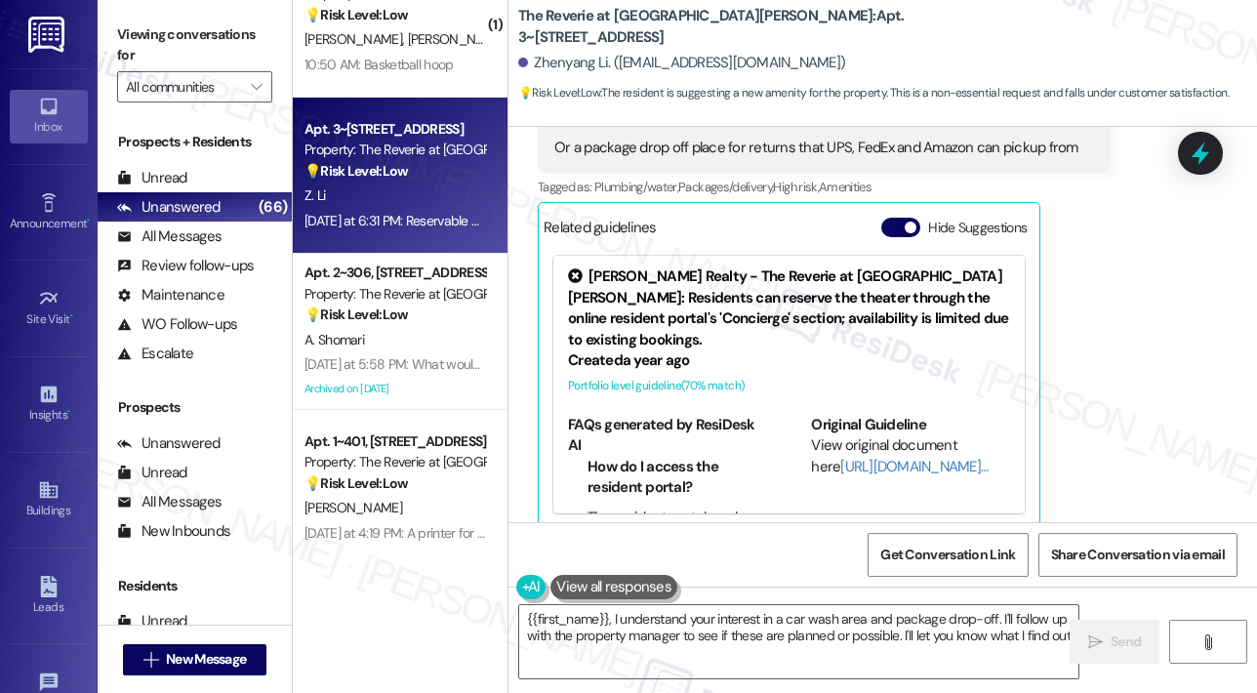
type textarea "{{first_name}}, I understand your interest in a car wash area and package drop-…"
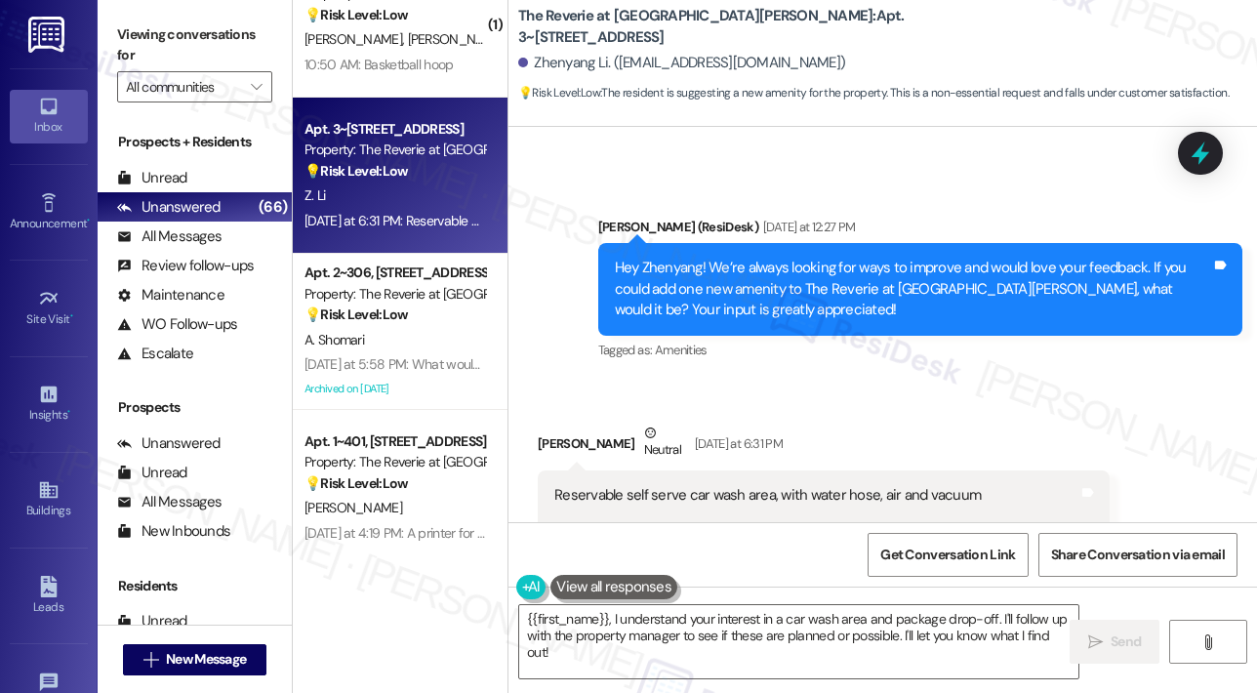
scroll to position [4586, 0]
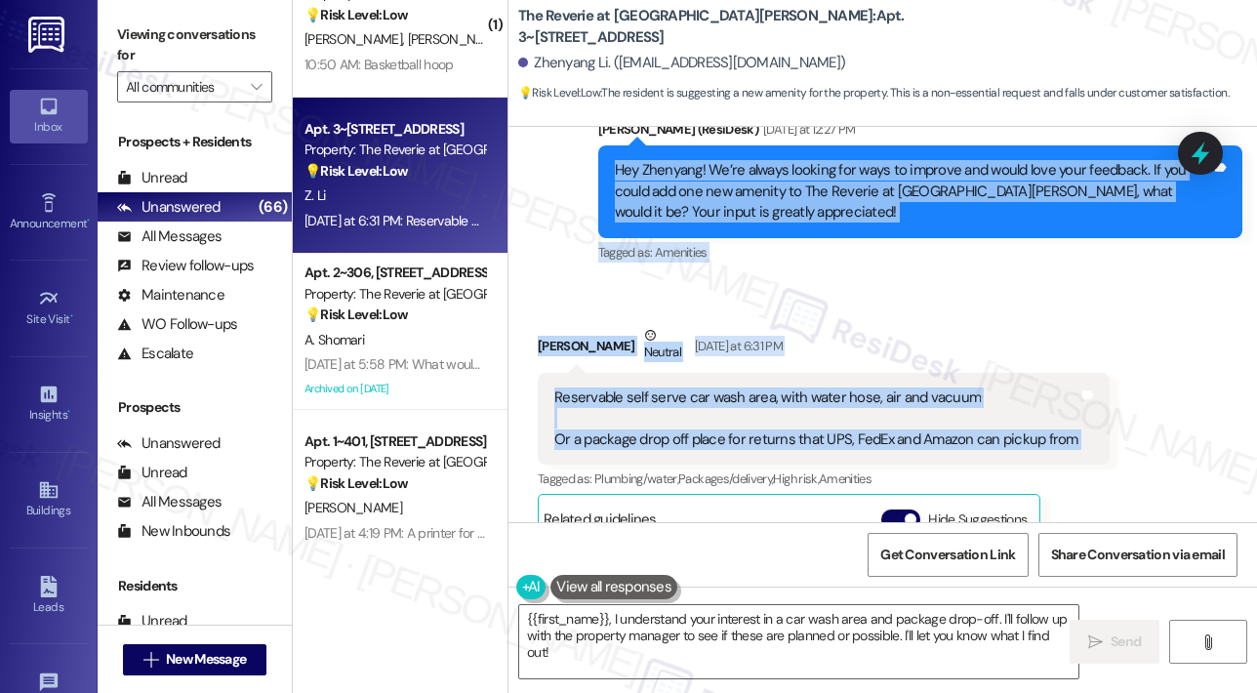
drag, startPoint x: 616, startPoint y: 146, endPoint x: 1072, endPoint y: 433, distance: 538.5
click at [1072, 433] on div "Survey, sent via SMS Residesk Automated Survey Jun 20, 2024 at 12:21 PM Hi Zhen…" at bounding box center [882, 324] width 748 height 395
copy div "Hey Zhenyang! We’re always looking for ways to improve and would love your feed…"
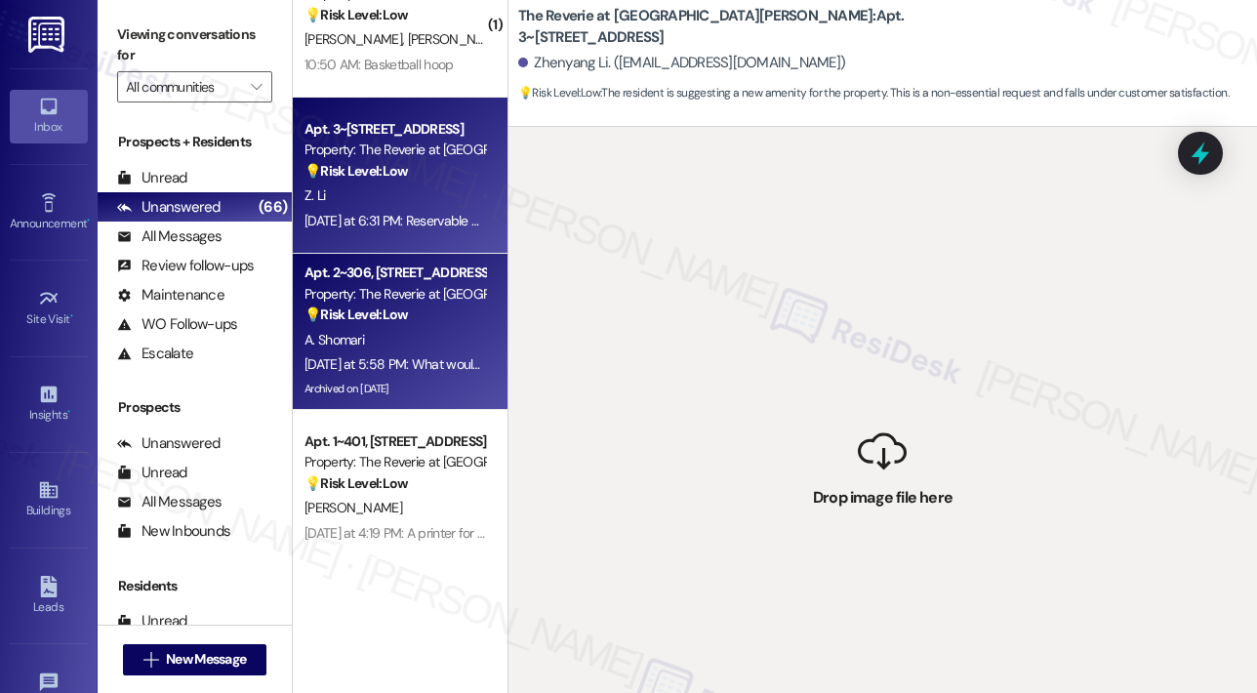
click at [372, 304] on div "💡 Risk Level: Low The resident is suggesting a non-essential amenity upgrade to…" at bounding box center [394, 314] width 181 height 20
click at [405, 209] on div "Yesterday at 6:31 PM: Reservable self serve car wash area, with water hose, air…" at bounding box center [395, 221] width 184 height 24
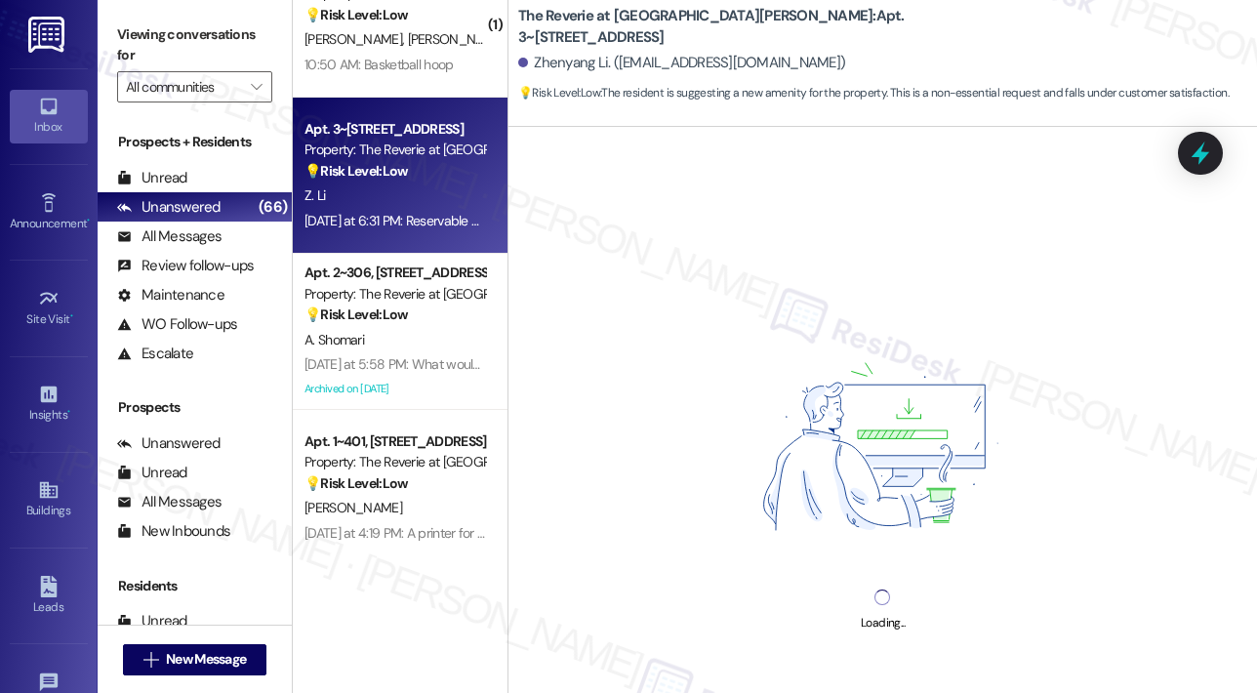
click at [405, 211] on div "Yesterday at 6:31 PM: Reservable self serve car wash area, with water hose, air…" at bounding box center [395, 221] width 184 height 24
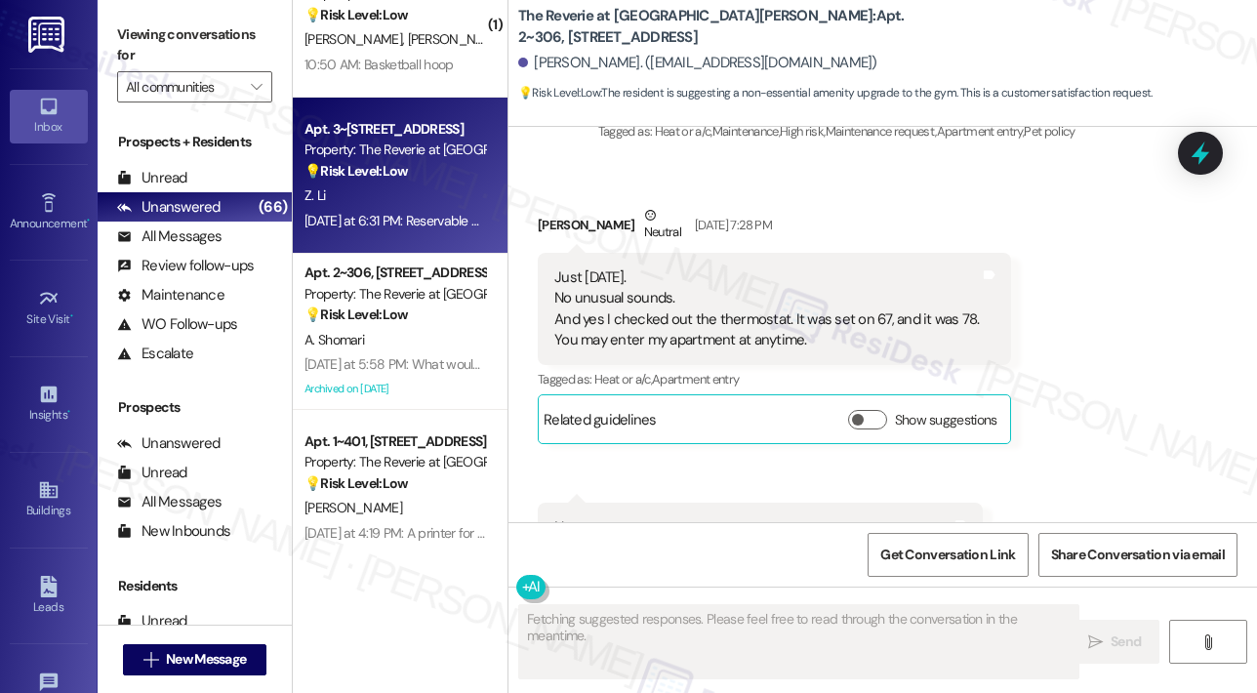
scroll to position [17775, 0]
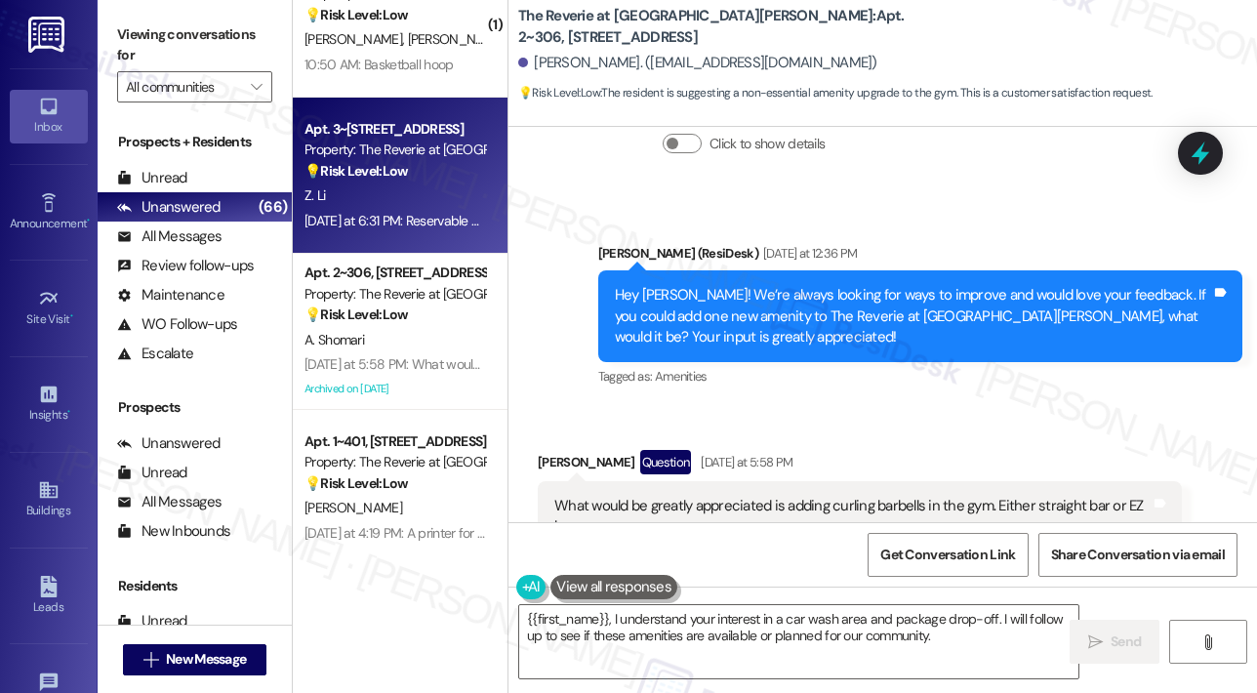
click at [890, 435] on div "Received via SMS Amir Shomari Question Yesterday at 5:58 PM What would be great…" at bounding box center [859, 515] width 673 height 160
click at [746, 635] on textarea "{{first_name}}, I understand your interest in a car wash area and package drop-…" at bounding box center [798, 641] width 559 height 73
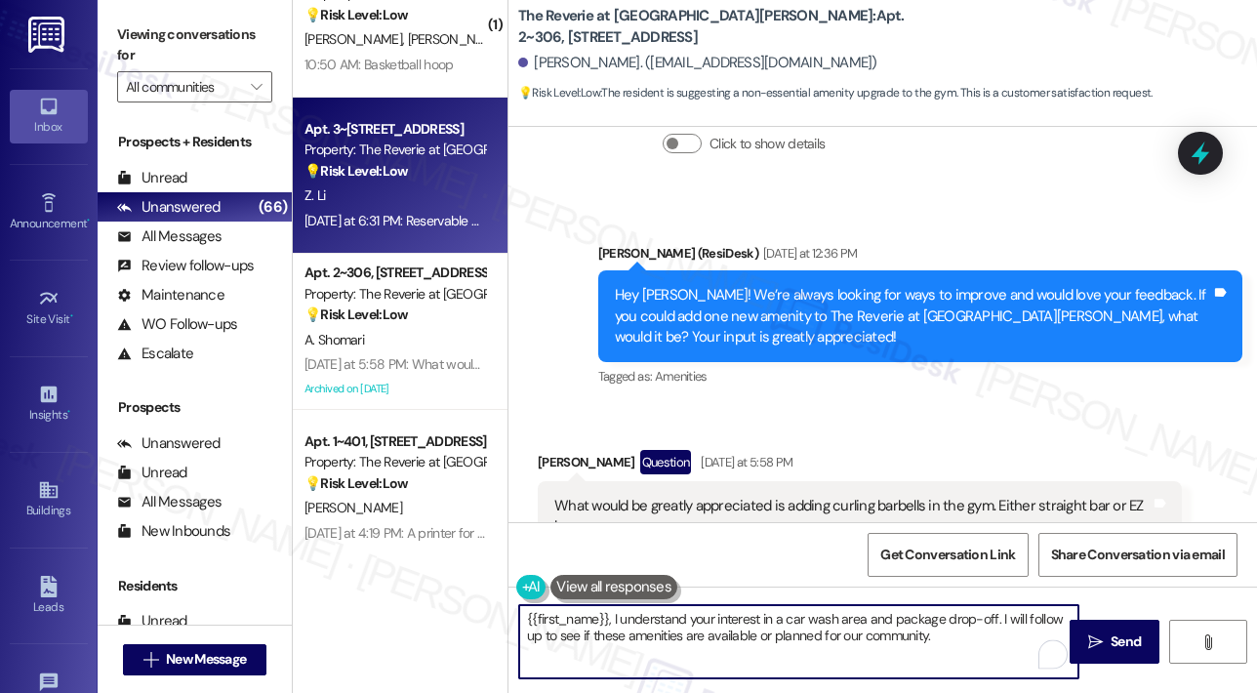
paste textarea "Thank you, Zhenyang, for sharing these thoughtful ideas! Between the self-serve…"
type textarea "Thank you, Zhenyang, for sharing these thoughtful ideas! Between the self-serve…"
drag, startPoint x: 704, startPoint y: 657, endPoint x: 486, endPoint y: 568, distance: 235.0
click at [492, 569] on div "( 1 ) Apt. 172, 850 Revolution Mill Drive Property: Revolution Mill Apartments …" at bounding box center [775, 346] width 964 height 693
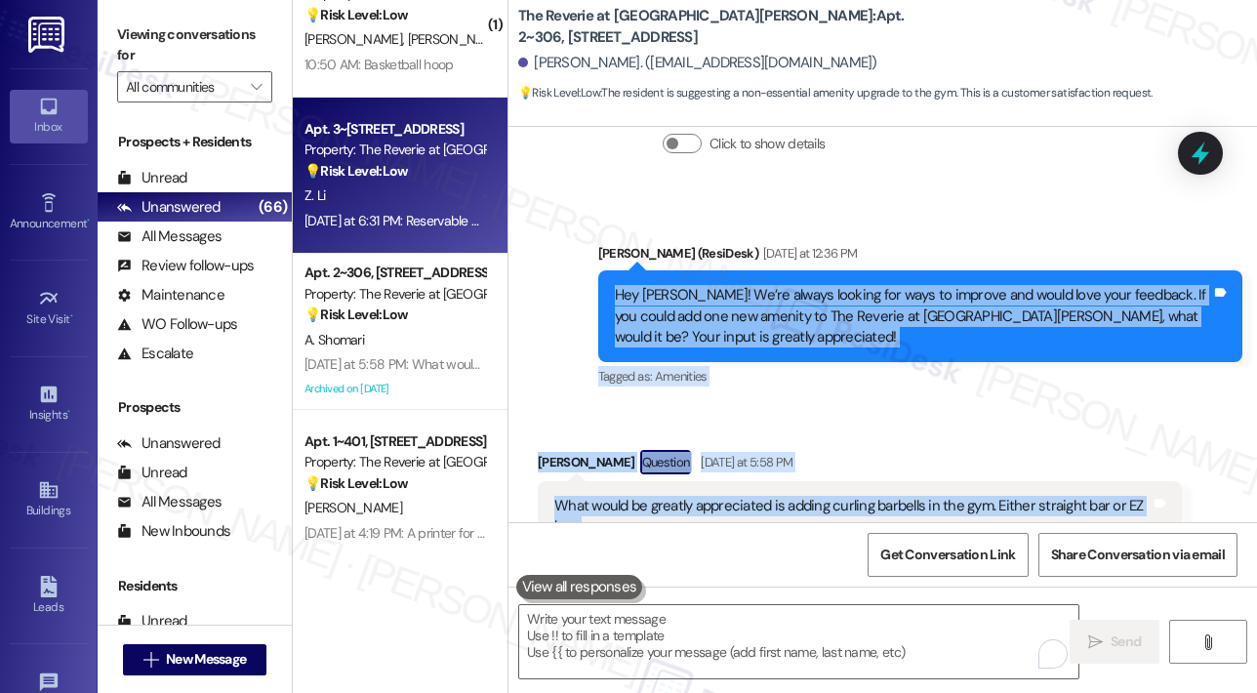
drag, startPoint x: 624, startPoint y: 455, endPoint x: 616, endPoint y: 221, distance: 234.3
click at [616, 221] on div "Announcement, sent via SMS Sarah (ResiDesk) Apr 19, 2024 at 11:38 AM Hello Amir…" at bounding box center [882, 324] width 748 height 395
copy div "Hey Amir! We’re always looking for ways to improve and would love your feedback…"
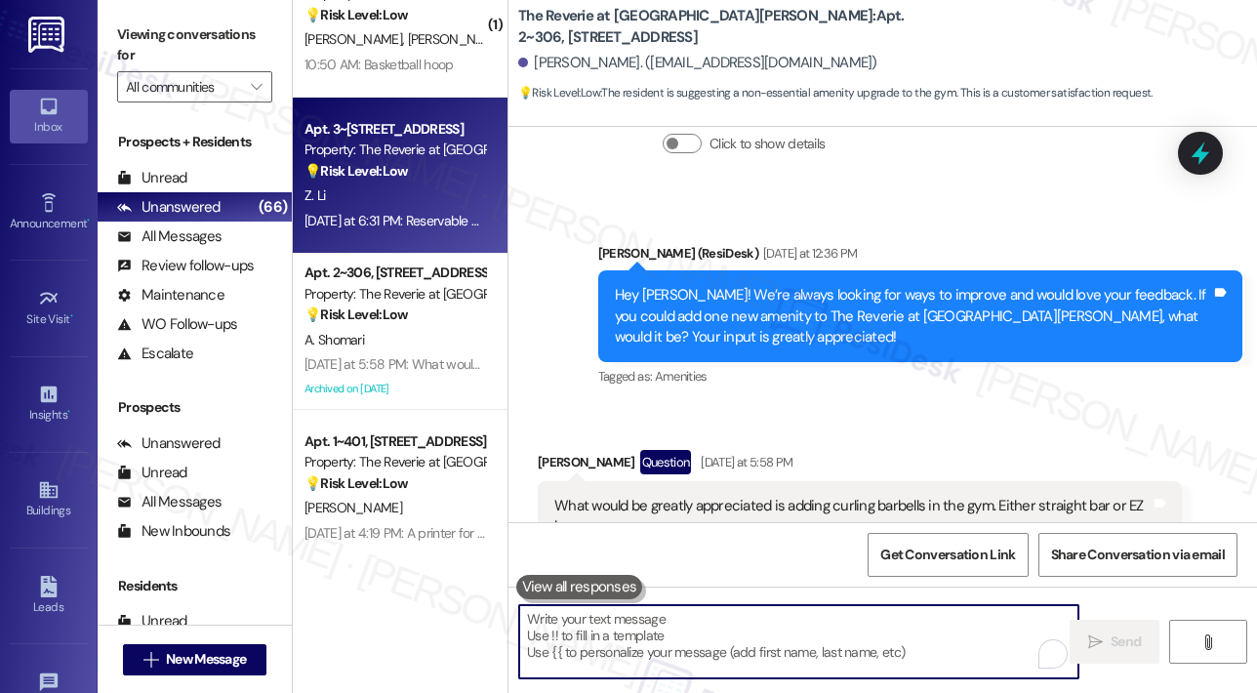
click at [628, 627] on textarea "To enrich screen reader interactions, please activate Accessibility in Grammarl…" at bounding box center [798, 641] width 559 height 73
paste textarea "Thank you, Amir, for sharing your feedback! Curling barbells sound like a great…"
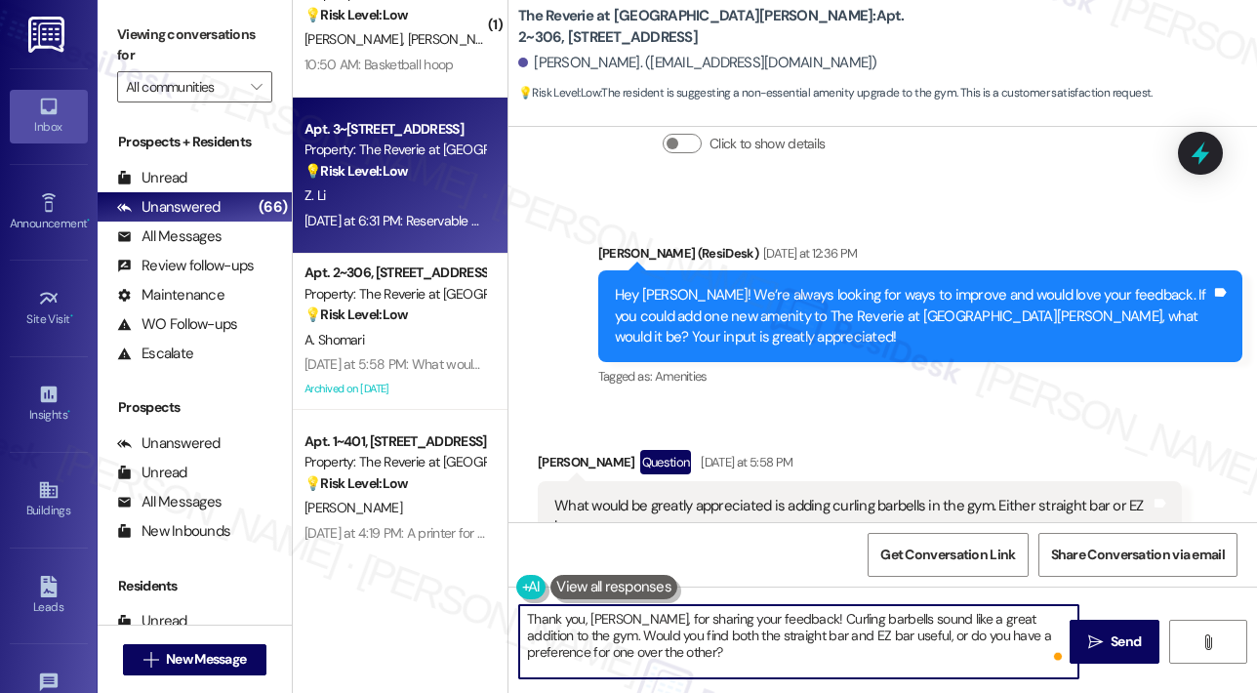
click at [801, 642] on textarea "Thank you, Amir, for sharing your feedback! Curling barbells sound like a great…" at bounding box center [798, 641] width 559 height 73
type textarea "Thank you, Amir, for sharing your feedback! Curling barbells sound like a great…"
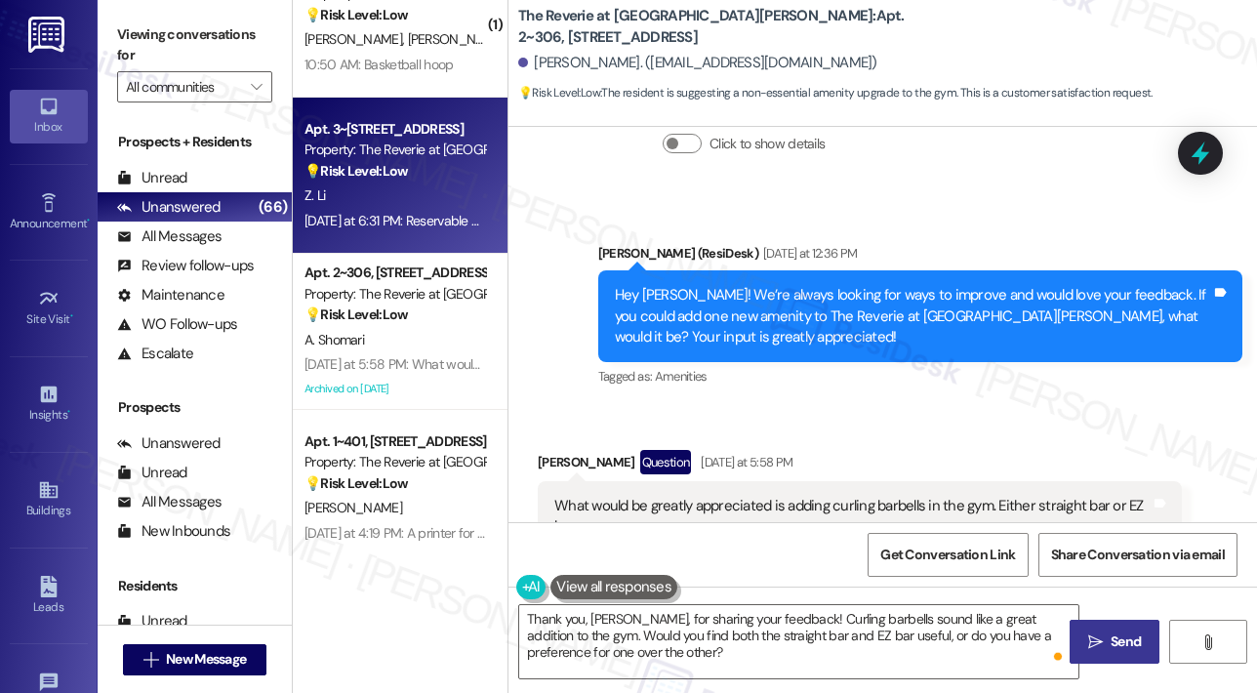
click at [1112, 635] on span "Send" at bounding box center [1126, 641] width 30 height 20
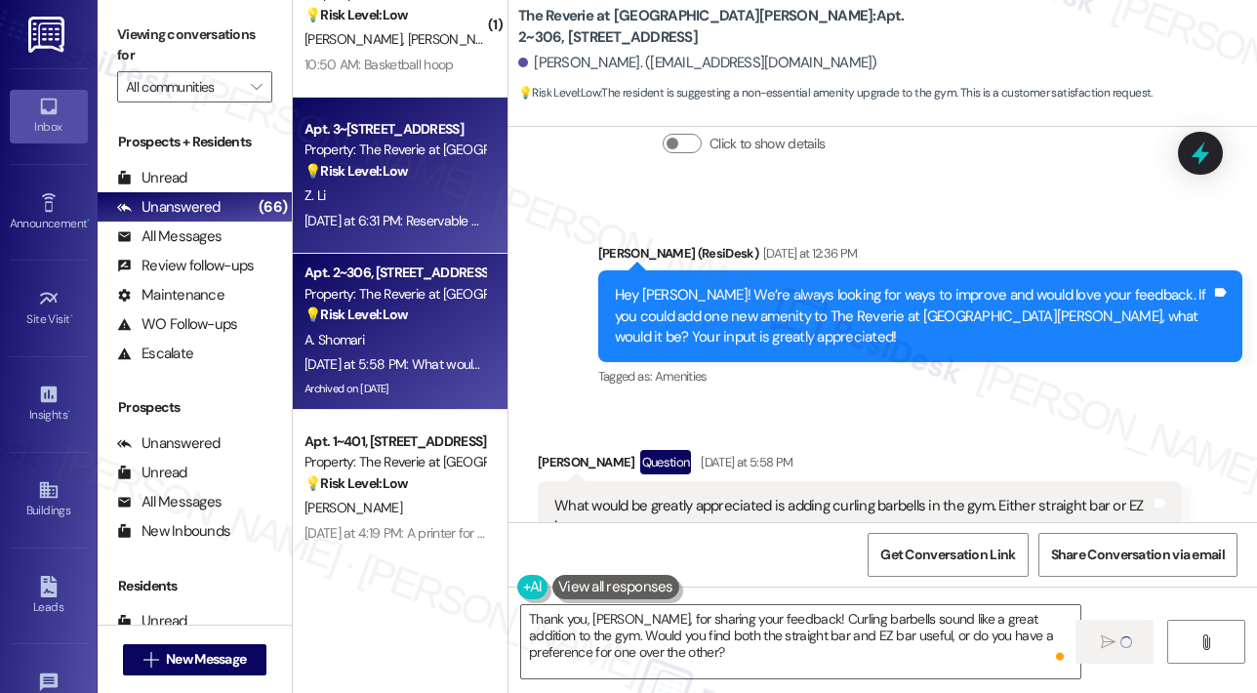
click at [421, 346] on div "A. Shomari" at bounding box center [395, 340] width 184 height 24
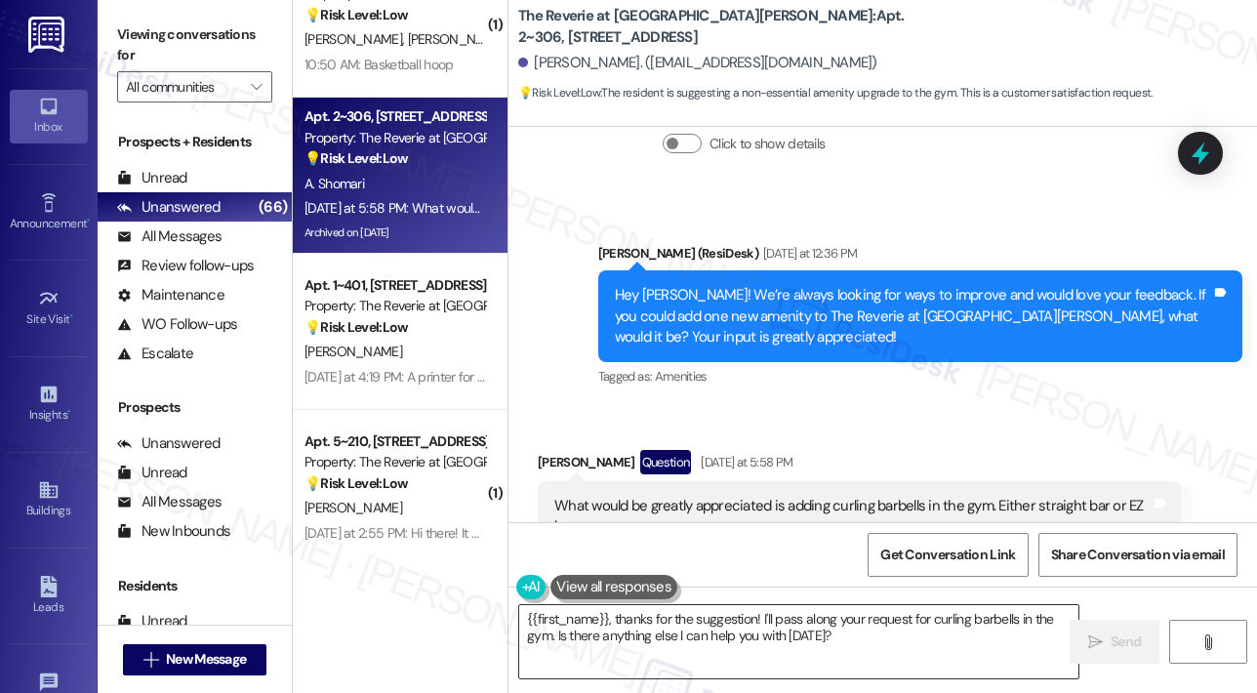
click at [822, 652] on textarea "{{first_name}}, thanks for the suggestion! I'll pass along your request for cur…" at bounding box center [798, 641] width 559 height 73
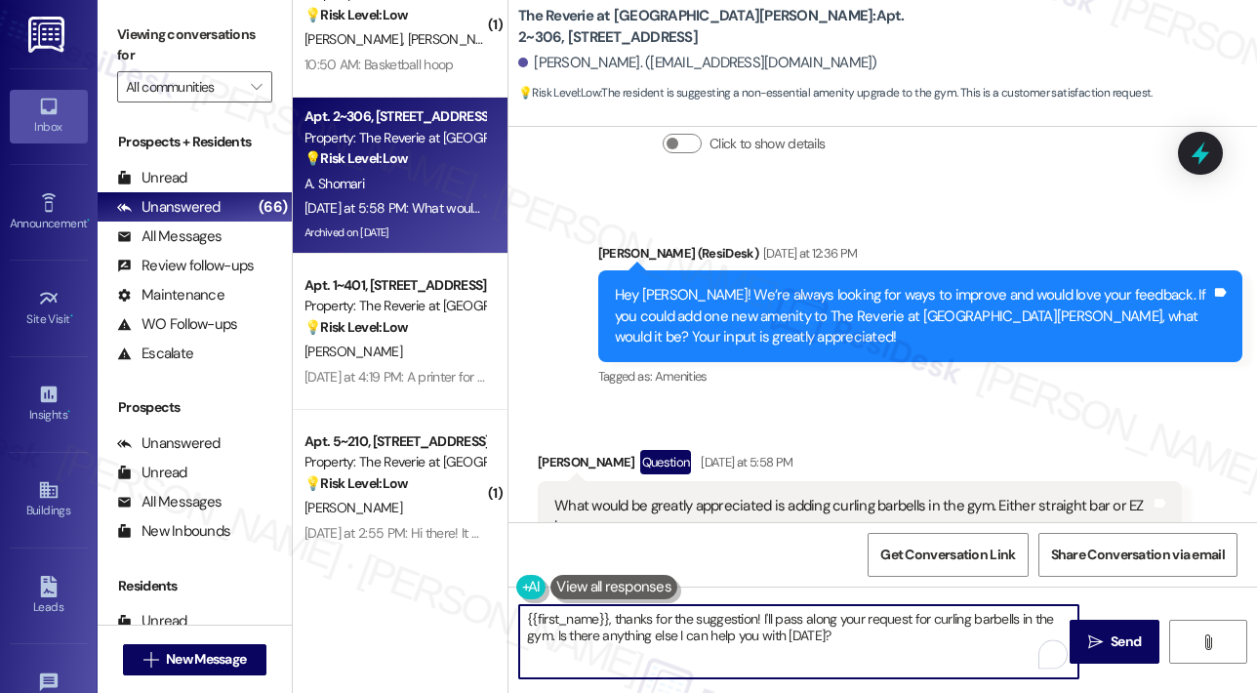
drag, startPoint x: 856, startPoint y: 648, endPoint x: 498, endPoint y: 626, distance: 358.8
click at [498, 626] on div "( 1 ) Apt. 172, 850 Revolution Mill Drive Property: Revolution Mill Apartments …" at bounding box center [775, 346] width 964 height 693
paste textarea "Thank you, Amir, for sharing your feedback! Curling barbells sound like a great…"
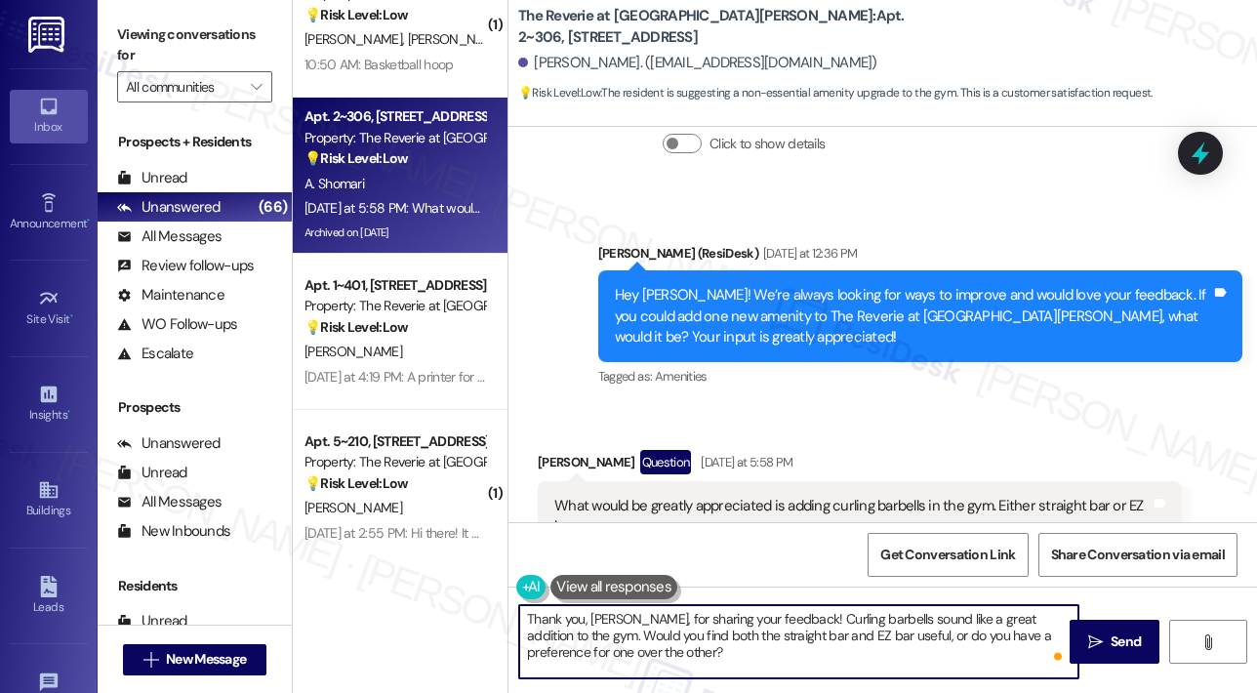
click at [761, 647] on textarea "Thank you, Amir, for sharing your feedback! Curling barbells sound like a great…" at bounding box center [798, 641] width 559 height 73
type textarea "Thank you, Amir, for sharing your feedback! Curling barbells sound like a great…"
click at [1112, 639] on span "Send" at bounding box center [1126, 641] width 30 height 20
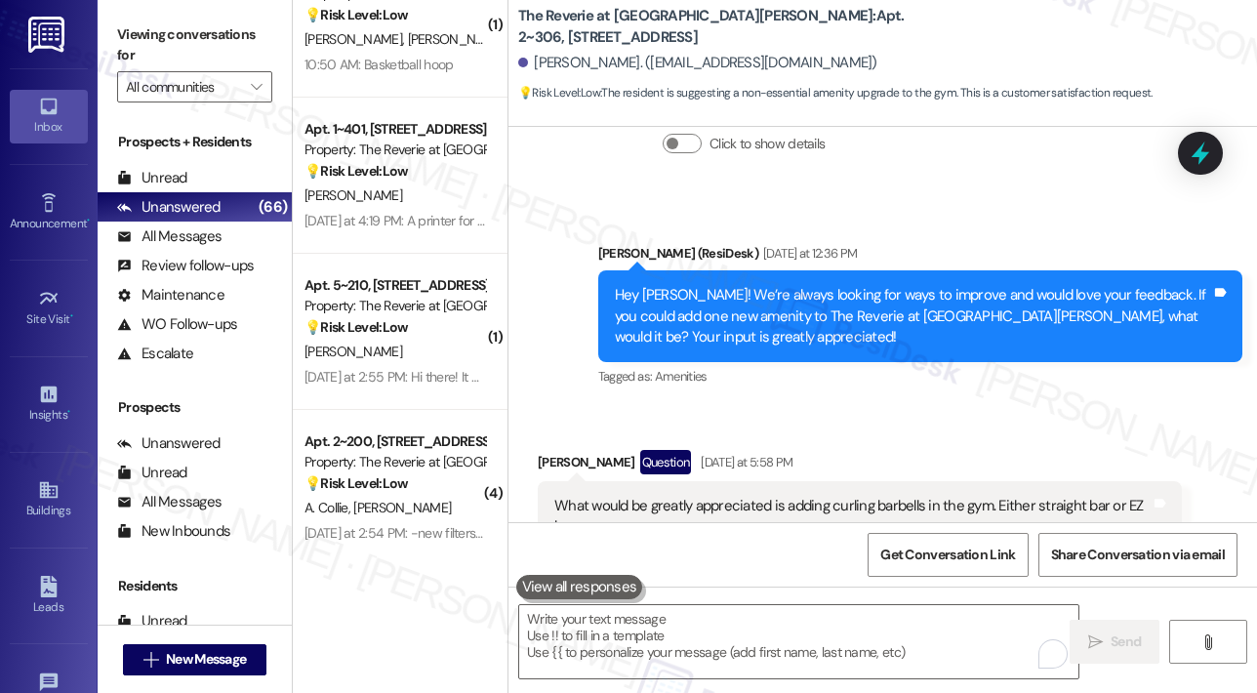
scroll to position [17774, 0]
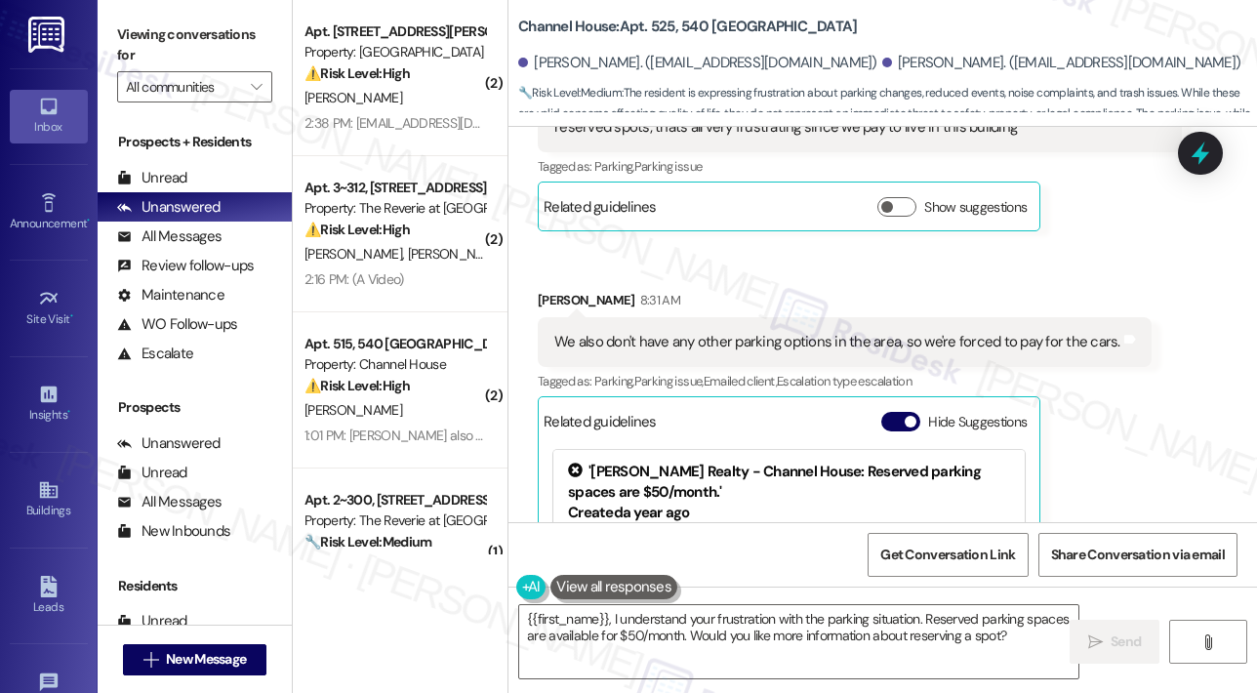
scroll to position [2022, 0]
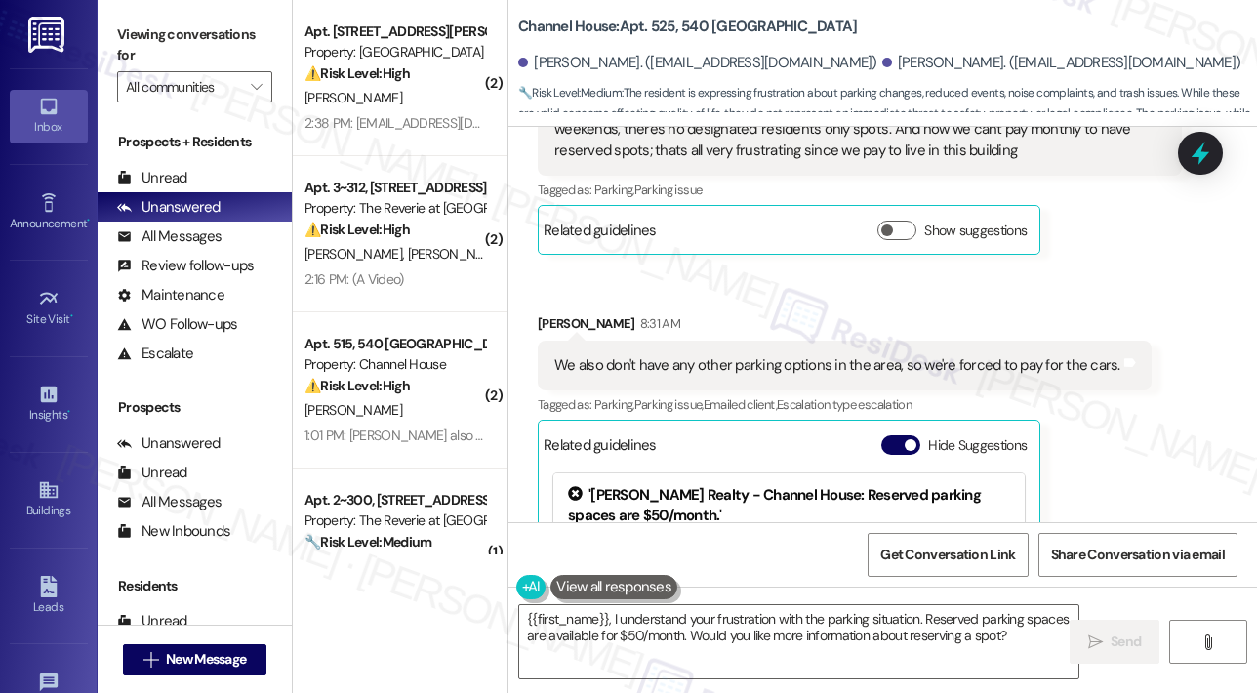
click at [1098, 247] on div "Received via SMS [PERSON_NAME] [DATE] at 5:59 PM Well the fact that retail park…" at bounding box center [882, 387] width 748 height 748
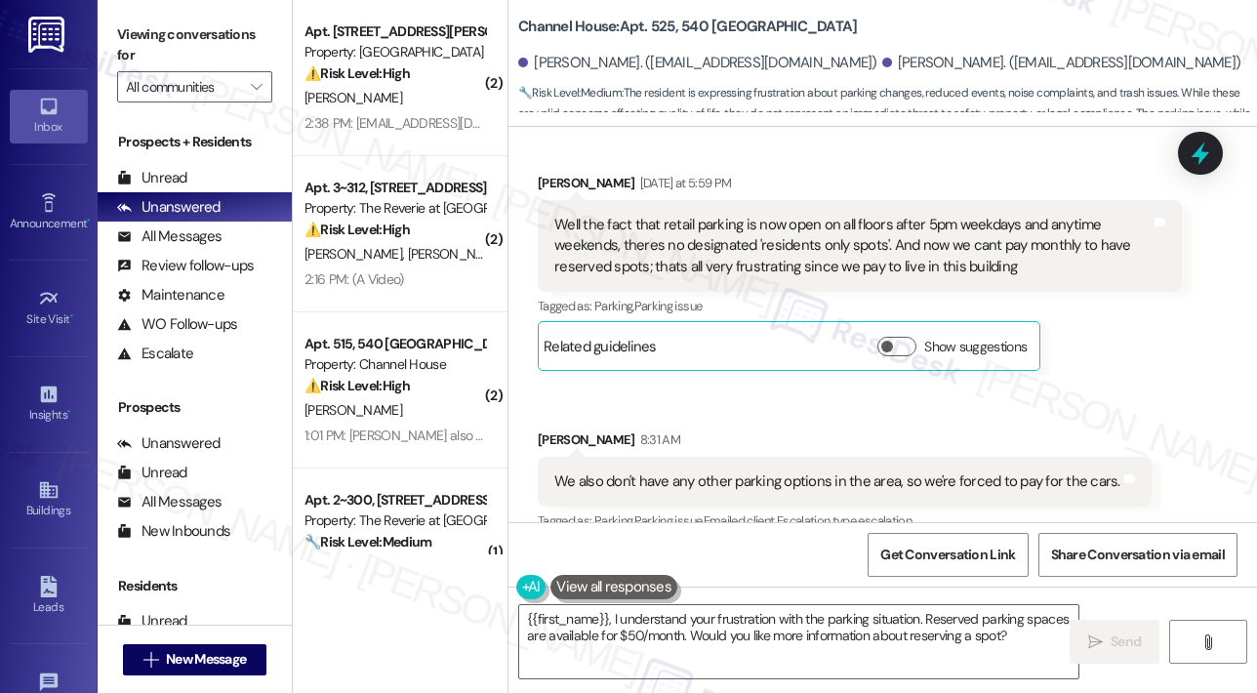
scroll to position [1827, 0]
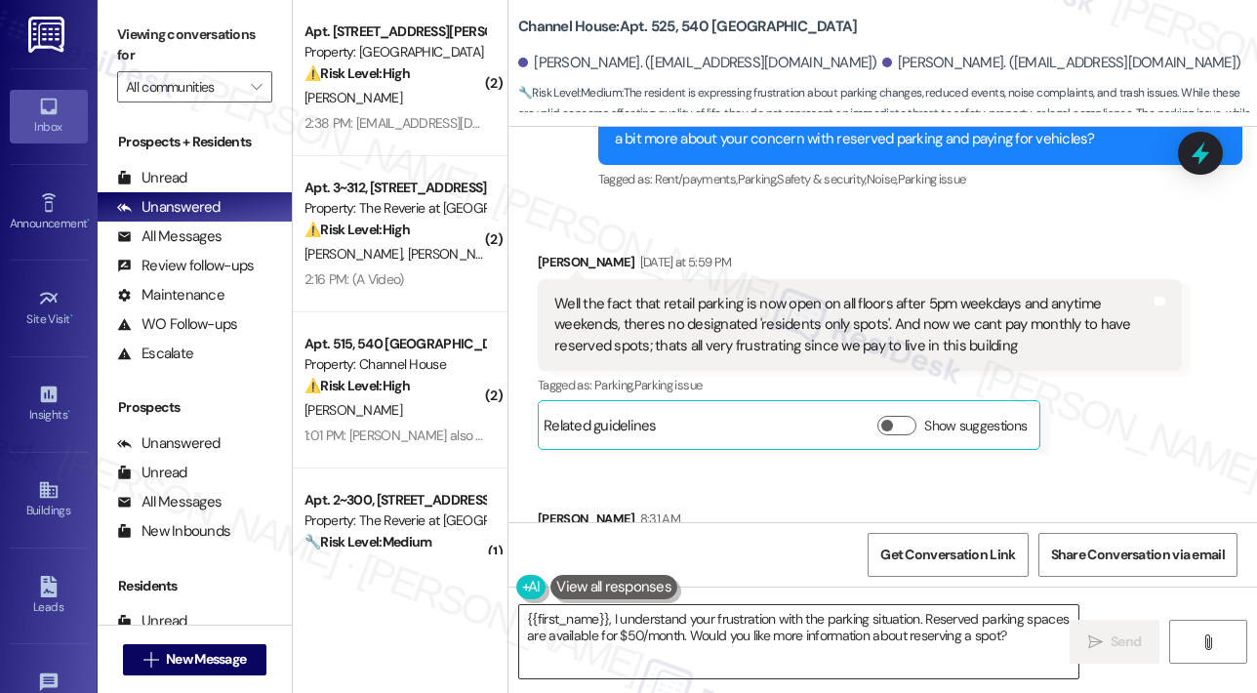
click at [523, 620] on textarea "{{first_name}}, I understand your frustration with the parking situation. Reser…" at bounding box center [798, 641] width 559 height 73
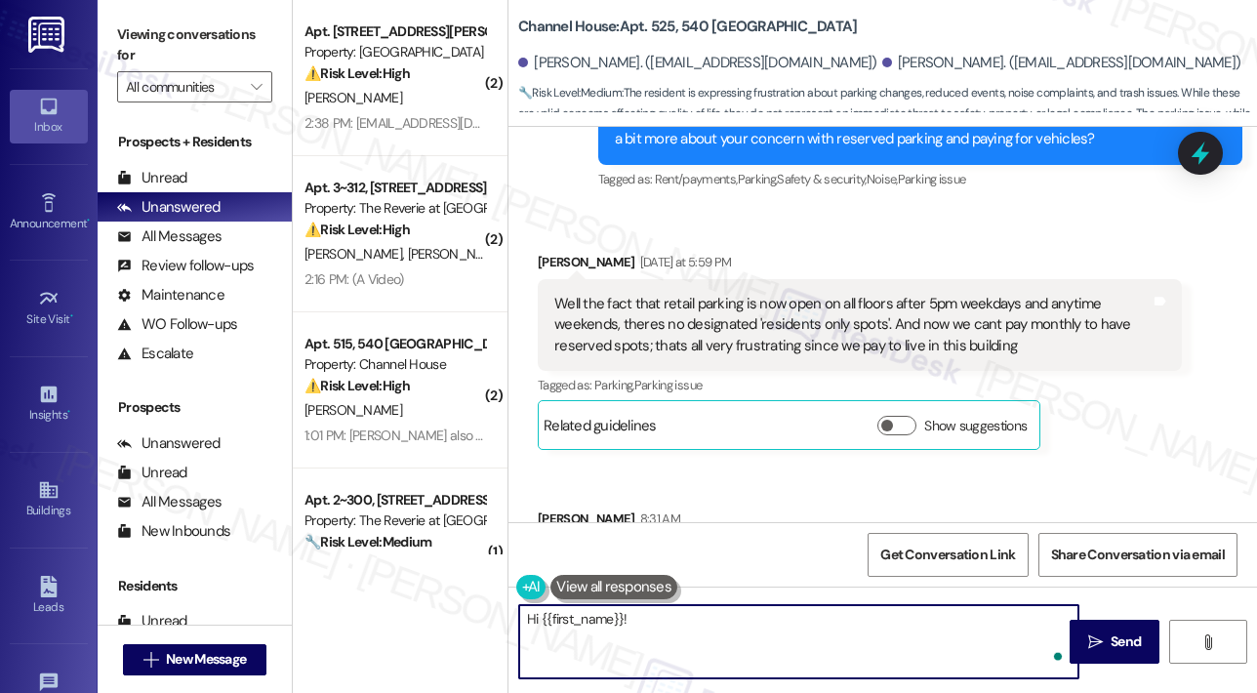
paste textarea "The site team asked me to share an update with you regarding parking. Retail pa…"
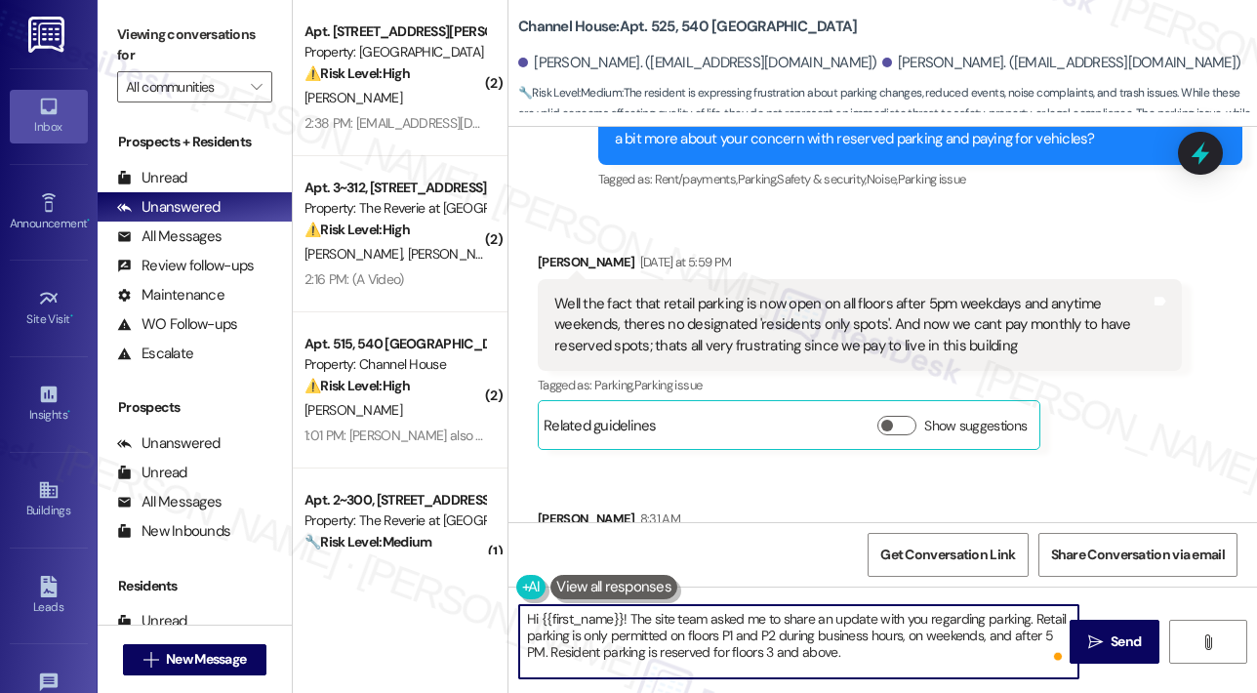
click at [834, 659] on textarea "Hi {{first_name}}! The site team asked me to share an update with you regarding…" at bounding box center [798, 641] width 559 height 73
click at [867, 654] on textarea "Hi {{first_name}}! The site team asked me to share an update with you regarding…" at bounding box center [798, 641] width 559 height 73
click at [867, 651] on textarea "Hi {{first_name}}! The site team asked me to share an update with you regarding…" at bounding box center [798, 641] width 559 height 73
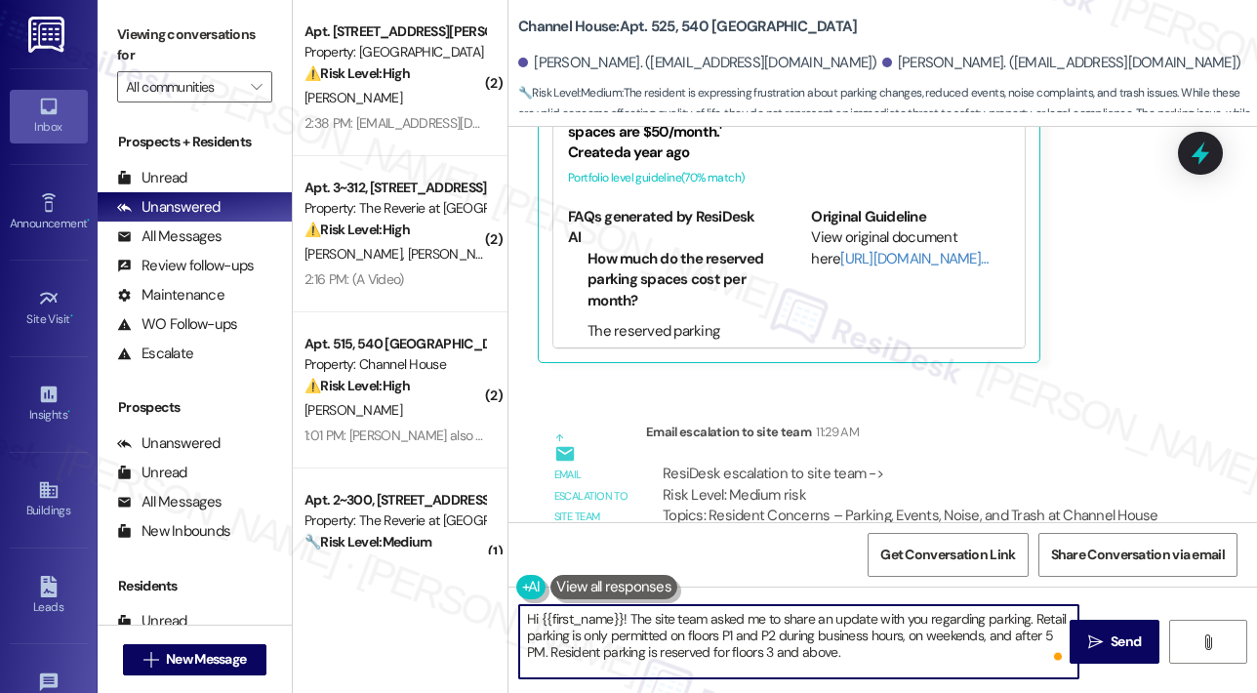
scroll to position [2608, 0]
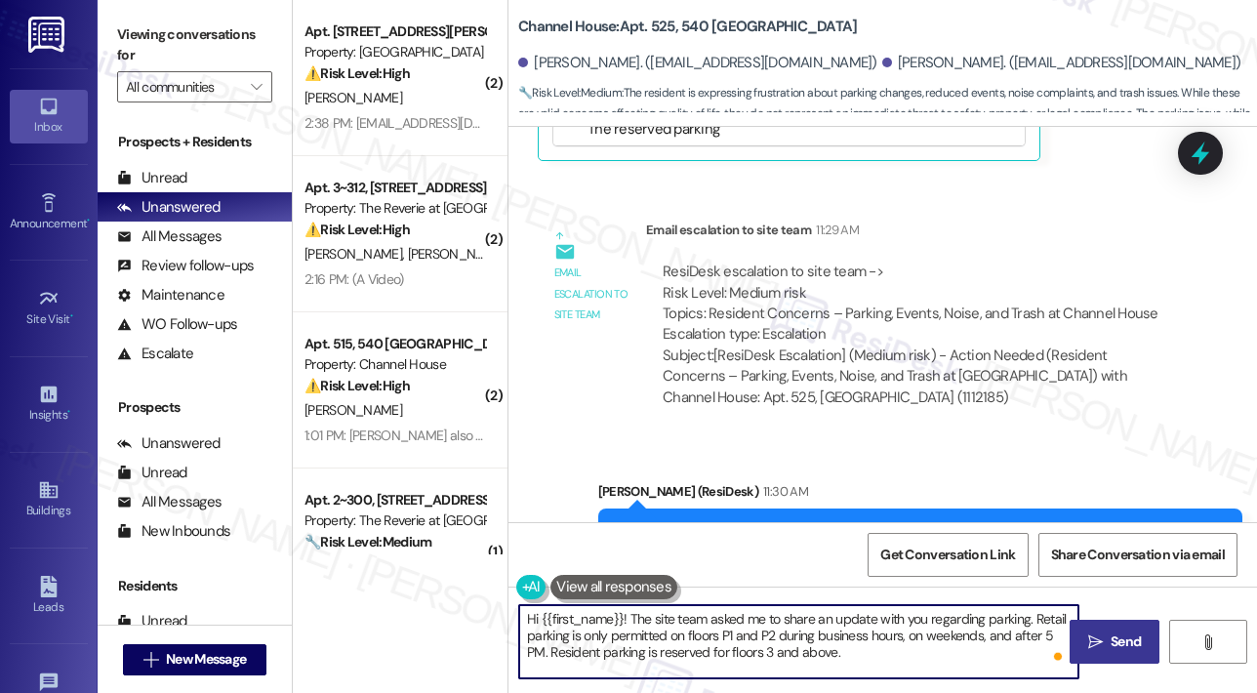
type textarea "Hi {{first_name}}! The site team asked me to share an update with you regarding…"
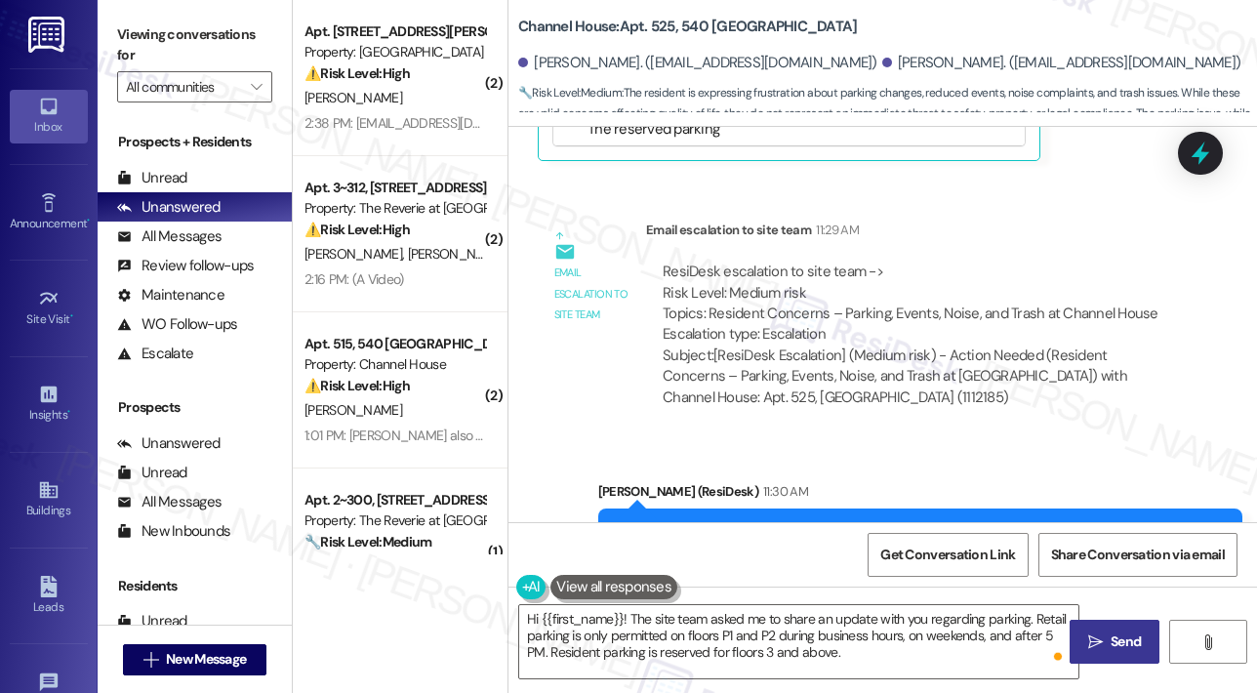
click at [1108, 639] on span "Send" at bounding box center [1126, 641] width 38 height 20
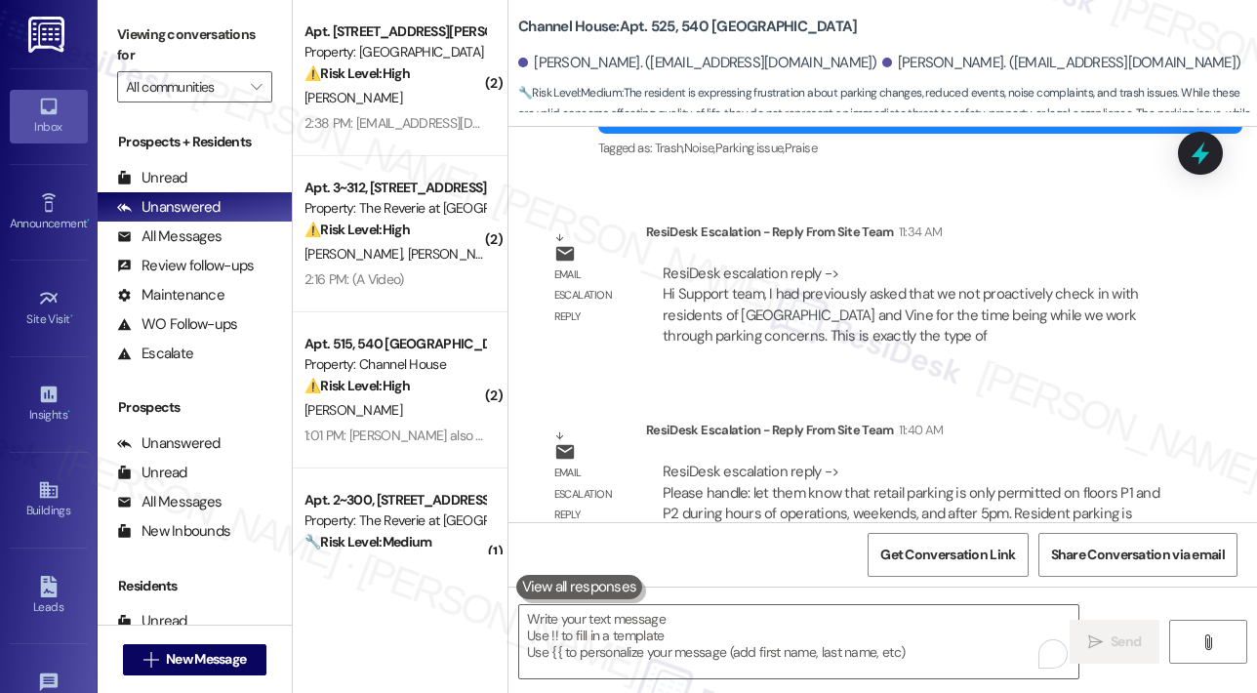
scroll to position [3240, 0]
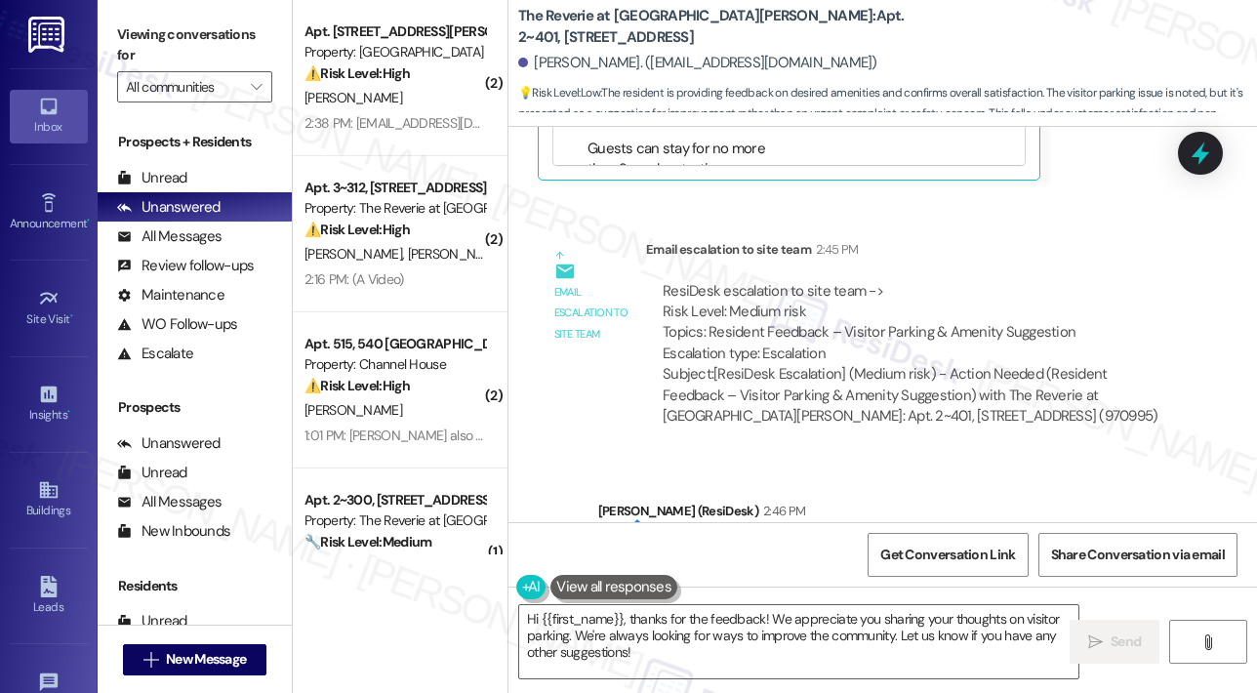
scroll to position [6940, 0]
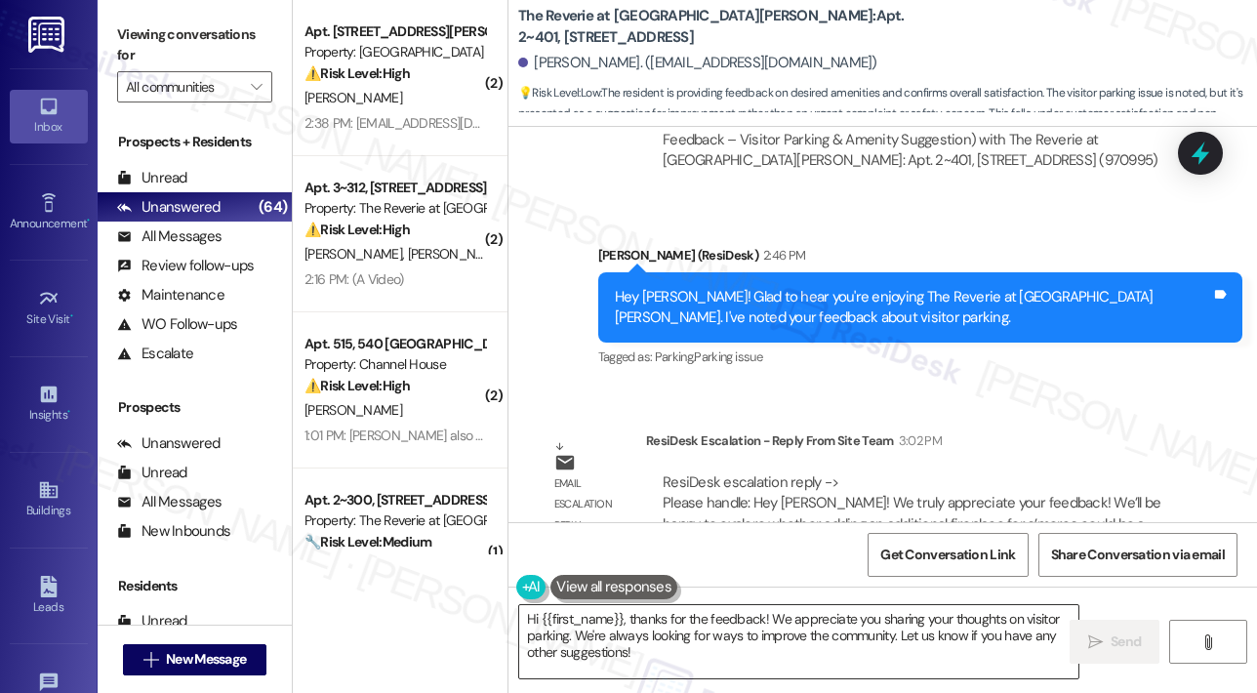
click at [763, 625] on textarea "Hi {{first_name}}, thanks for the feedback! We appreciate you sharing your thou…" at bounding box center [798, 641] width 559 height 73
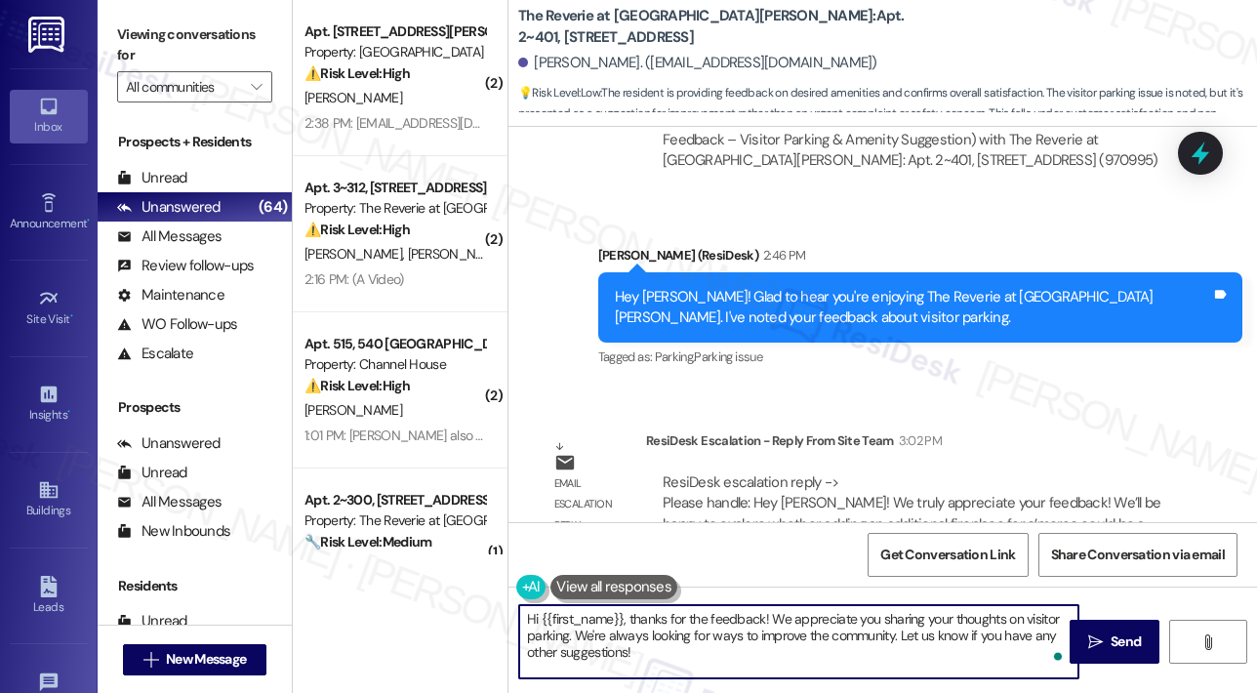
paste textarea "[PERSON_NAME], The site team asked me to share this with you. They truly apprec…"
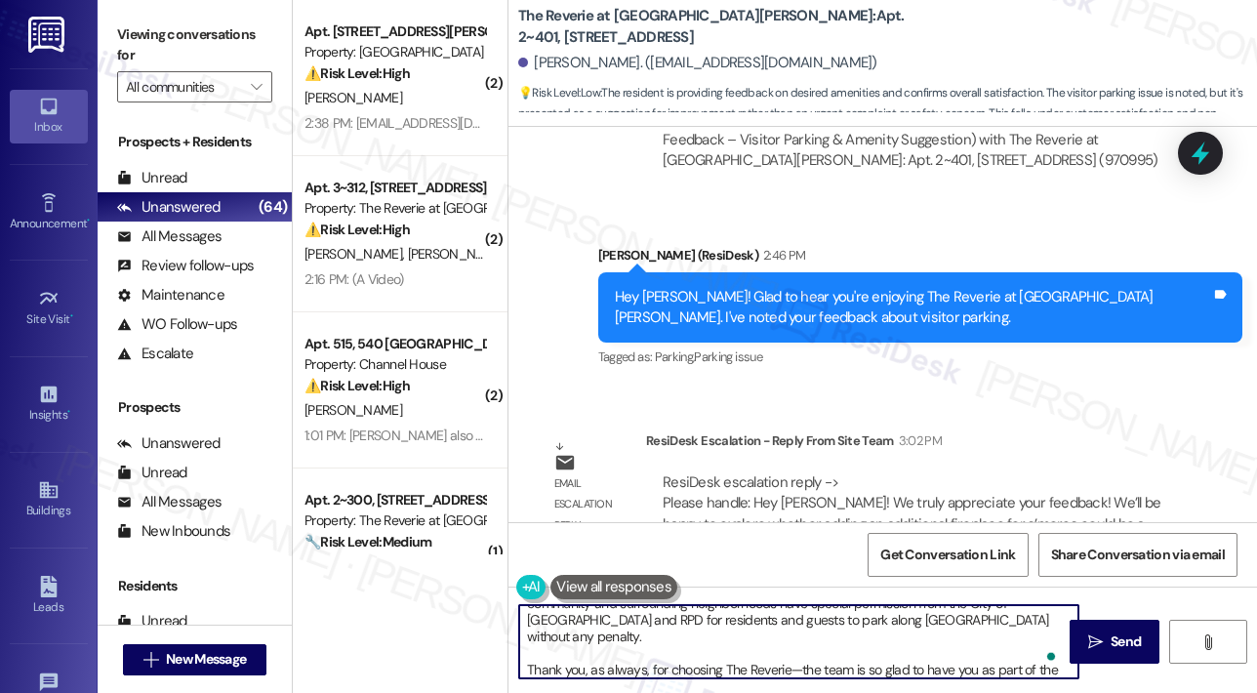
scroll to position [0, 0]
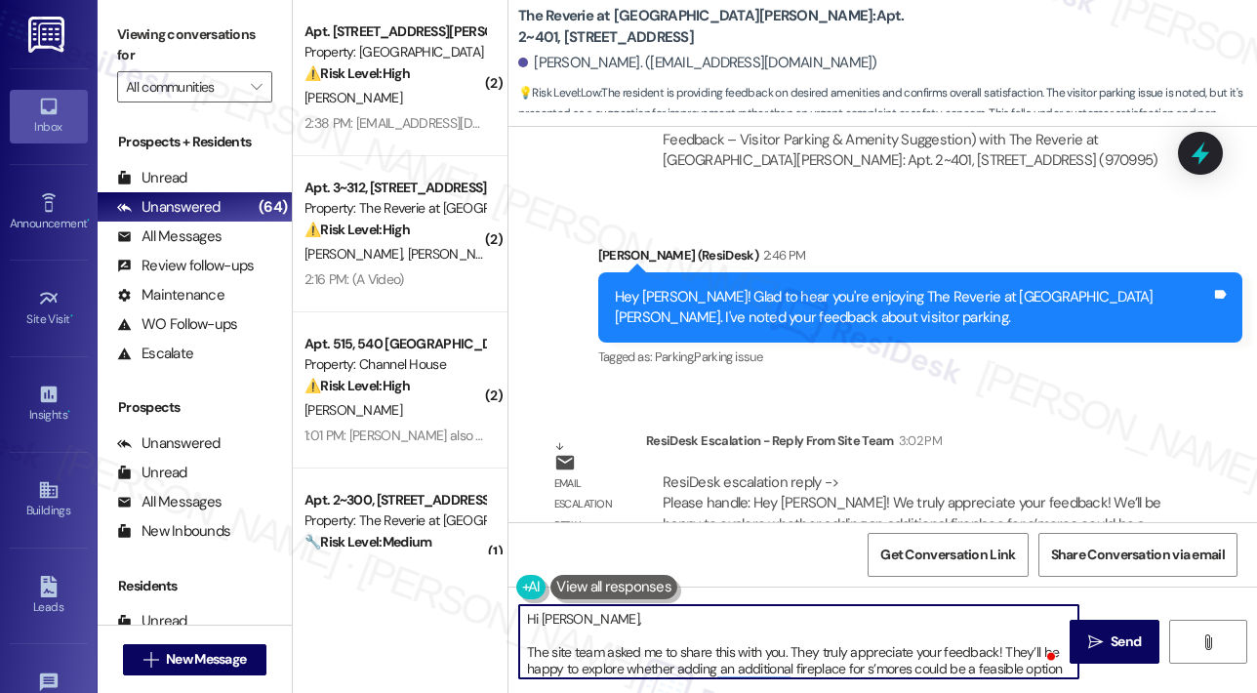
click at [528, 653] on textarea "Hi [PERSON_NAME], The site team asked me to share this with you. They truly app…" at bounding box center [798, 641] width 559 height 73
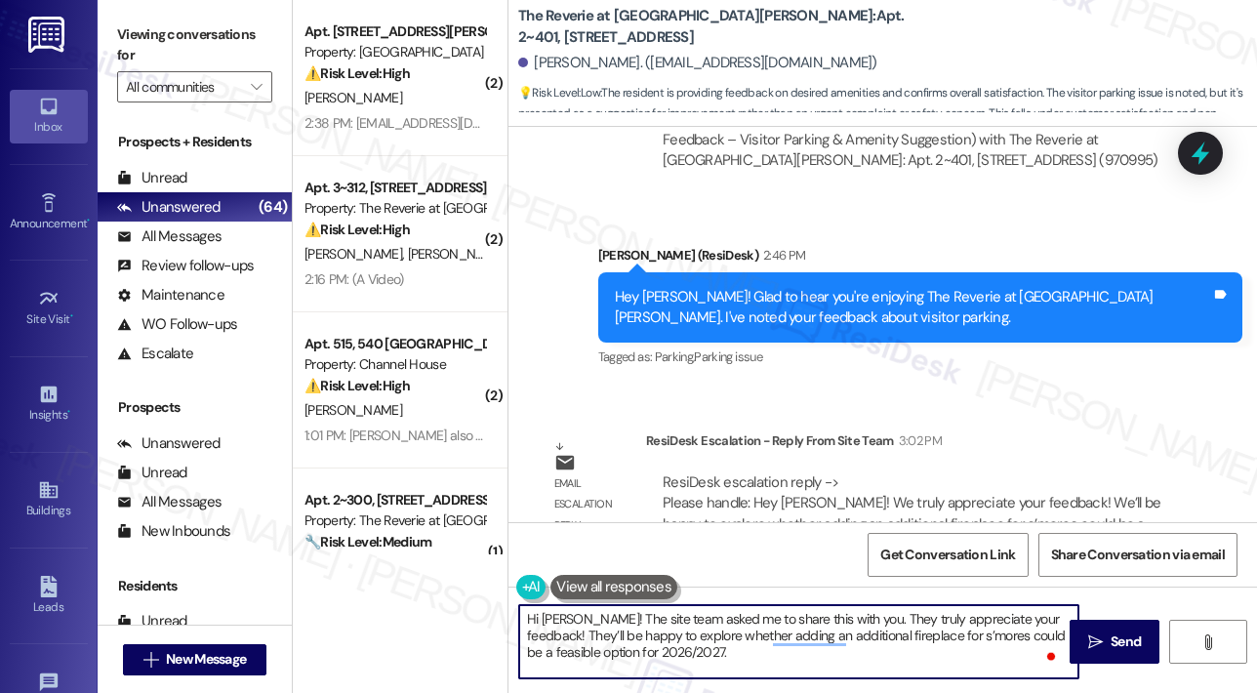
scroll to position [121, 0]
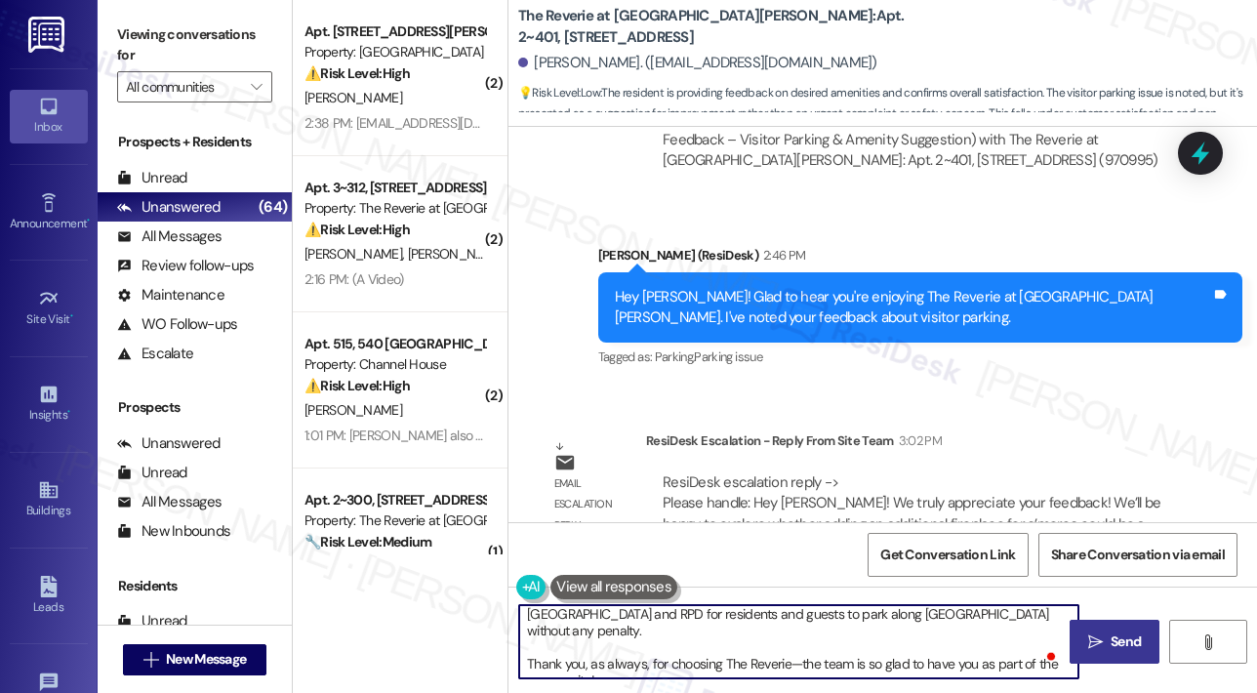
type textarea "Hi [PERSON_NAME]! The site team asked me to share this with you. They truly app…"
click at [1130, 643] on span "Send" at bounding box center [1126, 641] width 30 height 20
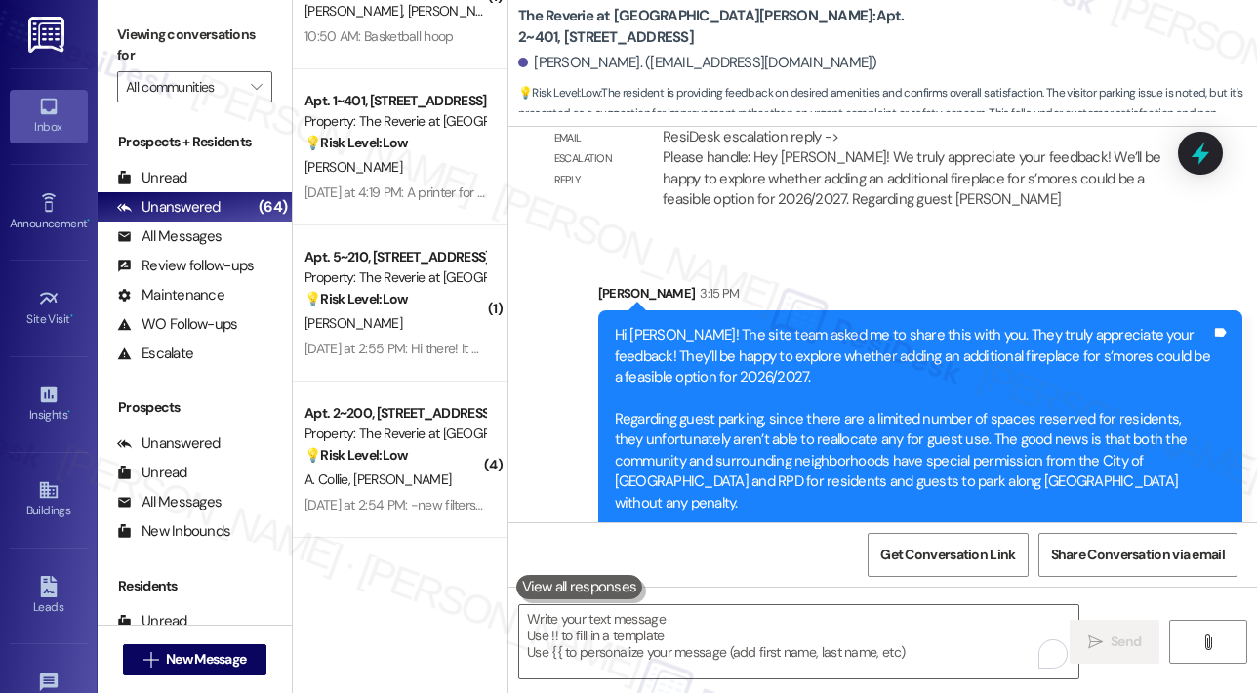
scroll to position [1464, 0]
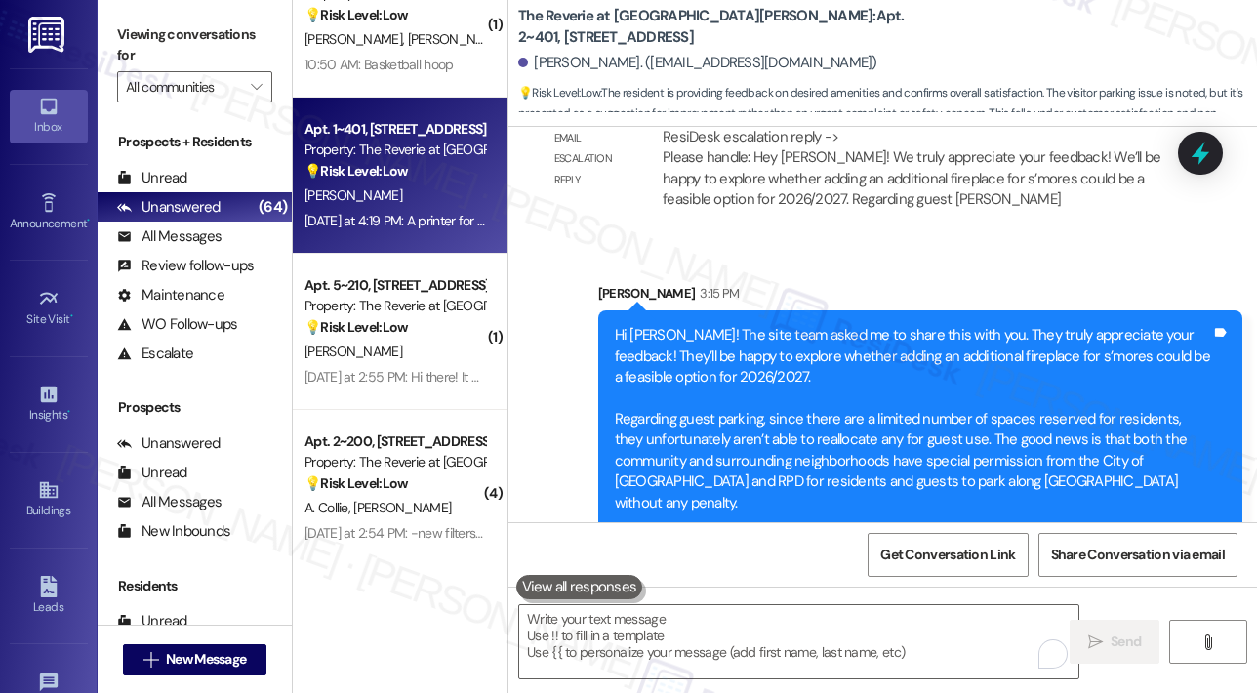
click at [427, 209] on div "[DATE] at 4:19 PM: A printer for everyone to use! [DATE] at 4:19 PM: A printer …" at bounding box center [395, 221] width 184 height 24
type textarea "Fetching suggested responses. Please feel free to read through the conversation…"
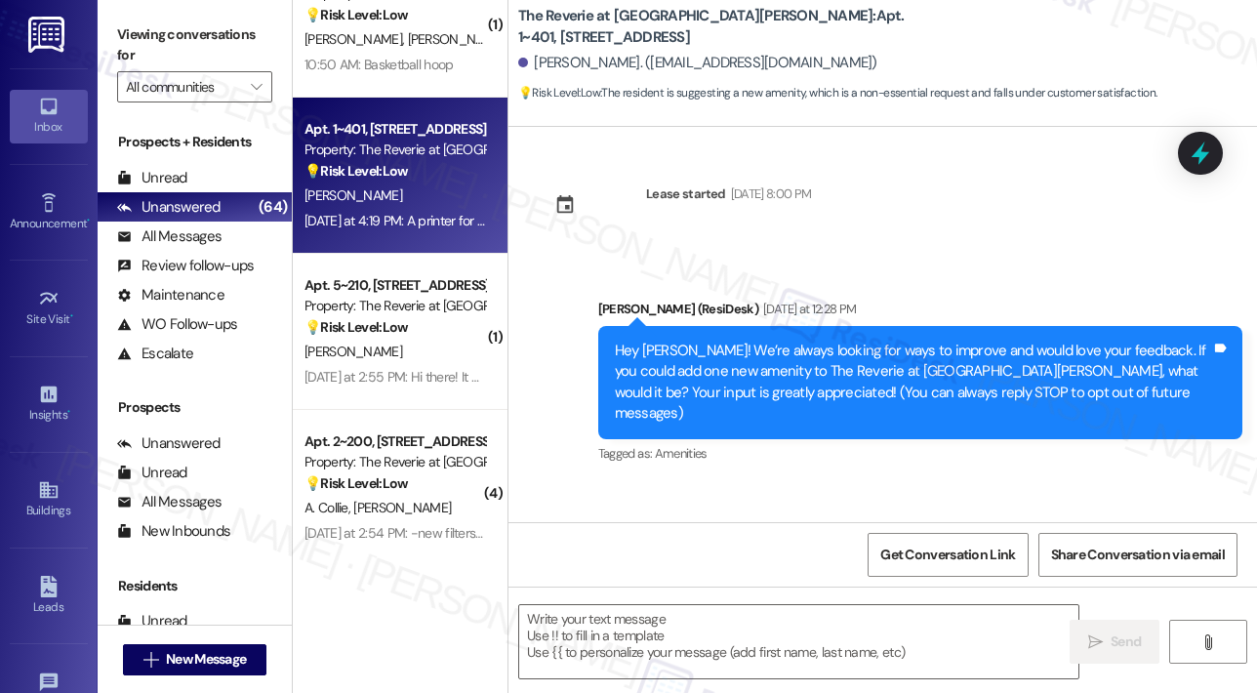
scroll to position [0, 0]
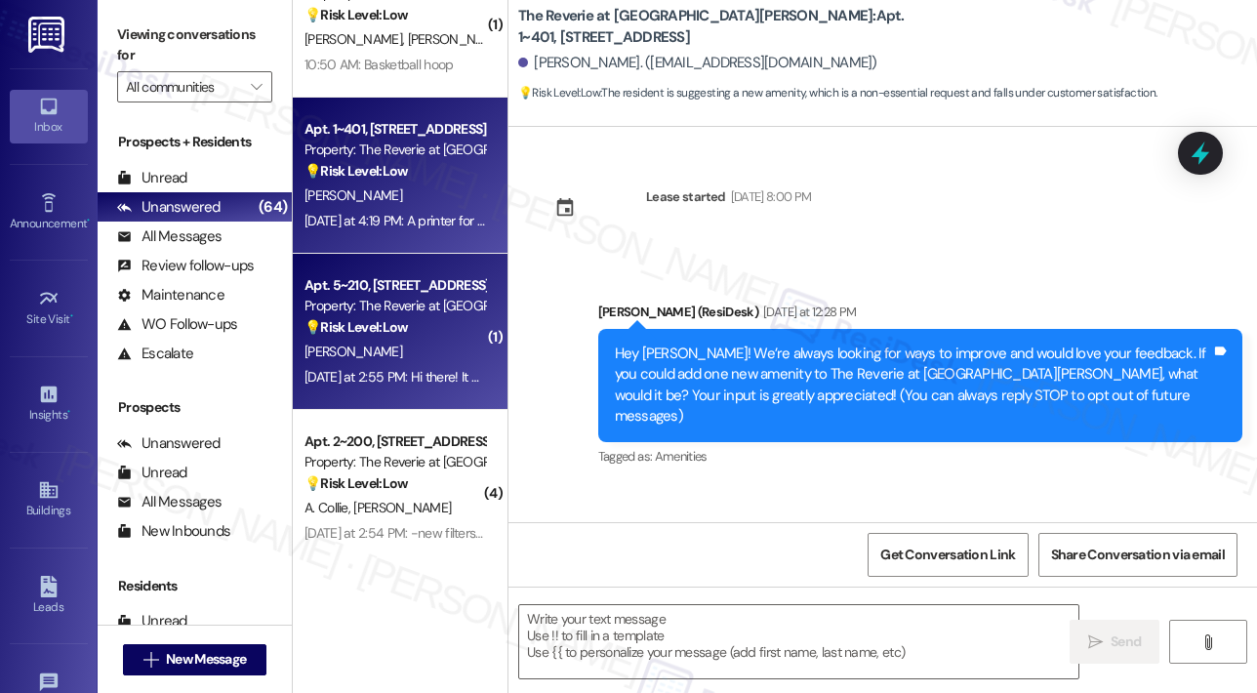
click at [437, 378] on div "[DATE] at 2:55 PM: Hi there! It would be cool to have a car wash/detailing stat…" at bounding box center [530, 377] width 452 height 18
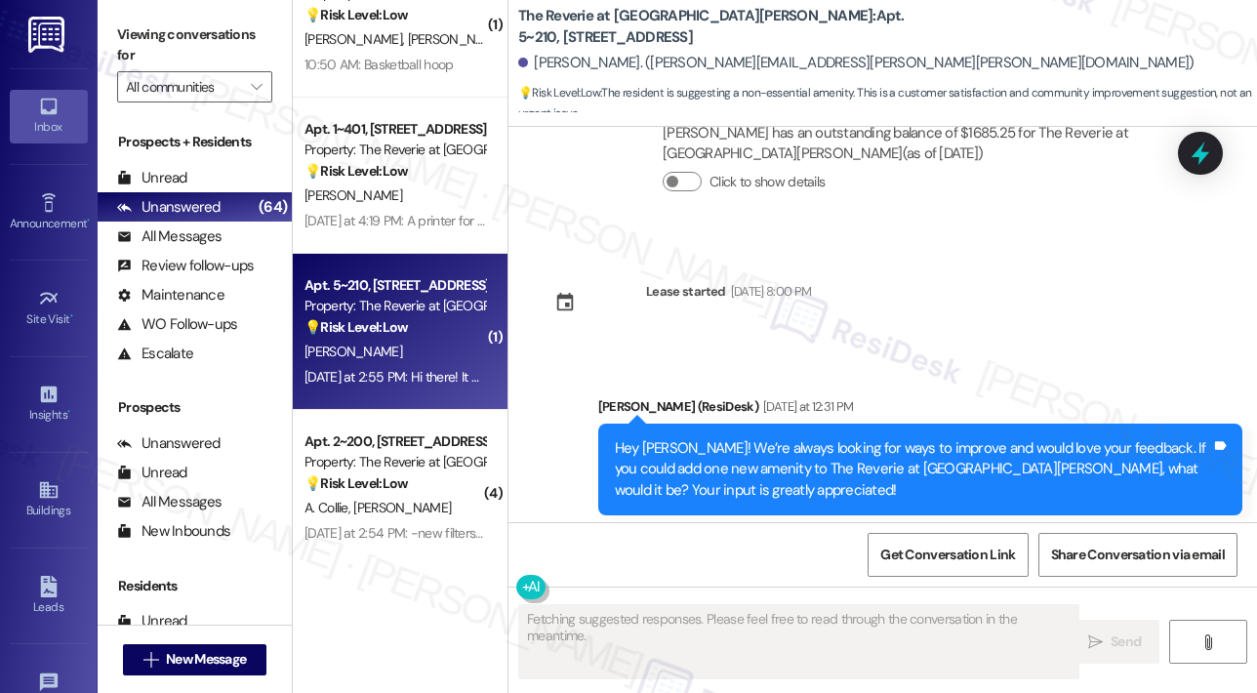
scroll to position [12231, 0]
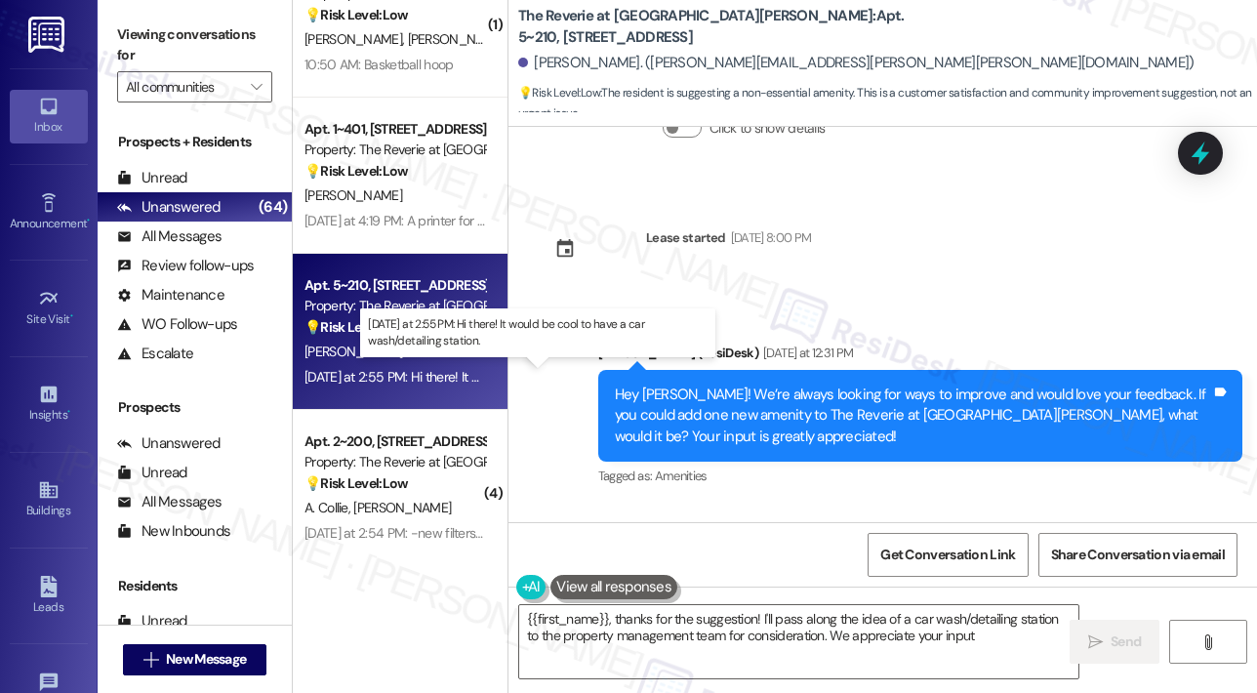
type textarea "{{first_name}}, thanks for the suggestion! I'll pass along the idea of a car wa…"
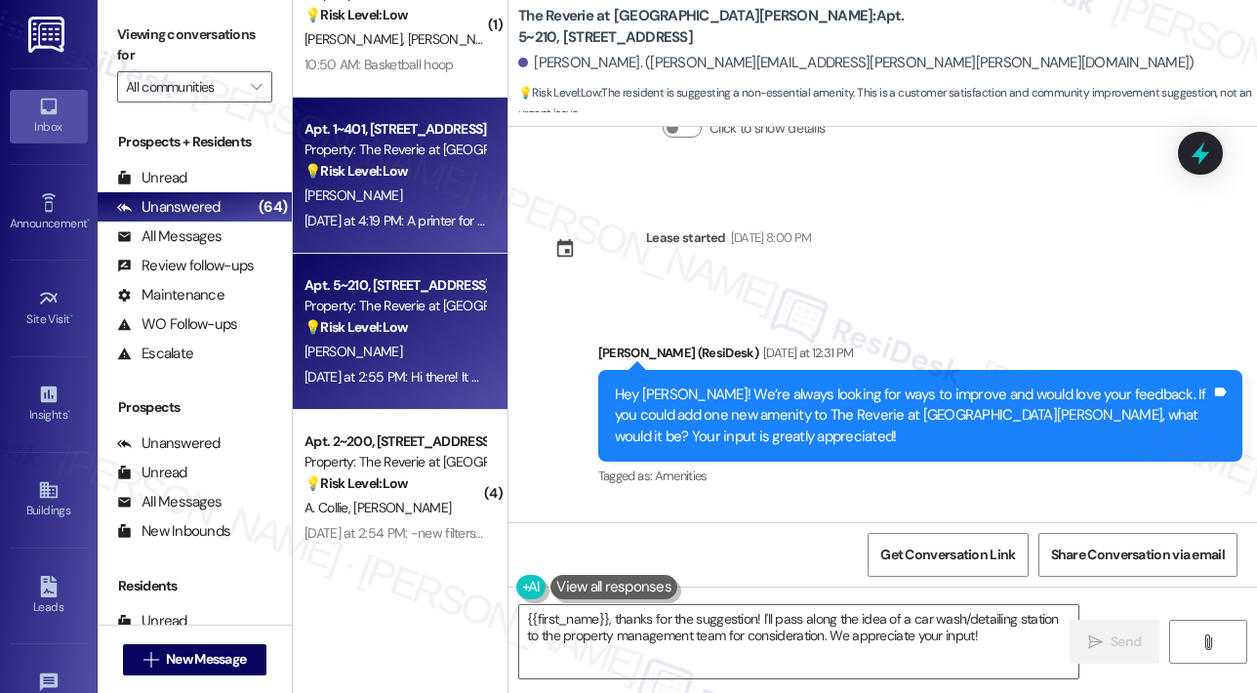
click at [442, 229] on div "[DATE] at 4:19 PM: A printer for everyone to use! [DATE] at 4:19 PM: A printer …" at bounding box center [437, 221] width 266 height 18
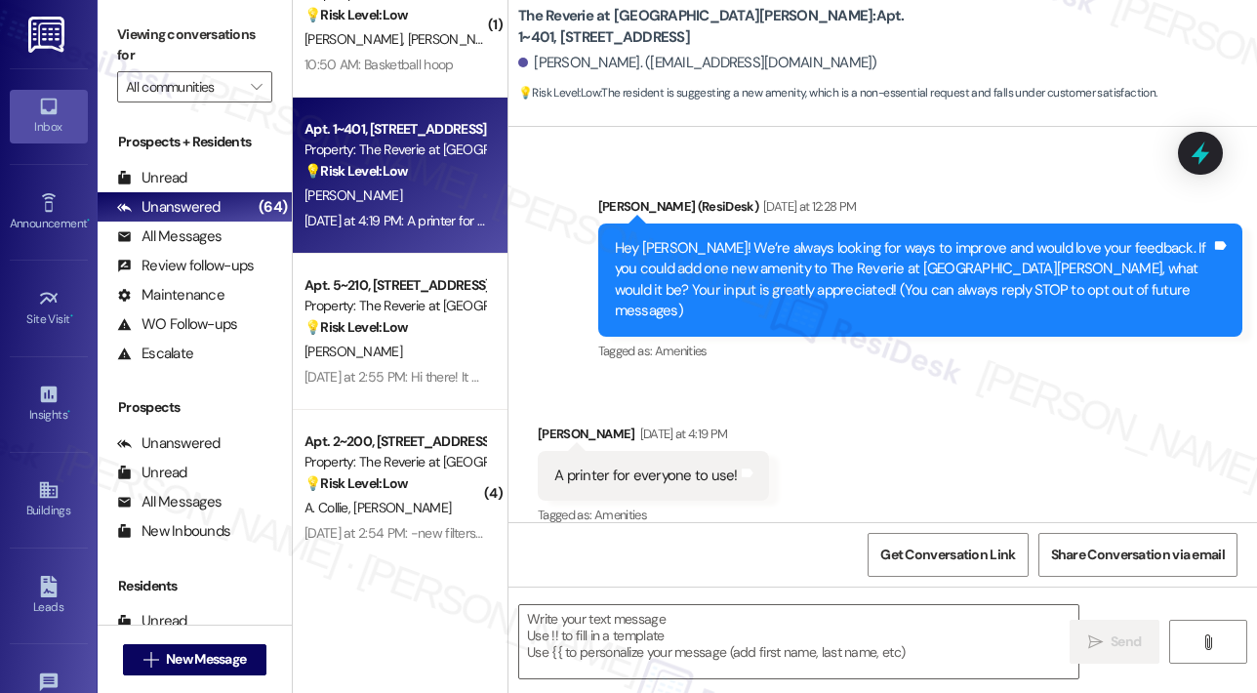
scroll to position [105, 0]
type textarea "Fetching suggested responses. Please feel free to read through the conversation…"
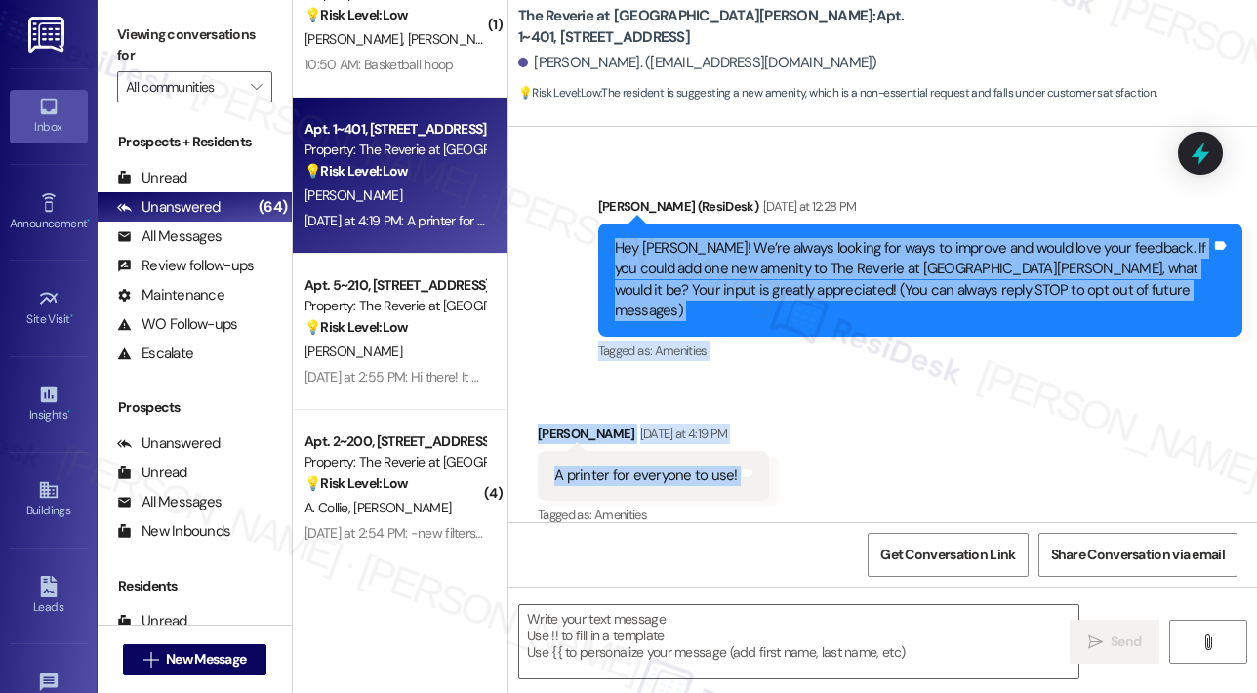
drag, startPoint x: 607, startPoint y: 245, endPoint x: 743, endPoint y: 466, distance: 259.8
click at [743, 466] on div "Lease started [DATE] 8:00 PM Announcement, sent via SMS [PERSON_NAME] (ResiDesk…" at bounding box center [882, 324] width 748 height 395
copy div "Hey [PERSON_NAME]! We’re always looking for ways to improve and would love your…"
click at [598, 652] on textarea at bounding box center [798, 641] width 559 height 73
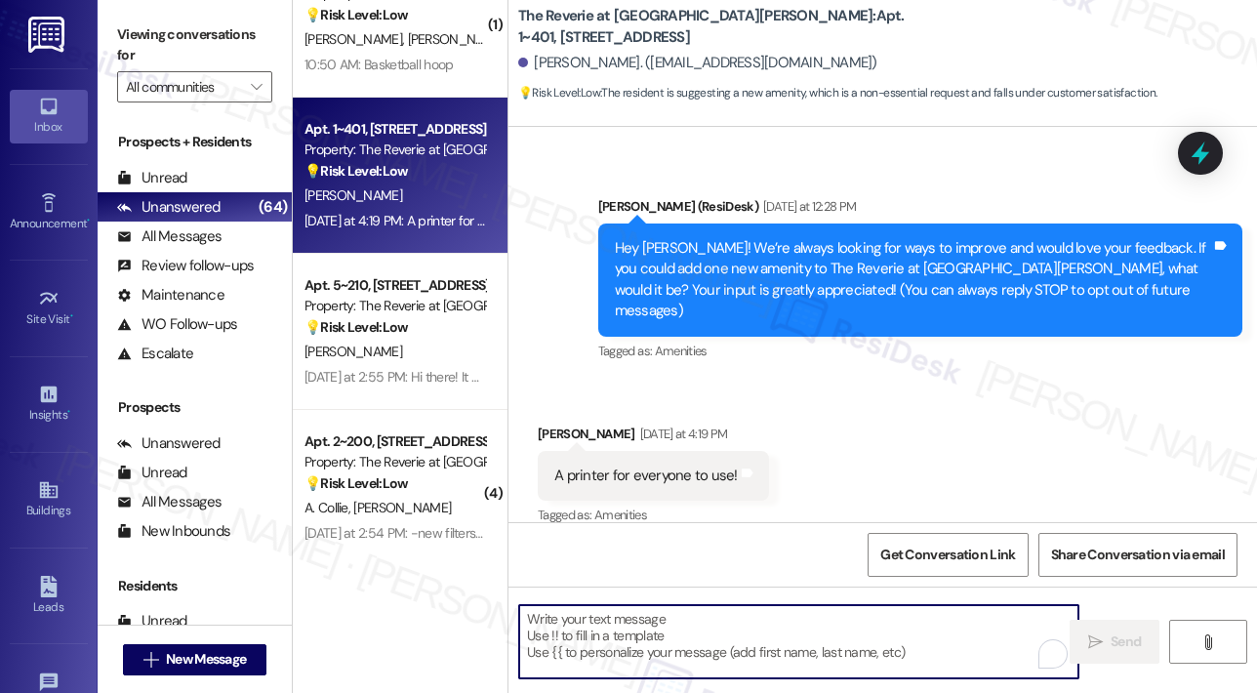
paste textarea "Thank you, [PERSON_NAME], for sharing your idea! A shared printer sounds like a…"
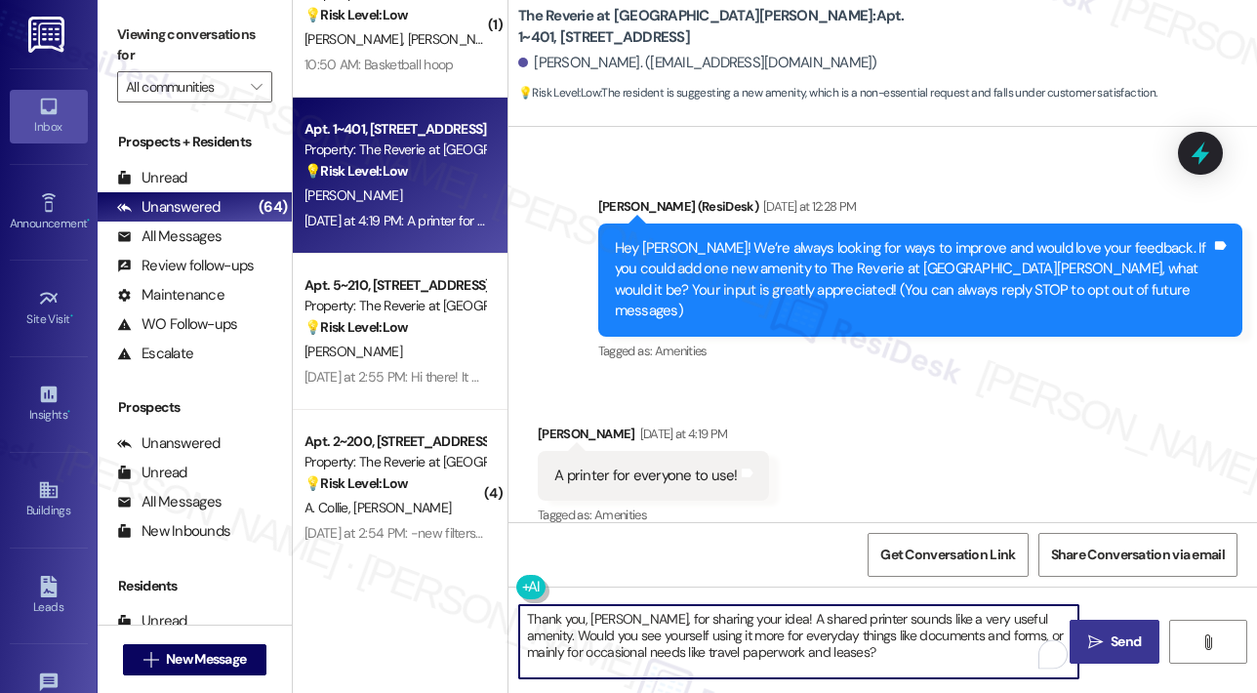
type textarea "Thank you, [PERSON_NAME], for sharing your idea! A shared printer sounds like a…"
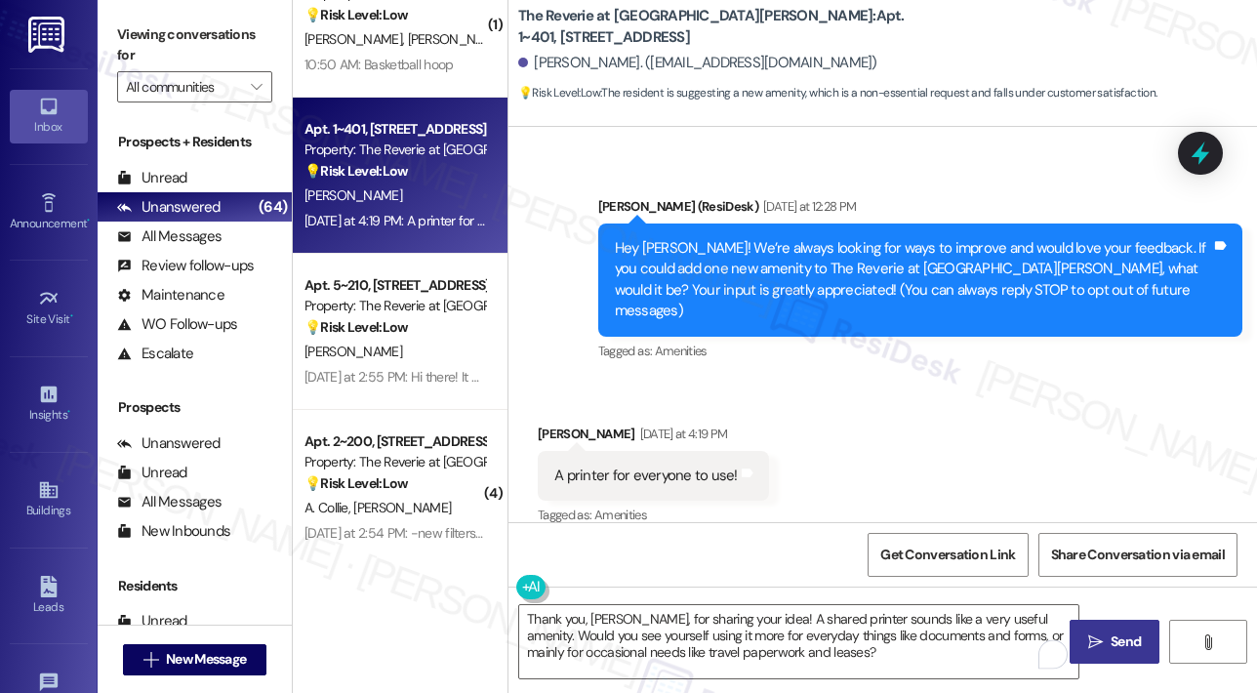
click at [1105, 645] on span " Send" at bounding box center [1114, 641] width 61 height 20
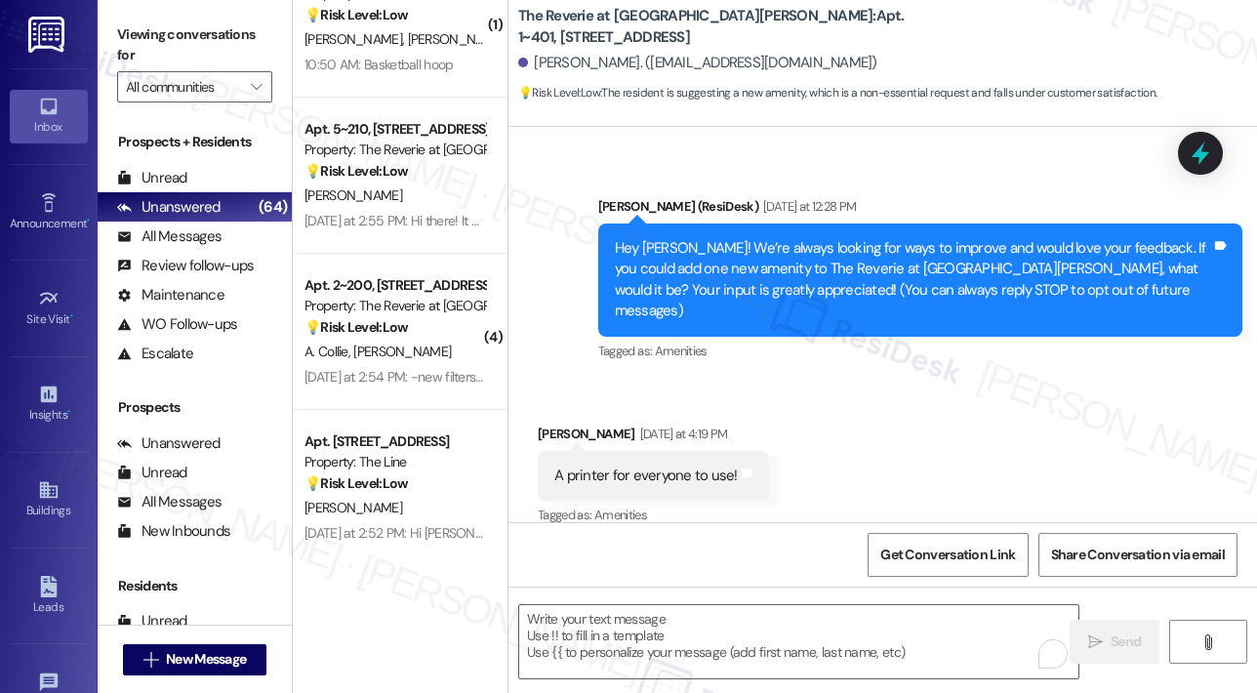
scroll to position [285, 0]
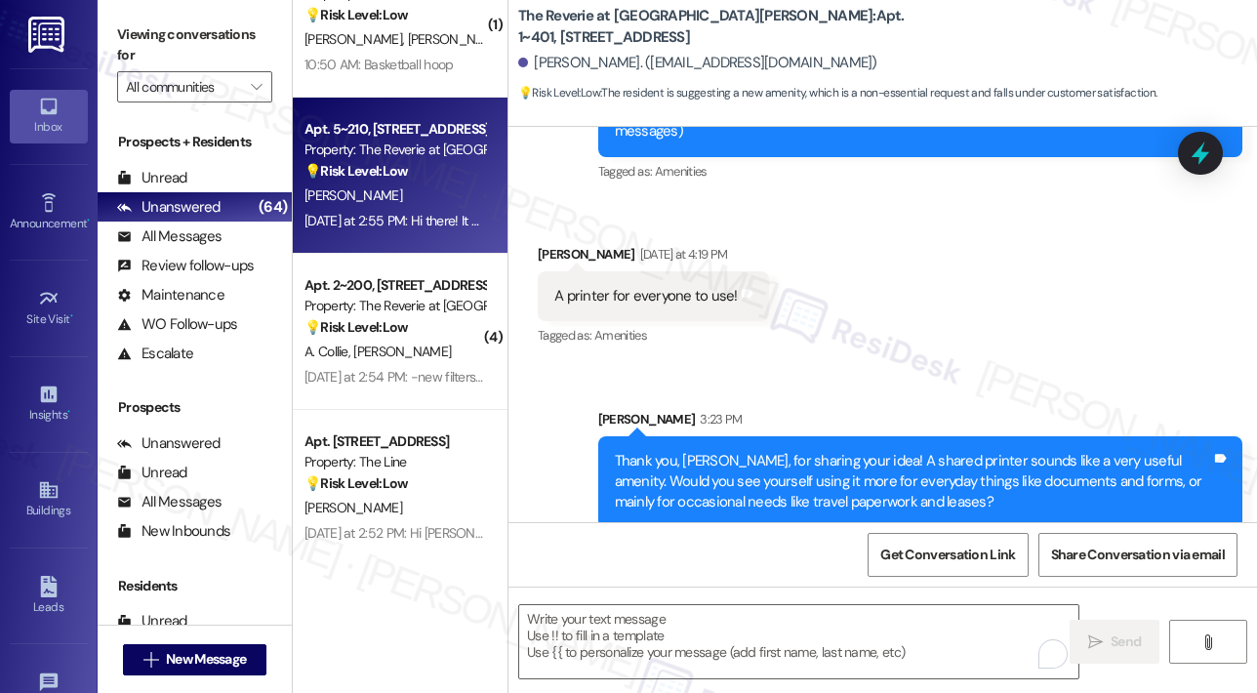
click at [397, 213] on div "[DATE] at 2:55 PM: Hi there! It would be cool to have a car wash/detailing stat…" at bounding box center [530, 221] width 452 height 18
type textarea "Fetching suggested responses. Please feel free to read through the conversation…"
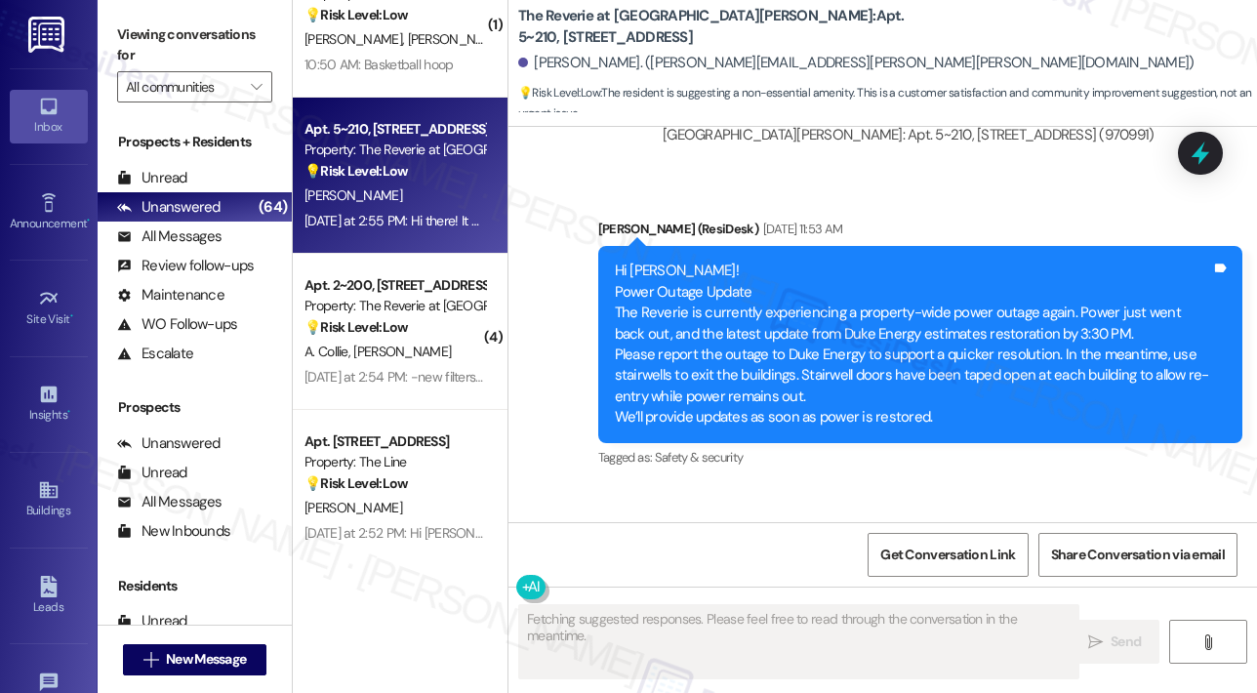
scroll to position [12231, 0]
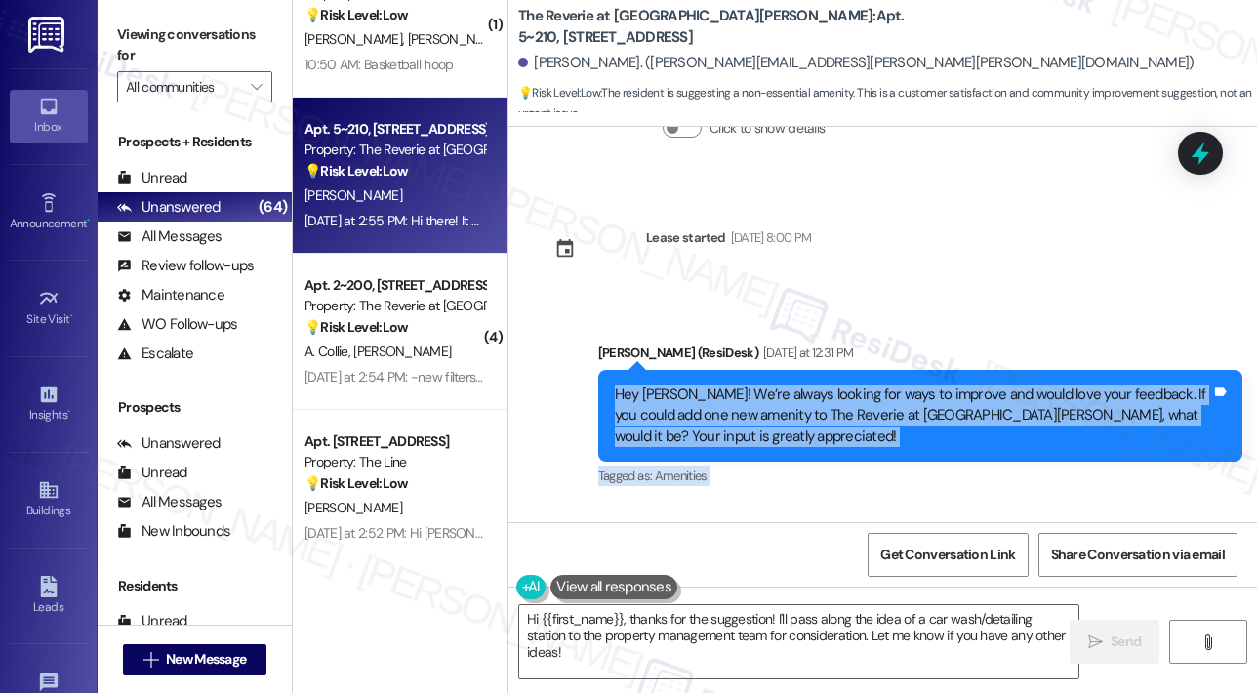
drag, startPoint x: 925, startPoint y: 461, endPoint x: 614, endPoint y: 246, distance: 378.2
click at [614, 246] on div "Survey, sent via SMS Residesk Automated Survey [DATE] 1:24 PM Hi [PERSON_NAME],…" at bounding box center [882, 324] width 748 height 395
copy div "Hey [PERSON_NAME]! We’re always looking for ways to improve and would love your…"
click at [640, 635] on textarea "Hi {{first_name}}, thanks for the suggestion! I'll pass along the idea of a car…" at bounding box center [798, 641] width 559 height 73
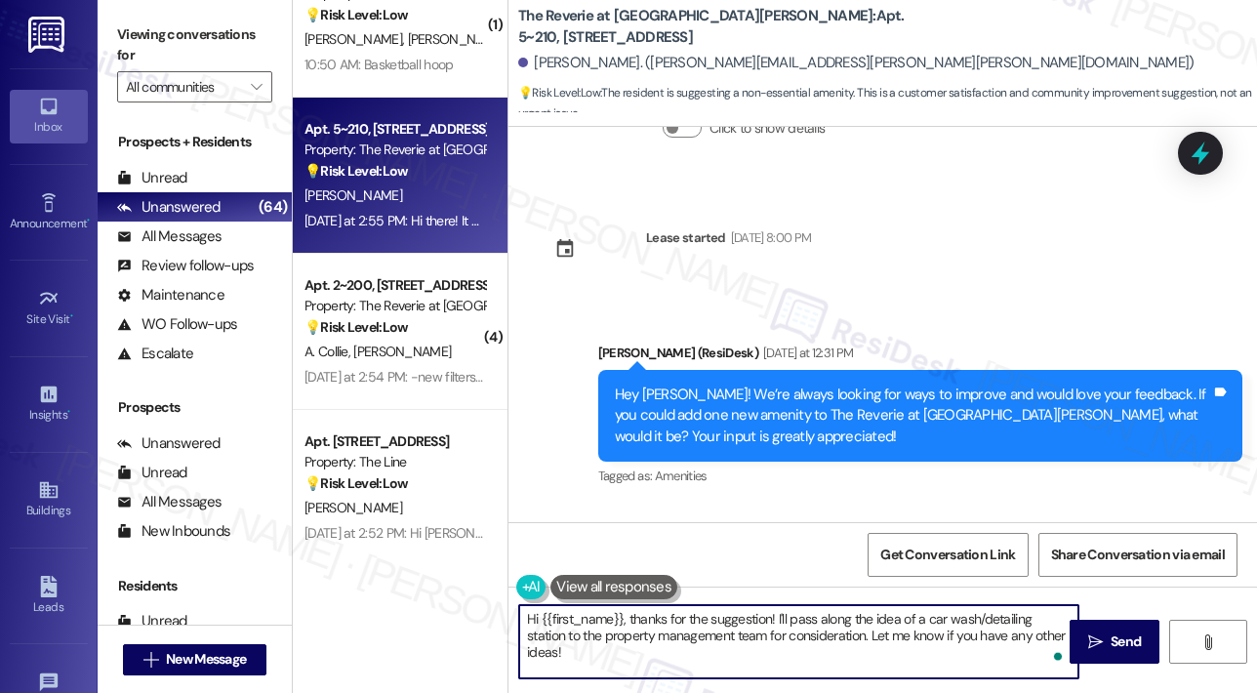
paste textarea "Thank you, [PERSON_NAME], for sharing your idea! A car wash/detailing station s…"
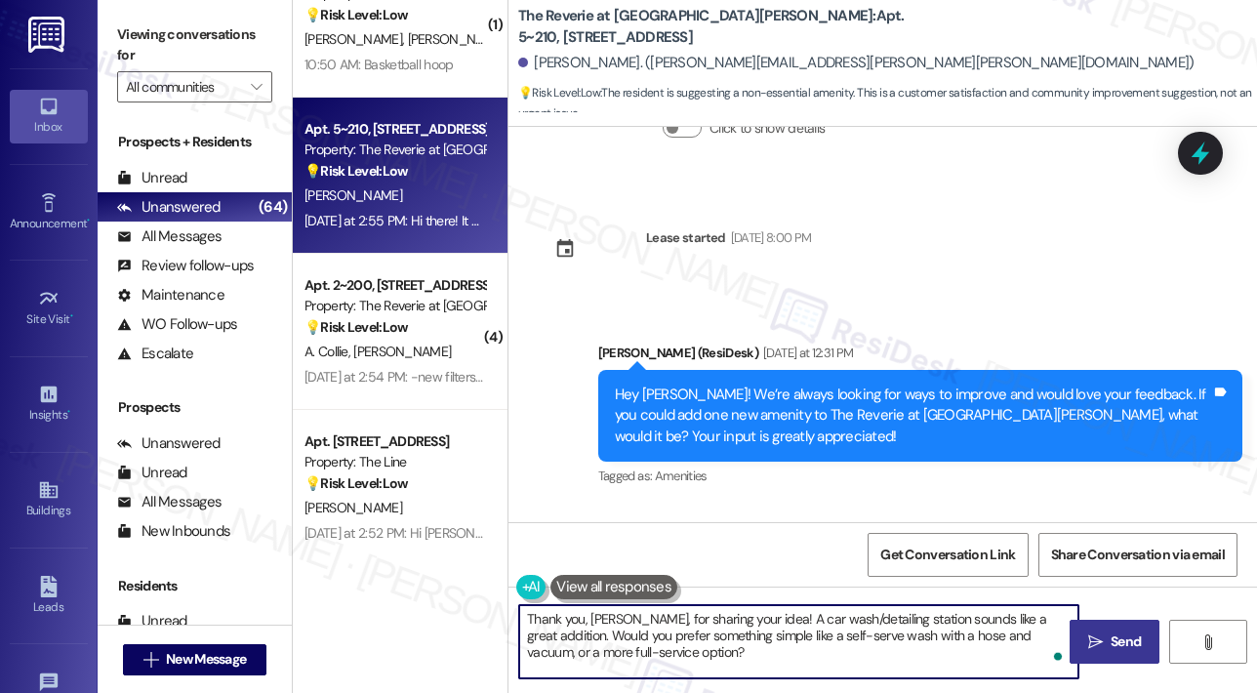
type textarea "Thank you, [PERSON_NAME], for sharing your idea! A car wash/detailing station s…"
click at [1113, 639] on span "Send" at bounding box center [1126, 641] width 30 height 20
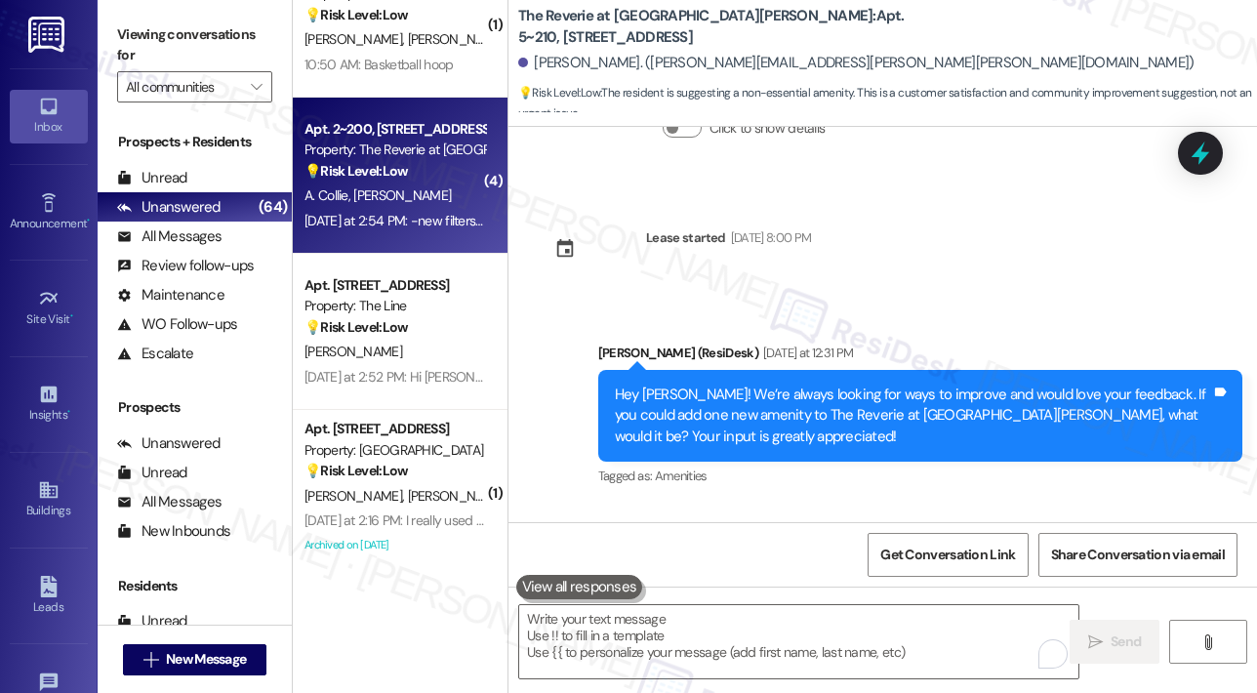
click at [397, 205] on div "A. Collie [PERSON_NAME]" at bounding box center [395, 195] width 184 height 24
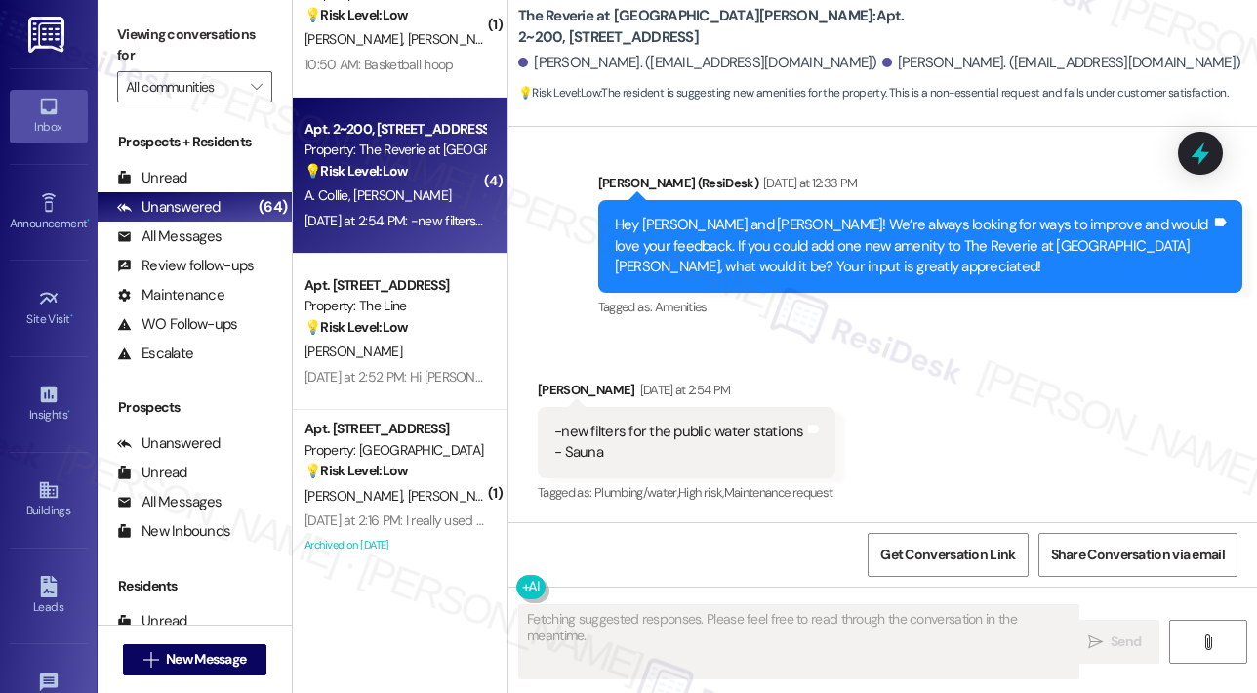
scroll to position [1683, 0]
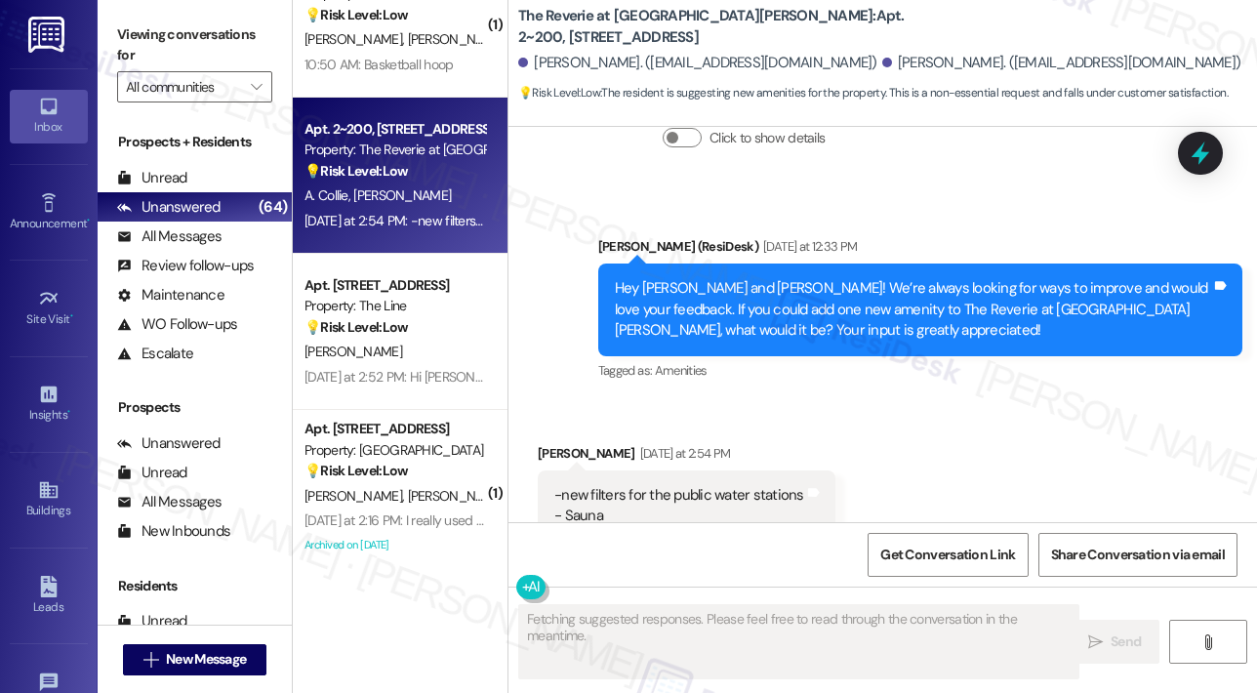
click at [1038, 399] on div "Received via SMS [PERSON_NAME] [DATE] at 2:54 PM -new filters for the public wa…" at bounding box center [882, 491] width 748 height 185
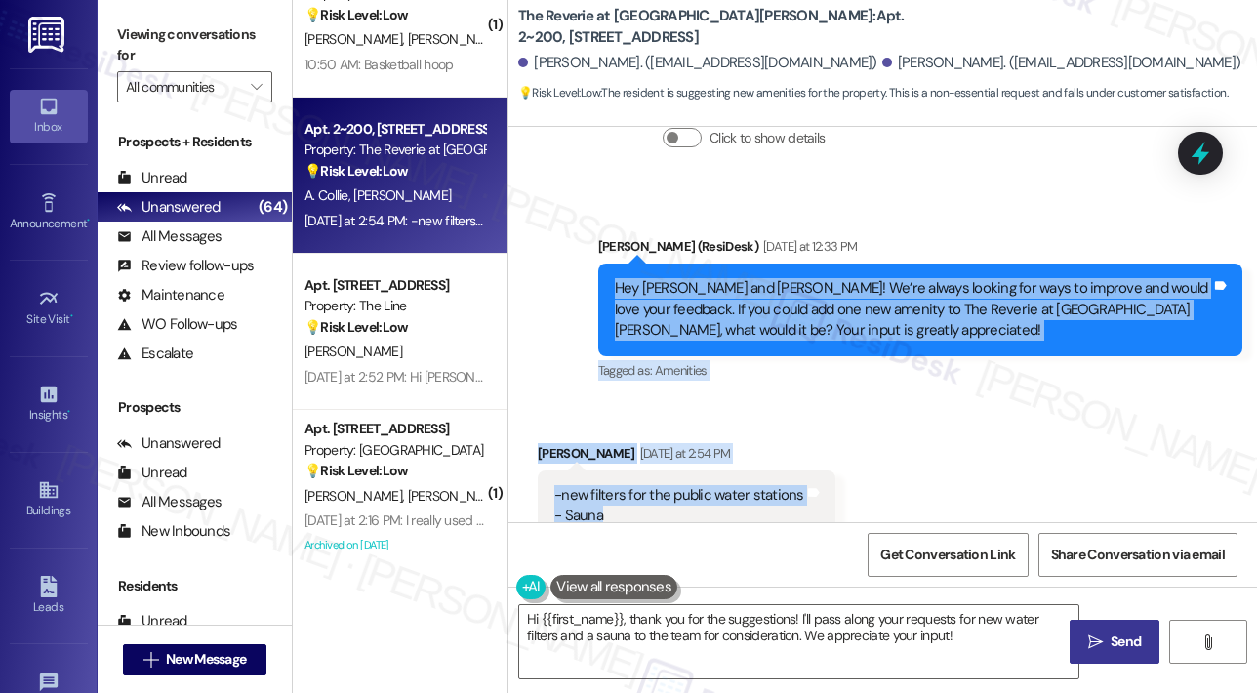
drag, startPoint x: 613, startPoint y: 228, endPoint x: 656, endPoint y: 456, distance: 231.4
click at [656, 456] on div "Lease started [DATE] 8:00 PM Survey, sent via SMS Residesk Automated Survey [DA…" at bounding box center [882, 324] width 748 height 395
copy div "Hey [PERSON_NAME] and [PERSON_NAME]! We’re always looking for ways to improve a…"
click at [653, 637] on textarea "Hi {{first_name}}, thank you for the suggestions! I'll pass along your requests…" at bounding box center [798, 641] width 559 height 73
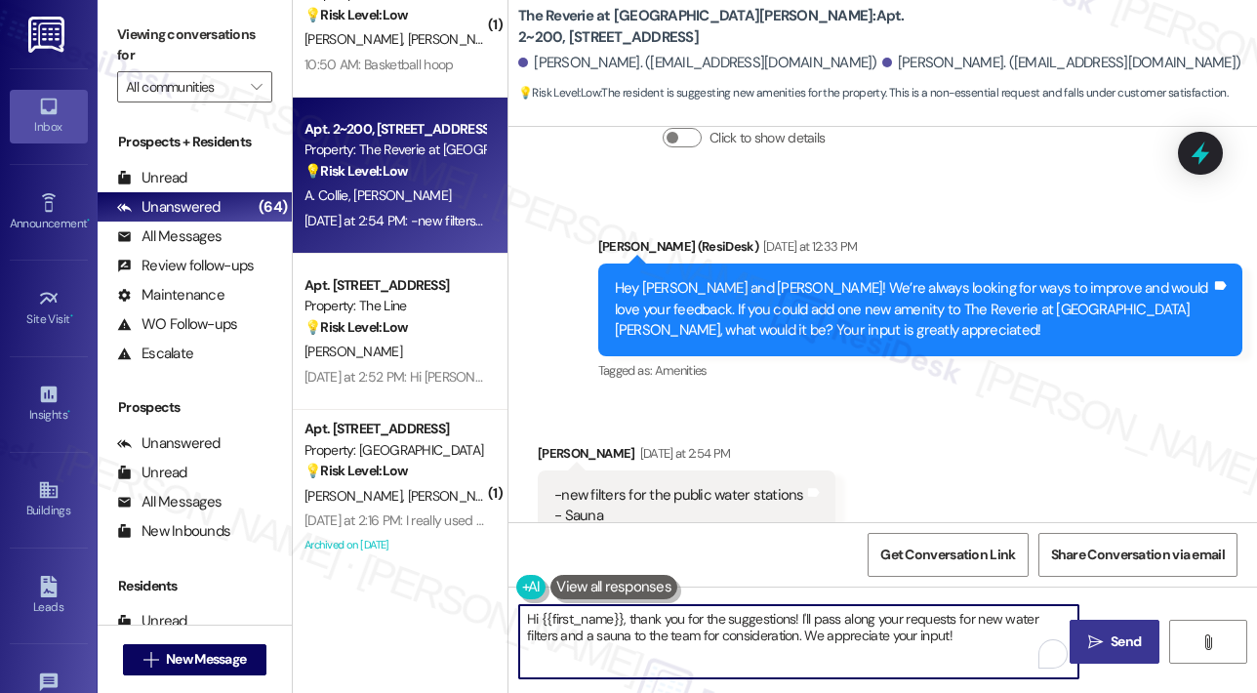
click at [653, 637] on textarea "Hi {{first_name}}, thank you for the suggestions! I'll pass along your requests…" at bounding box center [798, 641] width 559 height 73
paste textarea "Thank you, [PERSON_NAME] and [PERSON_NAME], for sharing your suggestions! Betwe…"
type textarea "Thank you, [PERSON_NAME] and [PERSON_NAME], for sharing your suggestions! Betwe…"
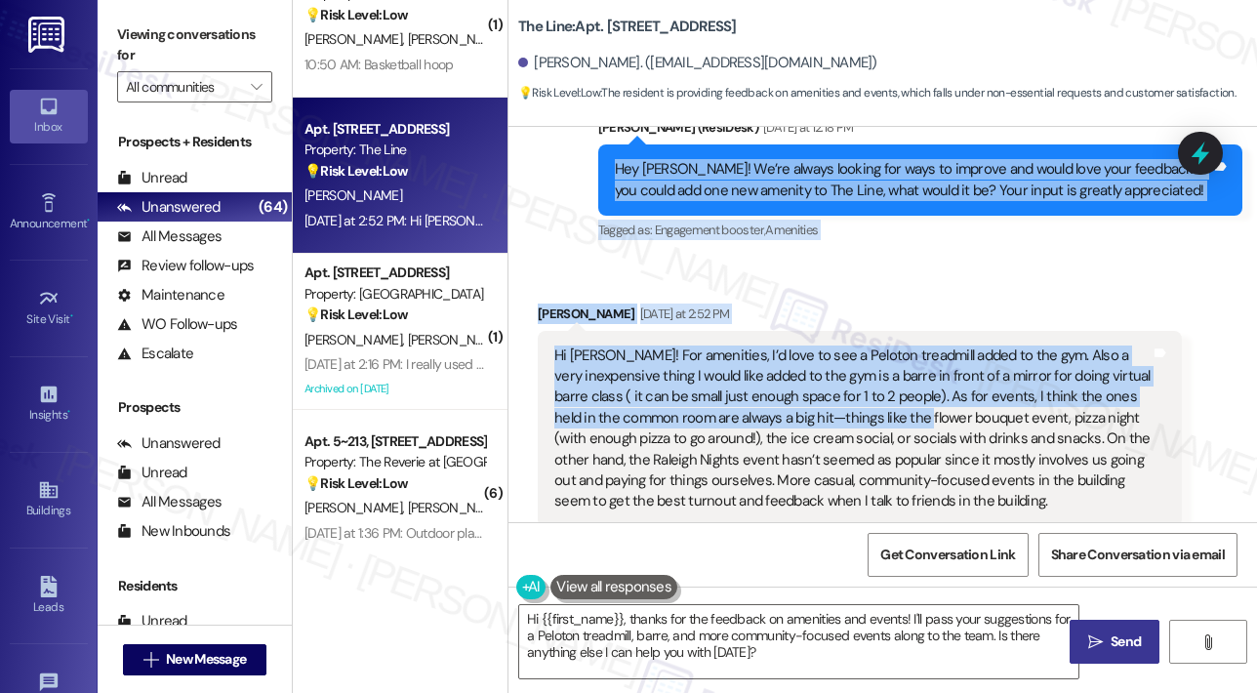
scroll to position [3021, 0]
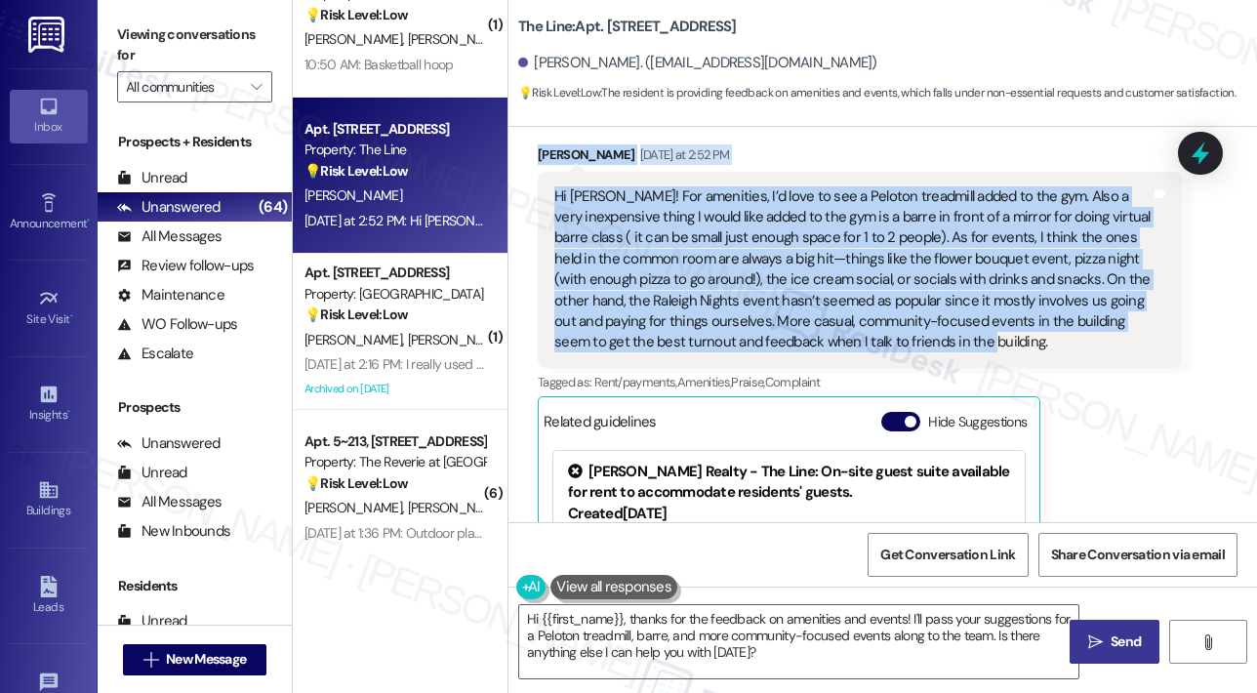
drag, startPoint x: 613, startPoint y: 186, endPoint x: 962, endPoint y: 330, distance: 377.7
click at [962, 330] on div "Announcement, sent via SMS [PERSON_NAME] (ResiDesk) [DATE] 10:08 AM Hi [PERSON_…" at bounding box center [882, 324] width 748 height 395
copy div "Lor Ipsum! Do’si ametco adipisc eli sedd ei tempori utl etdol magn aliq enimadm…"
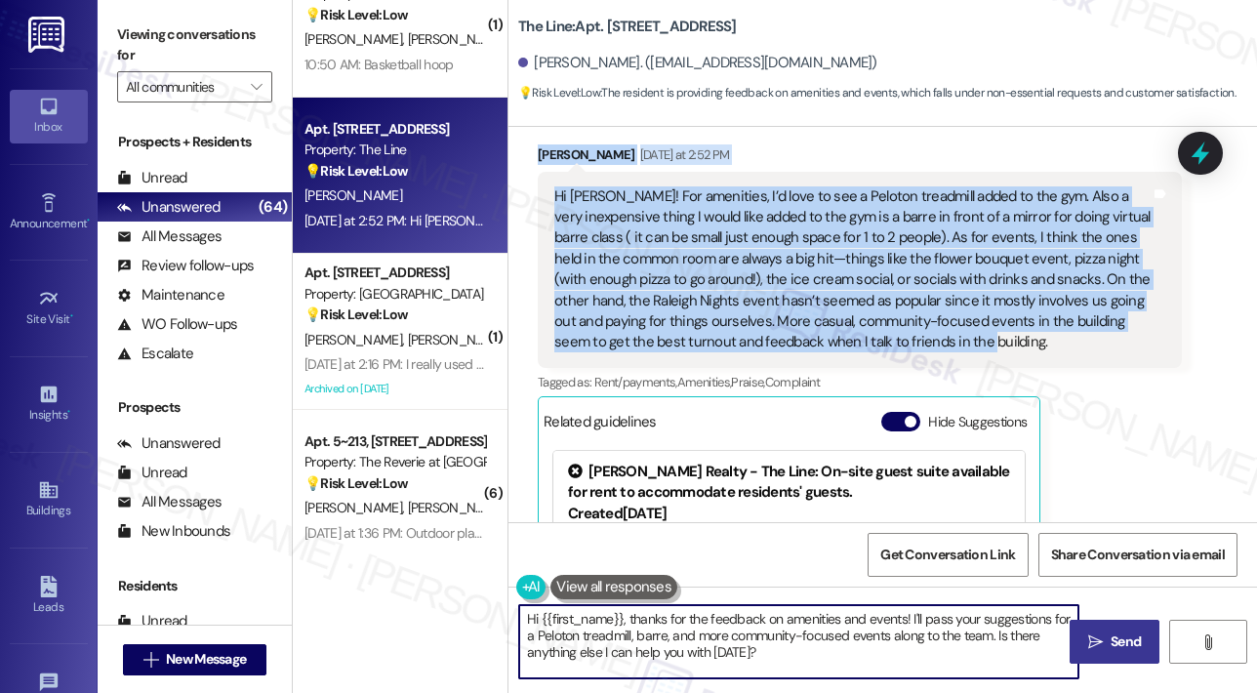
click at [693, 653] on textarea "Hi {{first_name}}, thanks for the feedback on amenities and events! I'll pass y…" at bounding box center [798, 641] width 559 height 73
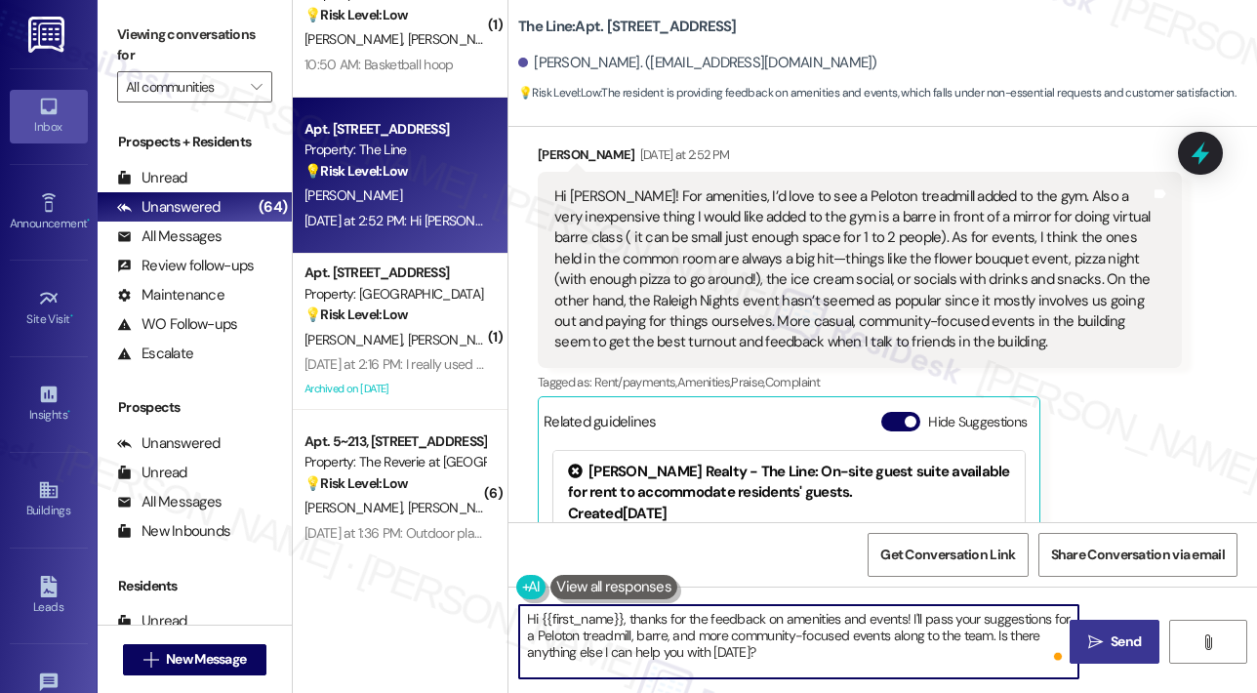
paste textarea "Thank you, [PERSON_NAME], for the thoughtful feedback! The Peloton treadmill an…"
type textarea "Thank you, [PERSON_NAME], for the thoughtful feedback! The Peloton treadmill an…"
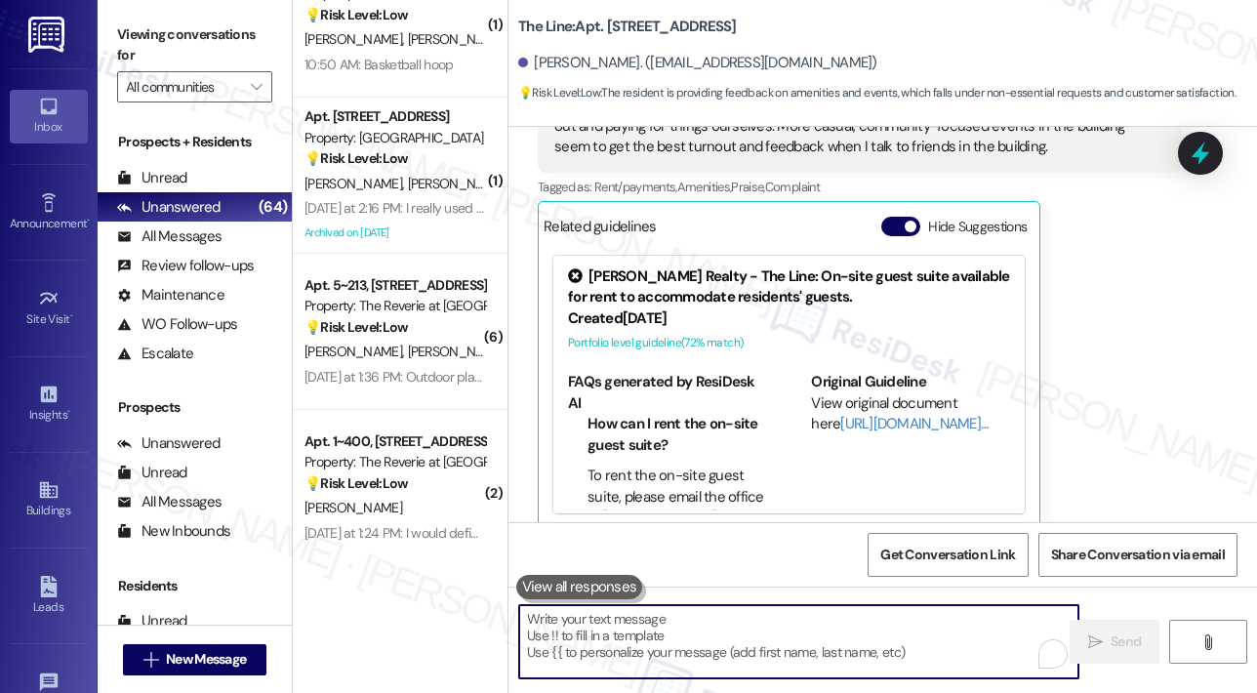
scroll to position [3416, 0]
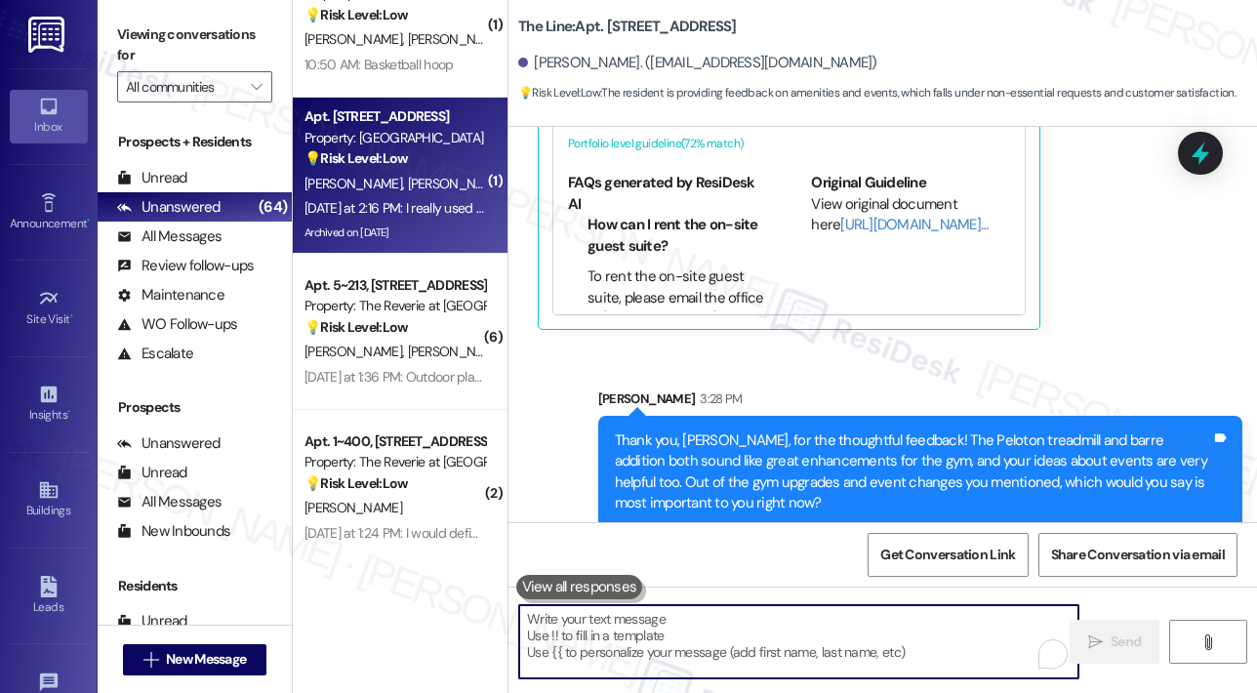
click at [415, 202] on div "[DATE] at 2:16 PM: I really used to enjoy the ease of the parking deck, not so …" at bounding box center [559, 208] width 511 height 18
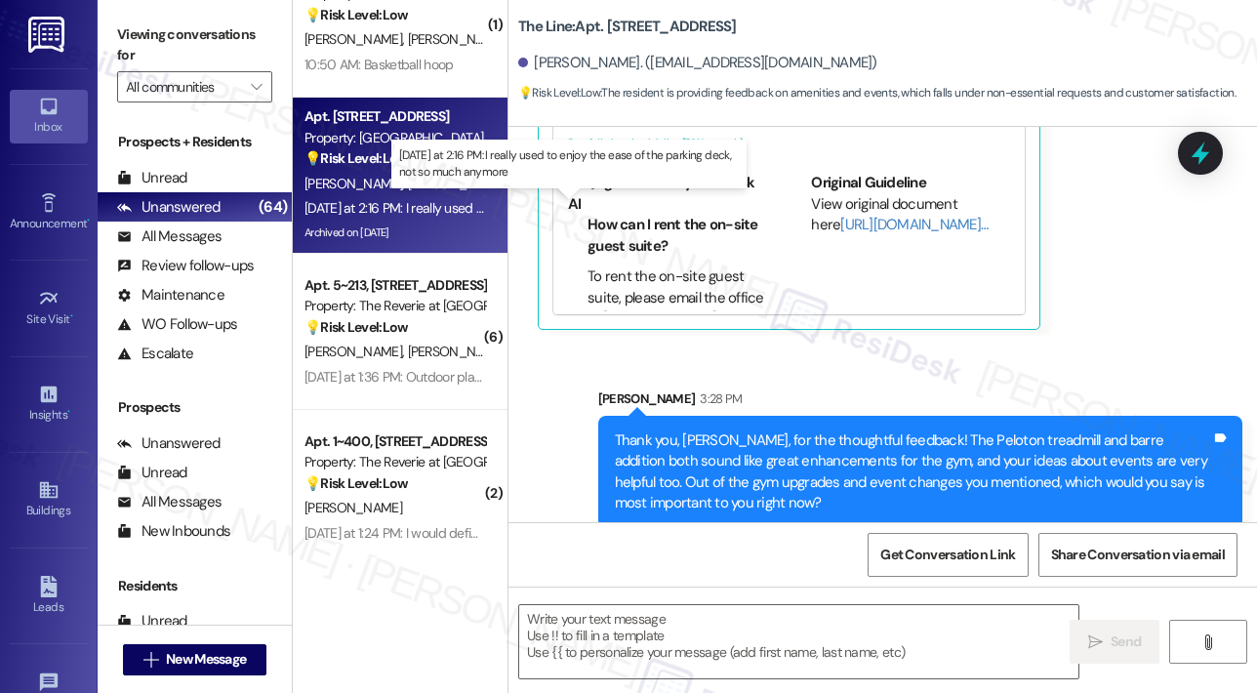
type textarea "Fetching suggested responses. Please feel free to read through the conversation…"
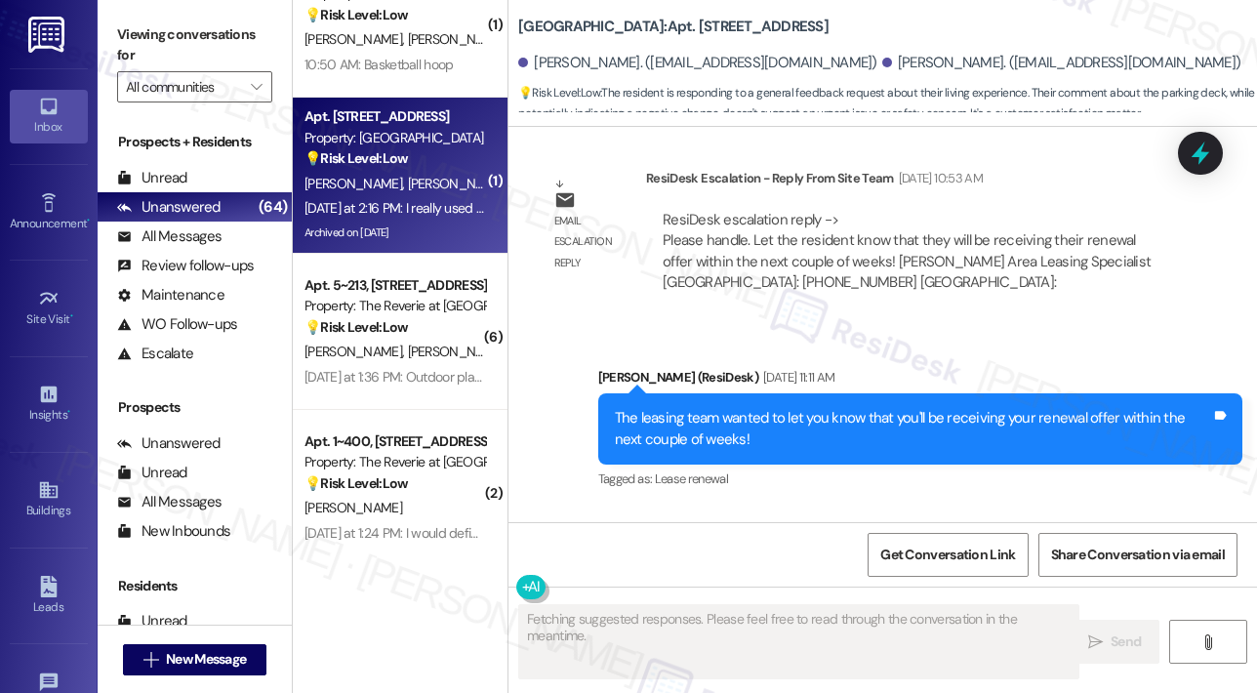
scroll to position [14057, 0]
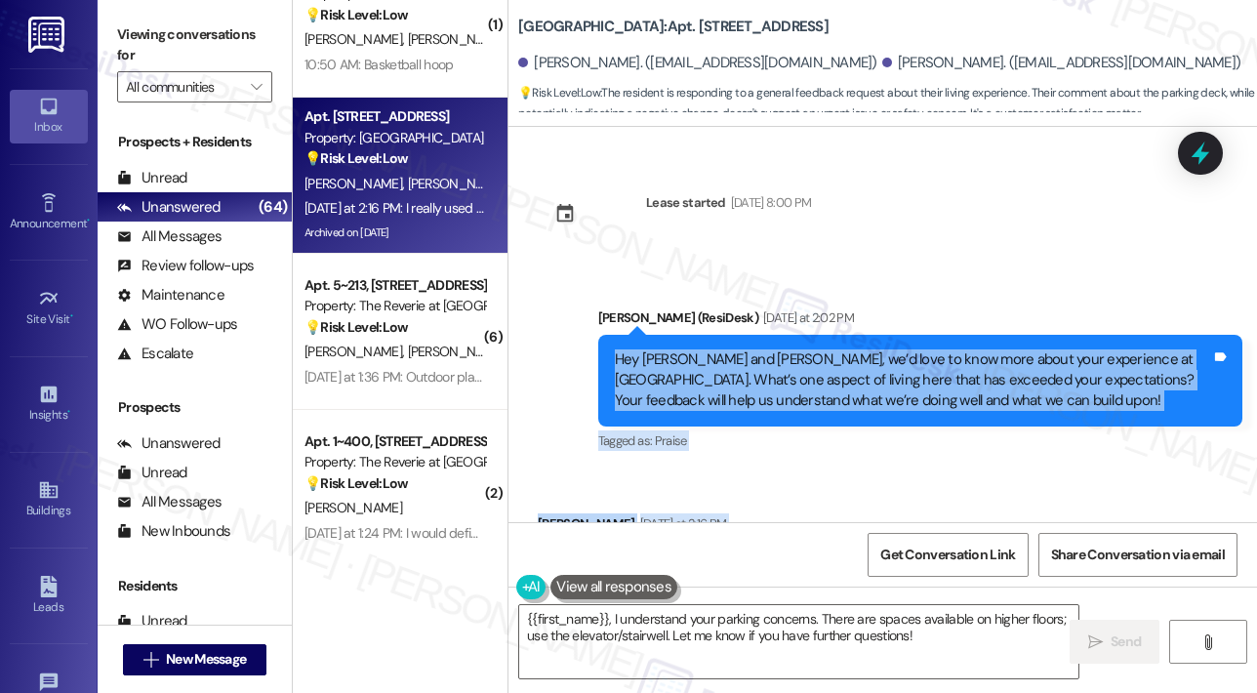
drag, startPoint x: 991, startPoint y: 460, endPoint x: 614, endPoint y: 245, distance: 434.4
click at [614, 245] on div "Announcement, sent via SMS [PHONE_NUMBER] [DATE] 10:29 AM Hello [PERSON_NAME] a…" at bounding box center [882, 324] width 748 height 395
copy div "Hey [PERSON_NAME] and [PERSON_NAME], we’d love to know more about your experien…"
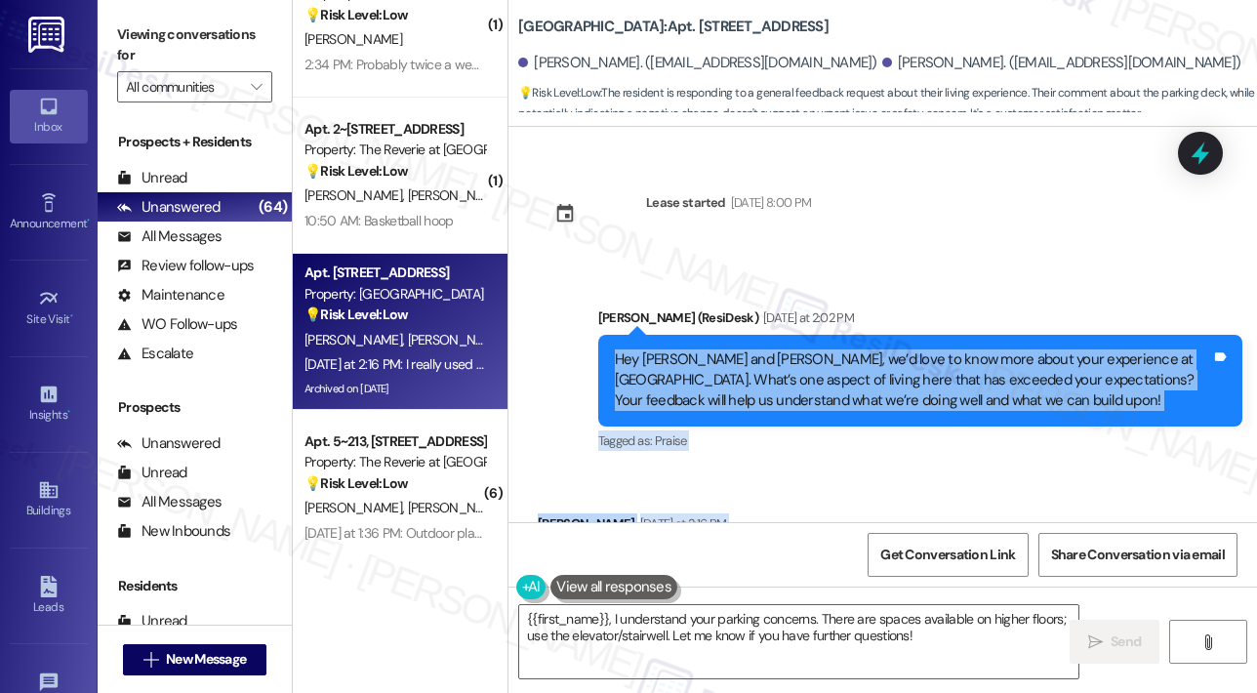
click at [1080, 469] on div "Received via SMS [PERSON_NAME] [DATE] at 2:16 PM I really used to enjoy the eas…" at bounding box center [882, 551] width 748 height 165
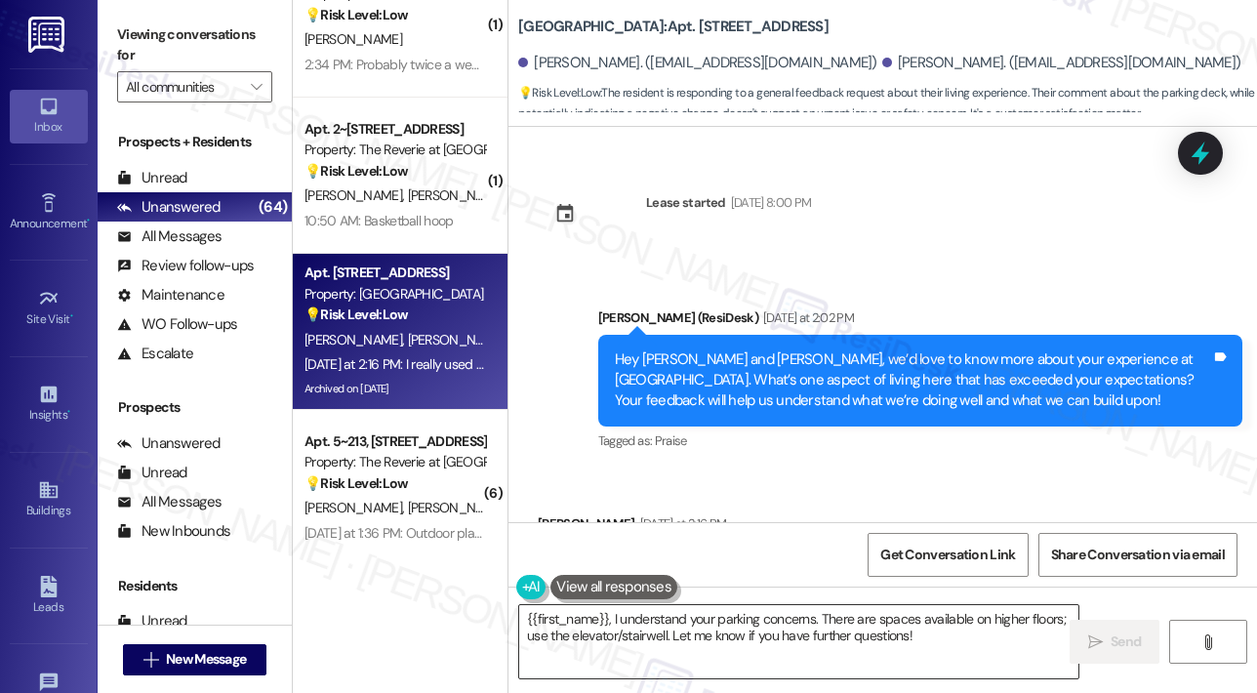
click at [949, 642] on textarea "{{first_name}}, I understand your parking concerns. There are spaces available …" at bounding box center [798, 641] width 559 height 73
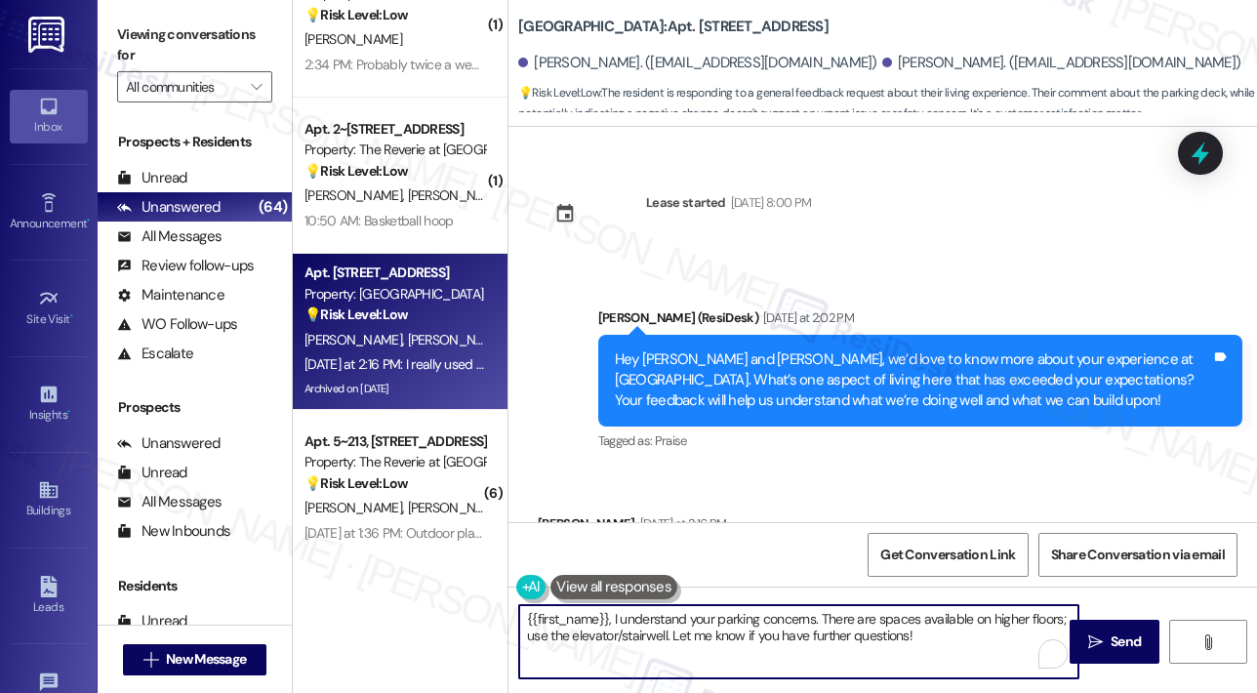
drag, startPoint x: 949, startPoint y: 642, endPoint x: 822, endPoint y: 619, distance: 129.0
click at [822, 619] on textarea "{{first_name}}, I understand your parking concerns. There are spaces available …" at bounding box center [798, 641] width 559 height 73
click at [915, 647] on textarea "{{first_name}}, I understand your parking concerns. I will make sure to pass th…" at bounding box center [798, 641] width 559 height 73
type textarea "{{first_name}}, I understand your parking concerns. I will make sure to pass th…"
click at [1109, 635] on span "Send" at bounding box center [1126, 641] width 38 height 20
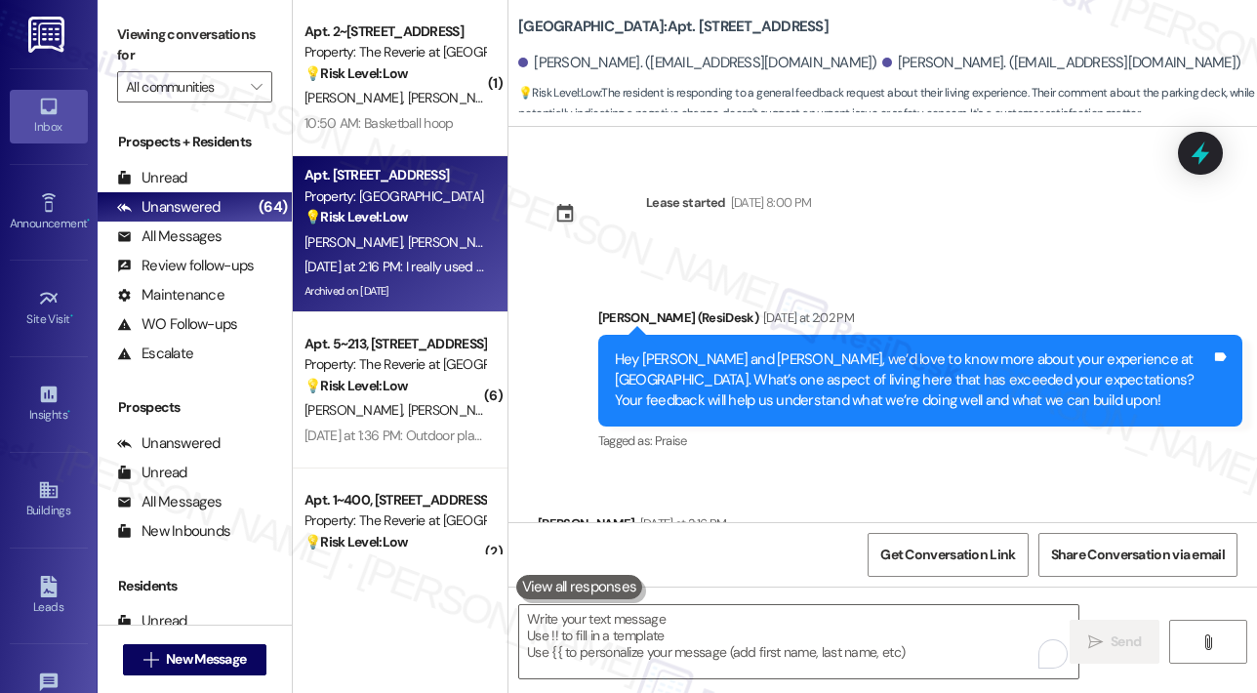
scroll to position [1659, 0]
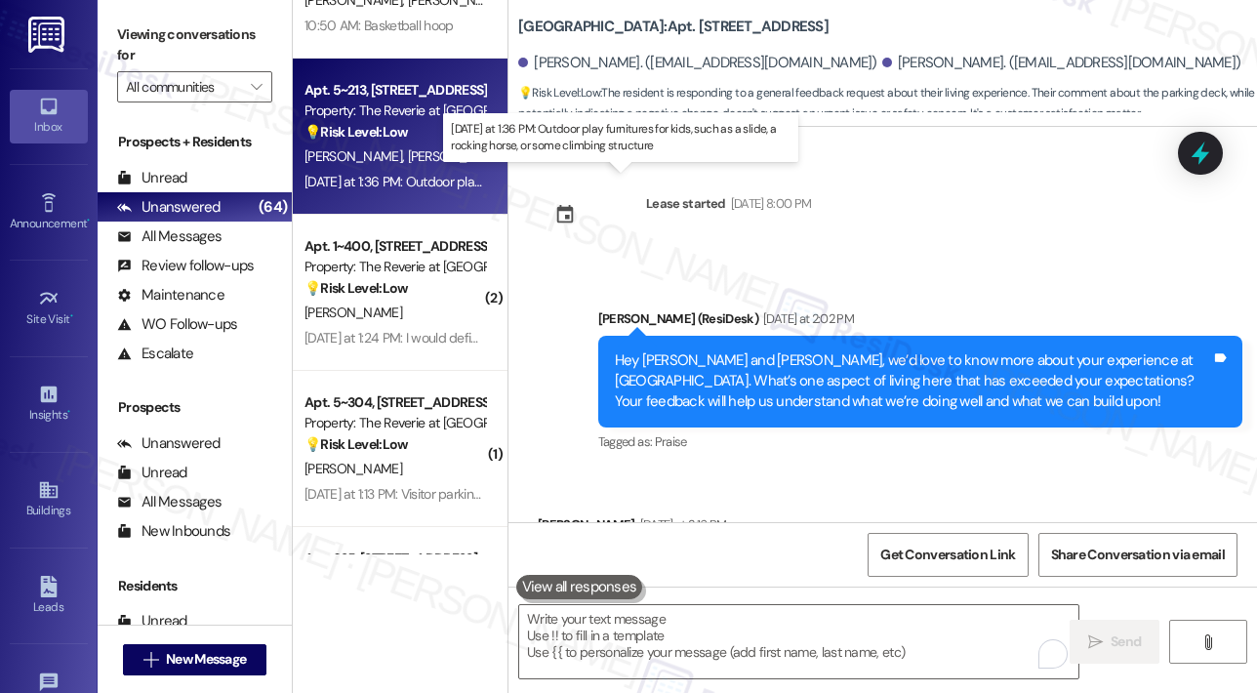
click at [438, 179] on div "[DATE] at 1:36 PM: Outdoor play furnitures for kids, such as a slide, a rocking…" at bounding box center [612, 182] width 616 height 18
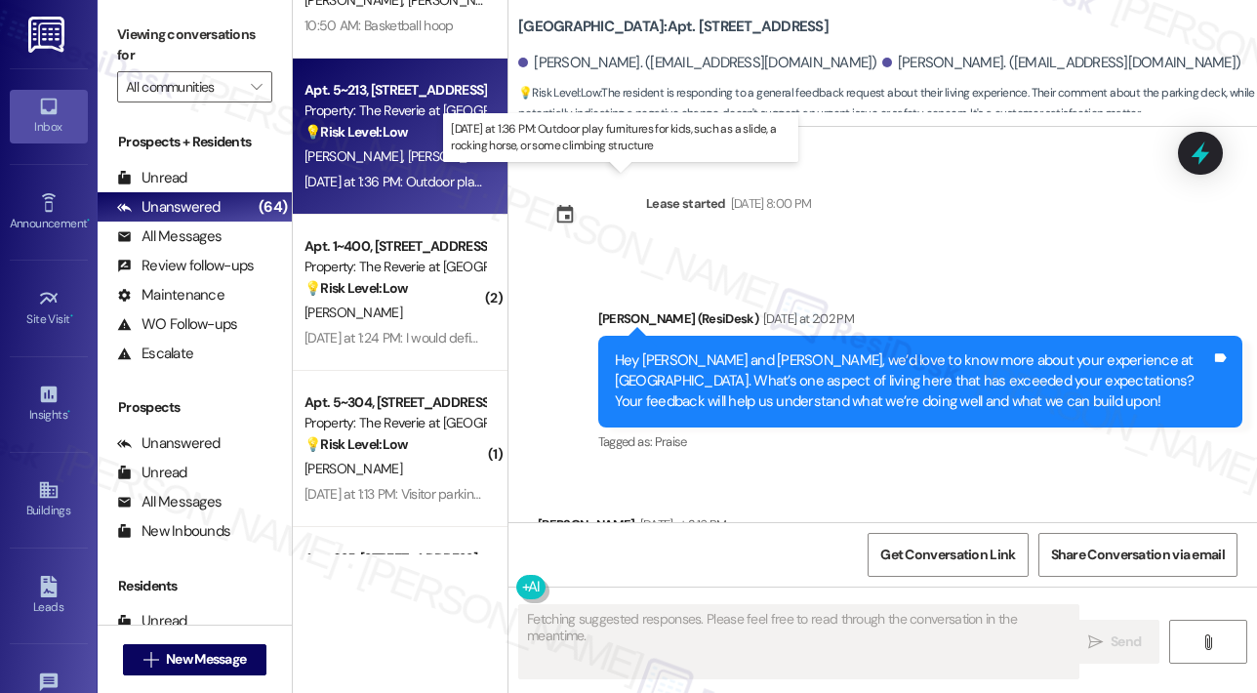
type textarea "Fetching suggested responses. Please feel free to read through the conversation…"
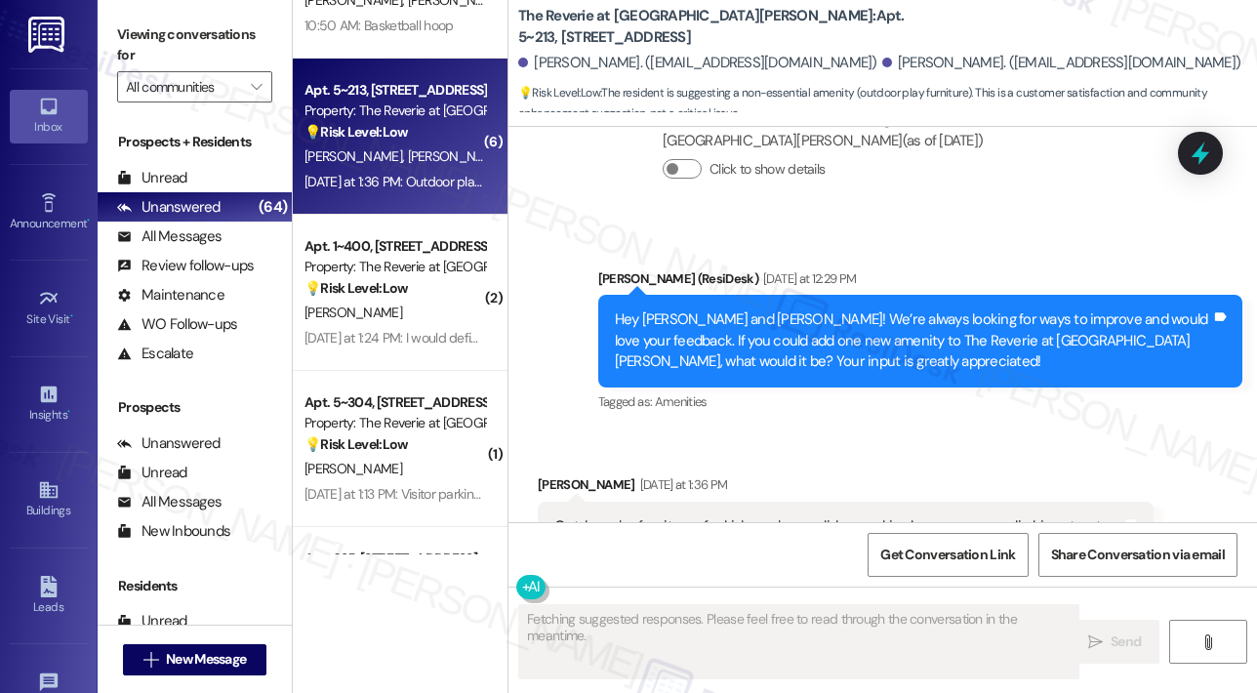
scroll to position [7151, 0]
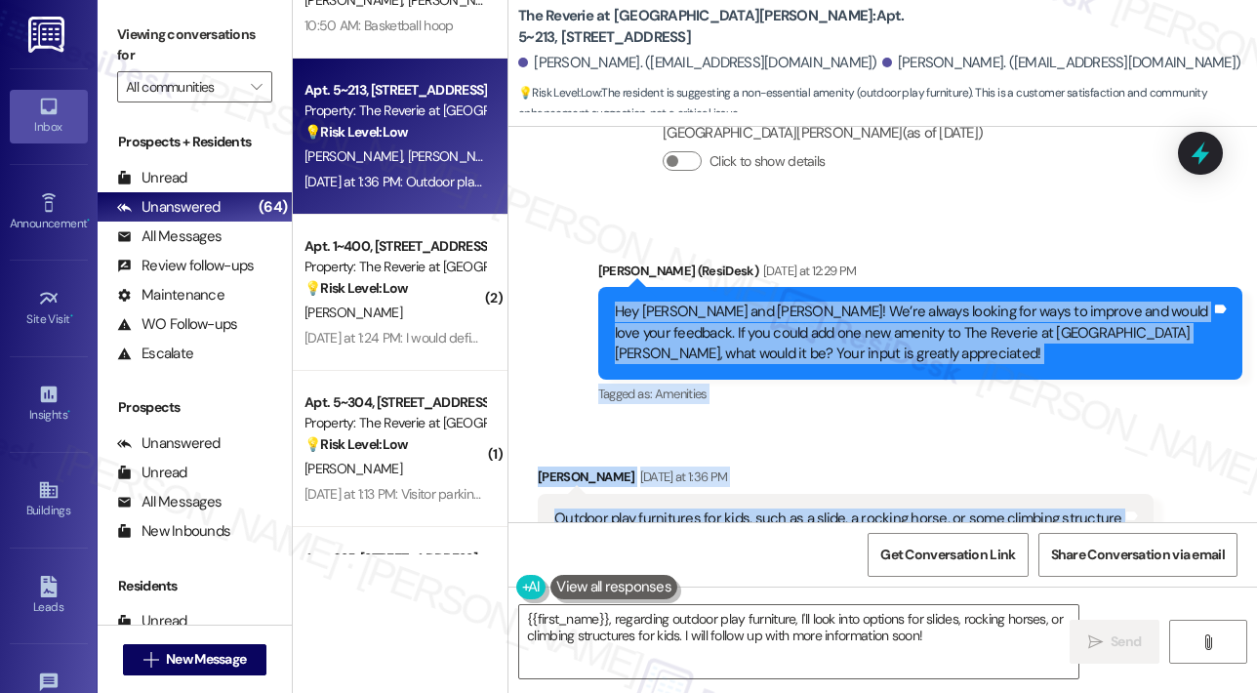
drag, startPoint x: 611, startPoint y: 246, endPoint x: 1119, endPoint y: 467, distance: 554.6
click at [1119, 467] on div "Announcement, sent via SMS [PERSON_NAME] (ResiDesk) [DATE] 11:34 AM Hello [PERS…" at bounding box center [882, 324] width 748 height 395
copy div "Hey [PERSON_NAME] and [PERSON_NAME]! We’re always looking for ways to improve a…"
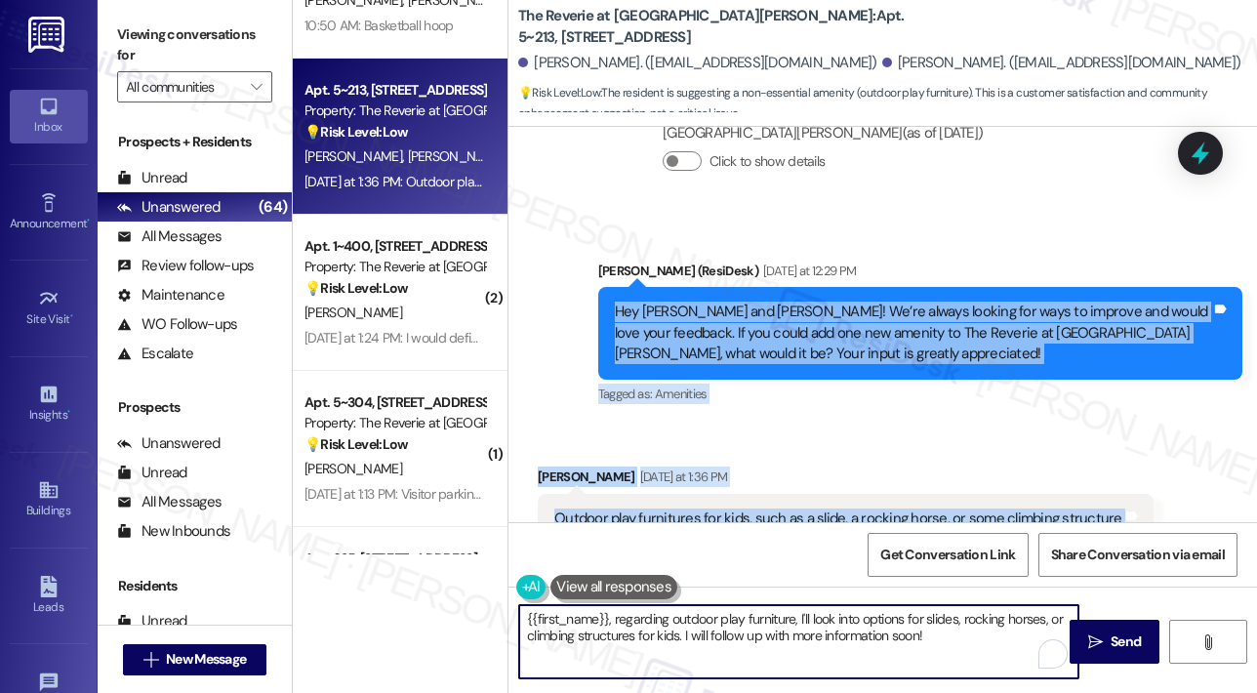
click at [678, 623] on textarea "{{first_name}}, regarding outdoor play furniture, I'll look into options for sl…" at bounding box center [798, 641] width 559 height 73
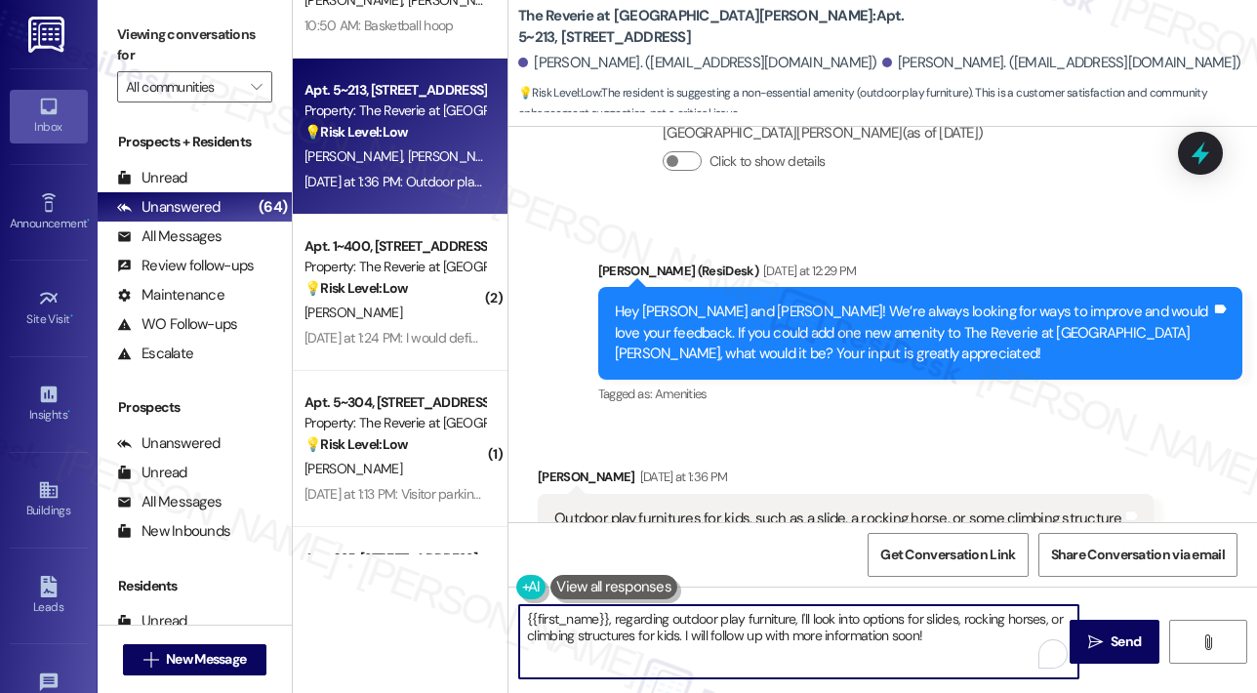
paste textarea "Thank you, [PERSON_NAME] and [PERSON_NAME], for sharing your suggestion! Outdoo…"
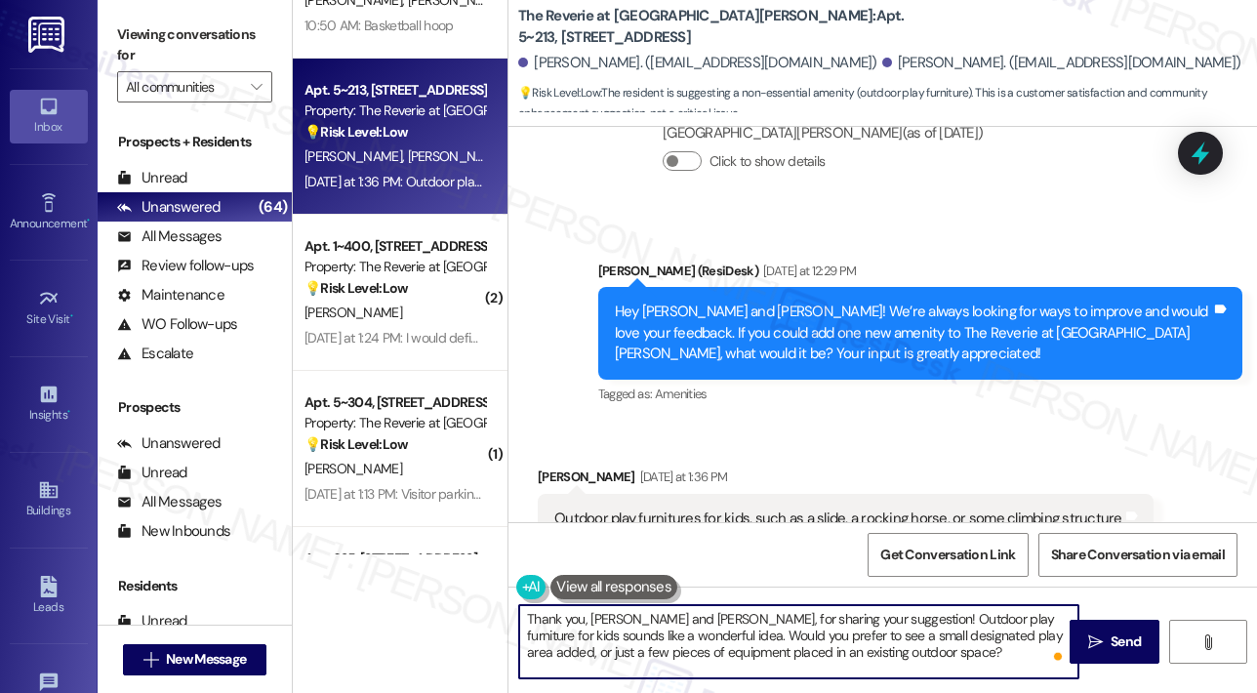
click at [671, 621] on textarea "Thank you, [PERSON_NAME] and [PERSON_NAME], for sharing your suggestion! Outdoo…" at bounding box center [798, 641] width 559 height 73
click at [833, 627] on textarea "Thank you, [PERSON_NAME], for sharing your suggestion! Outdoor play furniture f…" at bounding box center [798, 641] width 559 height 73
click at [854, 632] on textarea "Thank you, [PERSON_NAME], for sharing your suggestion! Outdoor play furniture f…" at bounding box center [798, 641] width 559 height 73
type textarea "Thank you, [PERSON_NAME], for sharing your suggestion! Outdoor play furniture f…"
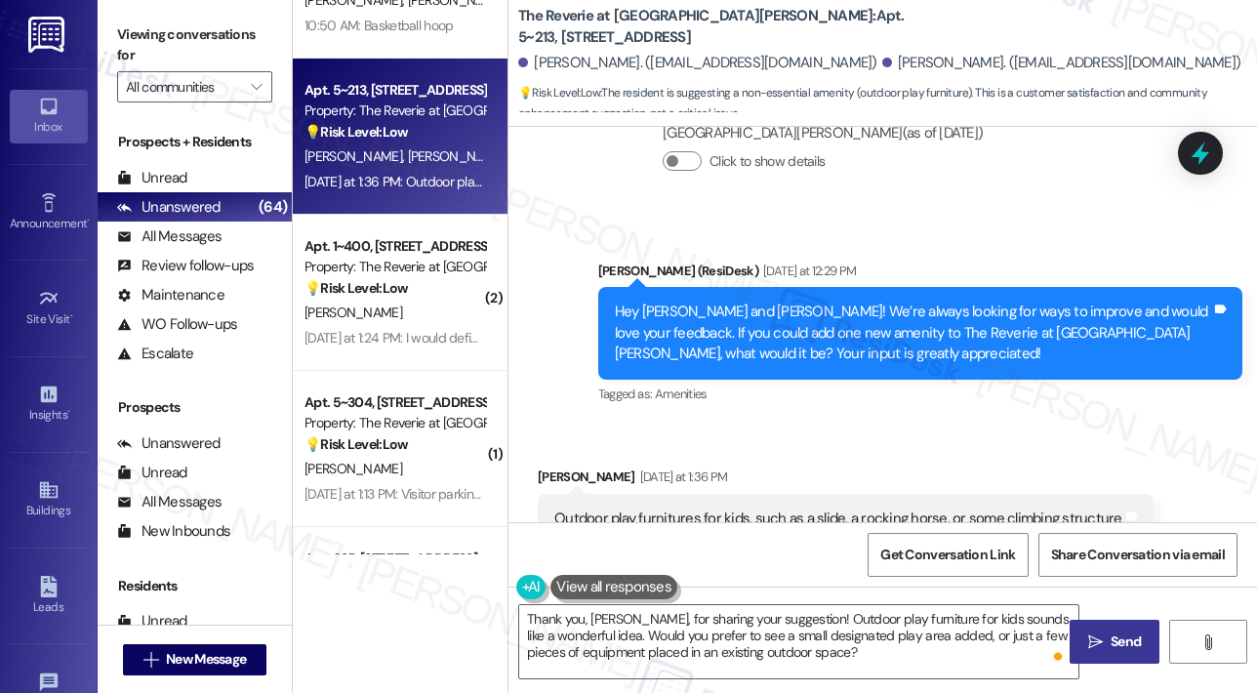
click at [1093, 644] on icon "" at bounding box center [1095, 642] width 15 height 16
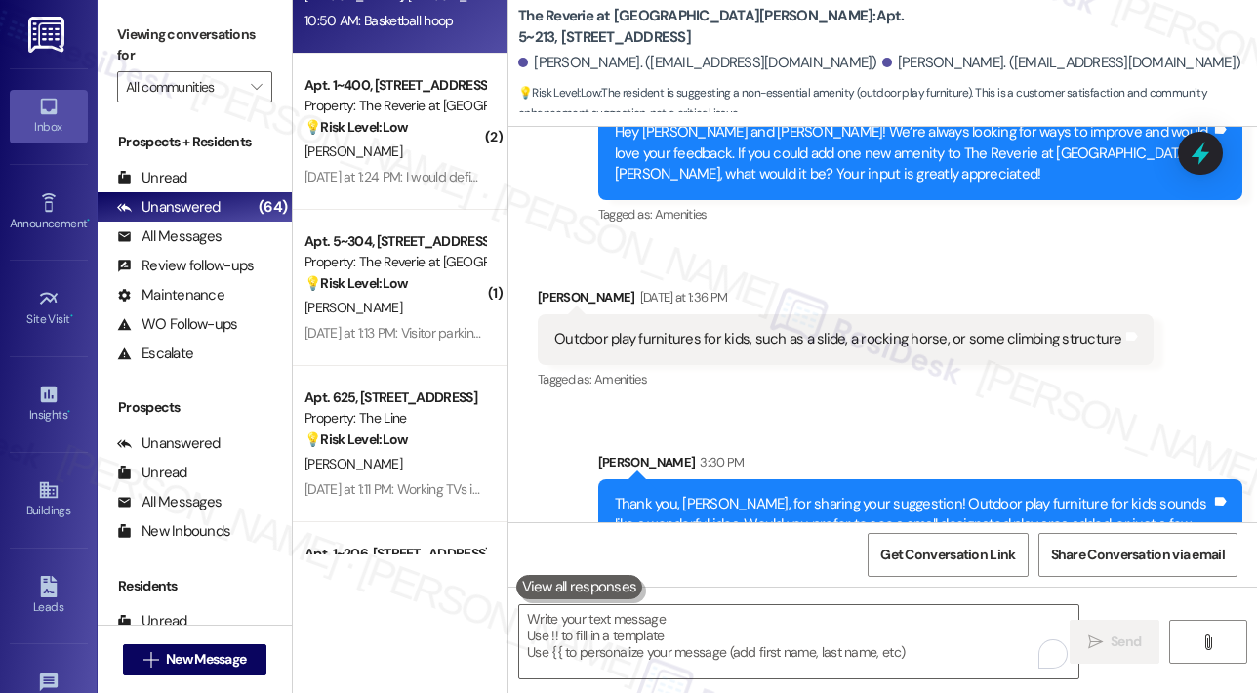
scroll to position [2049, 0]
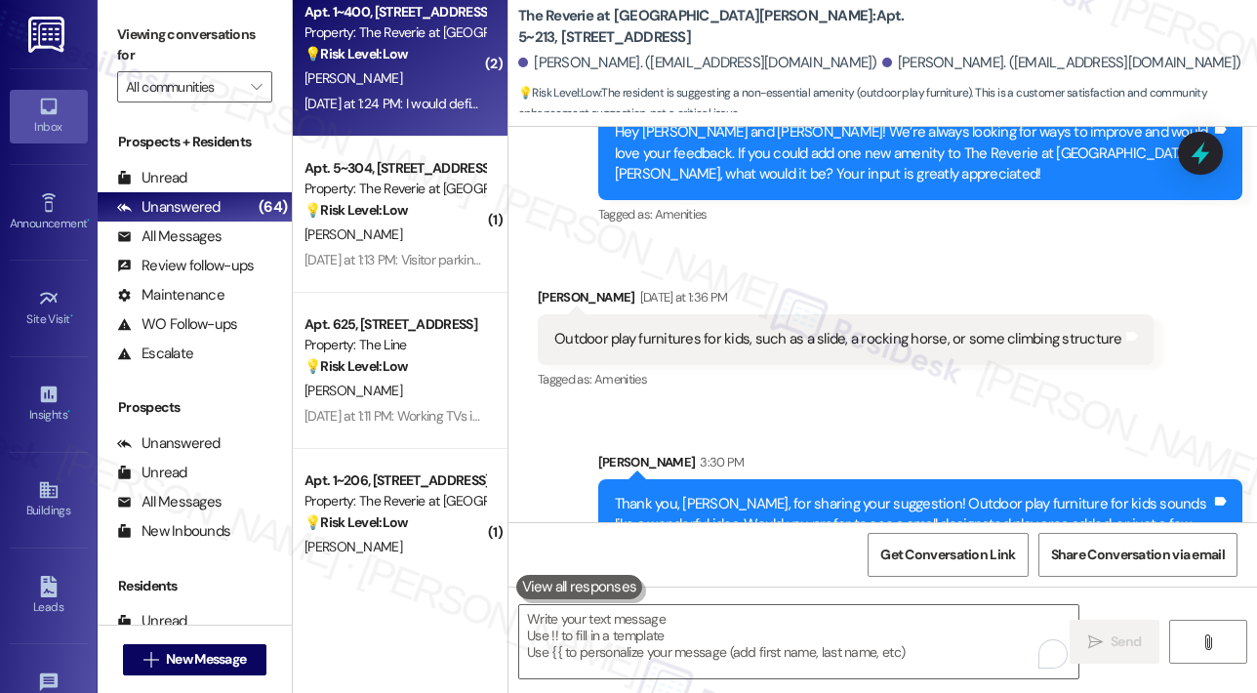
type textarea "Fetching suggested responses. Please feel free to read through the conversation…"
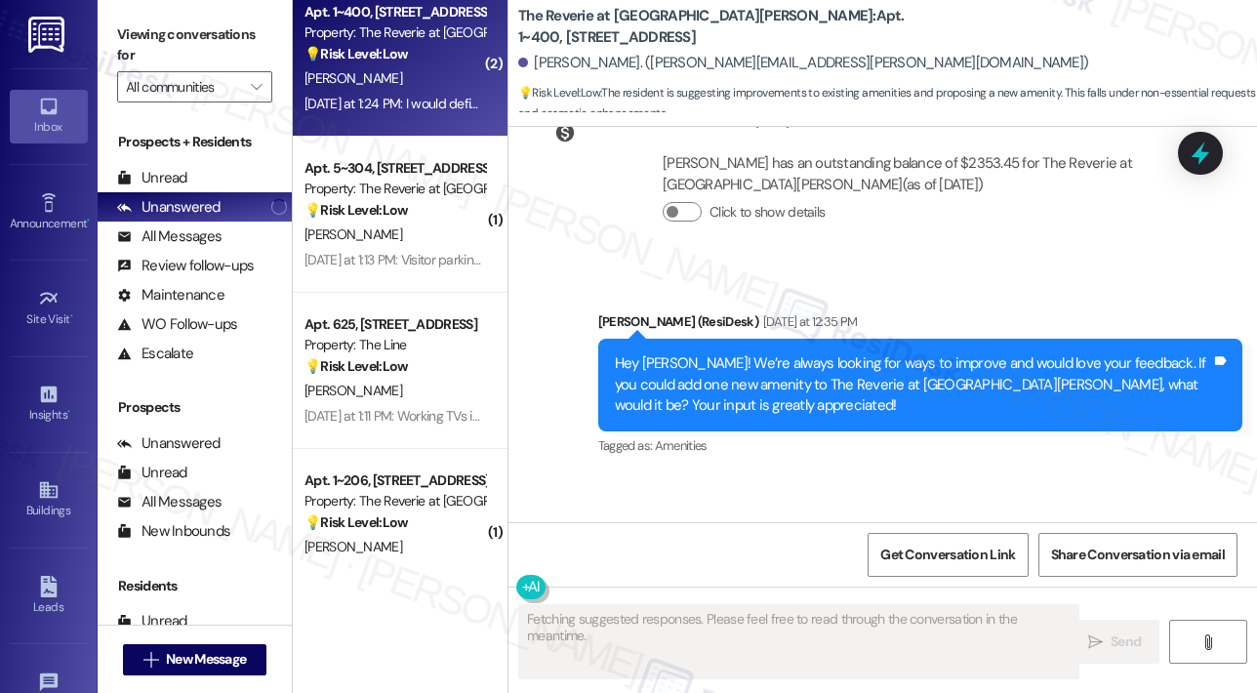
scroll to position [5147, 0]
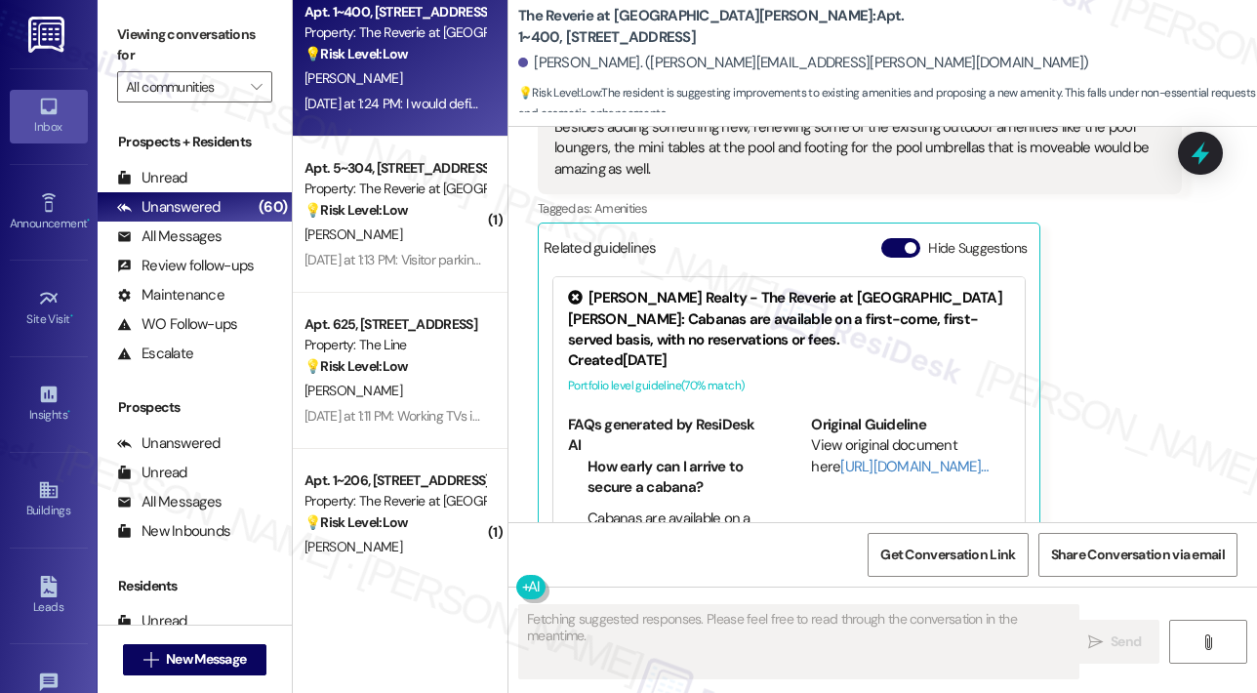
click at [1118, 352] on div "[PERSON_NAME] [DATE] at 1:24 PM I would definitely add a bike storage with a ro…" at bounding box center [860, 291] width 644 height 517
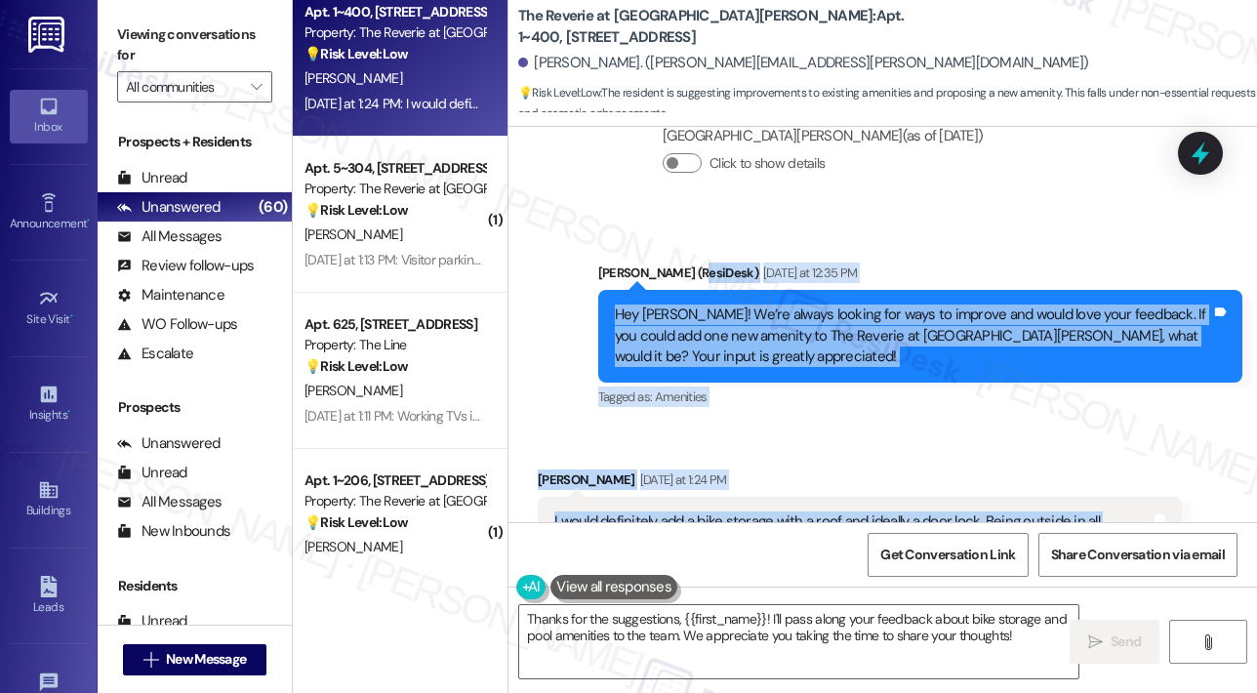
scroll to position [4659, 0]
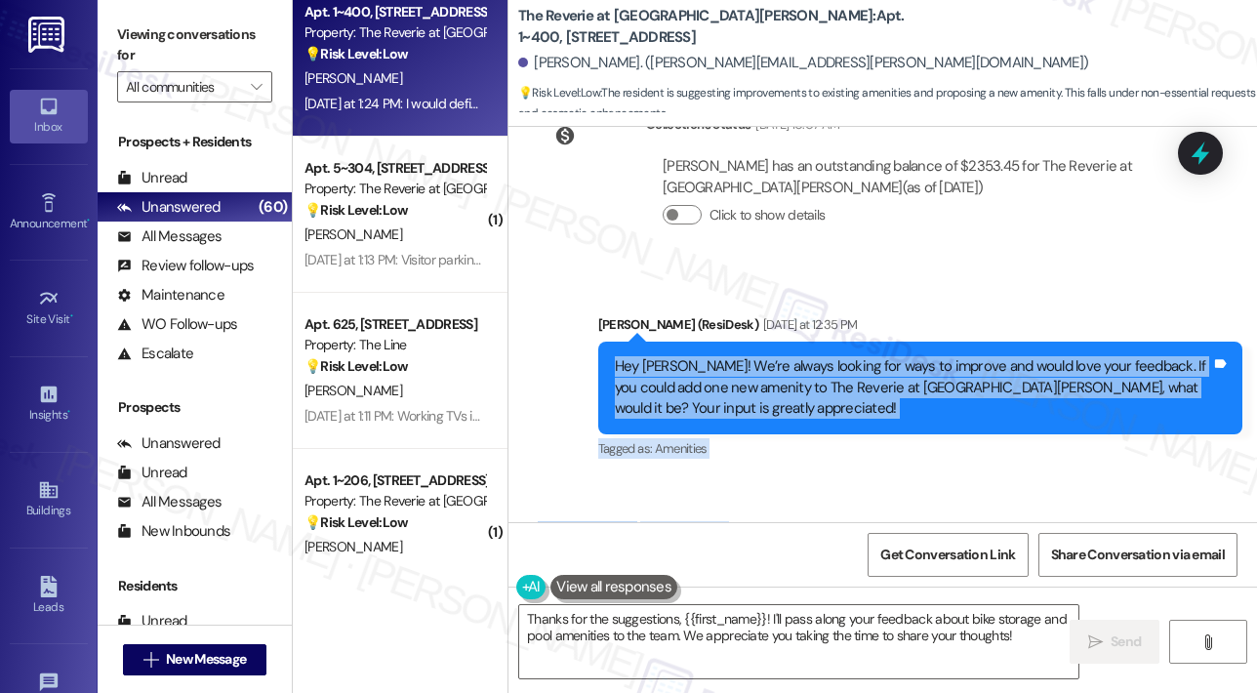
drag, startPoint x: 719, startPoint y: 323, endPoint x: 614, endPoint y: 331, distance: 105.7
click at [614, 331] on div "Survey, sent via SMS Residesk Automated Survey [DATE] 11:18 AM [PERSON_NAME] , …" at bounding box center [882, 324] width 748 height 395
copy div "Hey [PERSON_NAME]! We’re always looking for ways to improve and would love your…"
click at [657, 647] on textarea "Thanks for the suggestions, {{first_name}}! I'll pass along your feedback about…" at bounding box center [798, 641] width 559 height 73
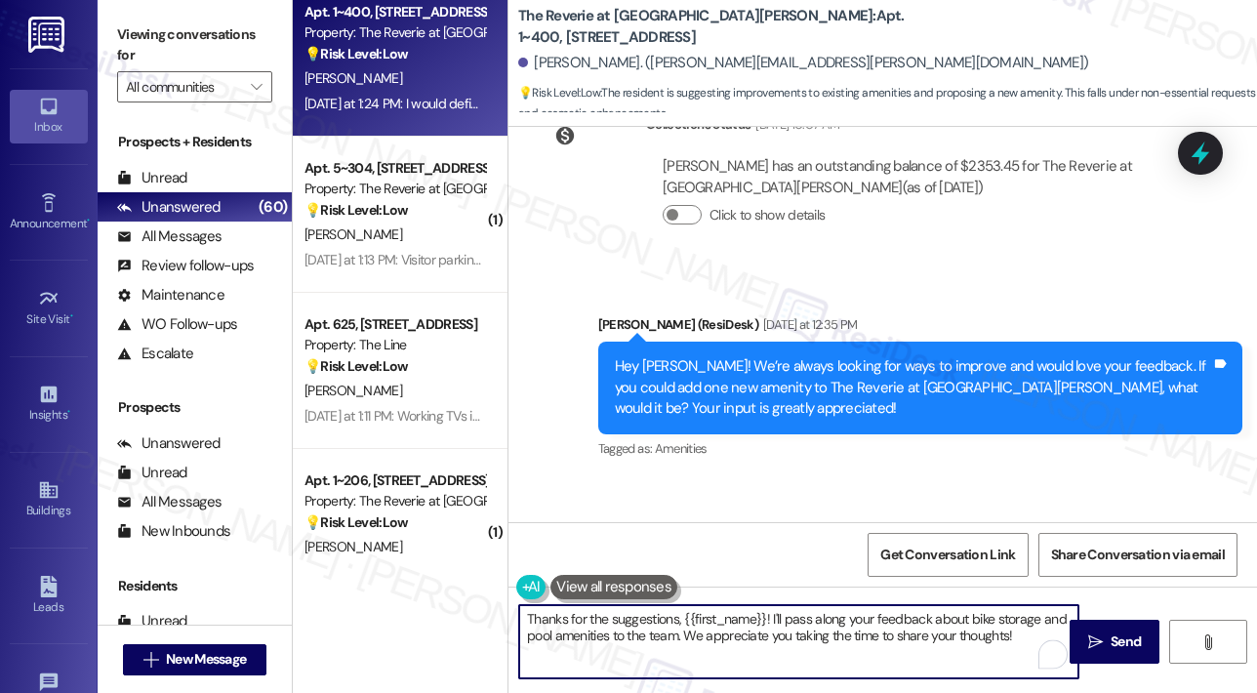
paste textarea "you, [PERSON_NAME], for your thoughtful feedback! Both the covered, lockable bi…"
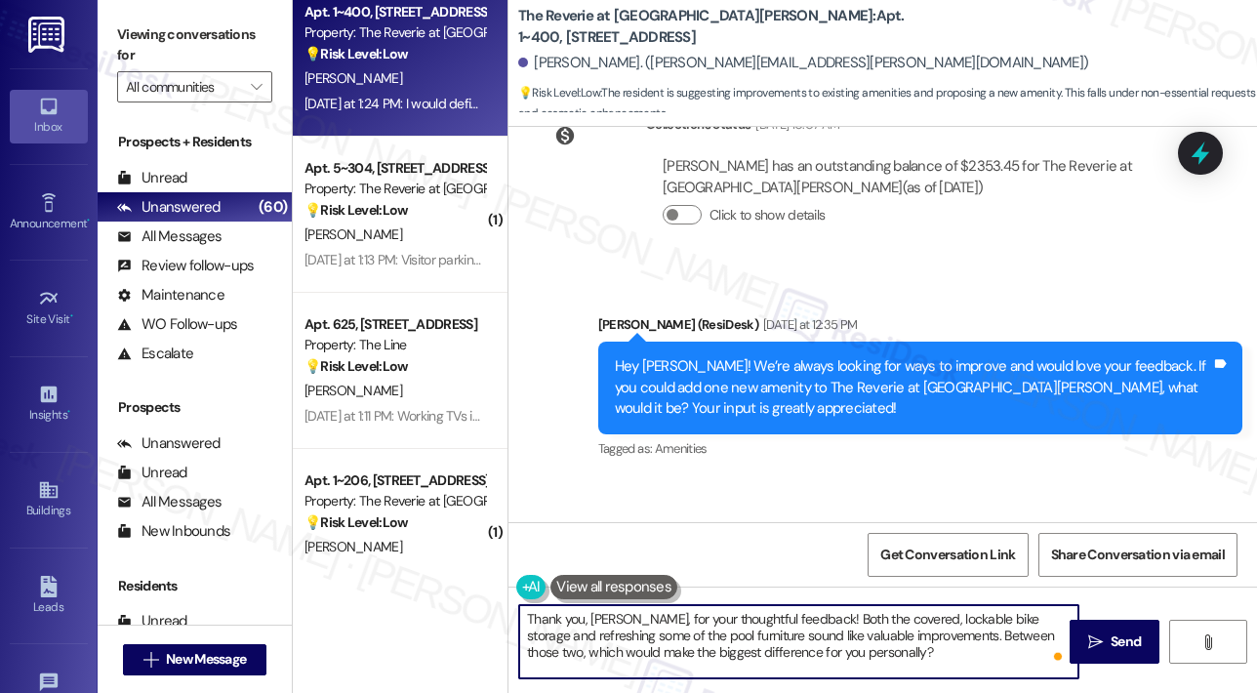
click at [941, 653] on textarea "Thank you, [PERSON_NAME], for your thoughtful feedback! Both the covered, locka…" at bounding box center [798, 641] width 559 height 73
type textarea "Thank you, [PERSON_NAME], for your thoughtful feedback! Both the covered, locka…"
click at [1116, 640] on span "Send" at bounding box center [1126, 641] width 30 height 20
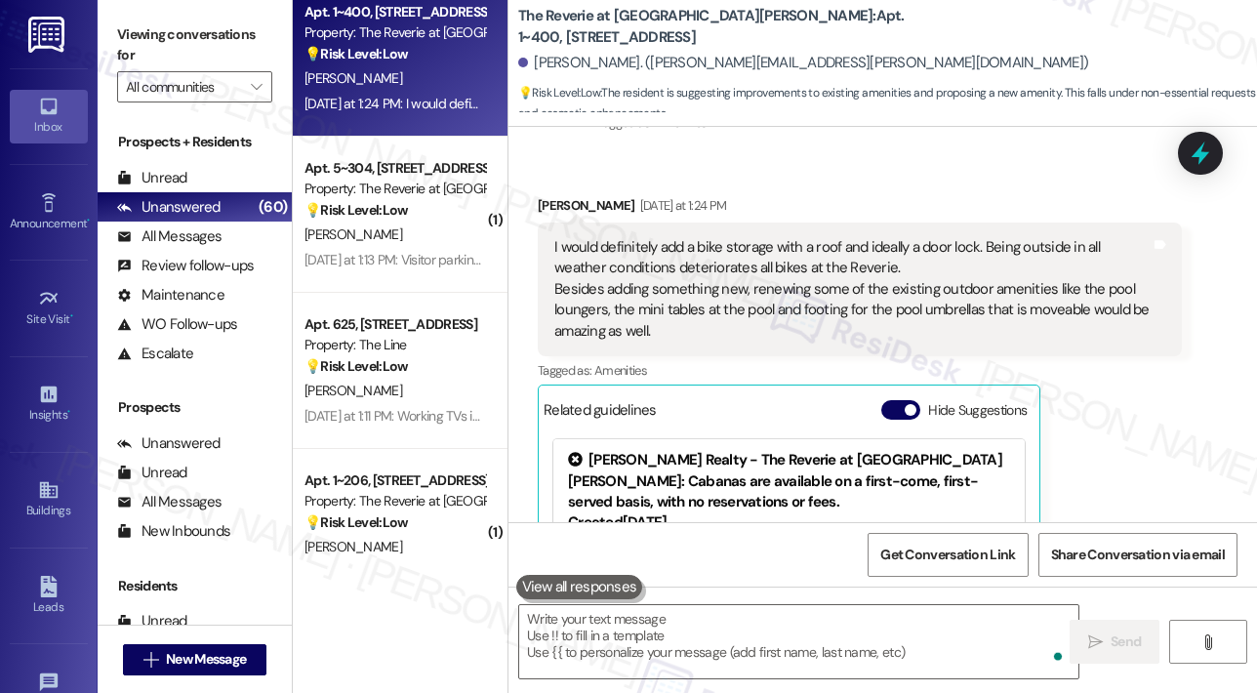
scroll to position [5147, 0]
